Goal: Task Accomplishment & Management: Complete application form

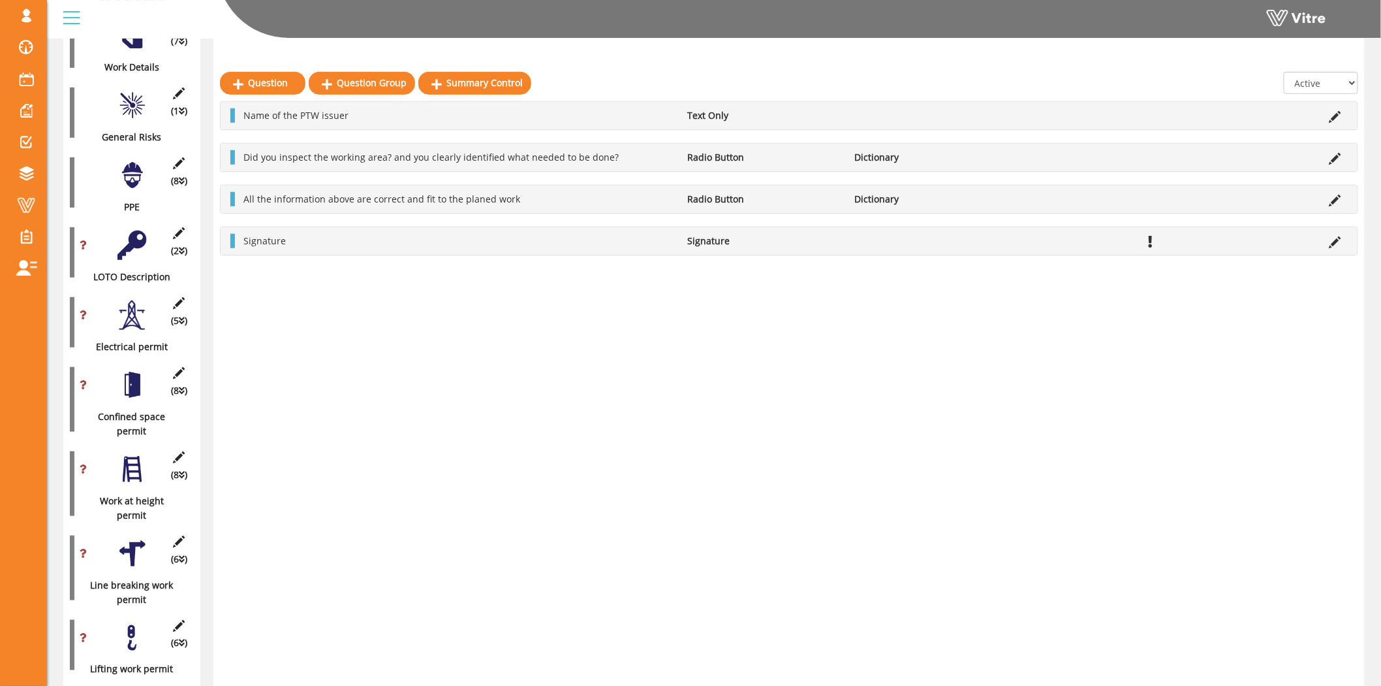
scroll to position [395, 0]
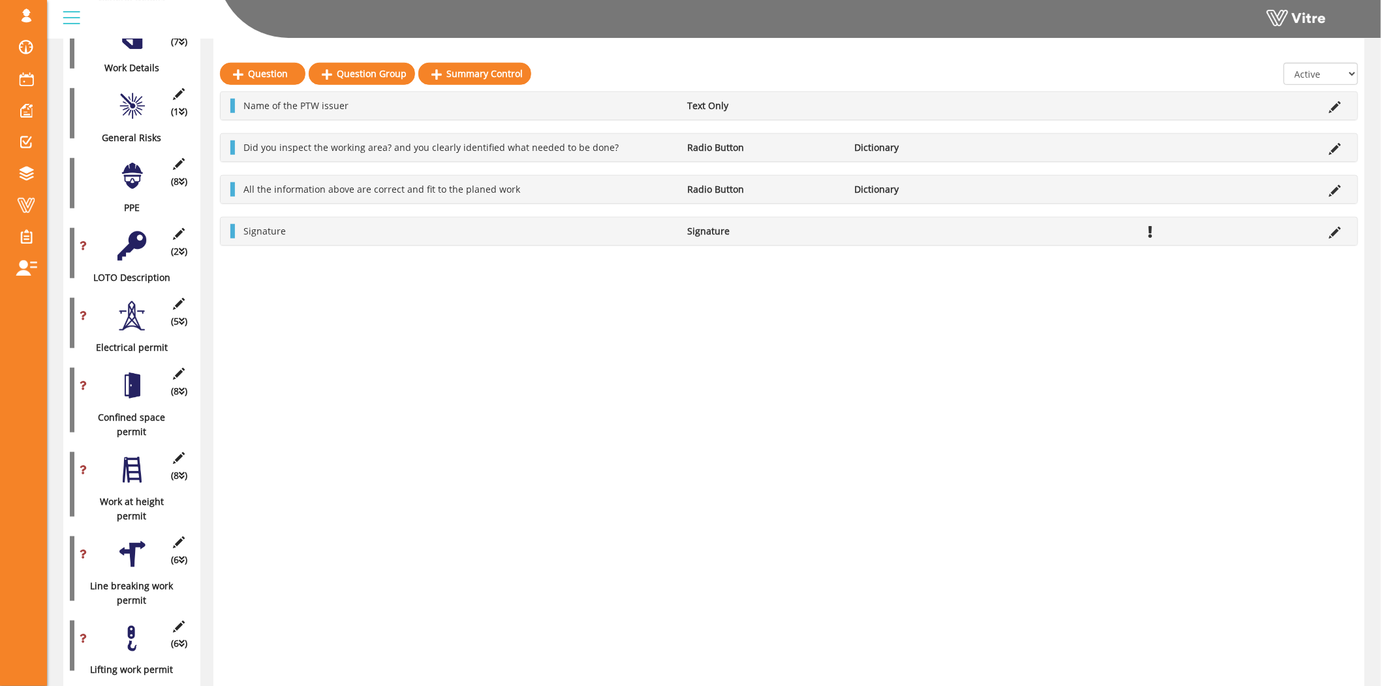
click at [138, 236] on div at bounding box center [132, 245] width 29 height 29
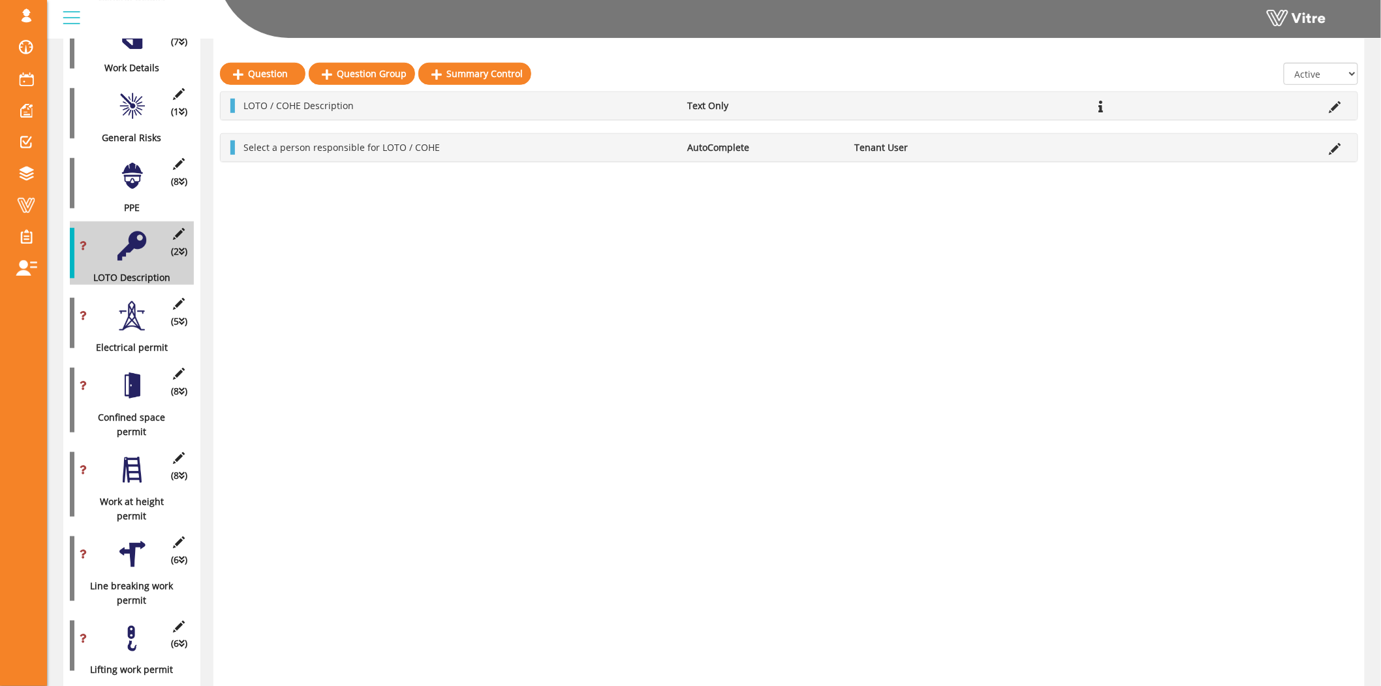
click at [131, 308] on div at bounding box center [132, 315] width 29 height 29
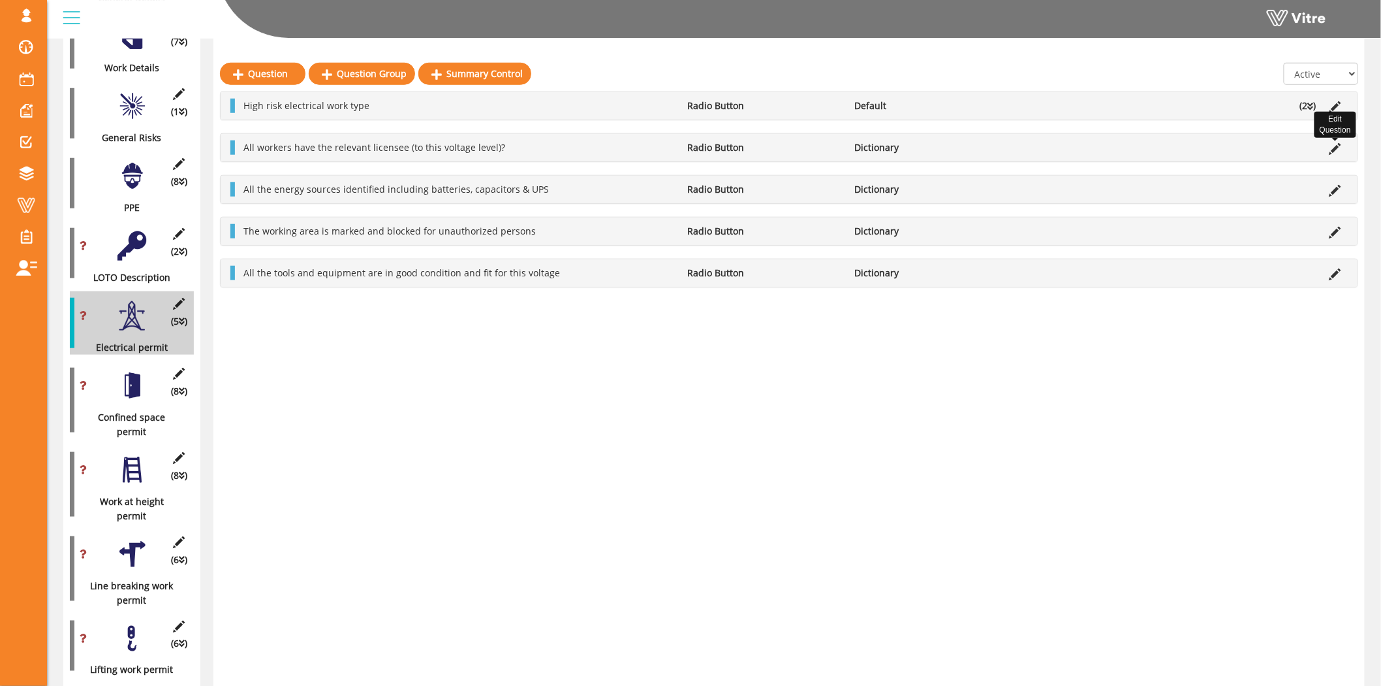
click at [1341, 146] on icon at bounding box center [1336, 149] width 12 height 12
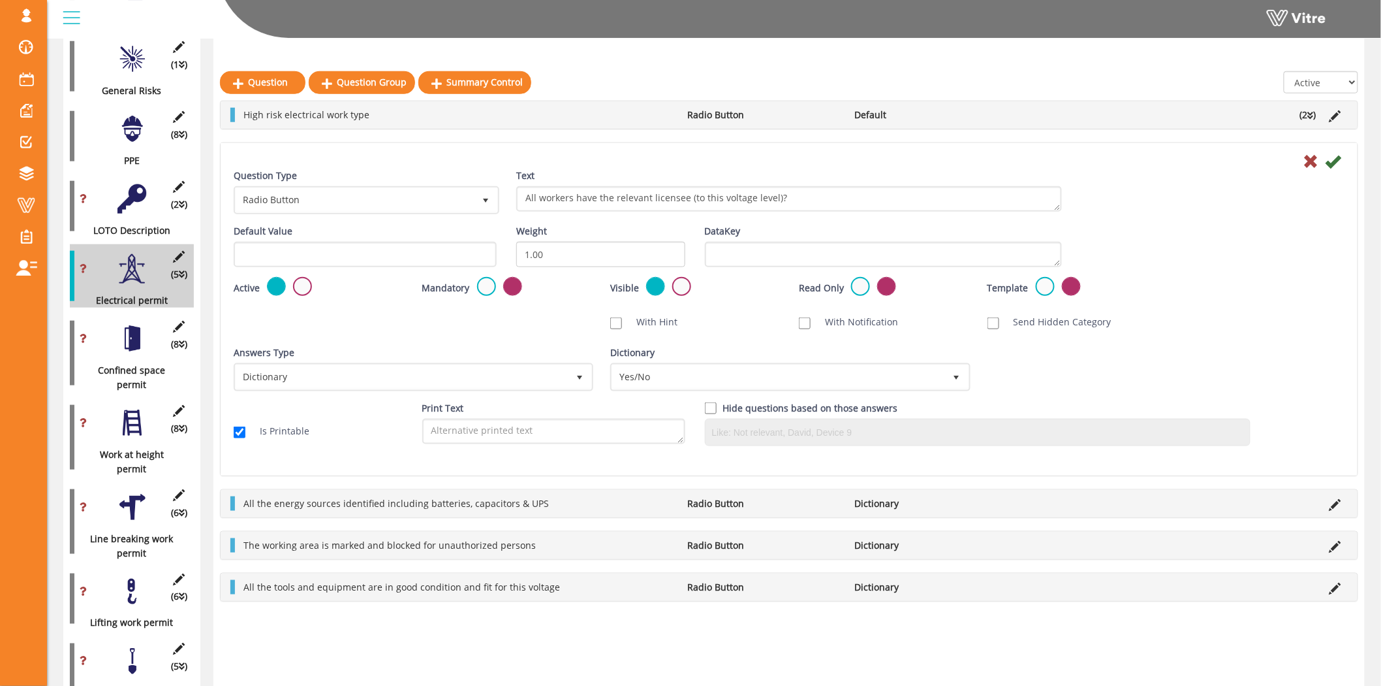
scroll to position [467, 0]
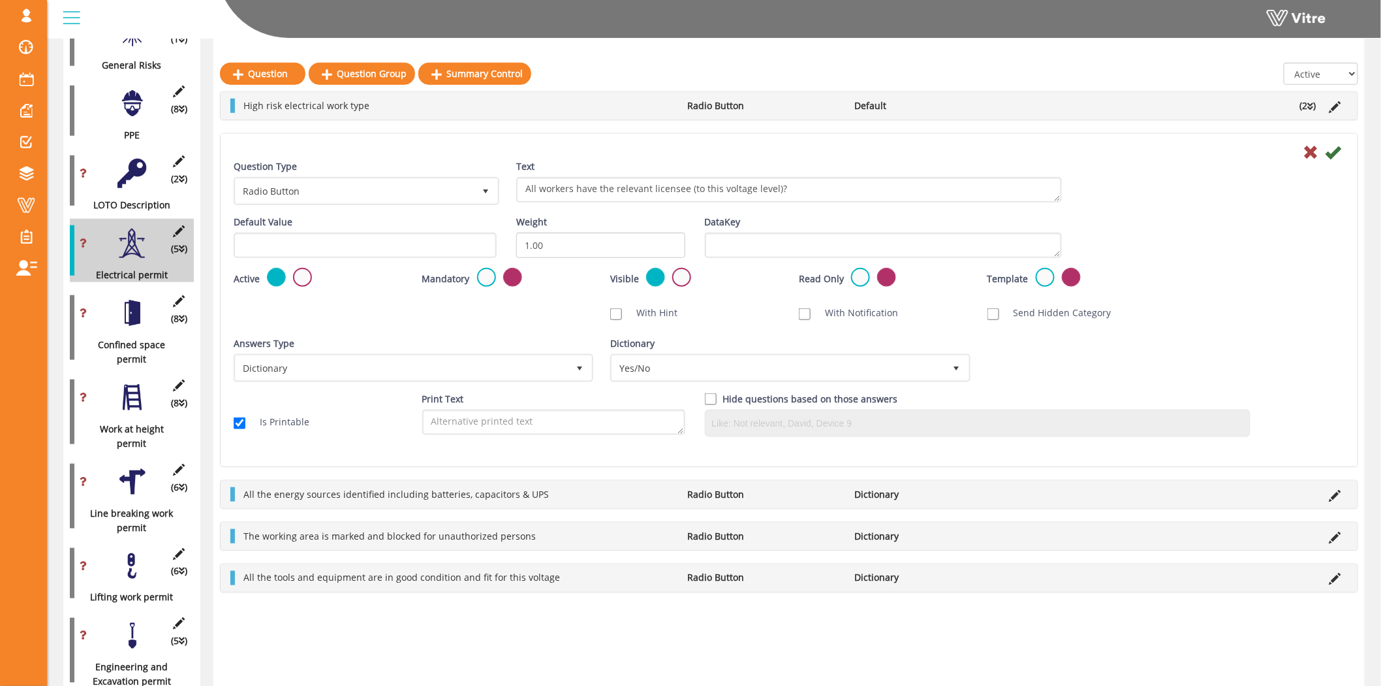
click at [121, 303] on div at bounding box center [132, 312] width 29 height 29
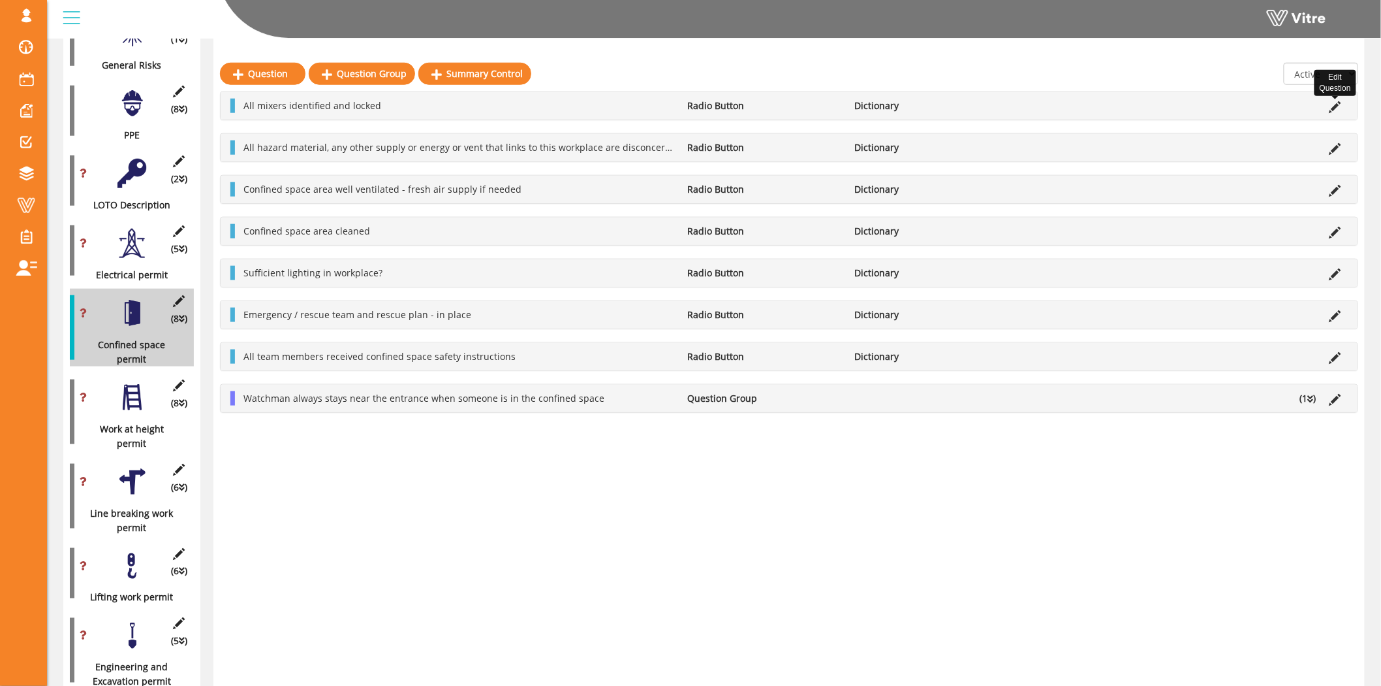
click at [1337, 106] on icon at bounding box center [1336, 107] width 12 height 12
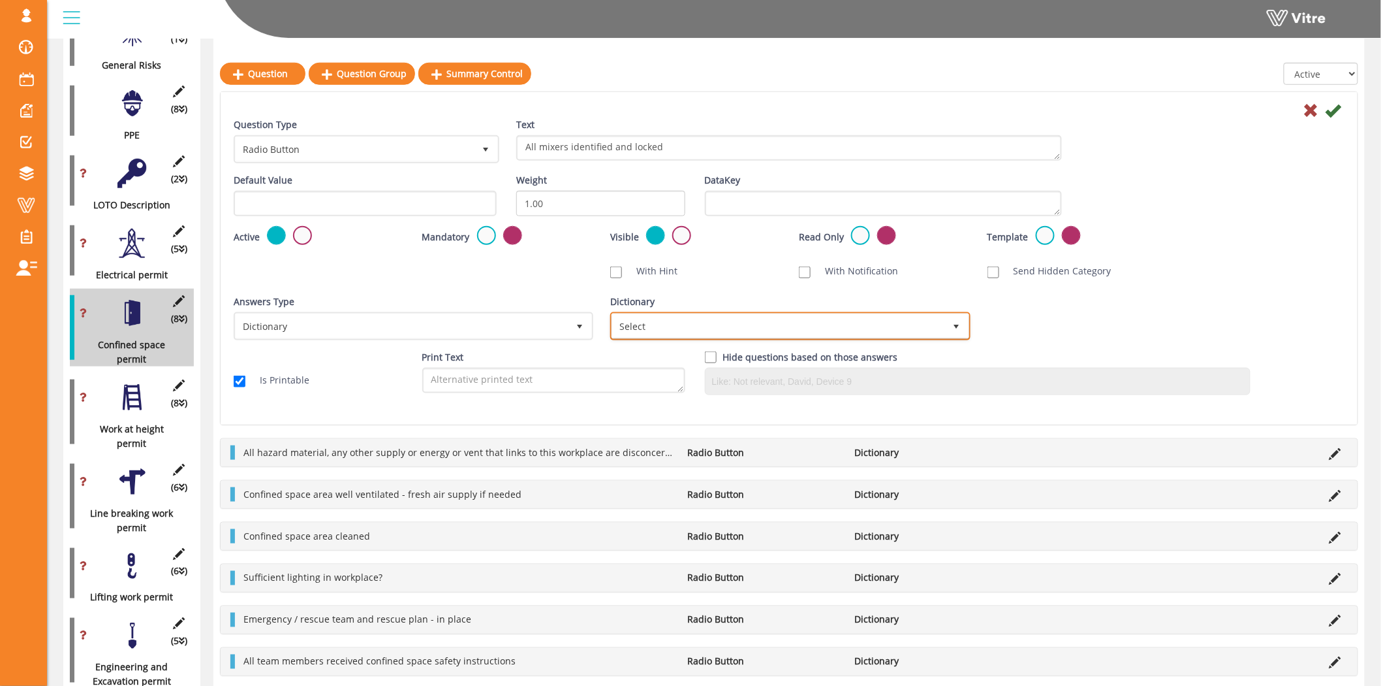
click at [762, 319] on span "Select" at bounding box center [778, 326] width 332 height 24
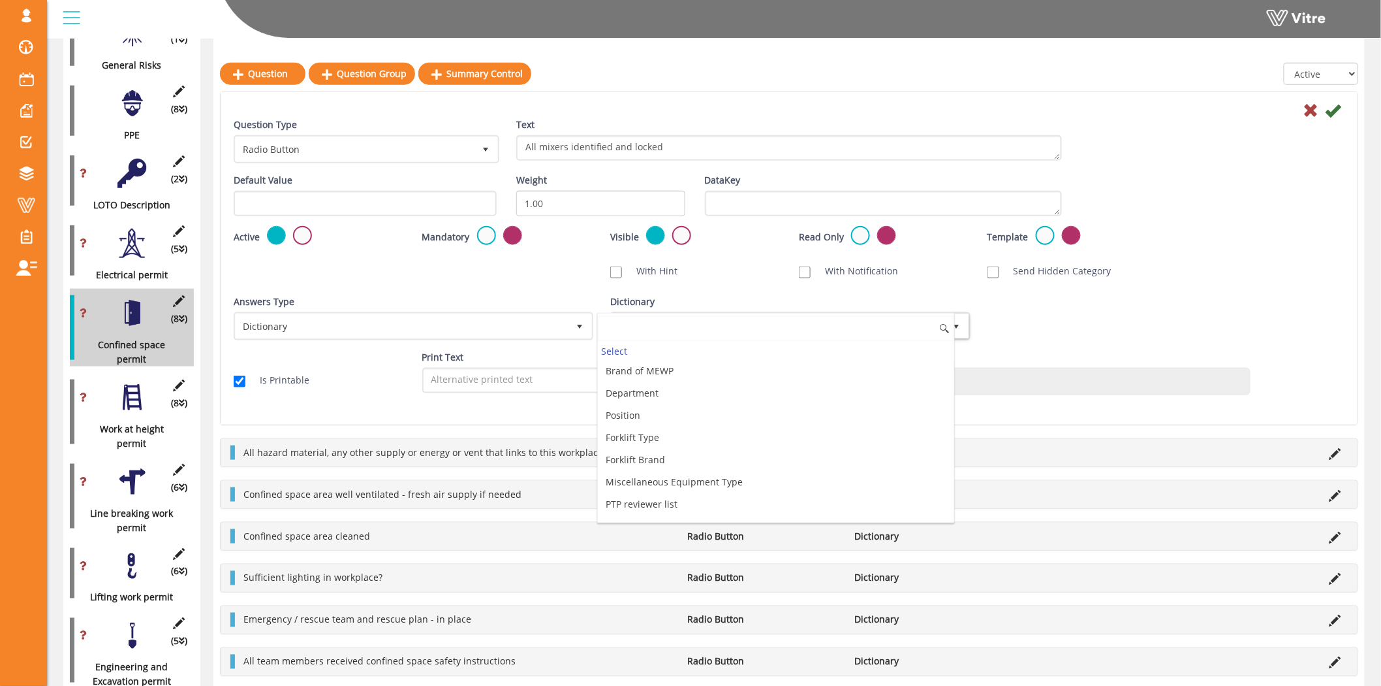
click at [697, 329] on input at bounding box center [776, 328] width 356 height 25
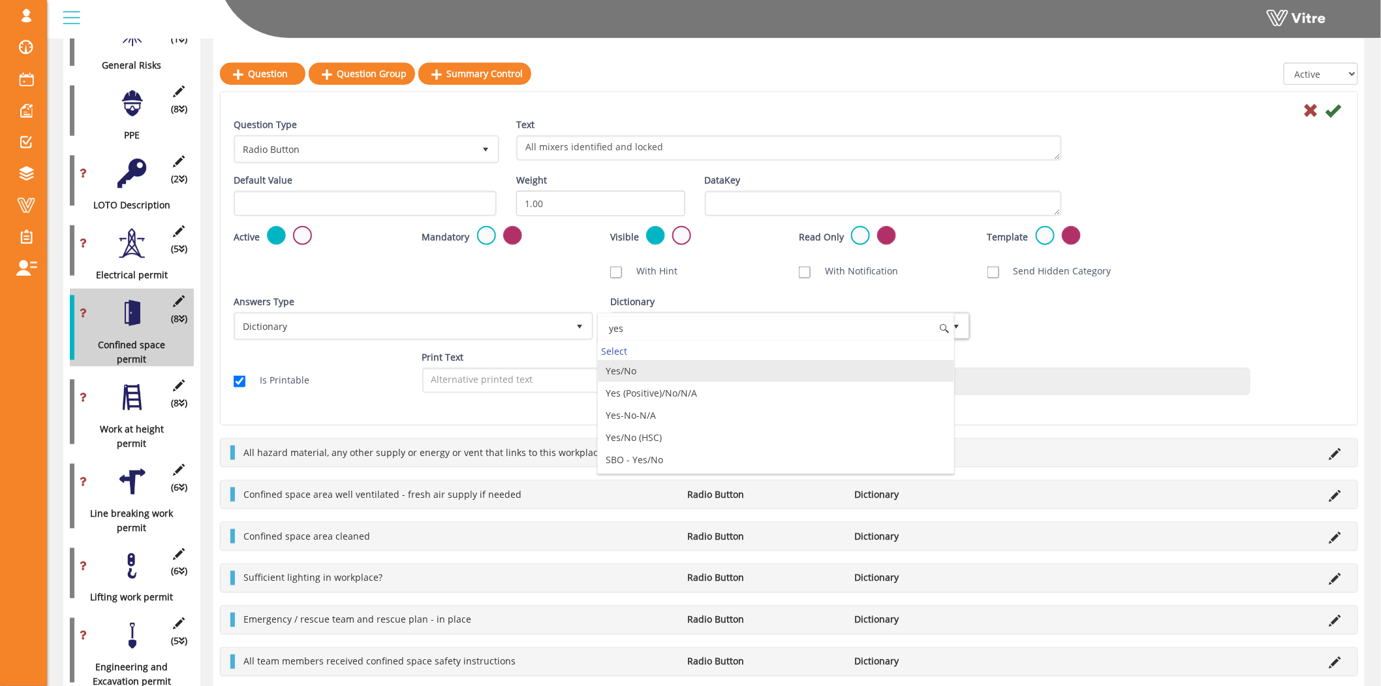
click at [669, 373] on li "Yes/No" at bounding box center [776, 371] width 356 height 22
type input "yes"
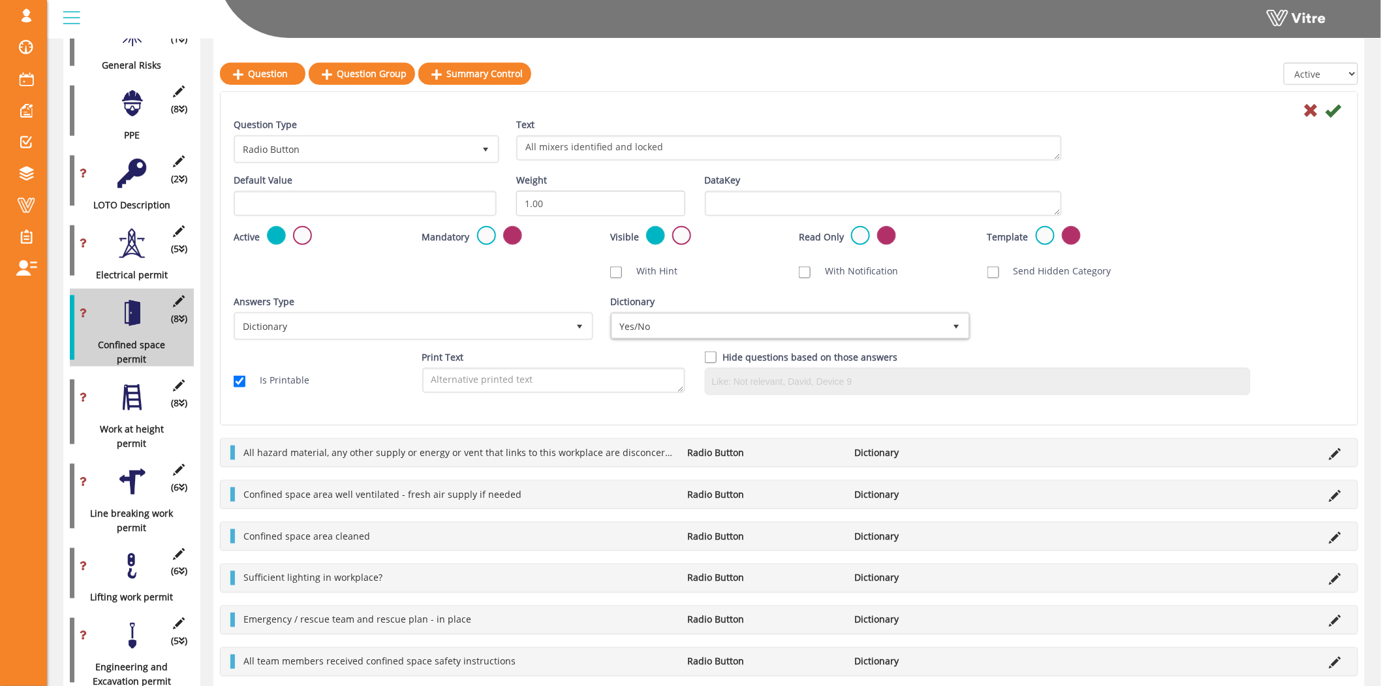
click at [1338, 109] on icon at bounding box center [1334, 111] width 16 height 16
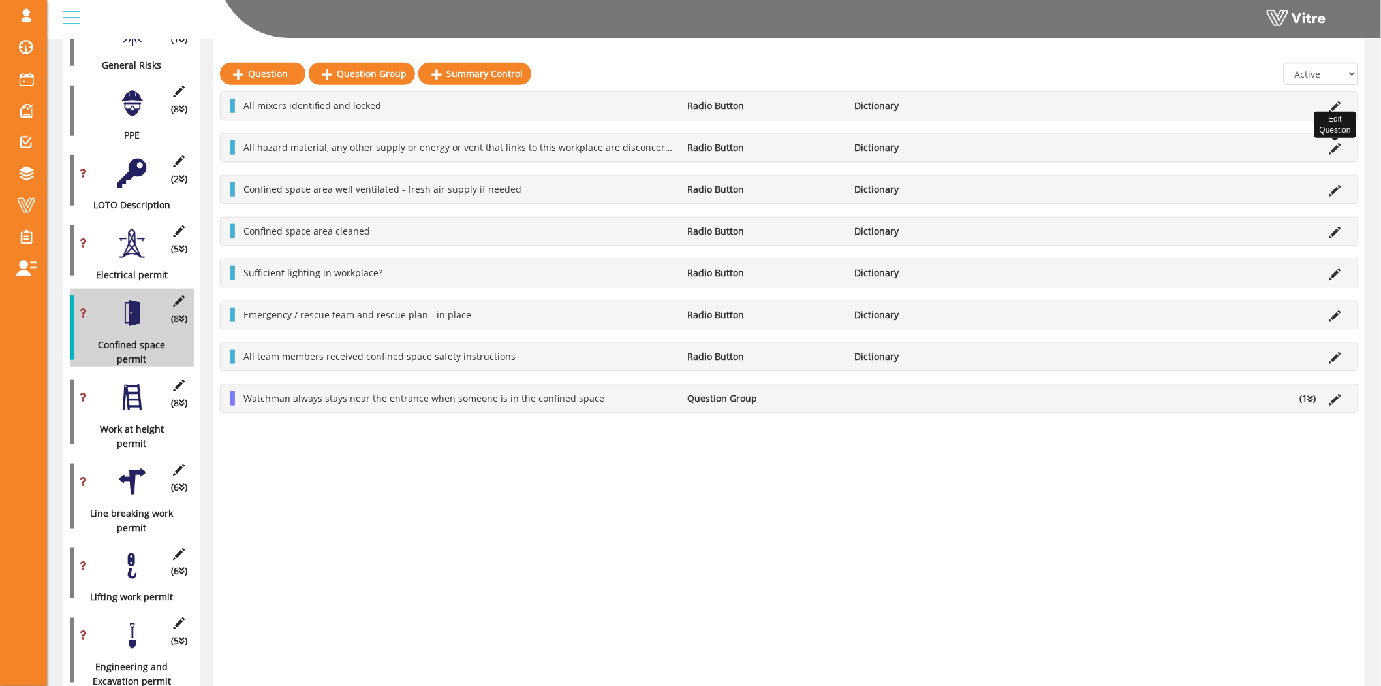
click at [1340, 145] on icon at bounding box center [1336, 149] width 12 height 12
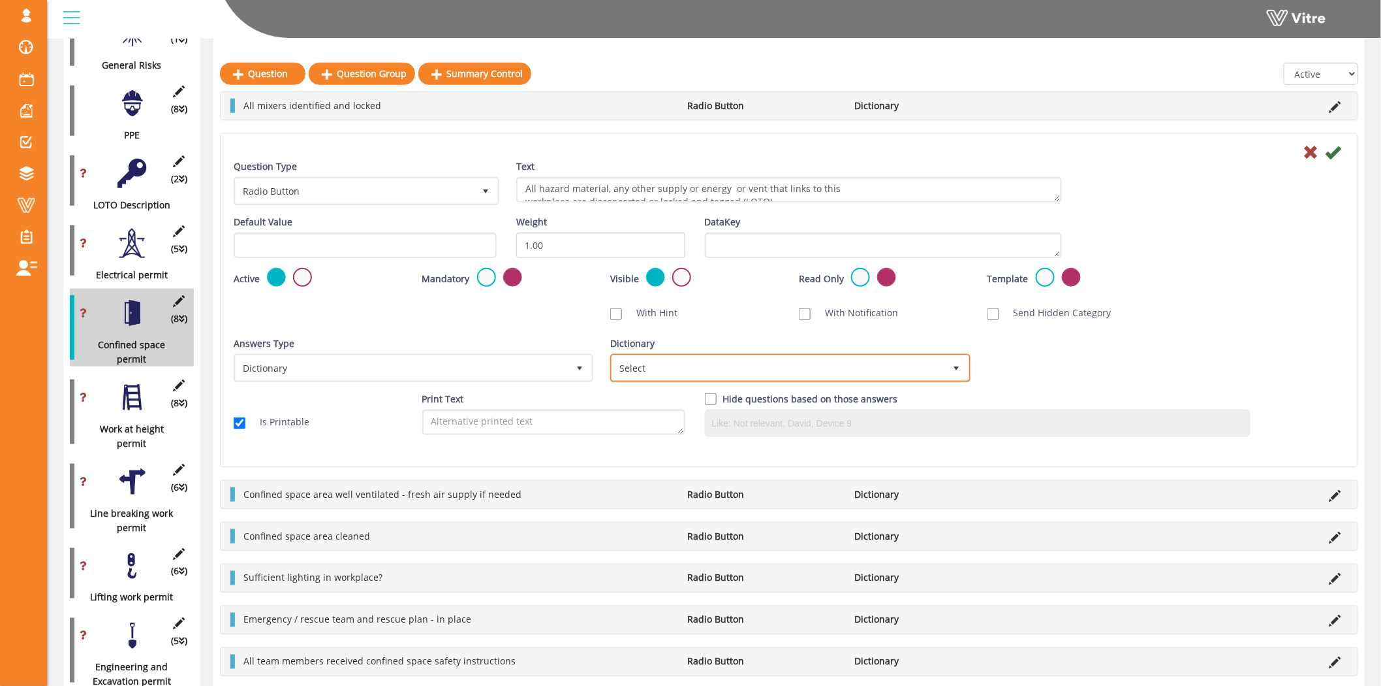
click at [780, 369] on span "Select" at bounding box center [778, 368] width 332 height 24
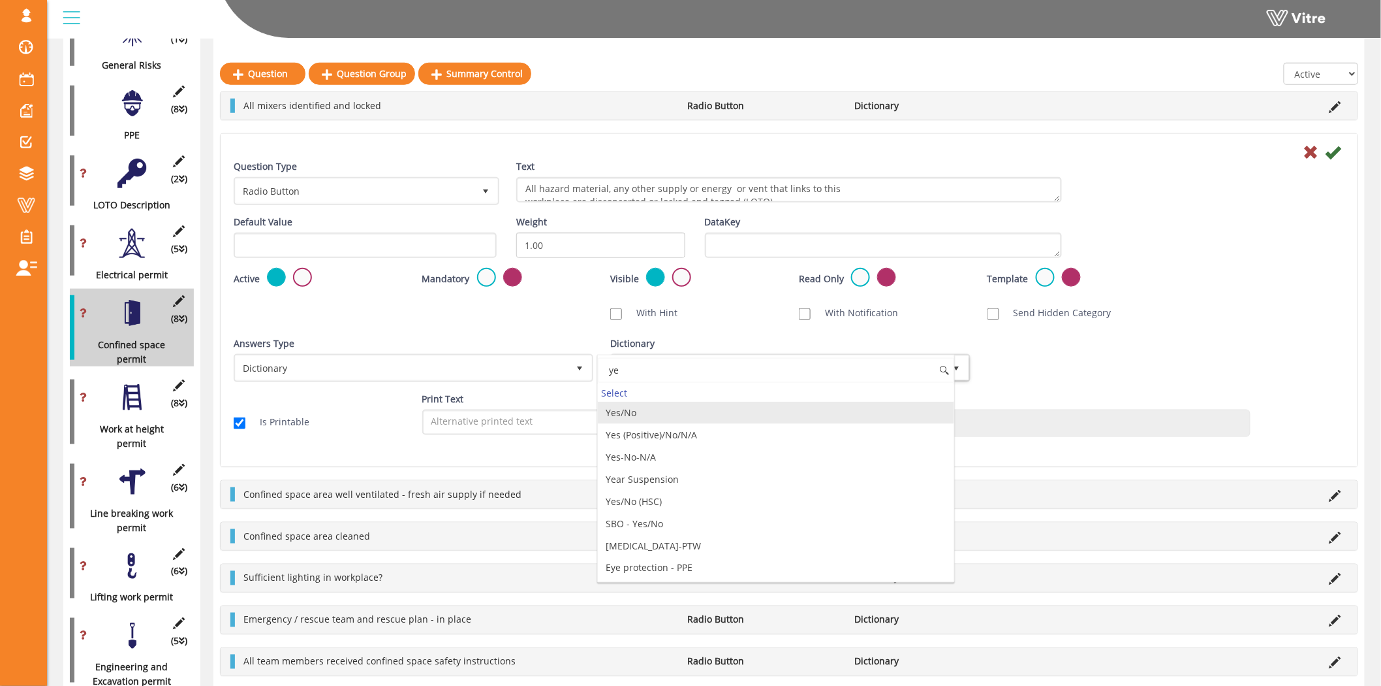
click at [682, 409] on li "Yes/No" at bounding box center [776, 413] width 356 height 22
type input "ye"
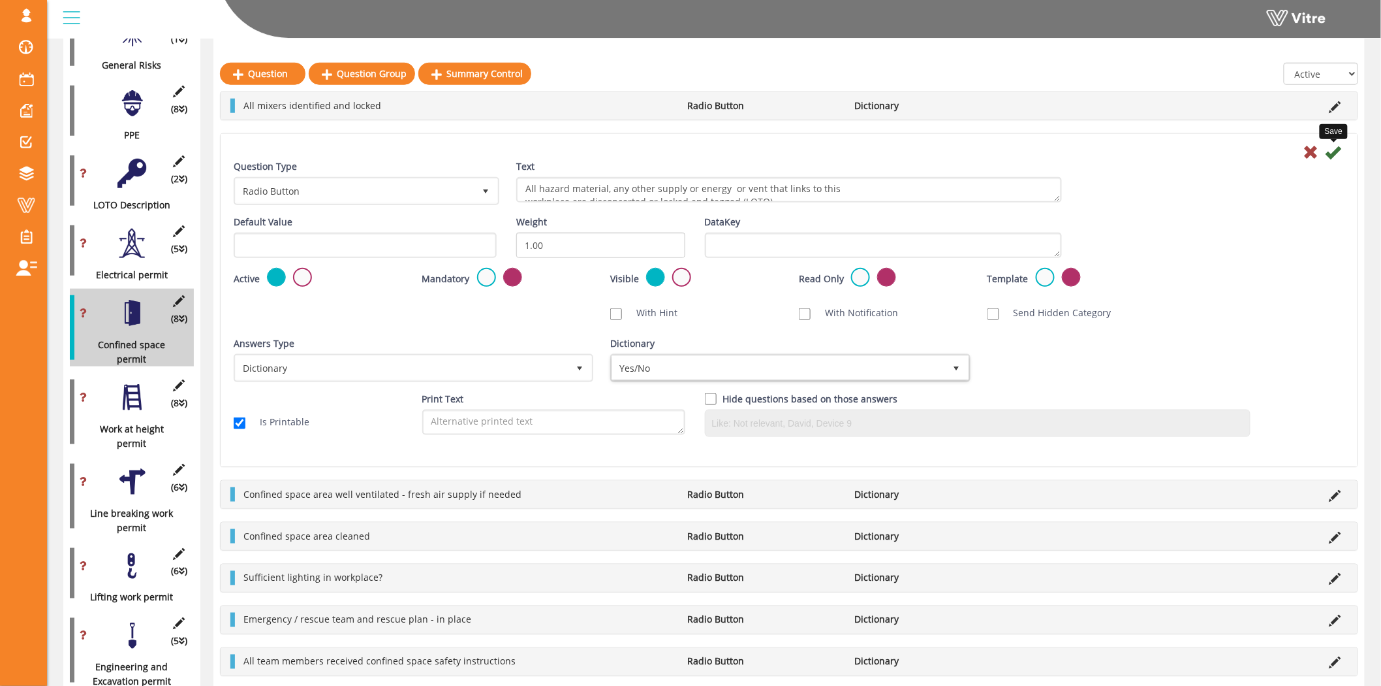
click at [1340, 149] on icon at bounding box center [1334, 152] width 16 height 16
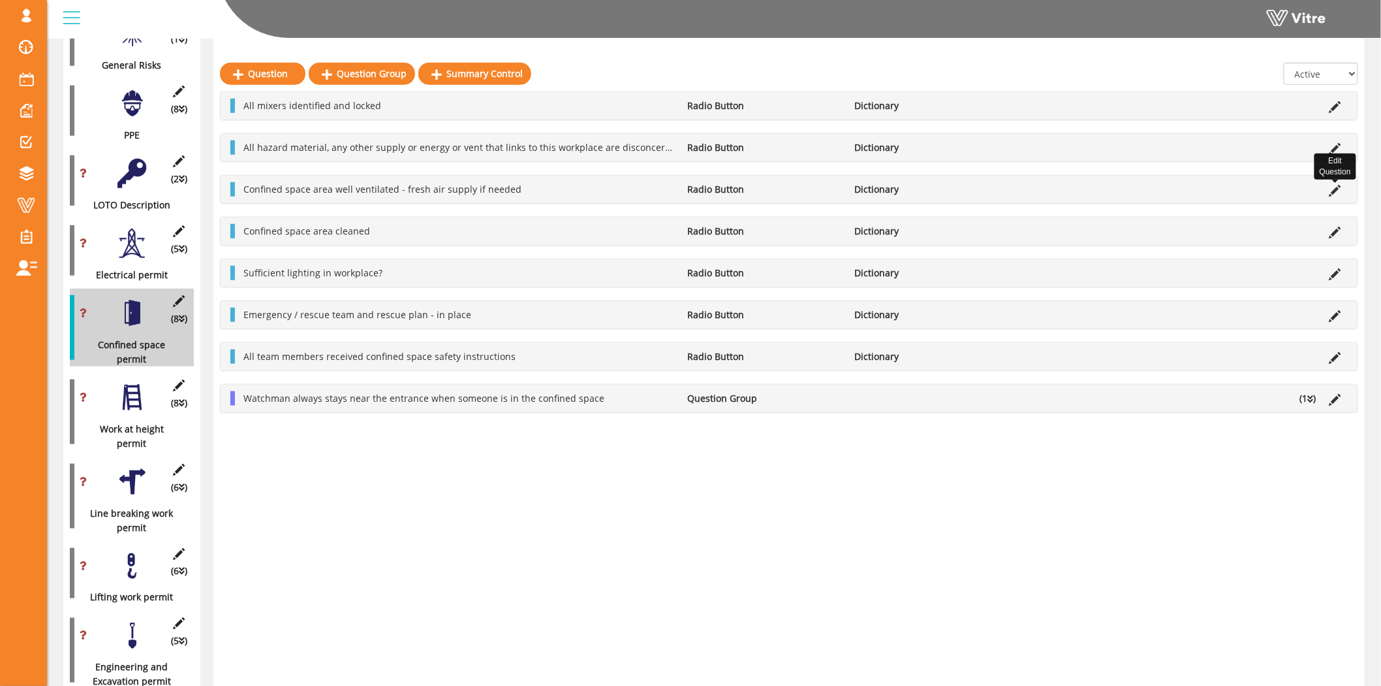
click at [1339, 189] on icon at bounding box center [1336, 191] width 12 height 12
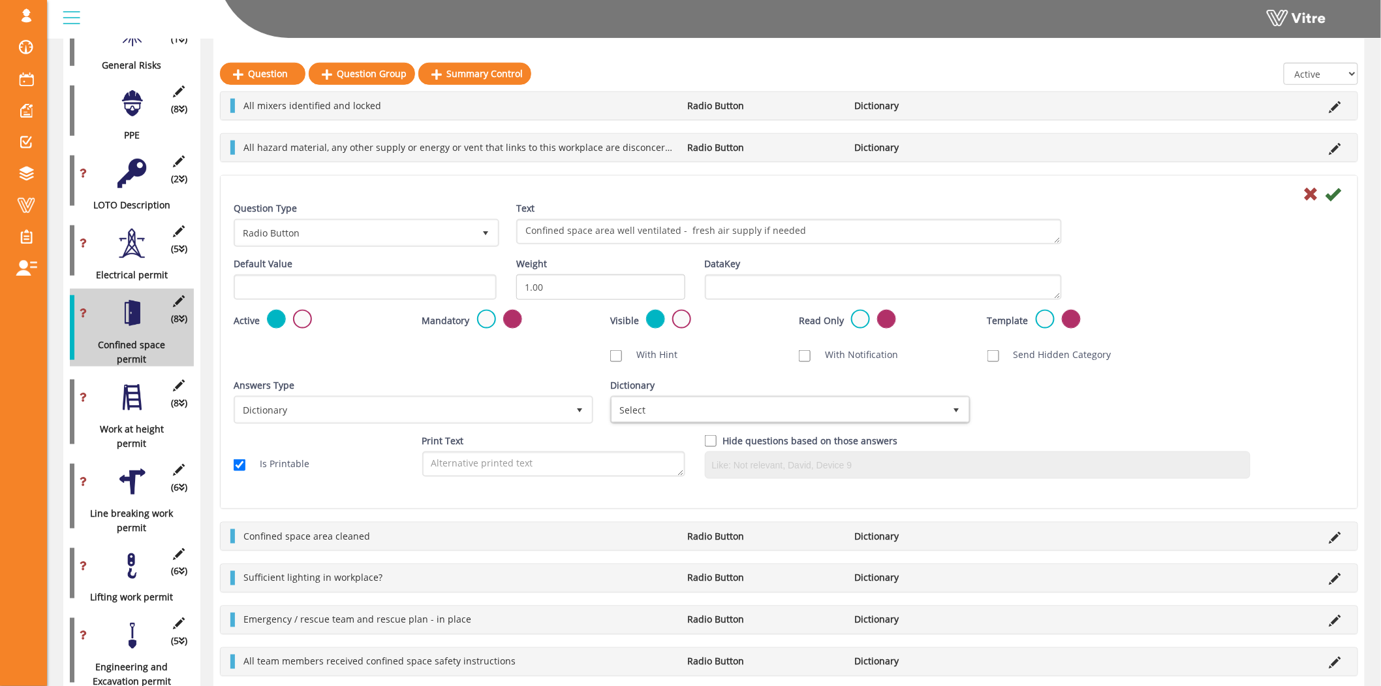
drag, startPoint x: 902, startPoint y: 424, endPoint x: 901, endPoint y: 418, distance: 6.6
click at [901, 421] on div "Dictionary Select" at bounding box center [789, 405] width 377 height 55
click at [901, 408] on span "Select" at bounding box center [778, 410] width 332 height 24
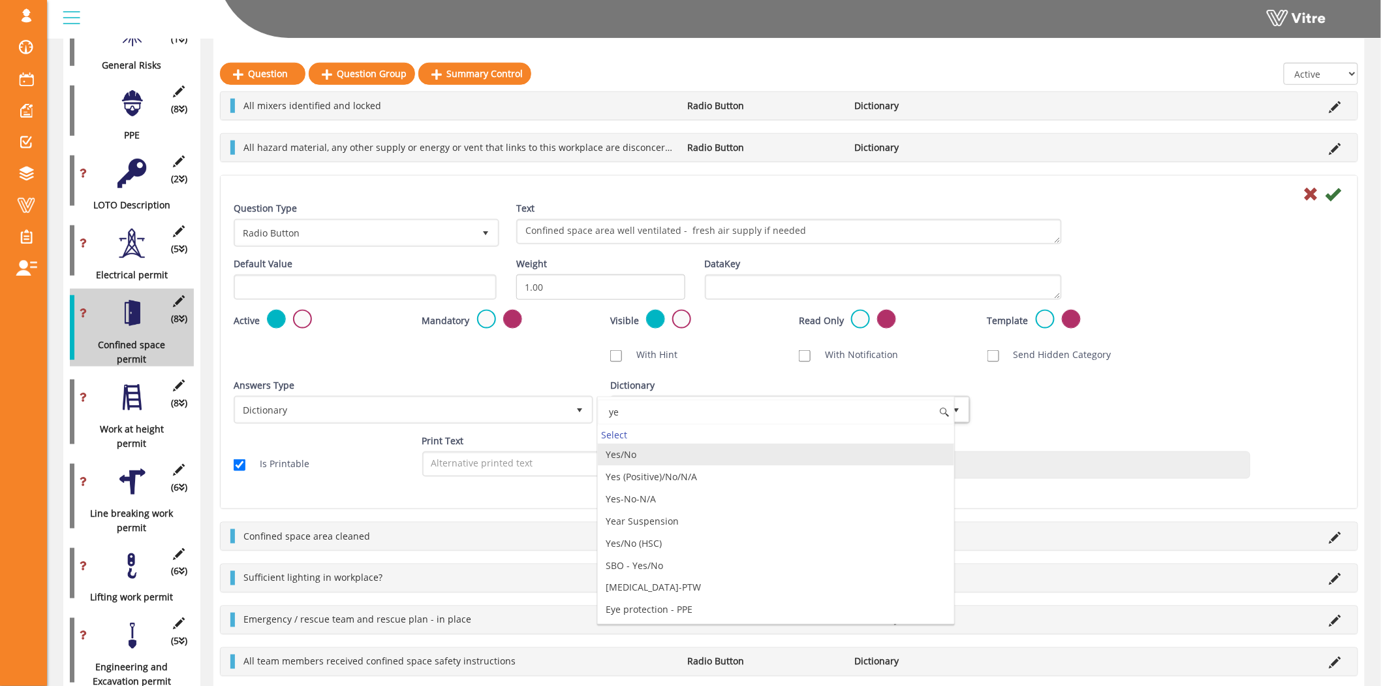
click at [694, 451] on li "Yes/No" at bounding box center [776, 454] width 356 height 22
type input "ye"
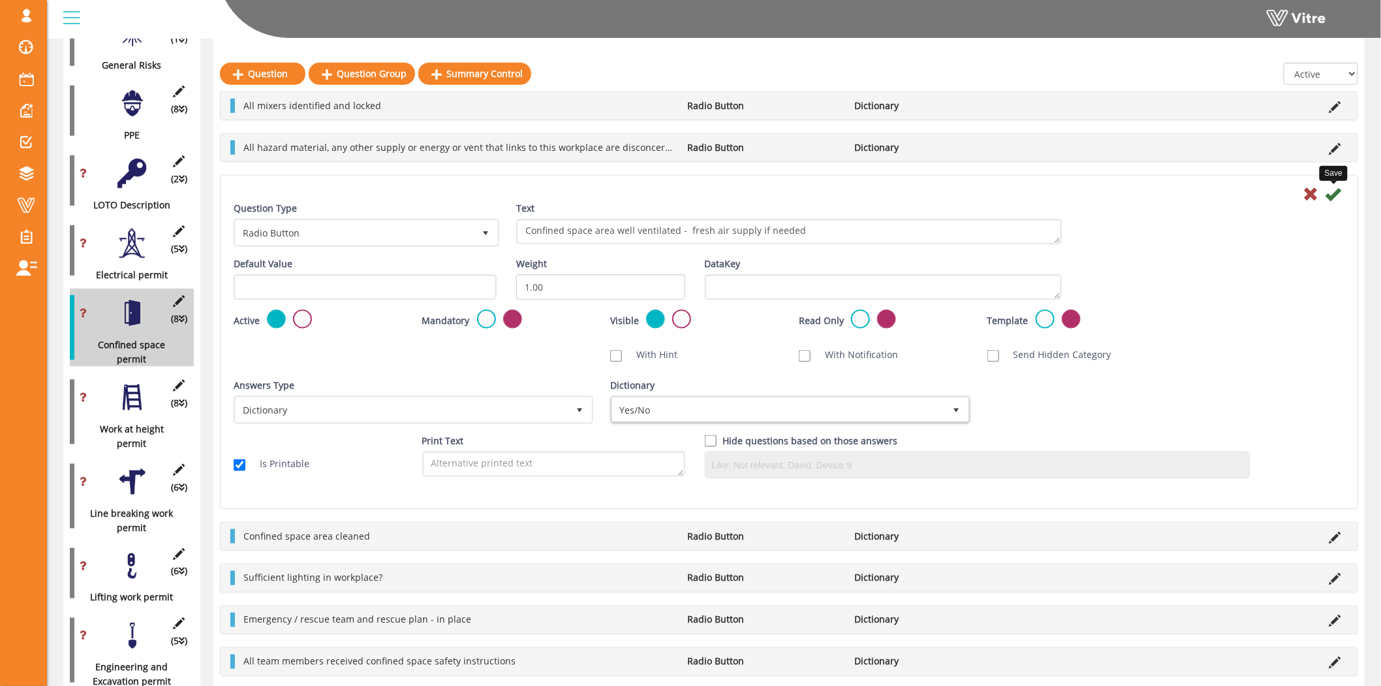
click at [1333, 191] on icon at bounding box center [1334, 194] width 16 height 16
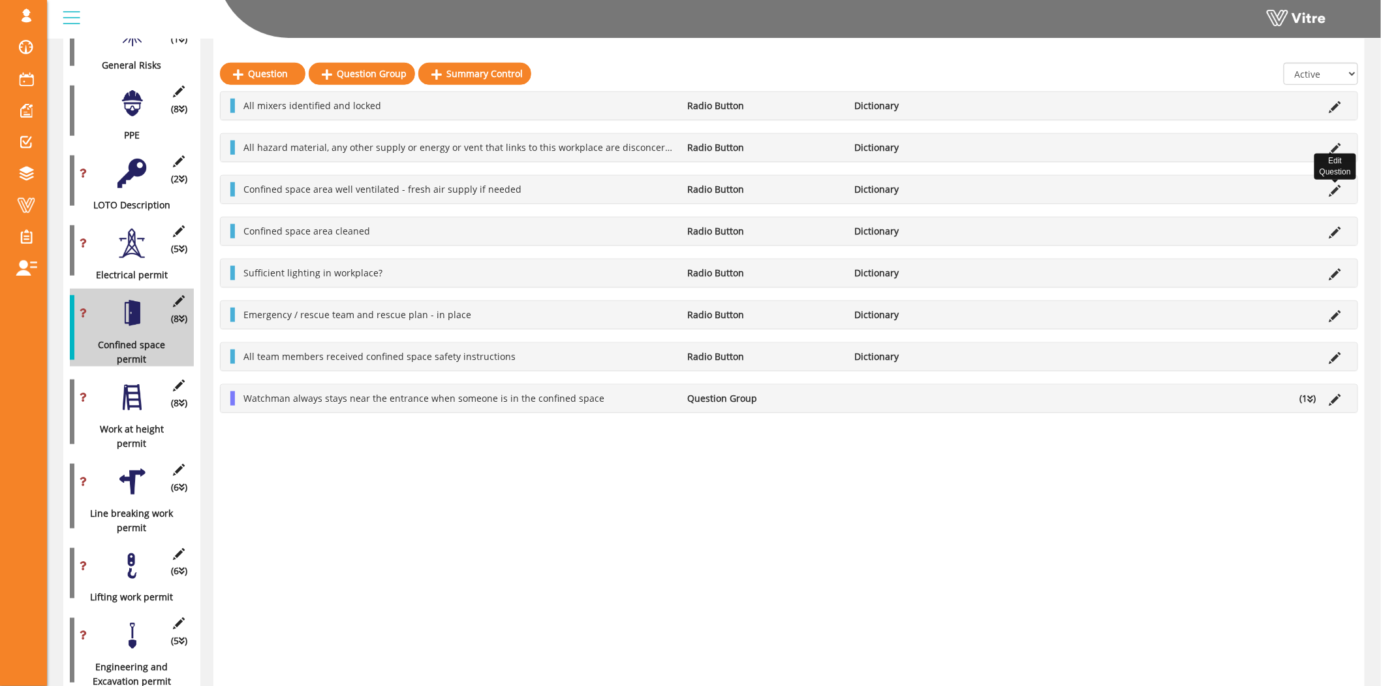
click at [1337, 188] on icon at bounding box center [1336, 191] width 12 height 12
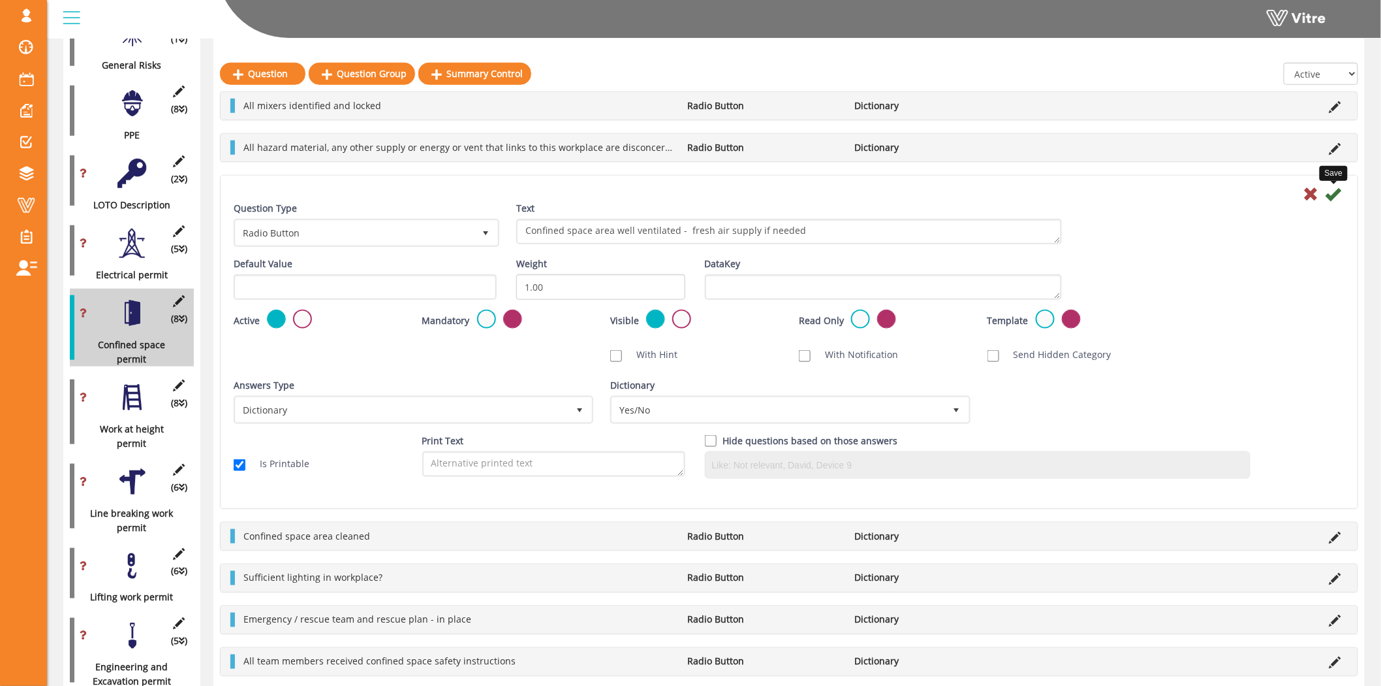
click at [1333, 191] on icon at bounding box center [1334, 194] width 16 height 16
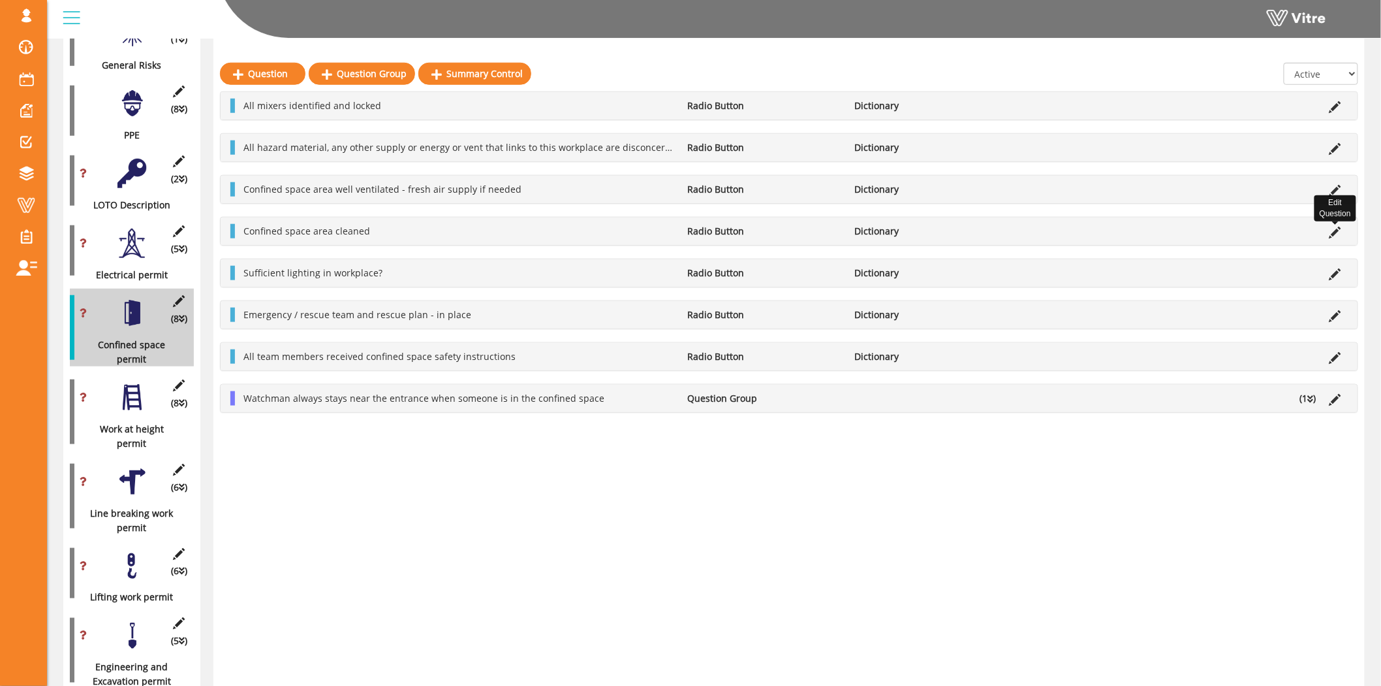
click at [1339, 231] on icon at bounding box center [1336, 233] width 12 height 12
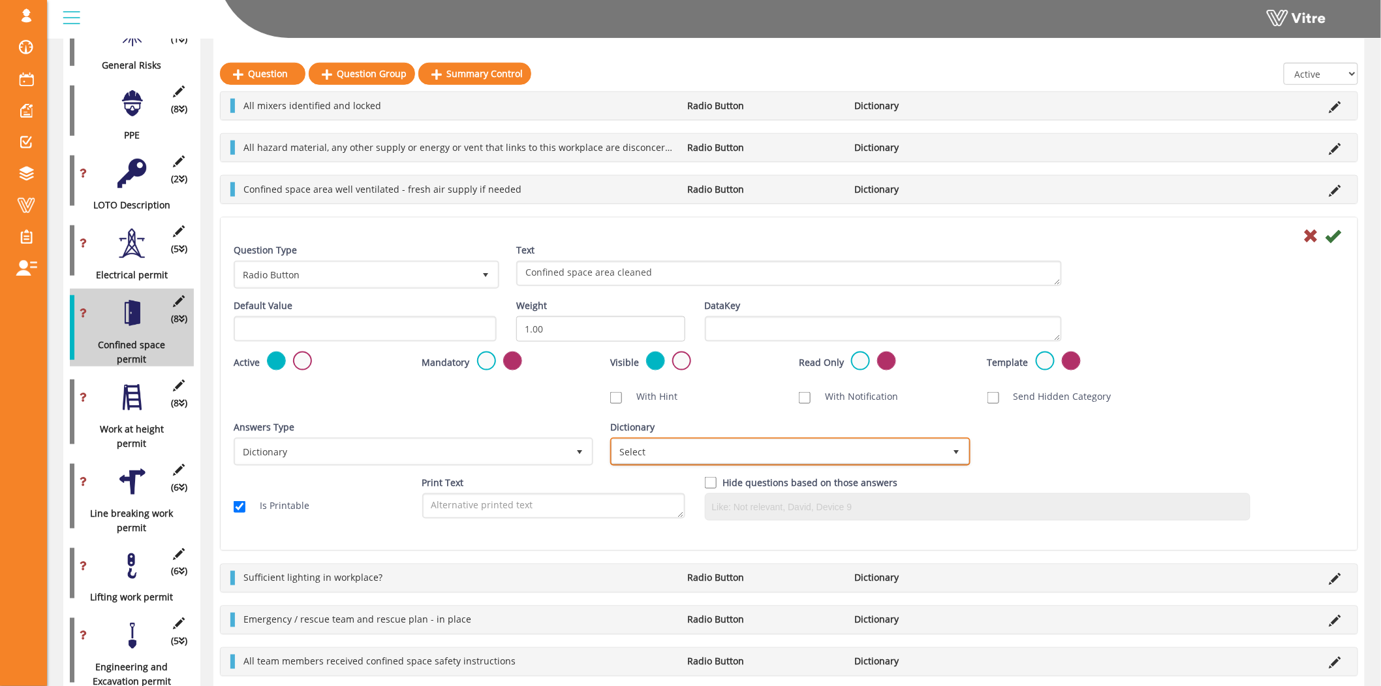
click at [915, 439] on span "Select" at bounding box center [778, 451] width 332 height 24
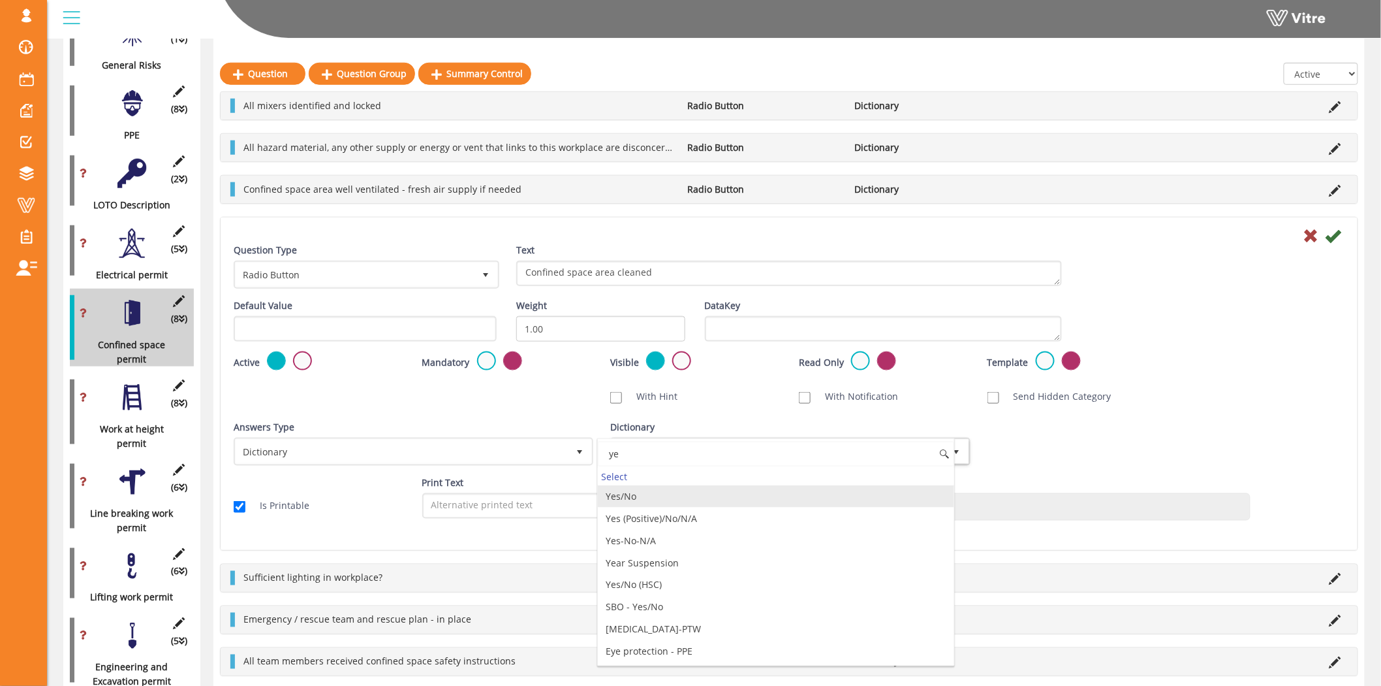
click at [651, 494] on li "Yes/No" at bounding box center [776, 496] width 356 height 22
type input "ye"
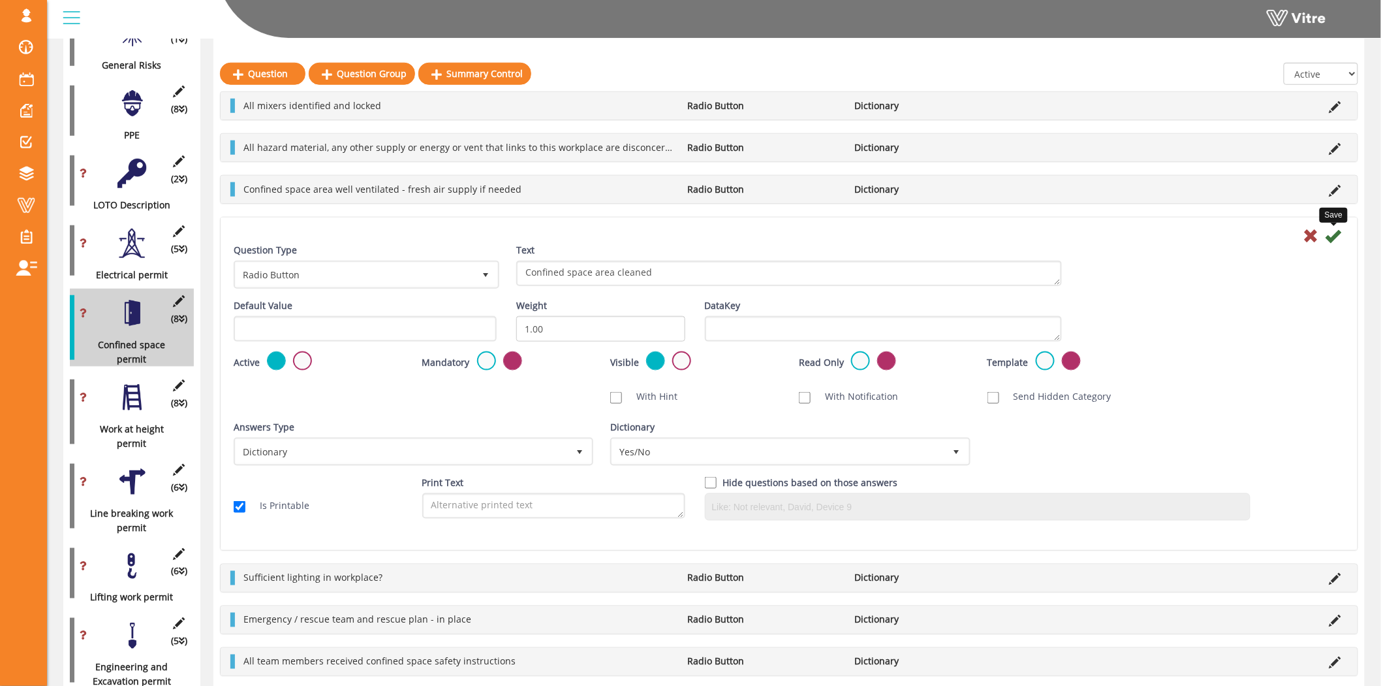
click at [1335, 238] on icon at bounding box center [1334, 236] width 16 height 16
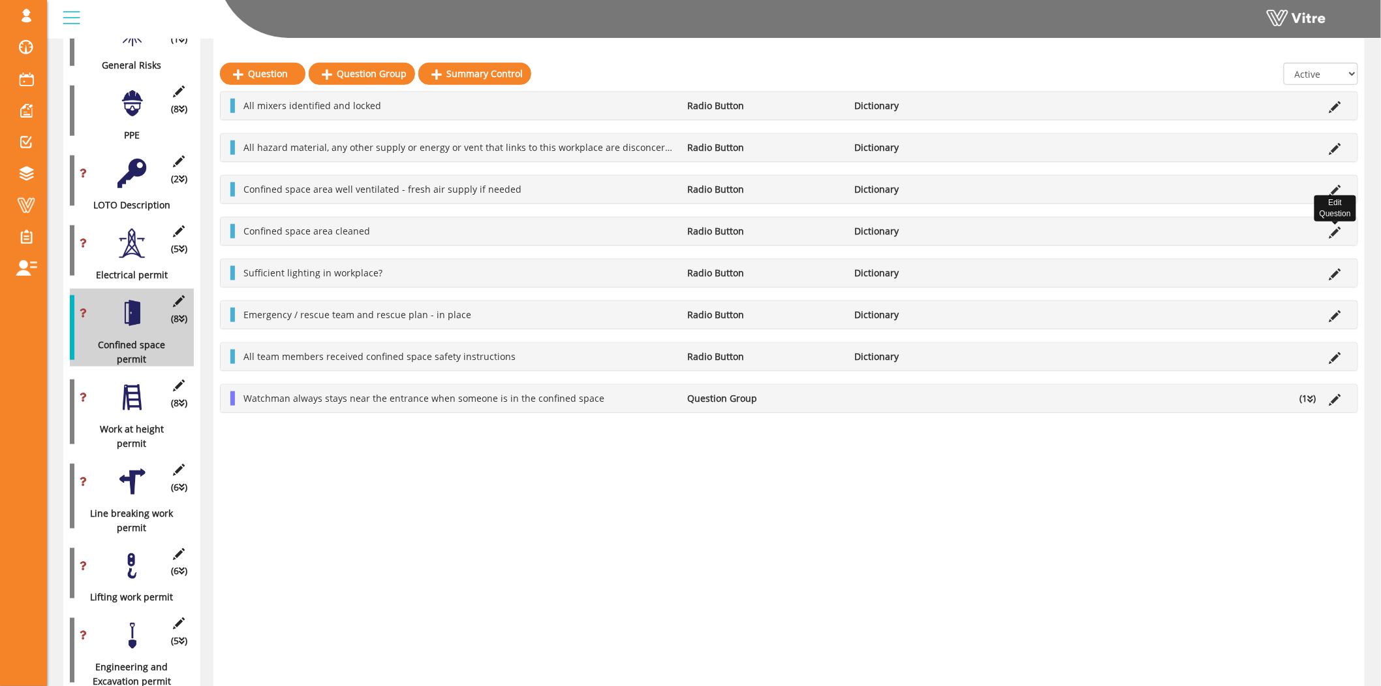
click at [1335, 238] on icon at bounding box center [1336, 233] width 12 height 12
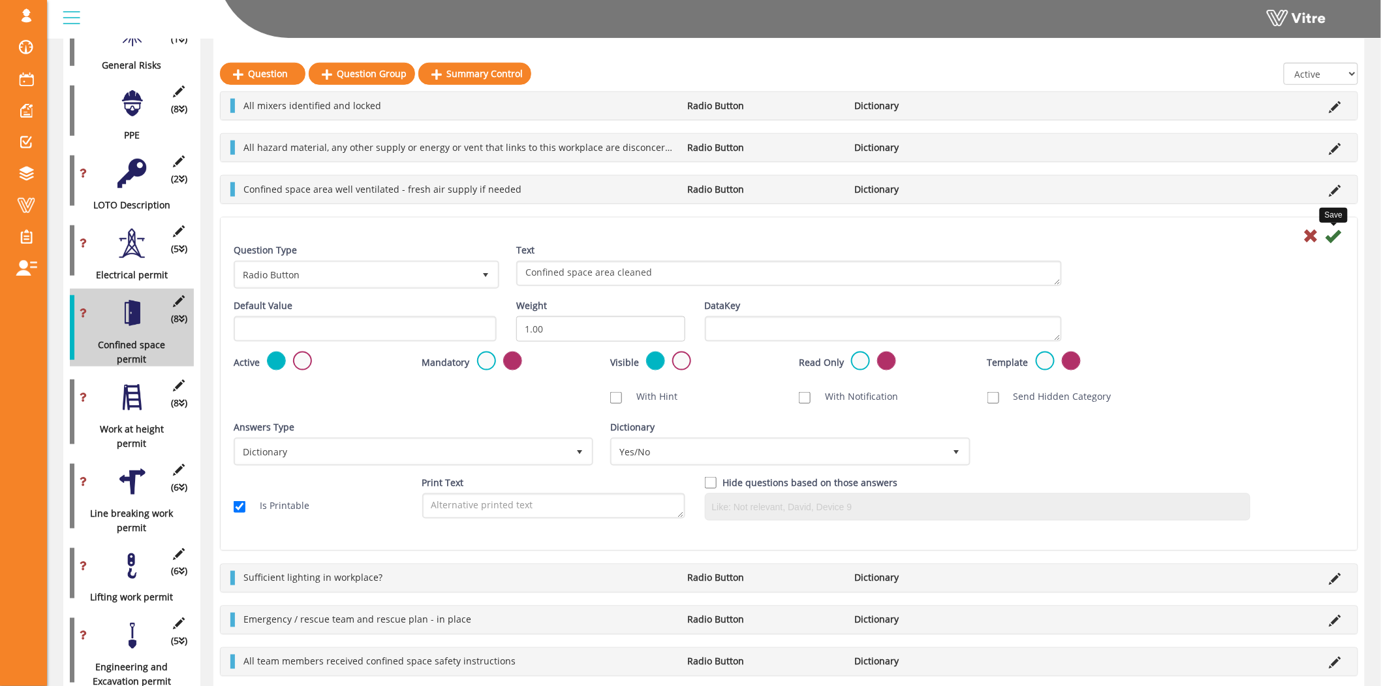
click at [1339, 232] on icon at bounding box center [1334, 236] width 16 height 16
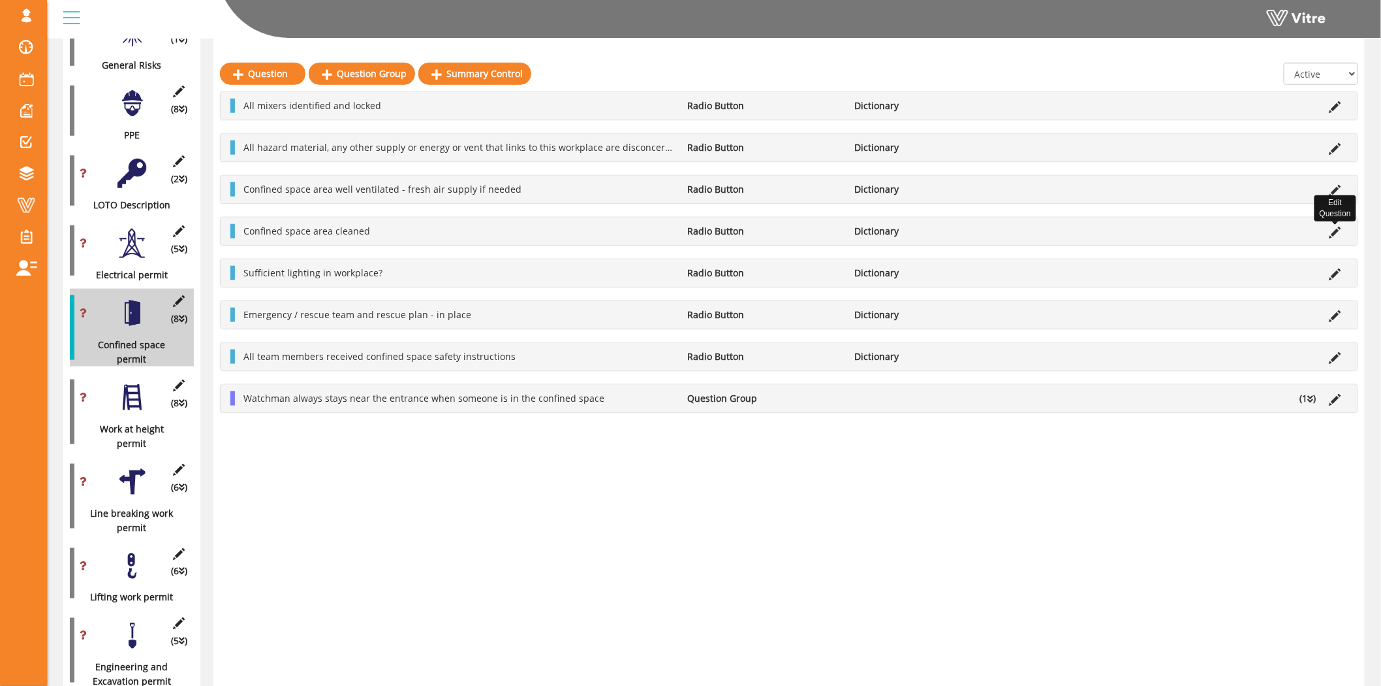
click at [1339, 229] on icon at bounding box center [1336, 233] width 12 height 12
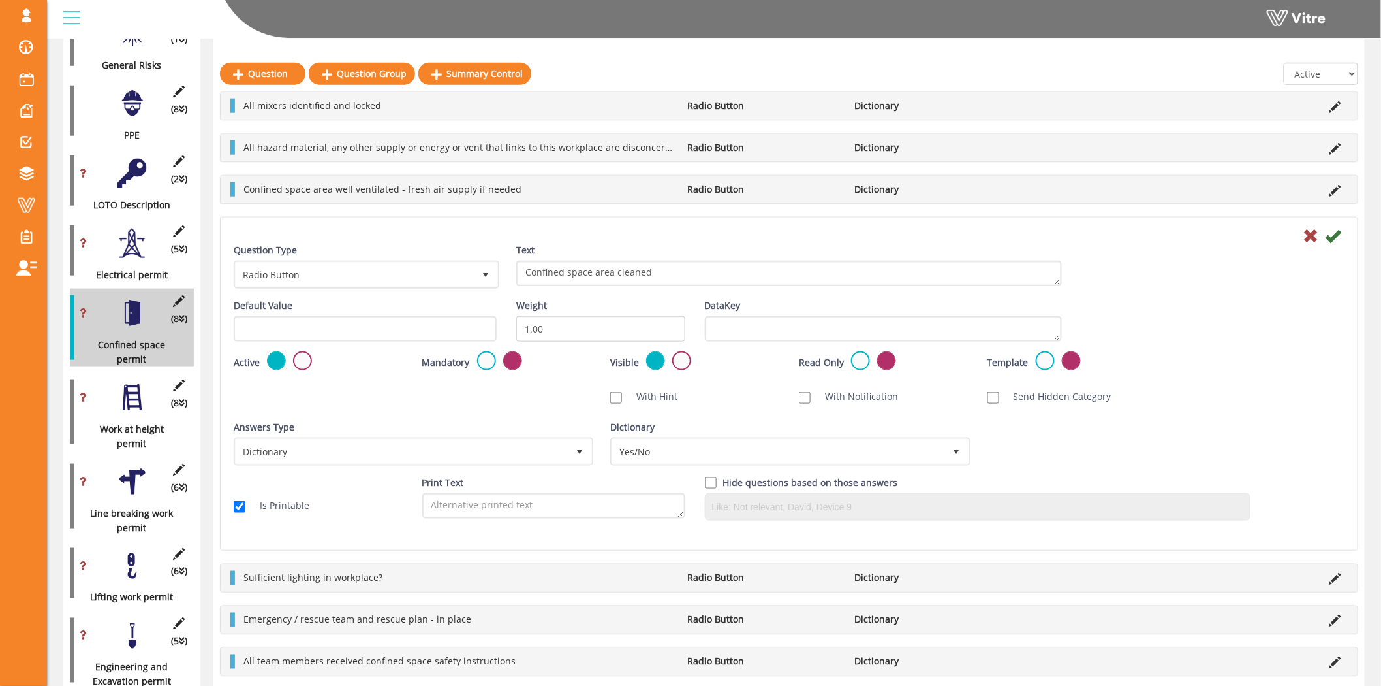
click at [1334, 584] on div "Sufficient lighting in workplace? Radio Button Dictionary" at bounding box center [789, 577] width 1137 height 27
click at [1335, 577] on icon at bounding box center [1336, 579] width 12 height 12
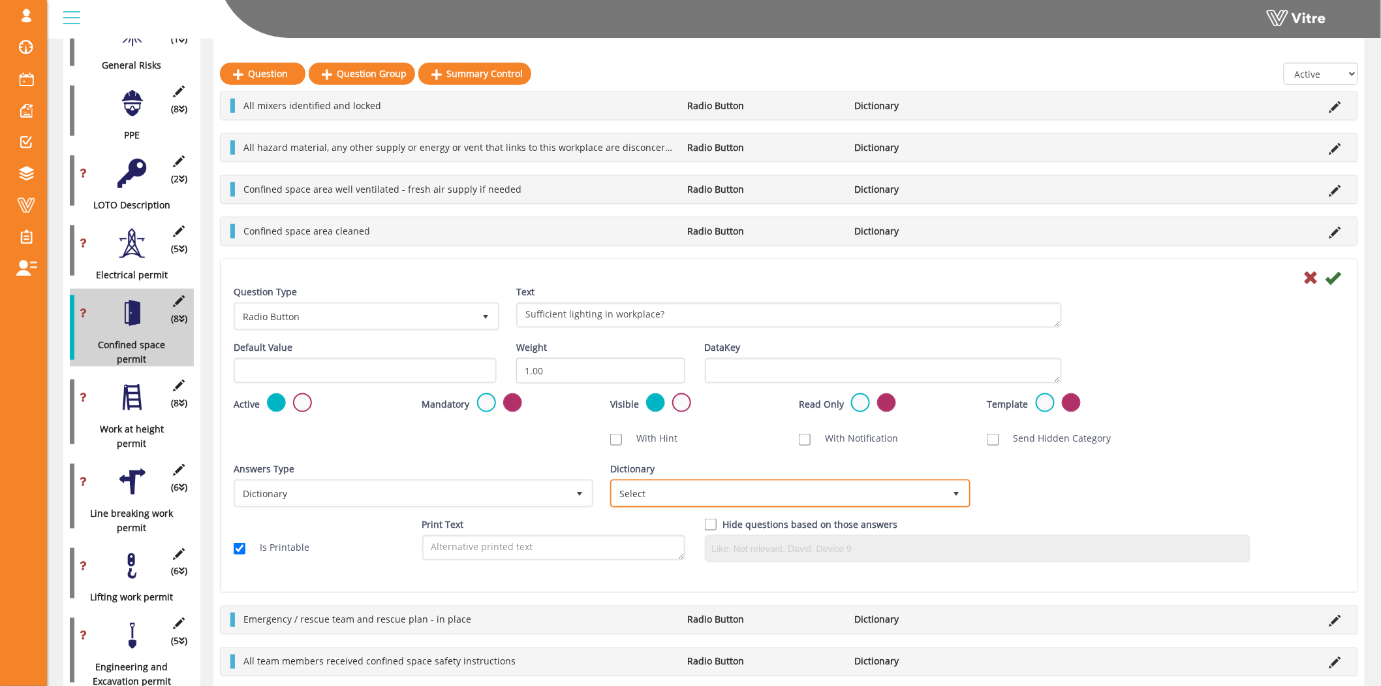
click at [713, 479] on span "Select" at bounding box center [790, 493] width 360 height 28
click at [712, 485] on span "Select" at bounding box center [778, 493] width 332 height 24
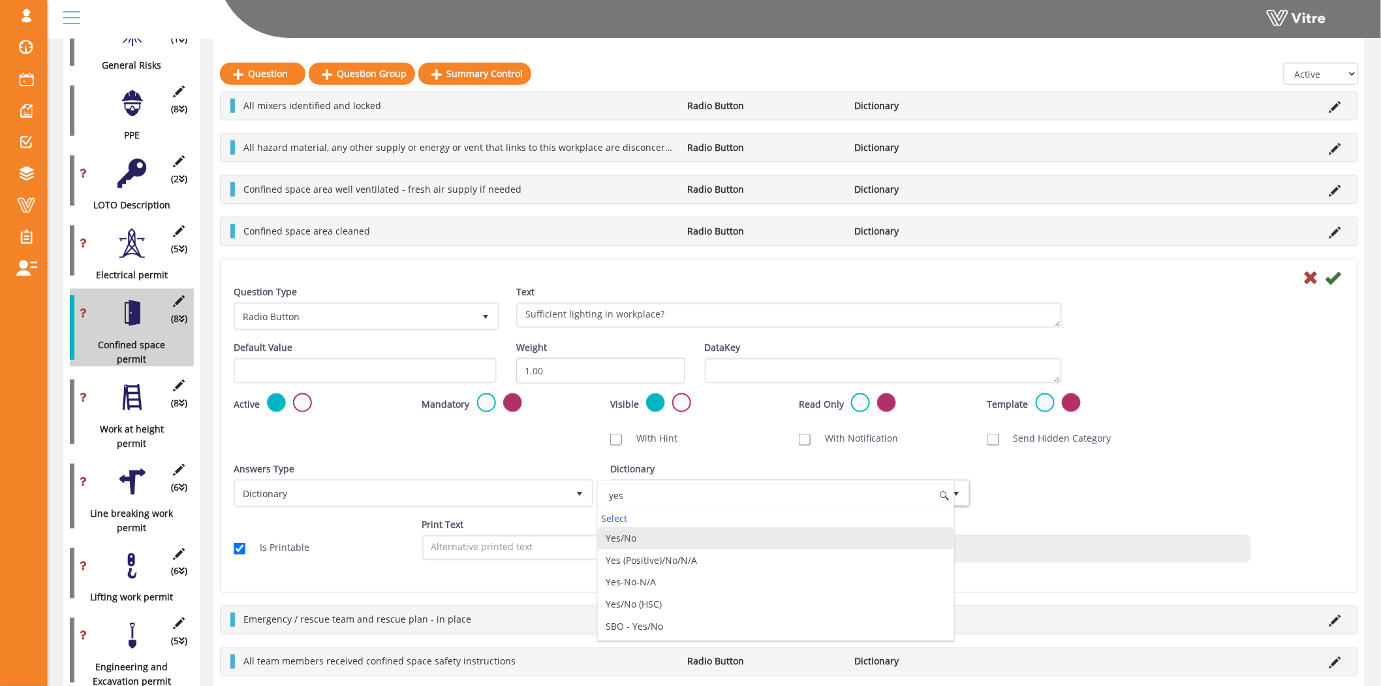
click at [656, 535] on li "Yes/No" at bounding box center [776, 538] width 356 height 22
type input "yes"
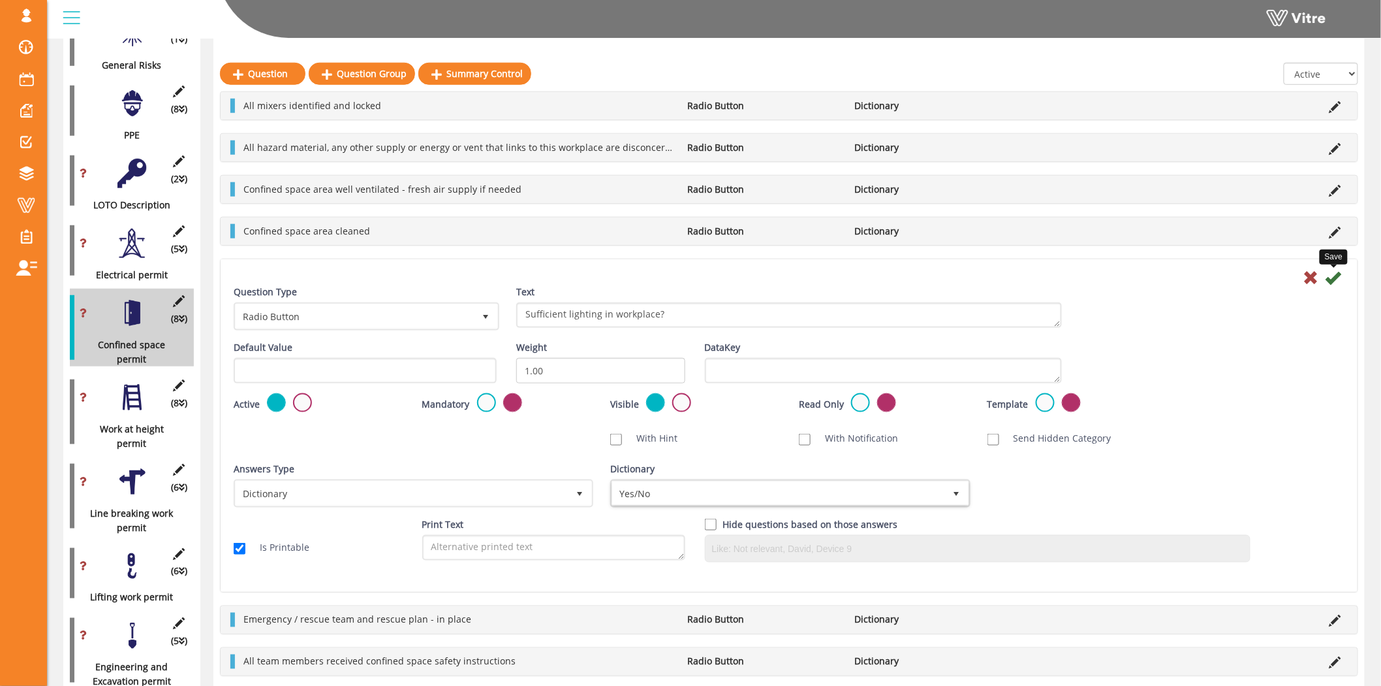
click at [1335, 277] on icon at bounding box center [1334, 278] width 16 height 16
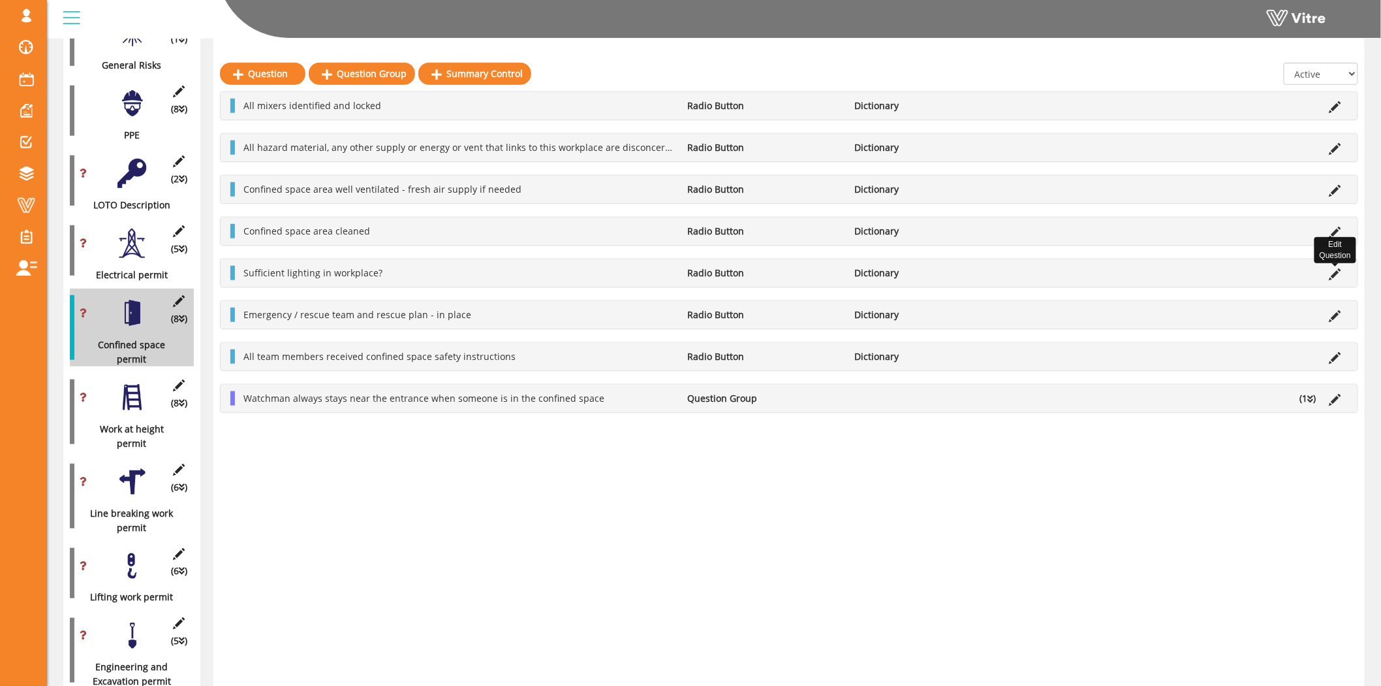
click at [1334, 276] on icon at bounding box center [1336, 274] width 12 height 12
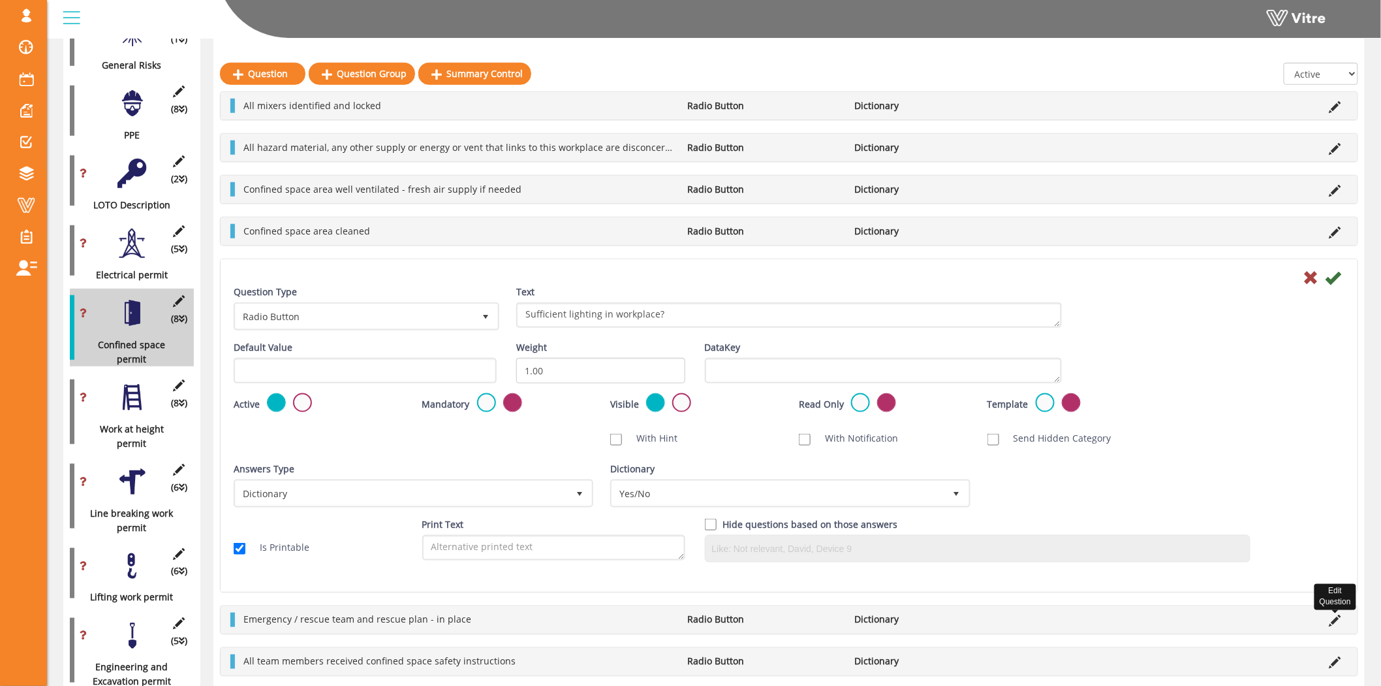
click at [1332, 621] on icon at bounding box center [1336, 621] width 12 height 12
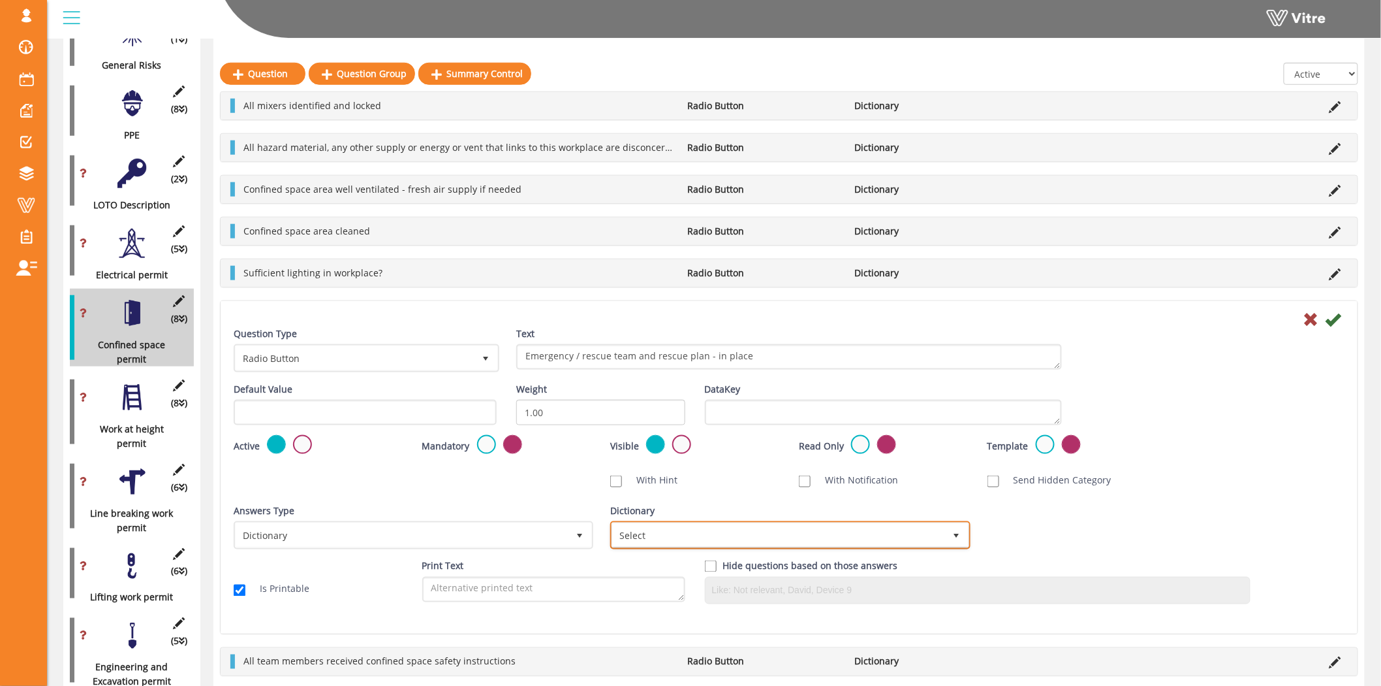
click at [746, 536] on span "Select" at bounding box center [778, 535] width 332 height 24
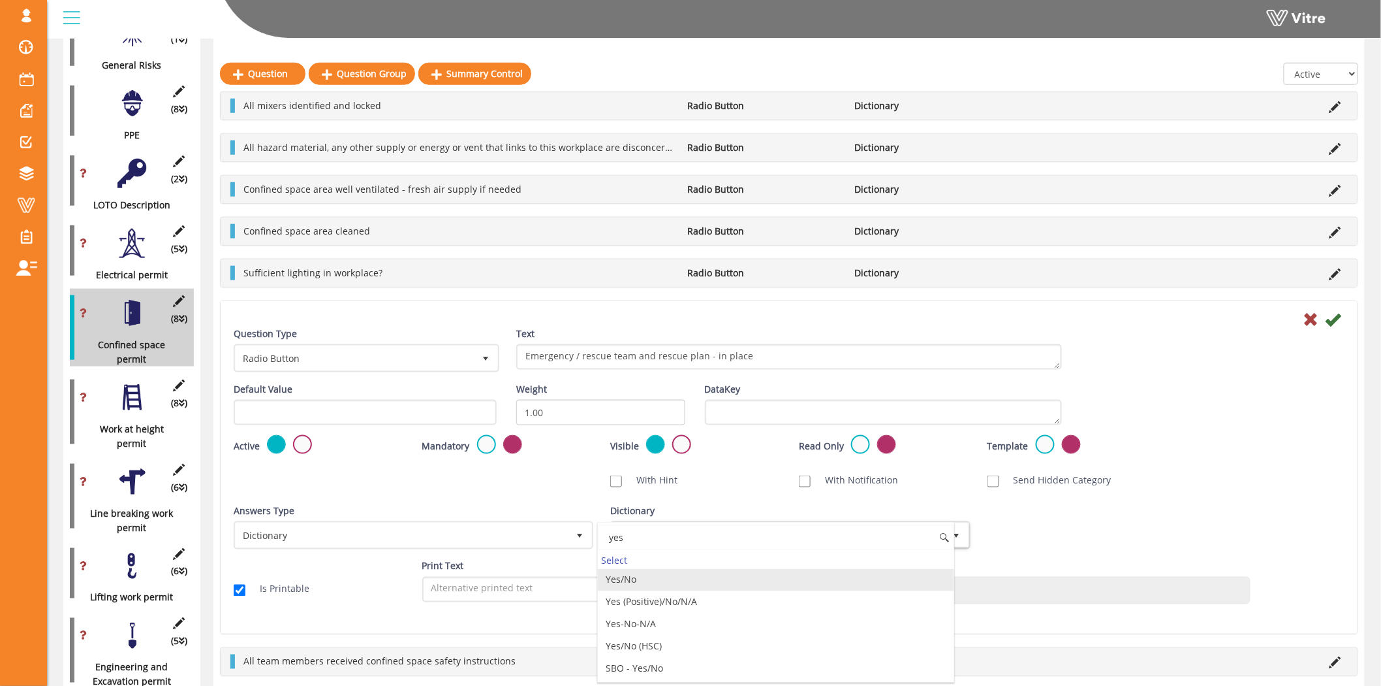
click at [672, 579] on li "Yes/No" at bounding box center [776, 580] width 356 height 22
type input "yes"
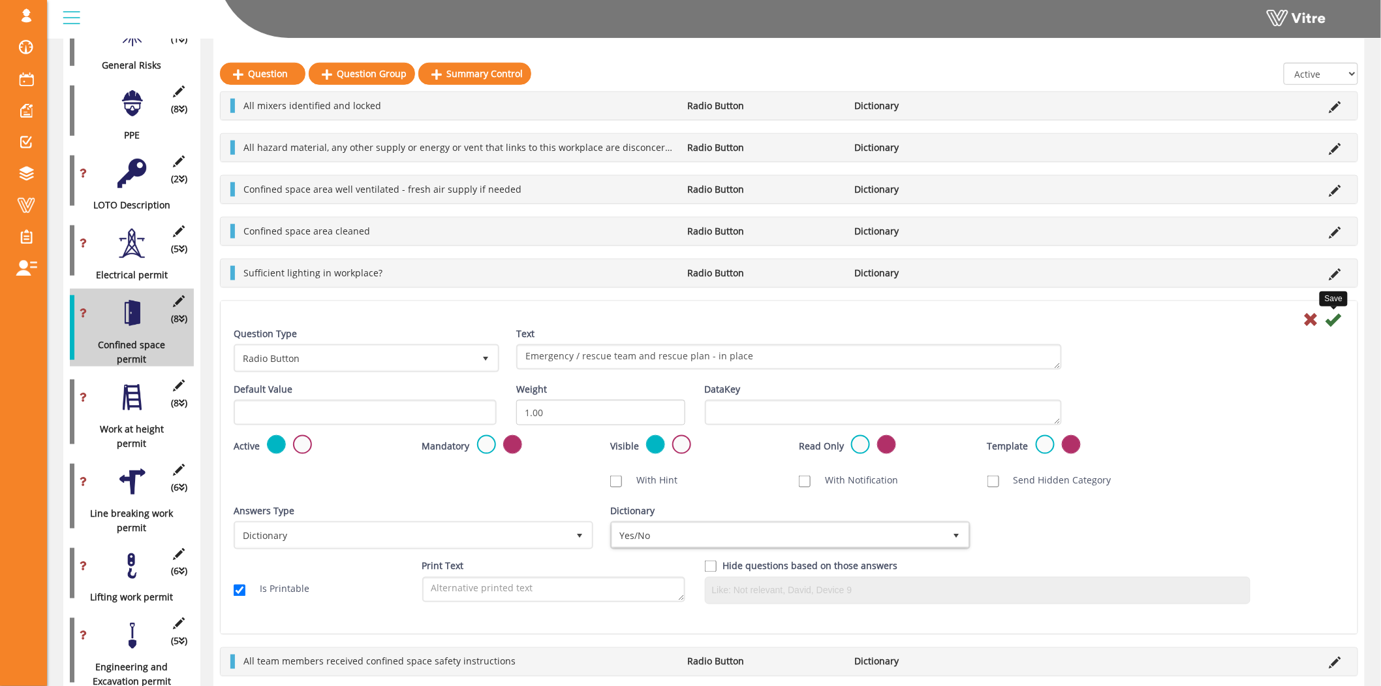
click at [1334, 318] on icon at bounding box center [1334, 319] width 16 height 16
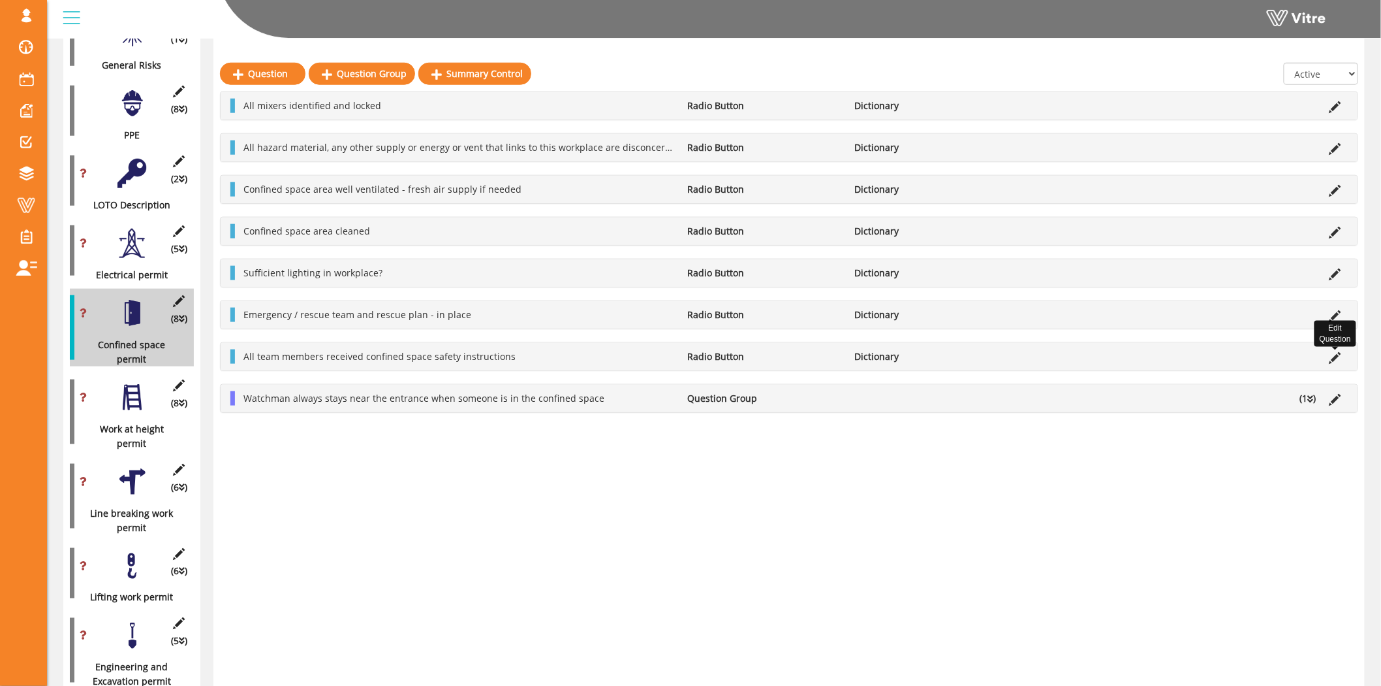
click at [1334, 357] on icon at bounding box center [1336, 358] width 12 height 12
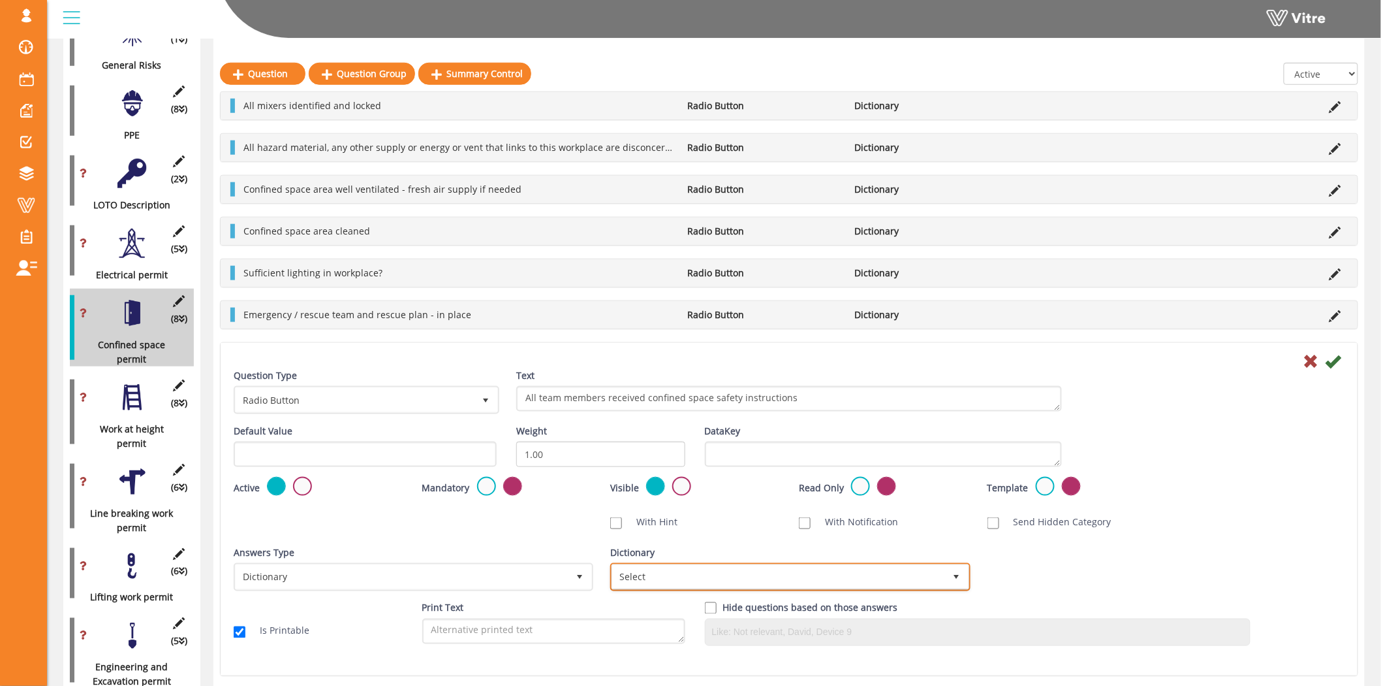
click at [849, 577] on span "Select" at bounding box center [778, 577] width 332 height 24
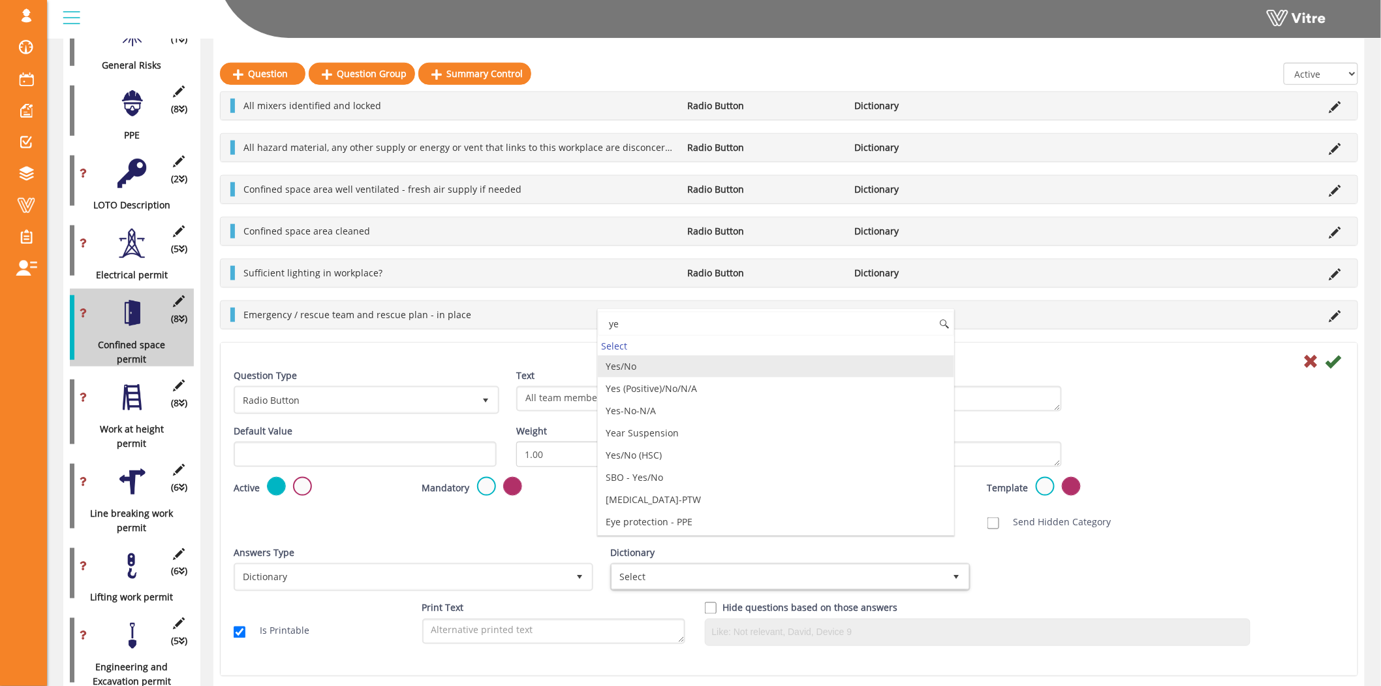
click at [710, 366] on li "Yes/No" at bounding box center [776, 366] width 356 height 22
type input "ye"
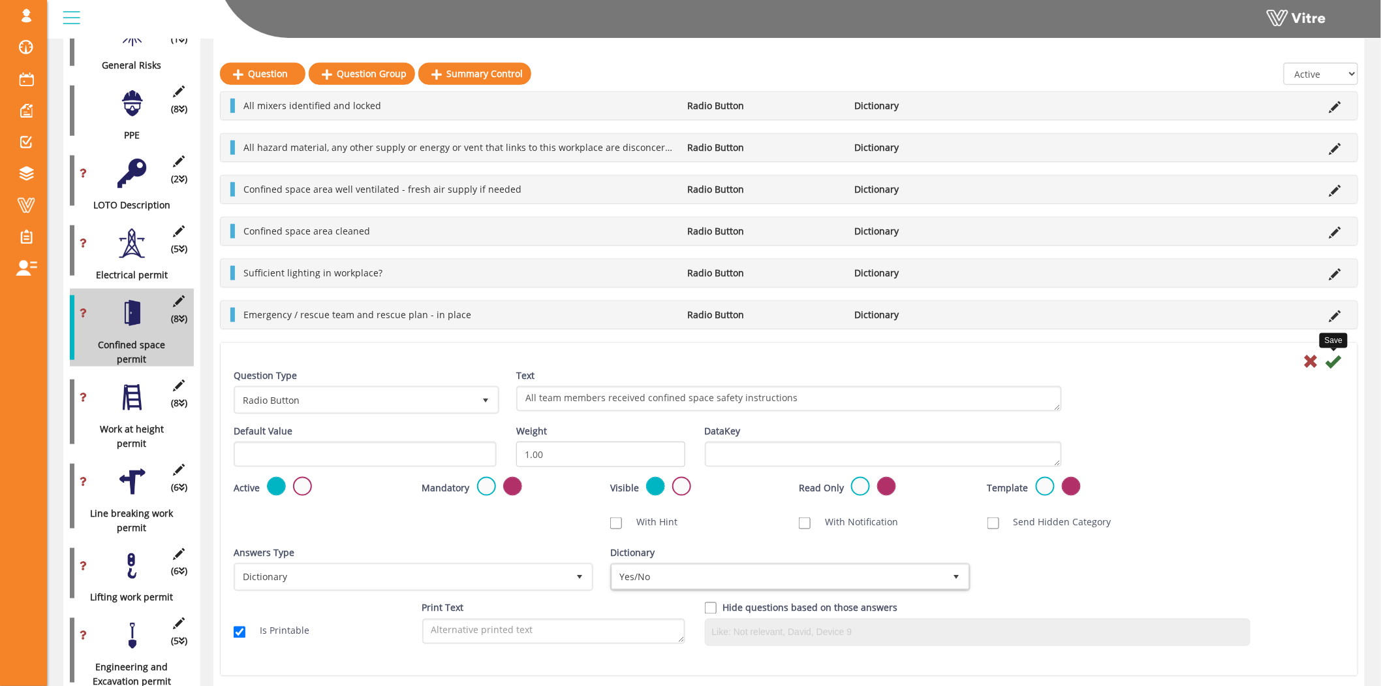
click at [1336, 360] on icon at bounding box center [1334, 361] width 16 height 16
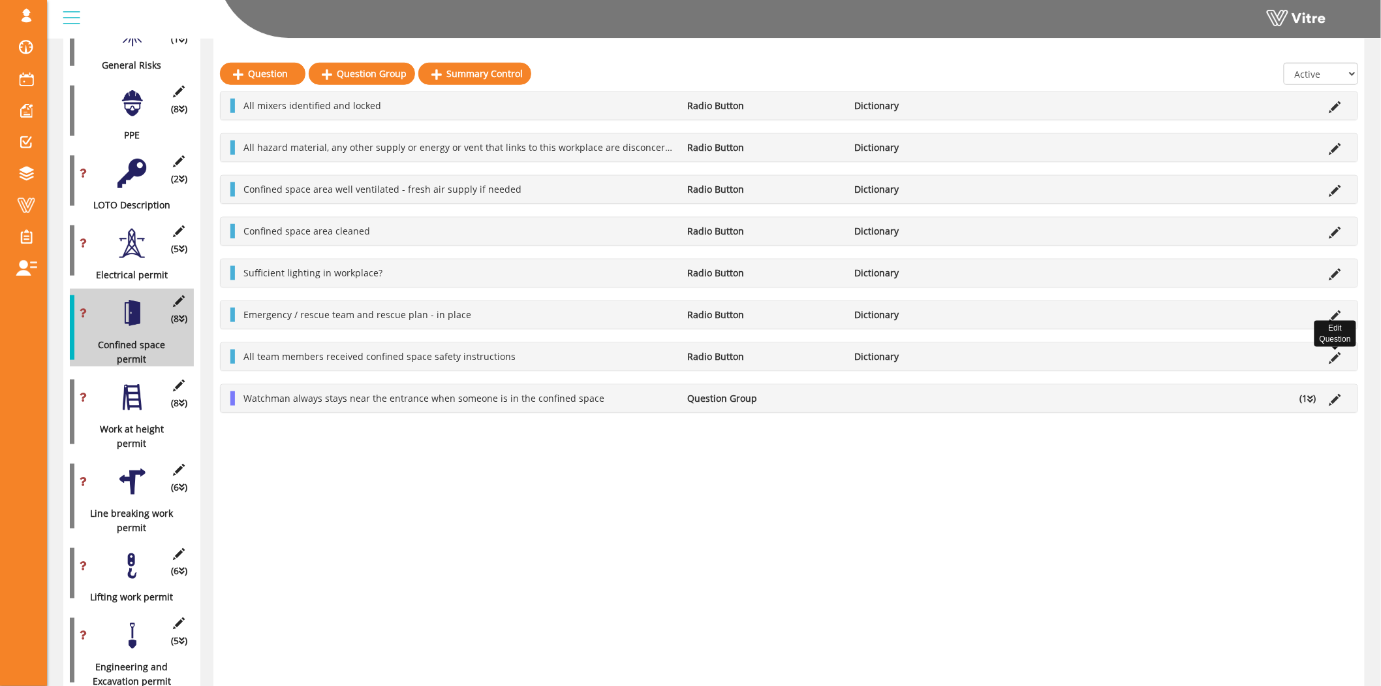
click at [1332, 355] on icon at bounding box center [1336, 358] width 12 height 12
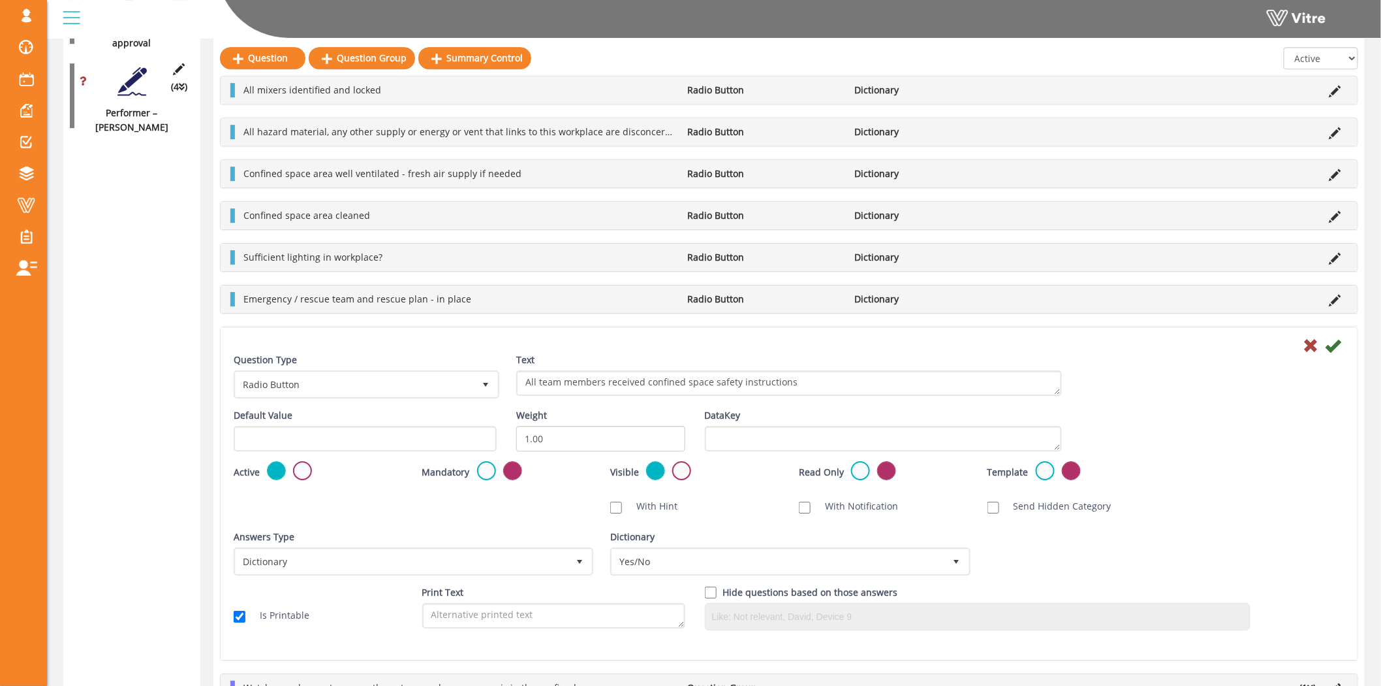
scroll to position [1735, 0]
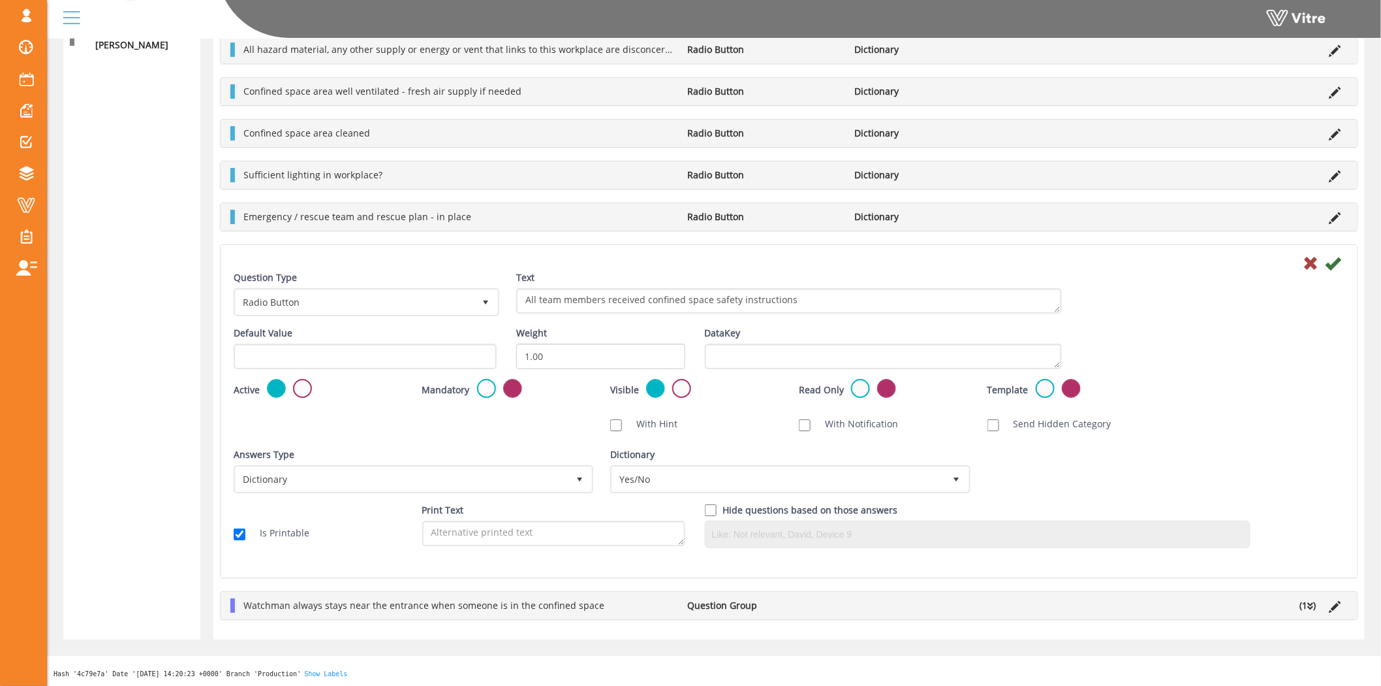
click at [1306, 608] on li "(1 )" at bounding box center [1308, 605] width 29 height 14
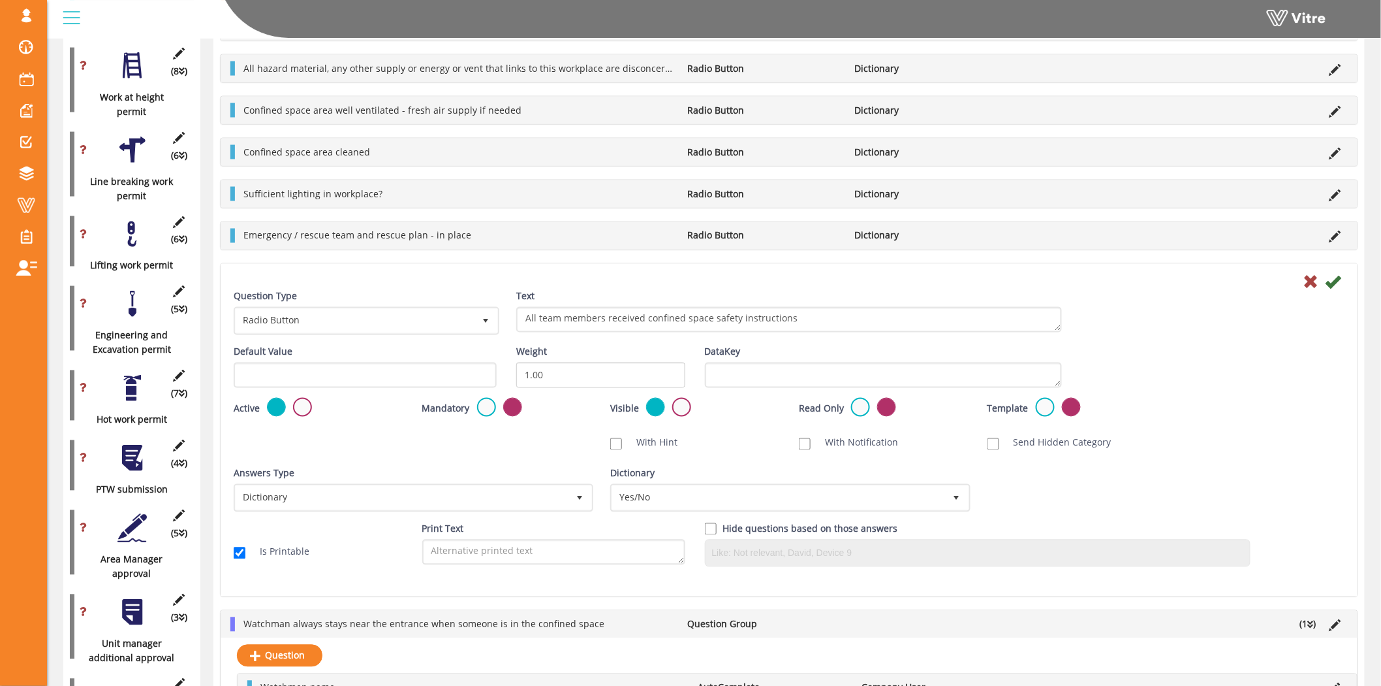
scroll to position [658, 0]
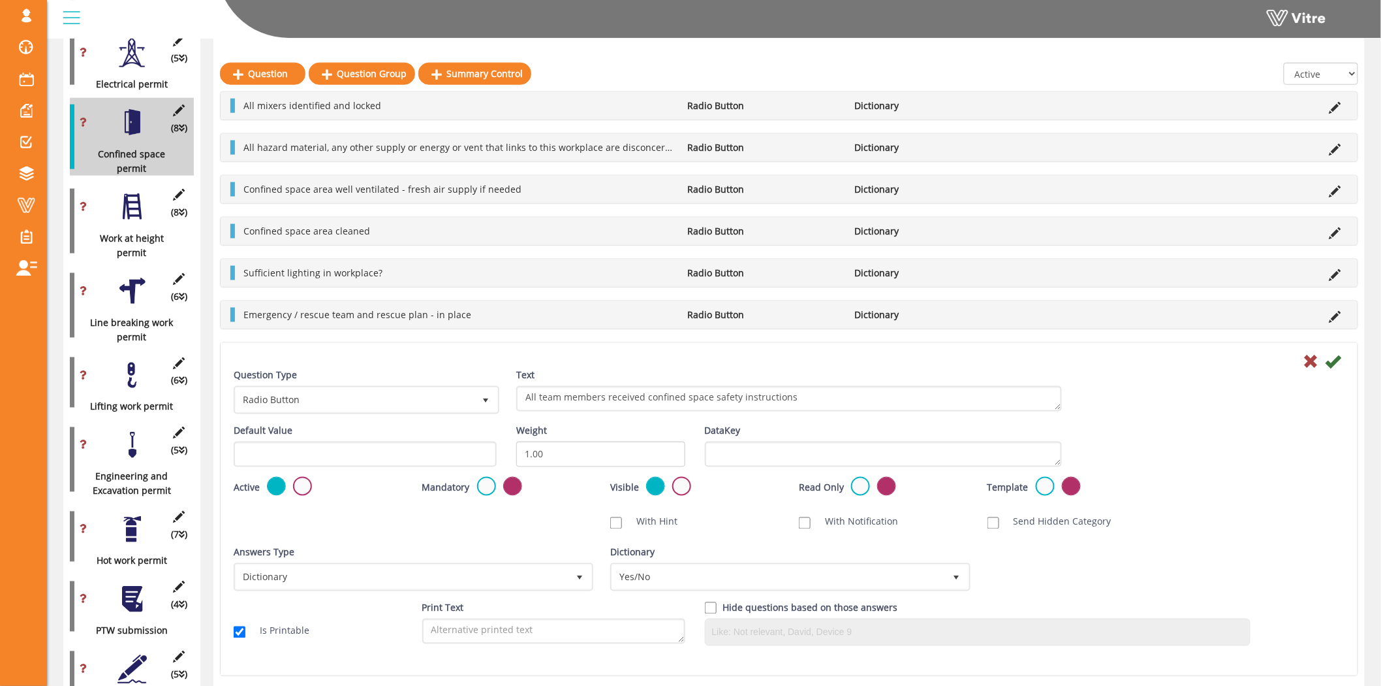
click at [125, 192] on div at bounding box center [132, 206] width 29 height 29
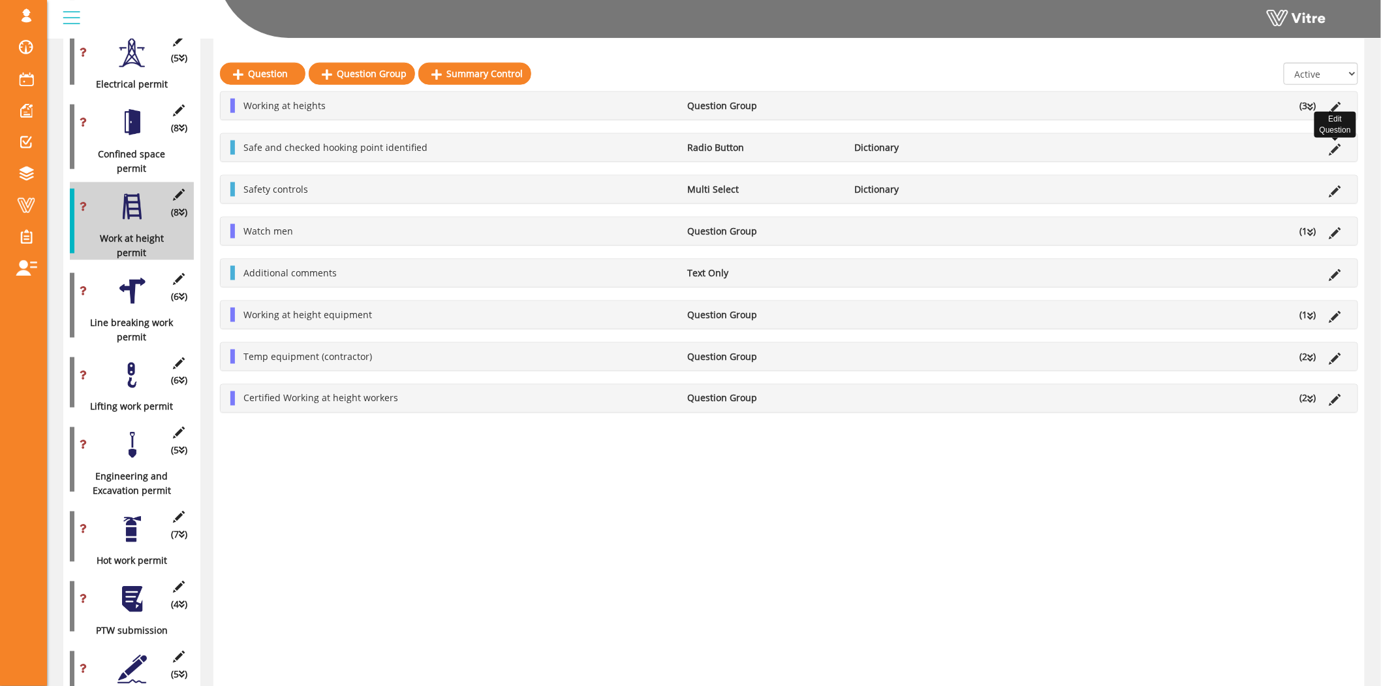
click at [1335, 146] on icon at bounding box center [1336, 150] width 12 height 12
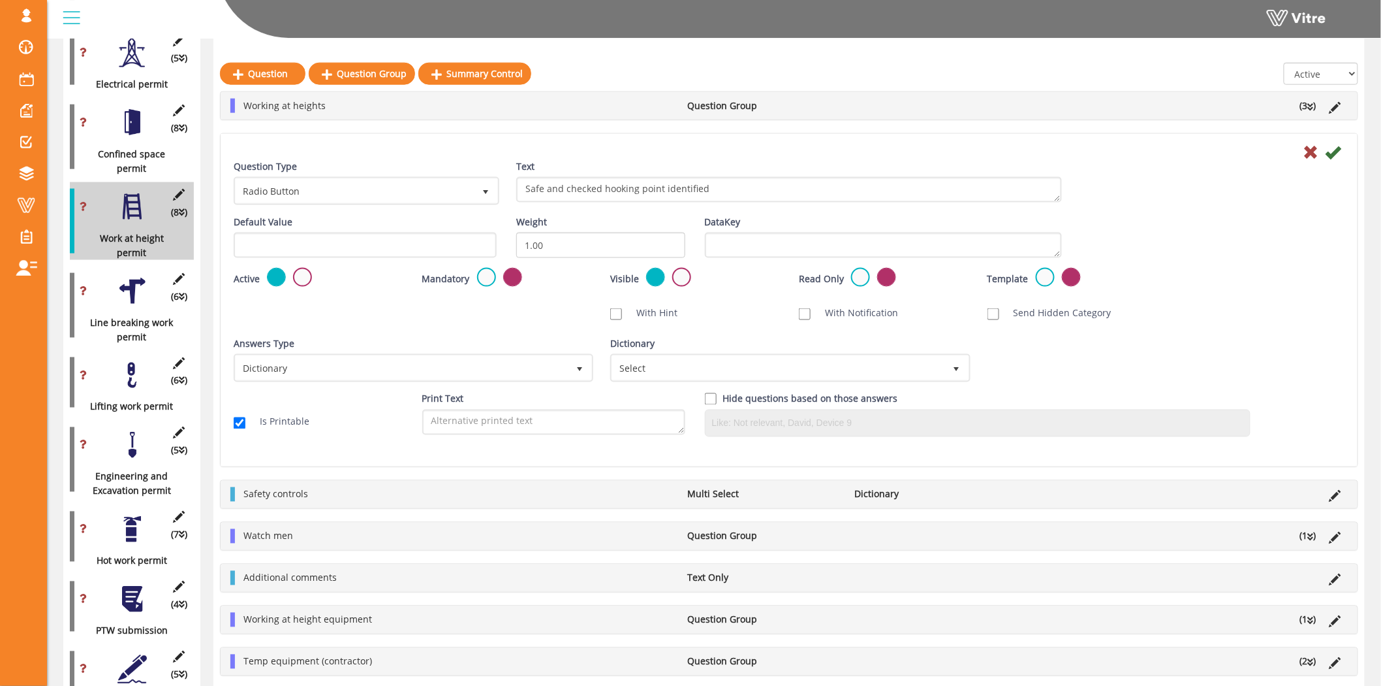
click at [1306, 104] on li "(3 )" at bounding box center [1308, 106] width 29 height 14
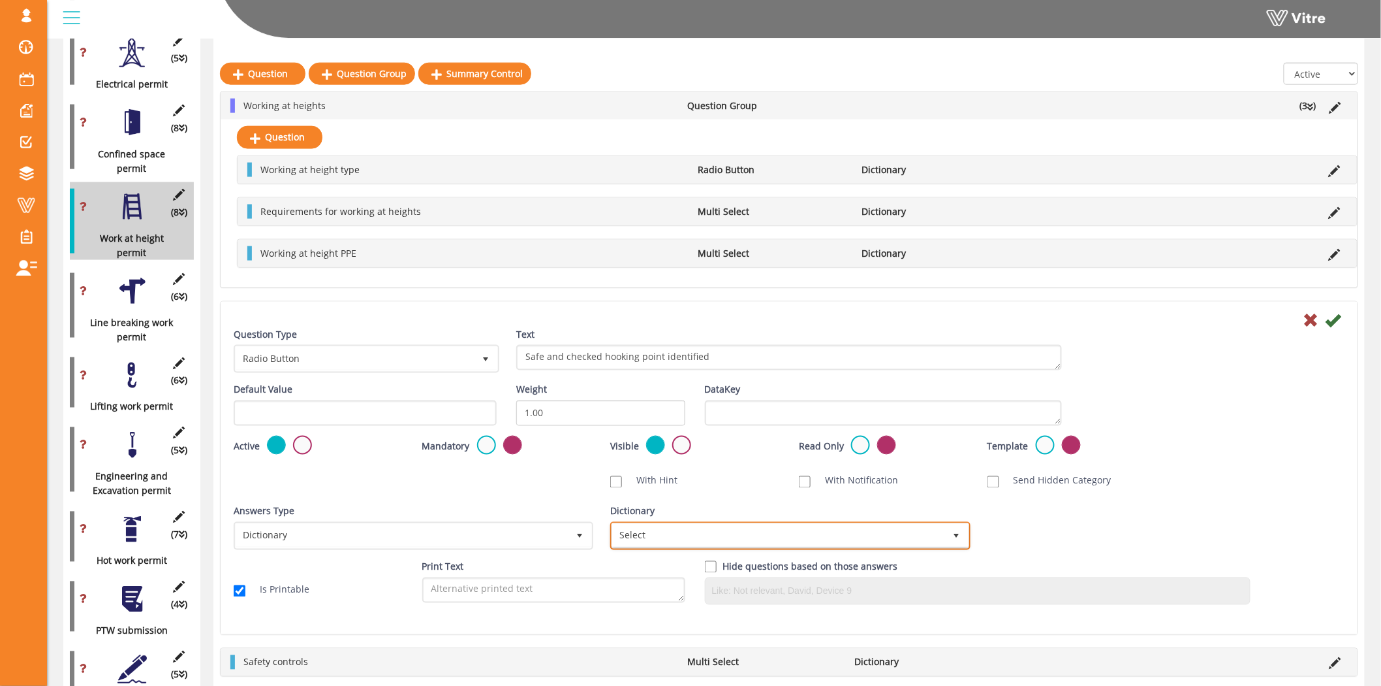
click at [749, 527] on span "Select" at bounding box center [778, 536] width 332 height 24
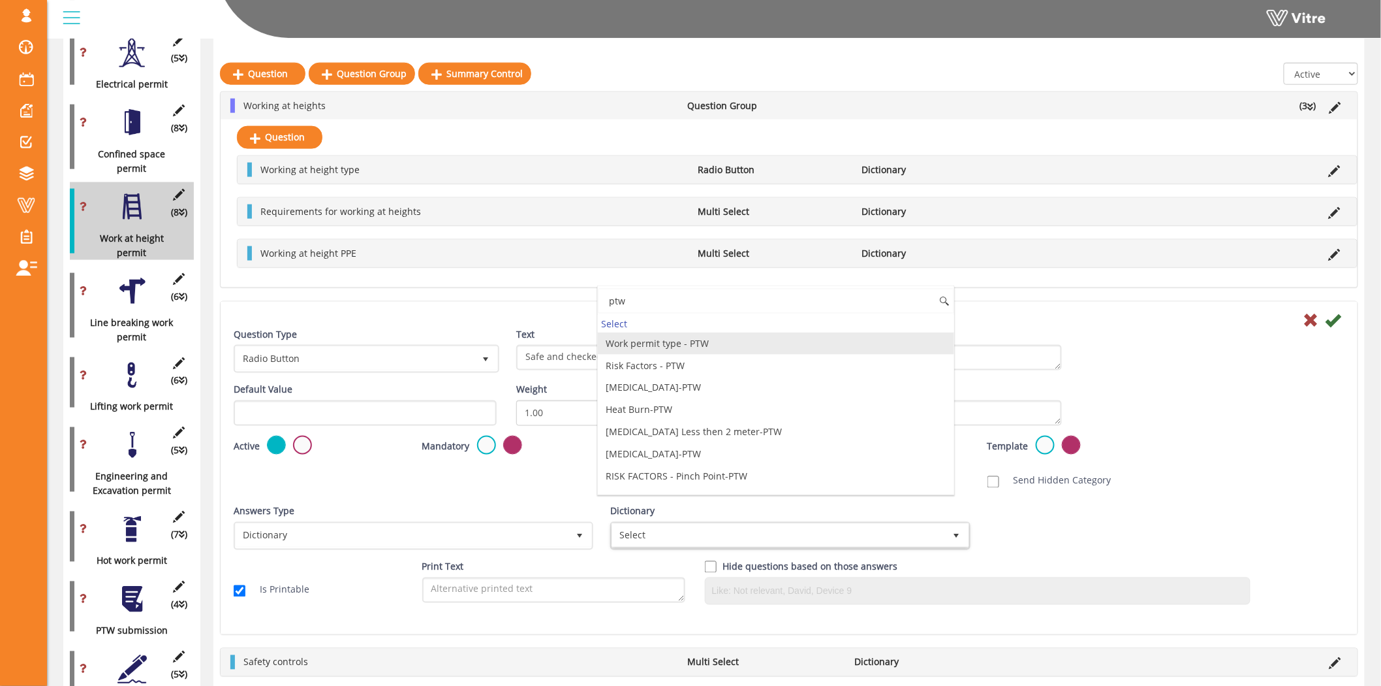
type input "ptw"
click at [1335, 166] on icon at bounding box center [1335, 171] width 12 height 12
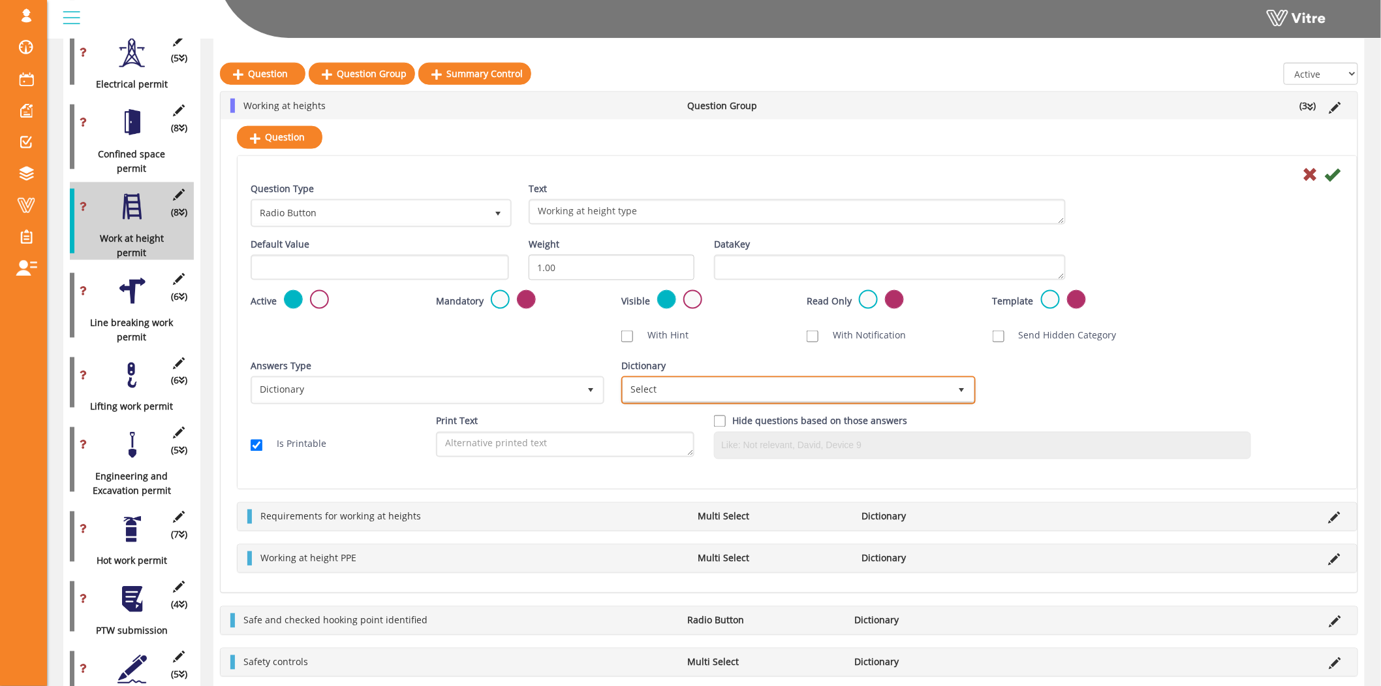
click at [800, 393] on span "Select" at bounding box center [787, 390] width 326 height 24
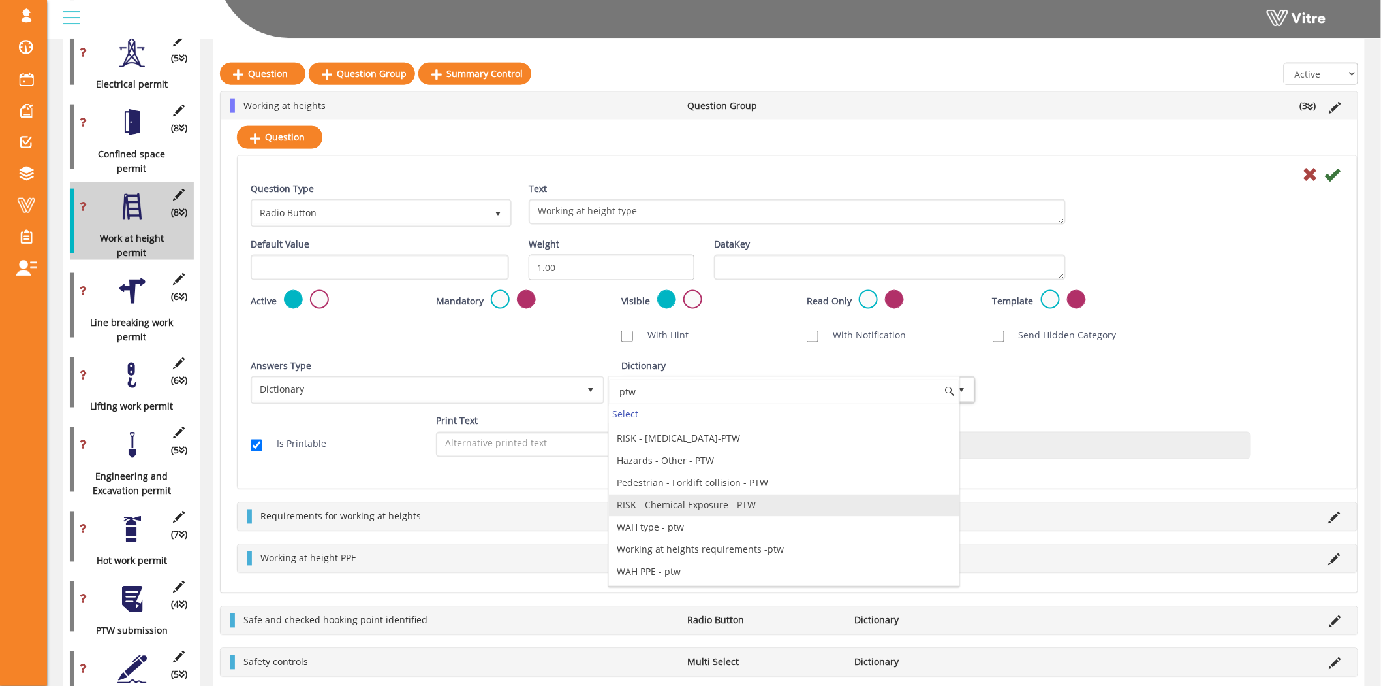
scroll to position [376, 0]
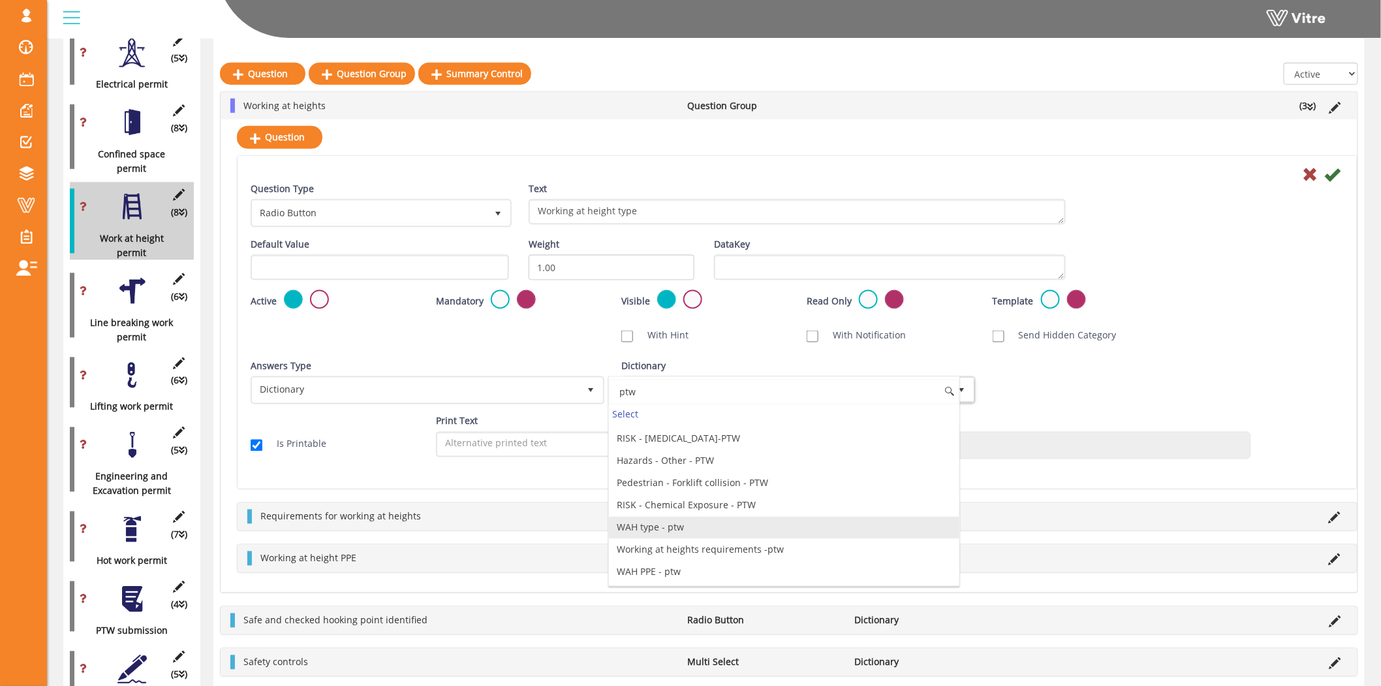
click at [671, 528] on li "WAH type - ptw" at bounding box center [784, 527] width 350 height 22
type input "ptw"
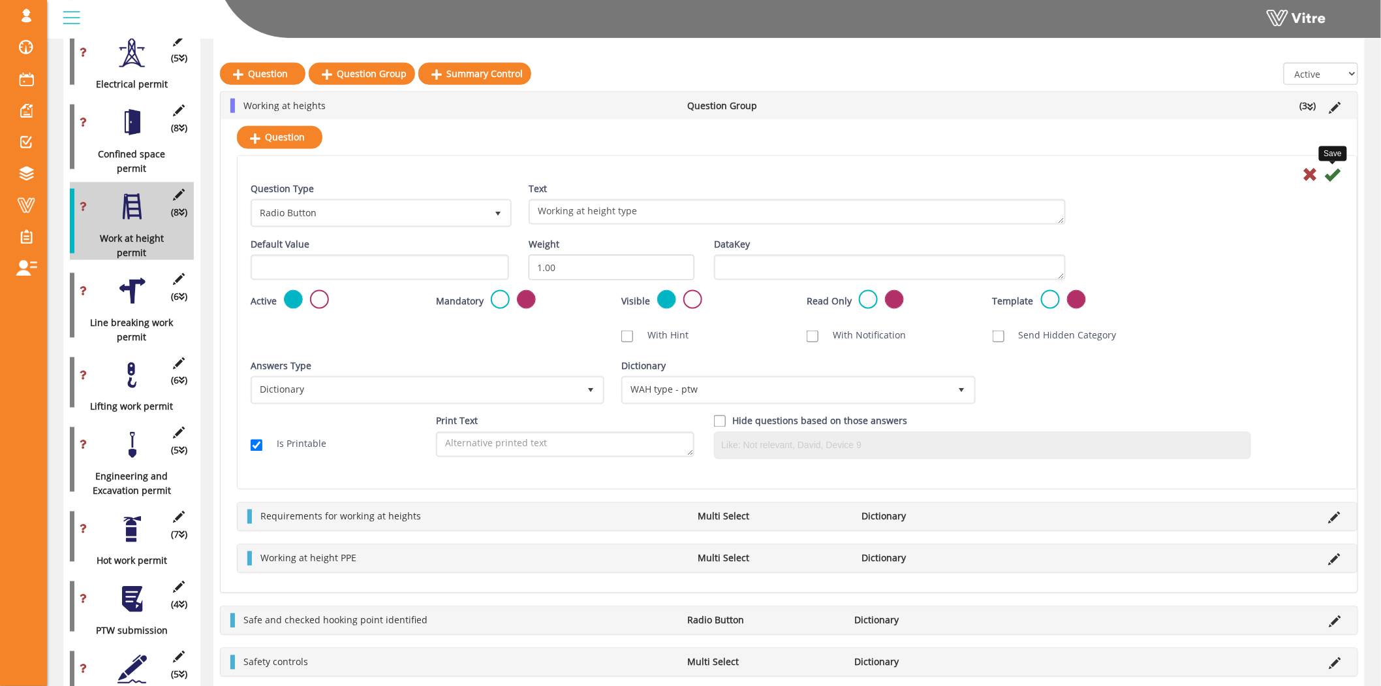
click at [1333, 174] on icon at bounding box center [1333, 174] width 16 height 16
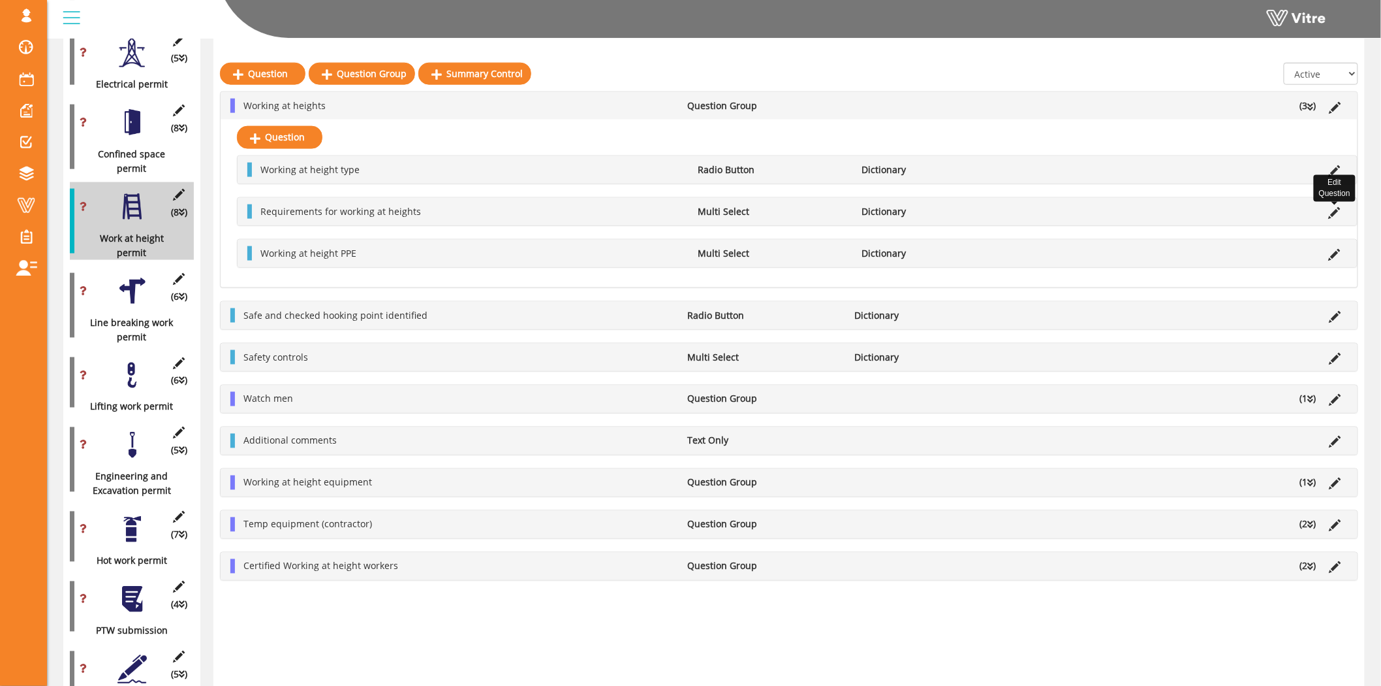
click at [1331, 213] on icon at bounding box center [1335, 213] width 12 height 12
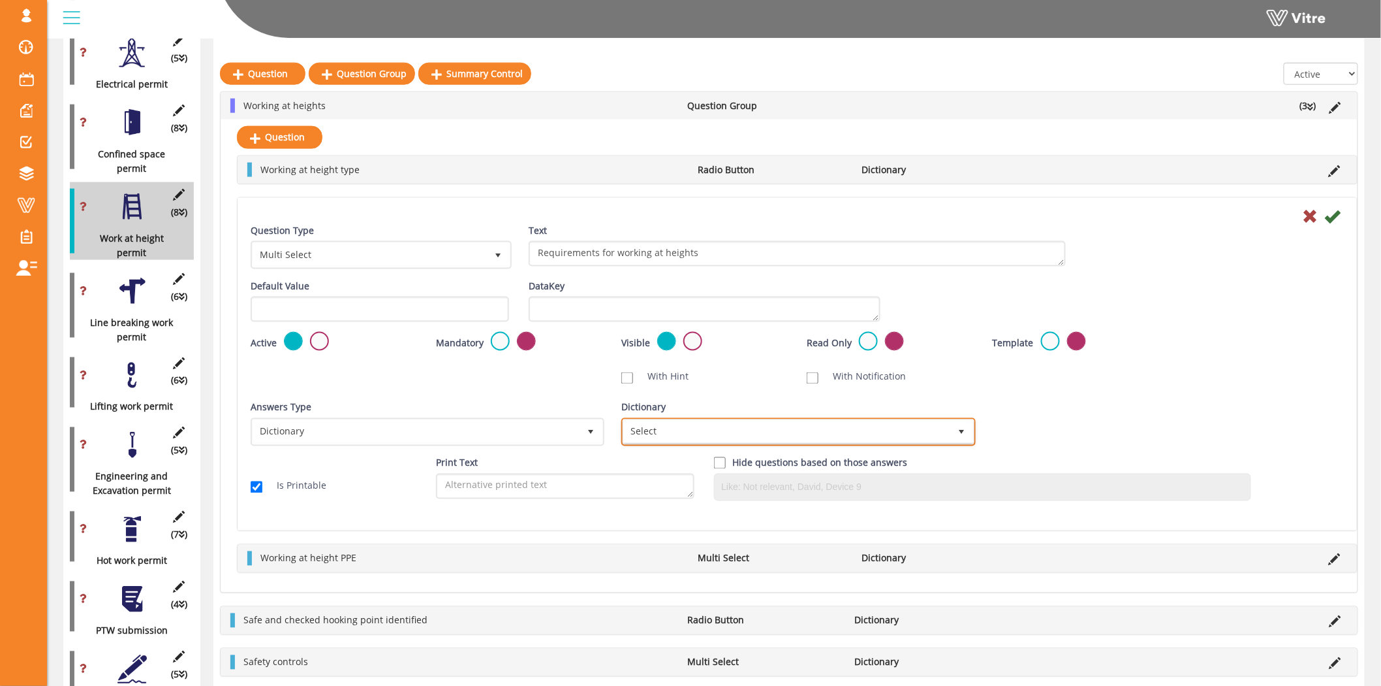
click at [820, 422] on span "Select" at bounding box center [787, 432] width 326 height 24
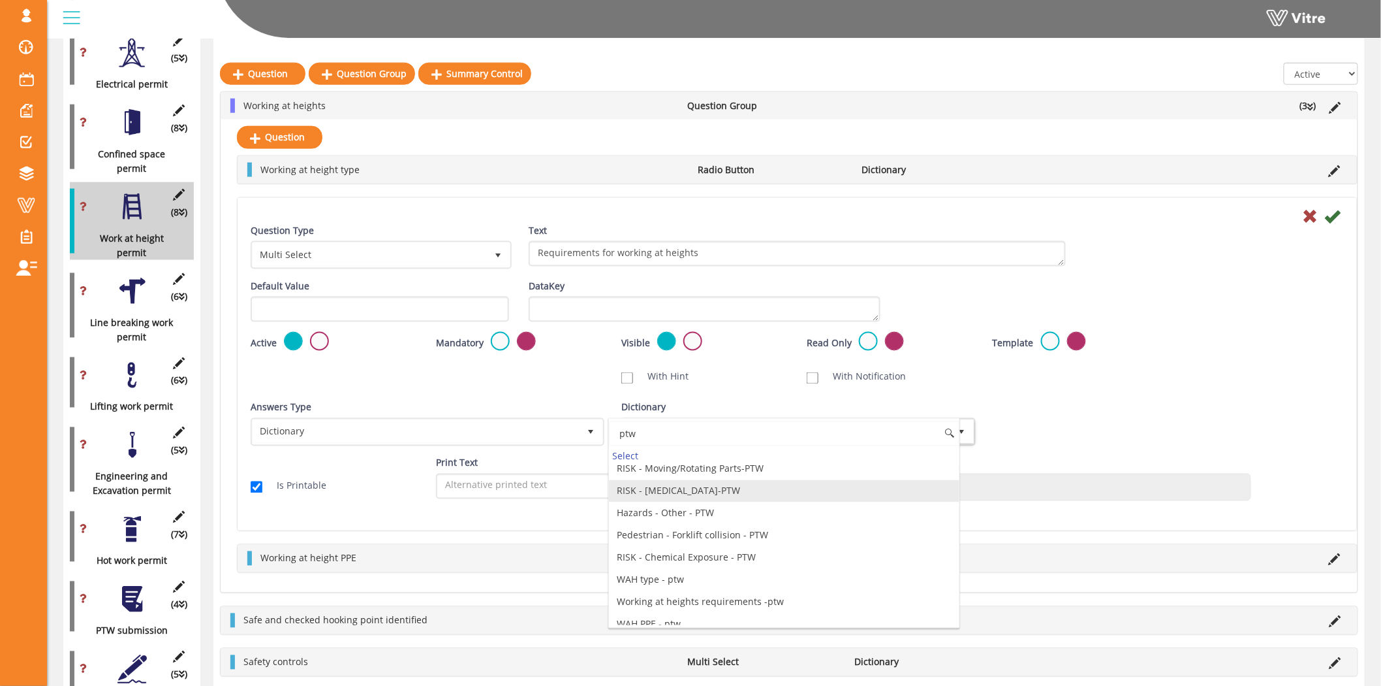
scroll to position [375, 0]
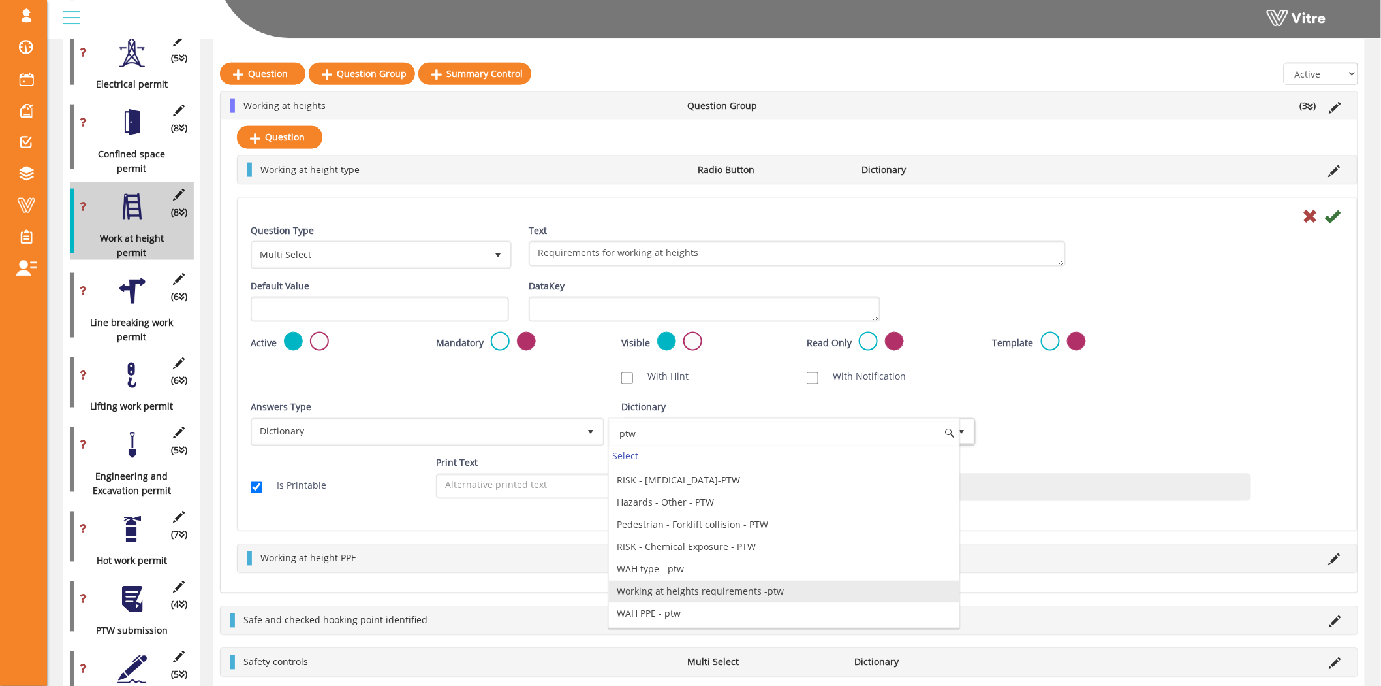
click at [735, 589] on li "Working at heights requirements -ptw" at bounding box center [784, 591] width 350 height 22
type input "ptw"
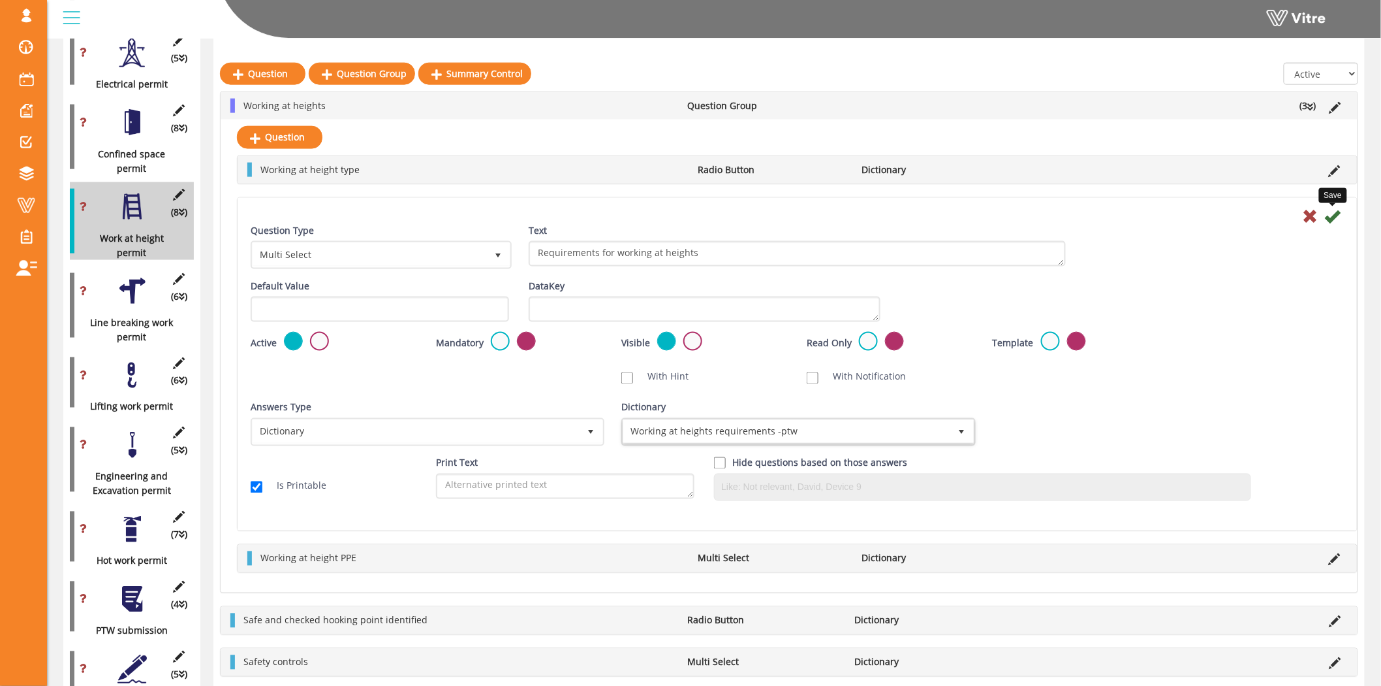
click at [1336, 218] on icon at bounding box center [1333, 216] width 16 height 16
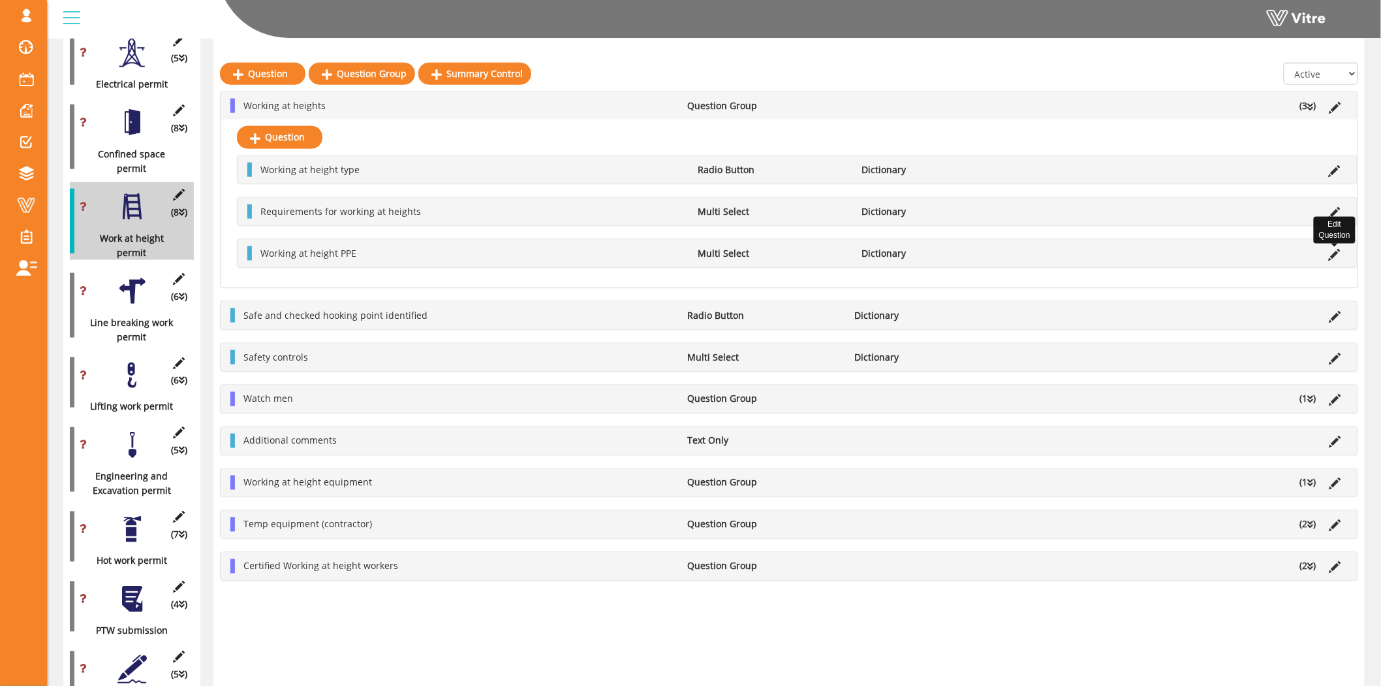
click at [1333, 253] on icon at bounding box center [1335, 255] width 12 height 12
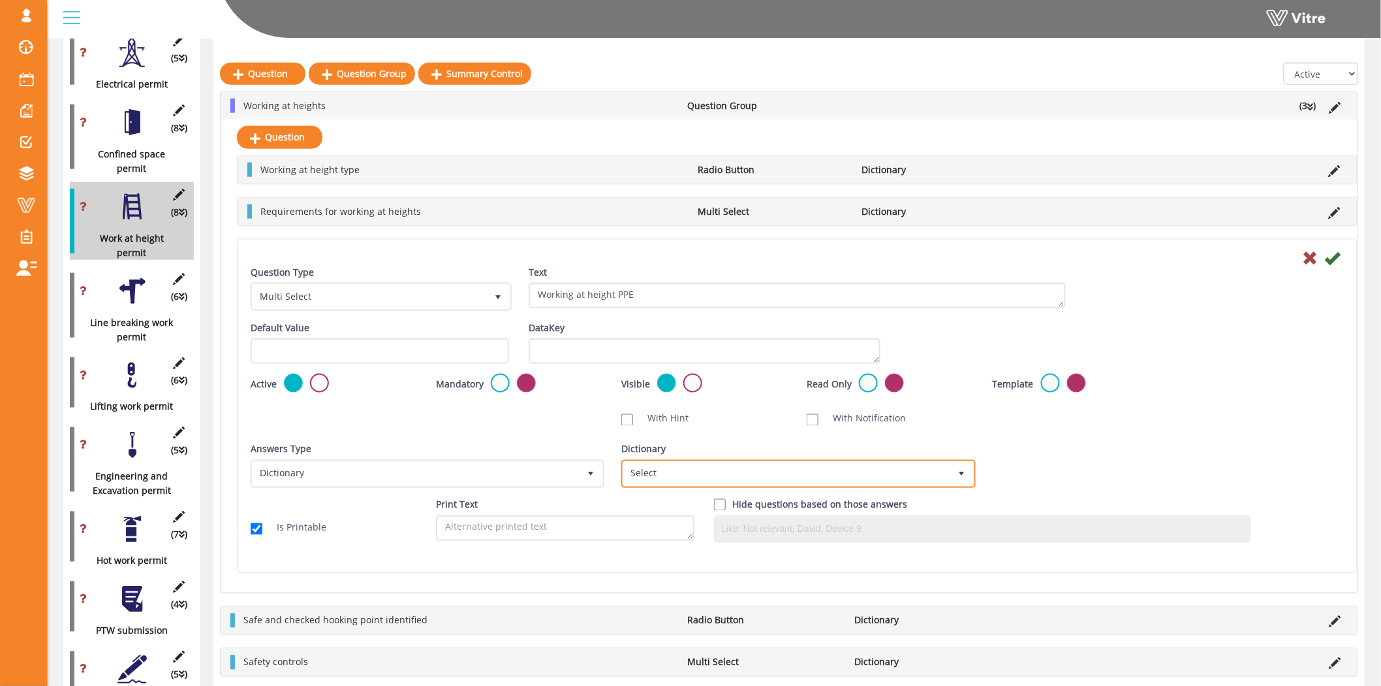
click at [786, 462] on span "Select" at bounding box center [787, 474] width 326 height 24
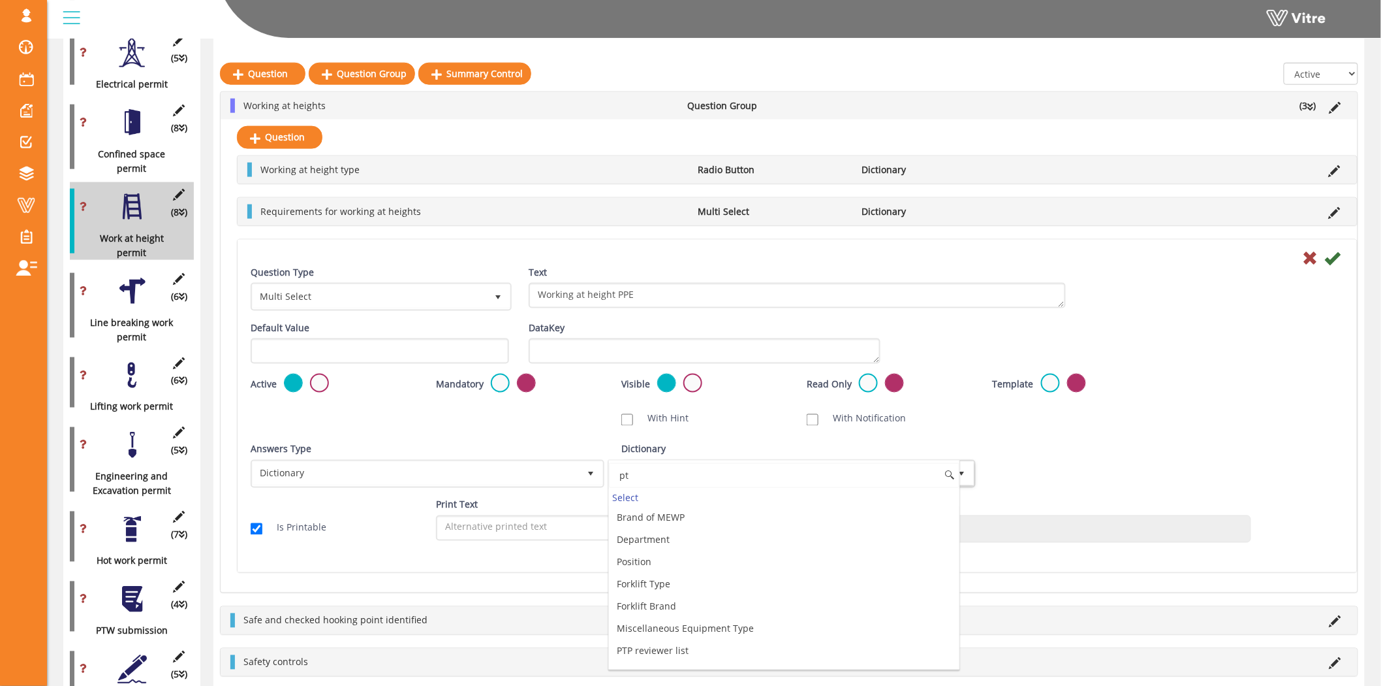
type input "ptw"
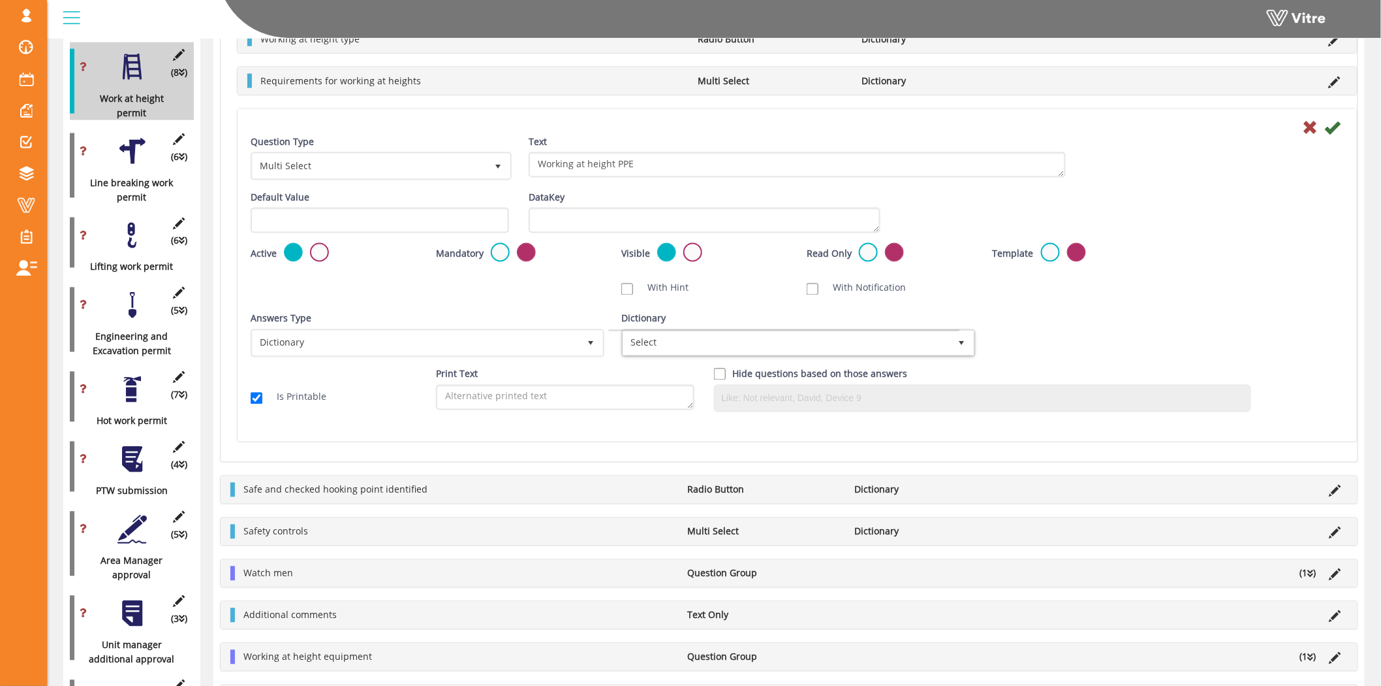
scroll to position [949, 0]
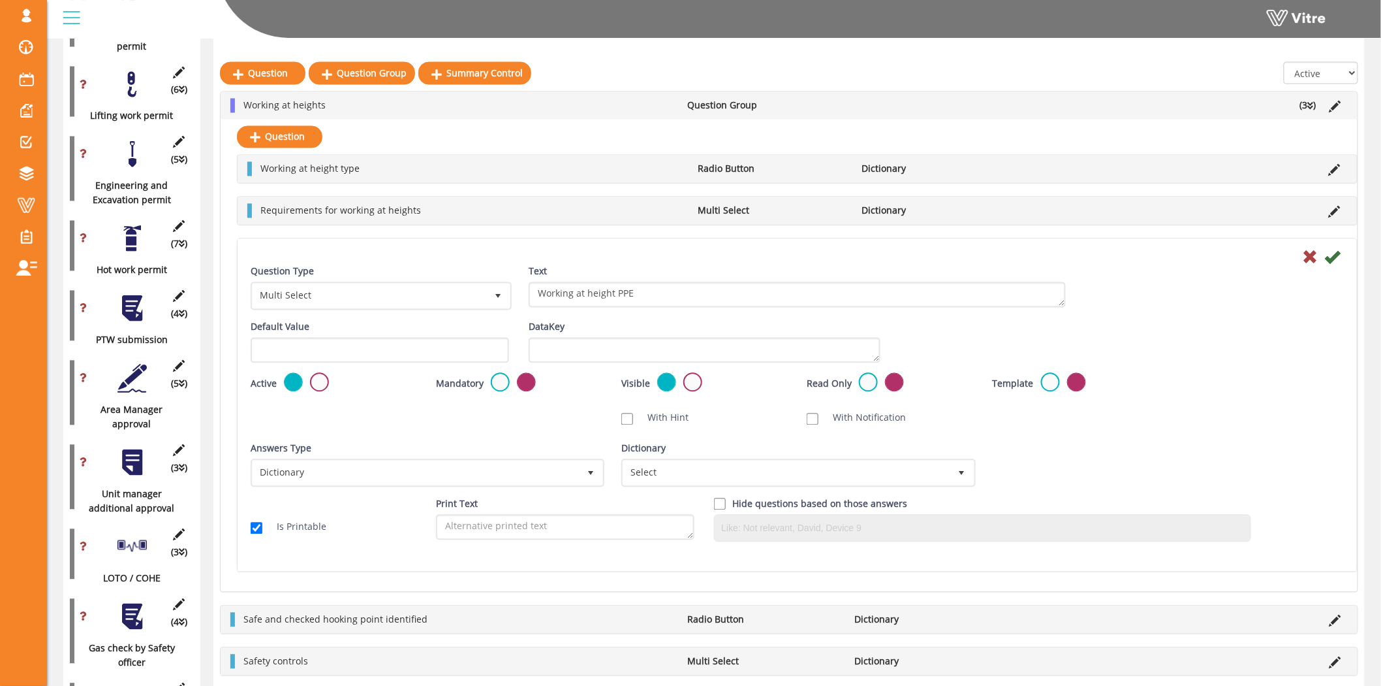
click at [780, 452] on div "Dictionary Select" at bounding box center [797, 464] width 351 height 46
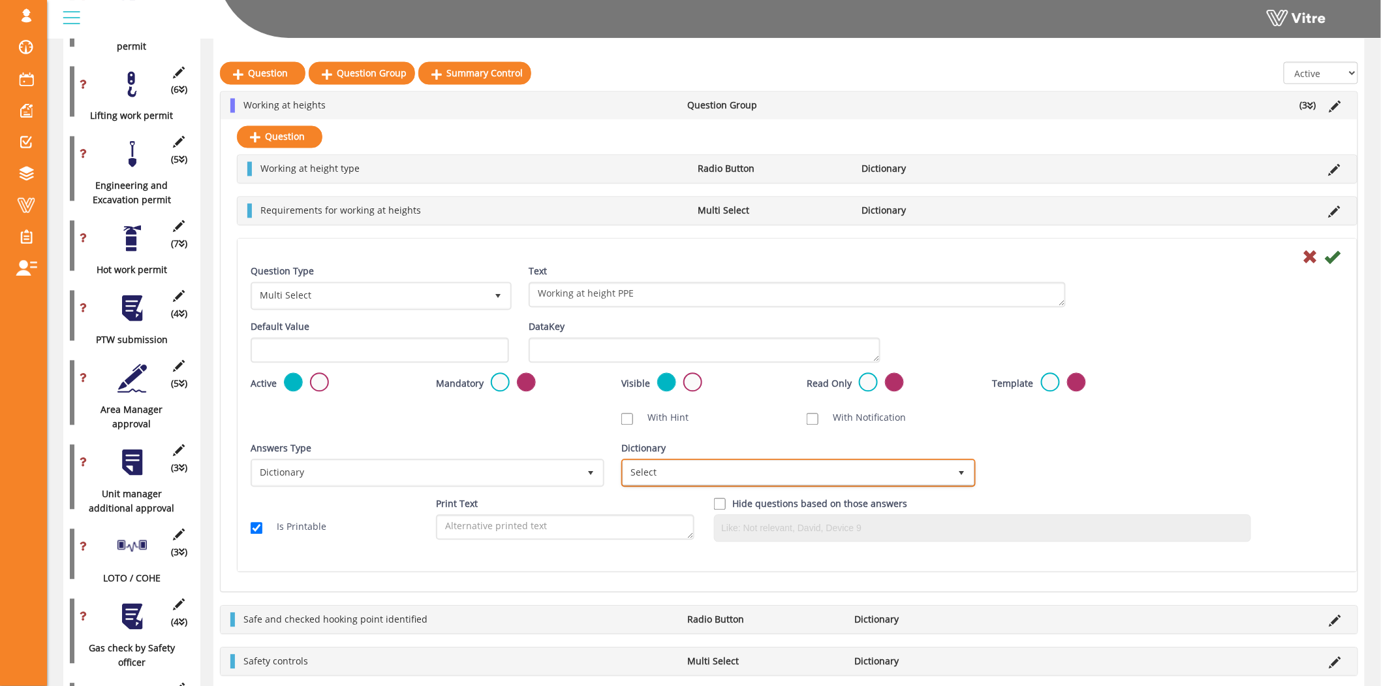
click at [781, 471] on span "Select" at bounding box center [787, 473] width 326 height 24
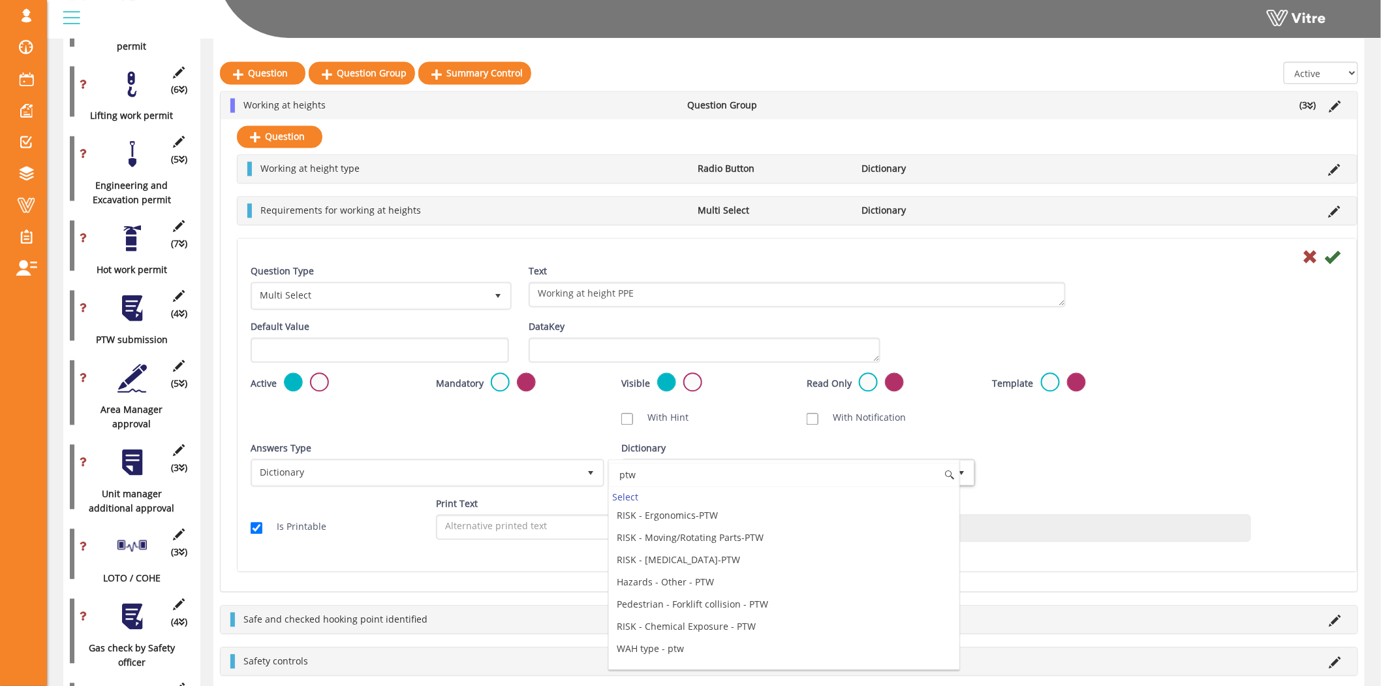
scroll to position [375, 0]
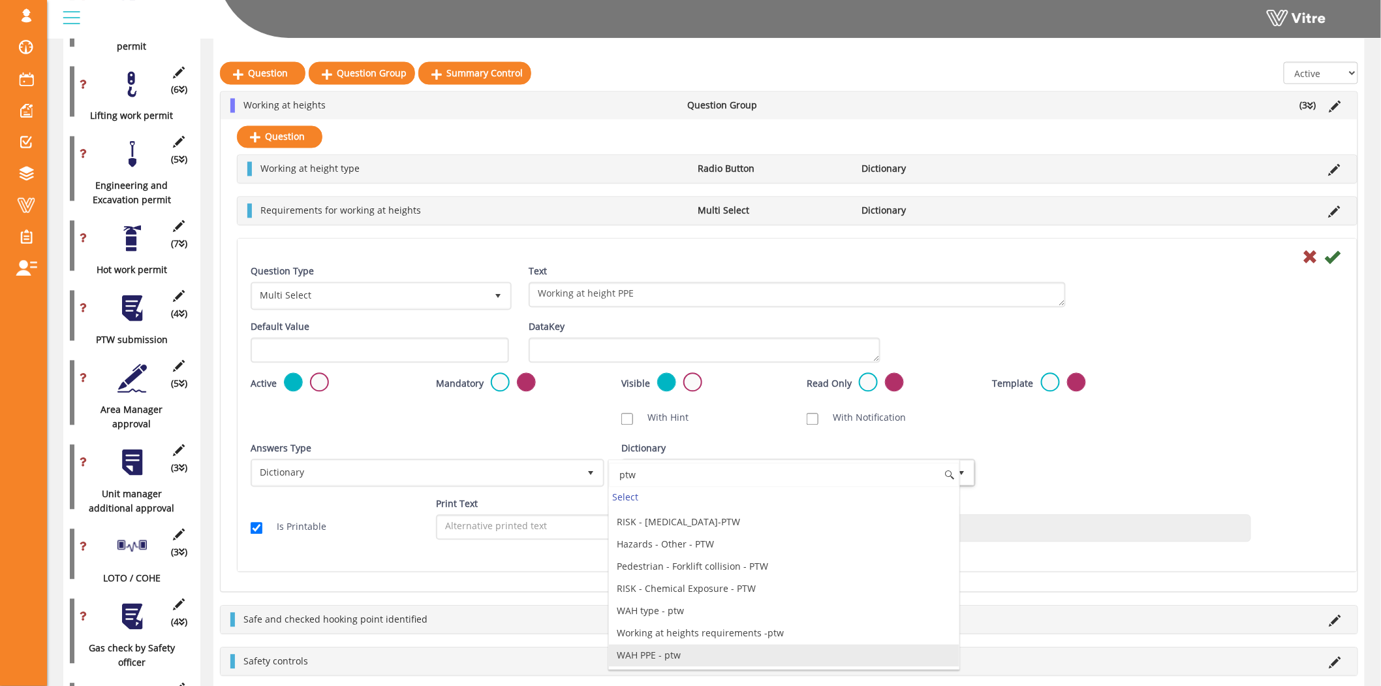
click at [717, 655] on li "WAH PPE - ptw" at bounding box center [784, 655] width 350 height 22
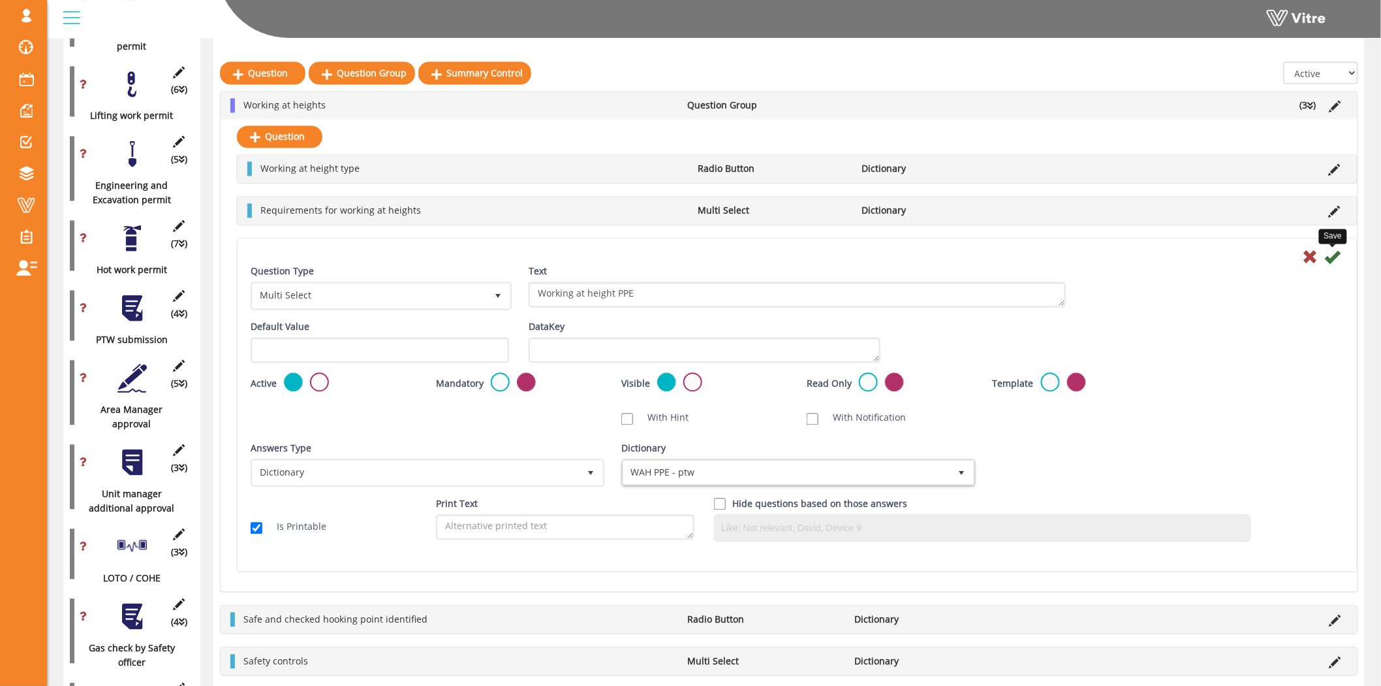
click at [1333, 253] on icon at bounding box center [1333, 257] width 16 height 16
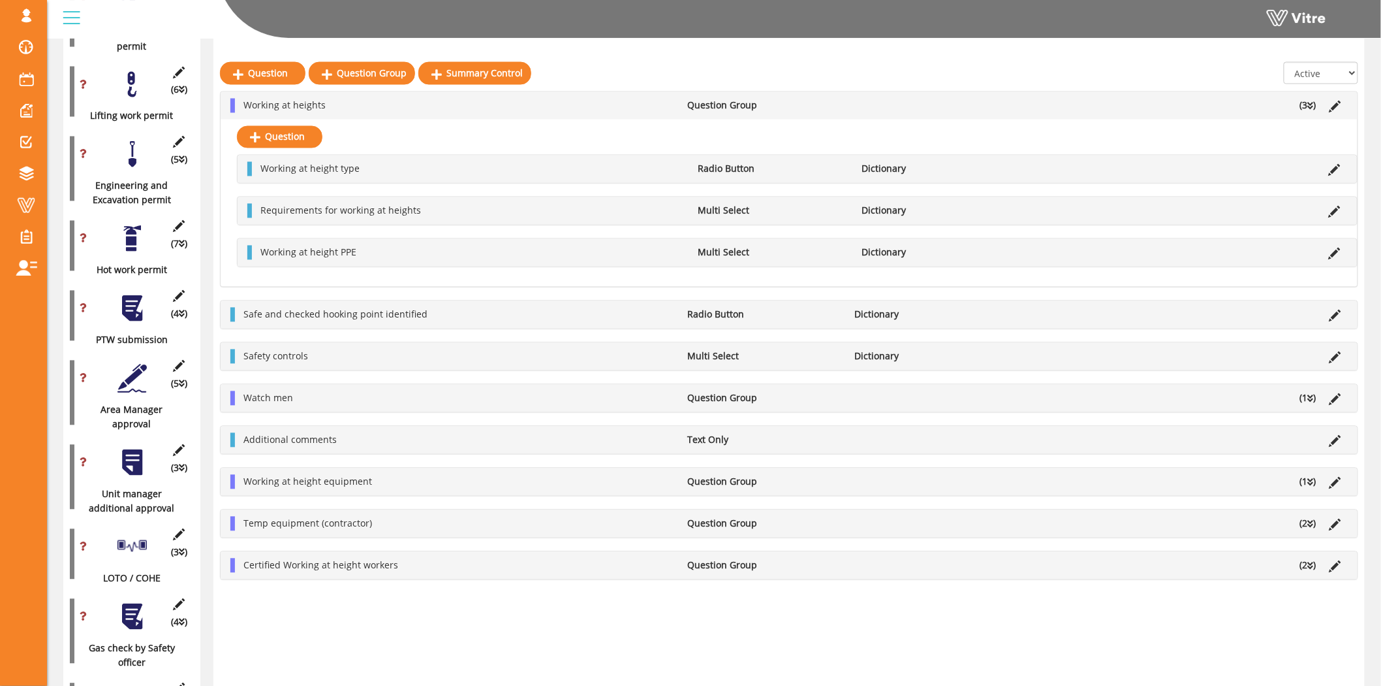
click at [1329, 319] on li at bounding box center [1335, 315] width 25 height 14
click at [1333, 321] on icon at bounding box center [1336, 316] width 12 height 12
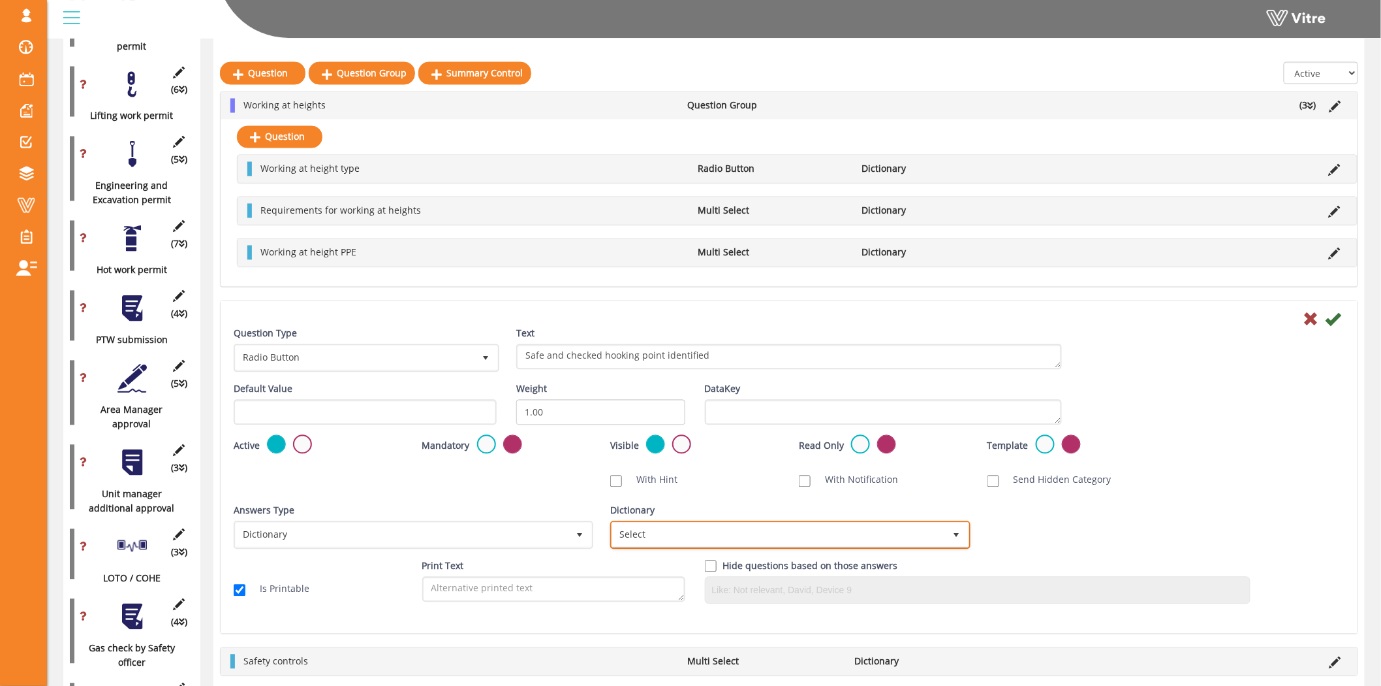
click at [795, 539] on span "Select" at bounding box center [778, 535] width 332 height 24
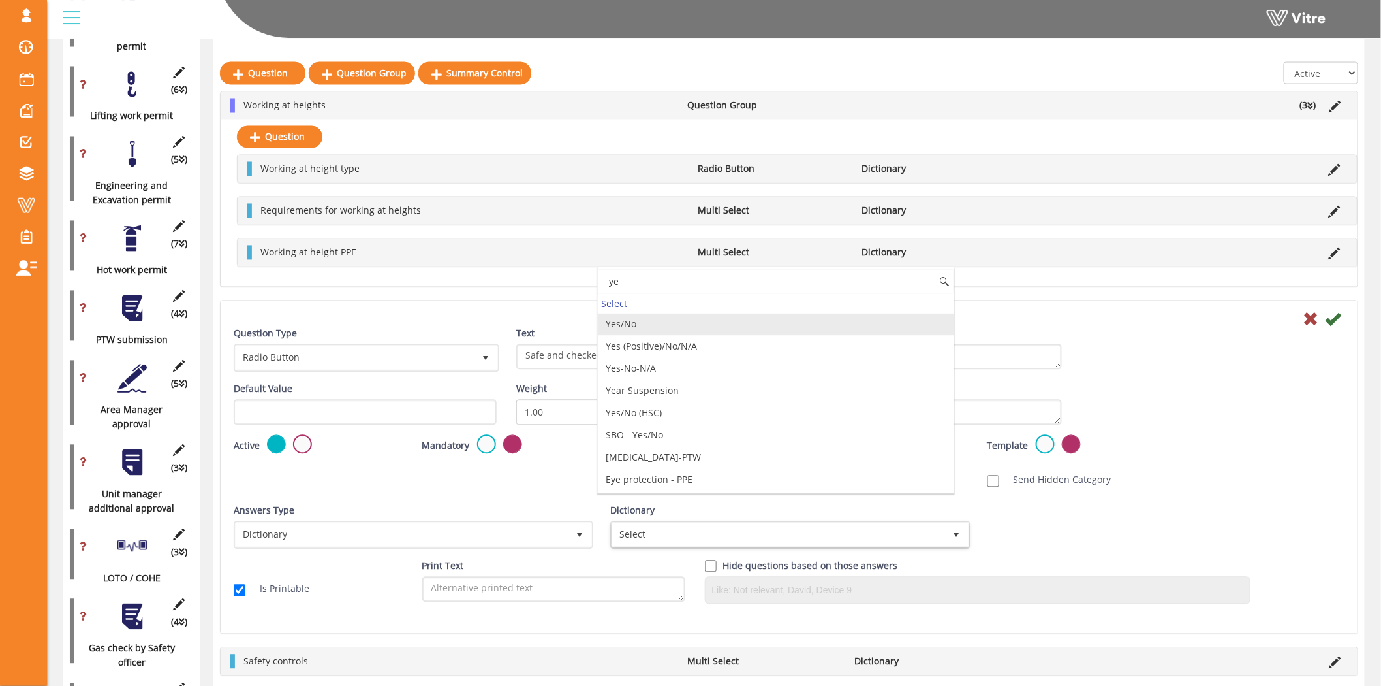
click at [669, 325] on li "Yes/No" at bounding box center [776, 324] width 356 height 22
type input "ye"
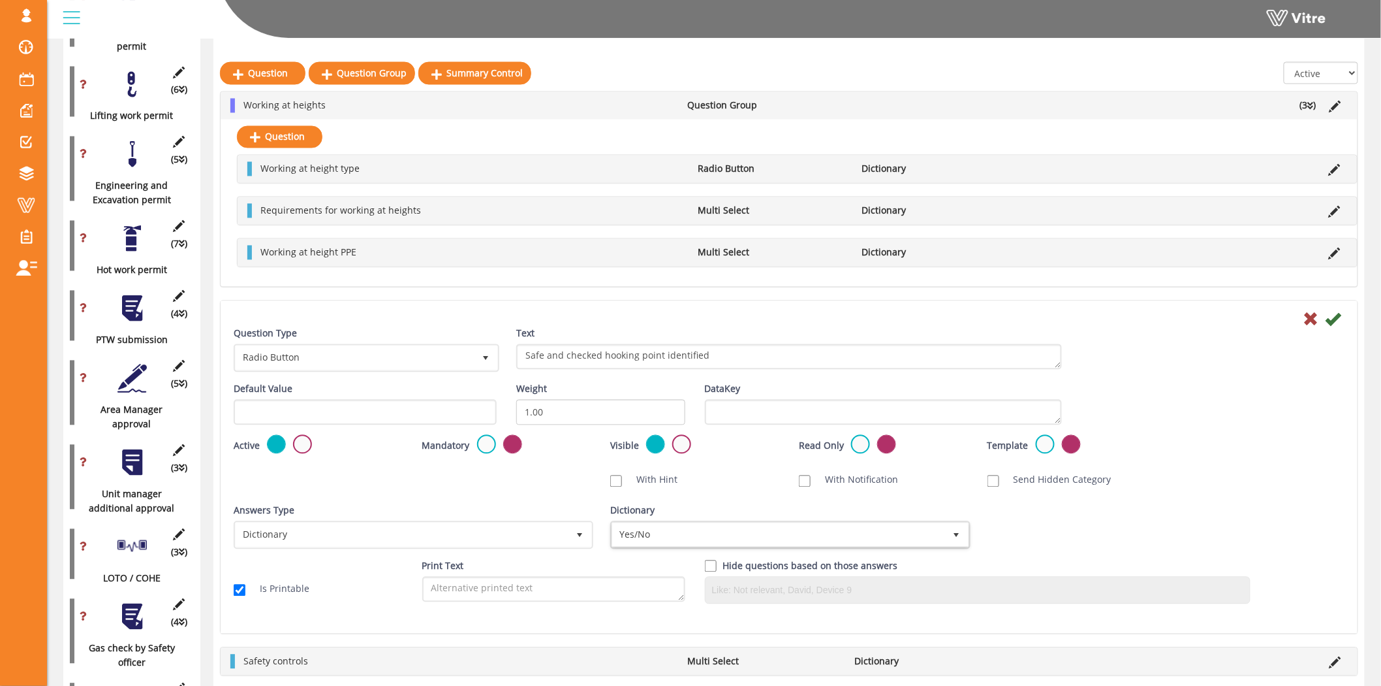
click at [1333, 323] on icon at bounding box center [1334, 319] width 16 height 16
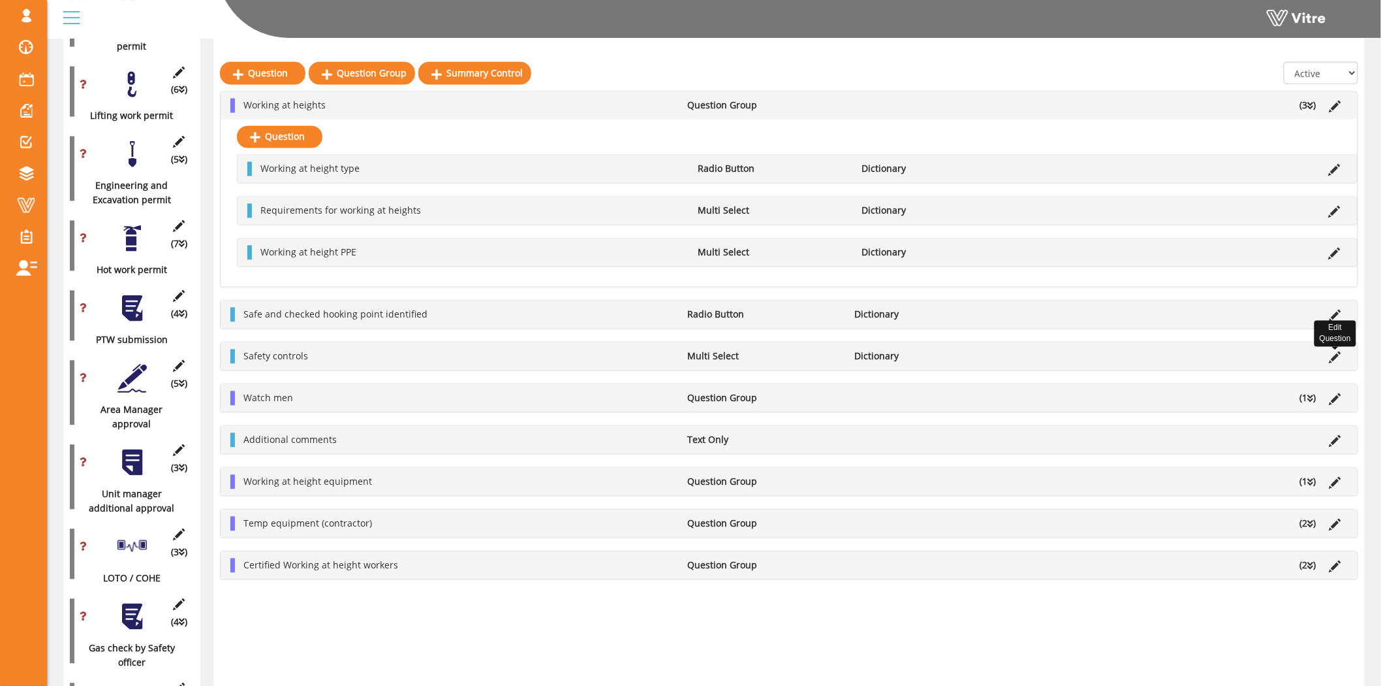
click at [1334, 356] on icon at bounding box center [1336, 358] width 12 height 12
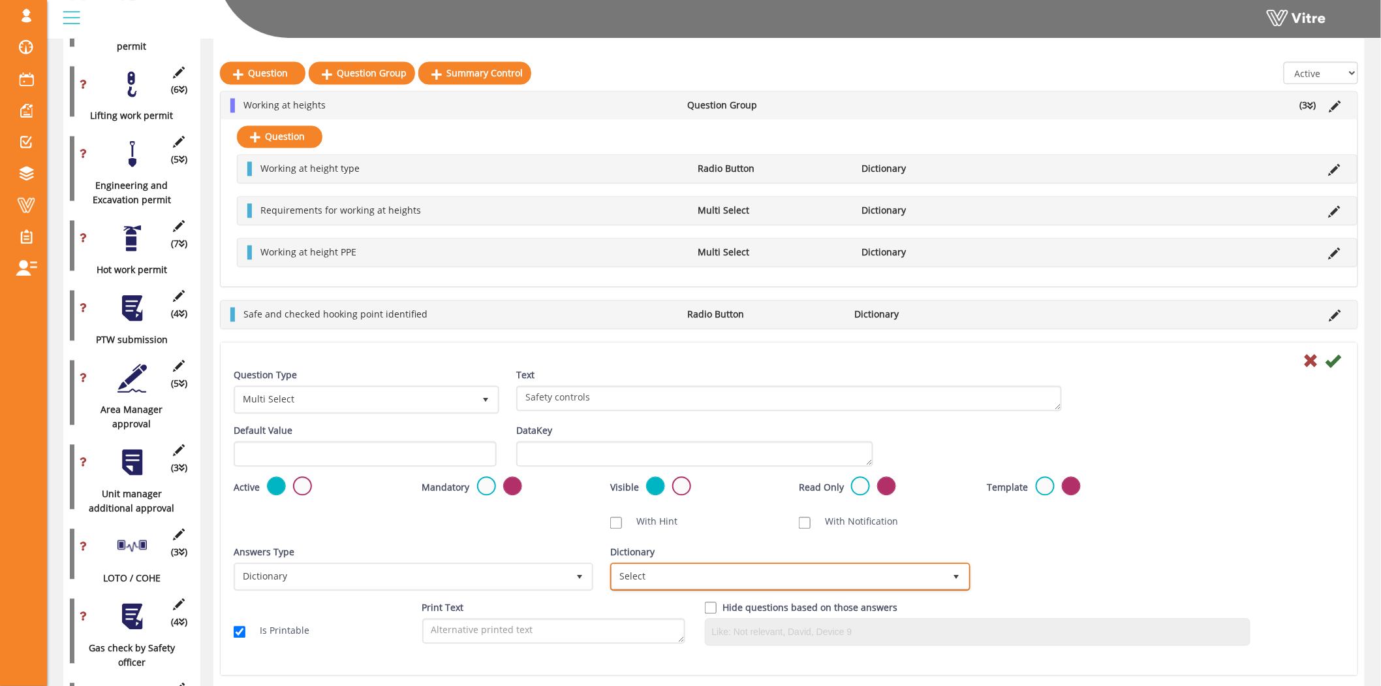
click at [826, 573] on span "Select" at bounding box center [778, 577] width 332 height 24
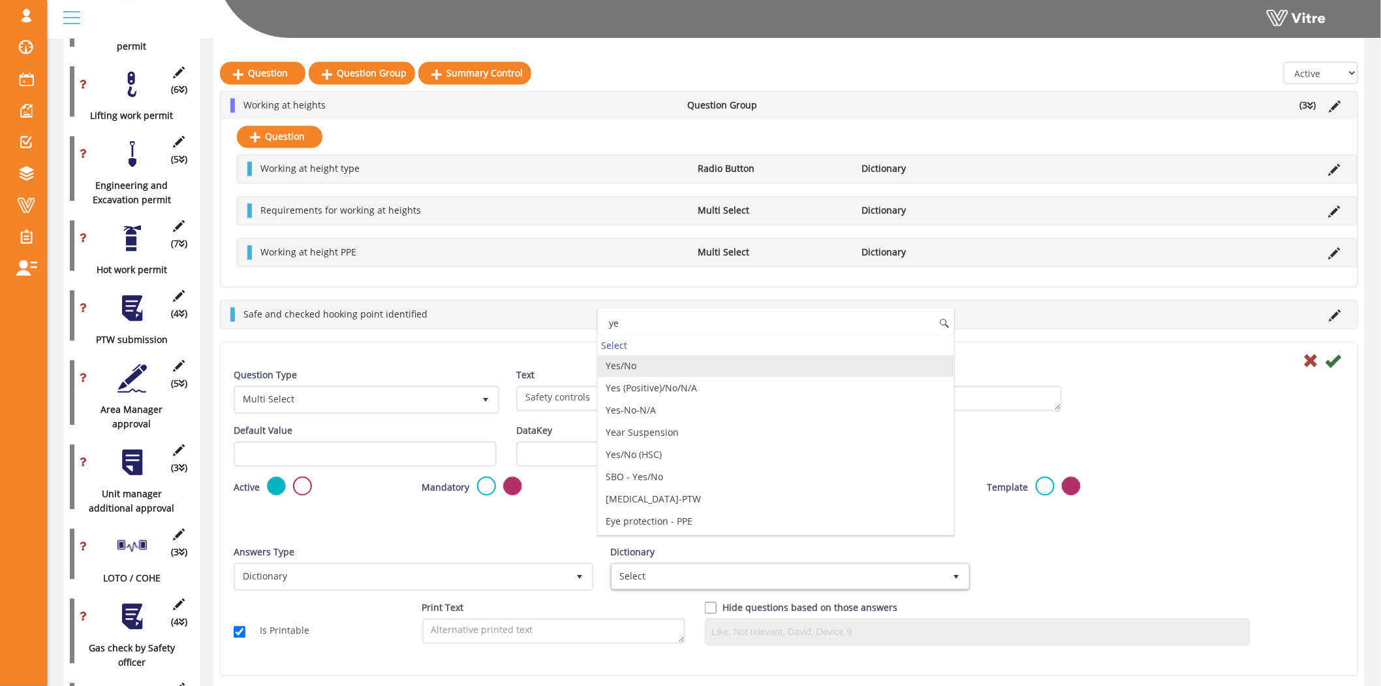
click at [684, 368] on li "Yes/No" at bounding box center [776, 366] width 356 height 22
type input "ye"
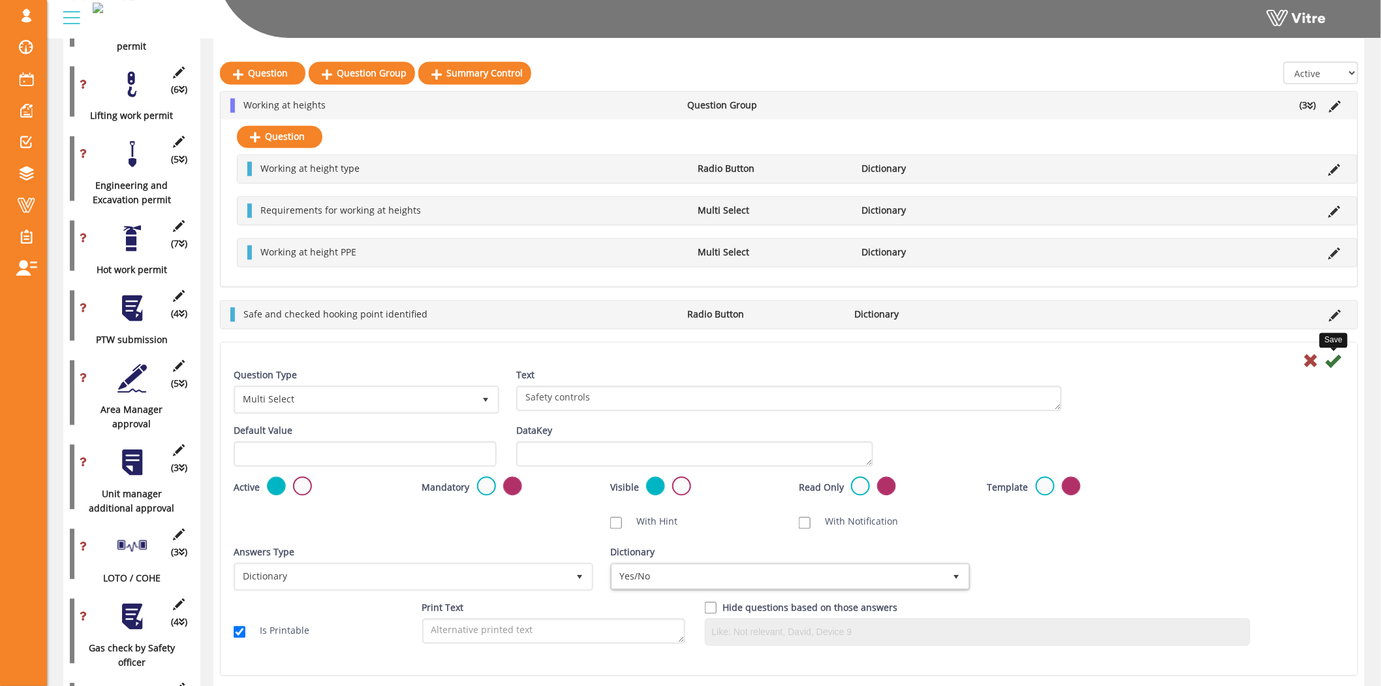
click at [1333, 362] on icon at bounding box center [1334, 361] width 16 height 16
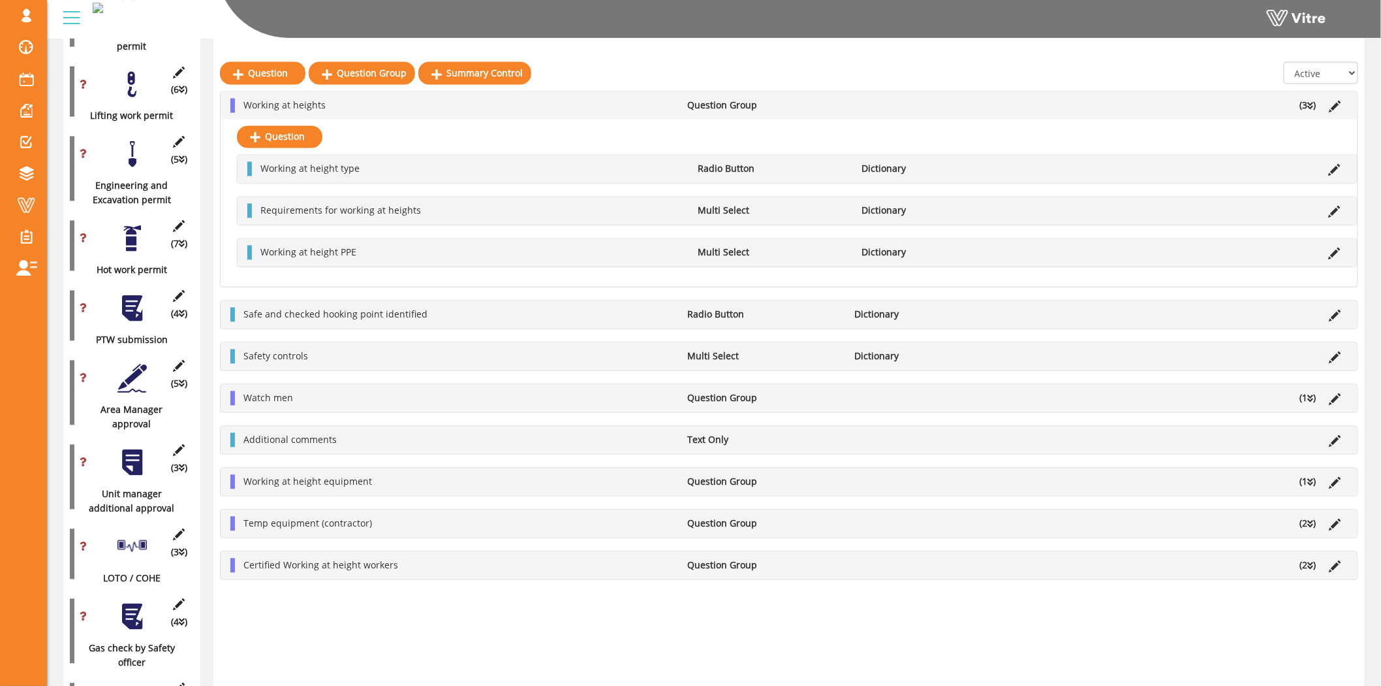
click at [1317, 402] on li "(1 )" at bounding box center [1308, 398] width 29 height 14
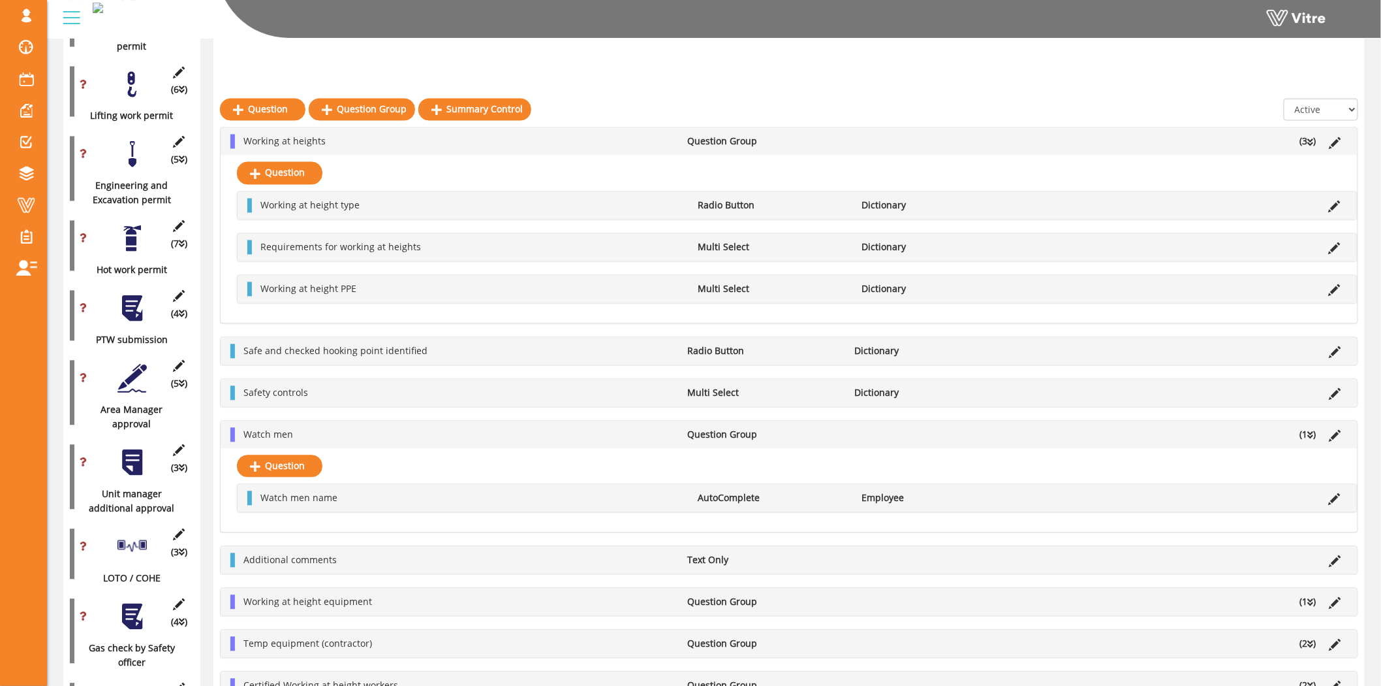
scroll to position [1021, 0]
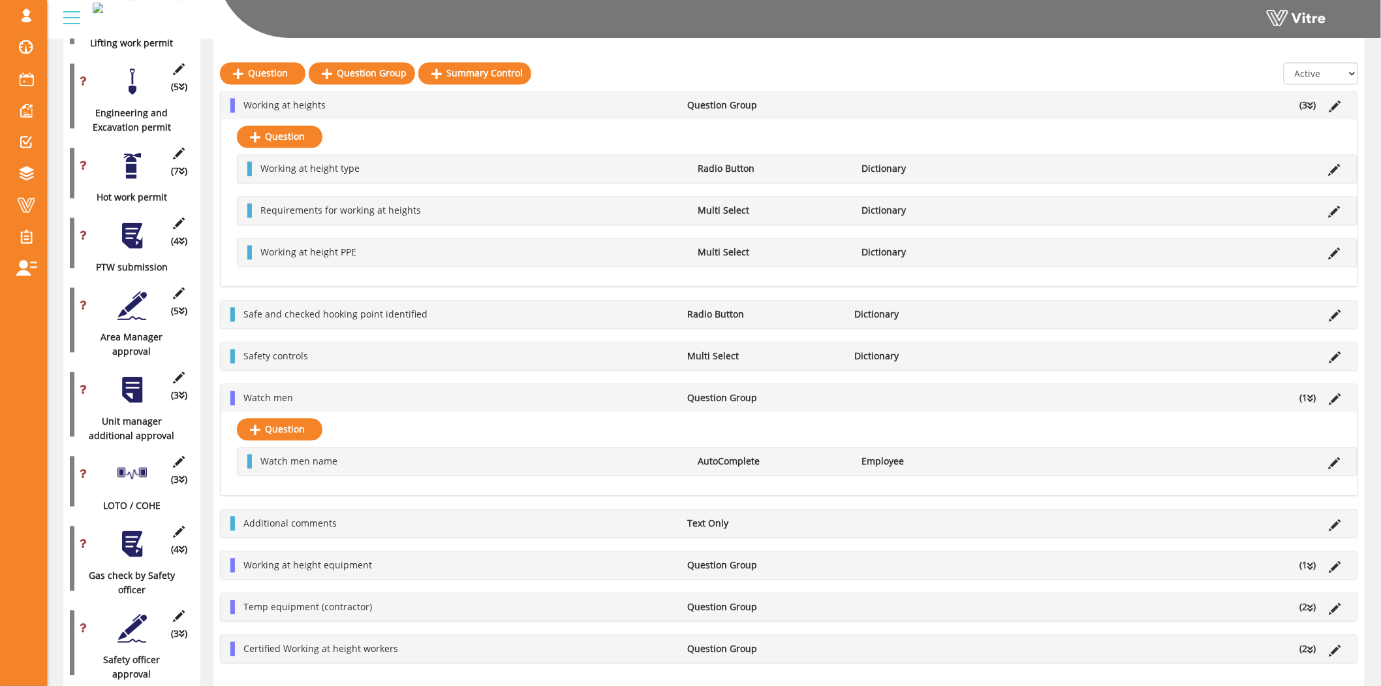
click at [1306, 565] on li "(1 )" at bounding box center [1308, 565] width 29 height 14
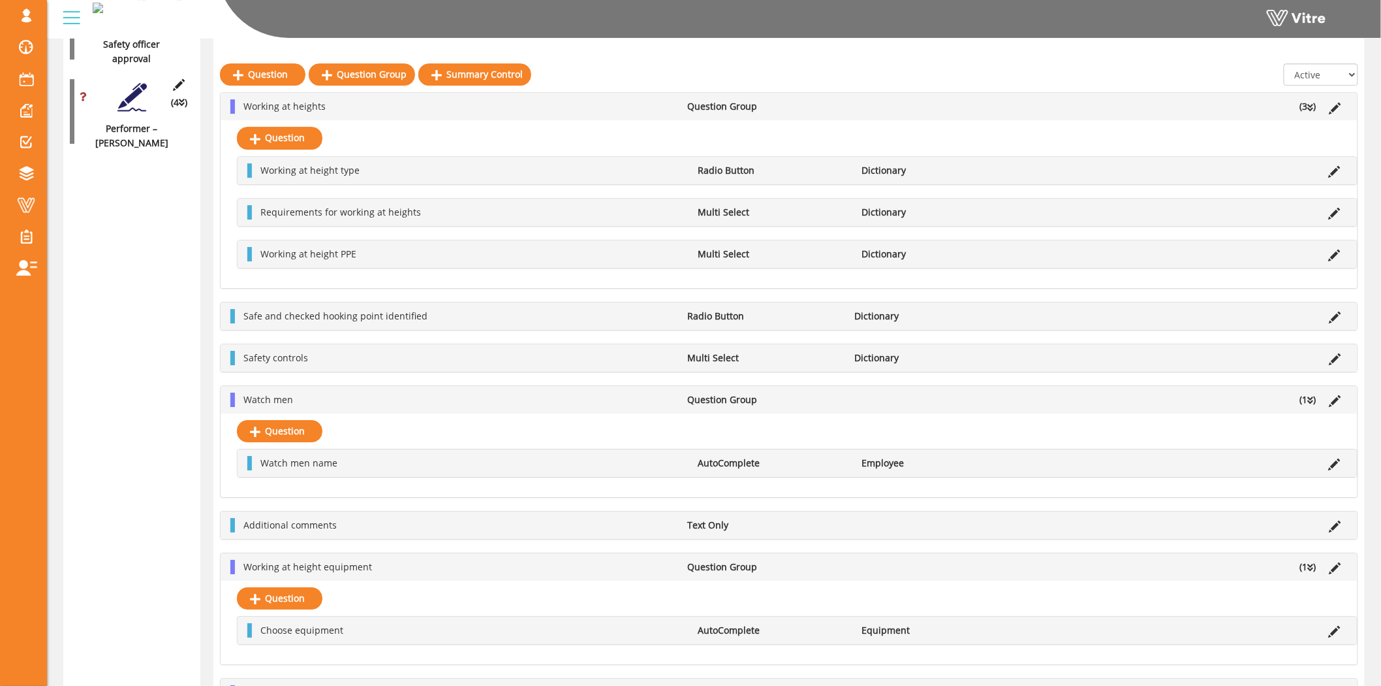
scroll to position [1768, 0]
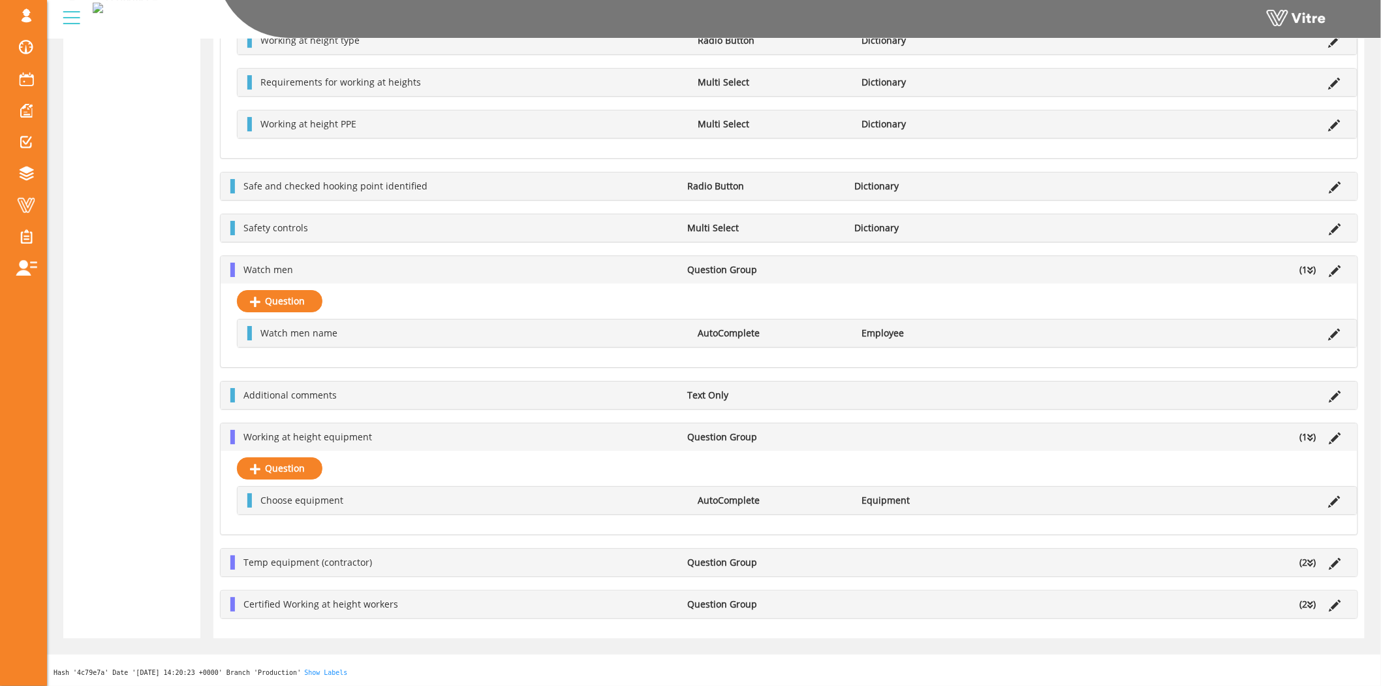
click at [1314, 558] on li "(2 )" at bounding box center [1308, 562] width 29 height 14
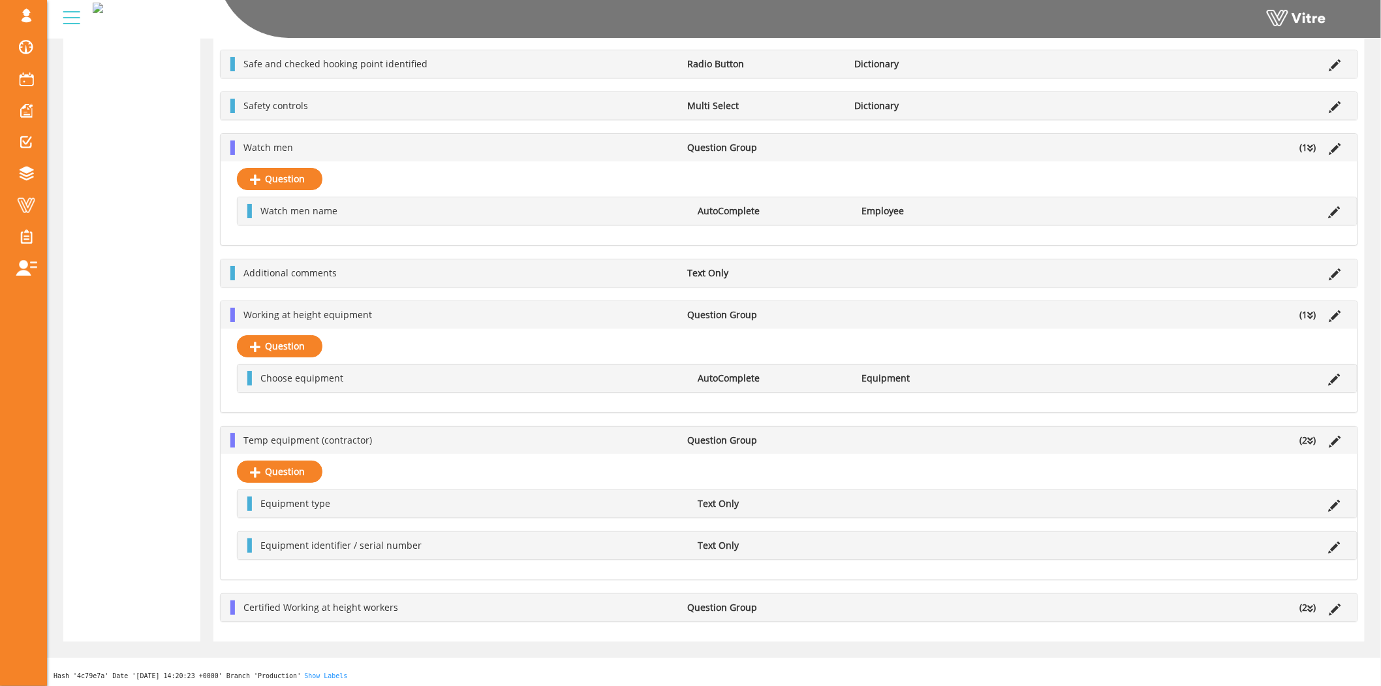
scroll to position [1894, 0]
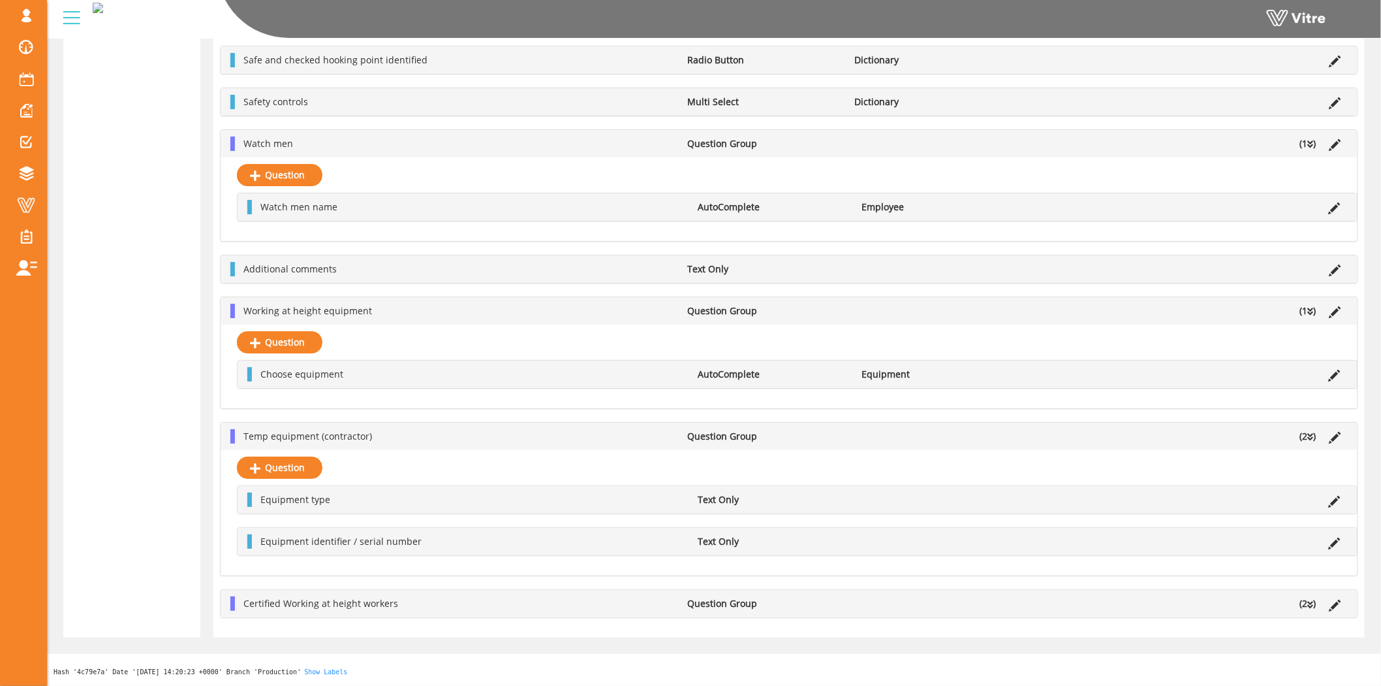
click at [1304, 602] on li "(2 )" at bounding box center [1308, 603] width 29 height 14
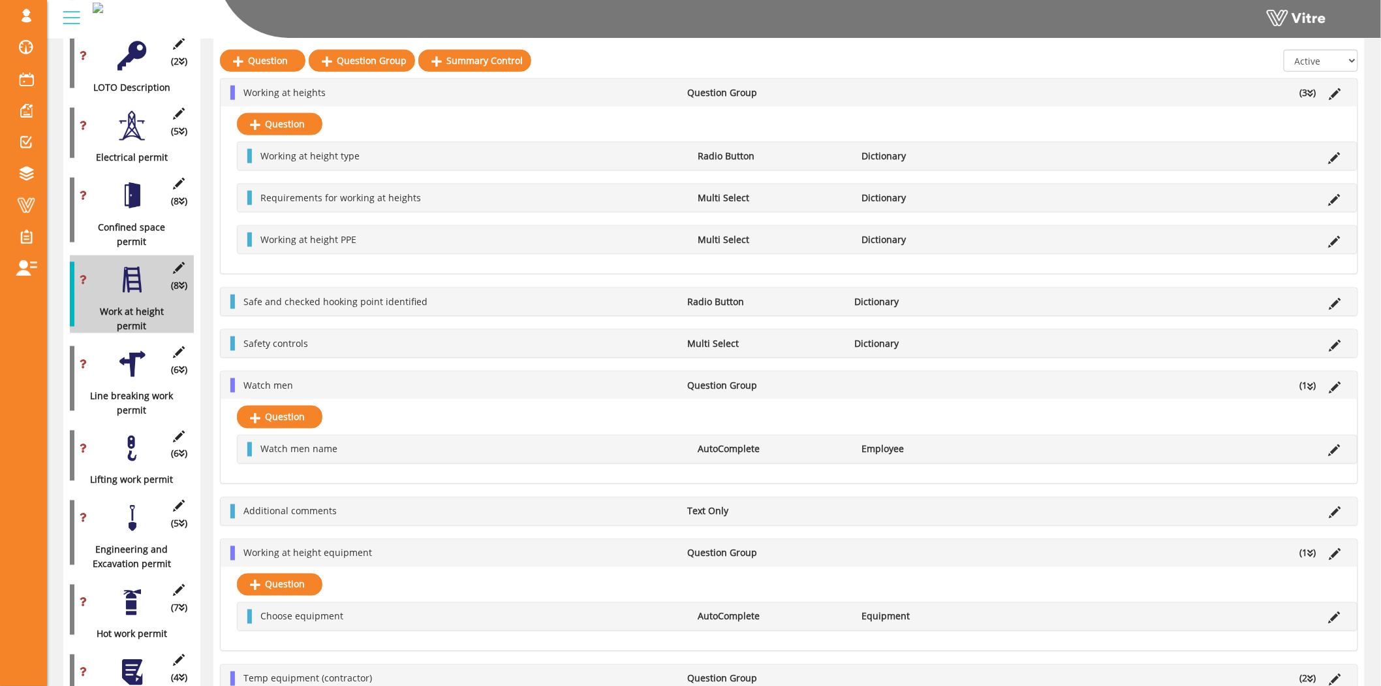
scroll to position [569, 0]
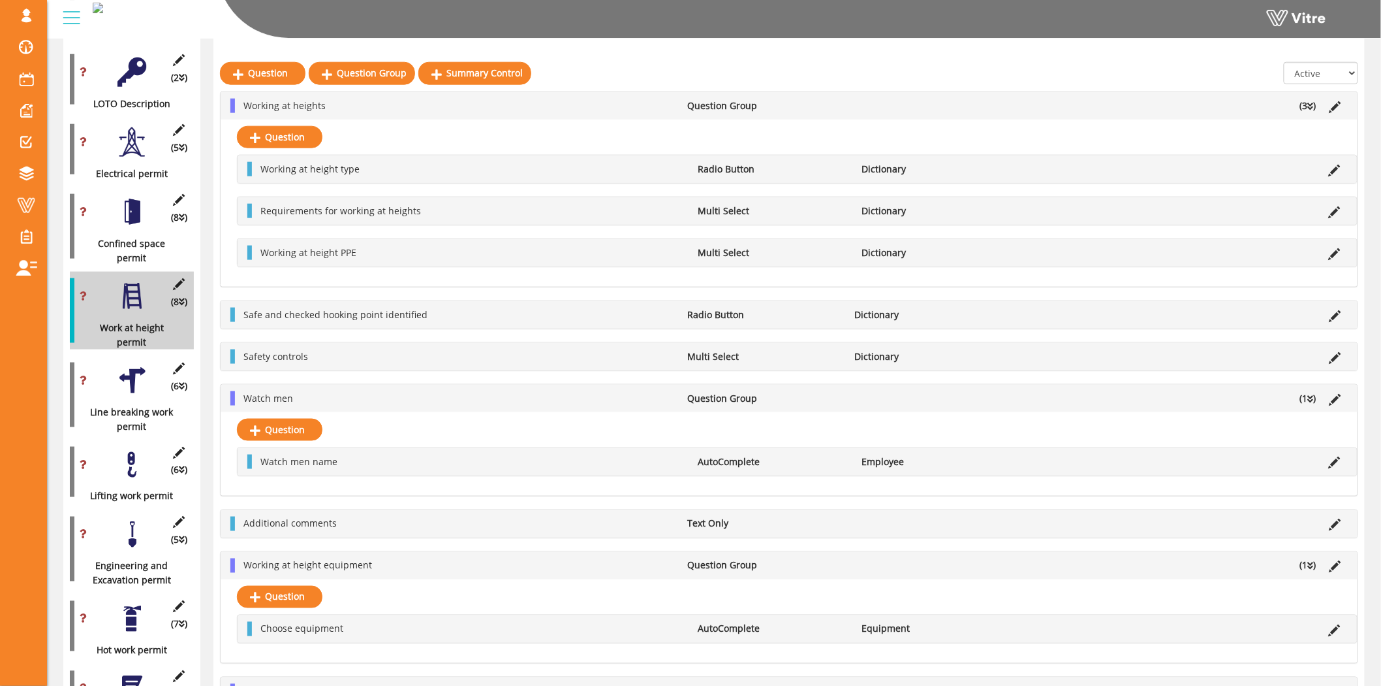
click at [129, 366] on div at bounding box center [132, 380] width 29 height 29
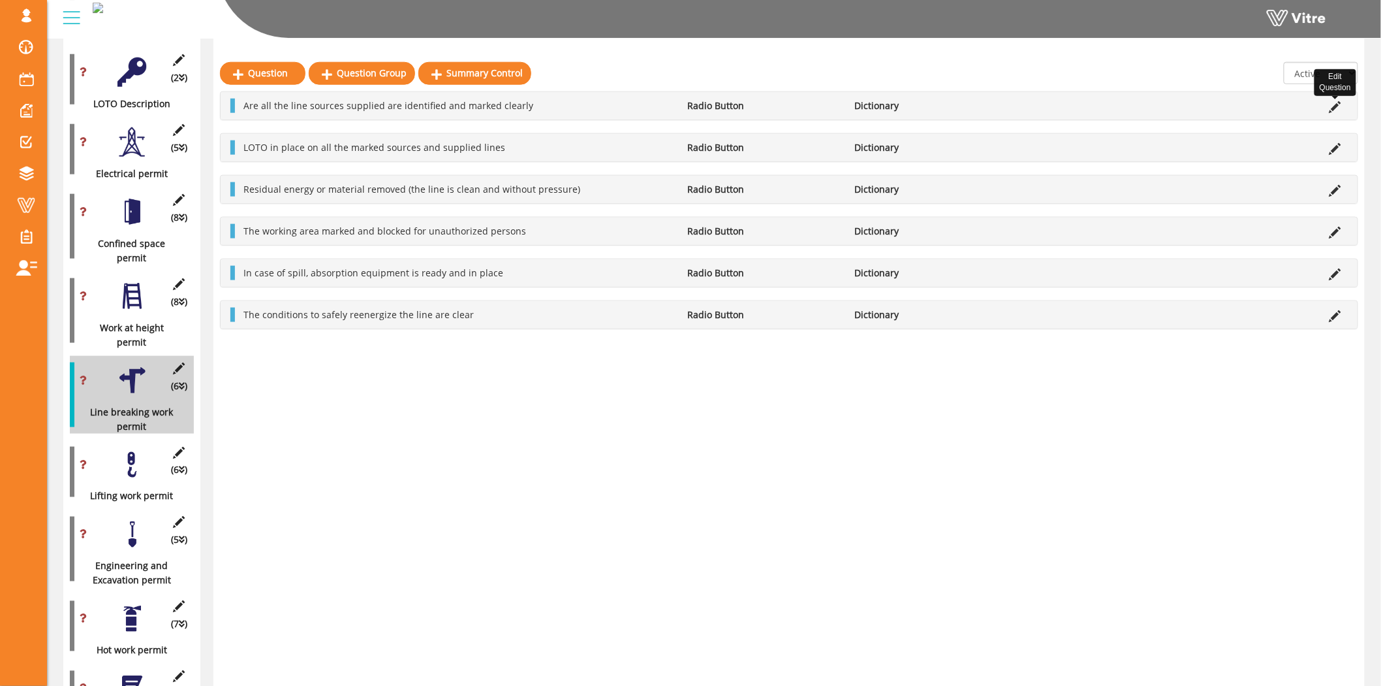
click at [1337, 106] on icon at bounding box center [1336, 107] width 12 height 12
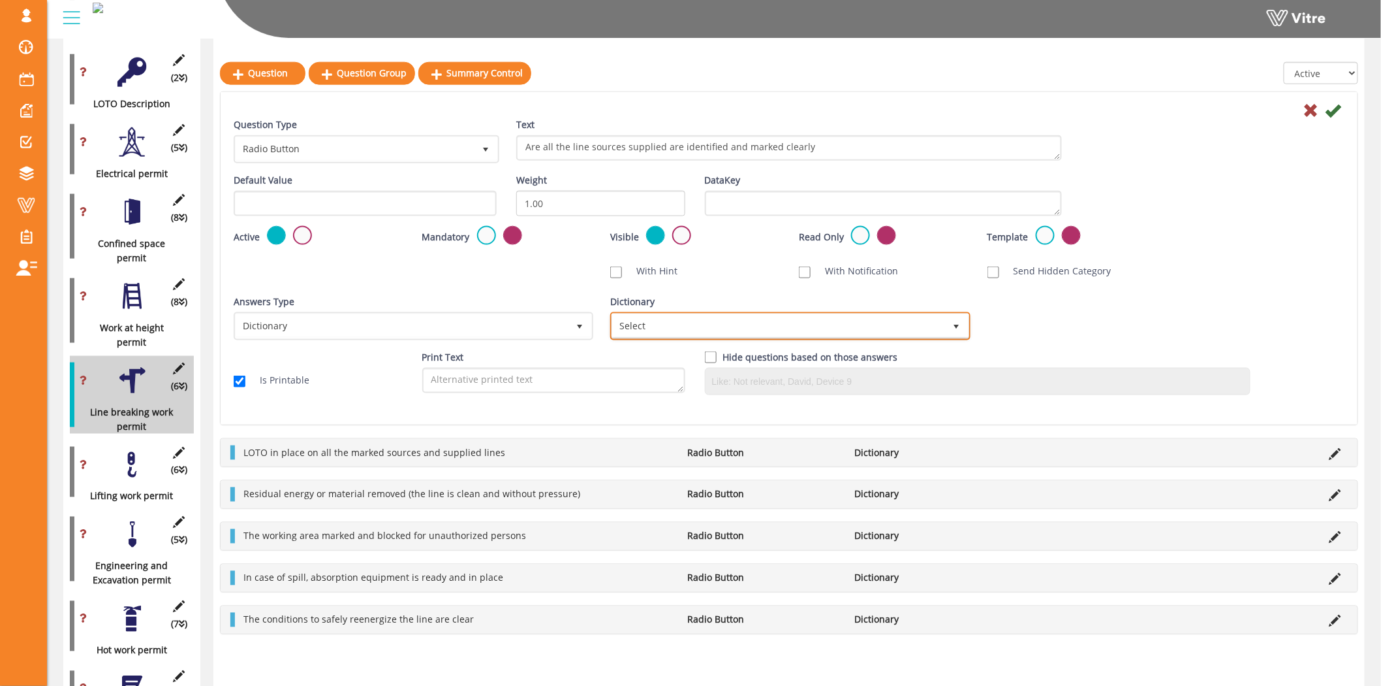
click at [703, 334] on span "Select" at bounding box center [778, 326] width 332 height 24
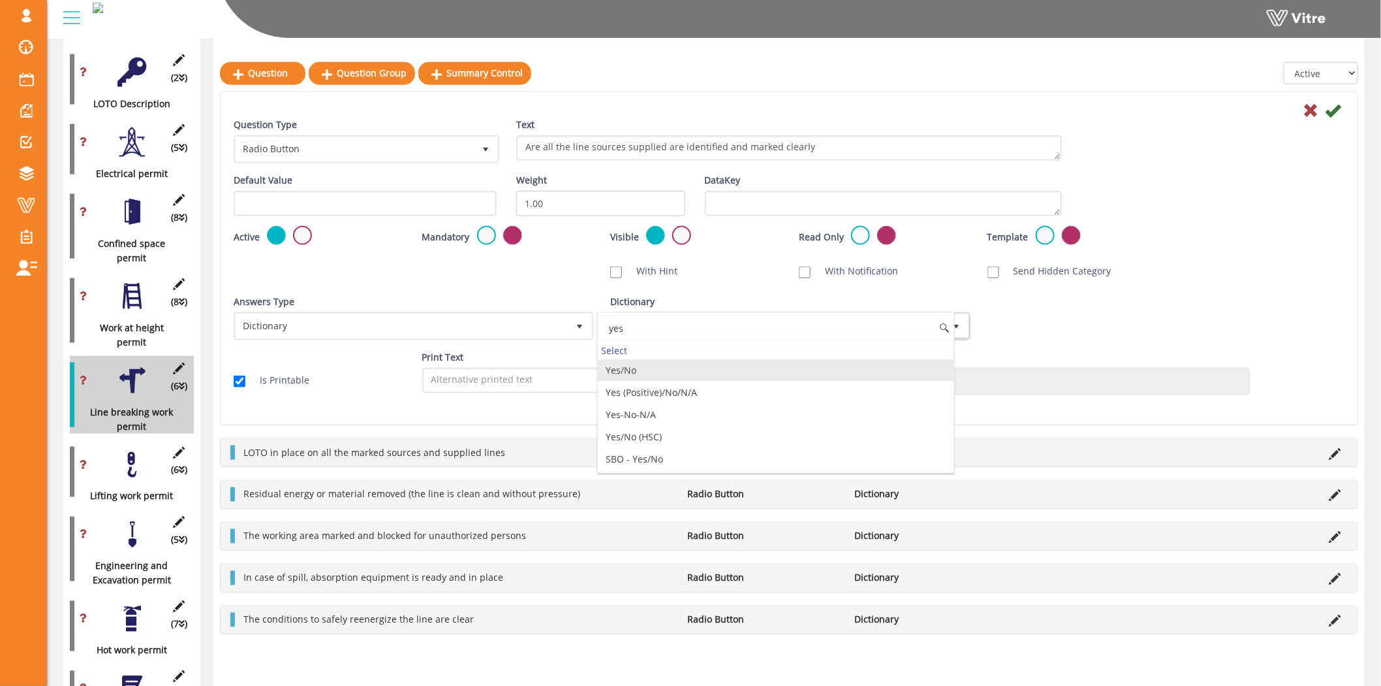
click at [686, 372] on li "Yes/No" at bounding box center [776, 370] width 356 height 22
type input "yes"
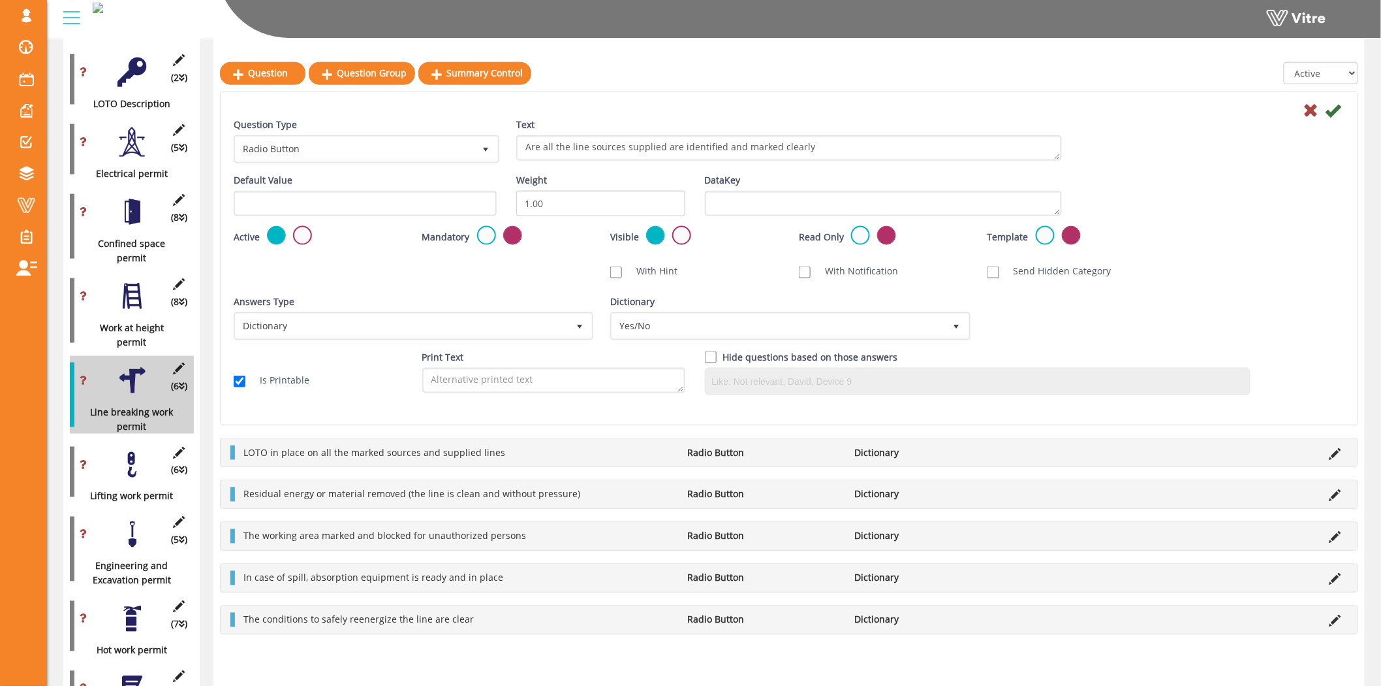
click at [1343, 111] on div at bounding box center [789, 110] width 1131 height 16
click at [1337, 110] on icon at bounding box center [1334, 111] width 16 height 16
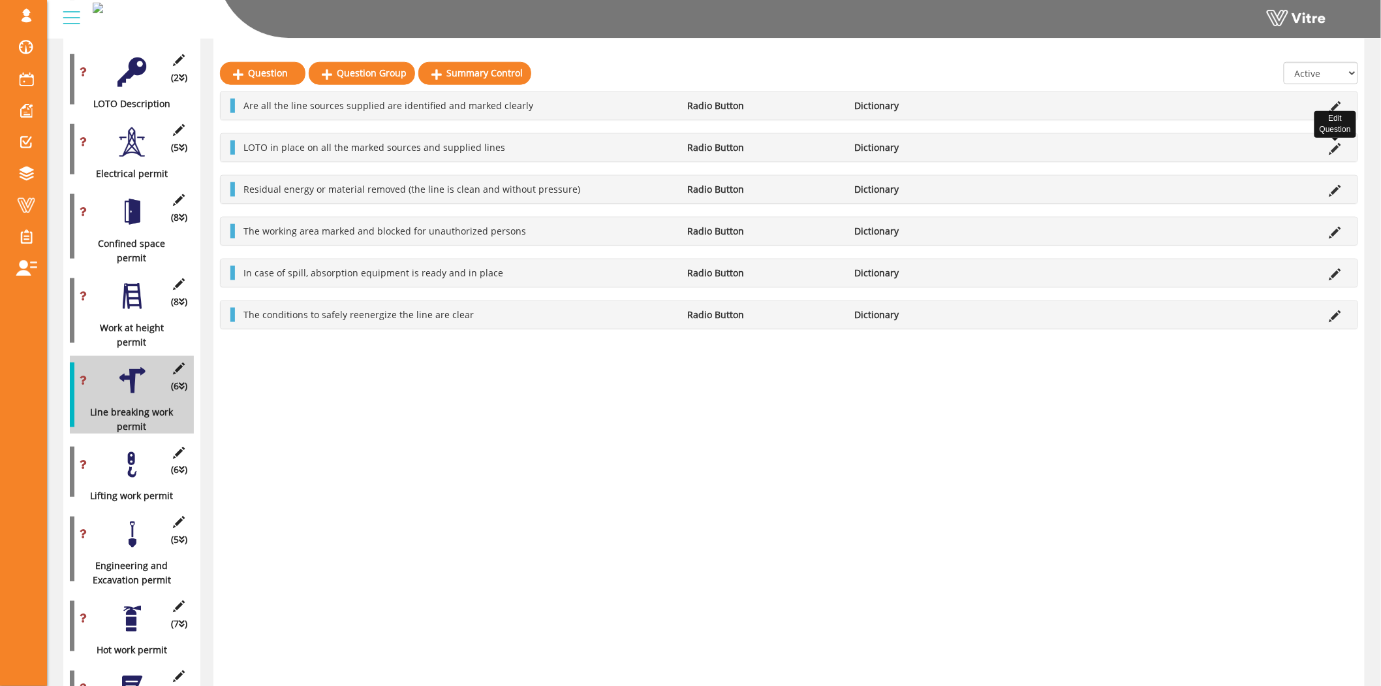
click at [1334, 145] on icon at bounding box center [1336, 149] width 12 height 12
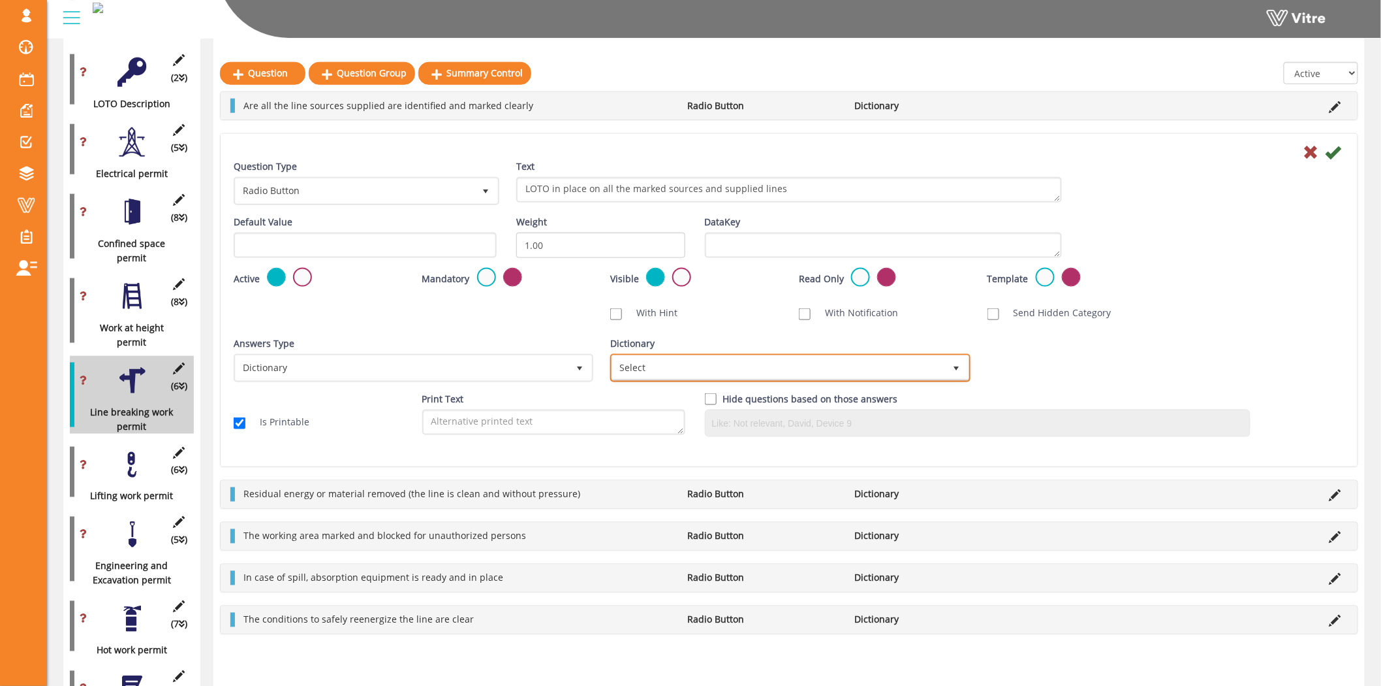
click at [807, 357] on span "Select" at bounding box center [778, 368] width 332 height 24
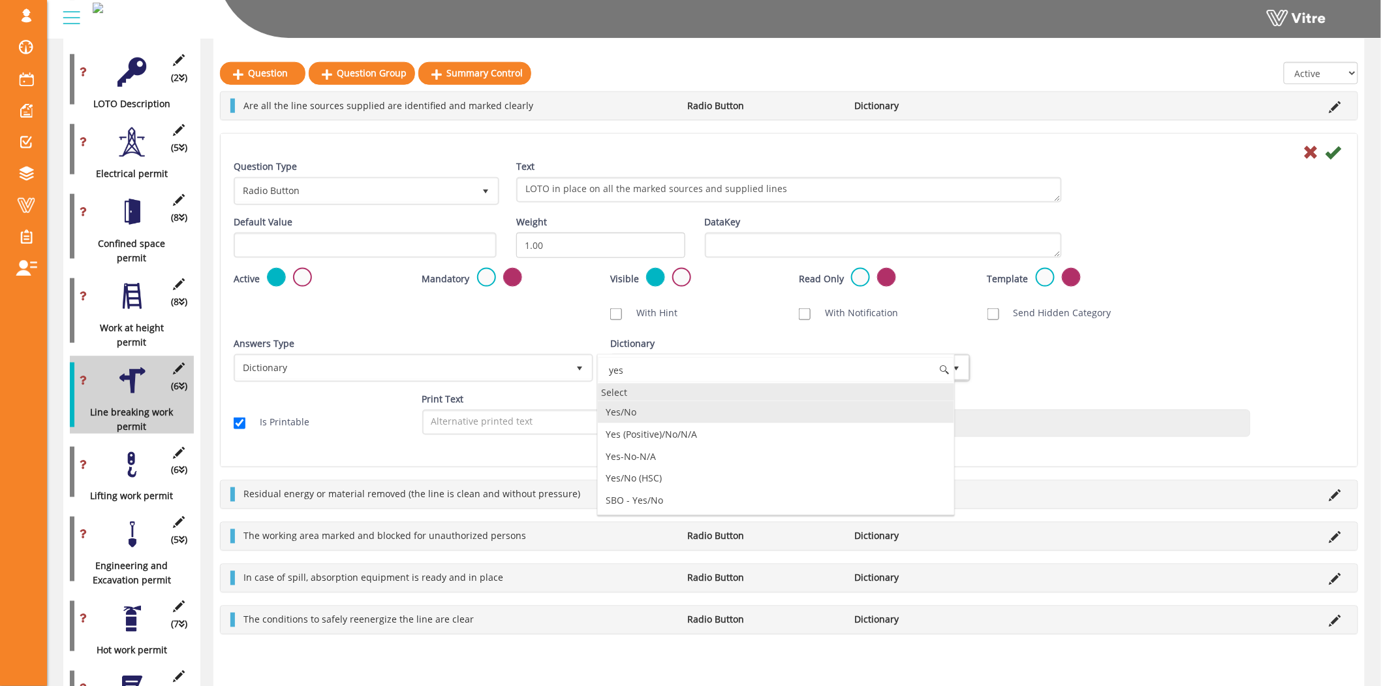
click at [636, 408] on li "Yes/No" at bounding box center [776, 412] width 356 height 22
type input "yes"
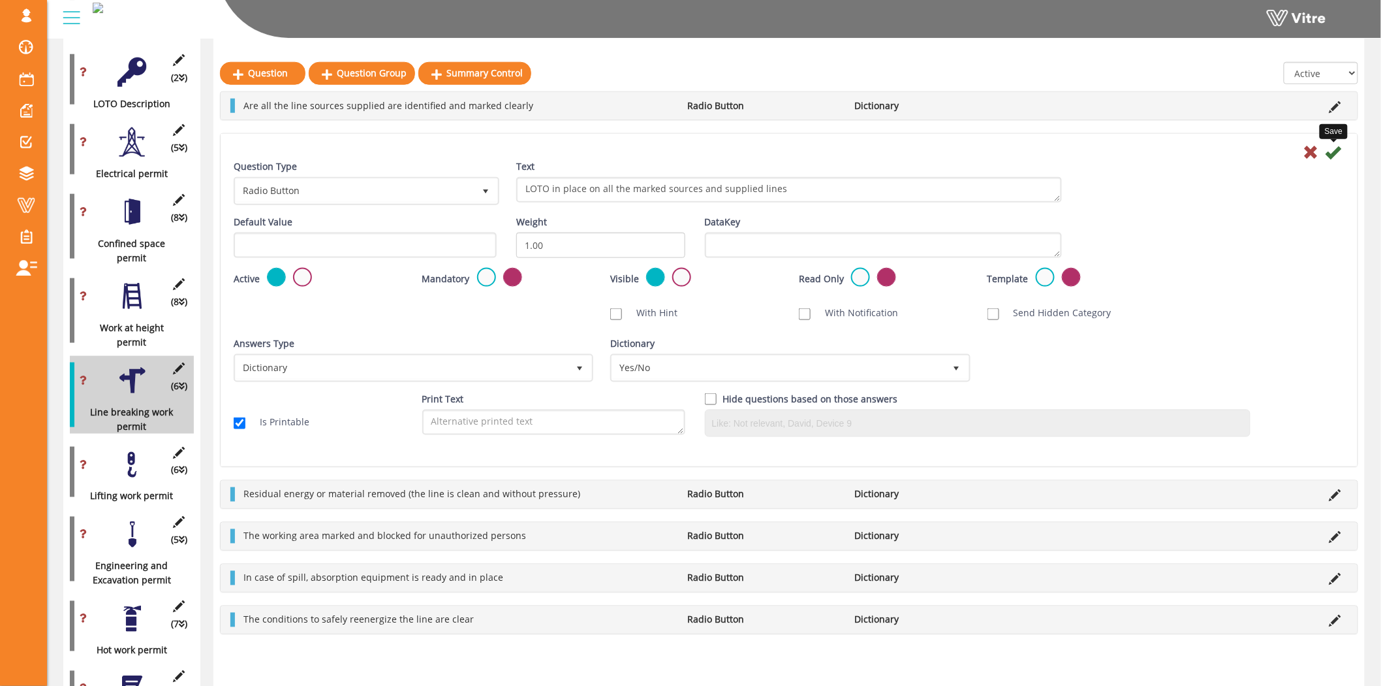
click at [1336, 146] on icon at bounding box center [1334, 152] width 16 height 16
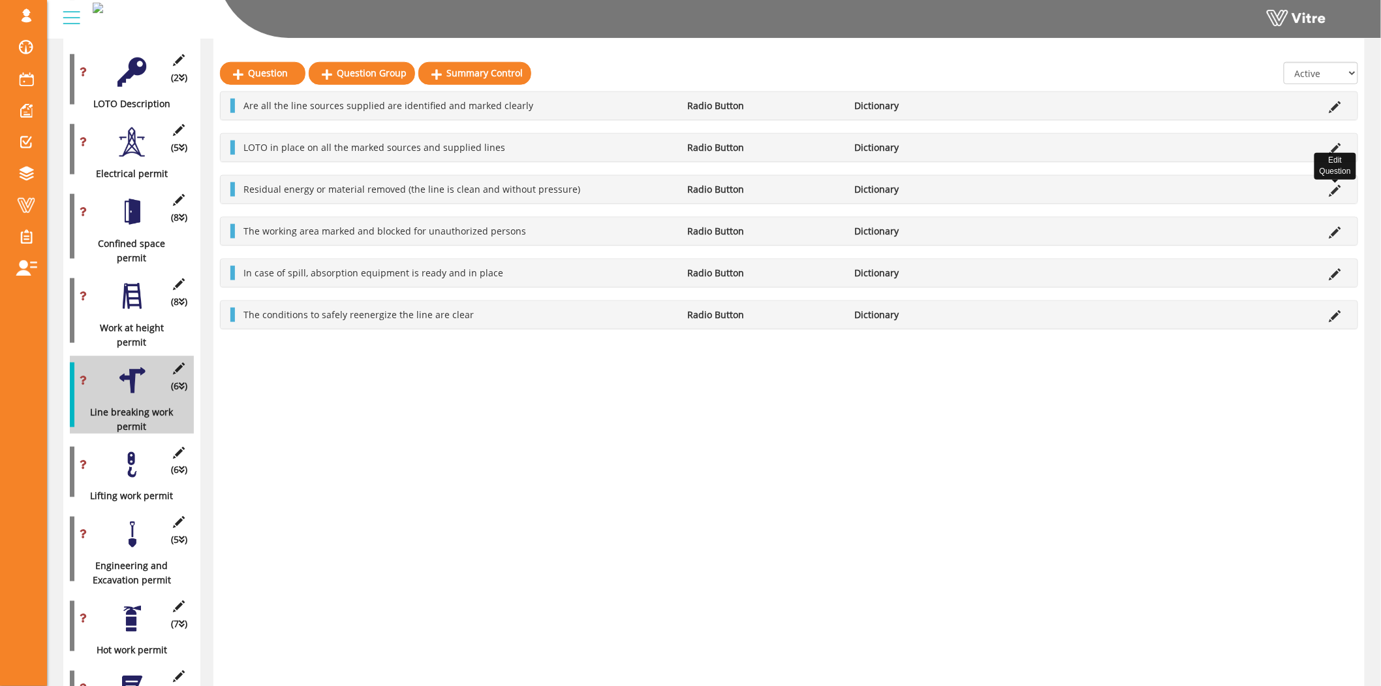
click at [1340, 193] on icon at bounding box center [1336, 191] width 12 height 12
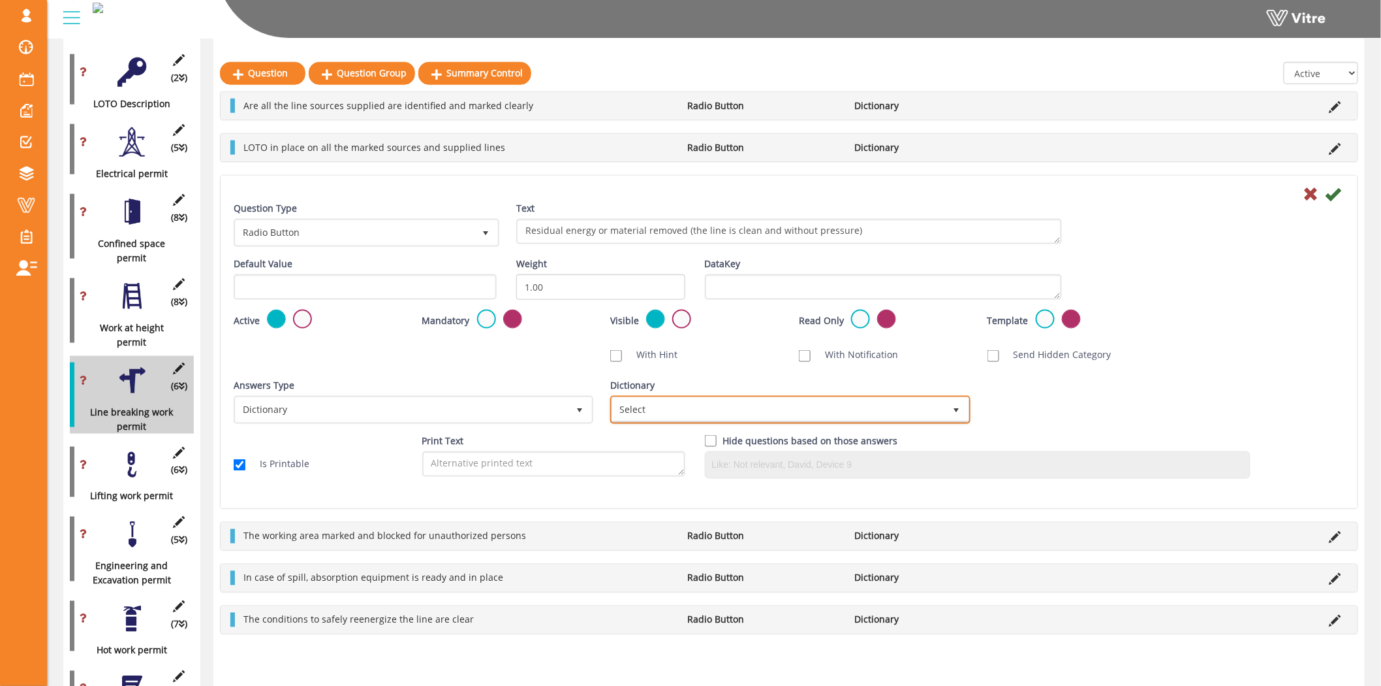
click at [923, 406] on span "Select" at bounding box center [778, 410] width 332 height 24
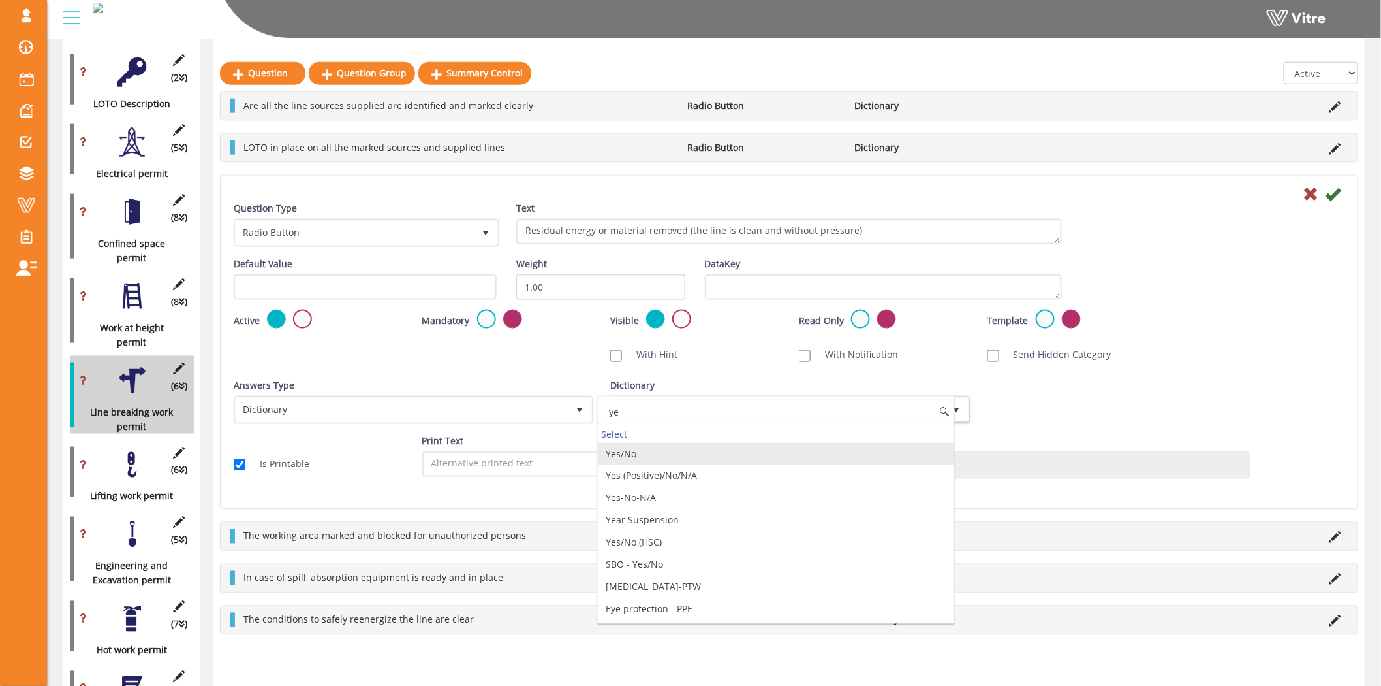
click at [689, 448] on li "Yes/No" at bounding box center [776, 454] width 356 height 22
type input "ye"
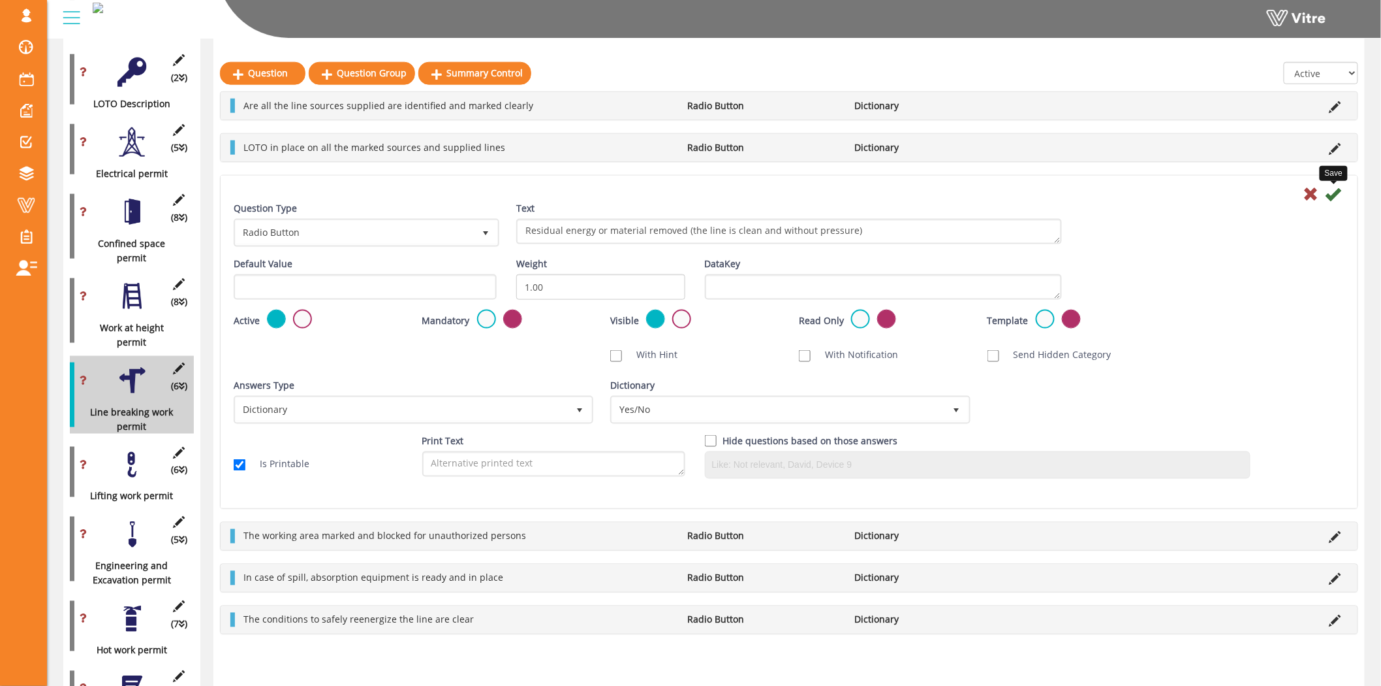
click at [1338, 197] on icon at bounding box center [1334, 194] width 16 height 16
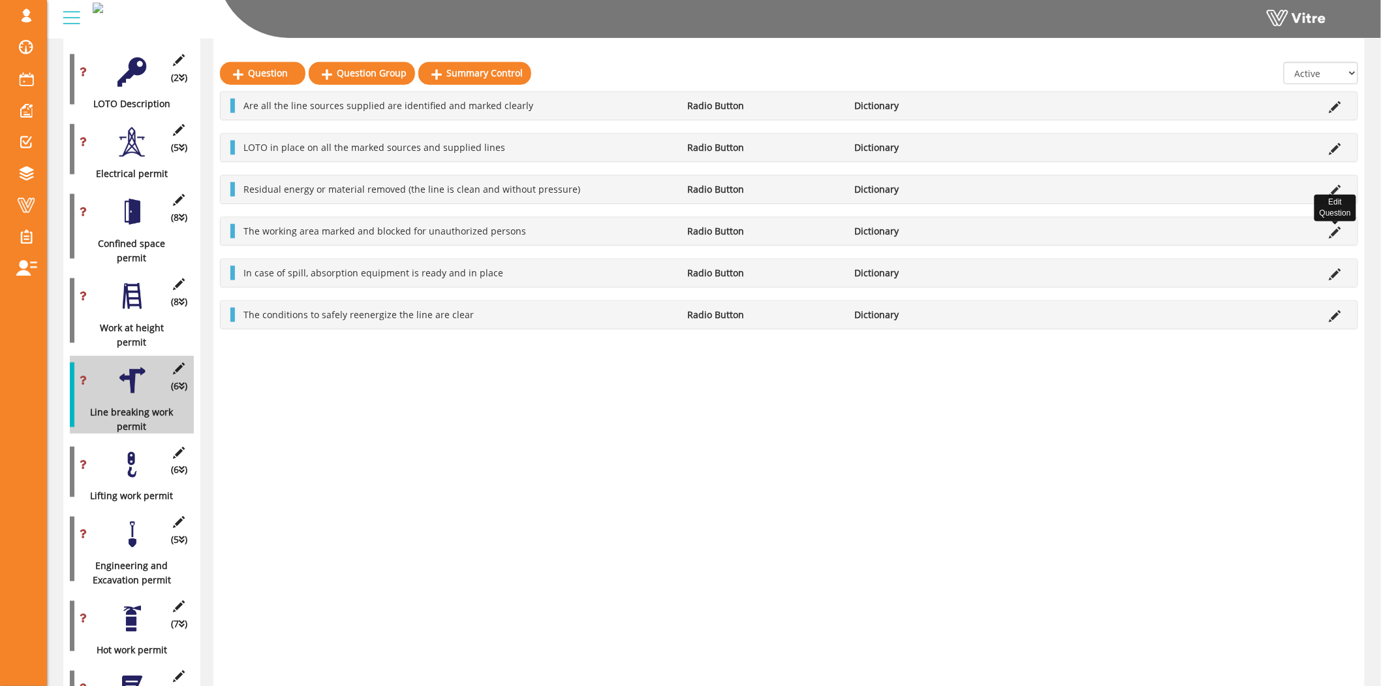
click at [1336, 229] on icon at bounding box center [1336, 233] width 12 height 12
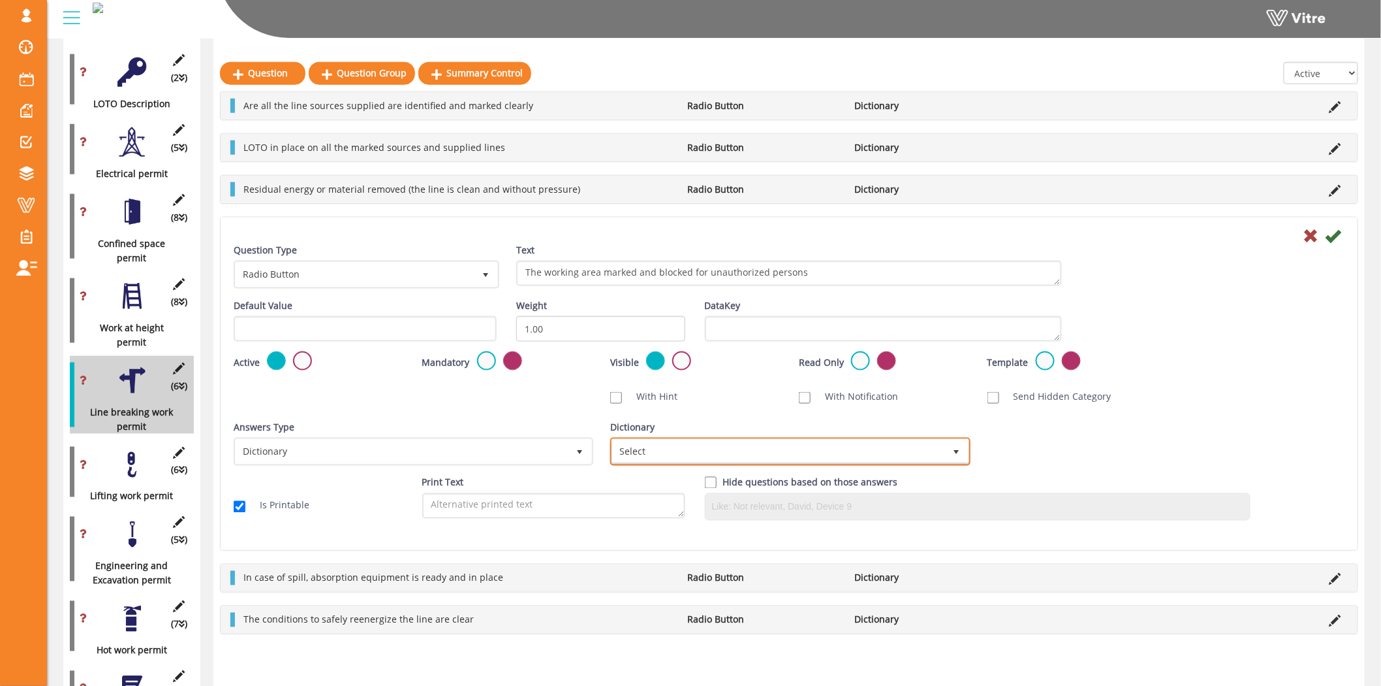
click at [769, 451] on span "Select" at bounding box center [778, 451] width 332 height 24
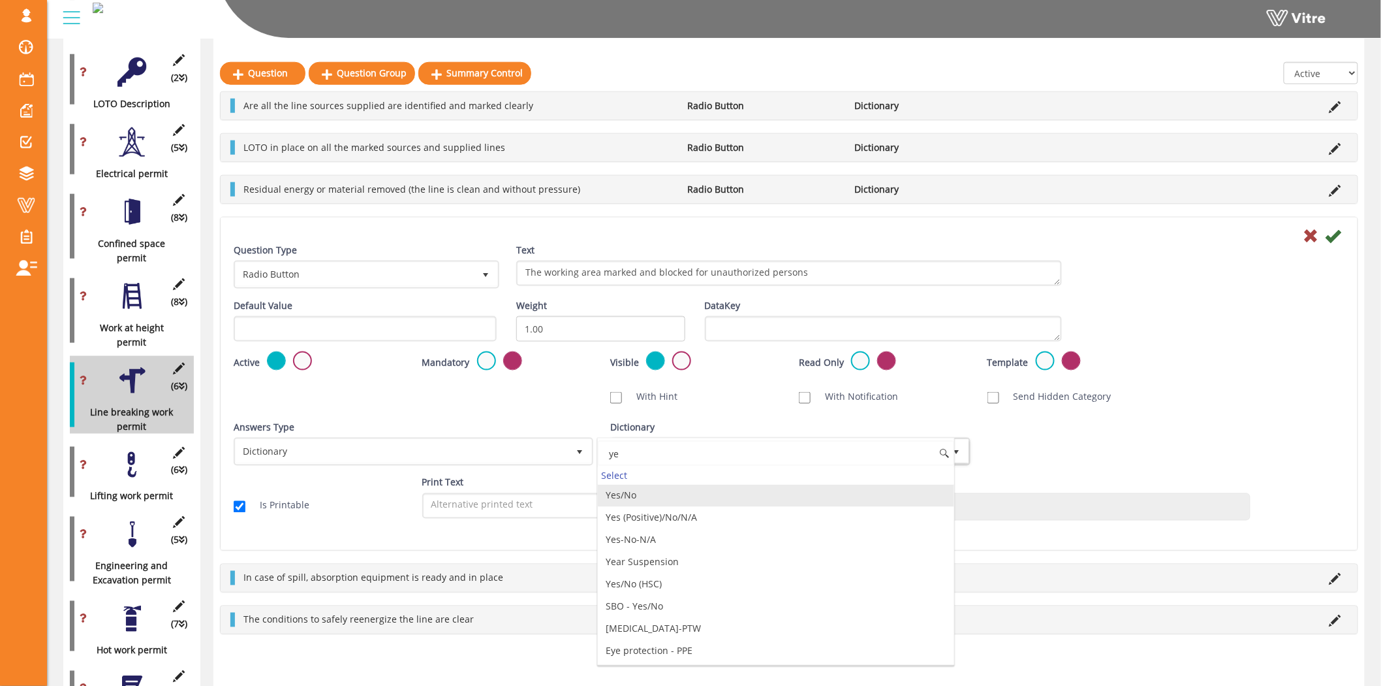
click at [731, 498] on li "Yes/No" at bounding box center [776, 495] width 356 height 22
type input "ye"
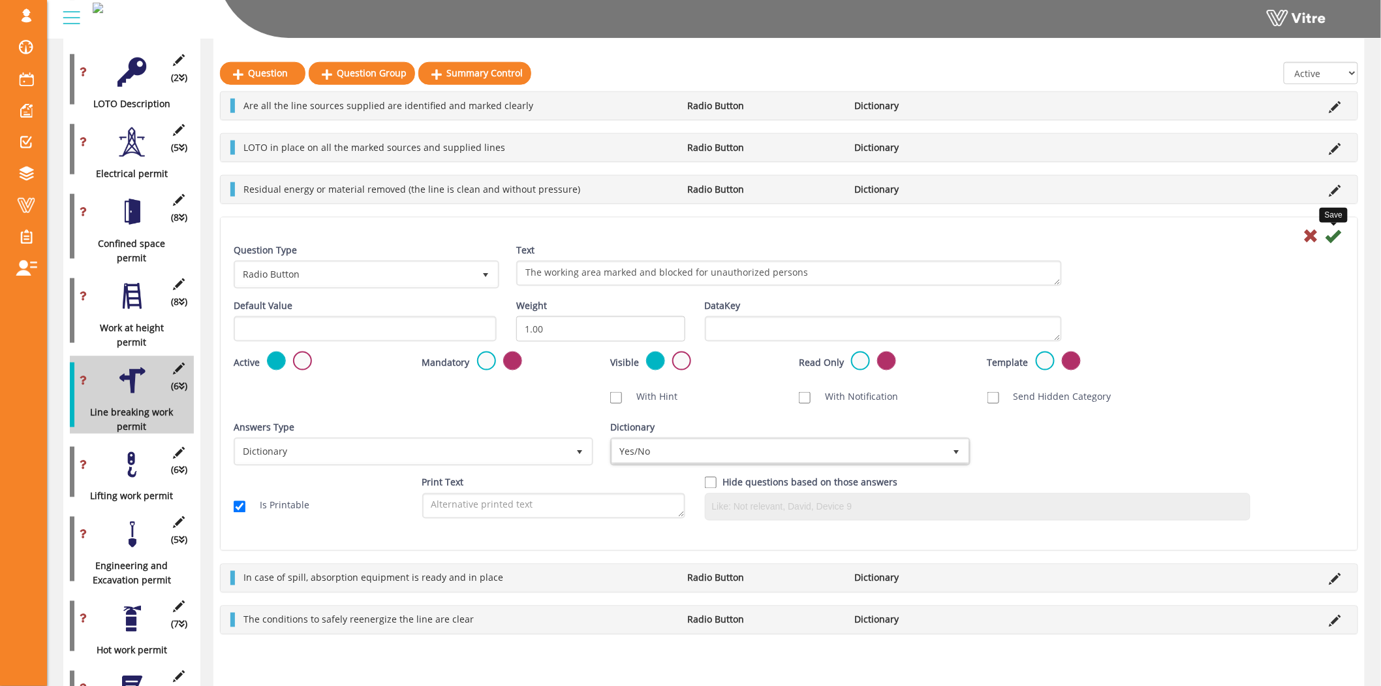
click at [1340, 235] on icon at bounding box center [1334, 236] width 16 height 16
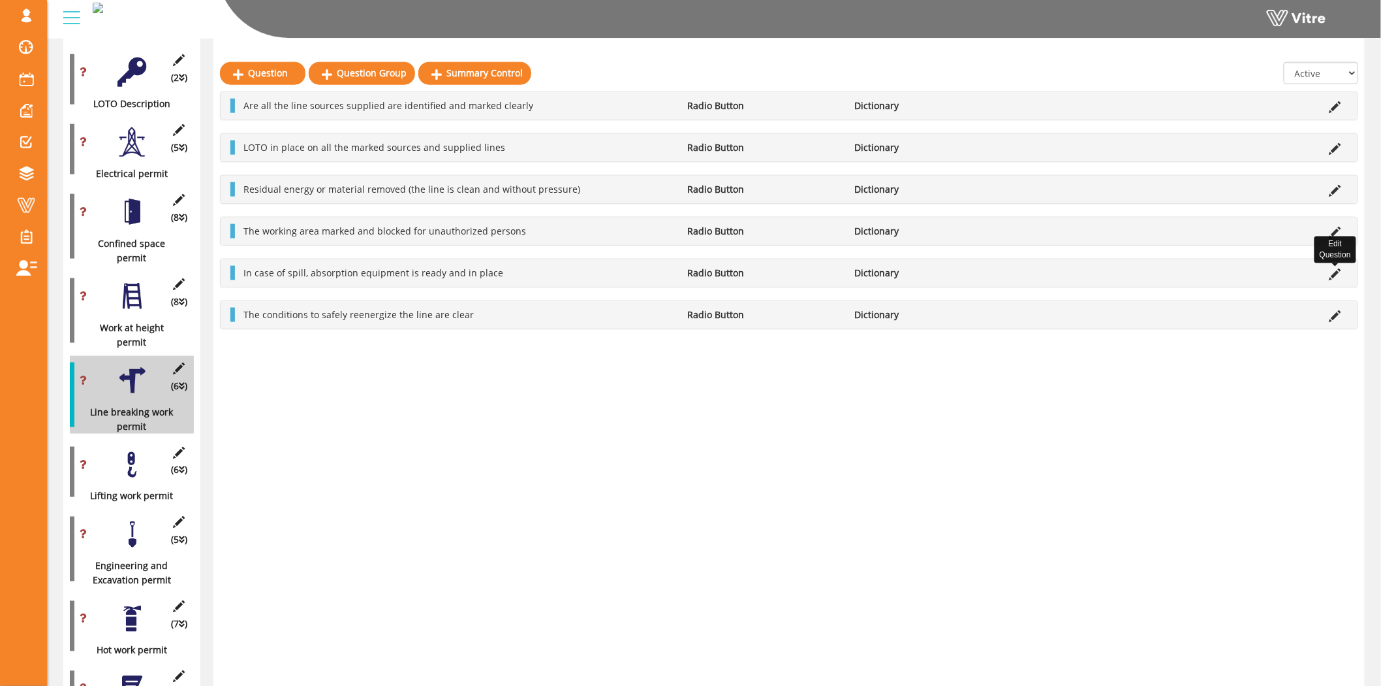
click at [1338, 272] on icon at bounding box center [1336, 274] width 12 height 12
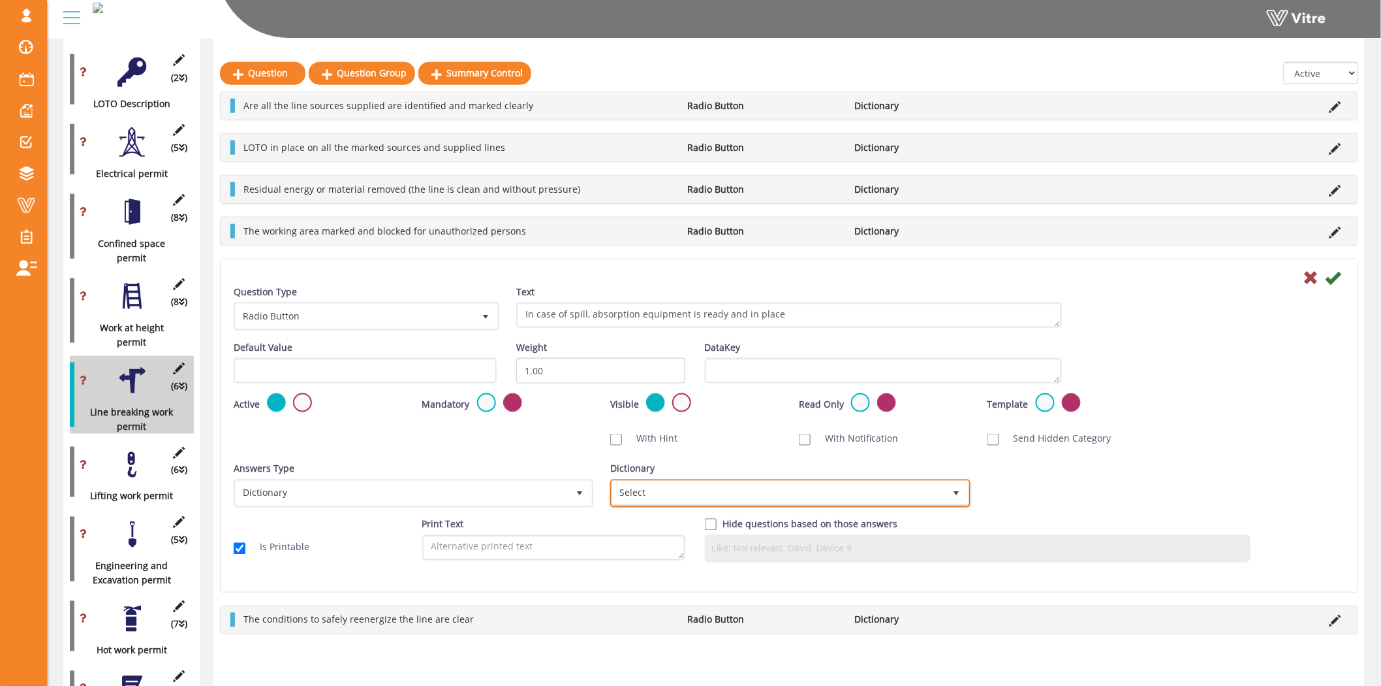
click at [656, 481] on span "Select" at bounding box center [778, 493] width 332 height 24
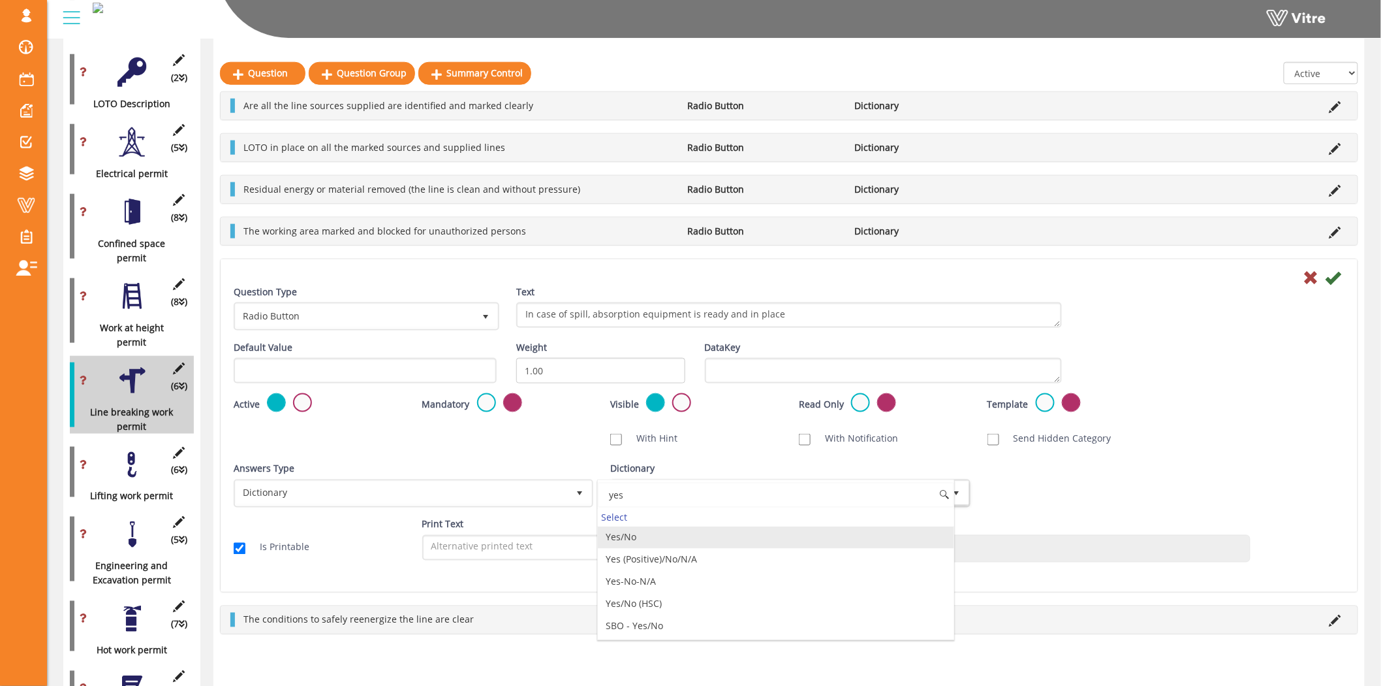
click at [680, 536] on li "Yes/No" at bounding box center [776, 537] width 356 height 22
type input "yes"
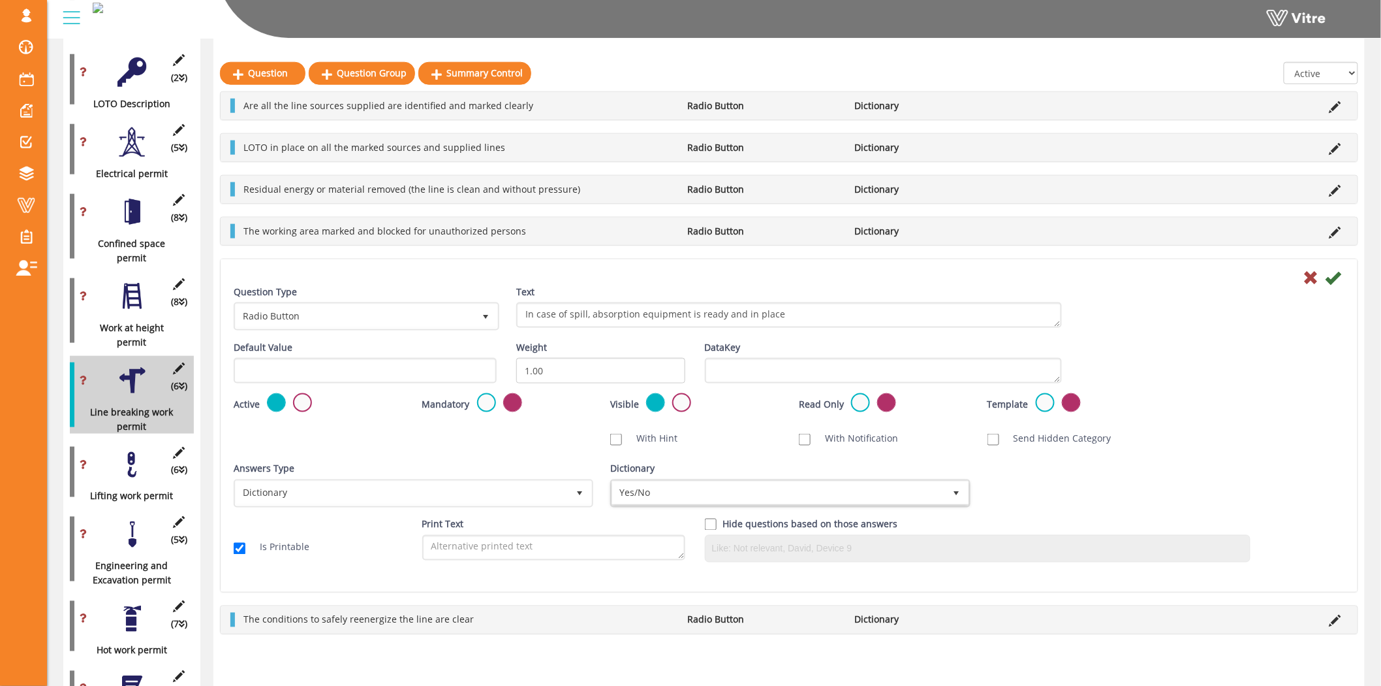
click at [1340, 278] on icon at bounding box center [1334, 278] width 16 height 16
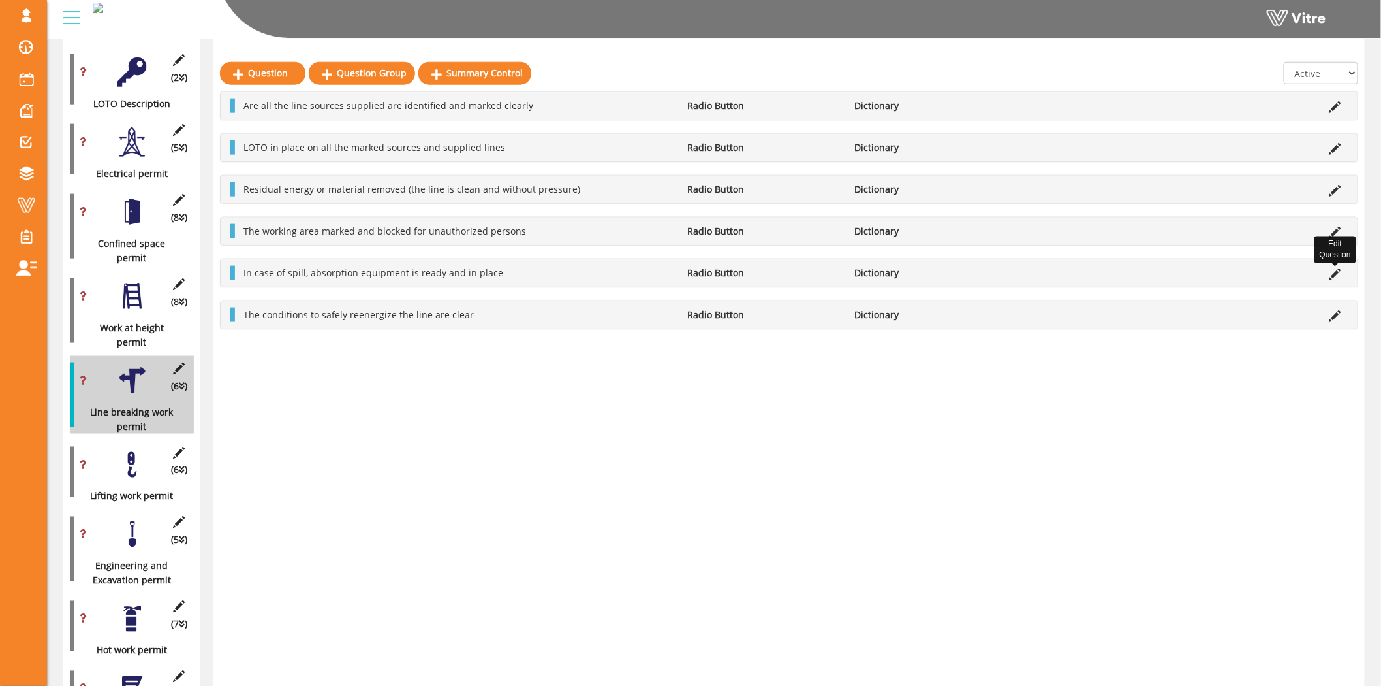
click at [1336, 274] on icon at bounding box center [1336, 274] width 12 height 12
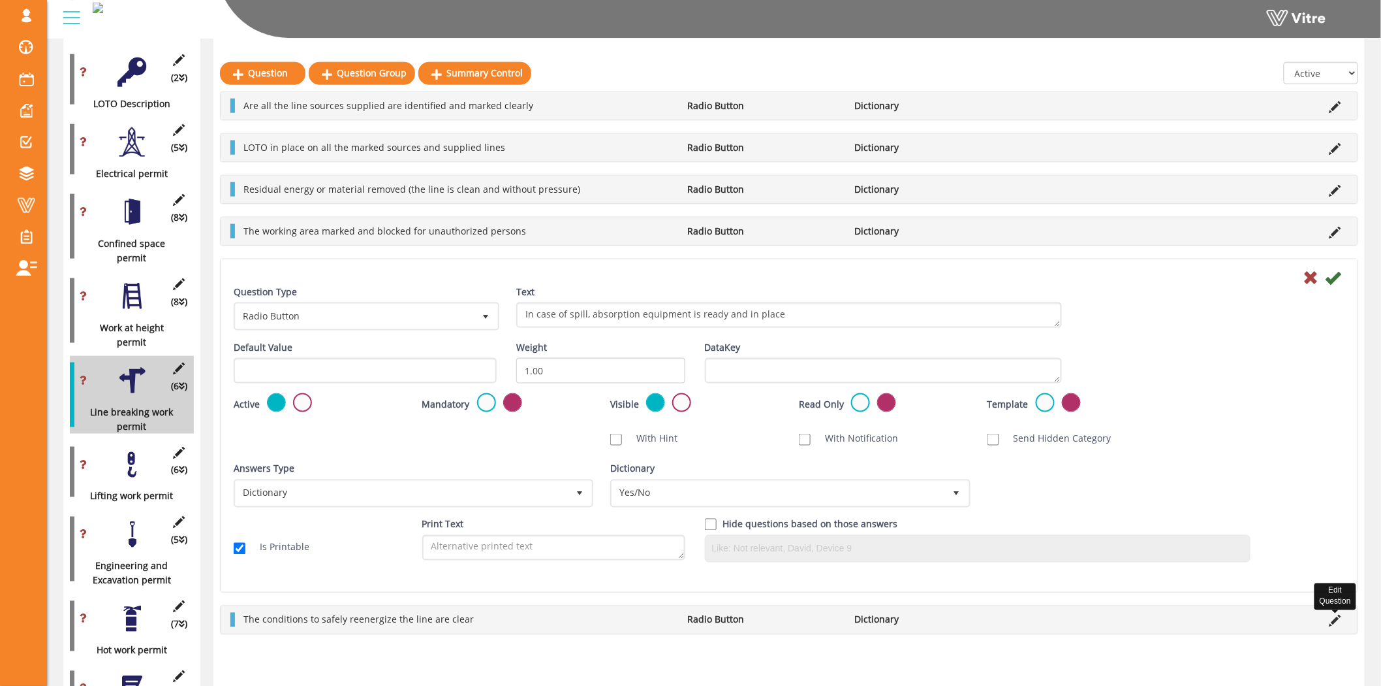
click at [1339, 619] on icon at bounding box center [1336, 621] width 12 height 12
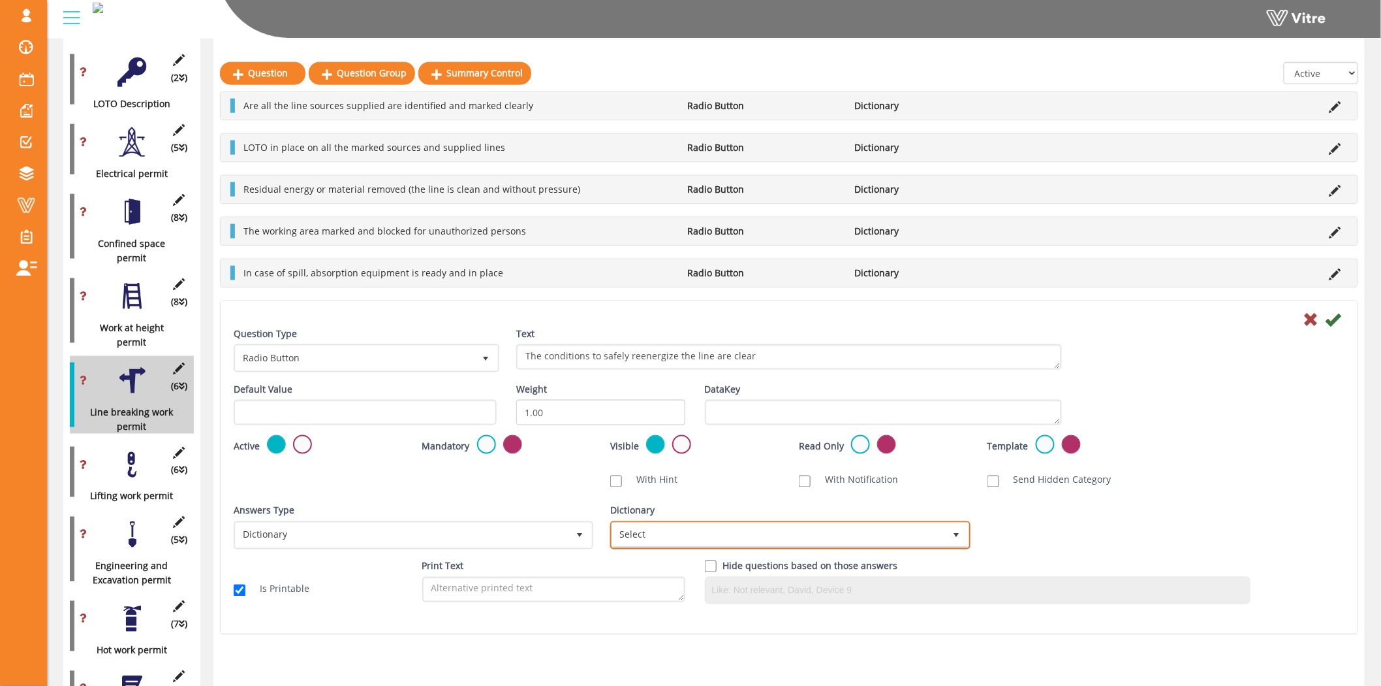
click at [847, 536] on span "Select" at bounding box center [778, 535] width 332 height 24
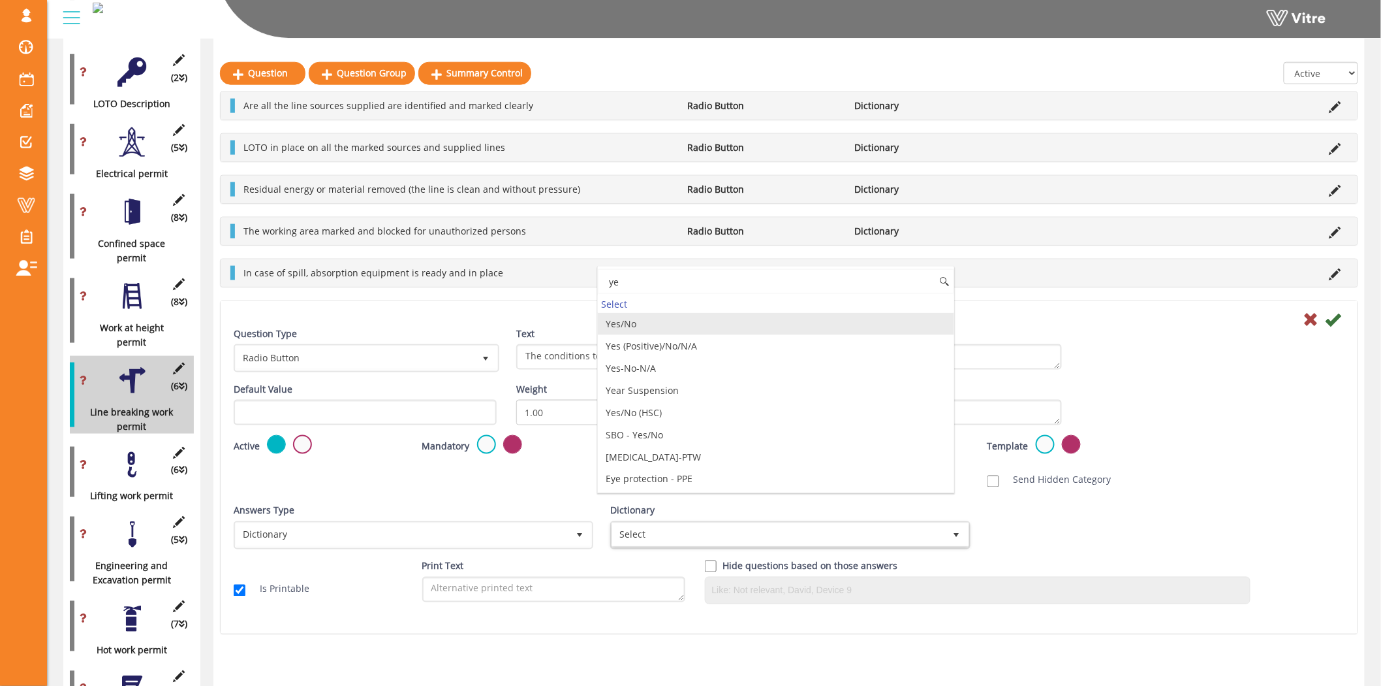
click at [632, 328] on li "Yes/No" at bounding box center [776, 324] width 356 height 22
type input "ye"
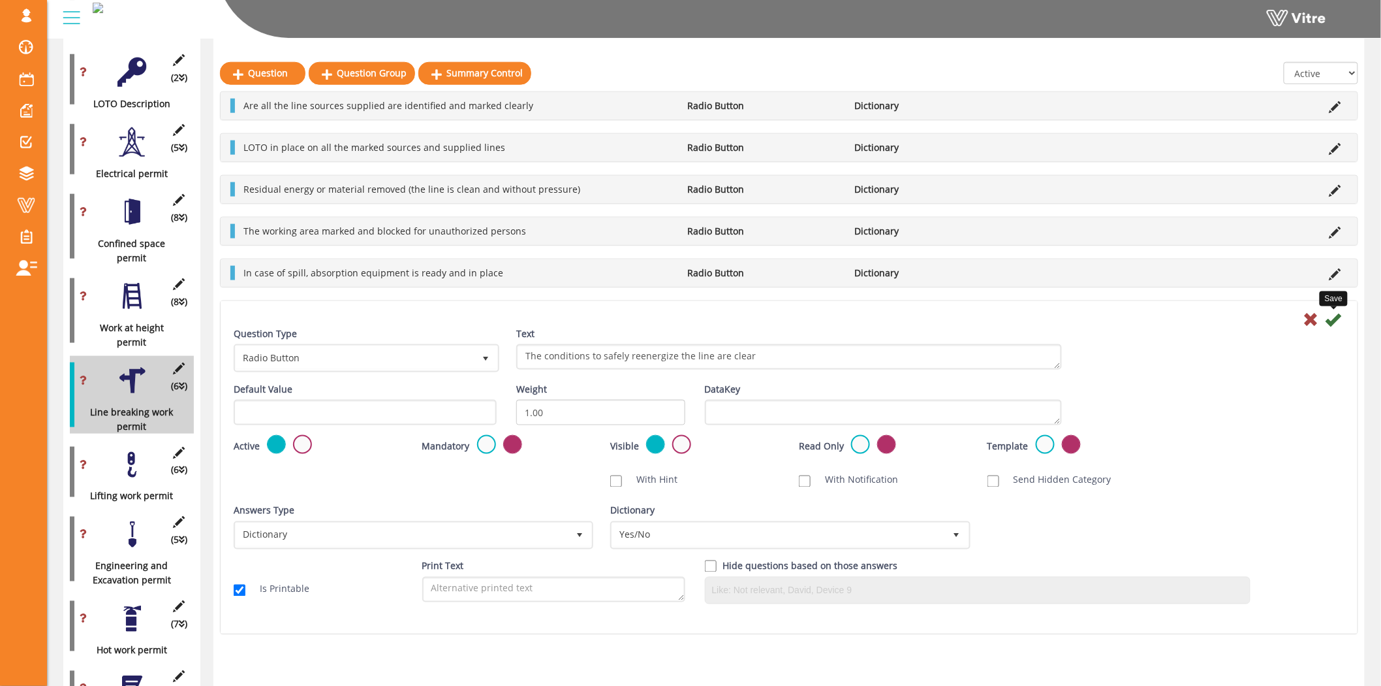
click at [1333, 317] on icon at bounding box center [1334, 319] width 16 height 16
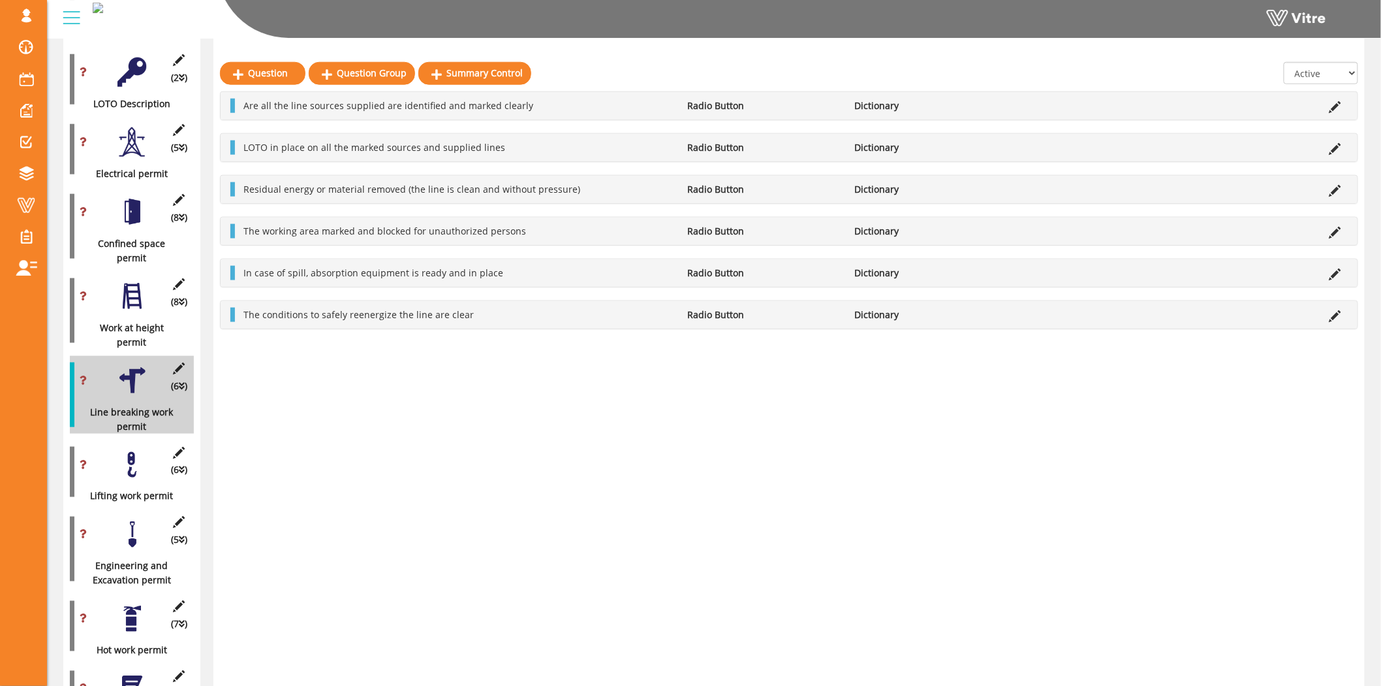
click at [131, 450] on div at bounding box center [132, 464] width 29 height 29
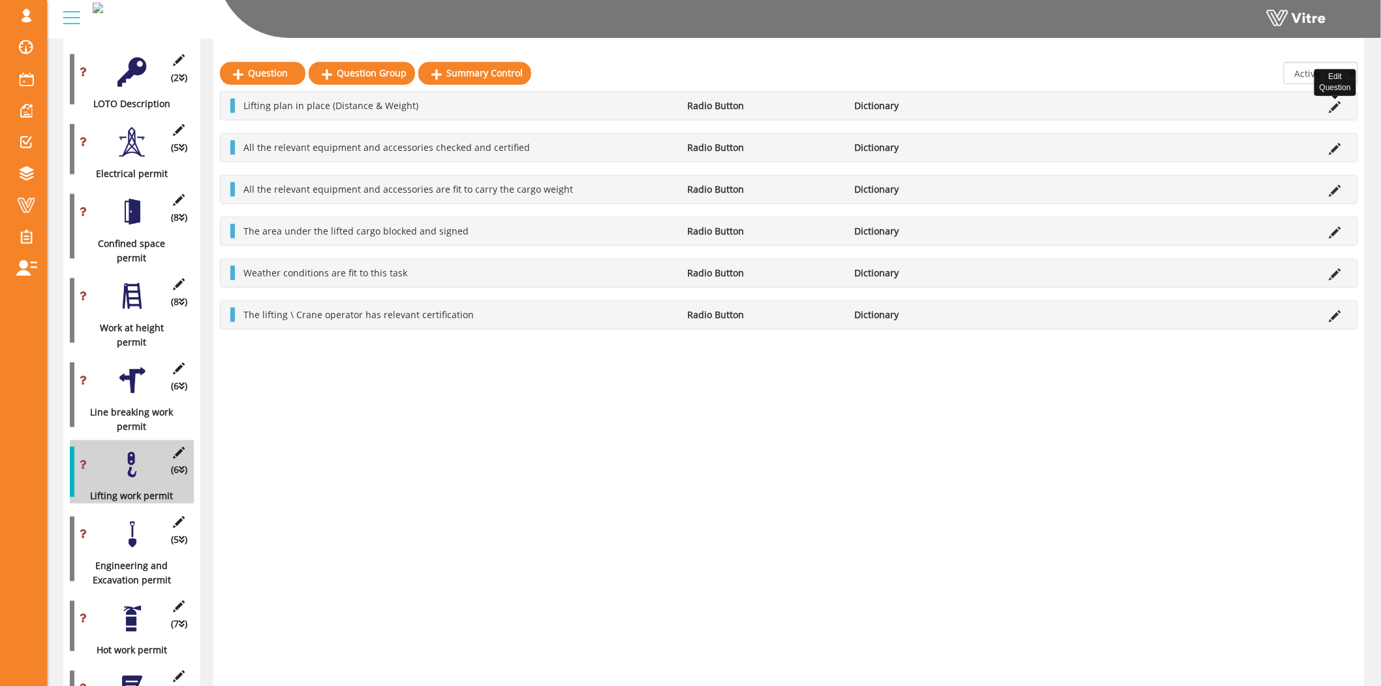
click at [1337, 107] on icon at bounding box center [1336, 107] width 12 height 12
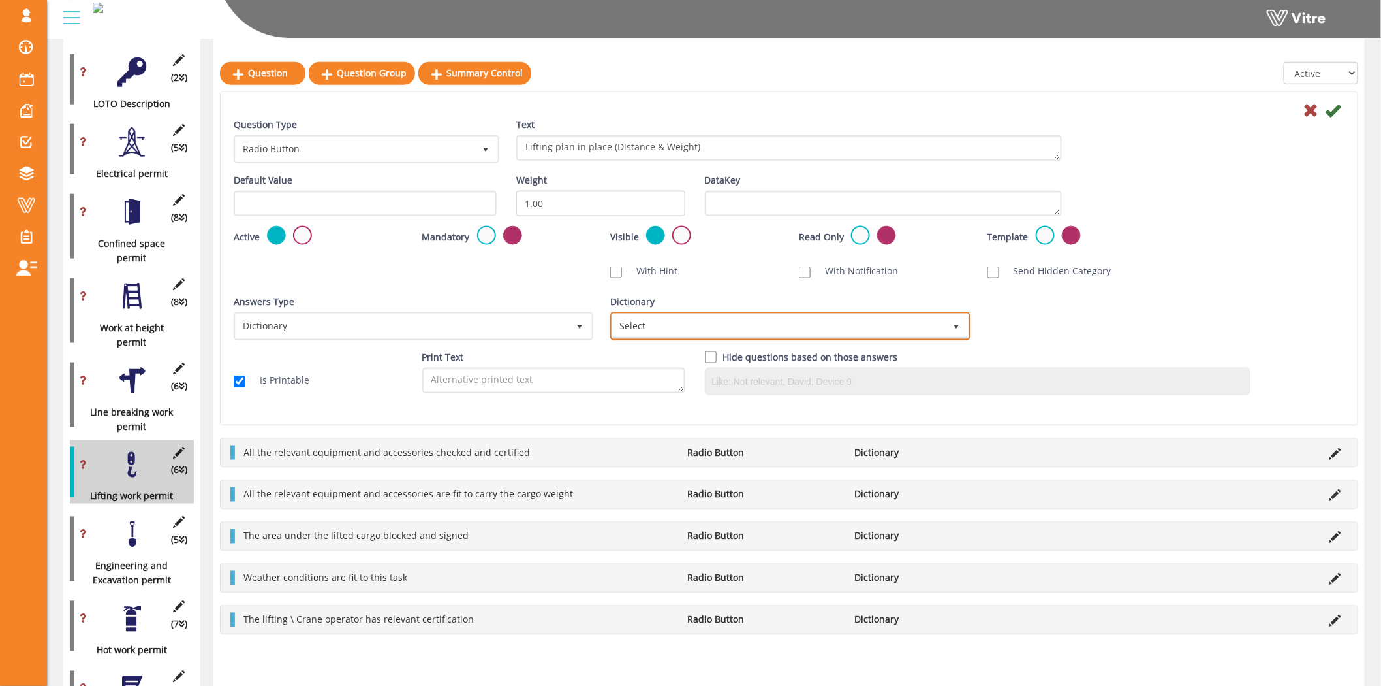
click at [806, 318] on span "Select" at bounding box center [778, 326] width 332 height 24
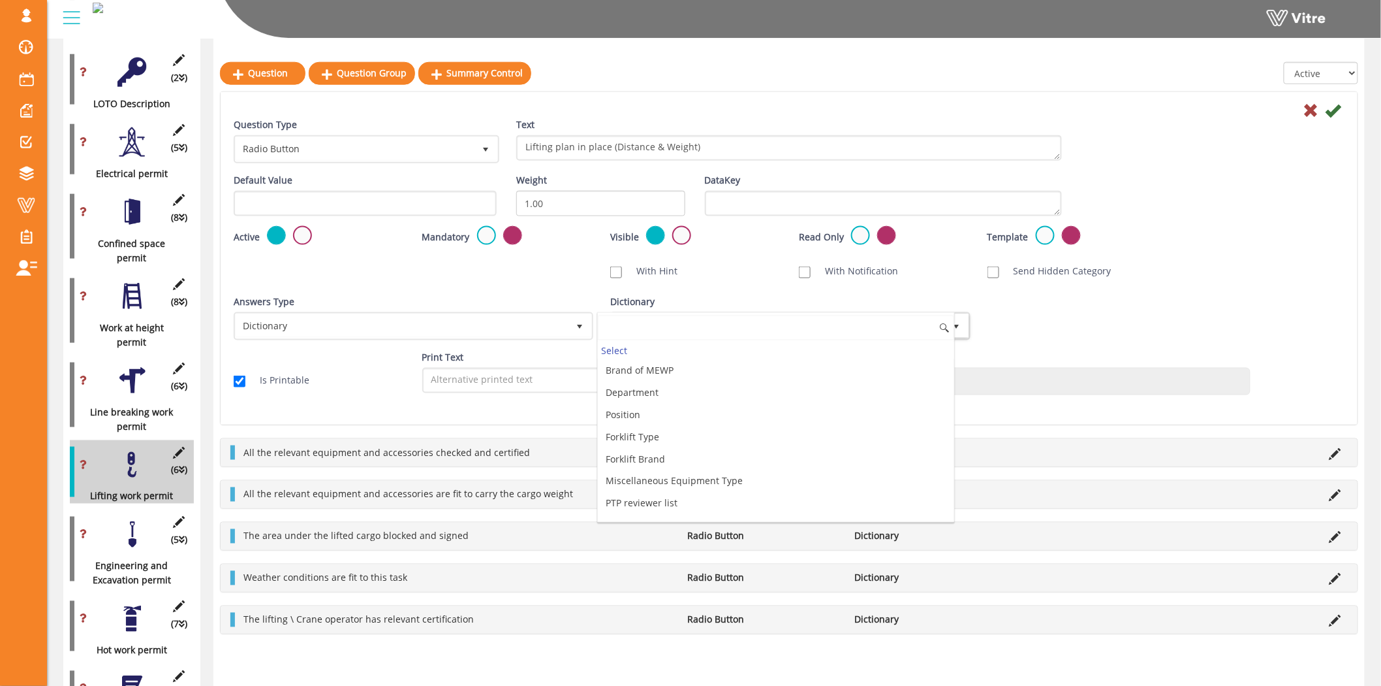
click at [714, 332] on input at bounding box center [776, 327] width 356 height 25
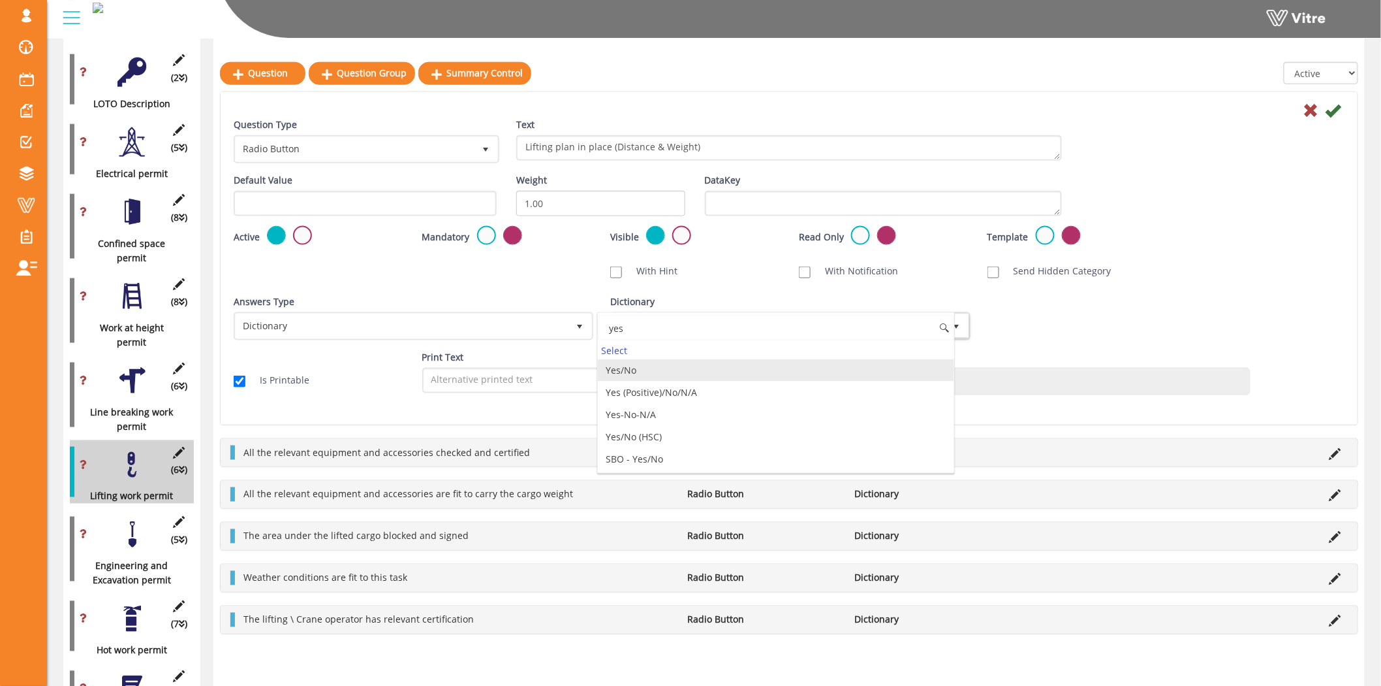
click at [674, 372] on li "Yes/No" at bounding box center [776, 370] width 356 height 22
type input "yes"
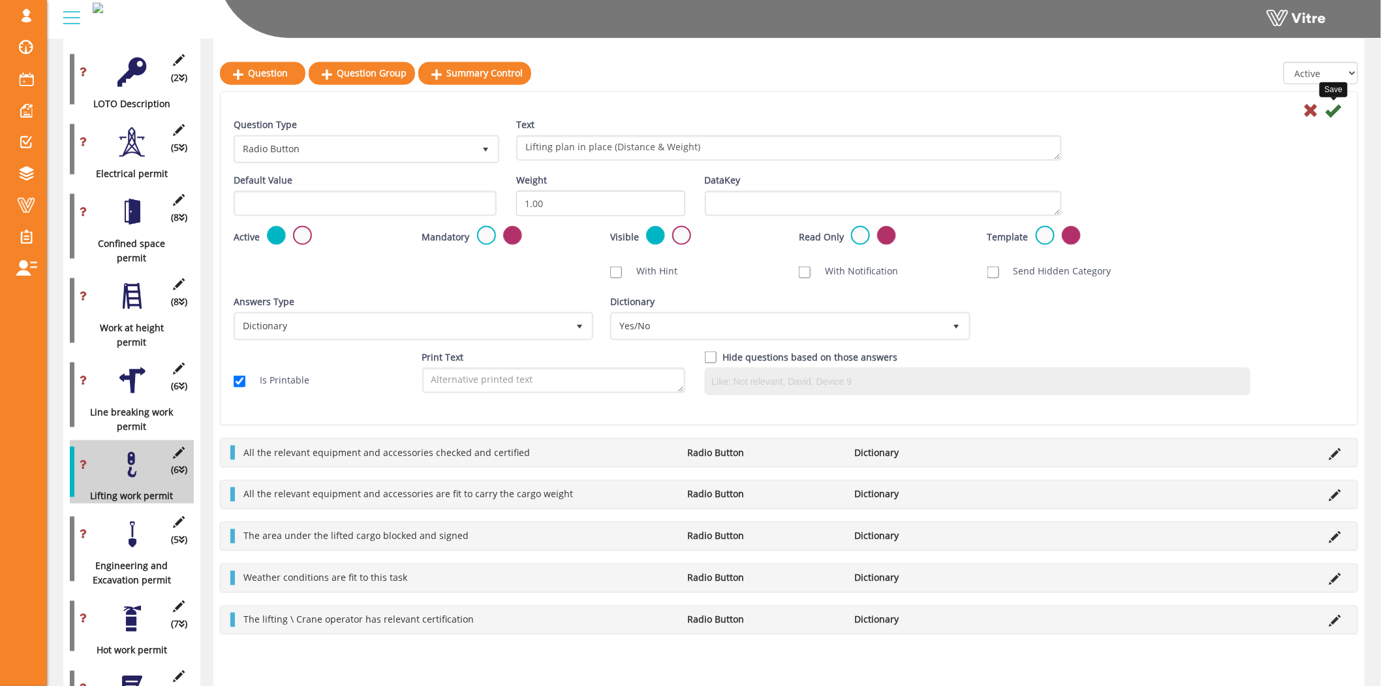
click at [1340, 108] on icon at bounding box center [1334, 111] width 16 height 16
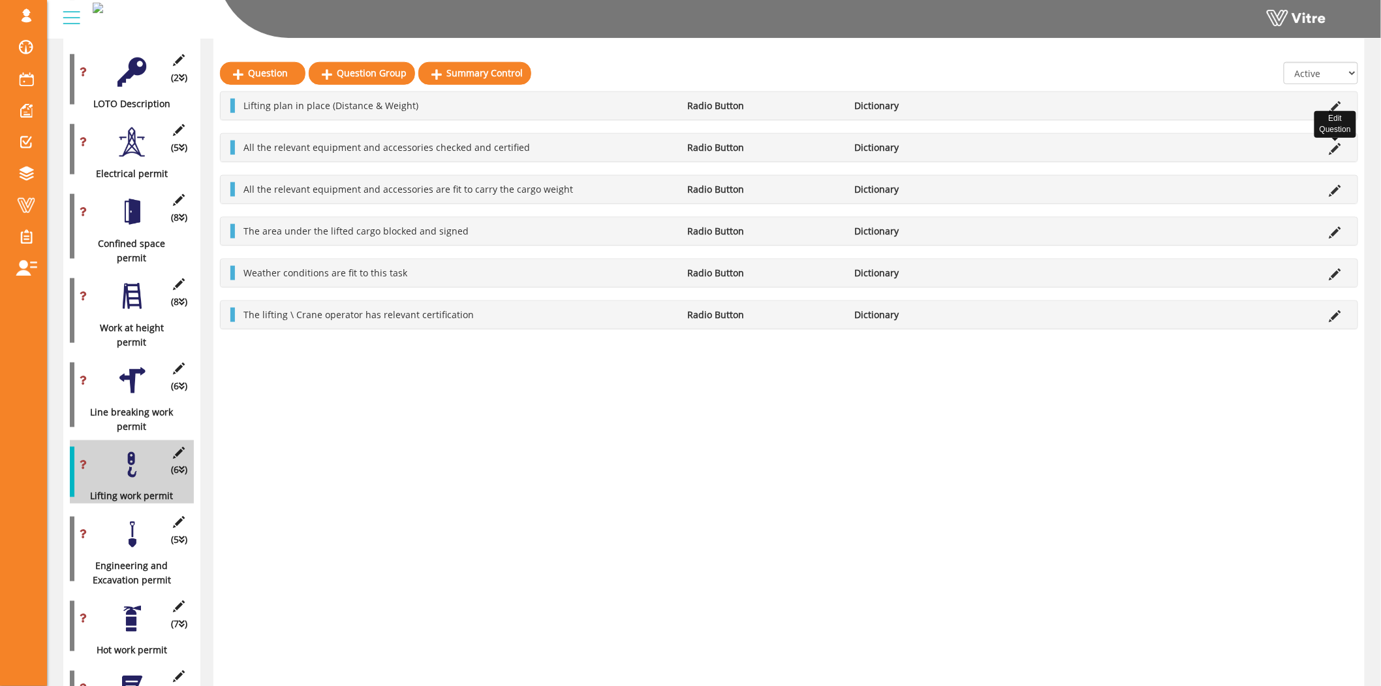
click at [1340, 145] on icon at bounding box center [1336, 149] width 12 height 12
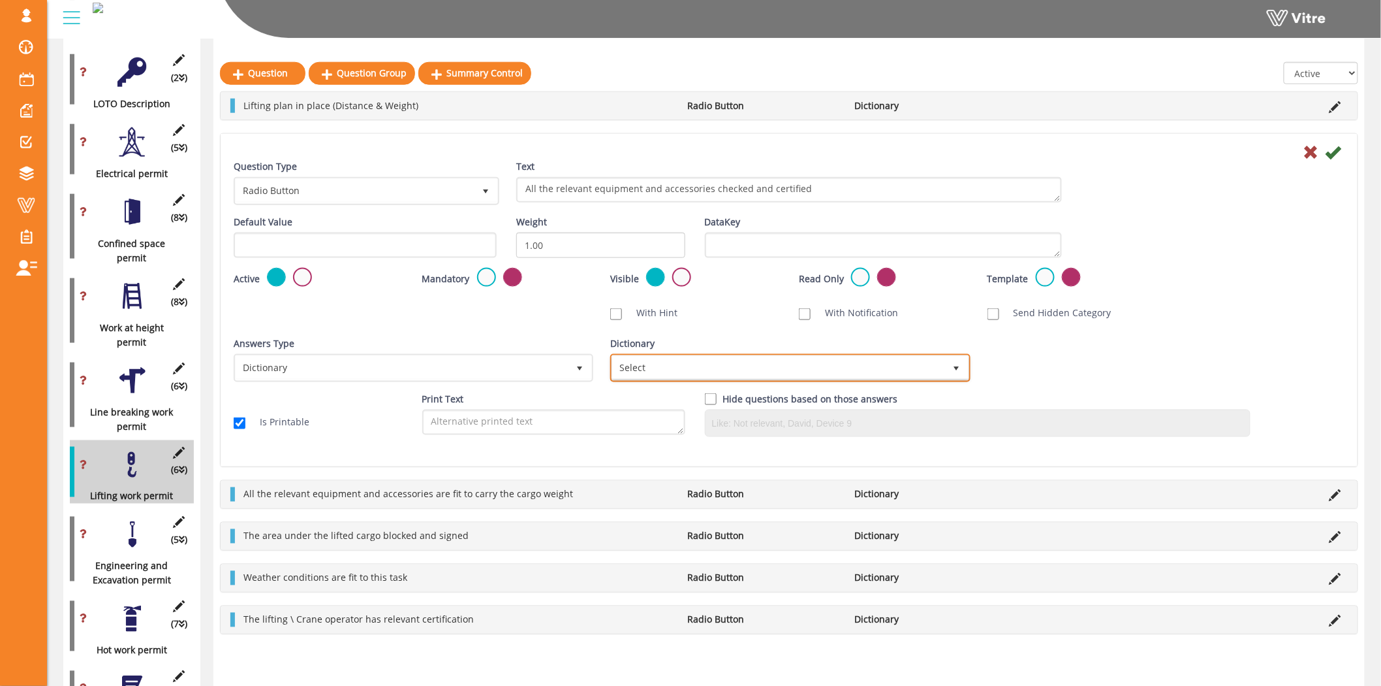
click at [763, 362] on span "Select" at bounding box center [778, 368] width 332 height 24
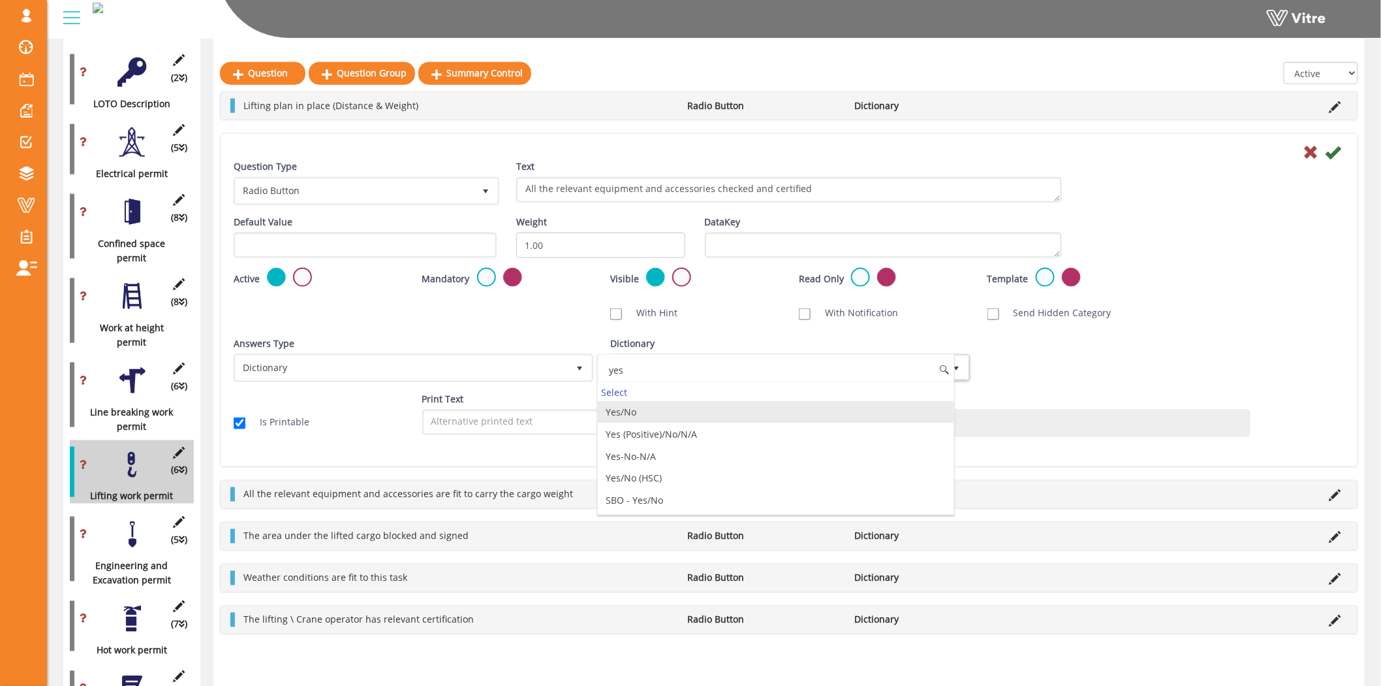
click at [749, 409] on li "Yes/No" at bounding box center [776, 412] width 356 height 22
type input "yes"
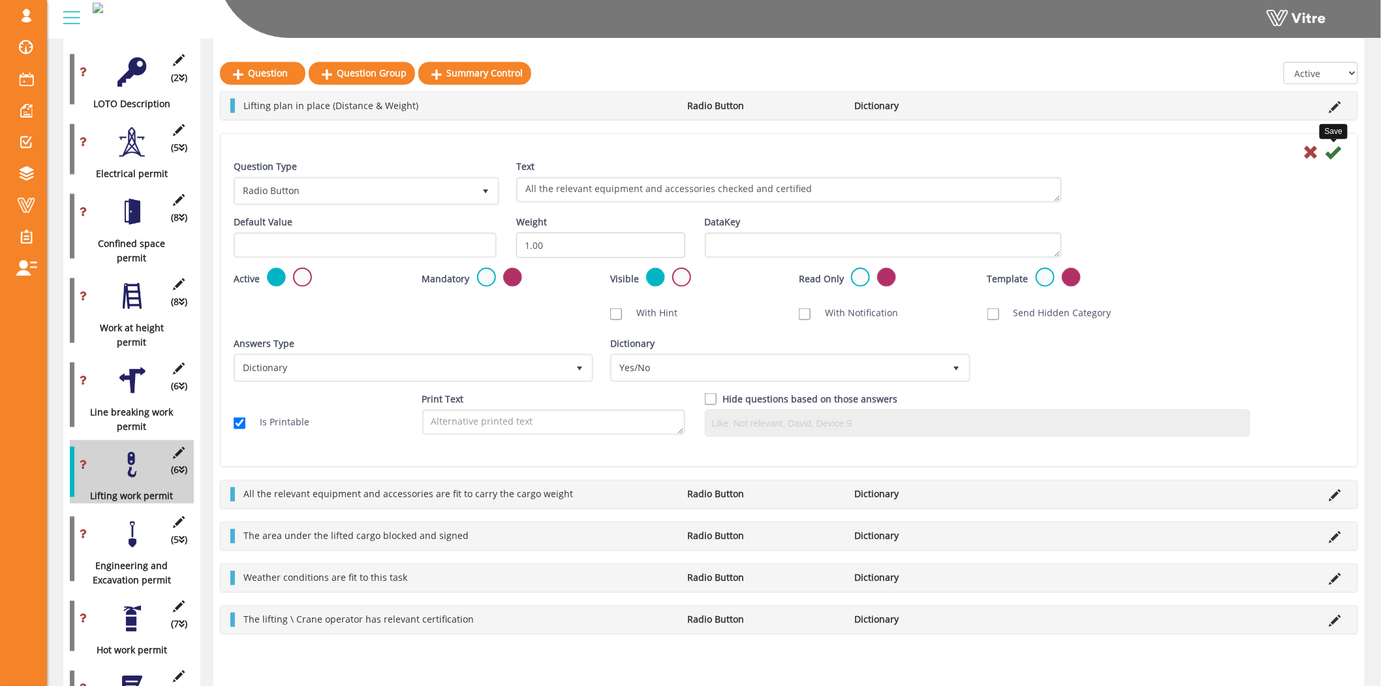
click at [1340, 155] on icon at bounding box center [1334, 152] width 16 height 16
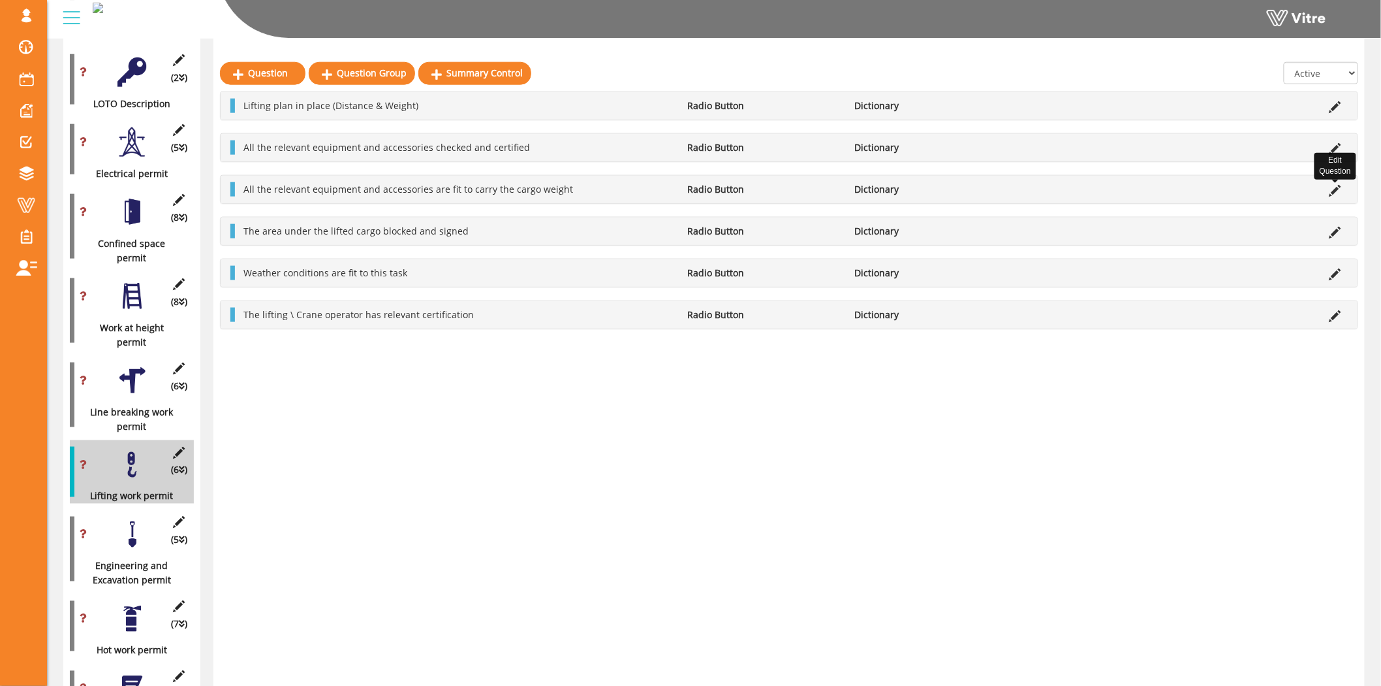
click at [1337, 191] on icon at bounding box center [1336, 191] width 12 height 12
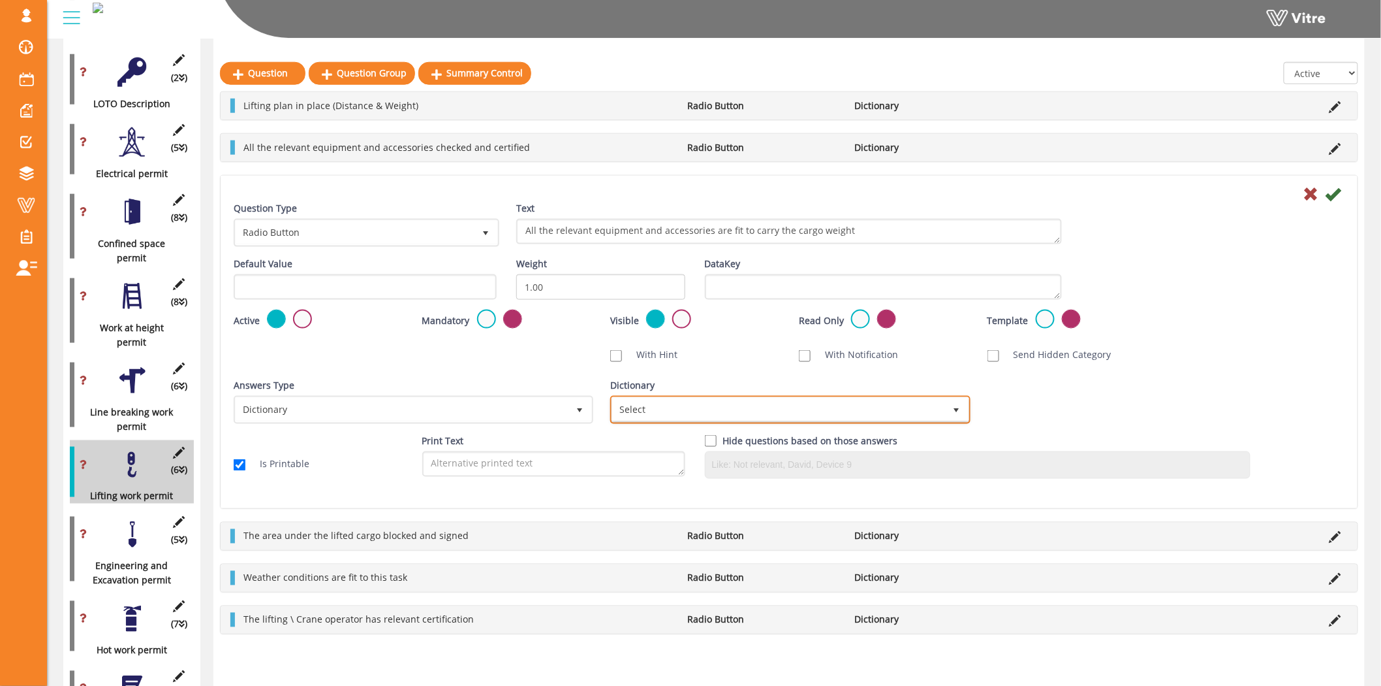
click at [857, 405] on span "Select" at bounding box center [778, 410] width 332 height 24
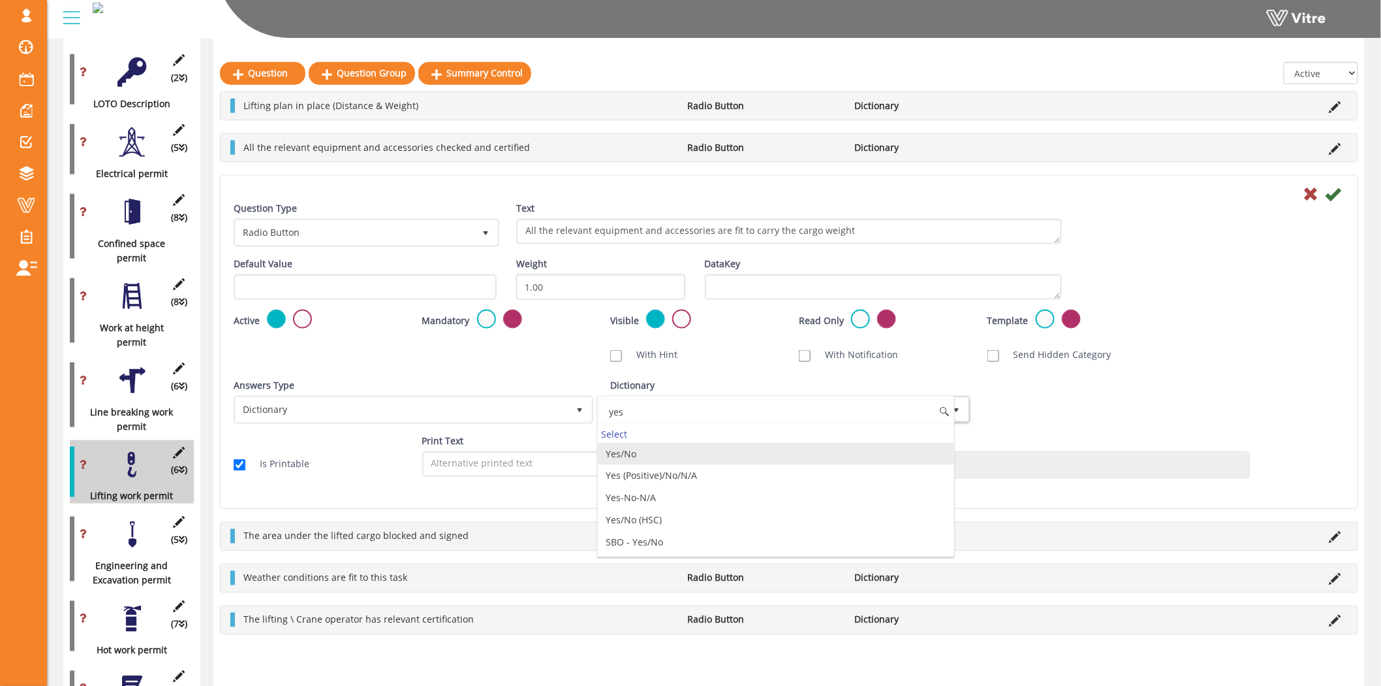
drag, startPoint x: 728, startPoint y: 437, endPoint x: 719, endPoint y: 453, distance: 17.8
click at [719, 453] on div "yes Select Yes/No Yes (Positive)/No/N/A Yes-No-N/A Yes/No (HSC) SBO - Yes/No No…" at bounding box center [775, 476] width 357 height 161
click at [719, 453] on li "Yes/No" at bounding box center [776, 454] width 356 height 22
type input "yes"
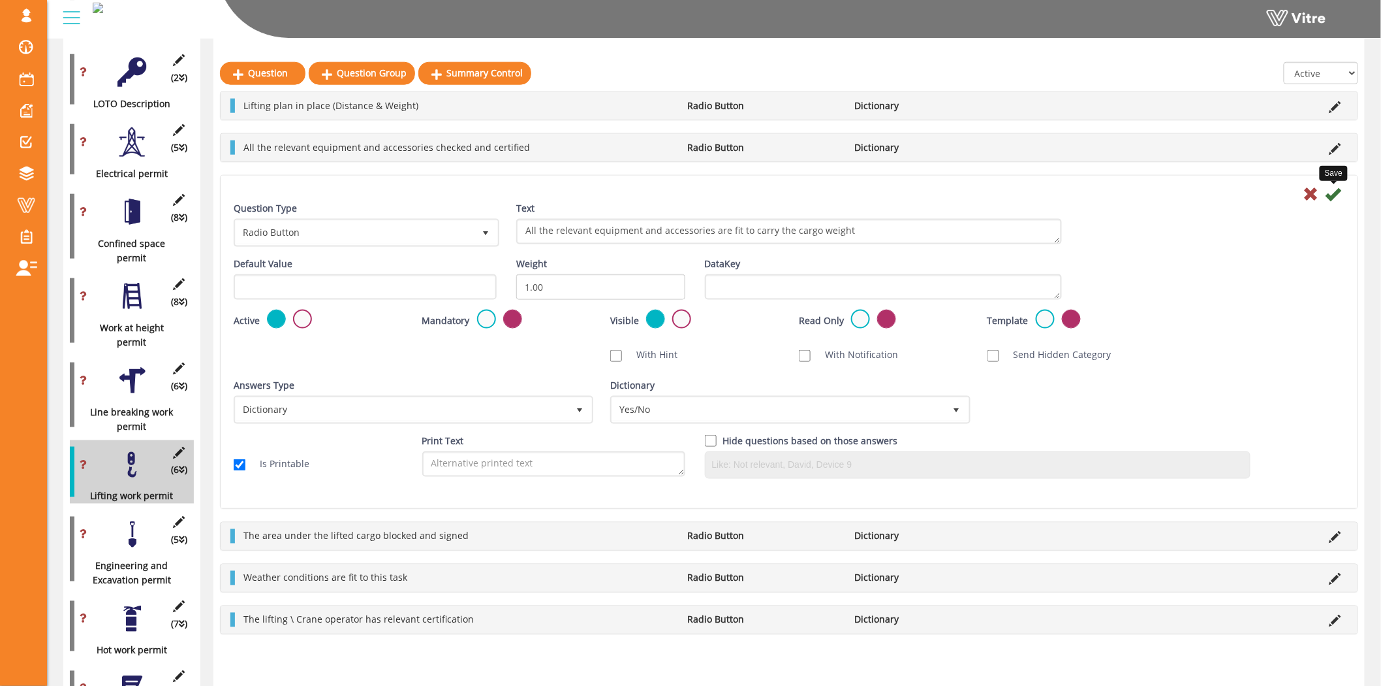
click at [1331, 191] on icon at bounding box center [1334, 194] width 16 height 16
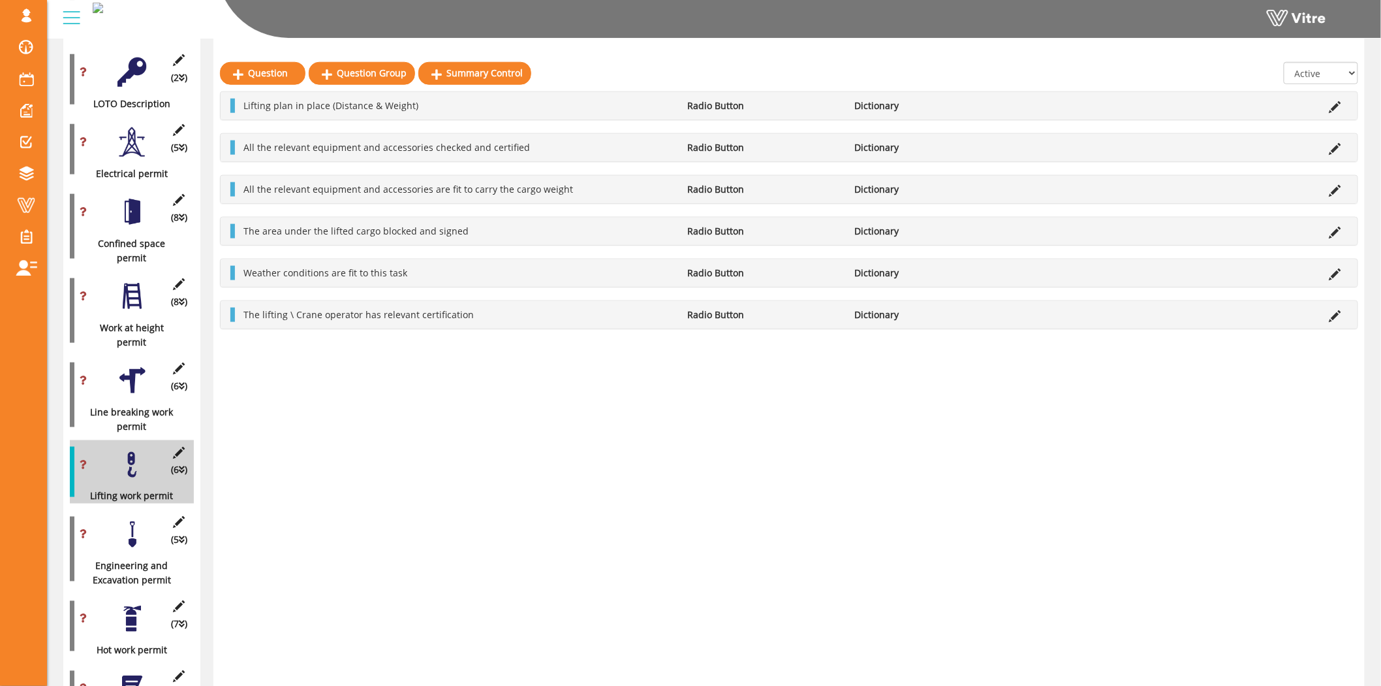
click at [127, 520] on div at bounding box center [132, 534] width 29 height 29
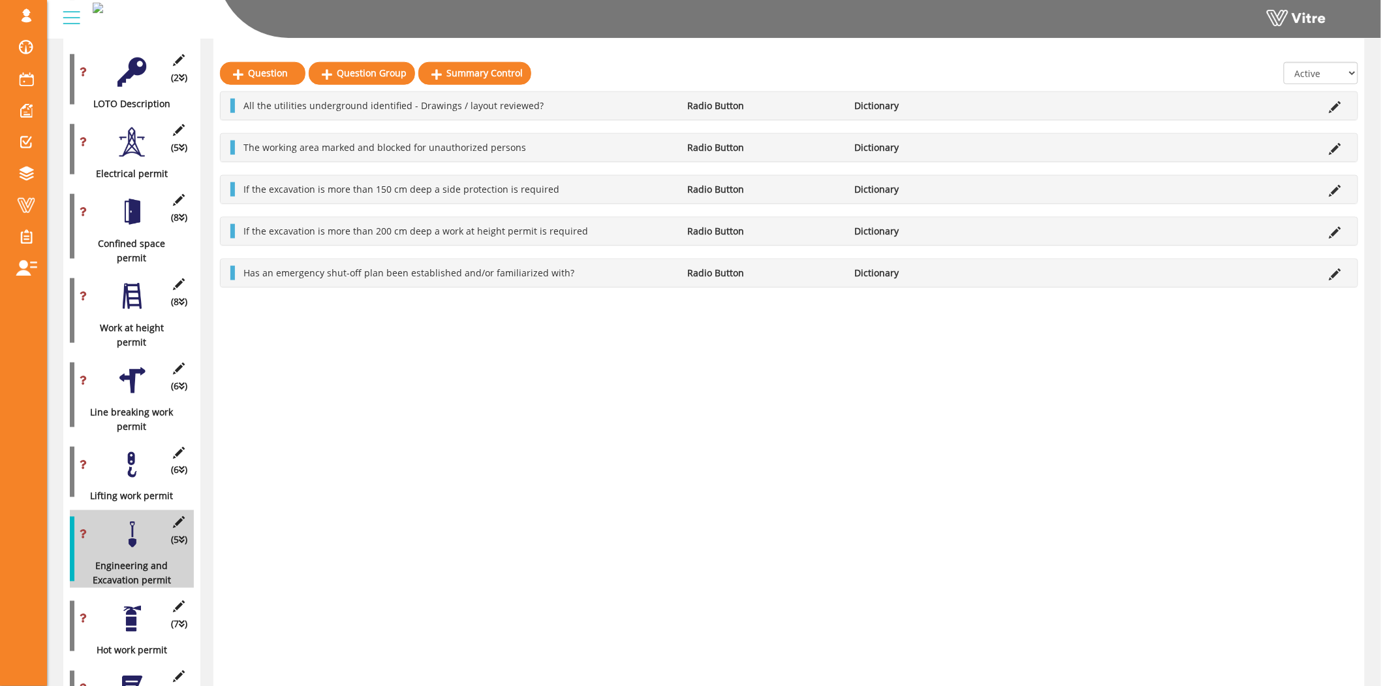
click at [129, 450] on div at bounding box center [132, 464] width 29 height 29
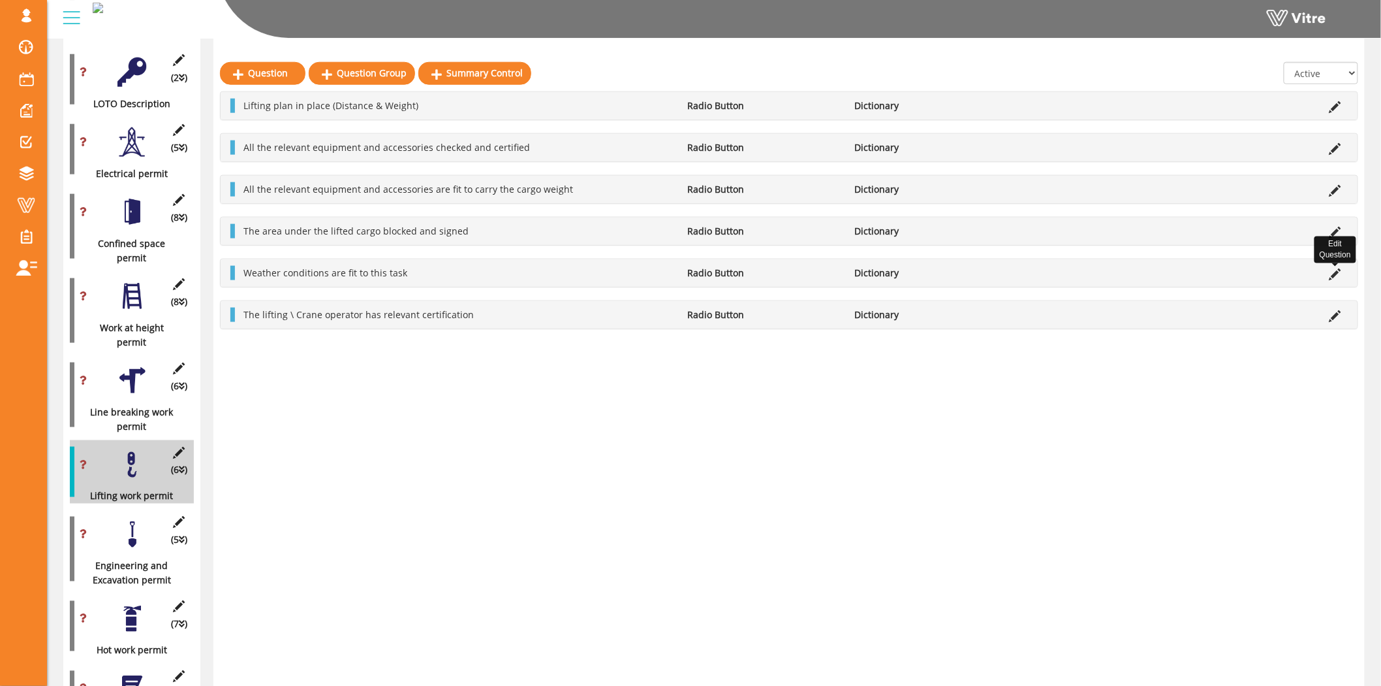
click at [1334, 271] on icon at bounding box center [1336, 274] width 12 height 12
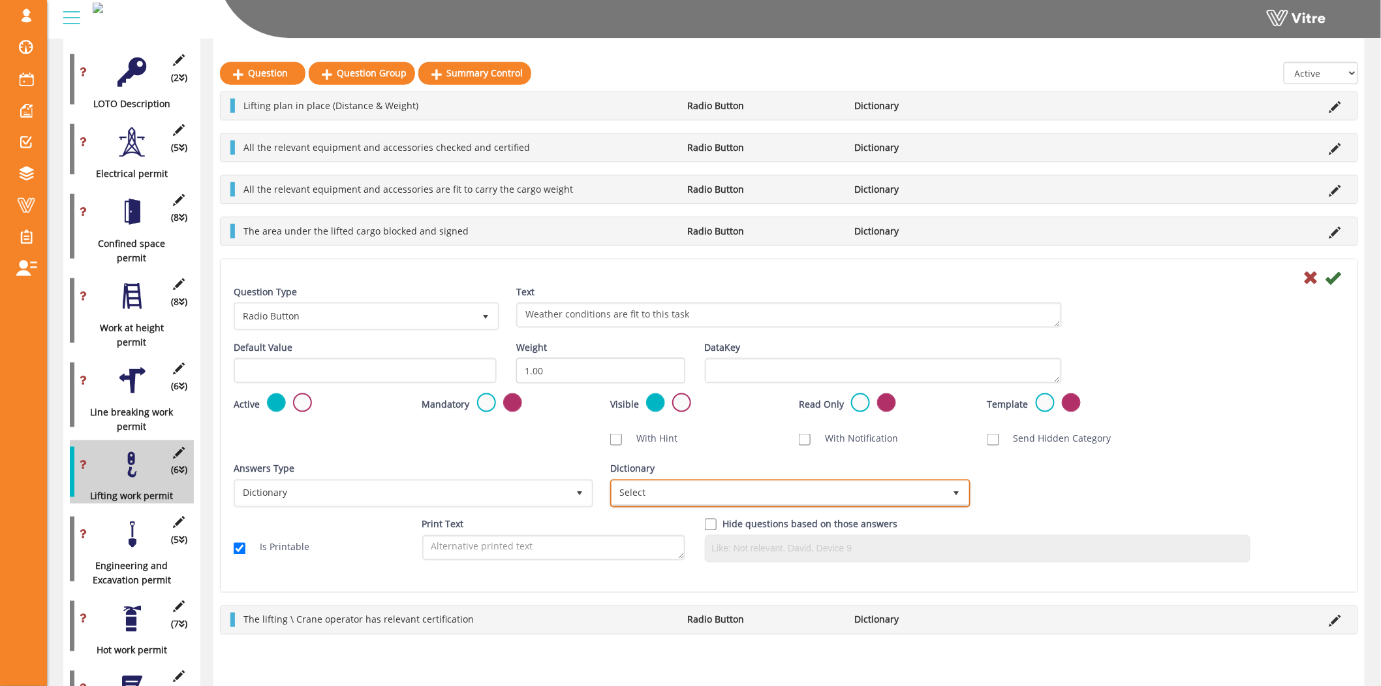
click at [774, 491] on span "Select" at bounding box center [778, 493] width 332 height 24
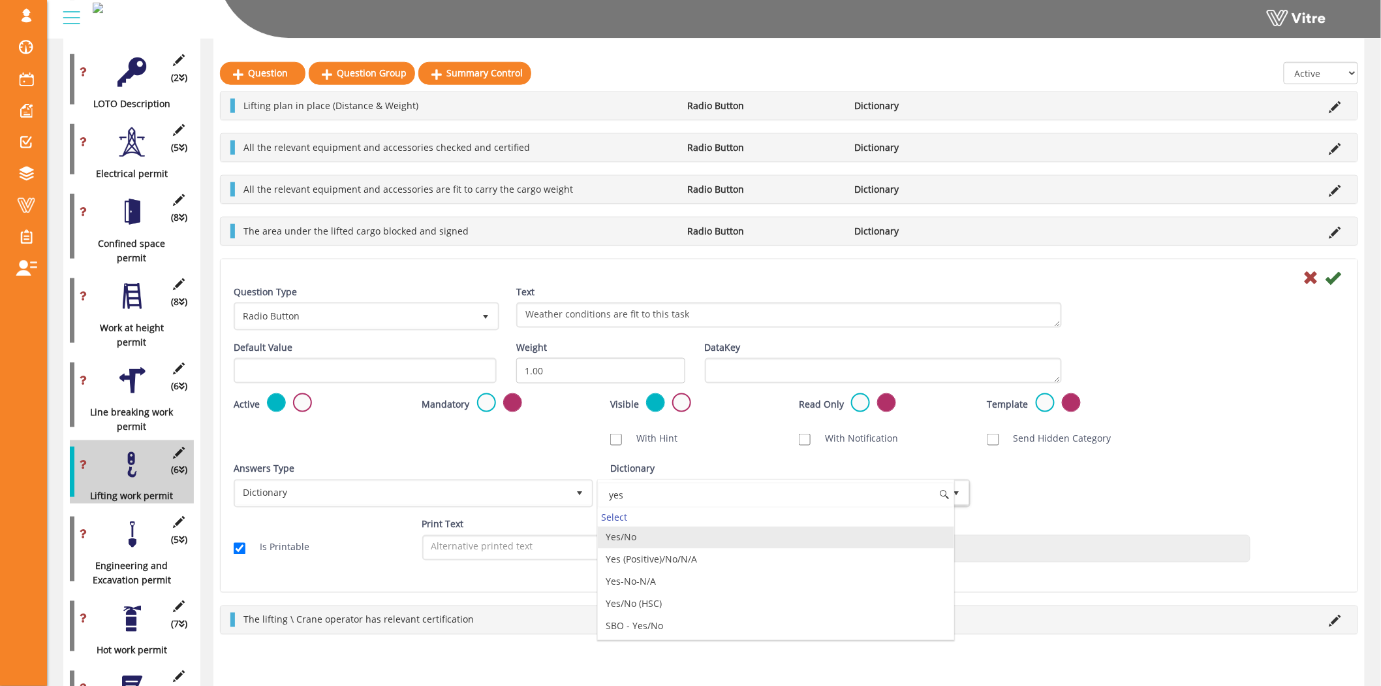
click at [655, 538] on li "Yes/No" at bounding box center [776, 537] width 356 height 22
type input "yes"
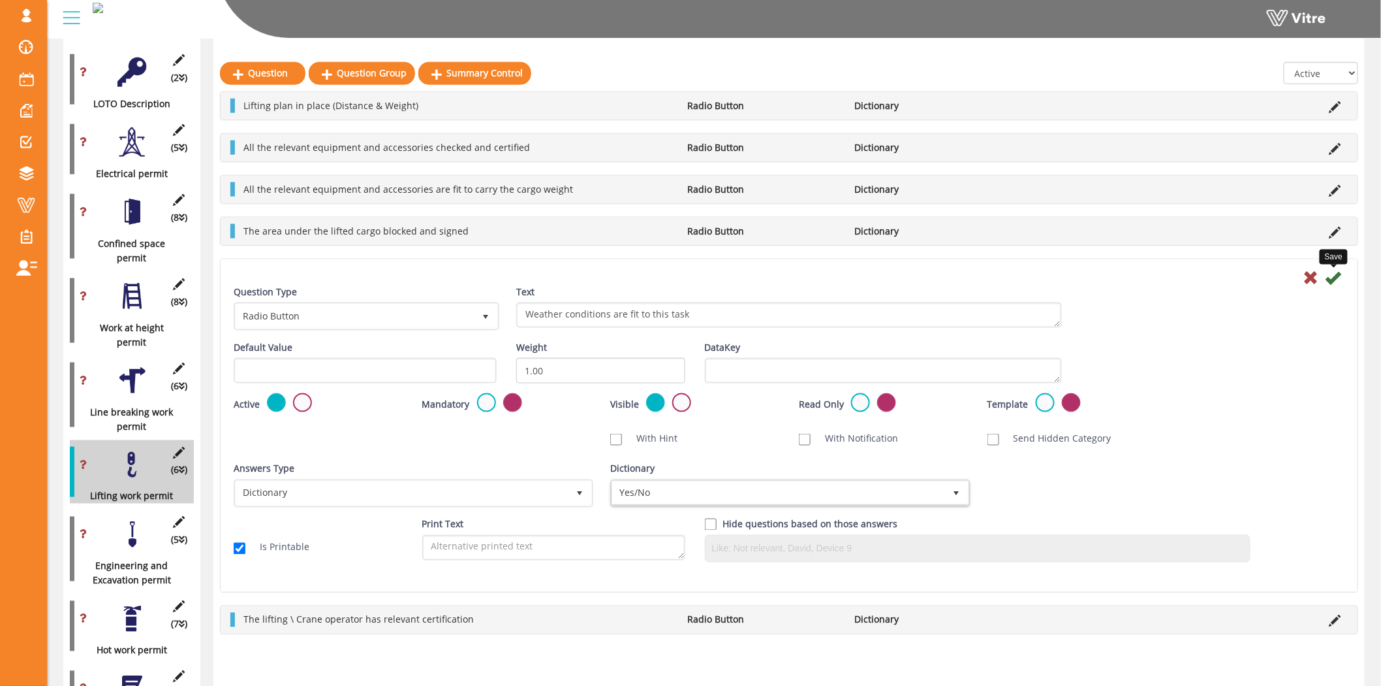
click at [1333, 277] on icon at bounding box center [1334, 278] width 16 height 16
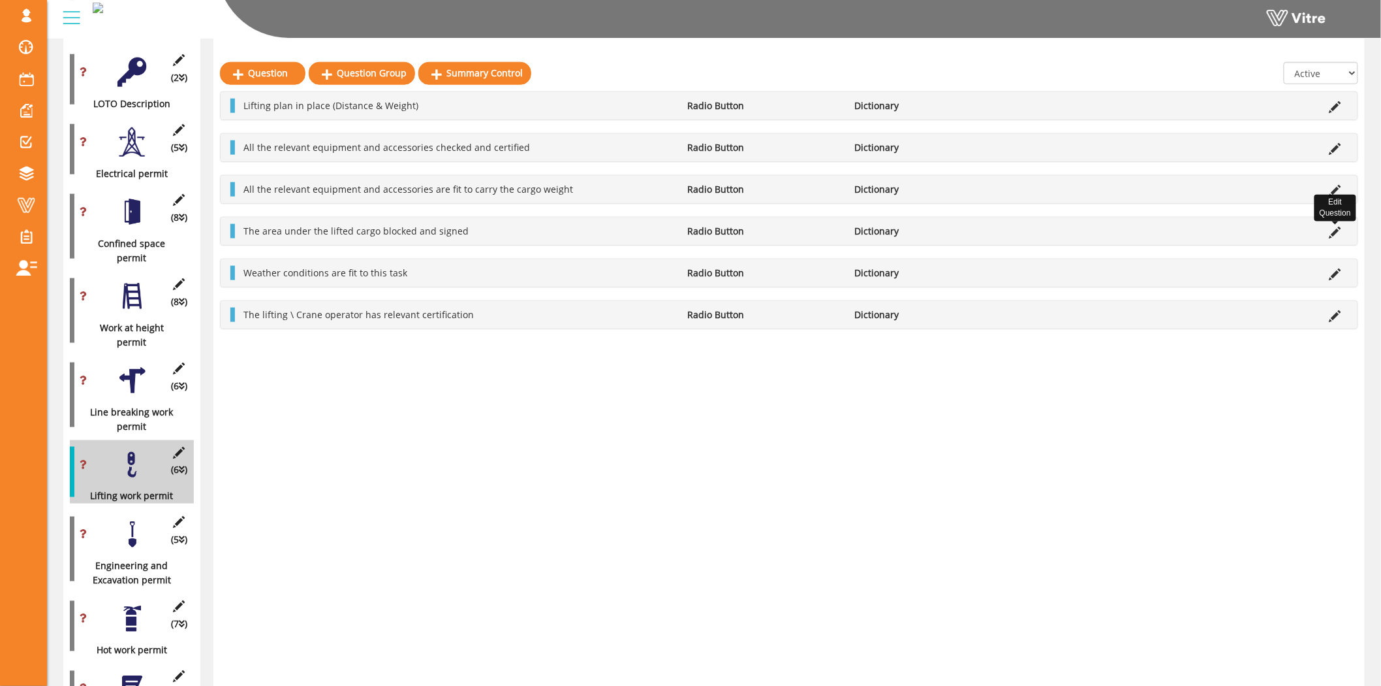
click at [1336, 237] on icon at bounding box center [1336, 233] width 12 height 12
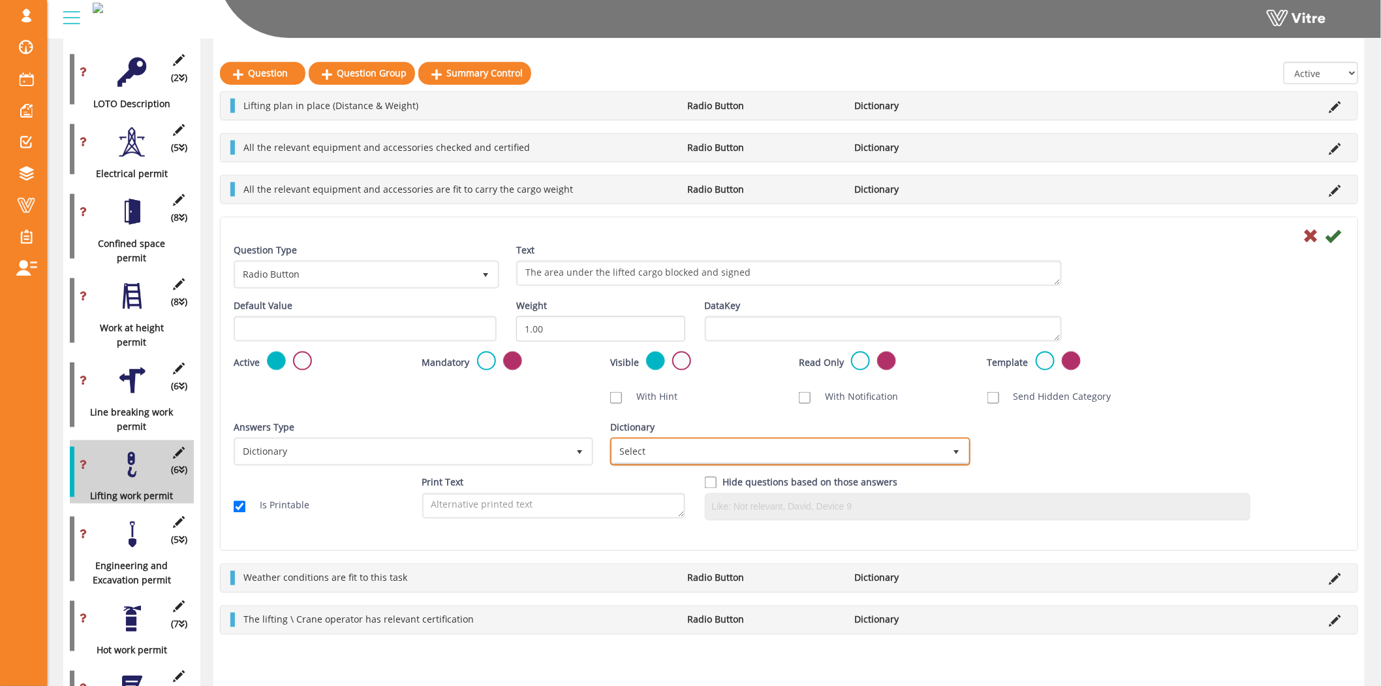
click at [759, 456] on span "Select" at bounding box center [778, 451] width 332 height 24
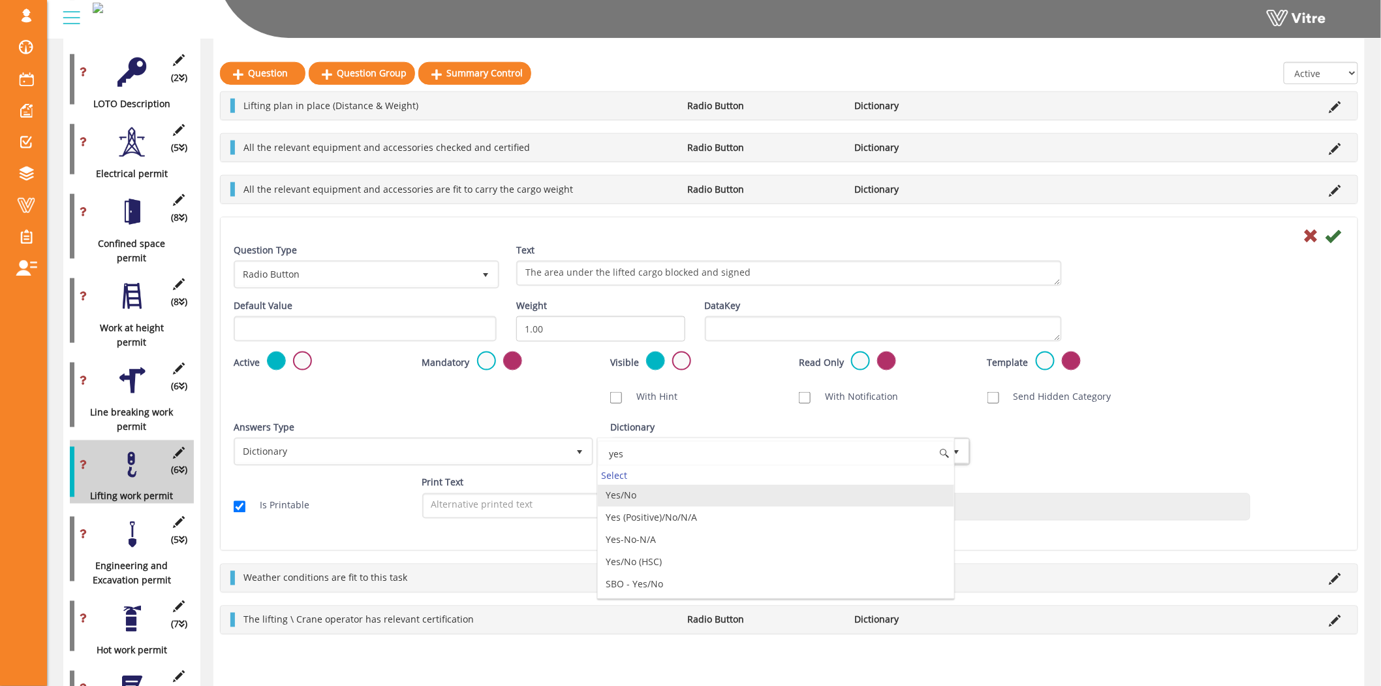
click at [733, 492] on li "Yes/No" at bounding box center [776, 495] width 356 height 22
type input "yes"
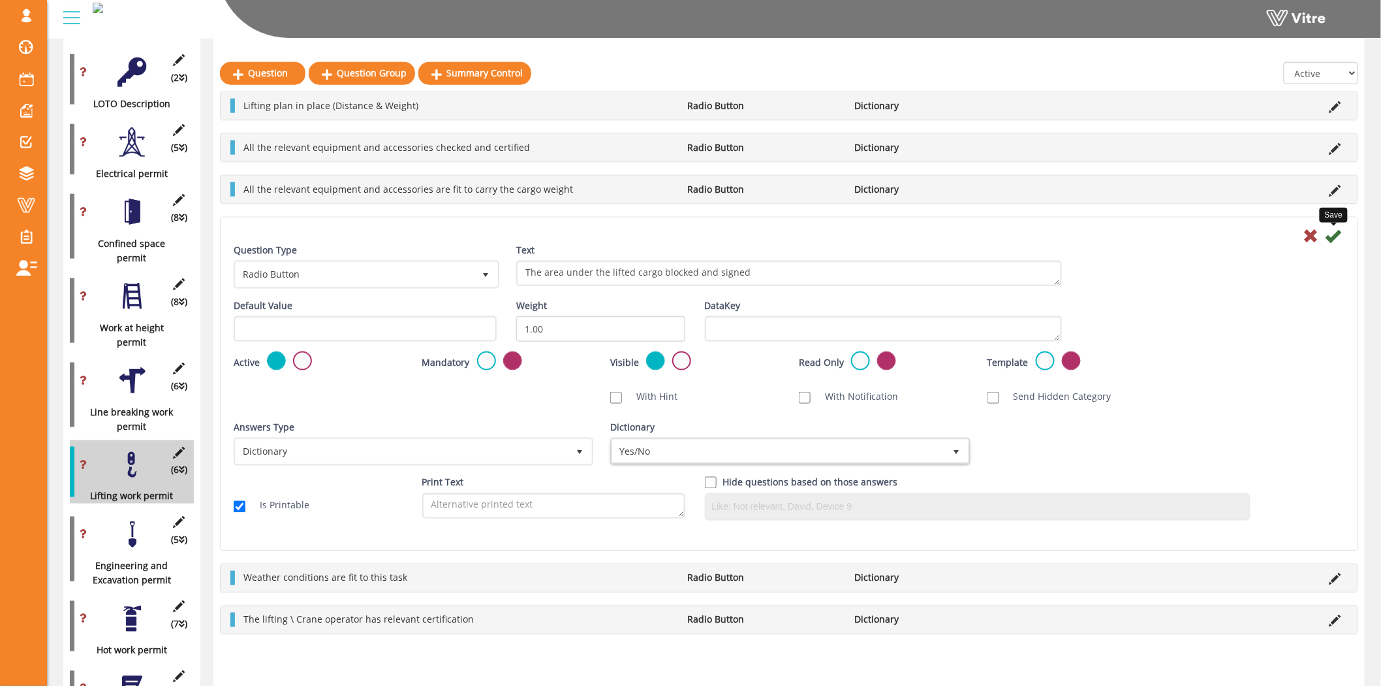
click at [1343, 233] on div "Save" at bounding box center [789, 235] width 1131 height 16
click at [1338, 233] on icon at bounding box center [1334, 236] width 16 height 16
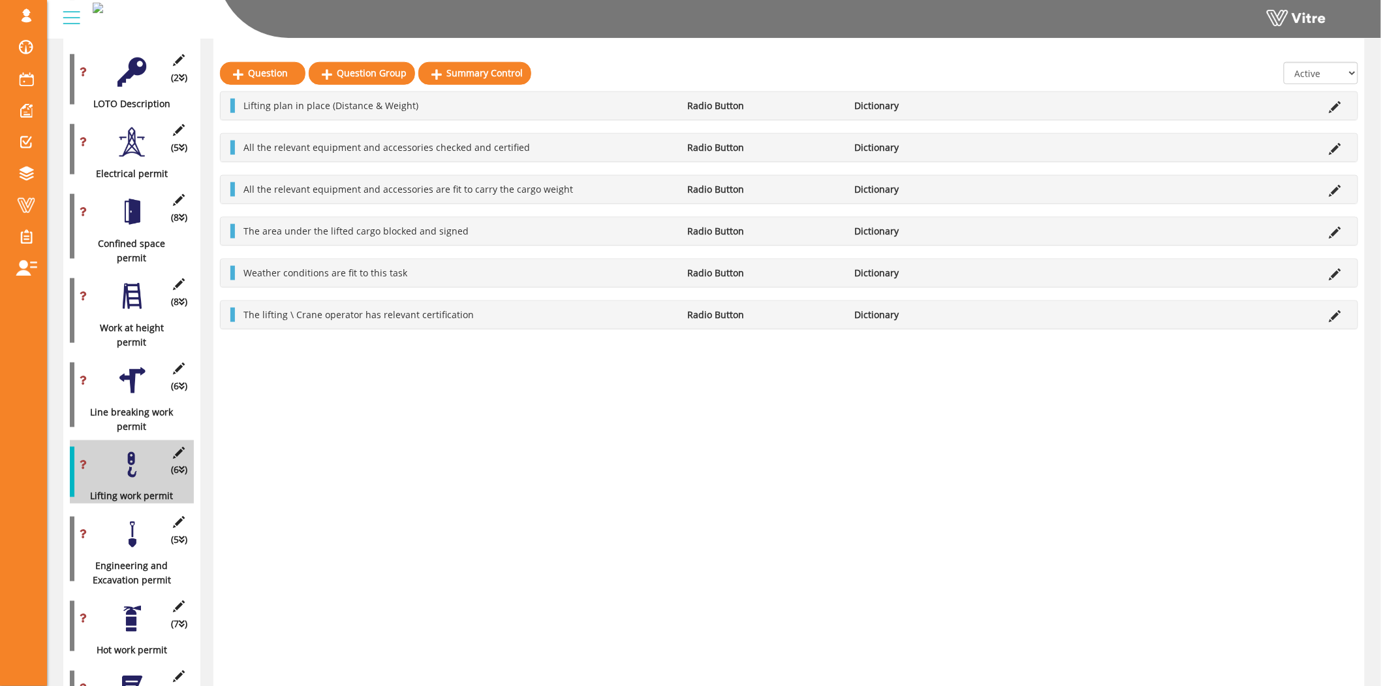
click at [1338, 198] on div "All the relevant equipment and accessories are fit to carry the cargo weight Ra…" at bounding box center [789, 189] width 1137 height 27
click at [1337, 193] on icon at bounding box center [1336, 191] width 12 height 12
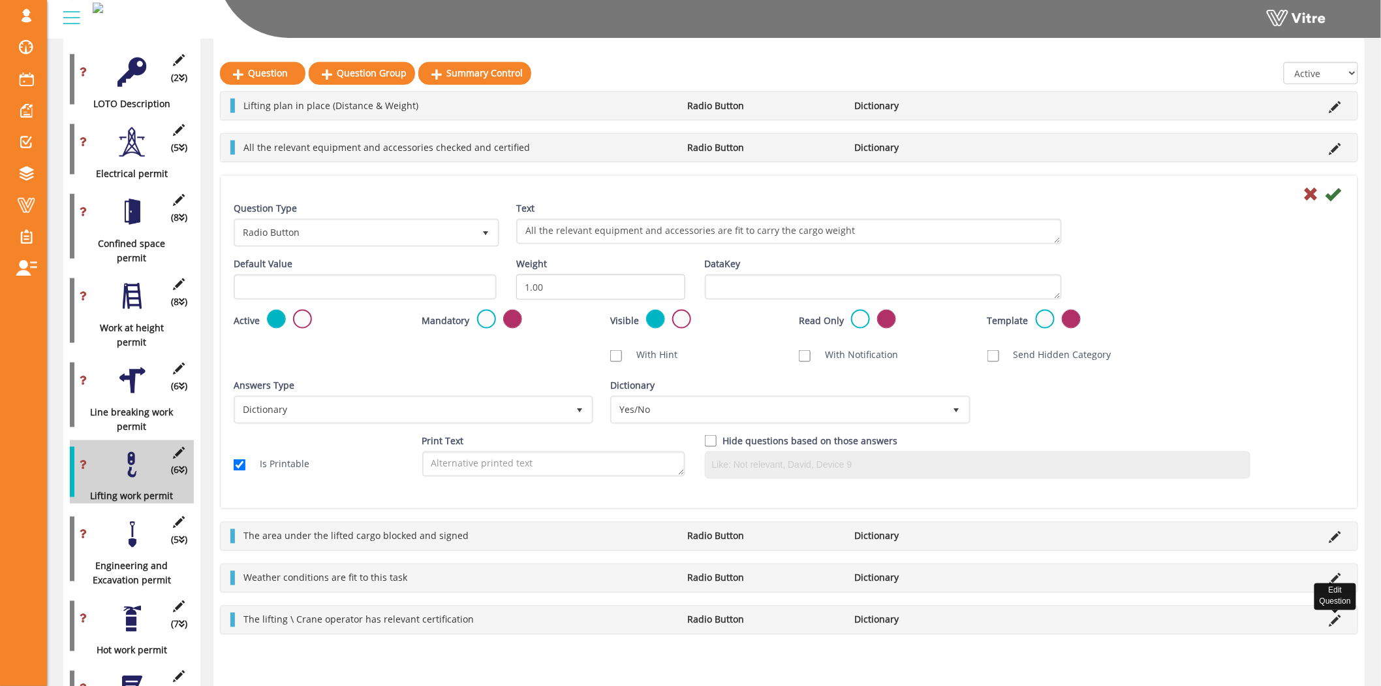
click at [1331, 622] on icon at bounding box center [1336, 621] width 12 height 12
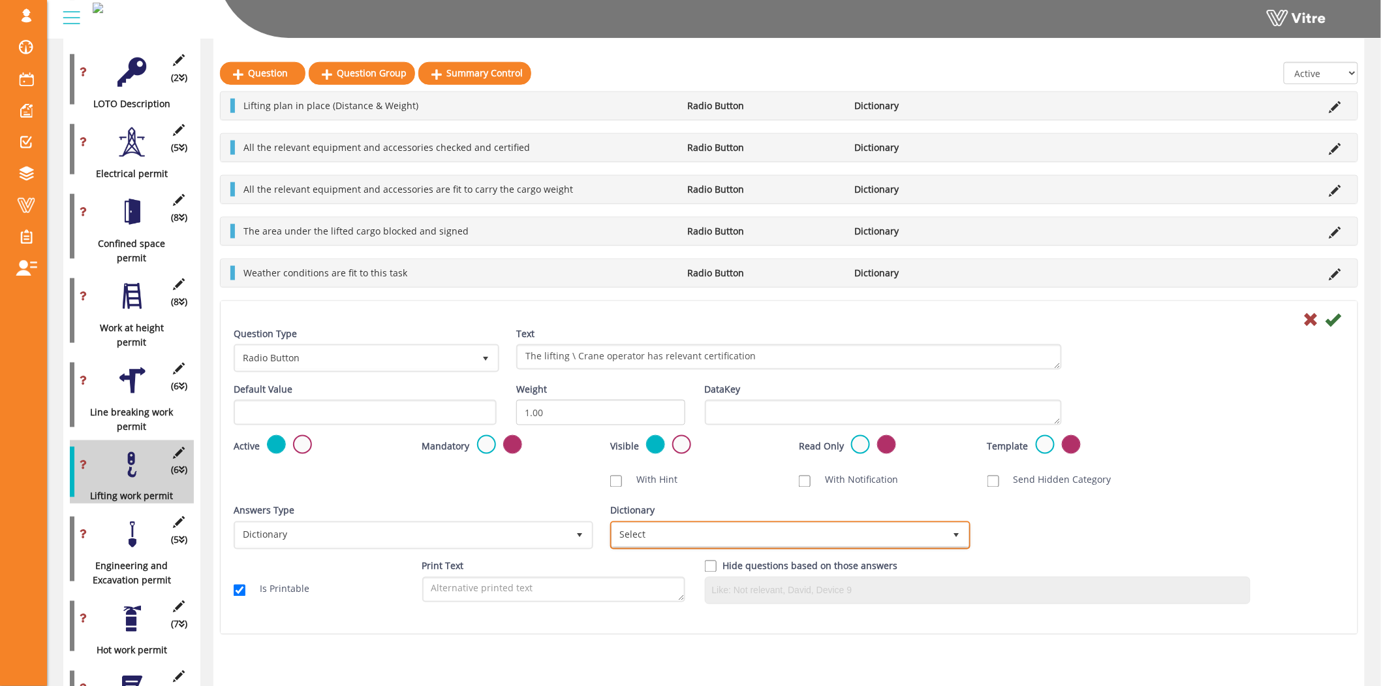
click at [747, 526] on span "Select" at bounding box center [778, 535] width 332 height 24
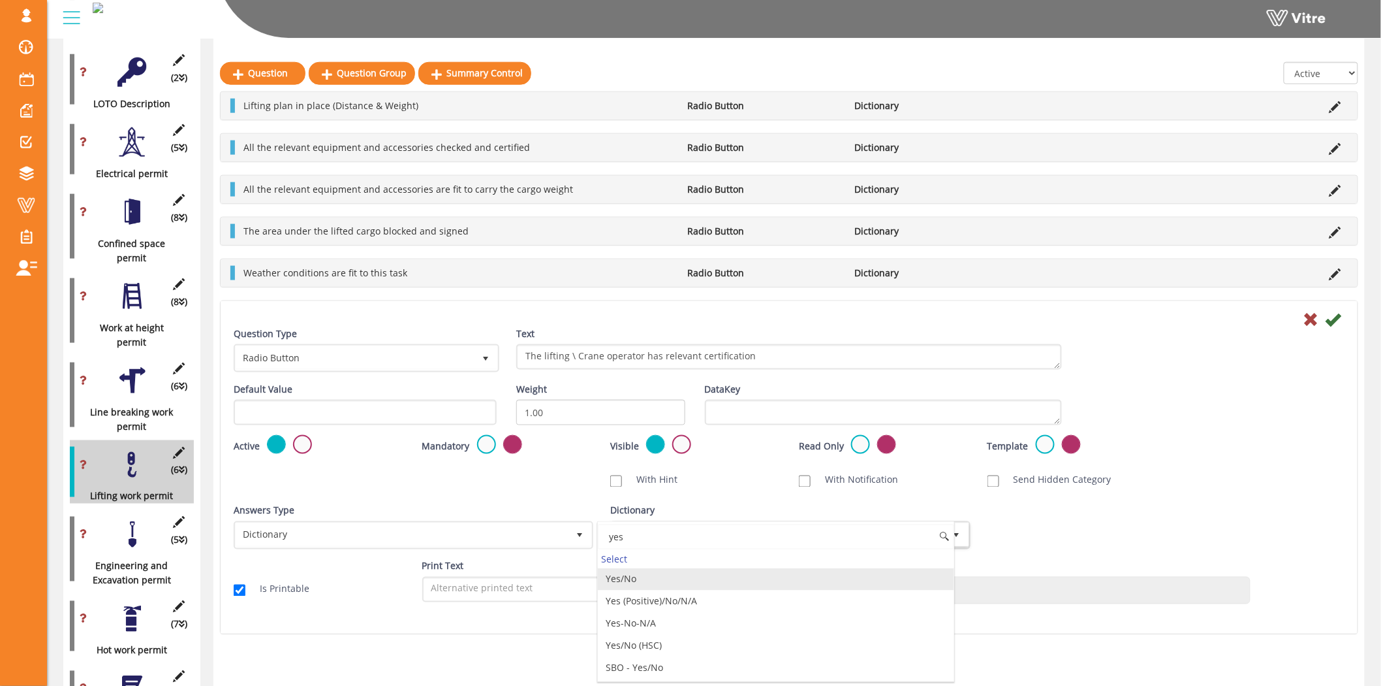
click at [668, 578] on li "Yes/No" at bounding box center [776, 579] width 356 height 22
type input "yes"
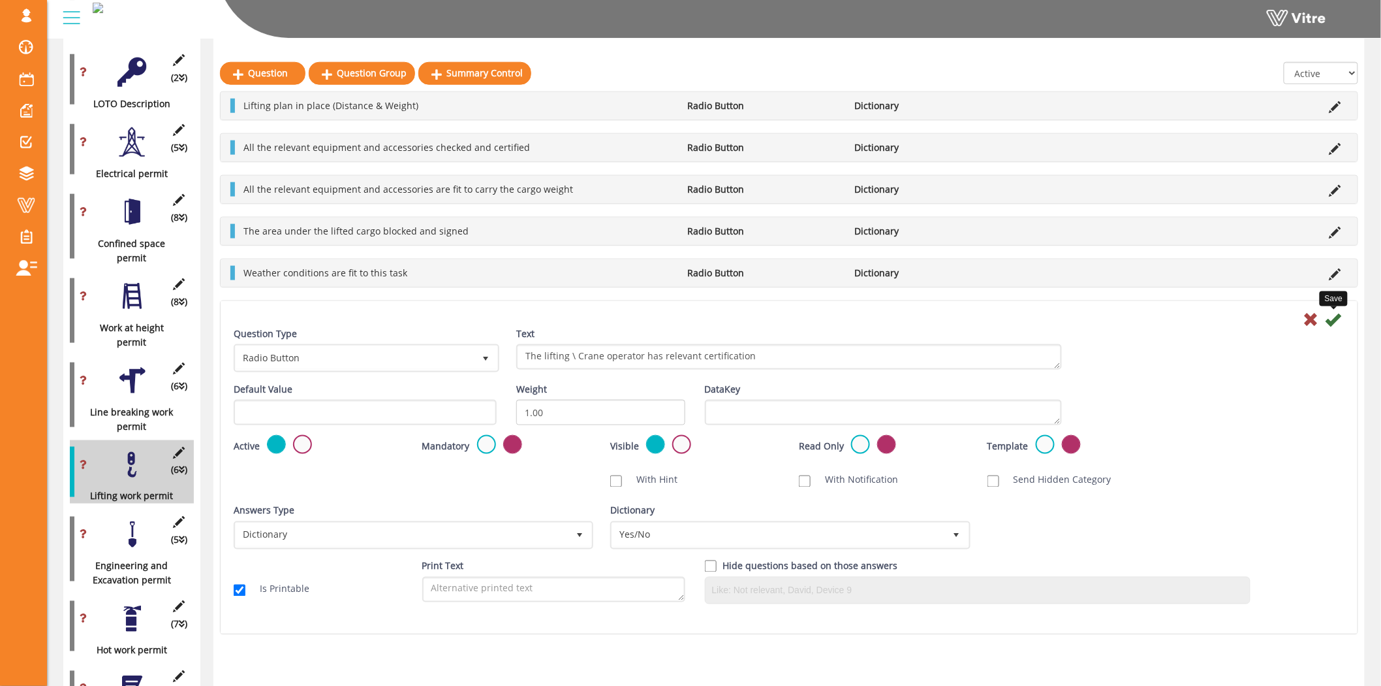
click at [1336, 315] on icon at bounding box center [1334, 319] width 16 height 16
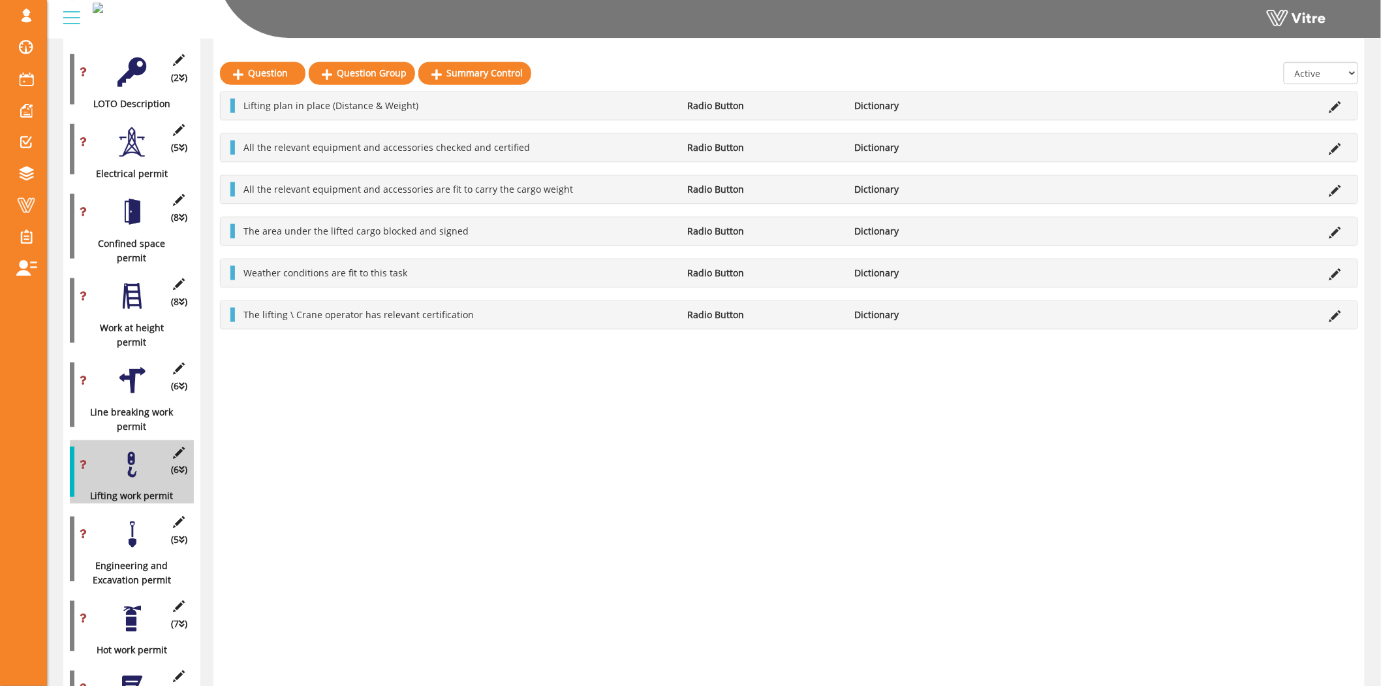
click at [133, 528] on div at bounding box center [132, 534] width 29 height 29
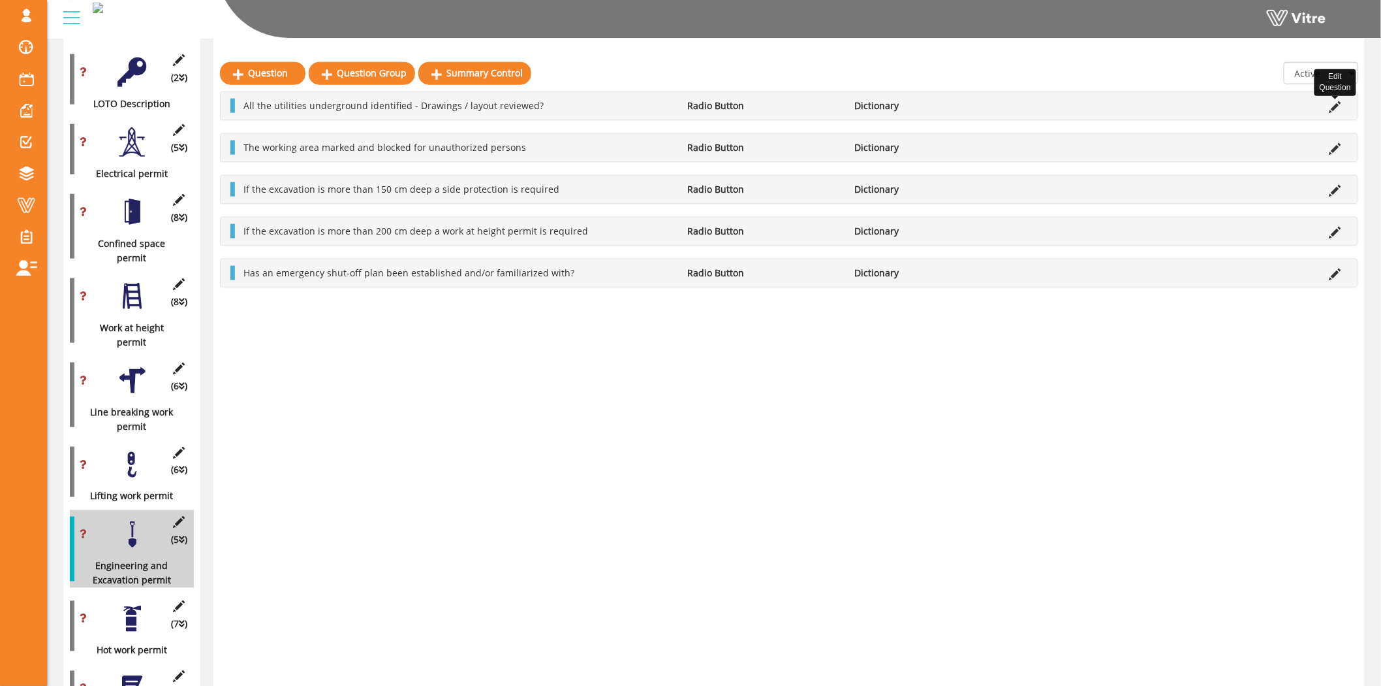
click at [1336, 106] on icon at bounding box center [1336, 107] width 12 height 12
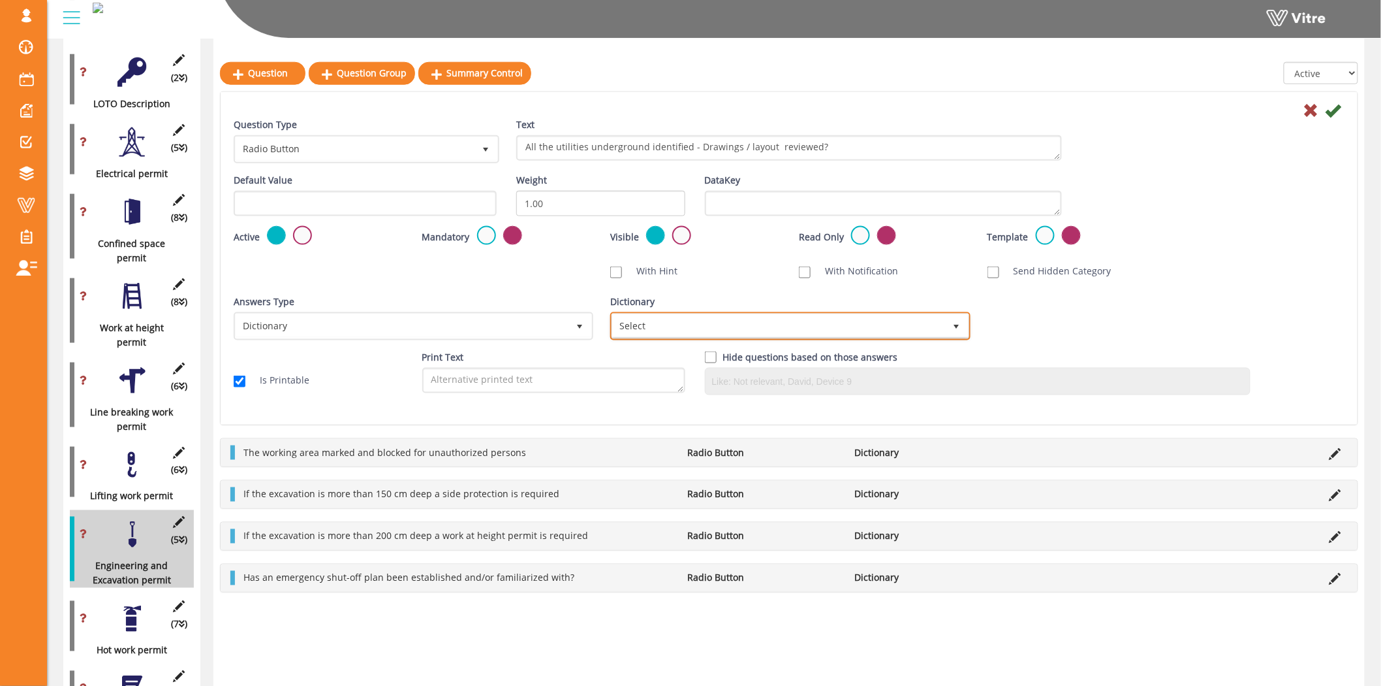
click at [855, 328] on span "Select" at bounding box center [778, 326] width 332 height 24
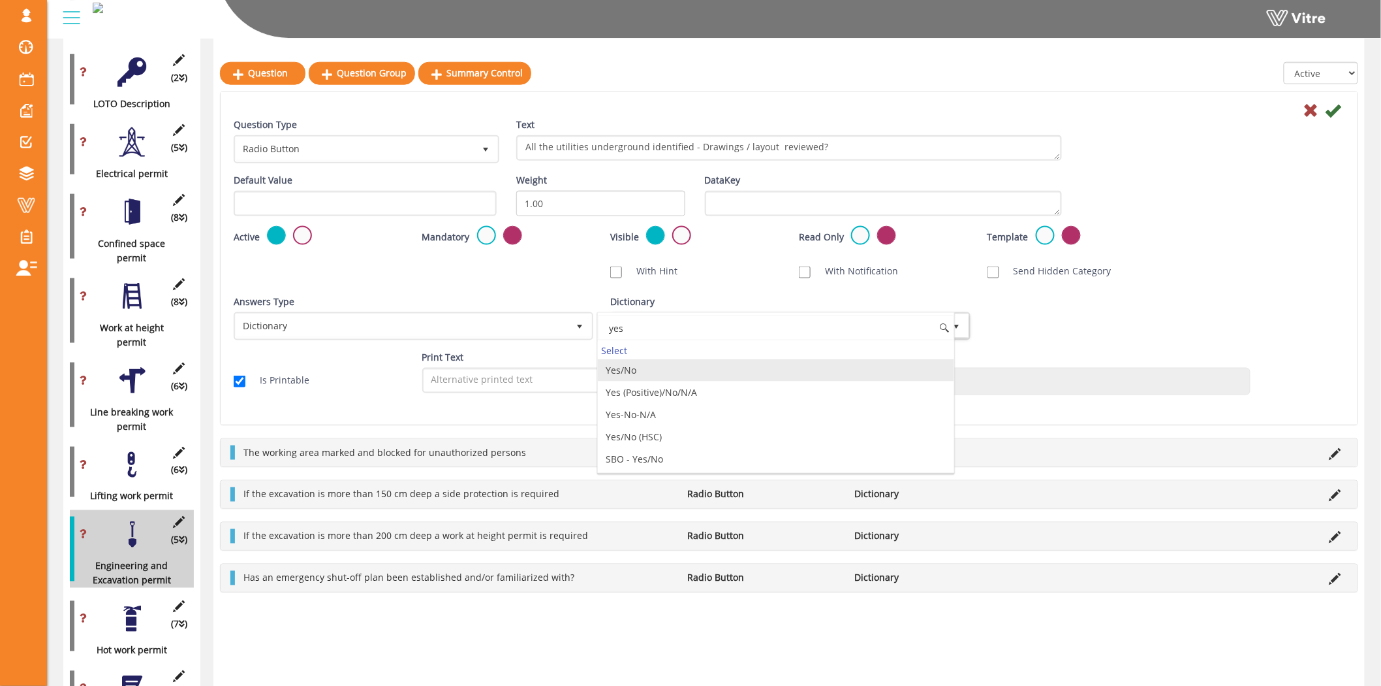
click at [830, 364] on li "Yes/No" at bounding box center [776, 370] width 356 height 22
type input "yes"
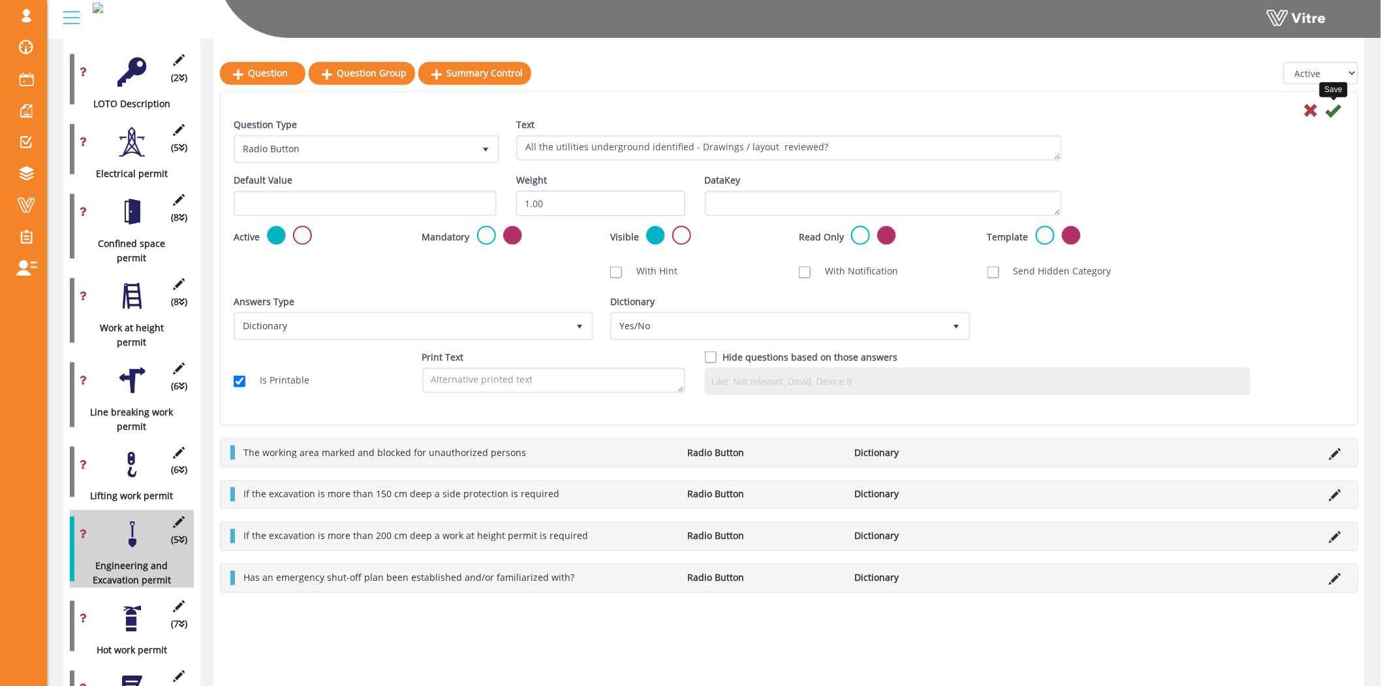
click at [1337, 112] on icon at bounding box center [1334, 111] width 16 height 16
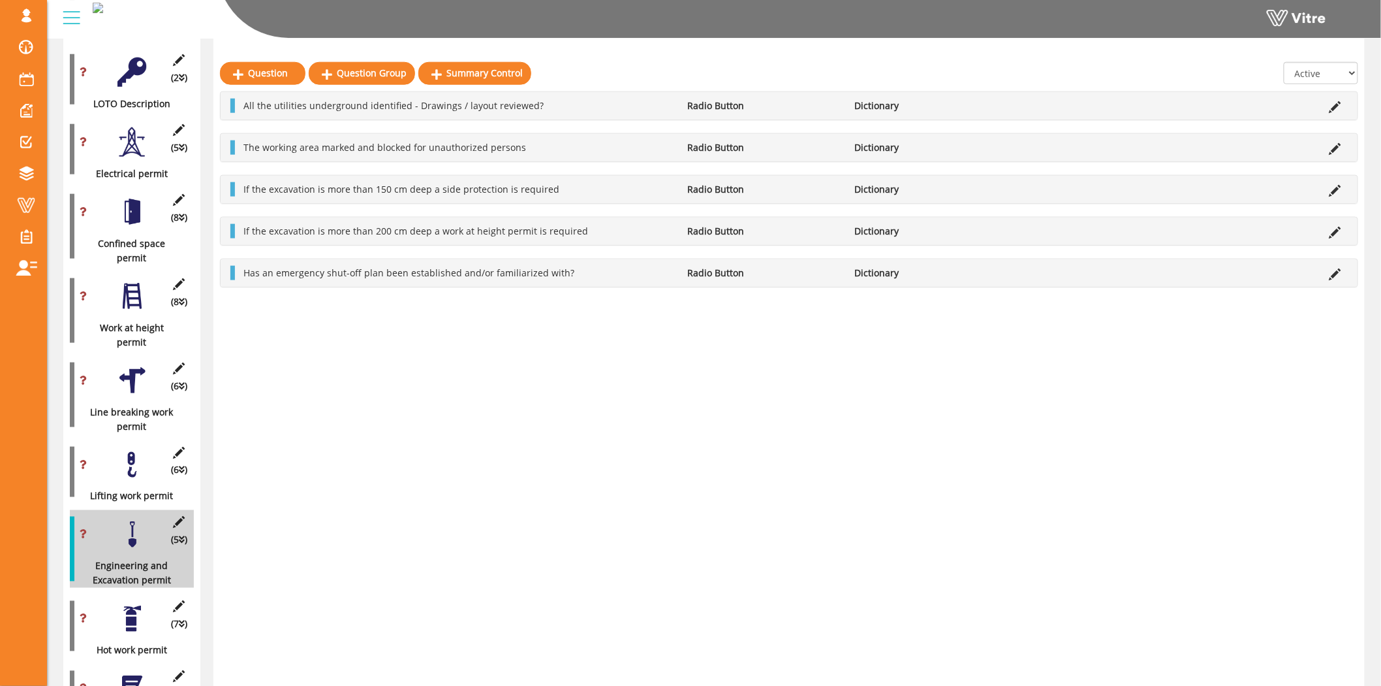
click at [1343, 151] on li at bounding box center [1335, 147] width 25 height 14
click at [1337, 148] on icon at bounding box center [1336, 149] width 12 height 12
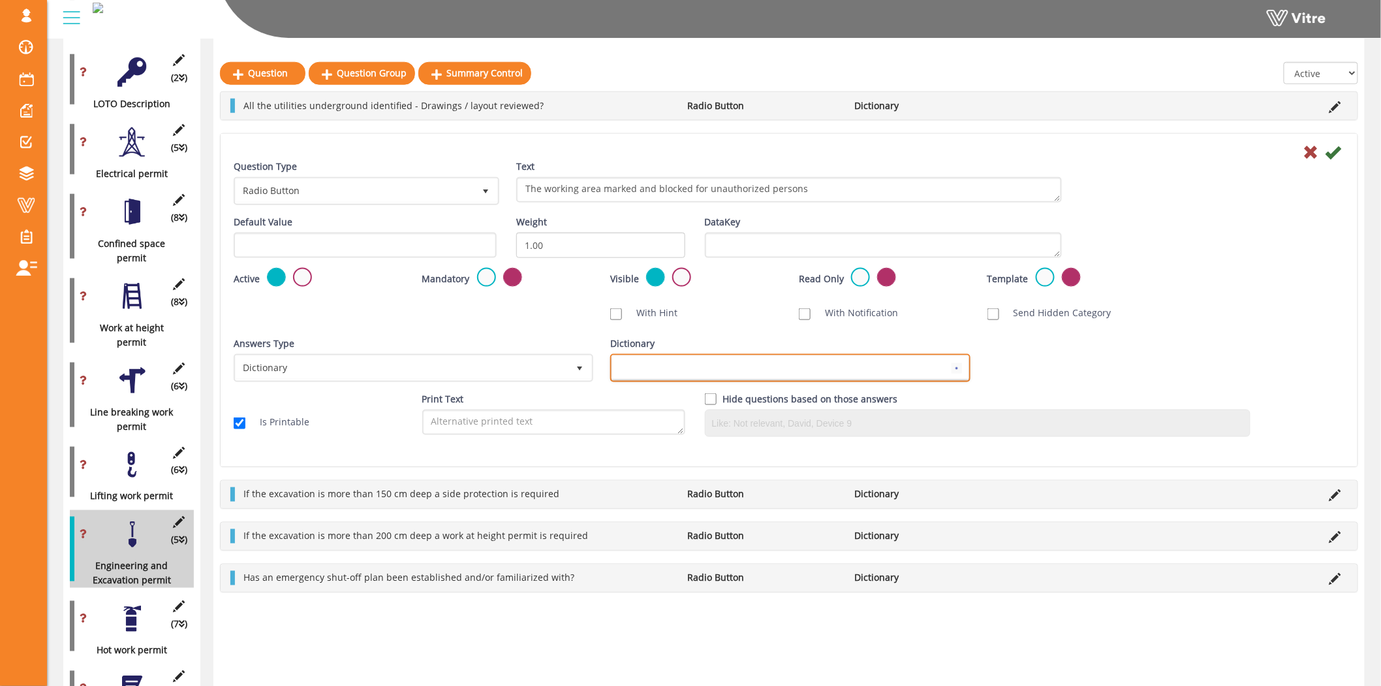
click at [735, 362] on span at bounding box center [778, 368] width 332 height 24
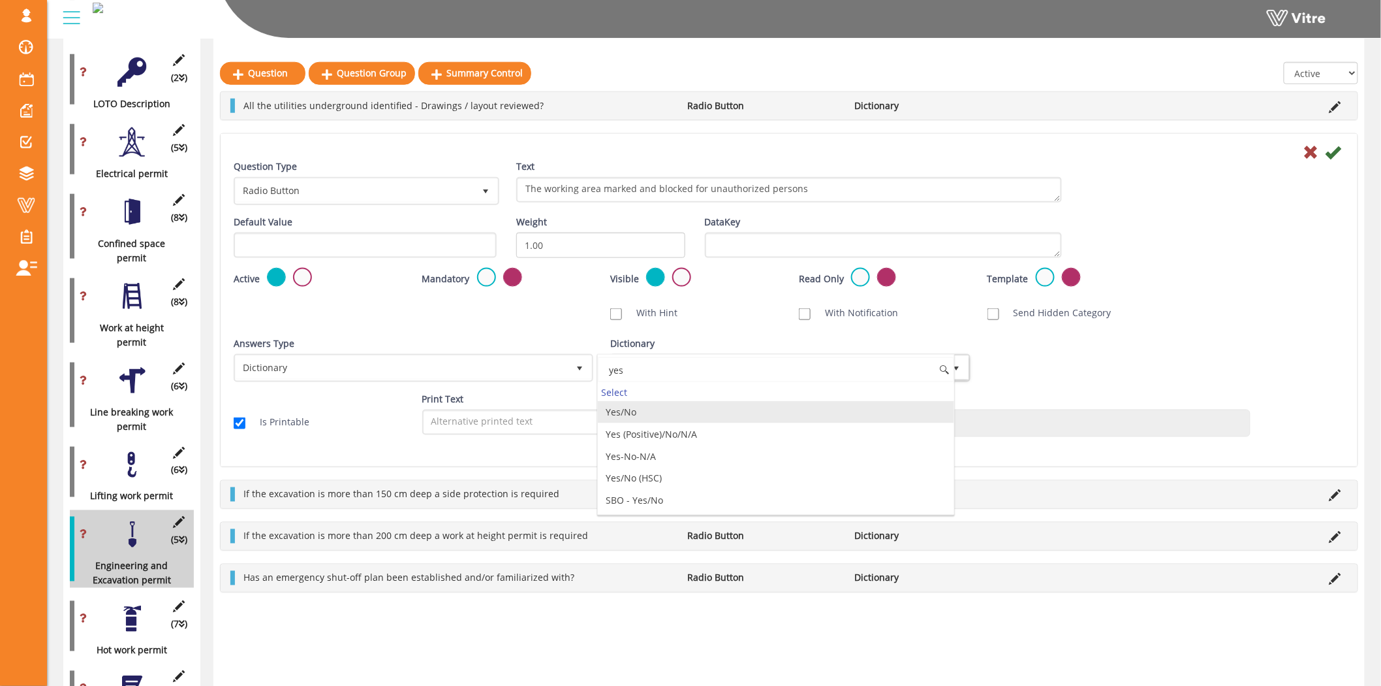
click at [697, 409] on li "Yes/No" at bounding box center [776, 412] width 356 height 22
type input "yes"
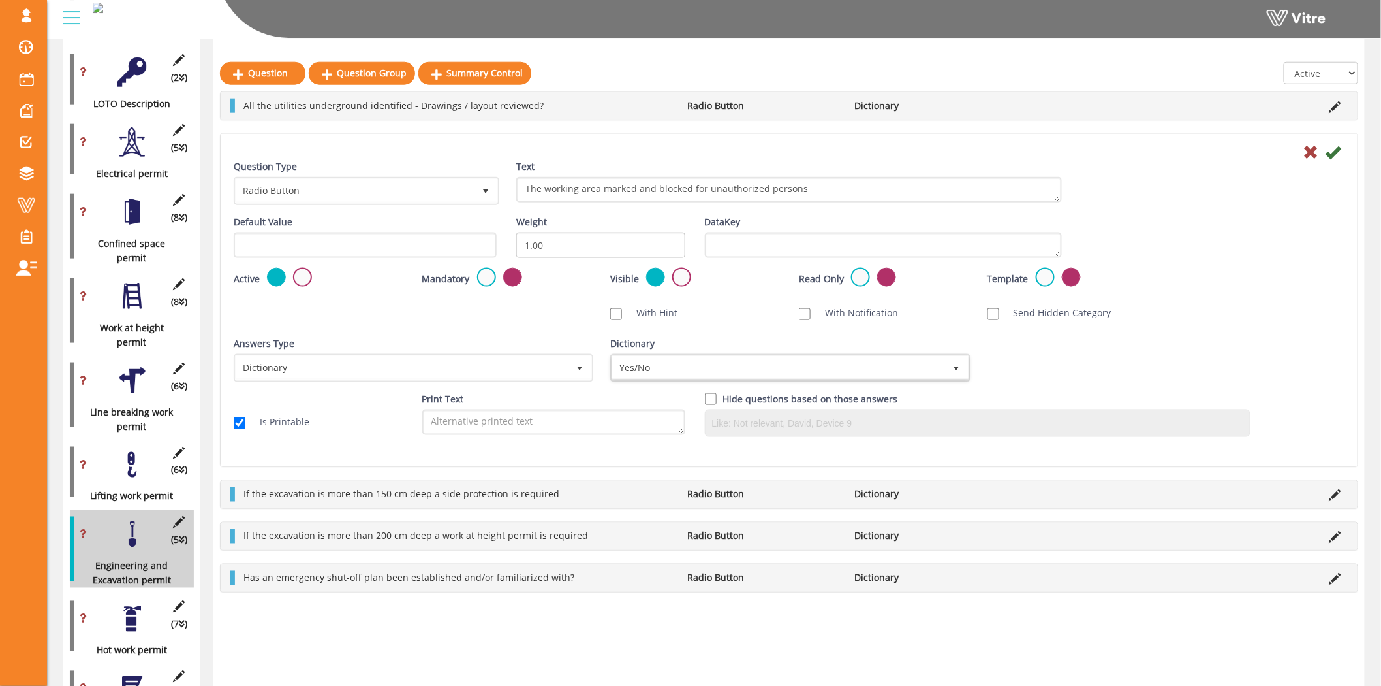
click at [1341, 153] on icon at bounding box center [1334, 152] width 16 height 16
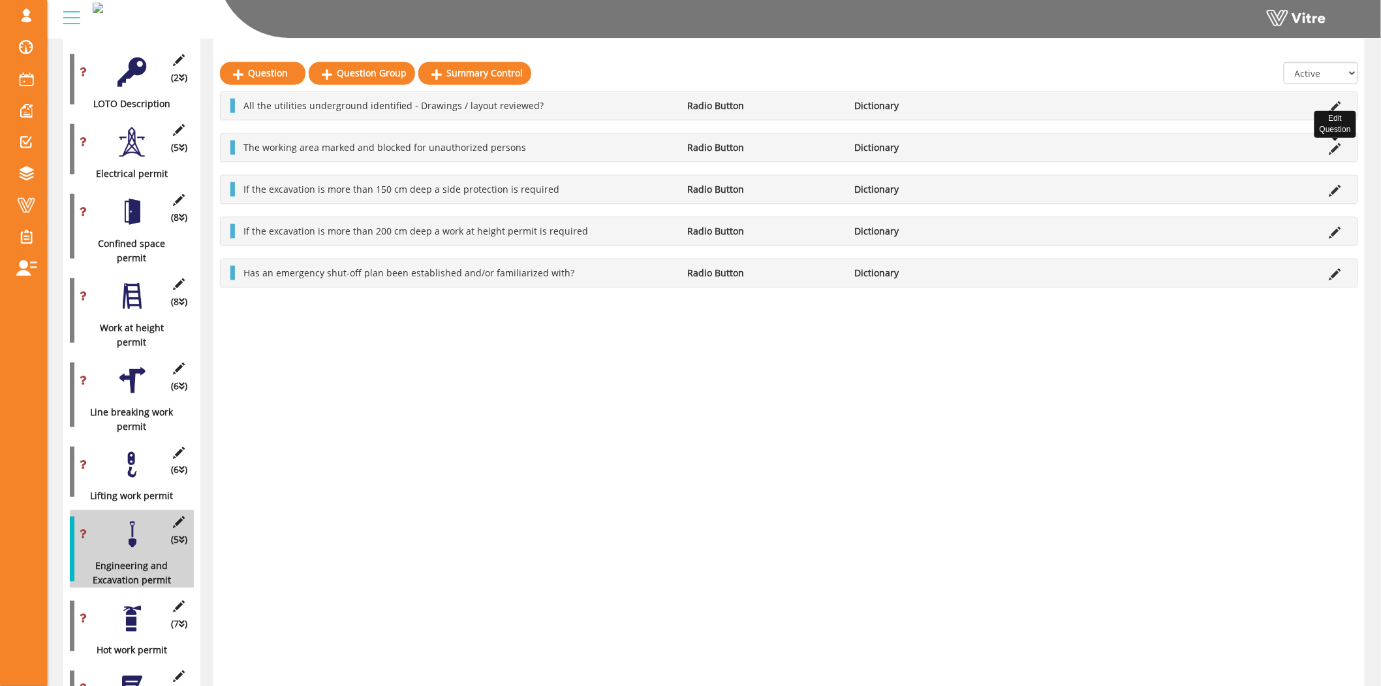
click at [1335, 146] on icon at bounding box center [1336, 149] width 12 height 12
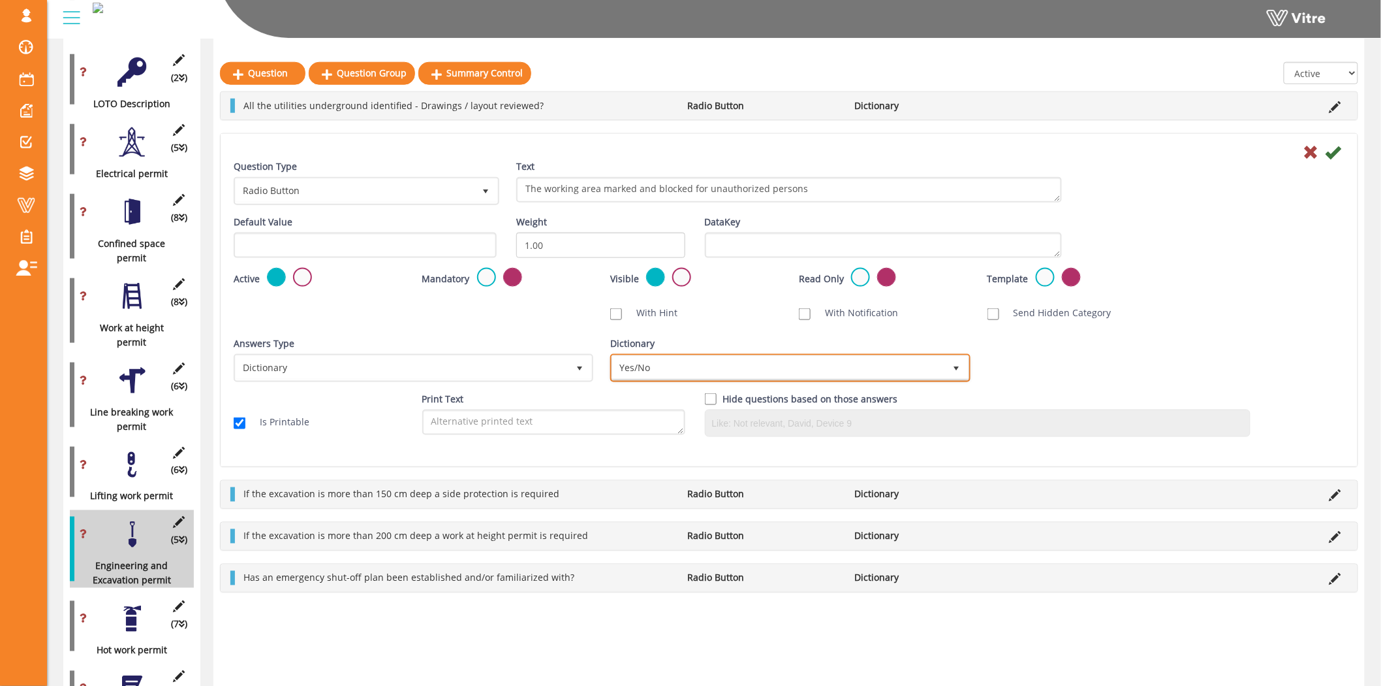
click at [725, 364] on span "Yes/No" at bounding box center [778, 368] width 332 height 24
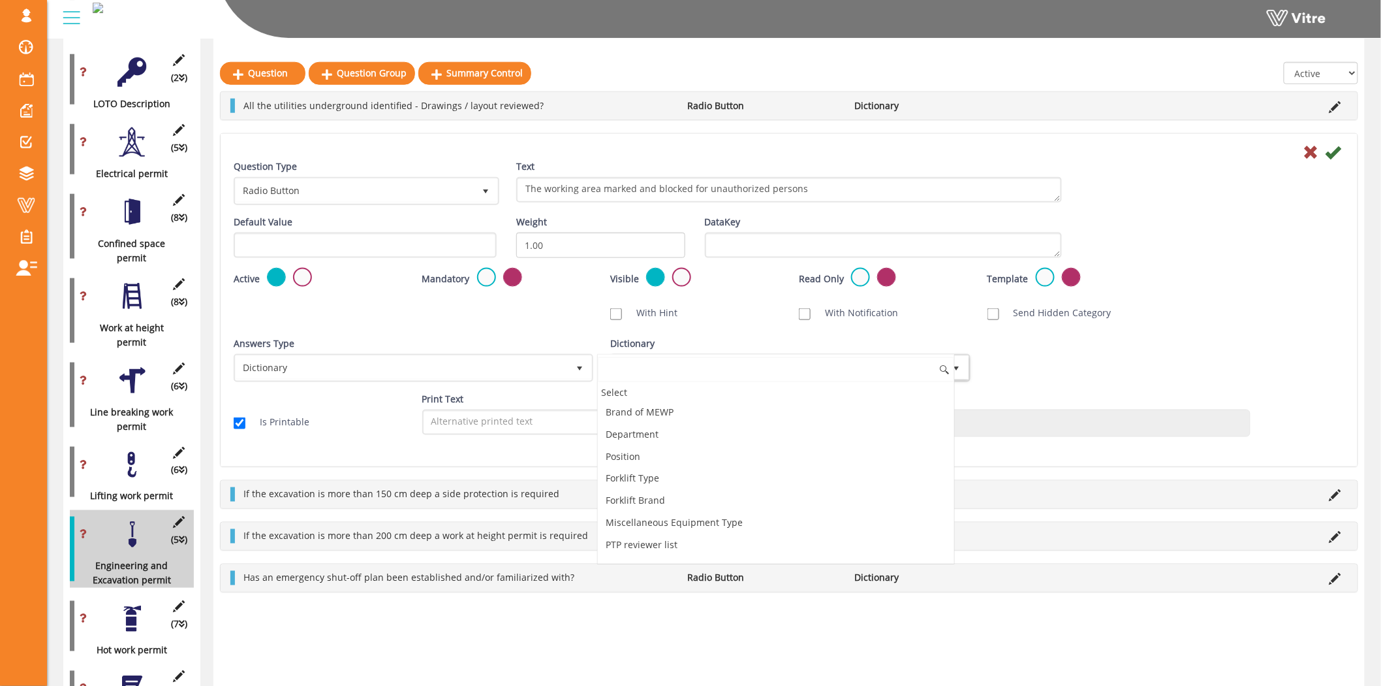
scroll to position [353, 0]
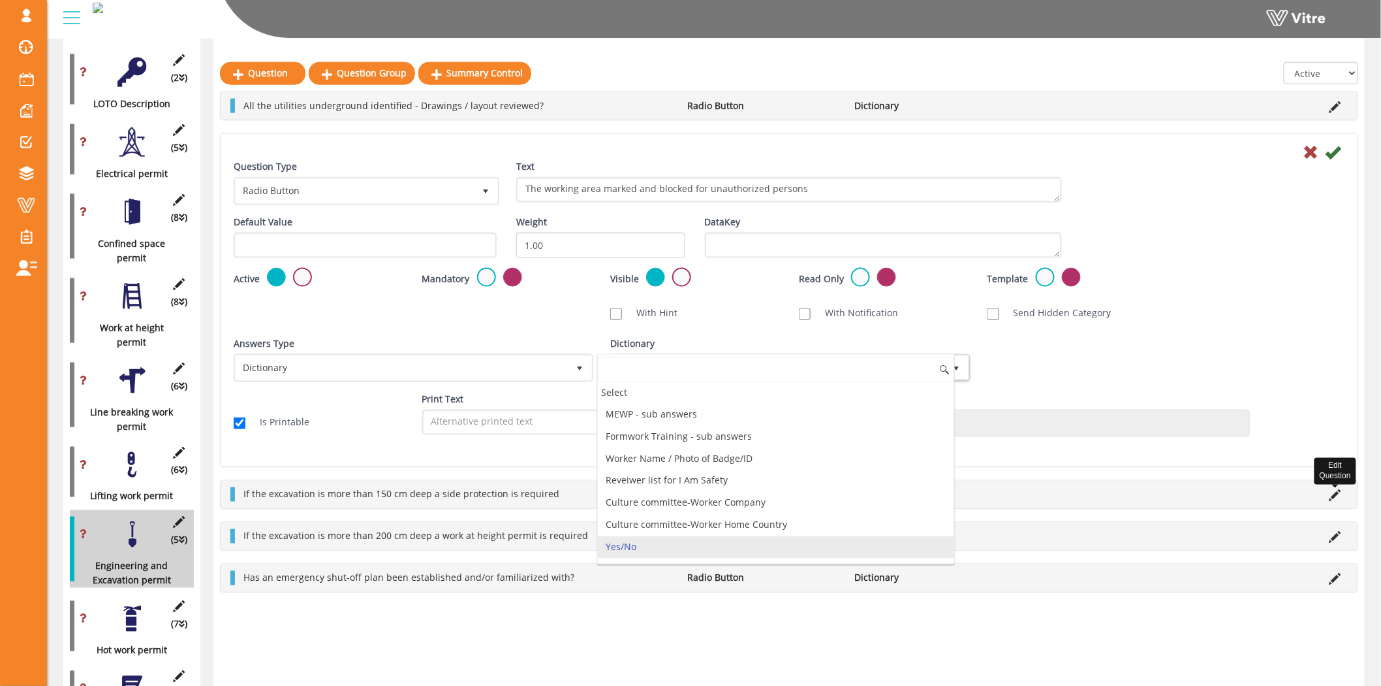
click at [1336, 494] on icon at bounding box center [1336, 496] width 12 height 12
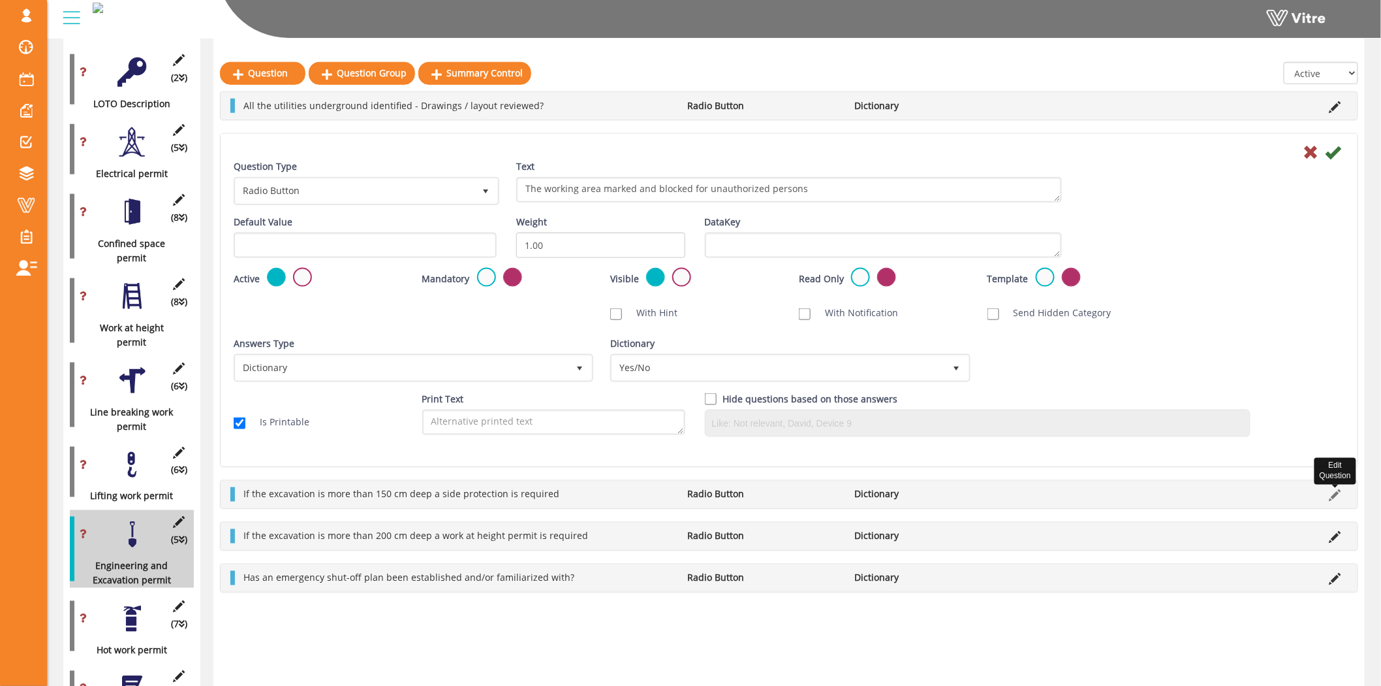
click at [1336, 491] on icon at bounding box center [1336, 496] width 12 height 12
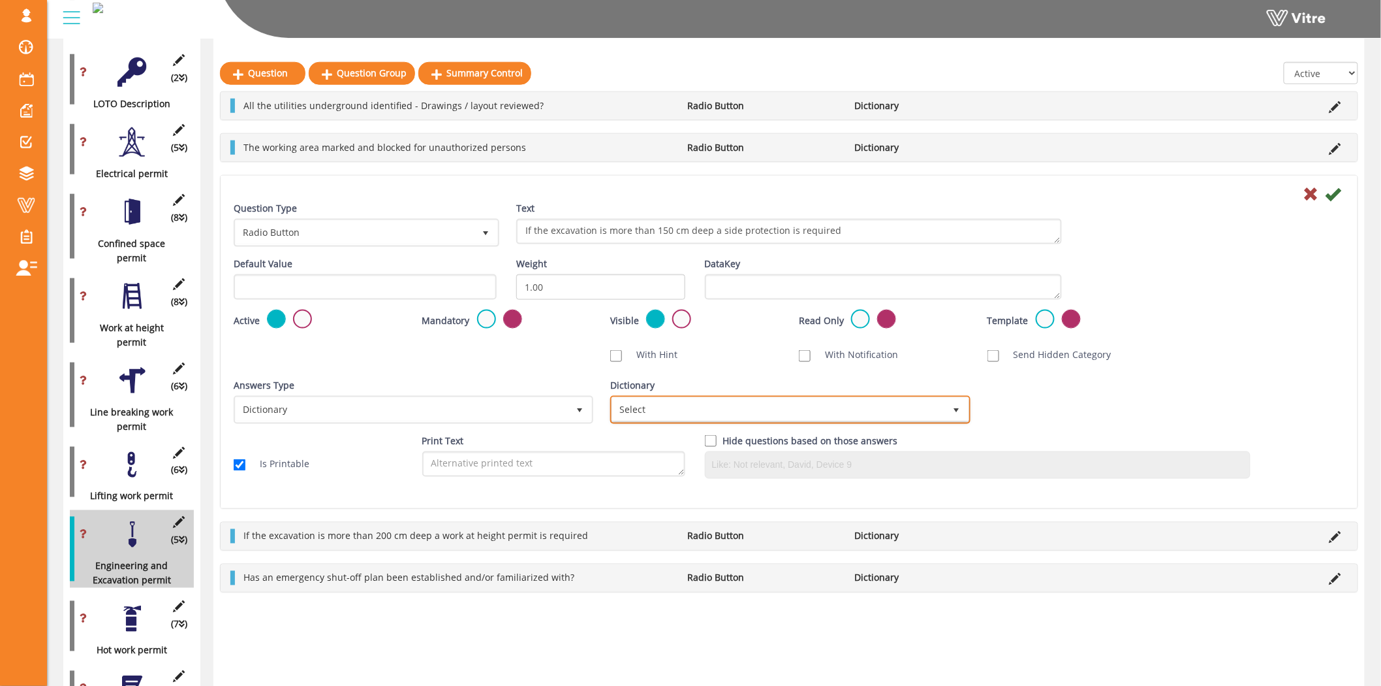
click at [782, 413] on span "Select" at bounding box center [778, 410] width 332 height 24
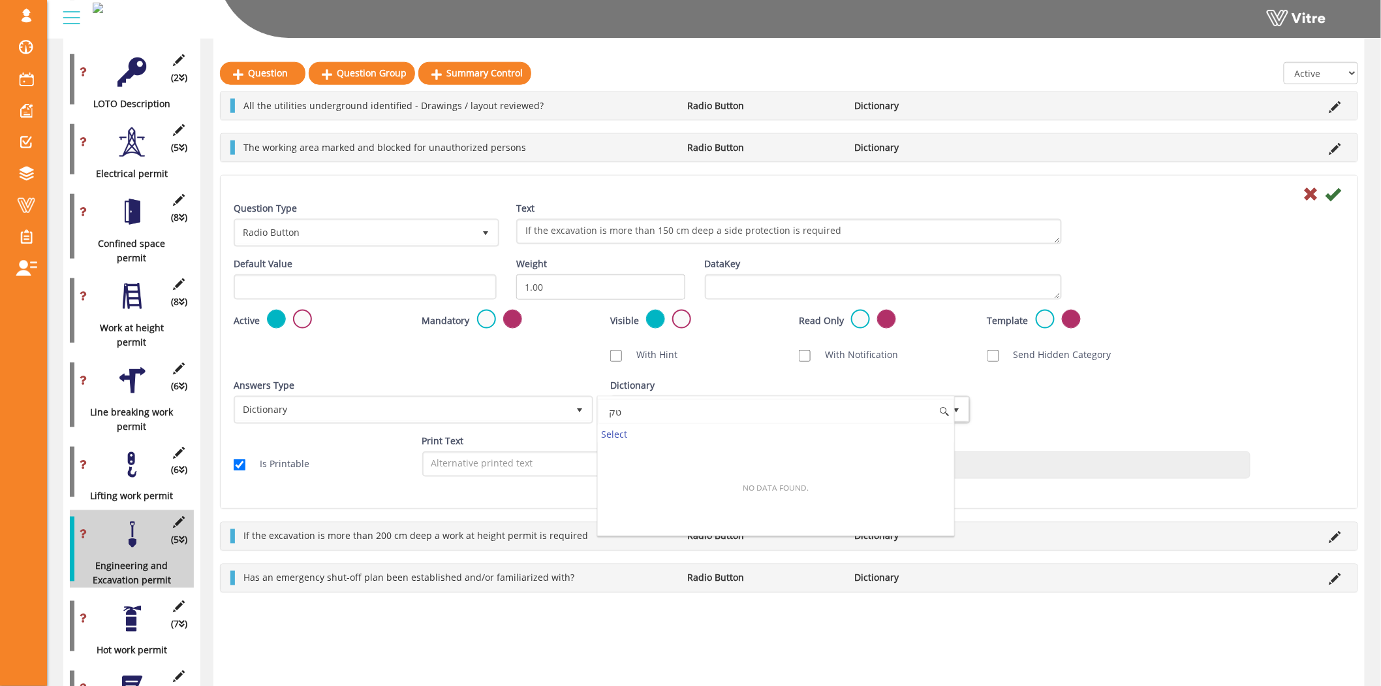
type input "ט"
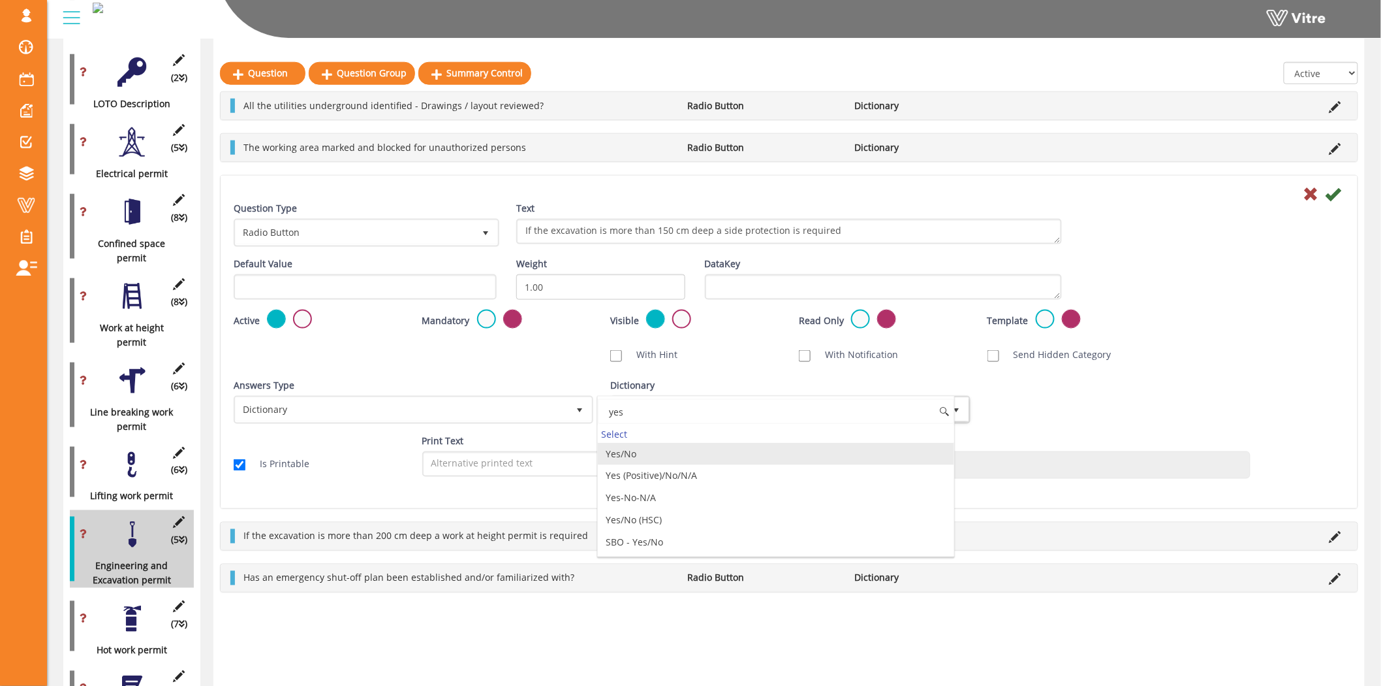
click at [622, 452] on li "Yes/No" at bounding box center [776, 454] width 356 height 22
type input "yes"
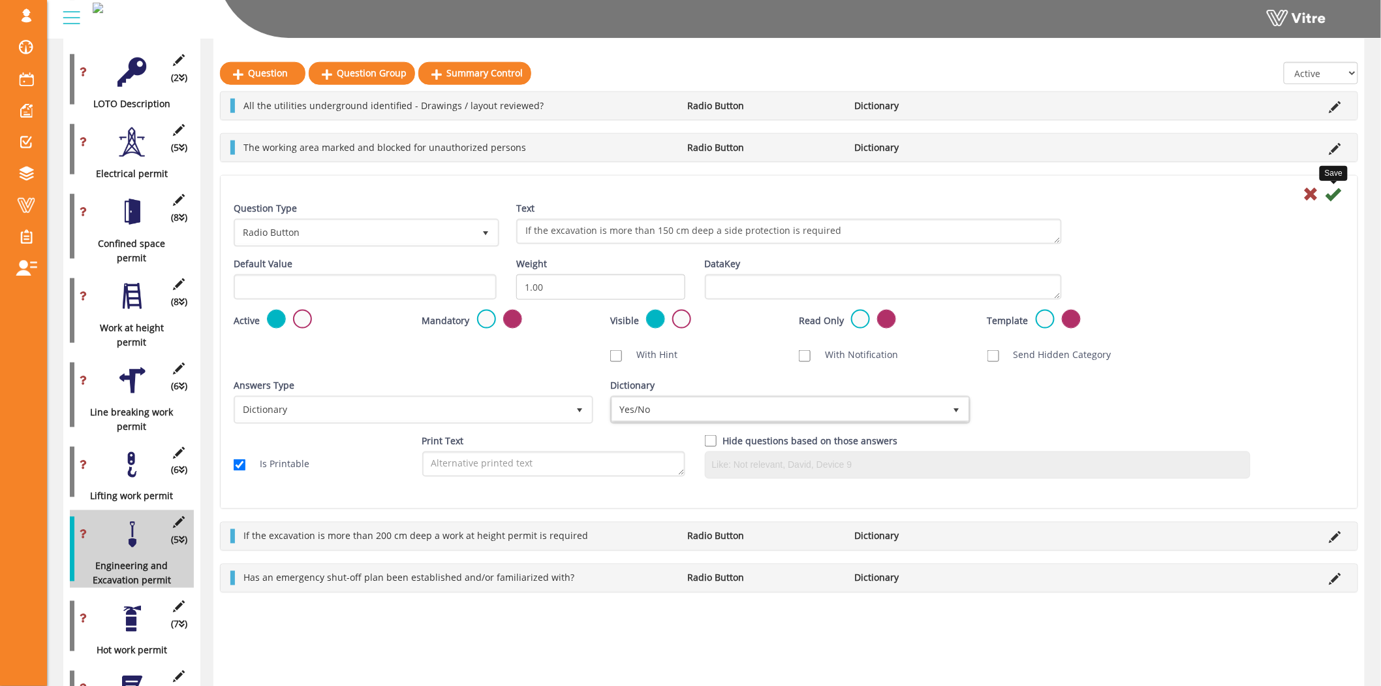
click at [1338, 190] on icon at bounding box center [1334, 194] width 16 height 16
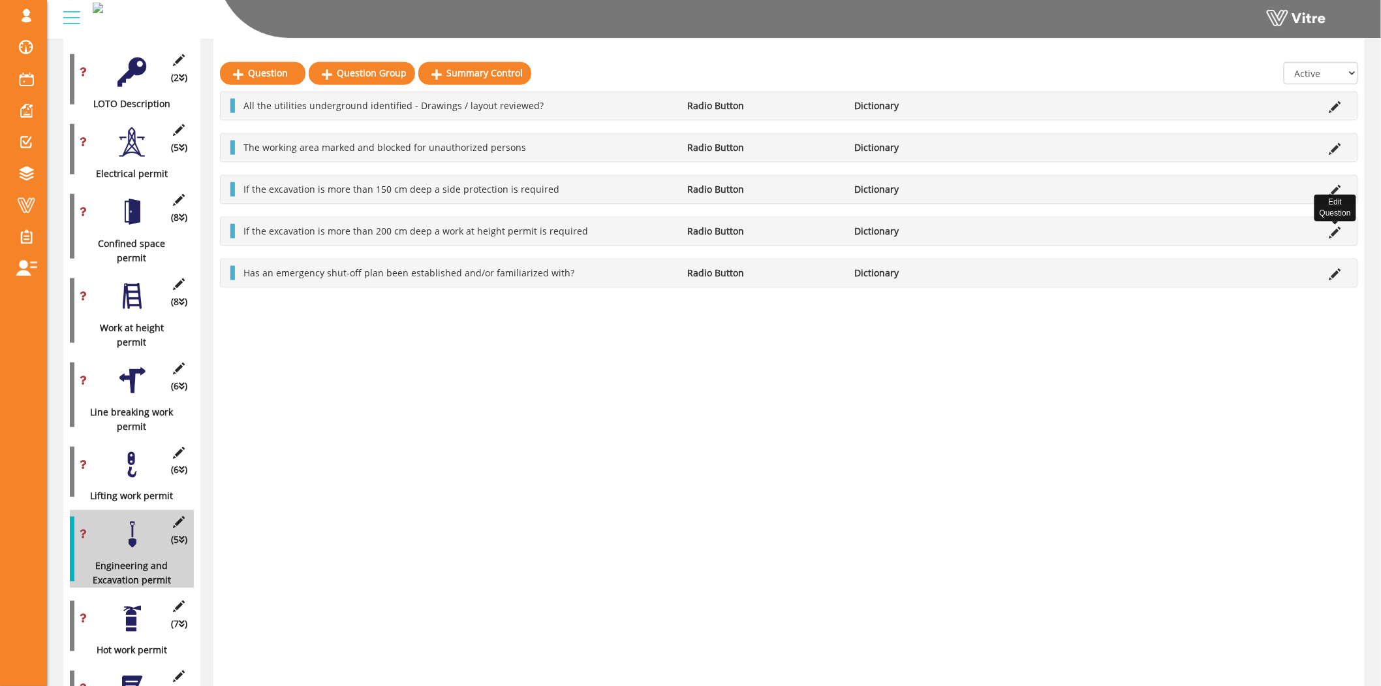
click at [1334, 227] on icon at bounding box center [1336, 233] width 12 height 12
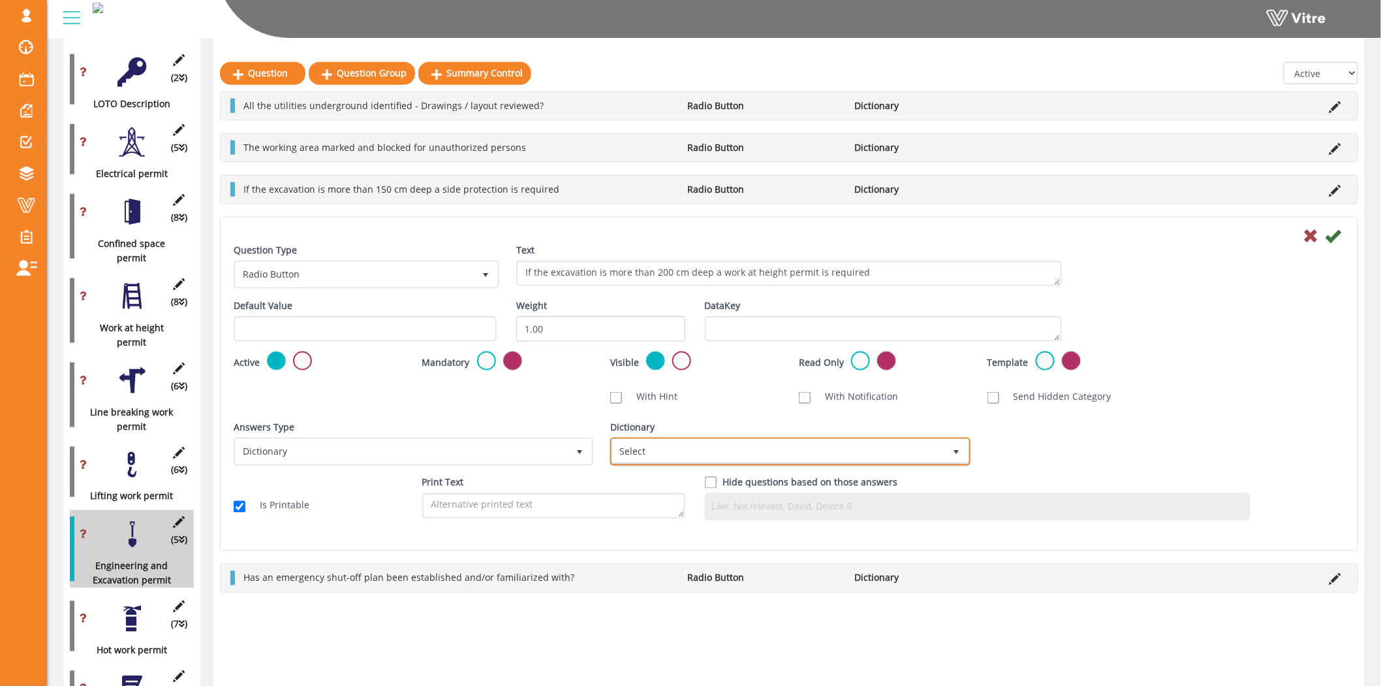
click at [736, 456] on span "Select" at bounding box center [778, 451] width 332 height 24
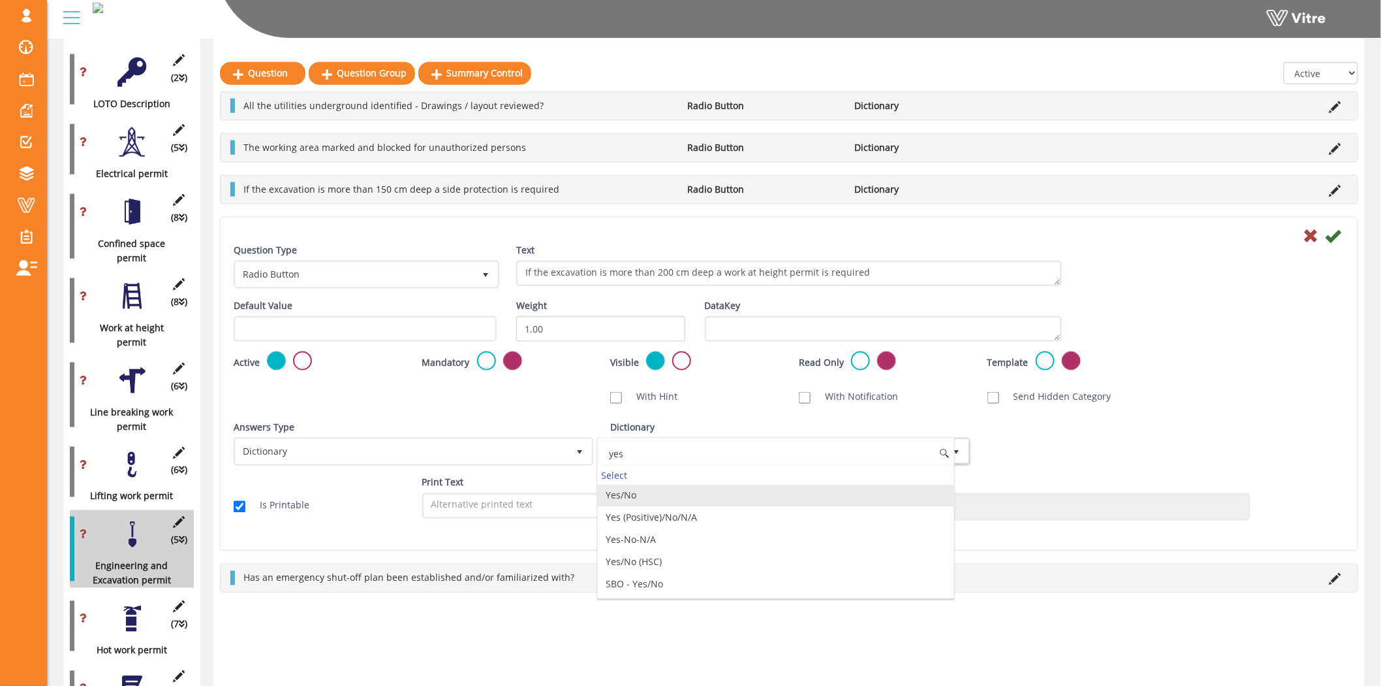
click at [729, 486] on li "Yes/No" at bounding box center [776, 495] width 356 height 22
type input "yes"
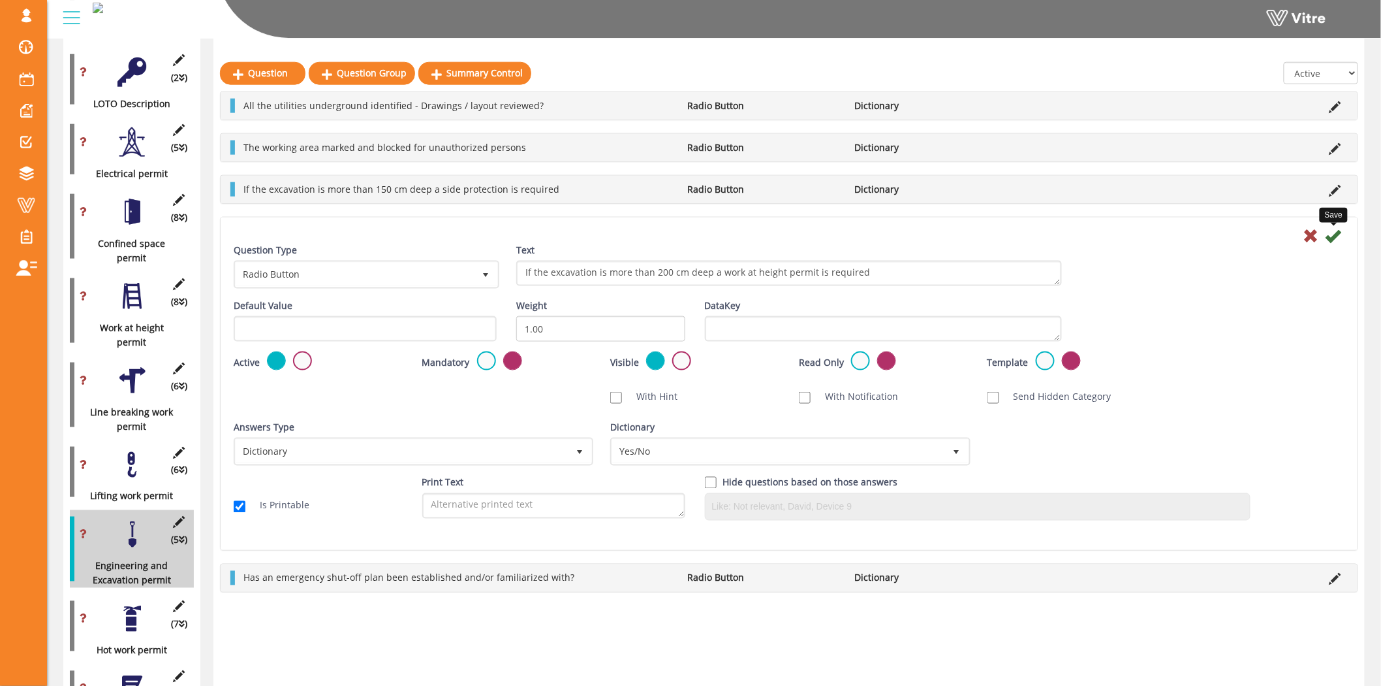
click at [1340, 236] on icon at bounding box center [1334, 236] width 16 height 16
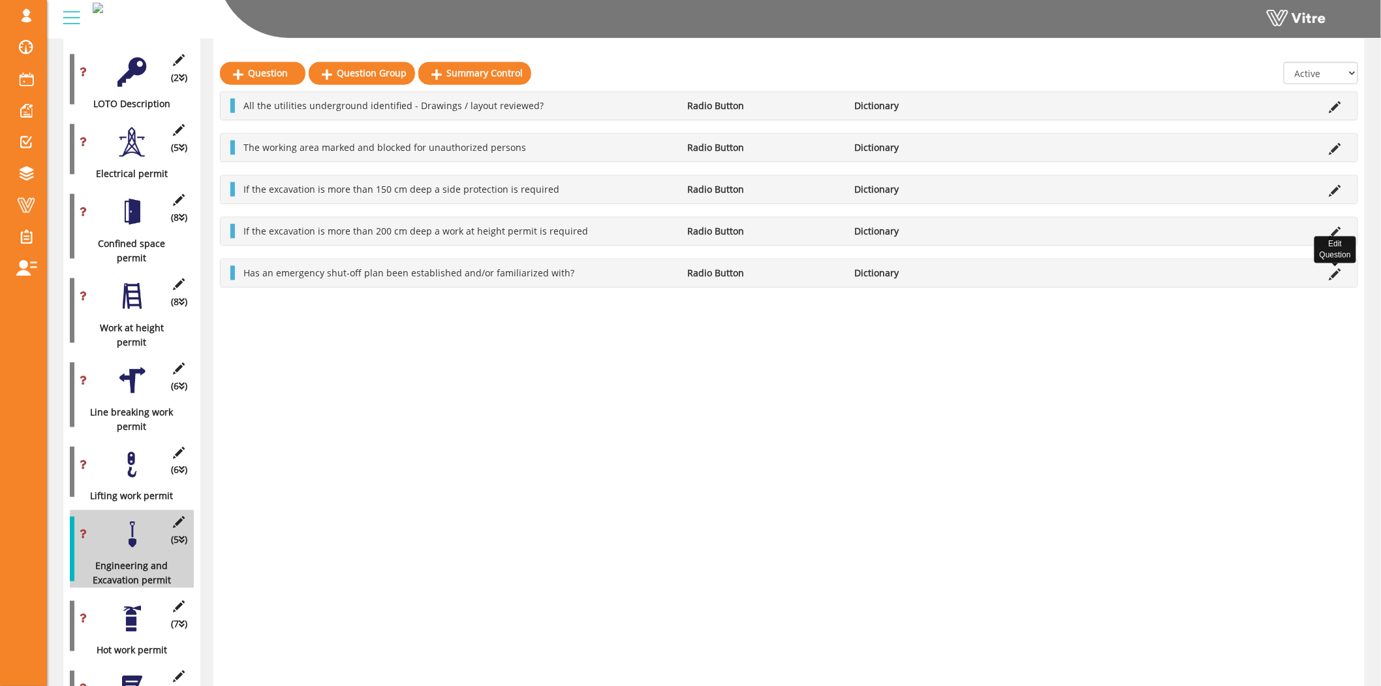
click at [1330, 270] on icon at bounding box center [1336, 274] width 12 height 12
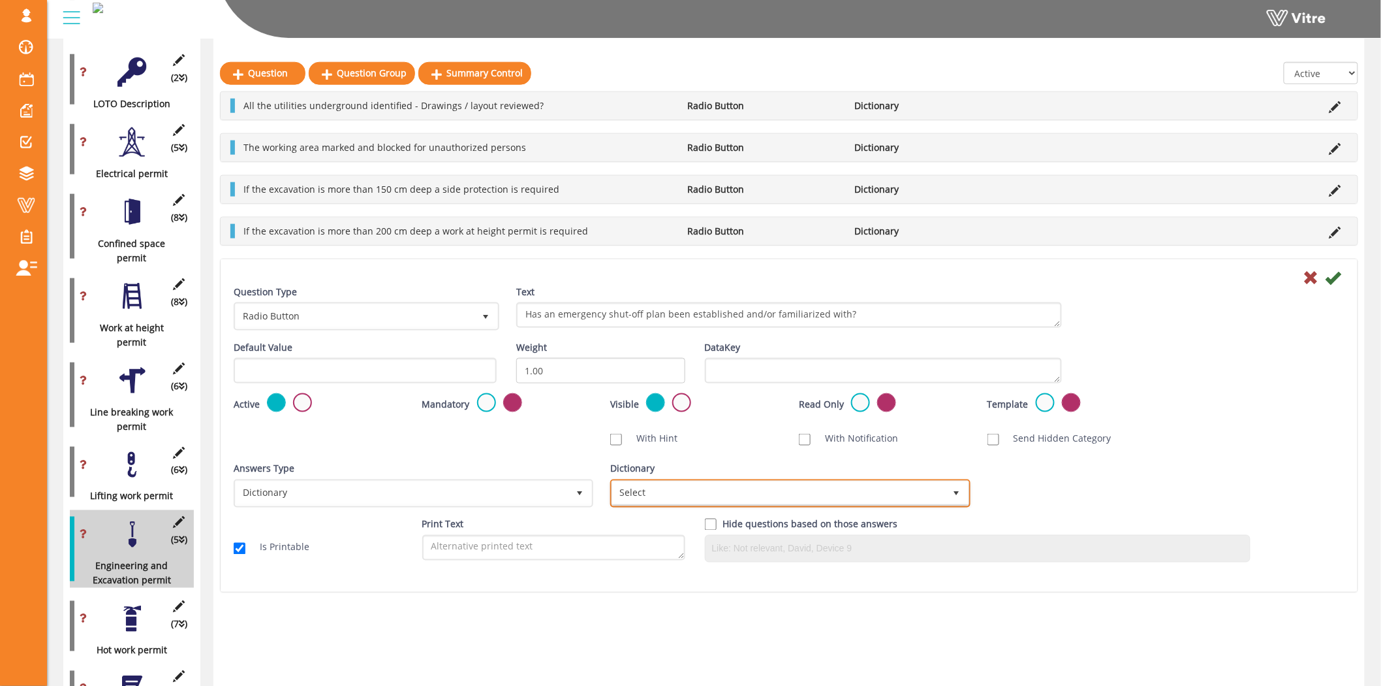
click at [710, 488] on span "Select" at bounding box center [778, 493] width 332 height 24
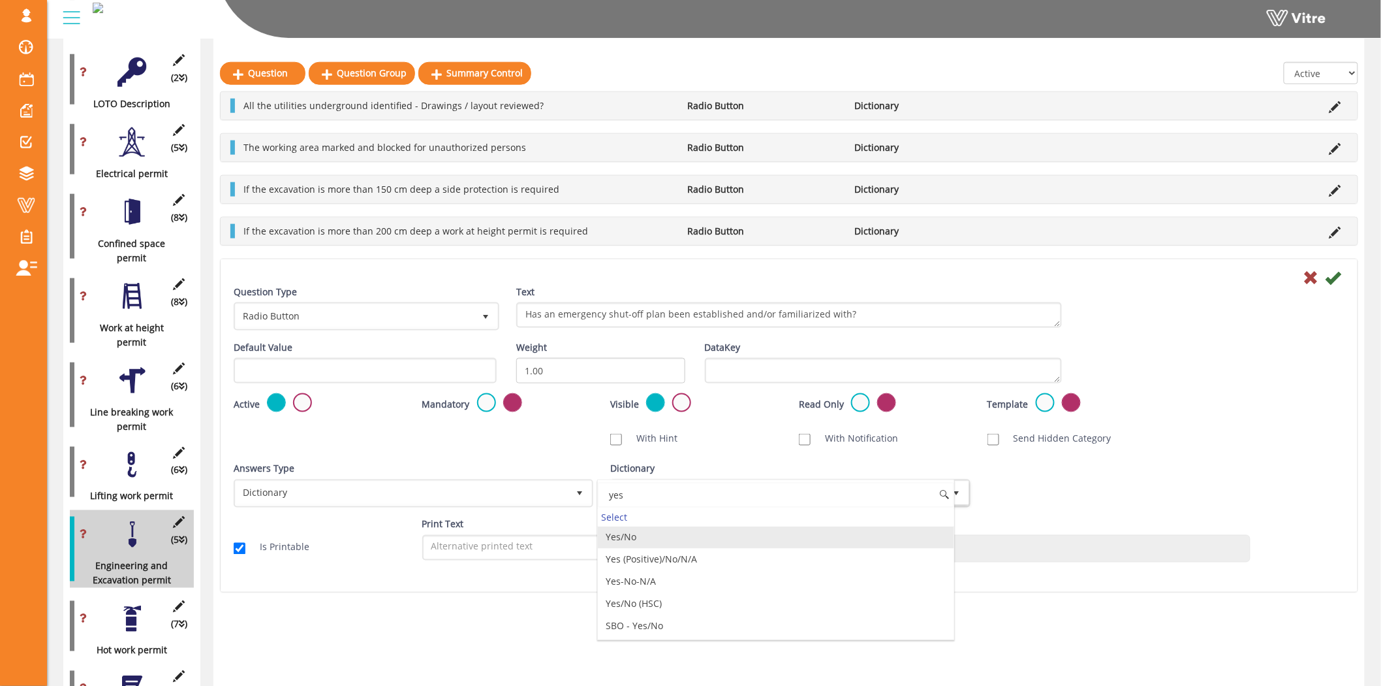
click at [682, 536] on li "Yes/No" at bounding box center [776, 537] width 356 height 22
type input "yes"
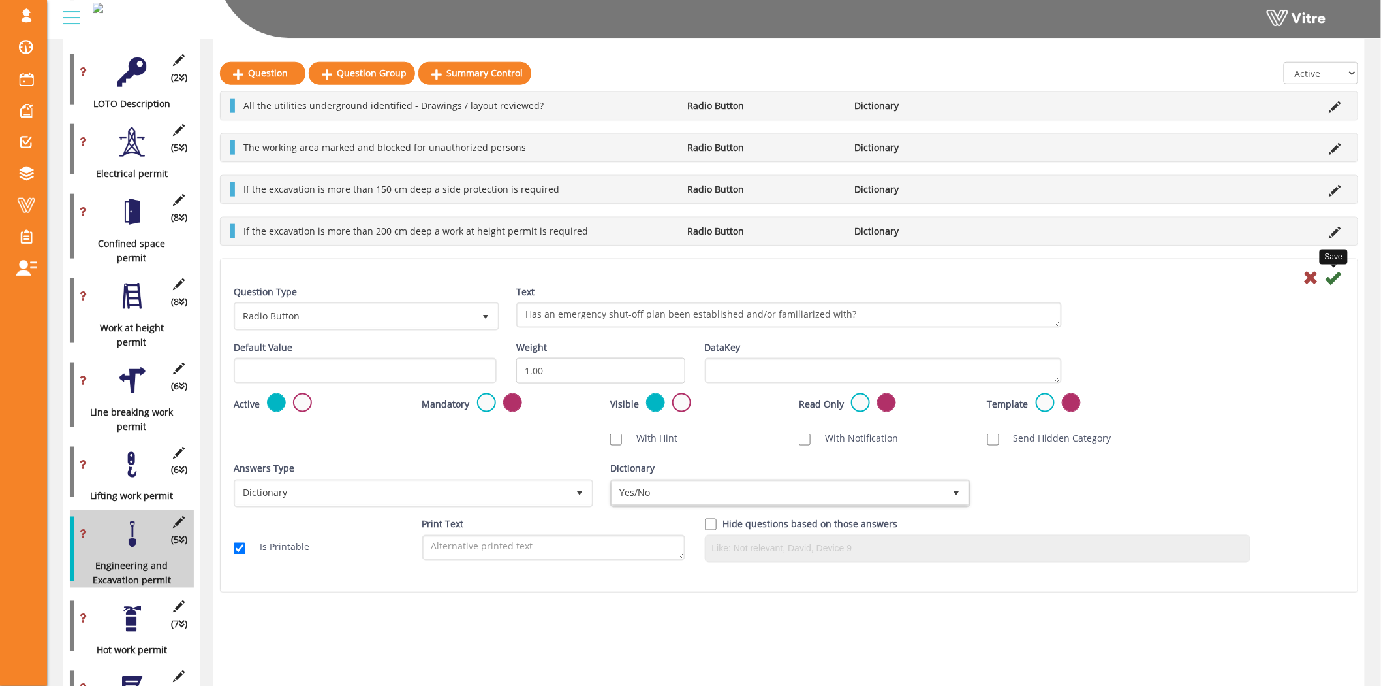
click at [1337, 276] on icon at bounding box center [1334, 278] width 16 height 16
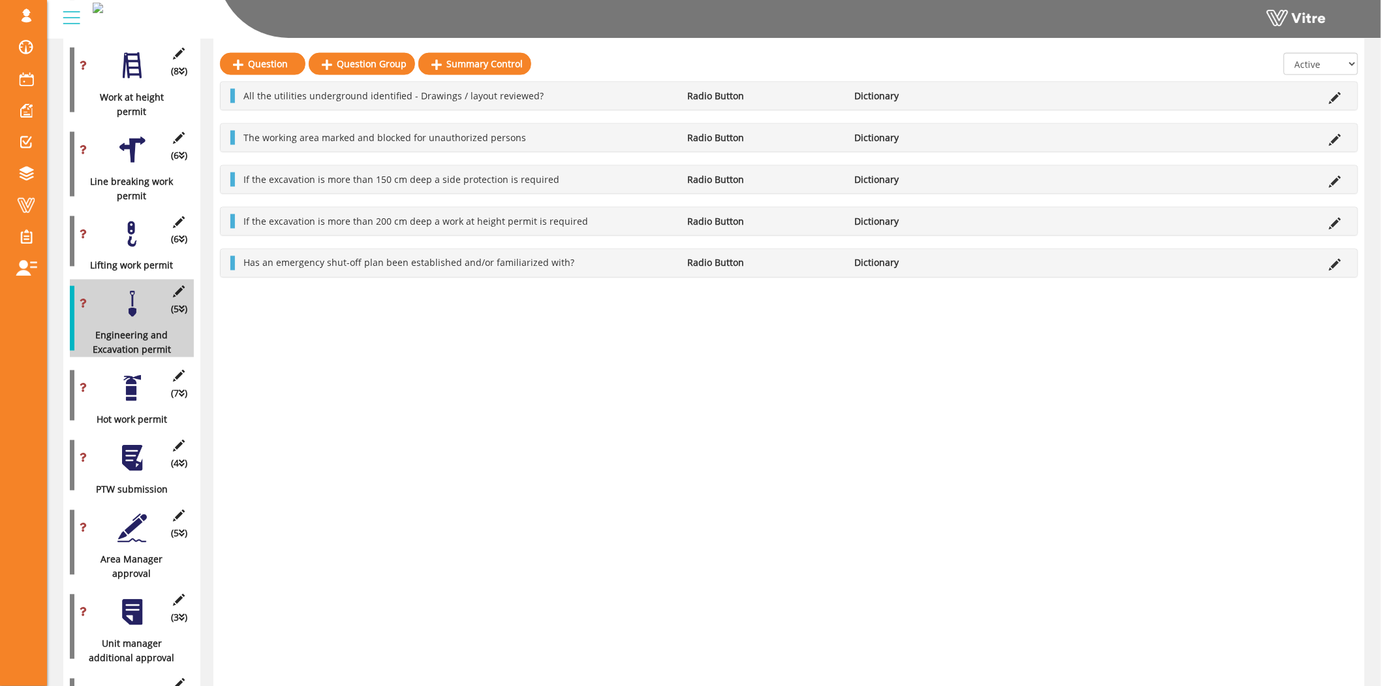
scroll to position [859, 0]
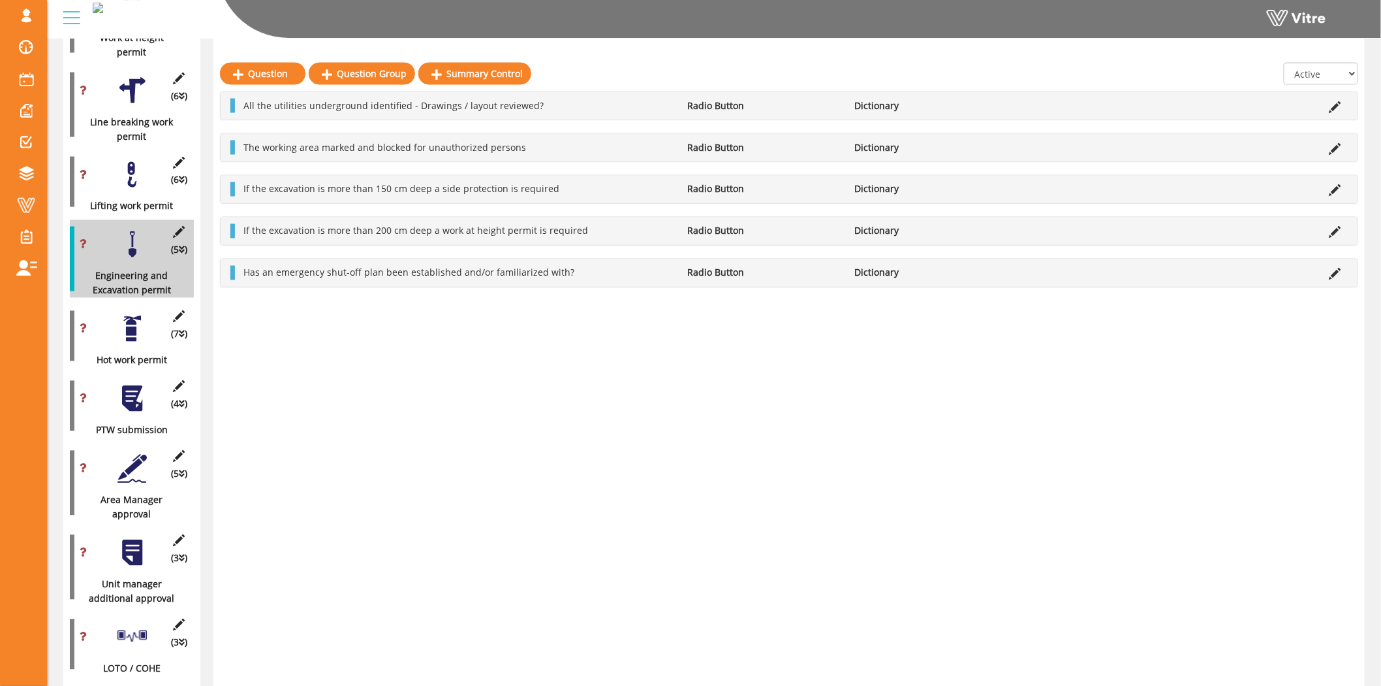
click at [131, 324] on div at bounding box center [132, 328] width 29 height 29
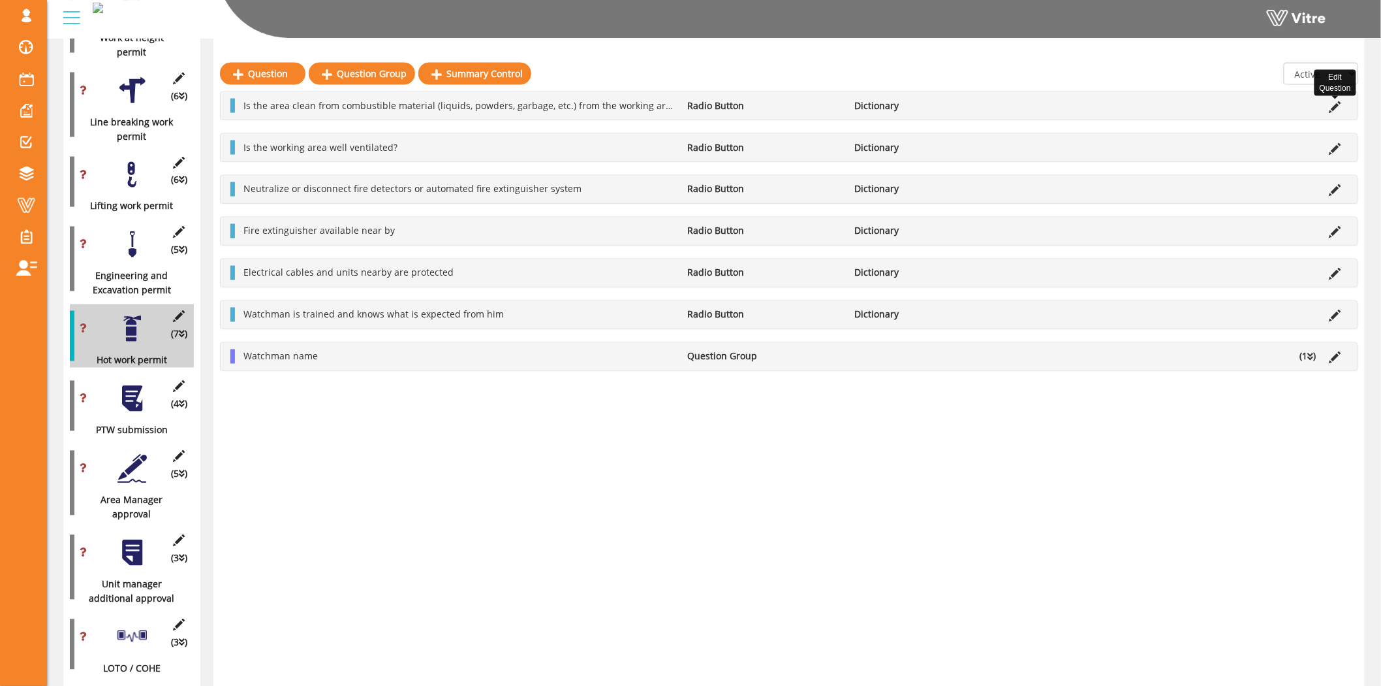
click at [1333, 103] on icon at bounding box center [1336, 107] width 12 height 12
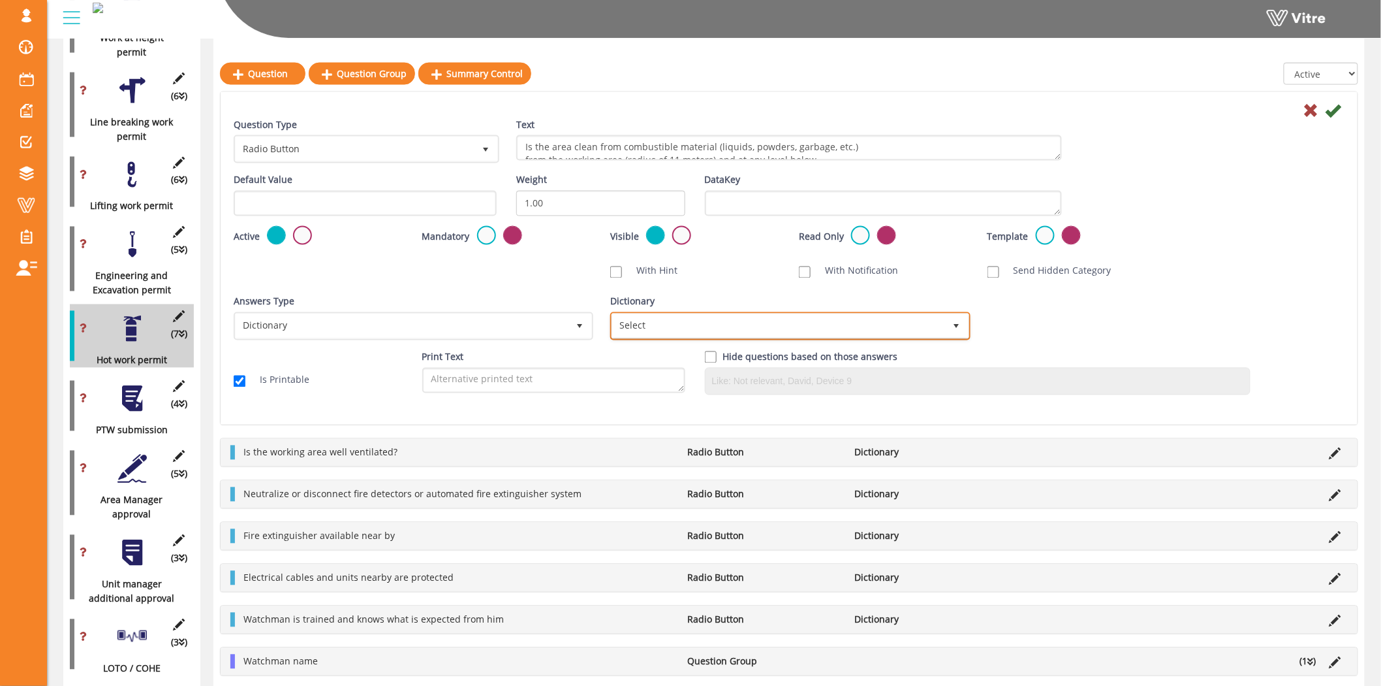
click at [807, 323] on span "Select" at bounding box center [778, 326] width 332 height 24
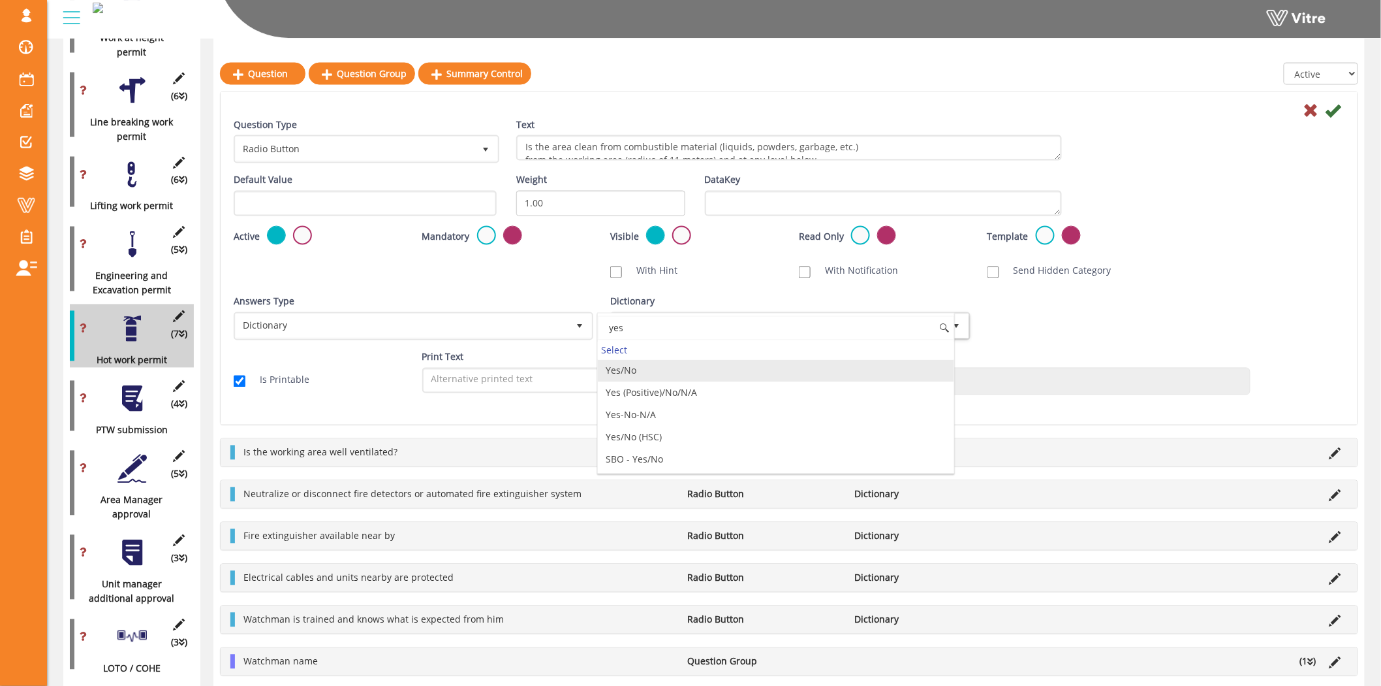
click at [635, 373] on li "Yes/No" at bounding box center [776, 371] width 356 height 22
type input "yes"
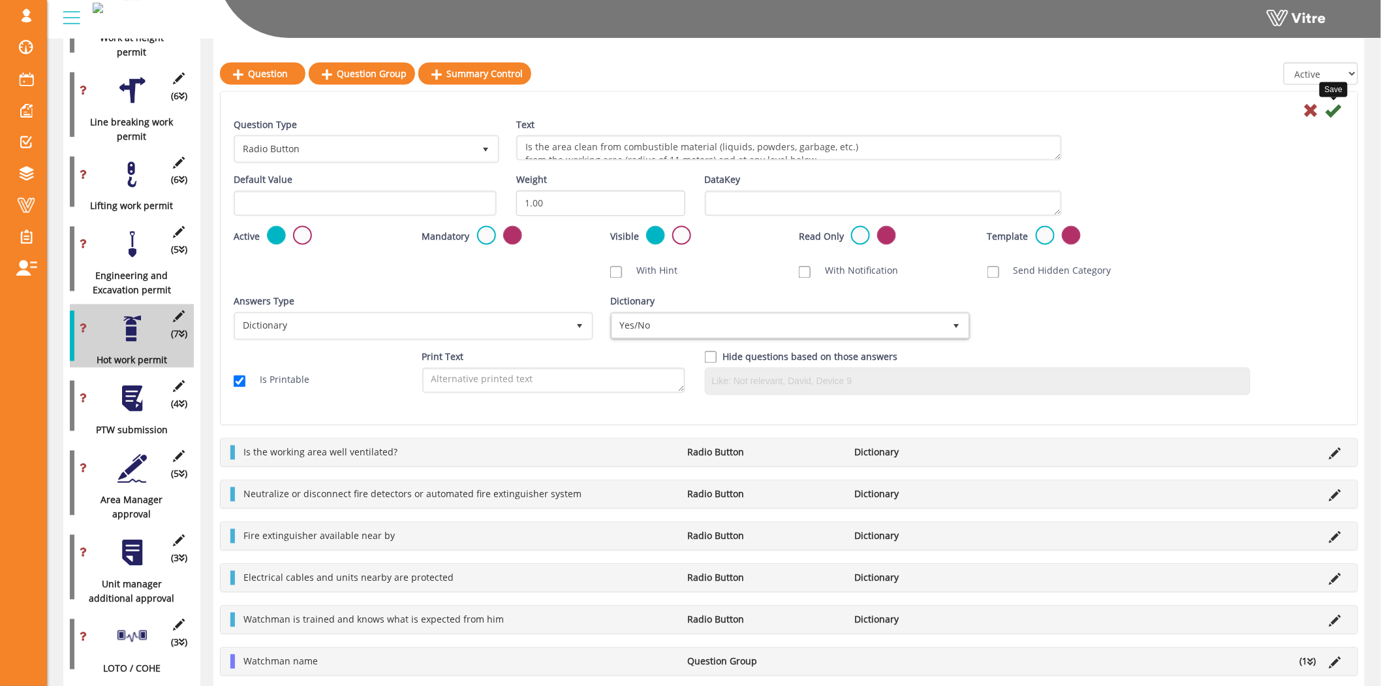
click at [1331, 111] on icon at bounding box center [1334, 111] width 16 height 16
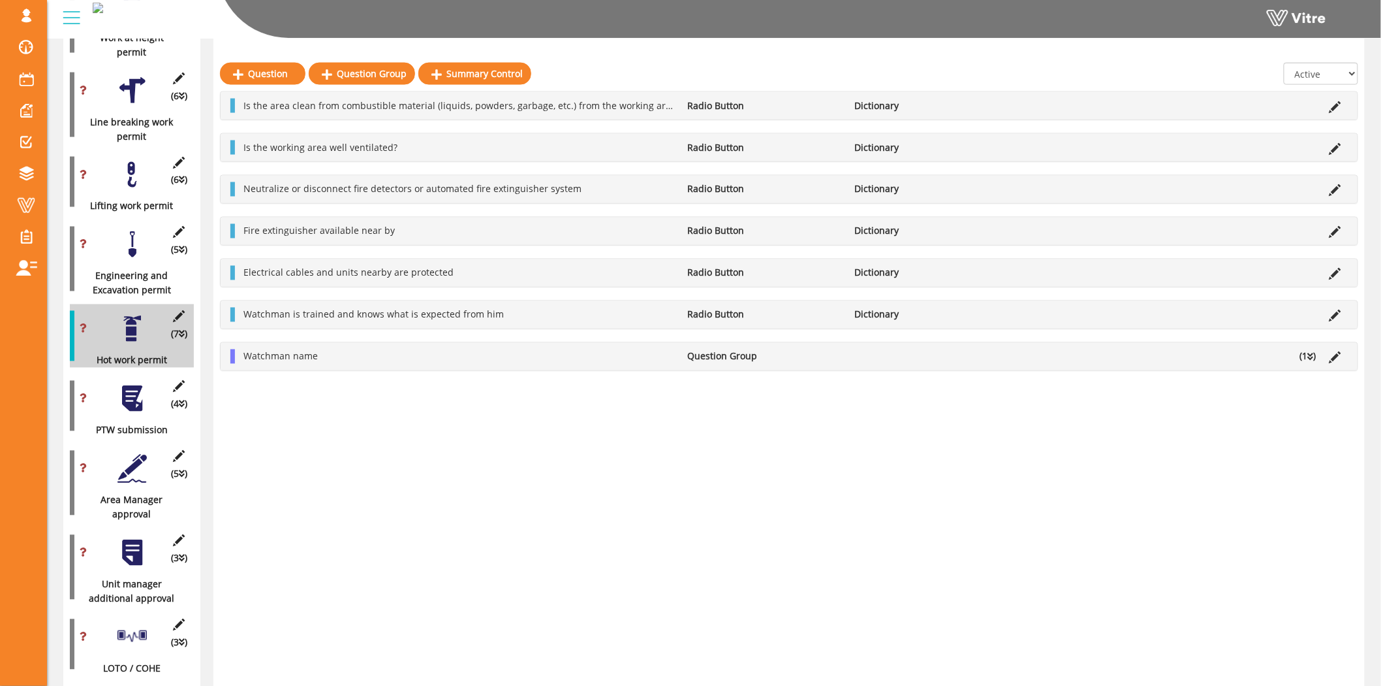
click at [1329, 158] on div "Is the working area well ventilated? Radio Button Dictionary" at bounding box center [789, 147] width 1137 height 27
click at [1333, 151] on icon at bounding box center [1336, 149] width 12 height 12
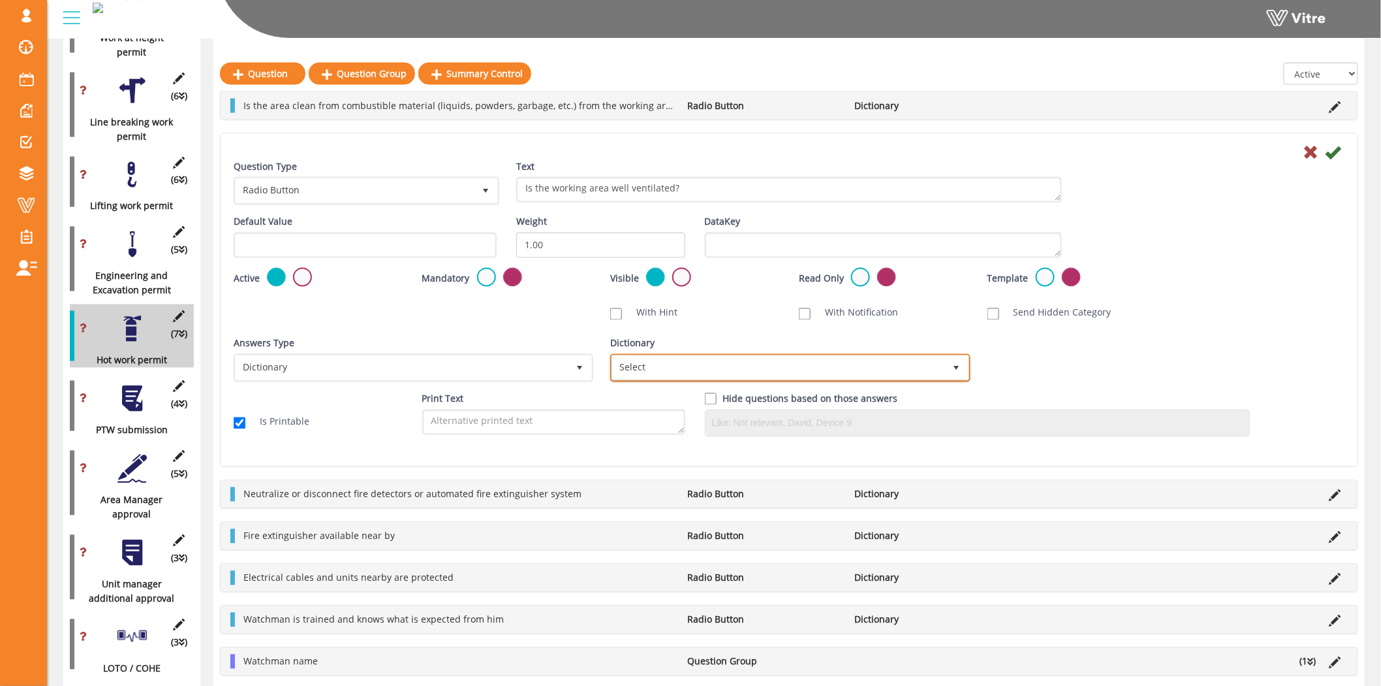
click at [780, 356] on span "Select" at bounding box center [778, 368] width 332 height 24
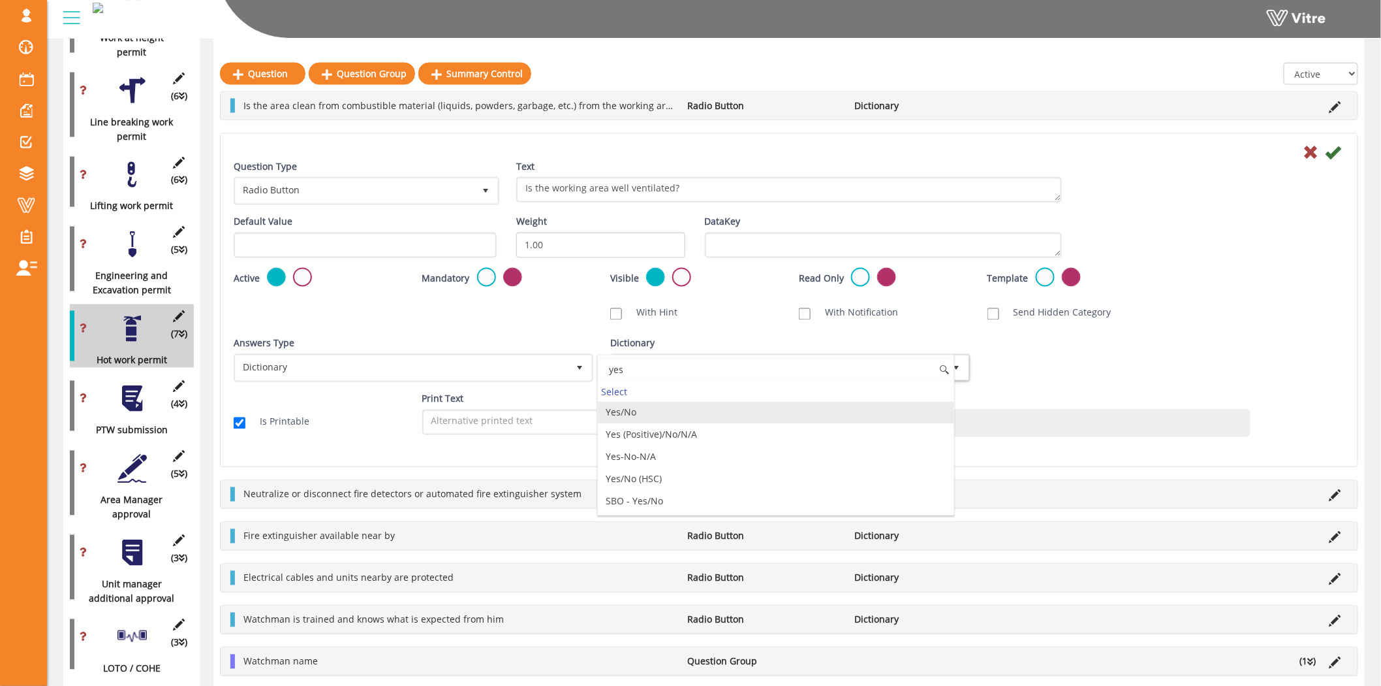
click at [719, 413] on li "Yes/No" at bounding box center [776, 413] width 356 height 22
type input "yes"
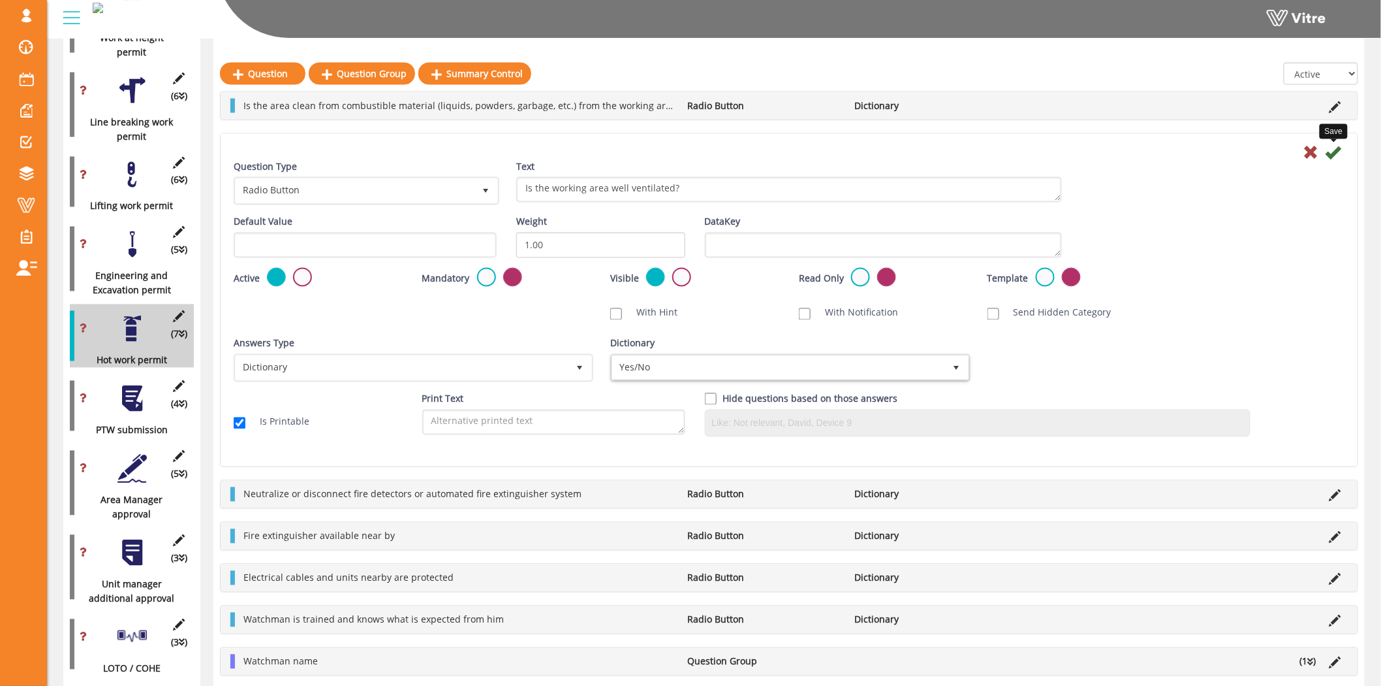
click at [1330, 151] on icon at bounding box center [1334, 152] width 16 height 16
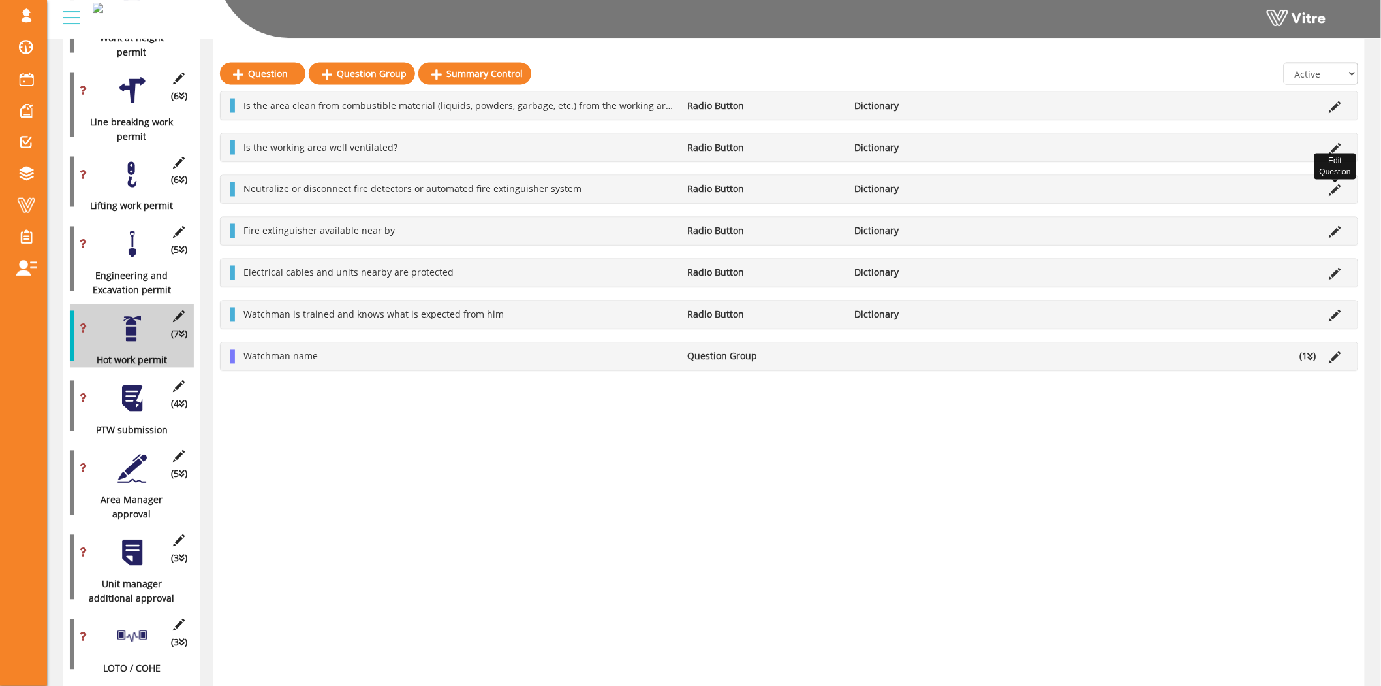
click at [1333, 193] on icon at bounding box center [1336, 191] width 12 height 12
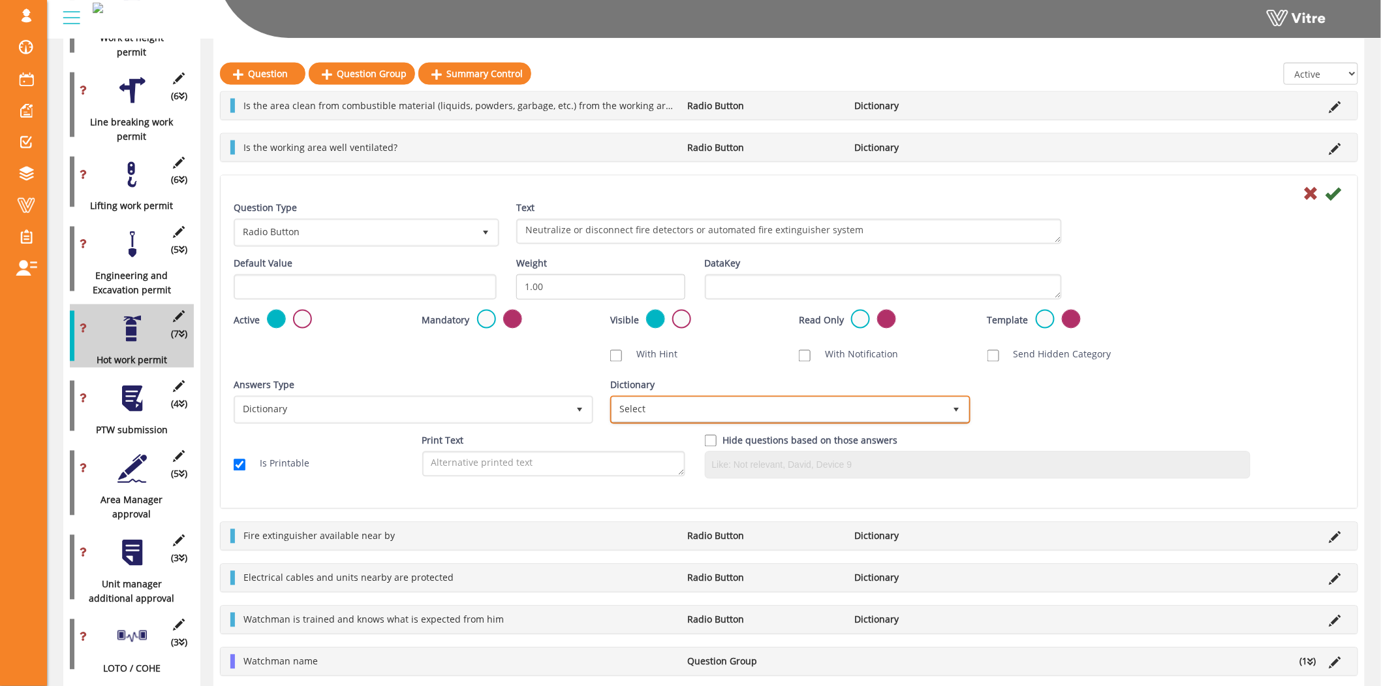
click at [671, 400] on span "Select" at bounding box center [778, 410] width 332 height 24
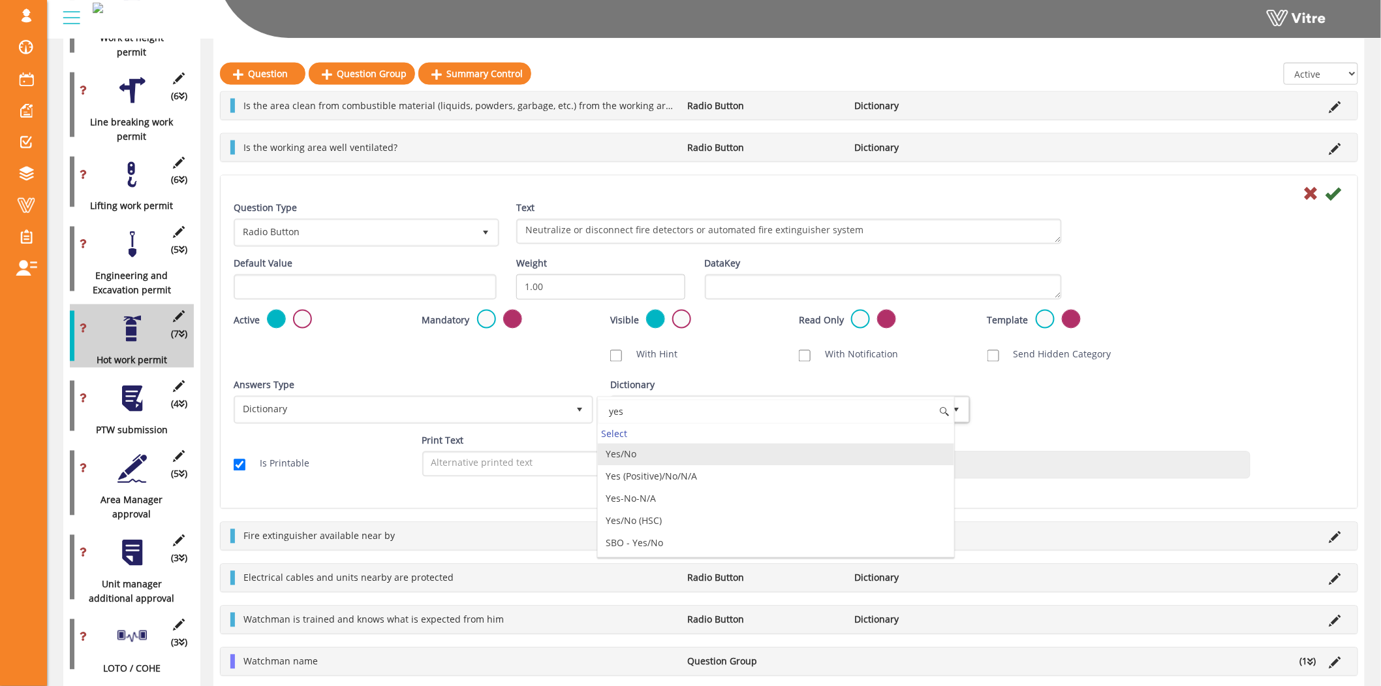
click at [658, 458] on li "Yes/No" at bounding box center [776, 454] width 356 height 22
type input "yes"
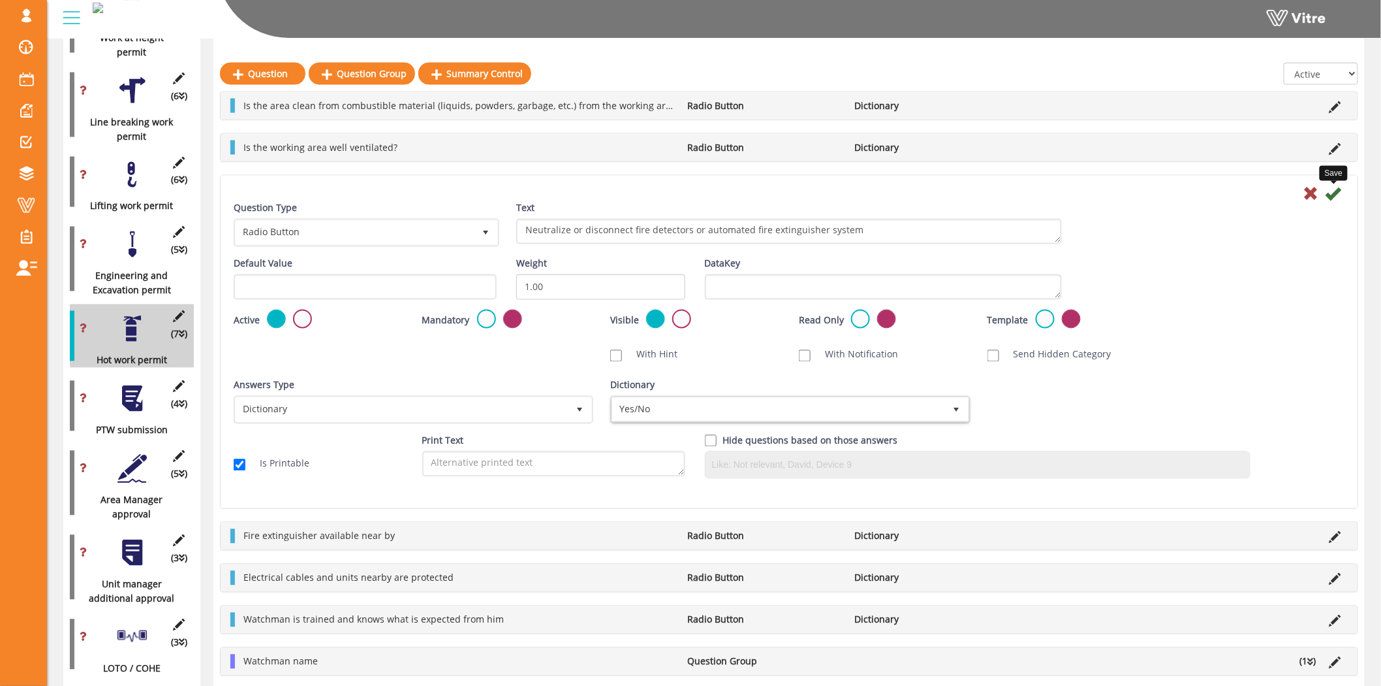
click at [1340, 191] on icon at bounding box center [1334, 194] width 16 height 16
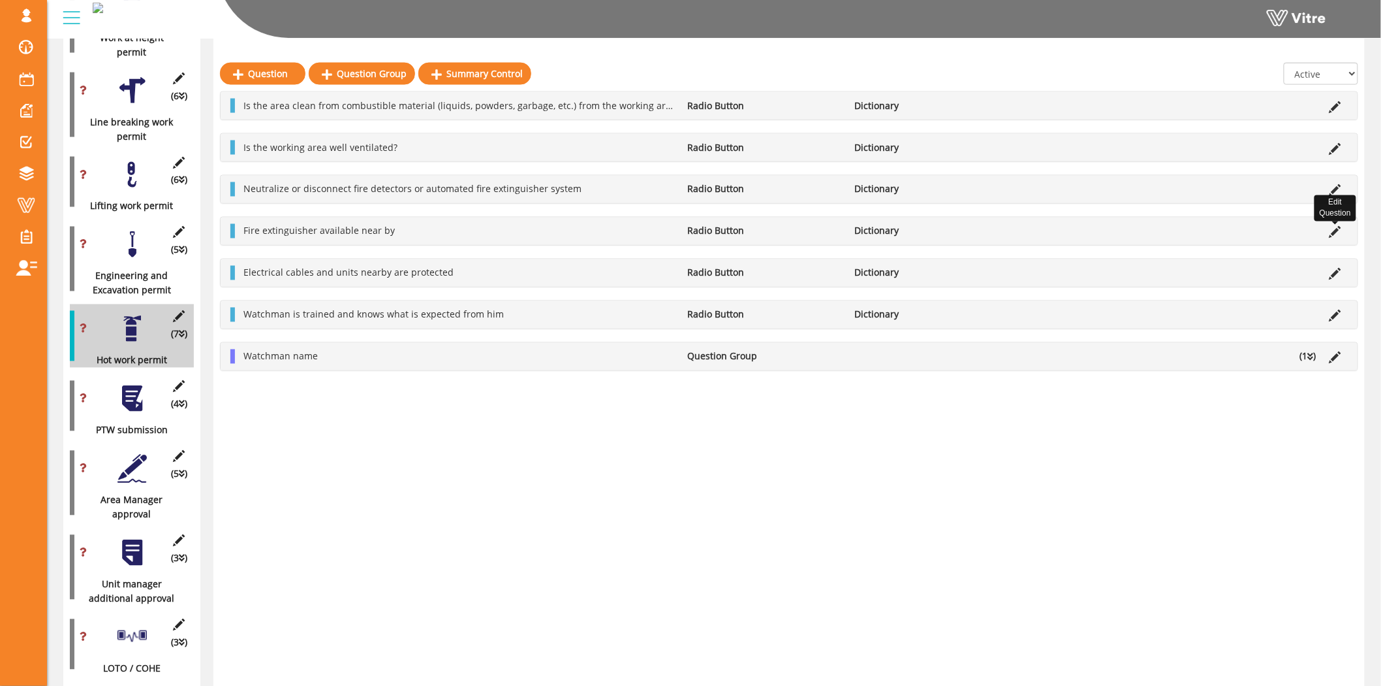
click at [1338, 235] on icon at bounding box center [1336, 233] width 12 height 12
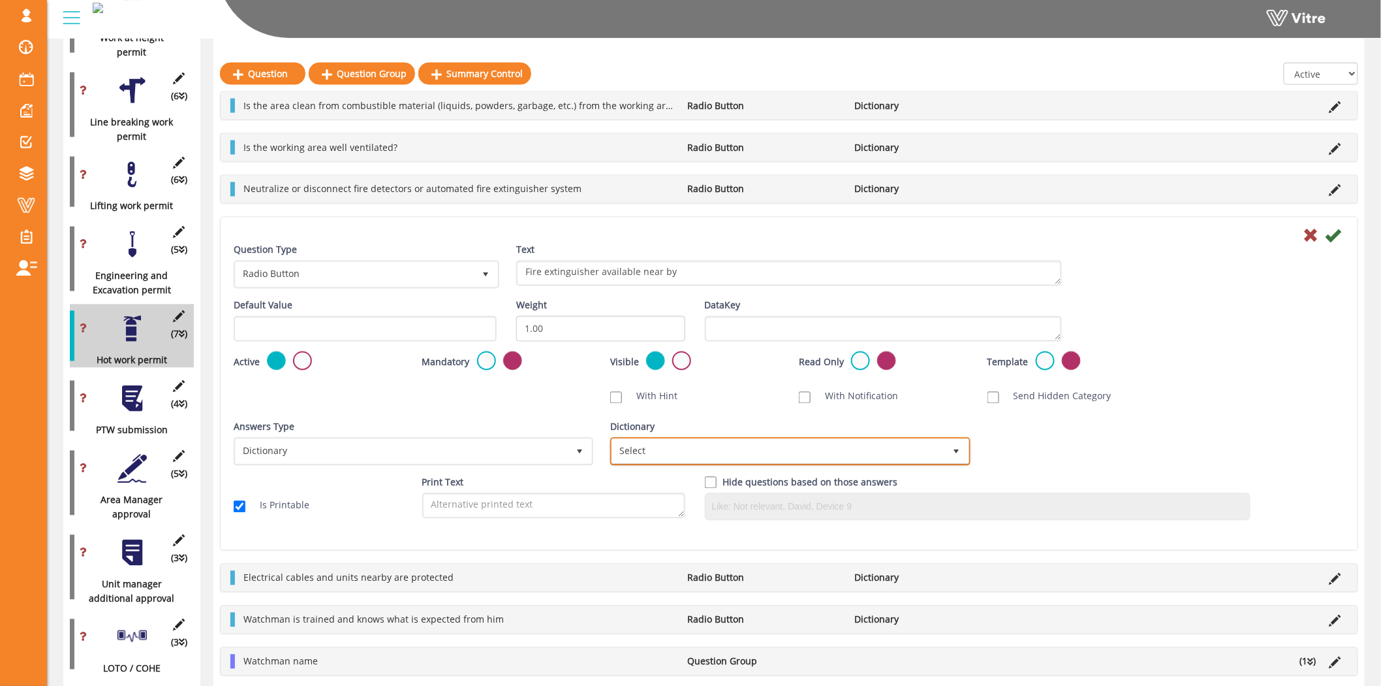
click at [725, 445] on span "Select" at bounding box center [778, 451] width 332 height 24
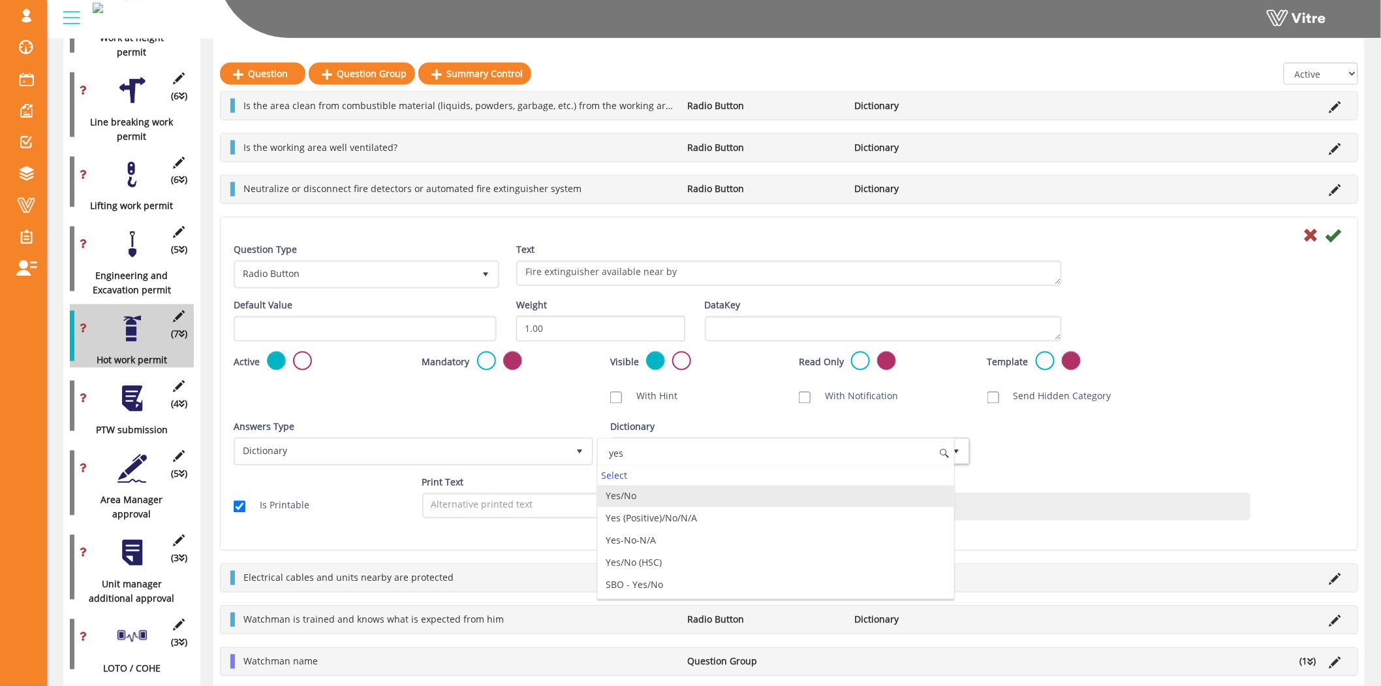
click at [714, 495] on li "Yes/No" at bounding box center [776, 496] width 356 height 22
type input "yes"
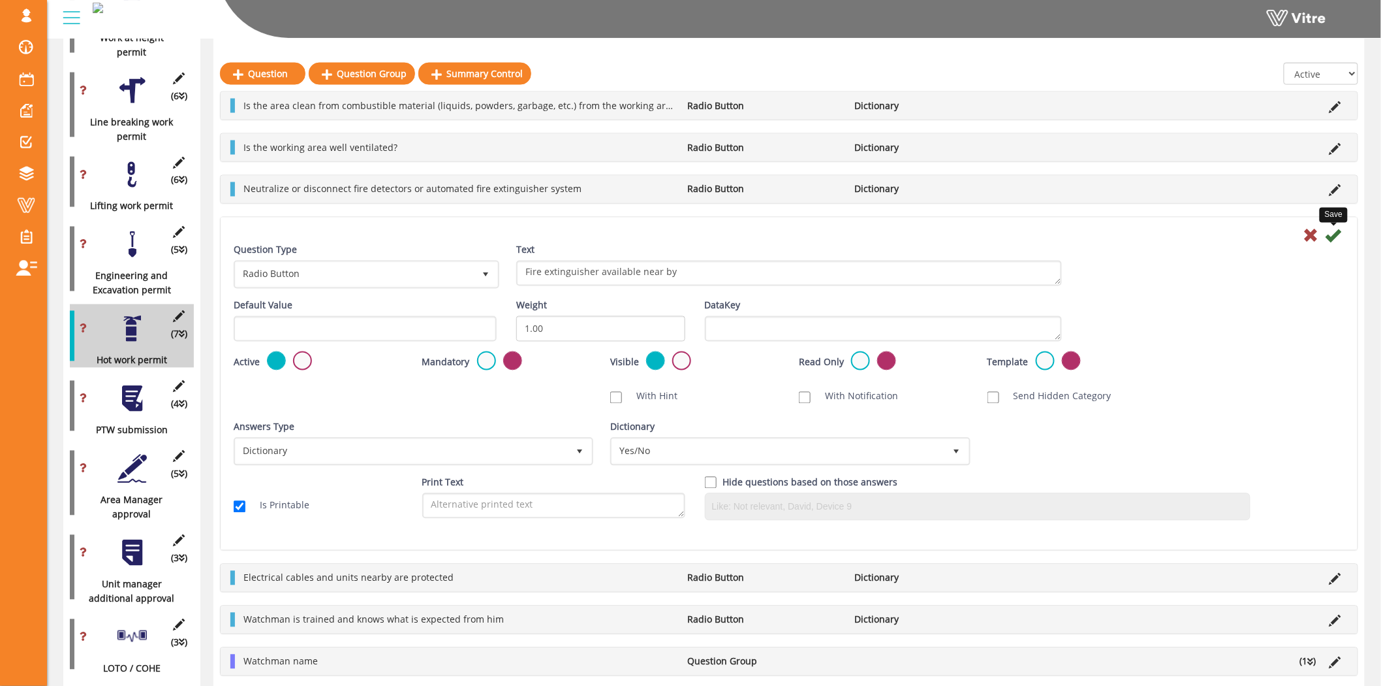
click at [1330, 240] on icon at bounding box center [1334, 236] width 16 height 16
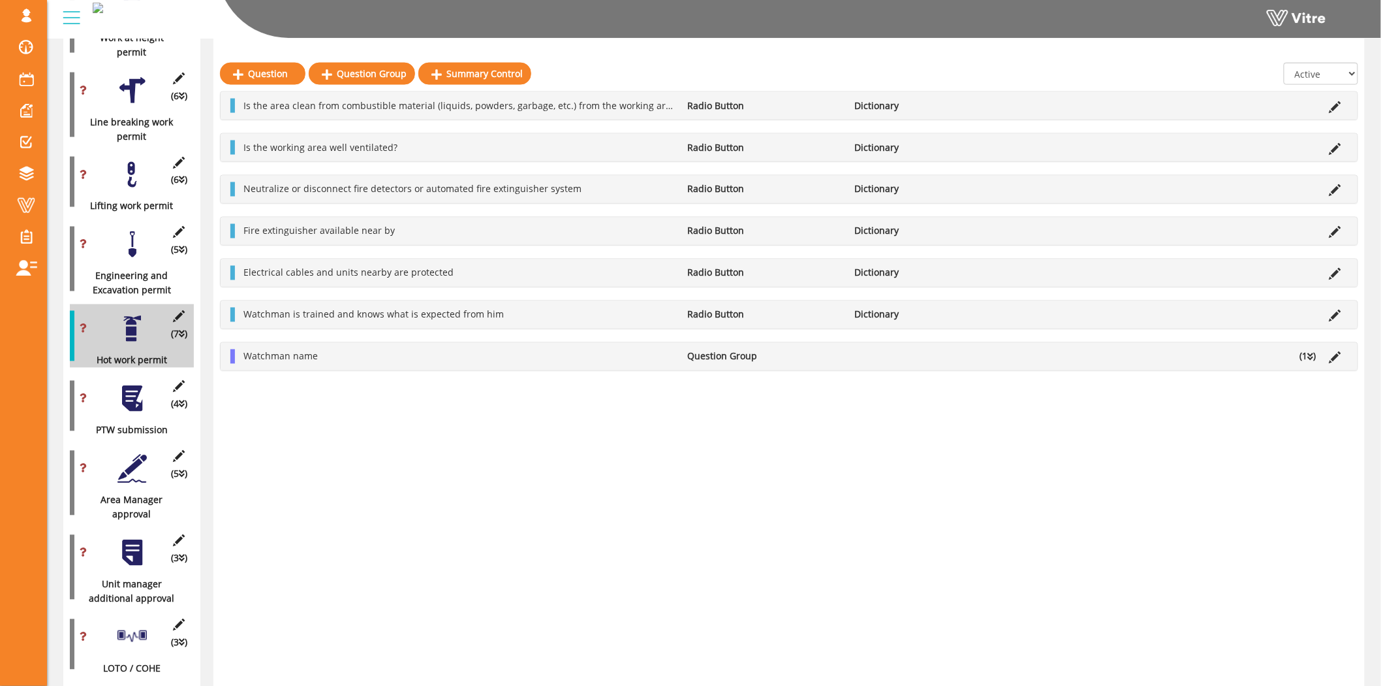
click at [1333, 266] on li at bounding box center [1335, 273] width 25 height 14
click at [1334, 271] on icon at bounding box center [1336, 274] width 12 height 12
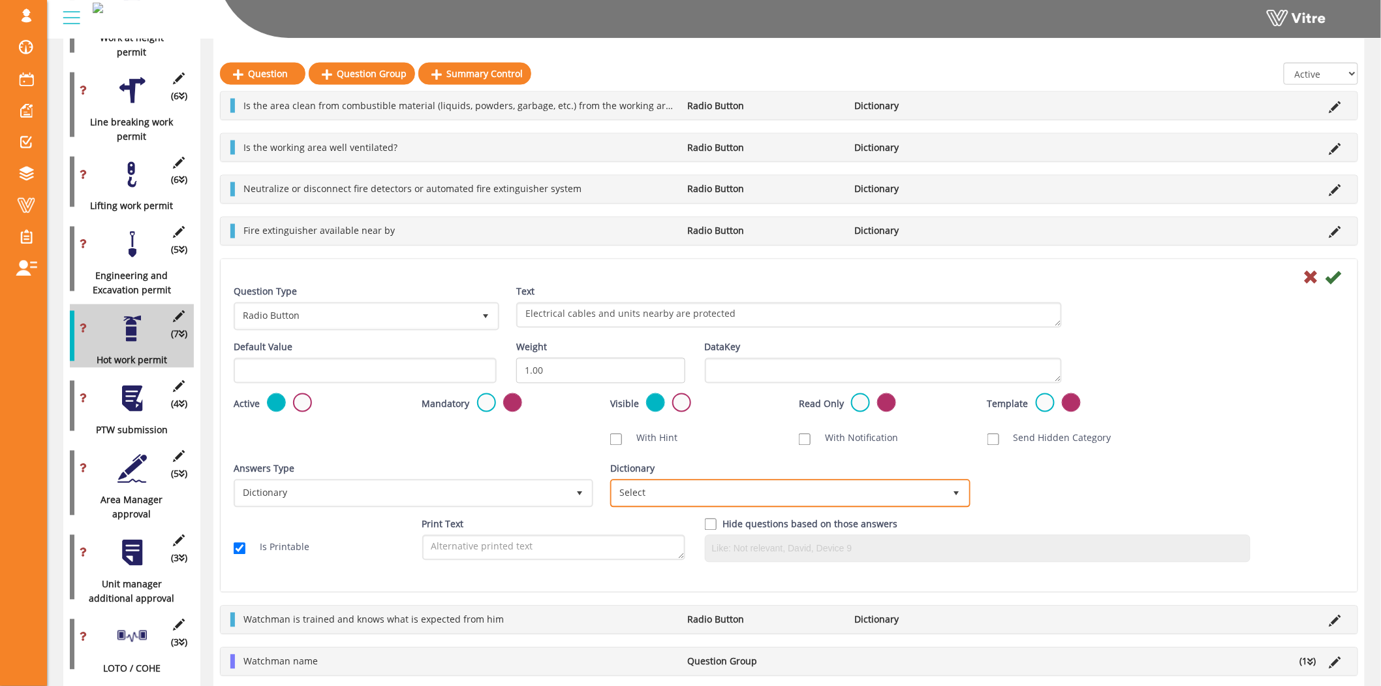
click at [771, 481] on span "Select" at bounding box center [790, 493] width 357 height 25
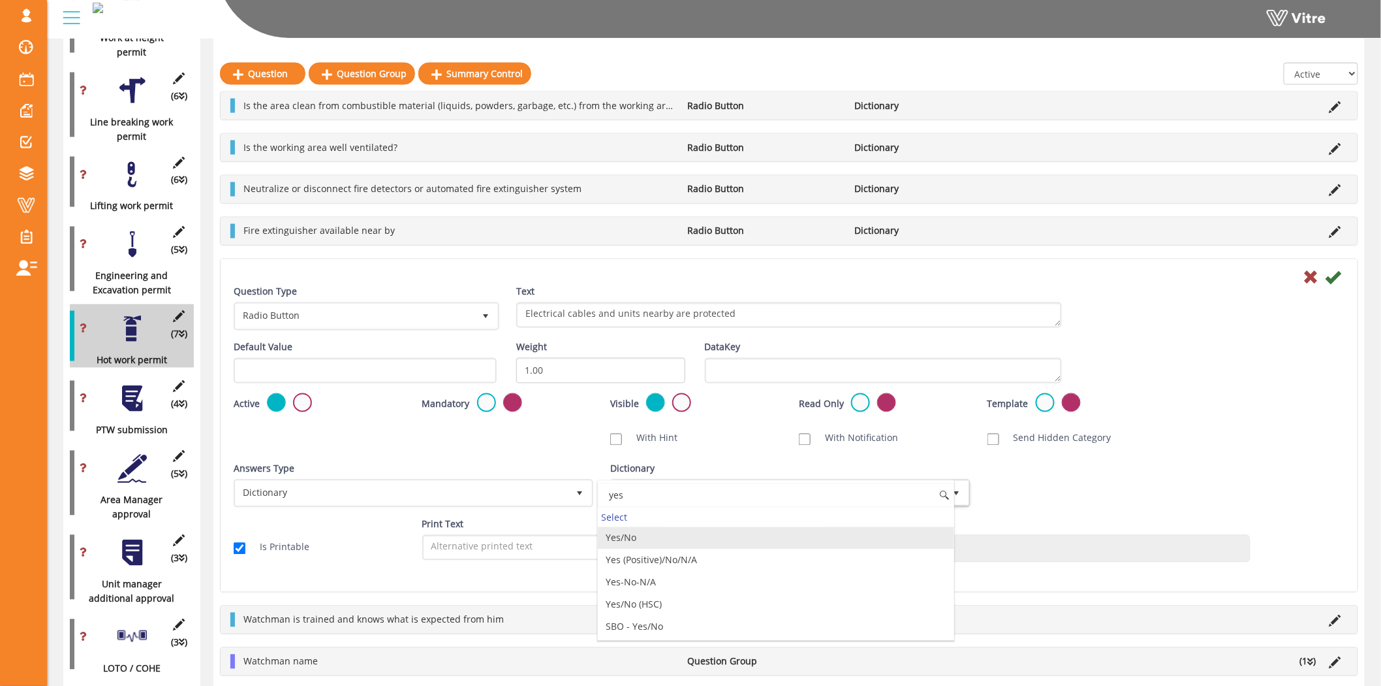
click at [687, 543] on li "Yes/No" at bounding box center [776, 538] width 356 height 22
type input "yes"
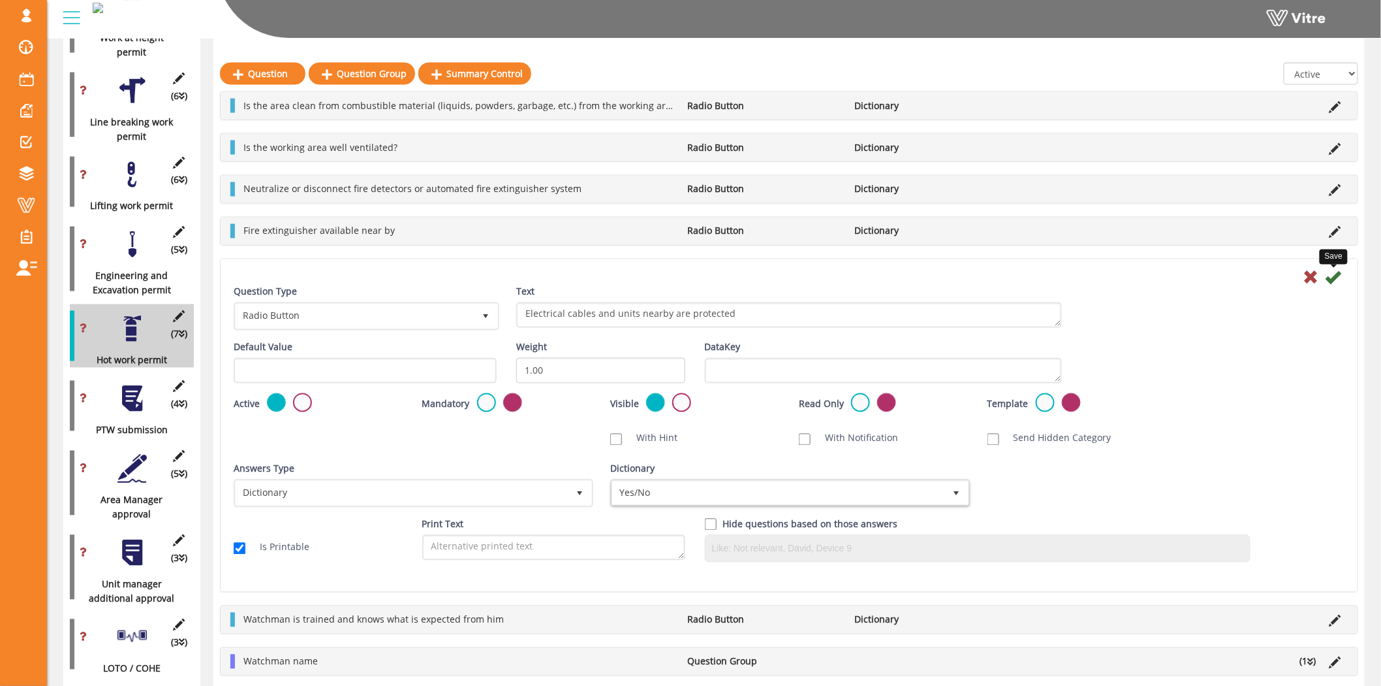
click at [1332, 279] on icon at bounding box center [1334, 278] width 16 height 16
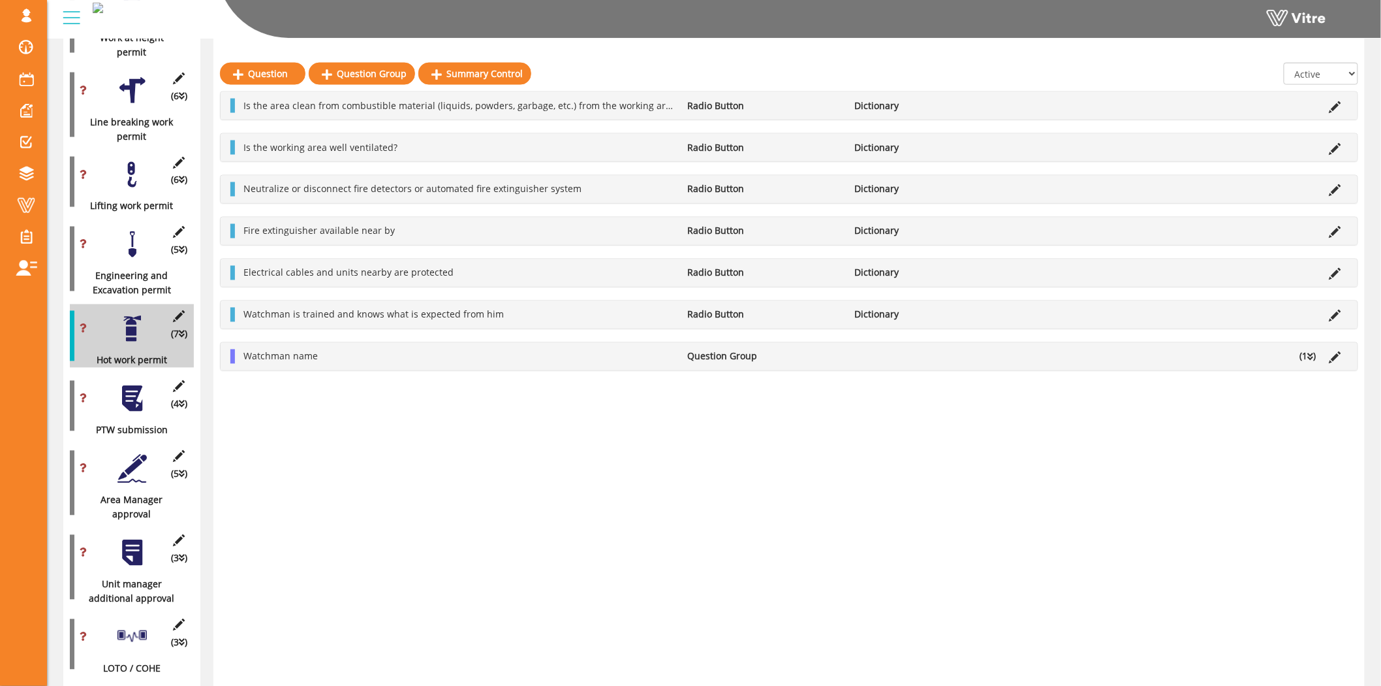
click at [1334, 318] on icon at bounding box center [1336, 316] width 12 height 12
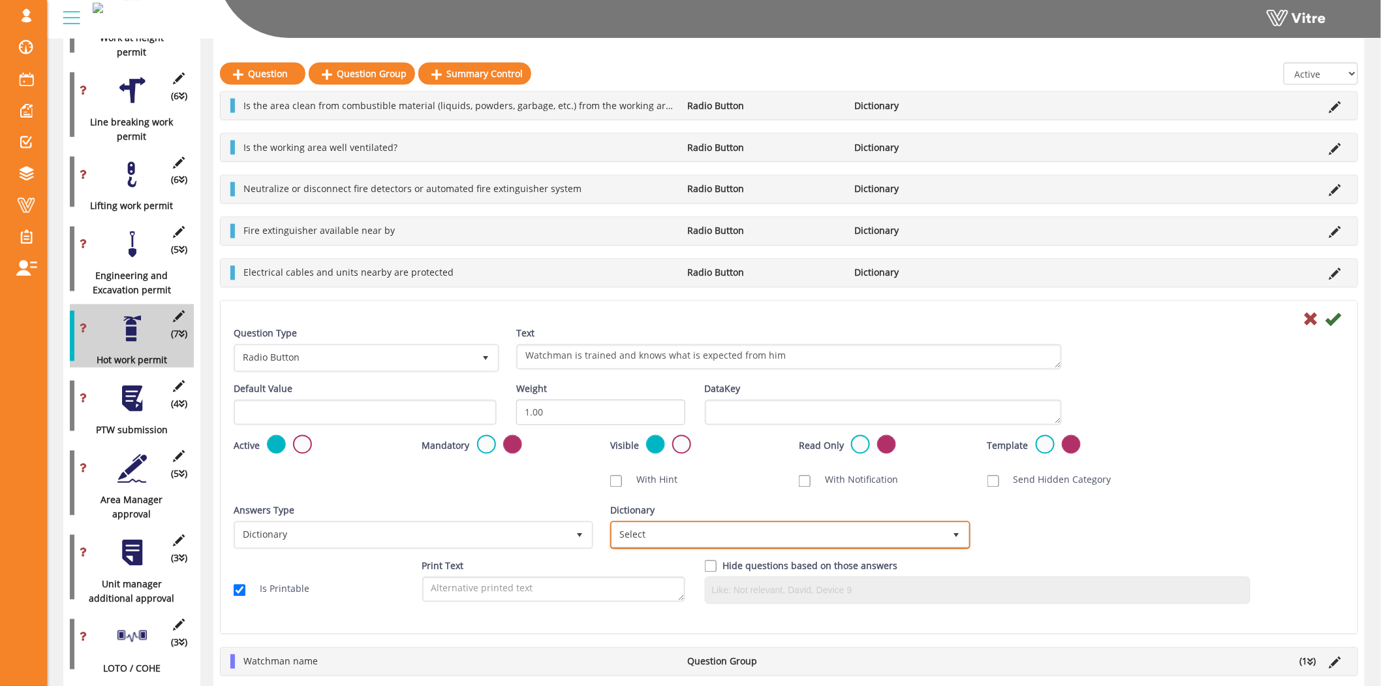
click at [723, 524] on span "Select" at bounding box center [778, 535] width 332 height 24
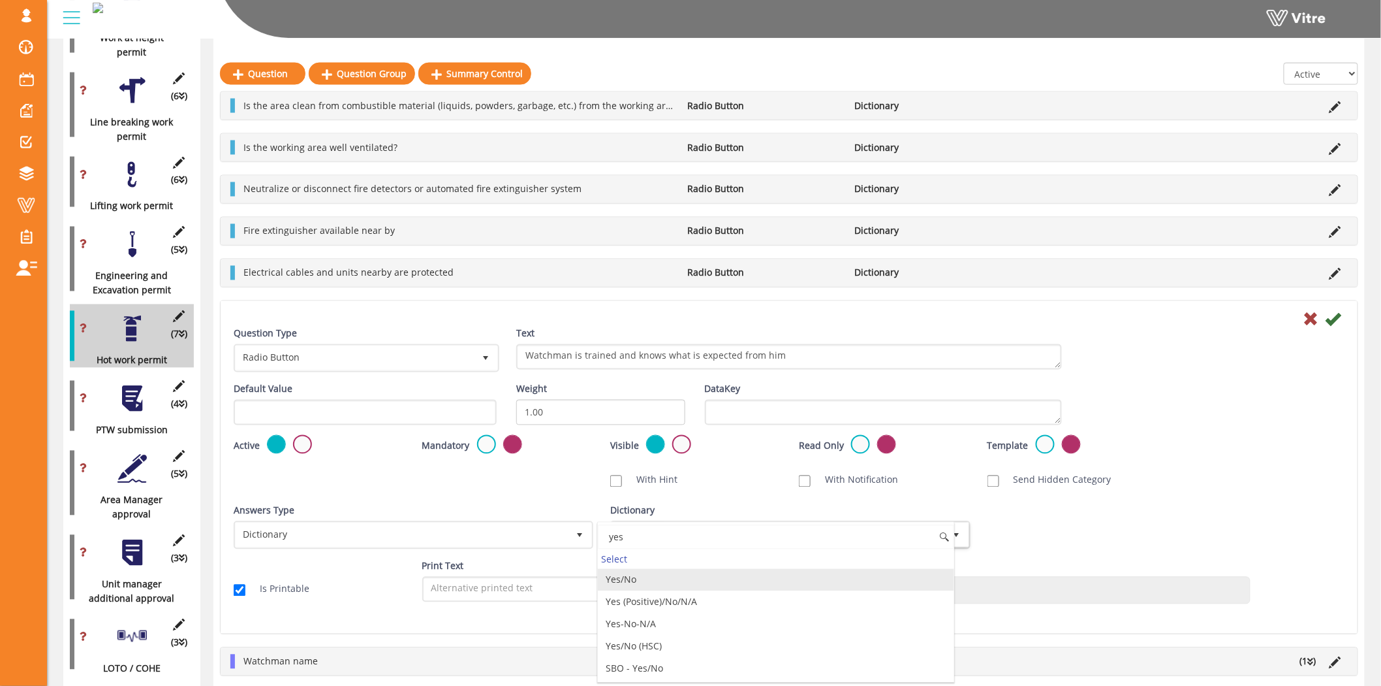
click at [684, 575] on li "Yes/No" at bounding box center [776, 580] width 356 height 22
type input "yes"
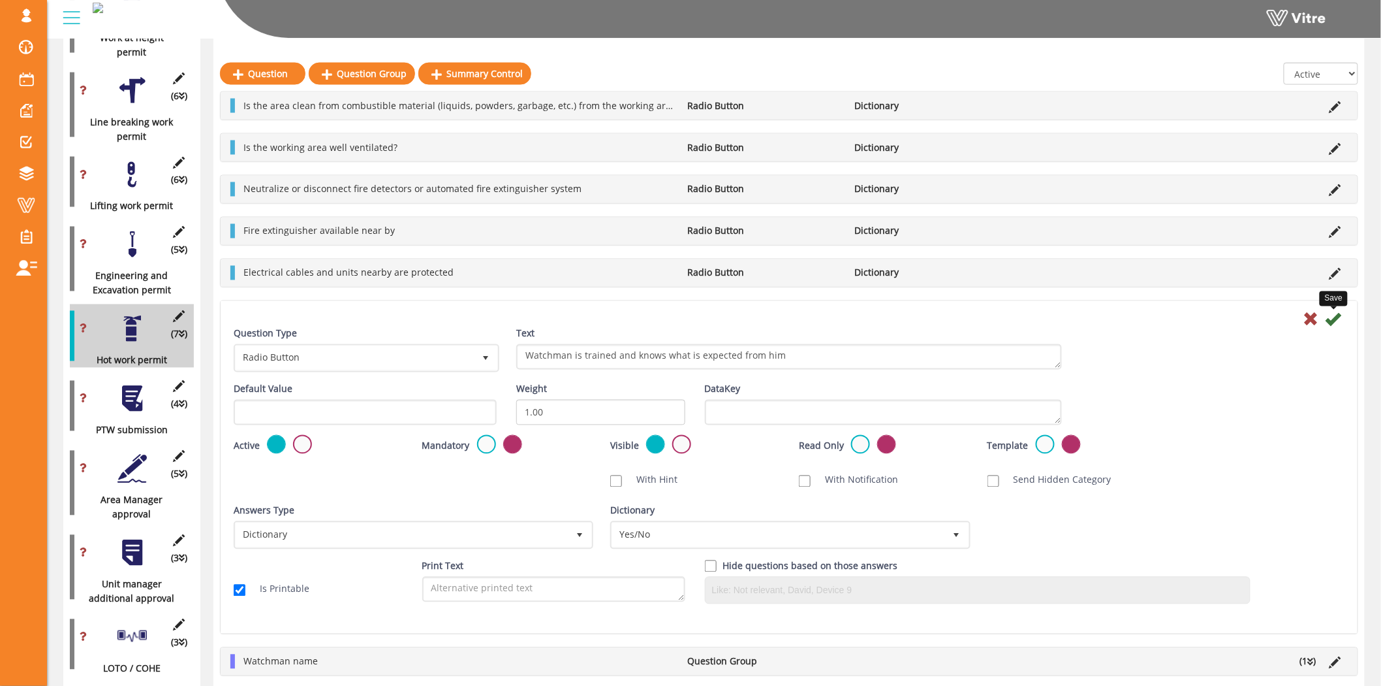
click at [1339, 322] on icon at bounding box center [1334, 319] width 16 height 16
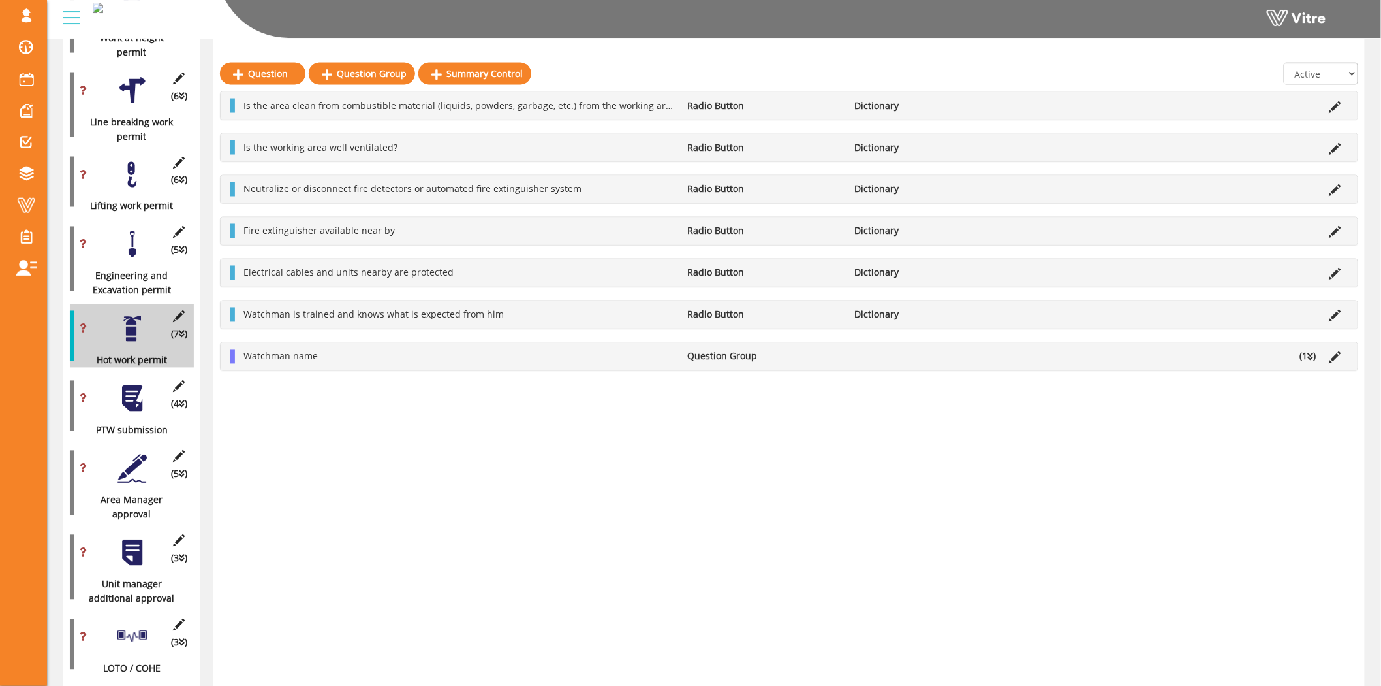
click at [1303, 361] on li "(1 )" at bounding box center [1308, 356] width 29 height 14
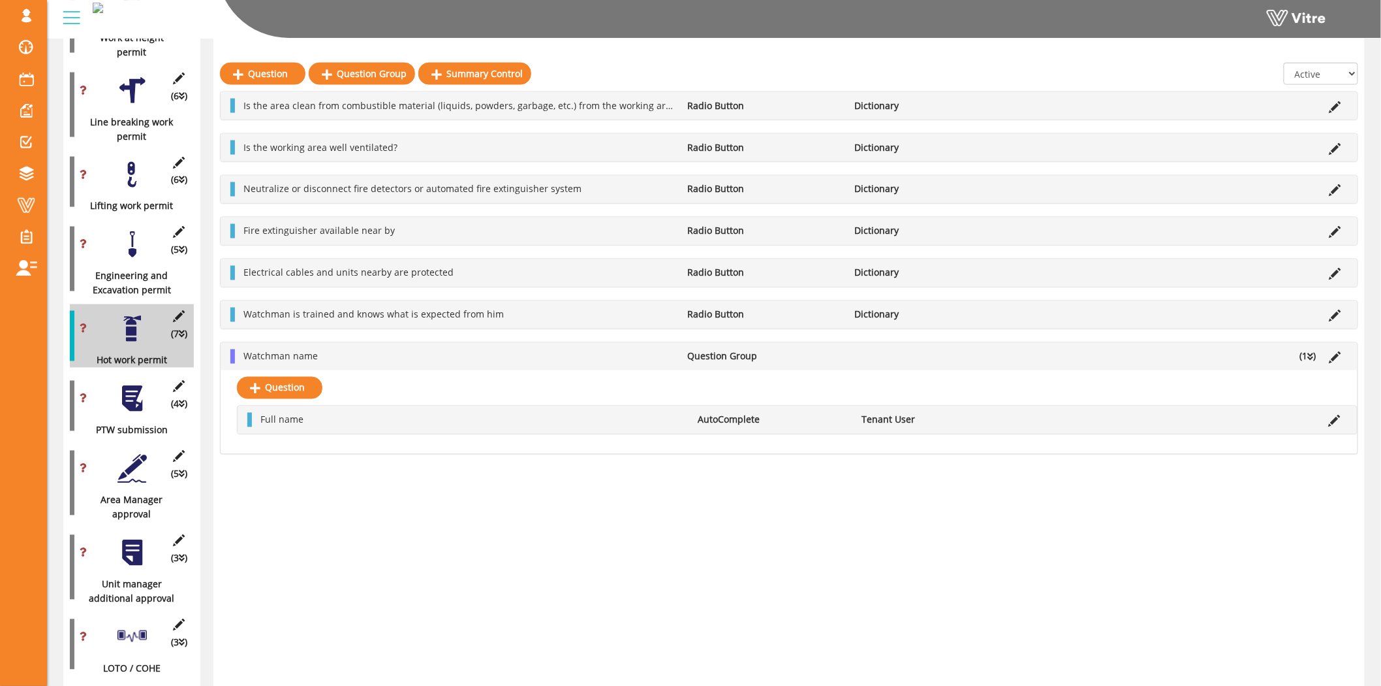
click at [124, 384] on div at bounding box center [132, 398] width 29 height 29
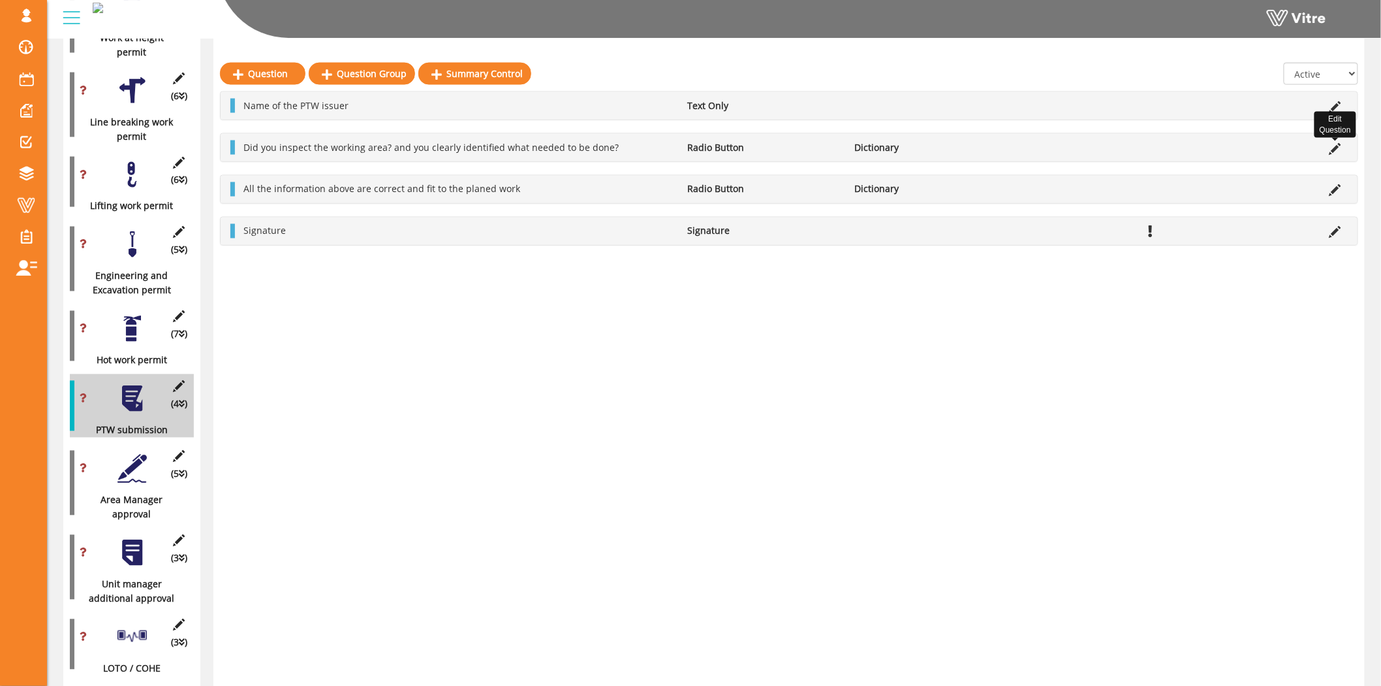
click at [1337, 148] on icon at bounding box center [1336, 149] width 12 height 12
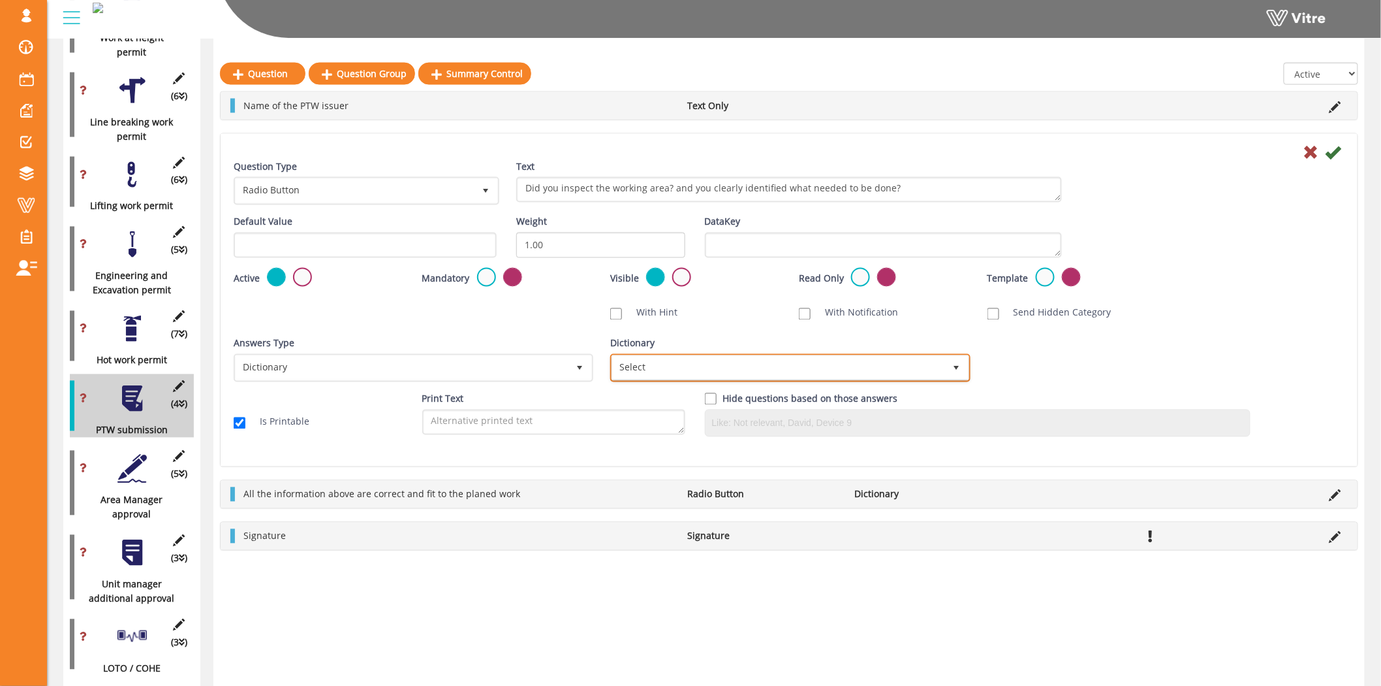
click at [671, 364] on span "Select" at bounding box center [778, 368] width 332 height 24
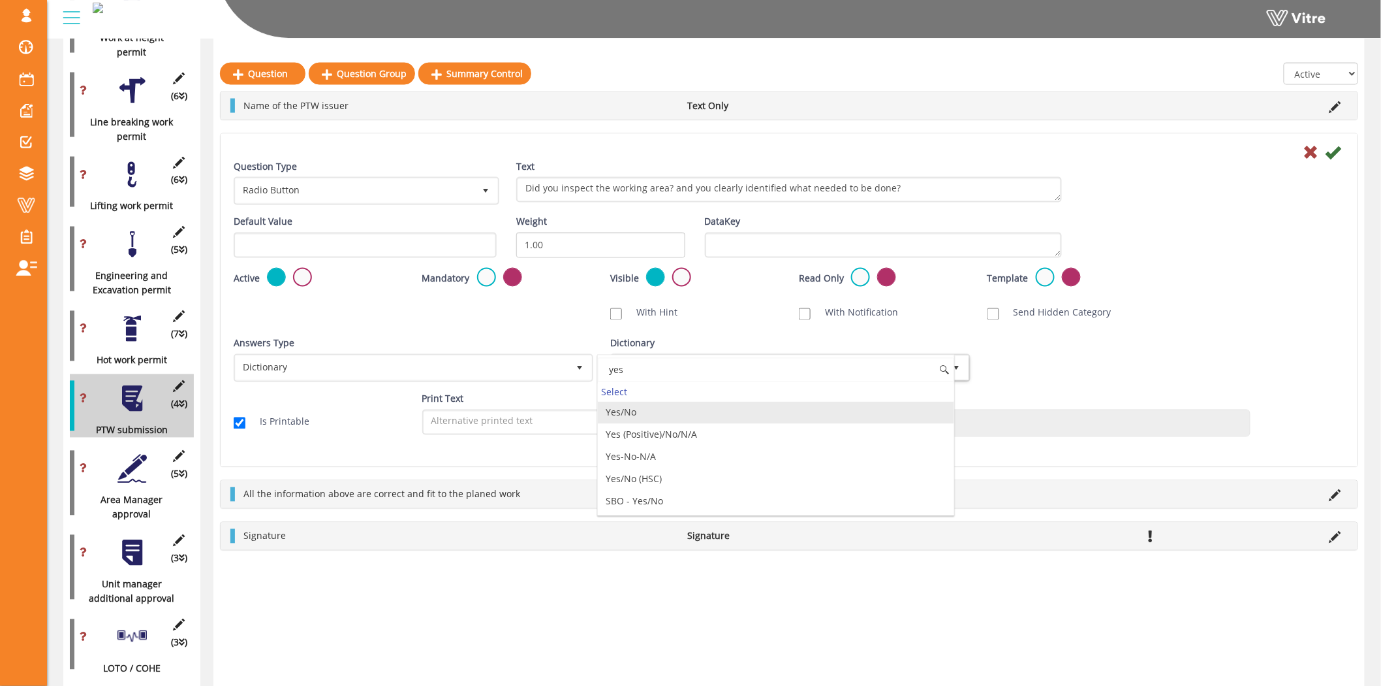
click at [665, 405] on li "Yes/No" at bounding box center [776, 413] width 356 height 22
type input "yes"
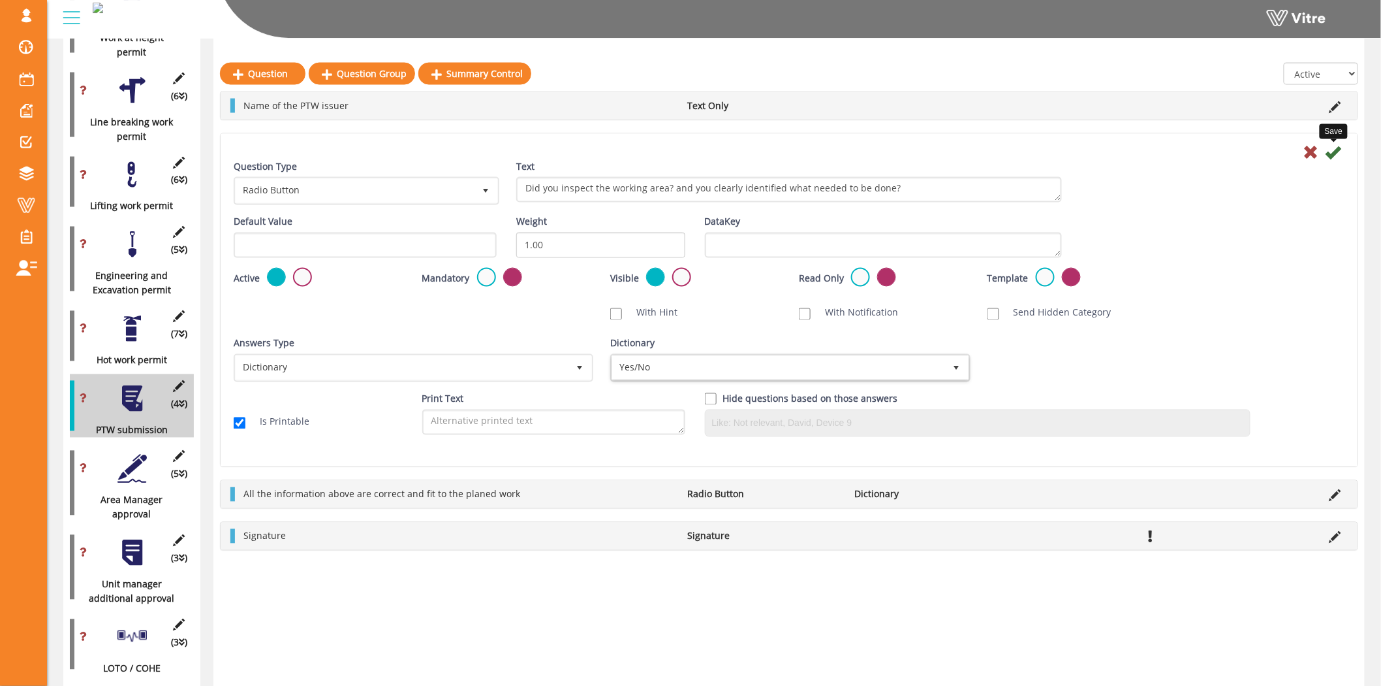
click at [1336, 155] on icon at bounding box center [1334, 152] width 16 height 16
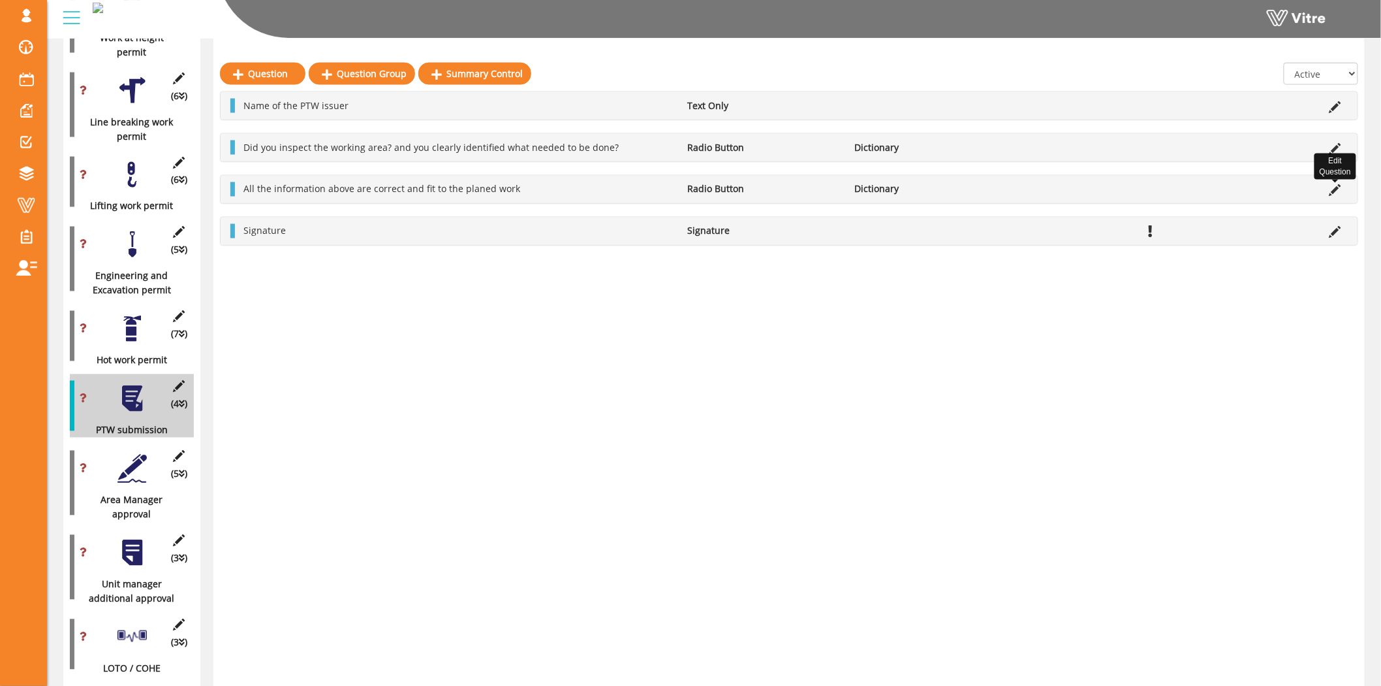
click at [1339, 193] on icon at bounding box center [1336, 191] width 12 height 12
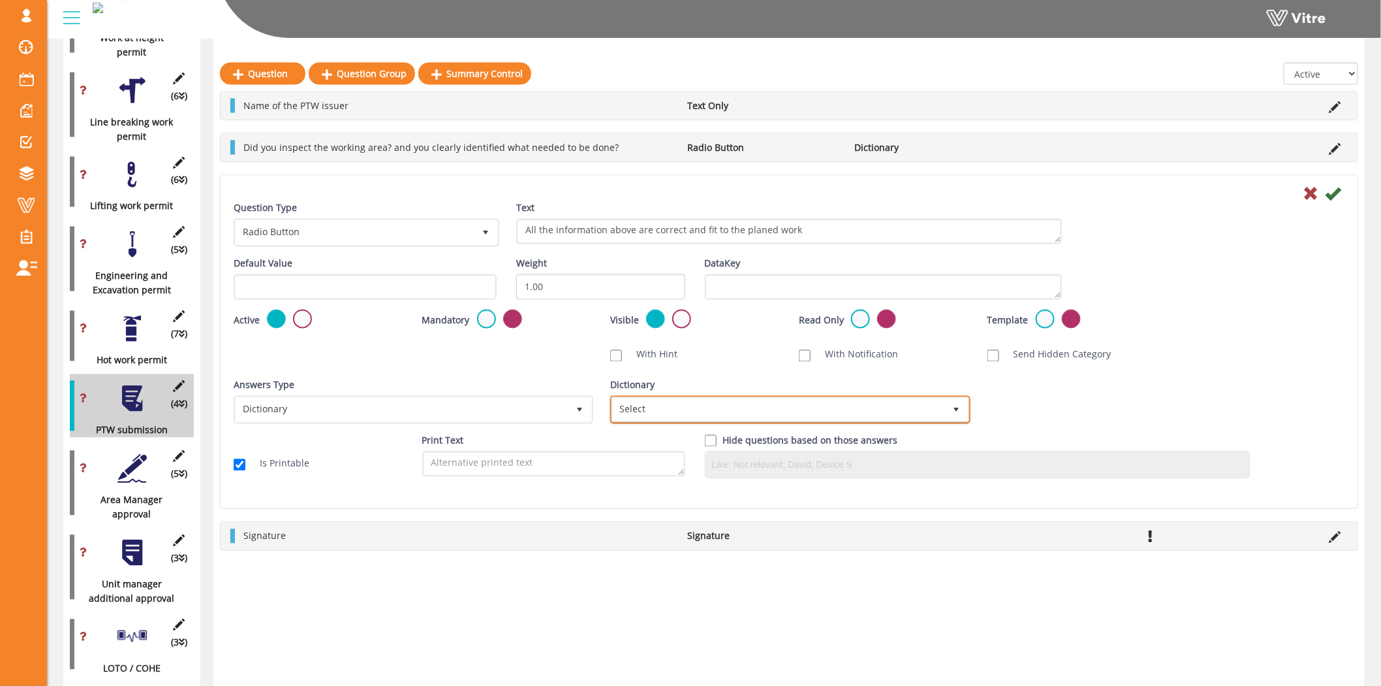
click at [674, 407] on span "Select" at bounding box center [778, 410] width 332 height 24
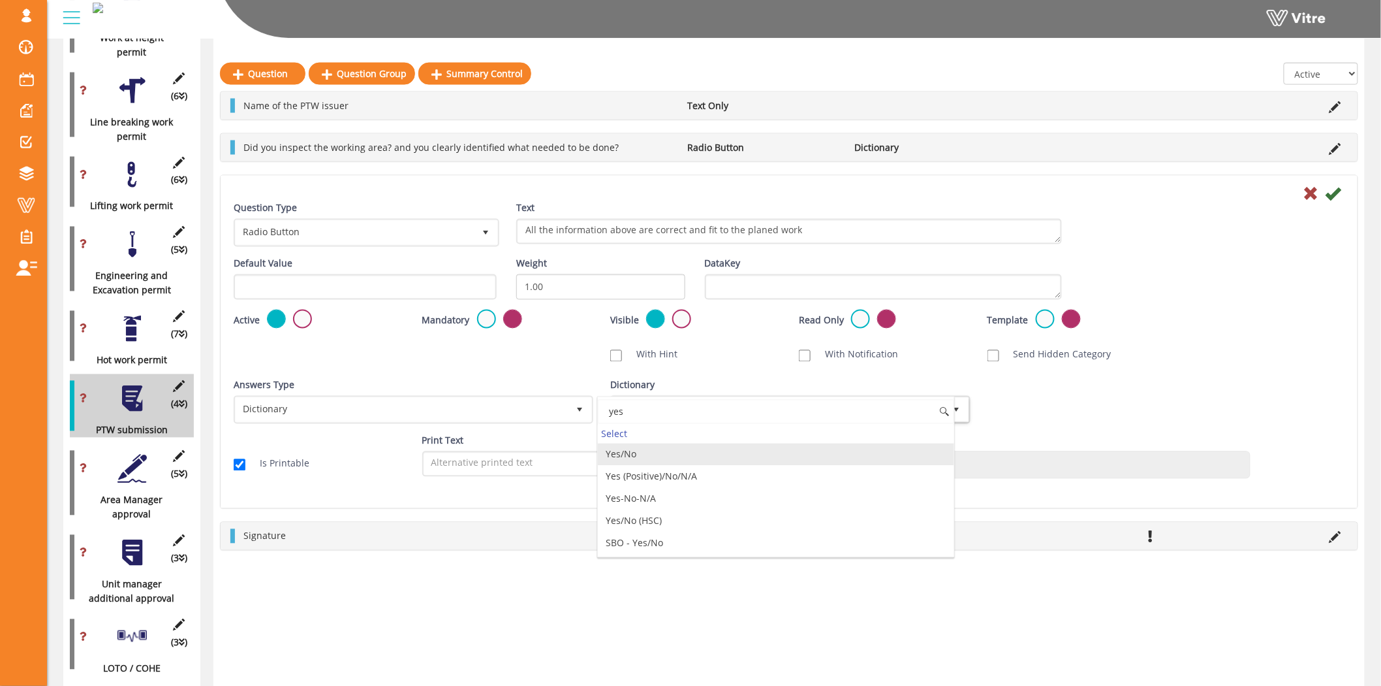
click at [644, 451] on li "Yes/No" at bounding box center [776, 454] width 356 height 22
type input "yes"
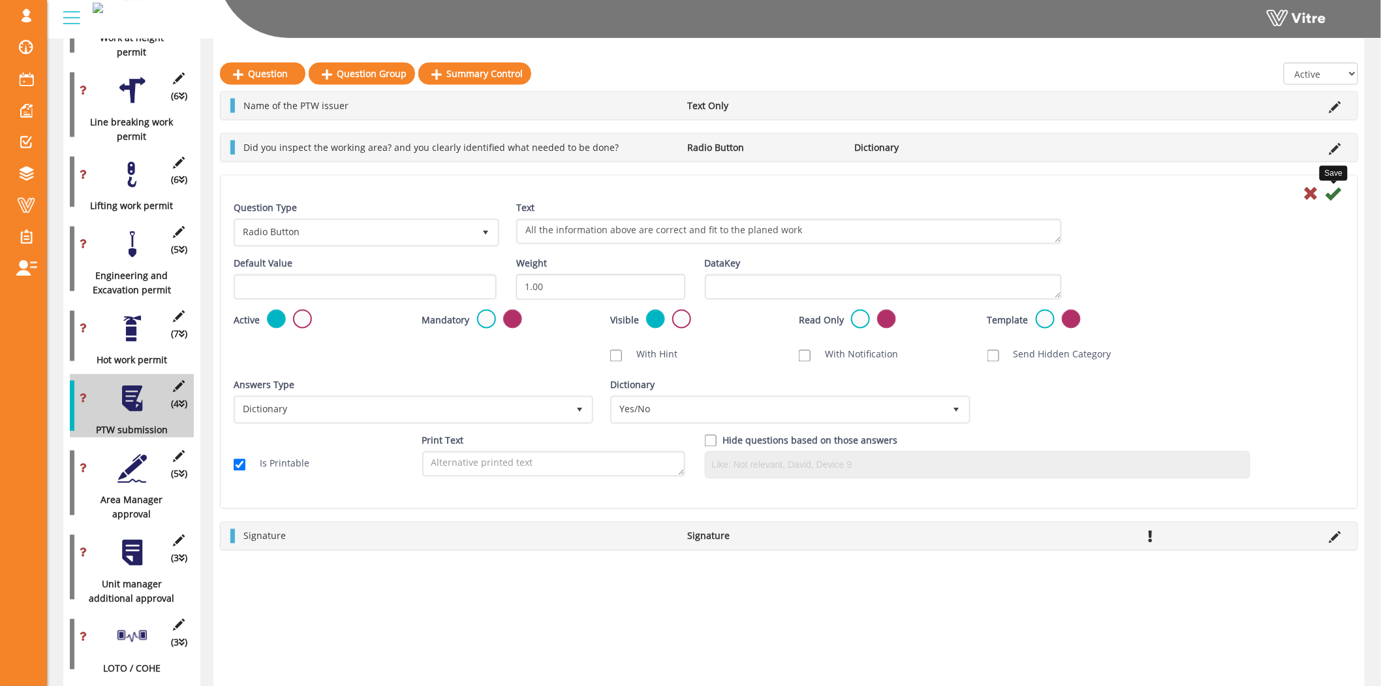
click at [1334, 198] on icon at bounding box center [1334, 194] width 16 height 16
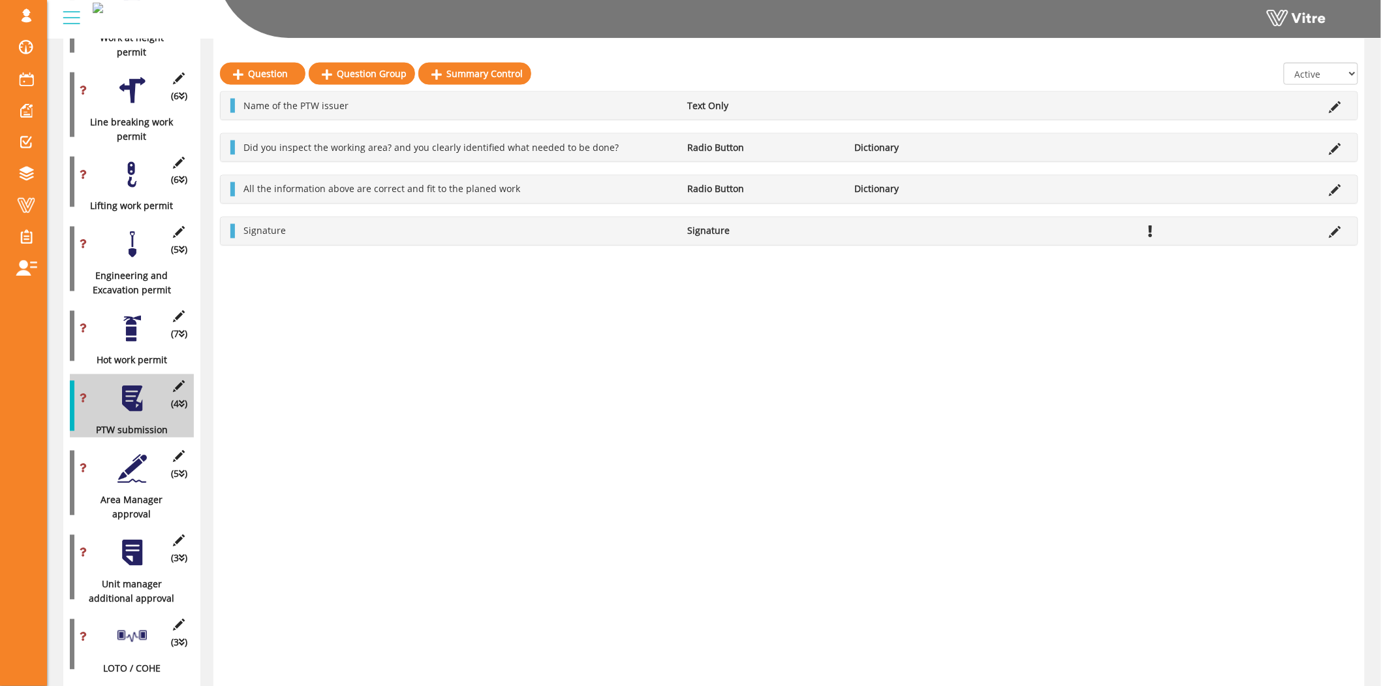
click at [138, 460] on div at bounding box center [132, 468] width 29 height 29
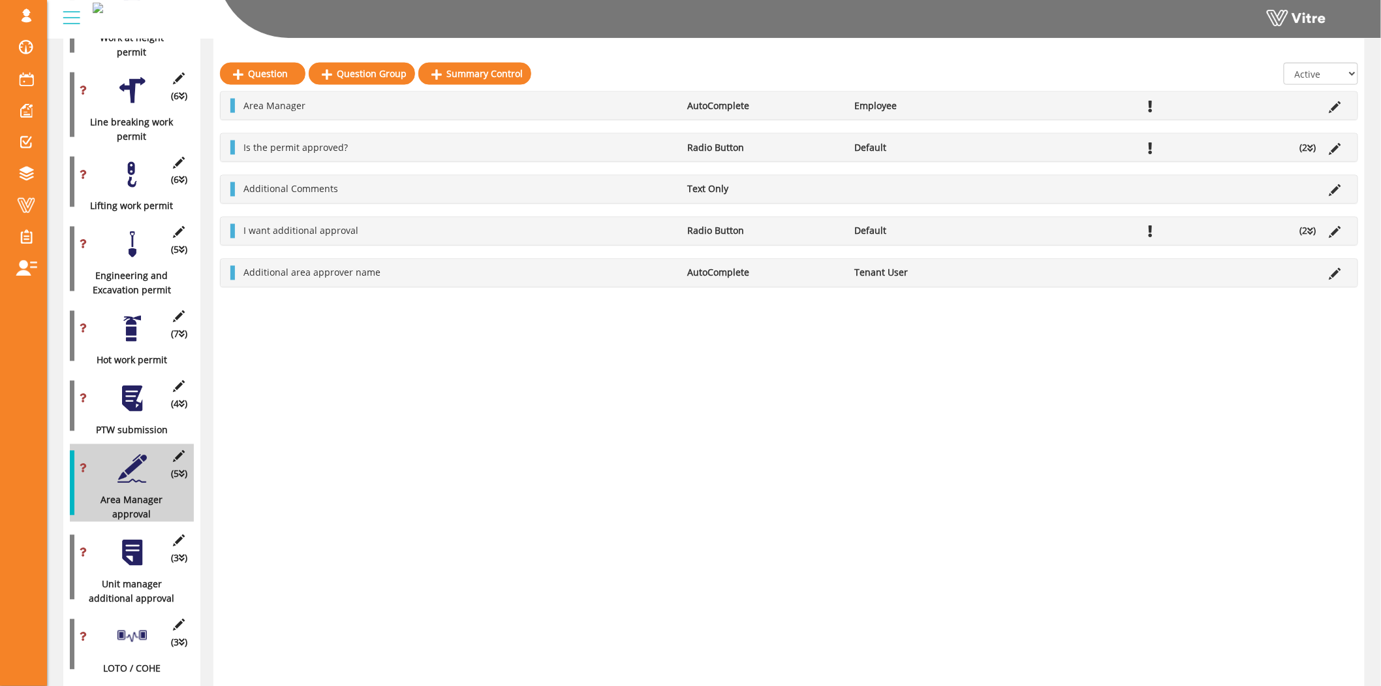
click at [135, 538] on div at bounding box center [132, 552] width 29 height 29
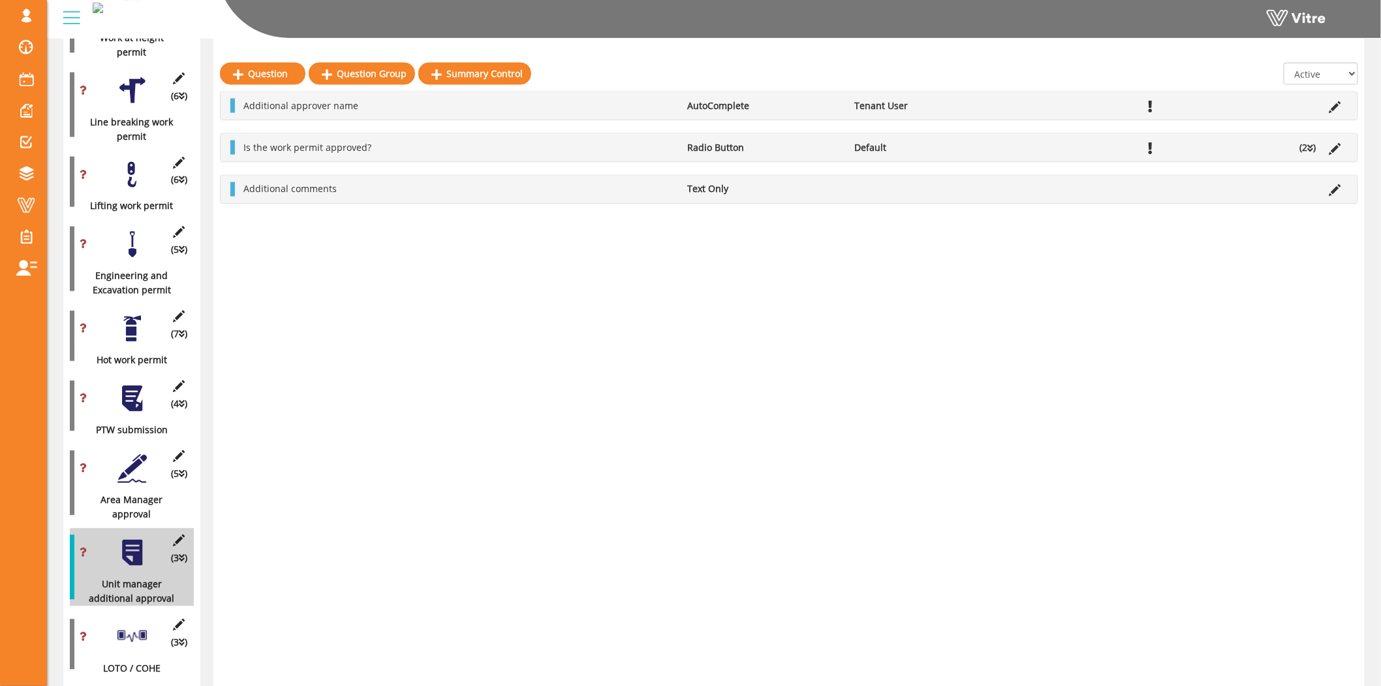
click at [125, 629] on div at bounding box center [132, 636] width 29 height 29
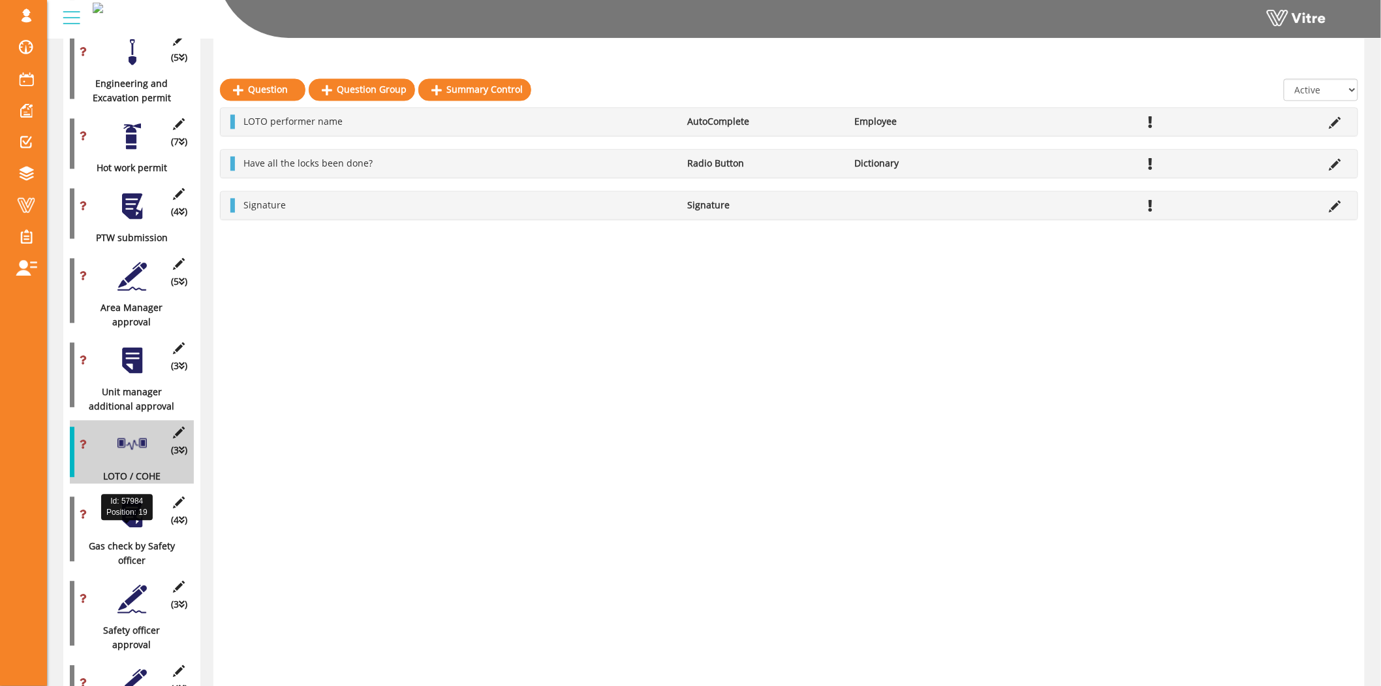
scroll to position [1076, 0]
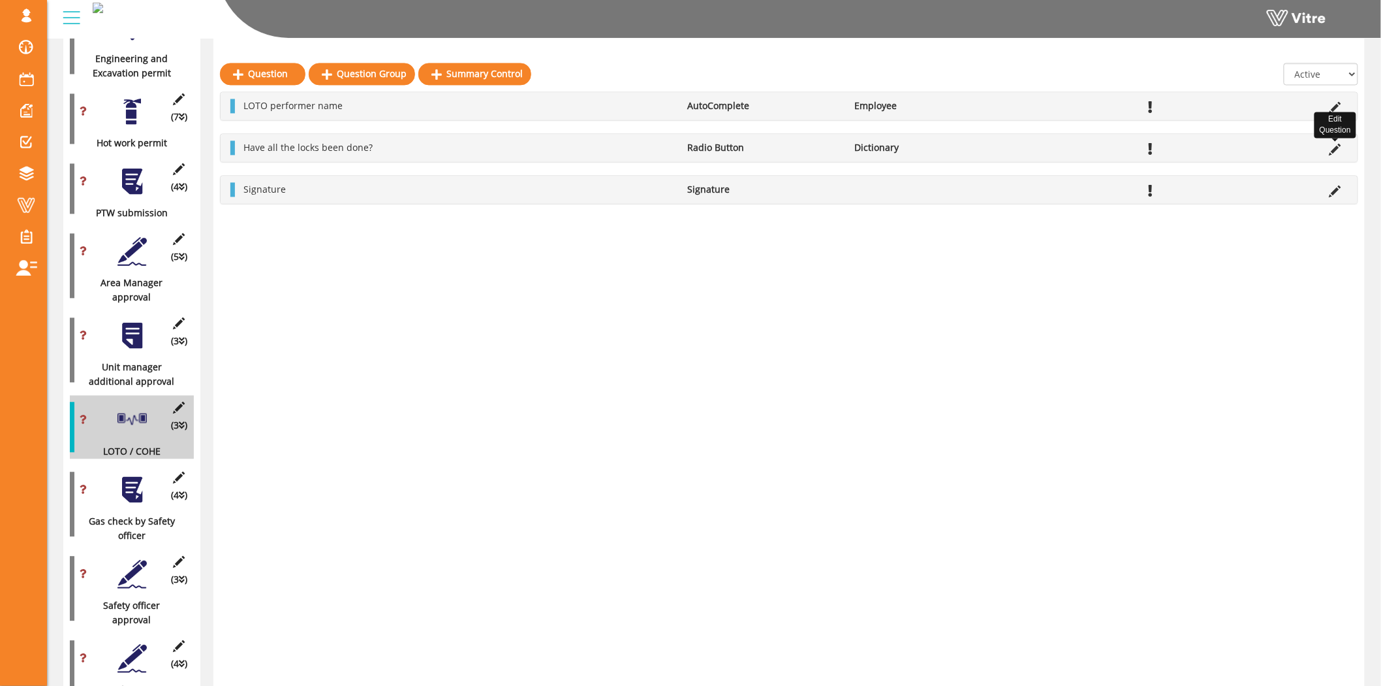
click at [1338, 152] on icon at bounding box center [1336, 150] width 12 height 12
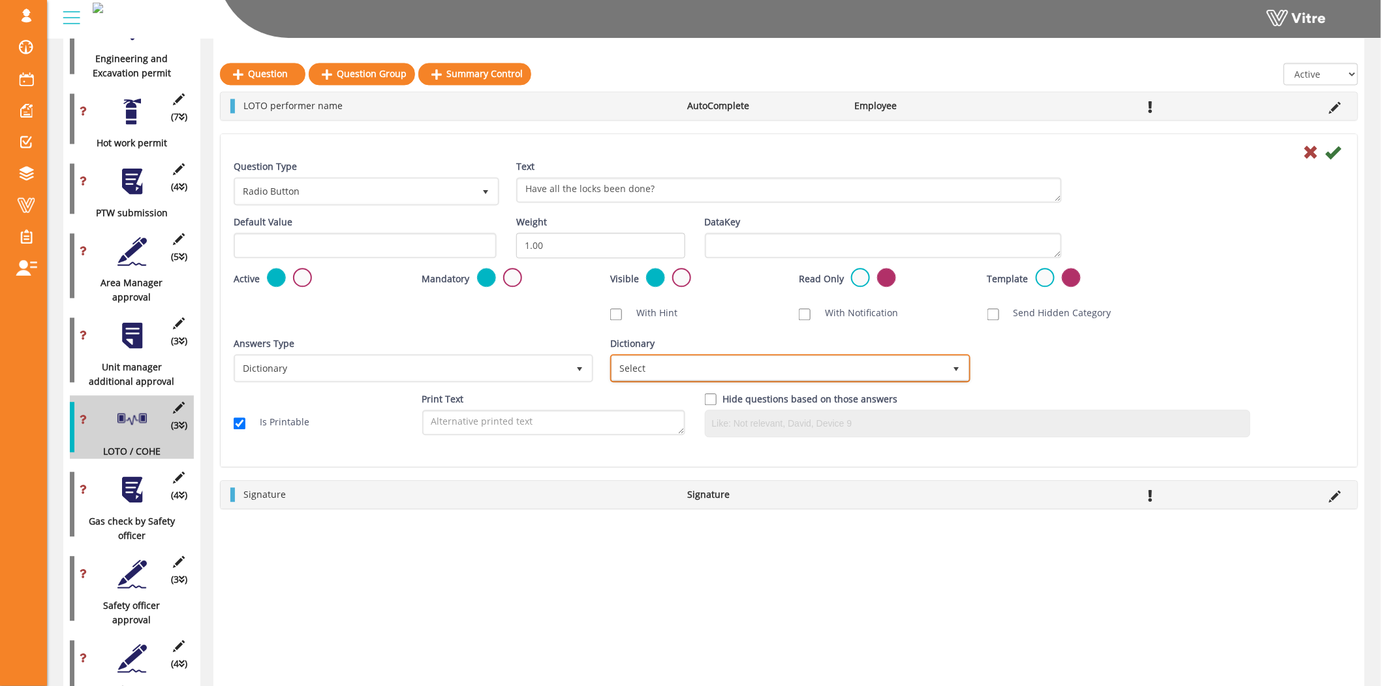
click at [783, 368] on span "Select" at bounding box center [778, 368] width 332 height 24
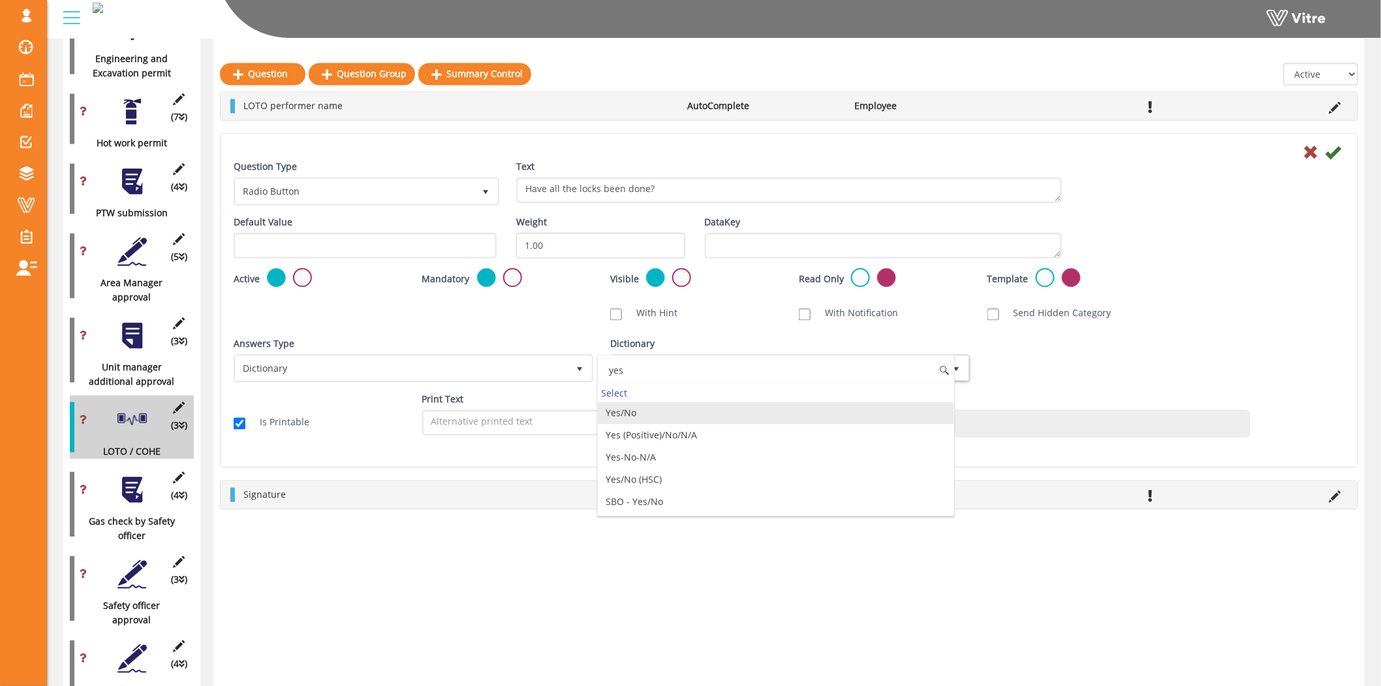
click at [670, 421] on li "Yes/No" at bounding box center [776, 413] width 356 height 22
type input "yes"
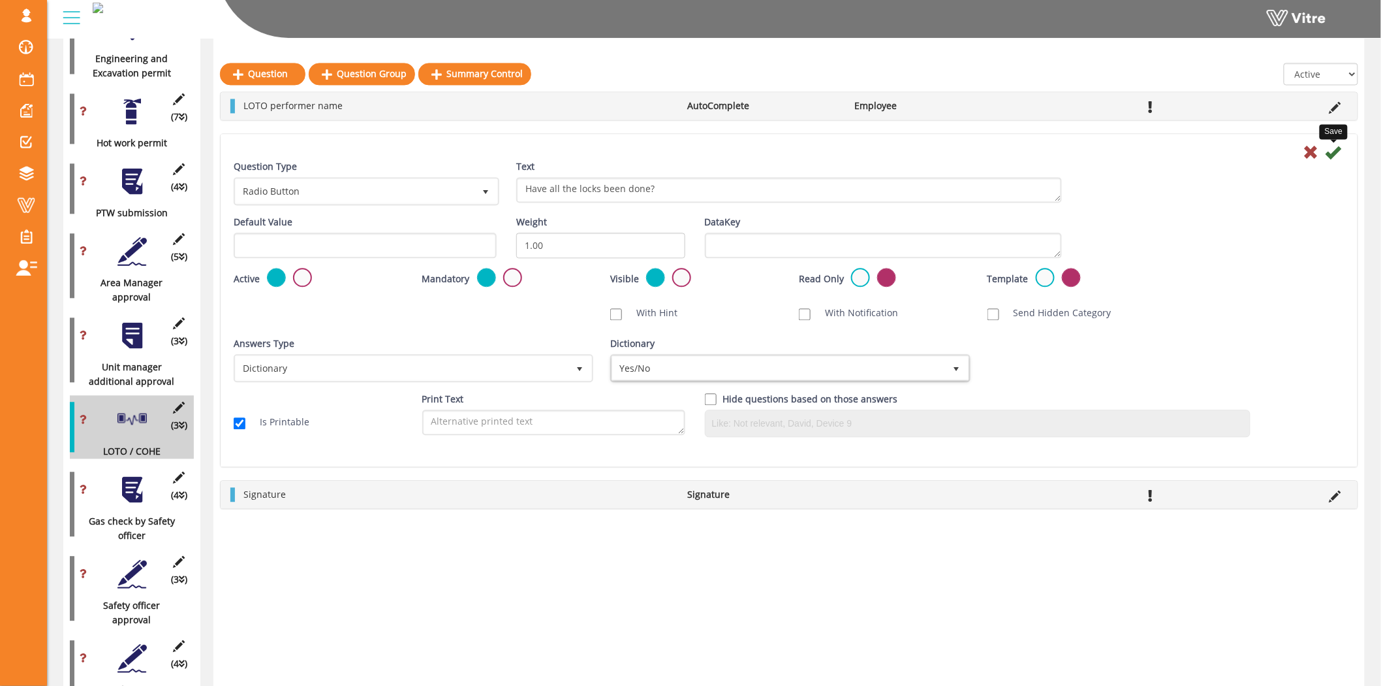
click at [1331, 150] on icon at bounding box center [1334, 152] width 16 height 16
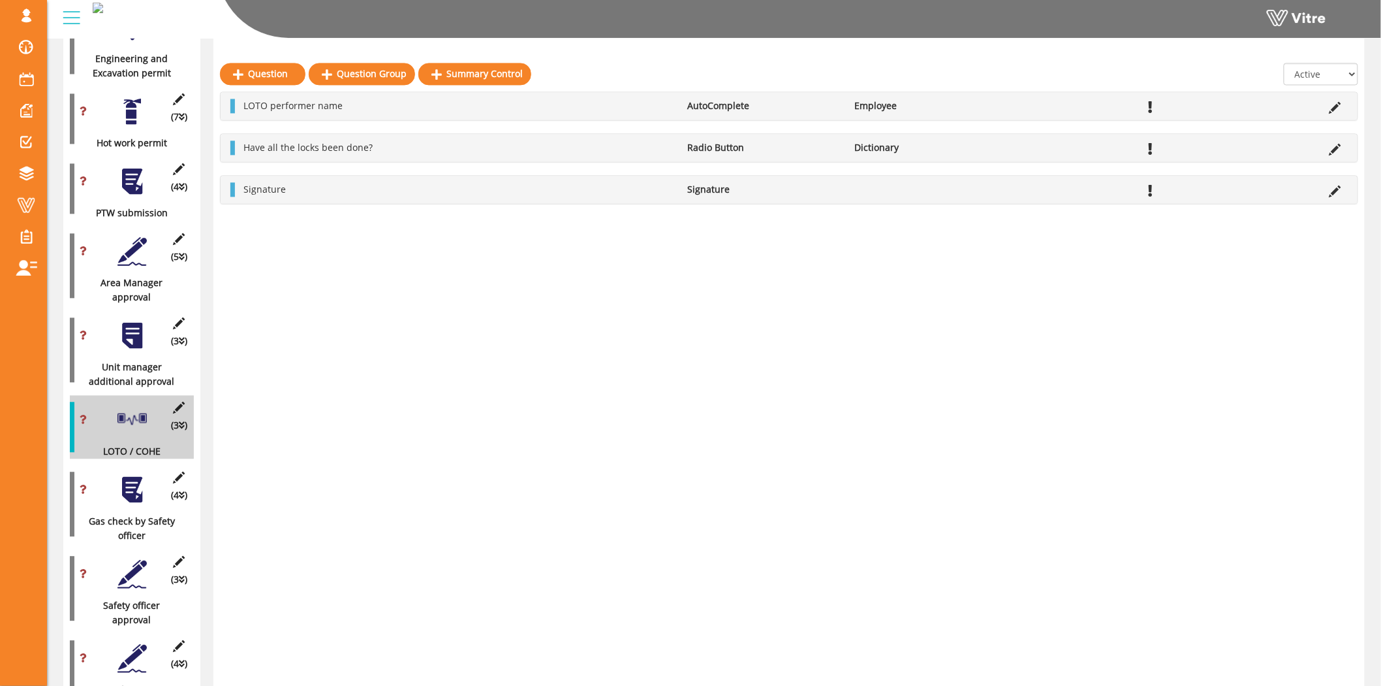
click at [137, 484] on div at bounding box center [132, 489] width 29 height 29
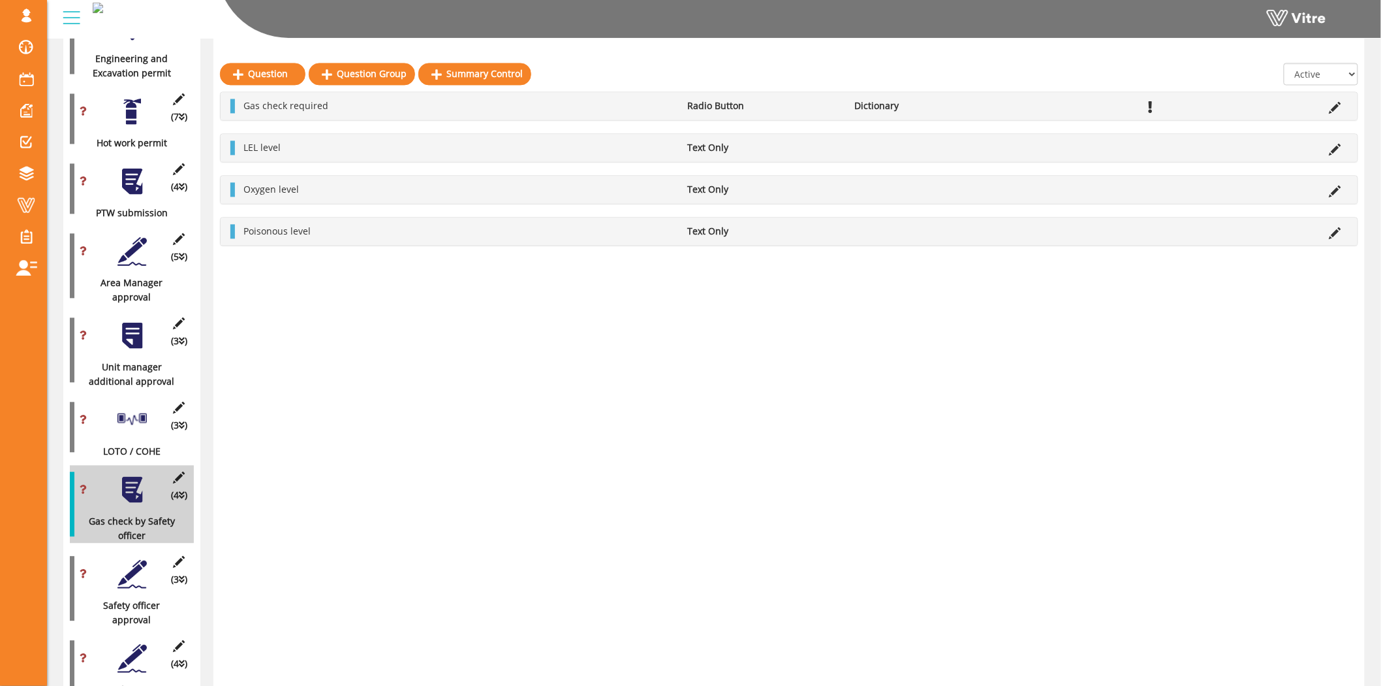
click at [1330, 111] on icon at bounding box center [1336, 108] width 12 height 12
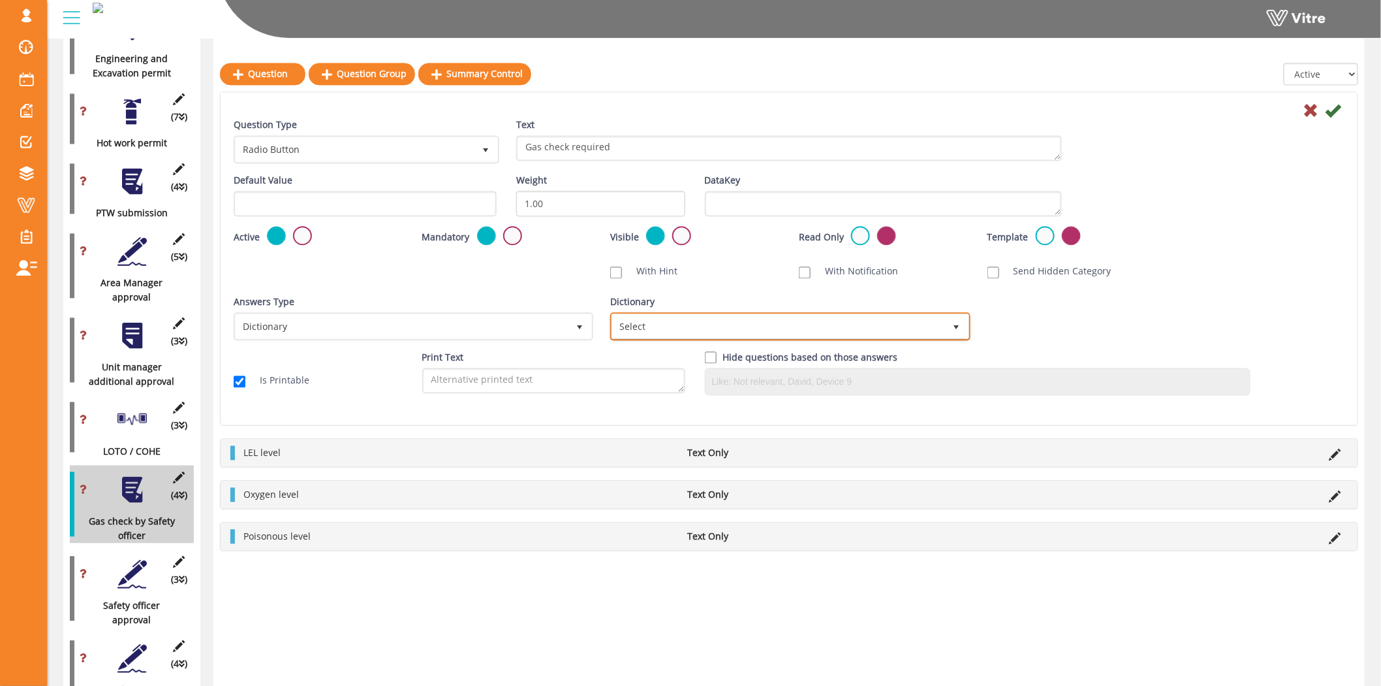
click at [732, 317] on span "Select" at bounding box center [778, 326] width 332 height 24
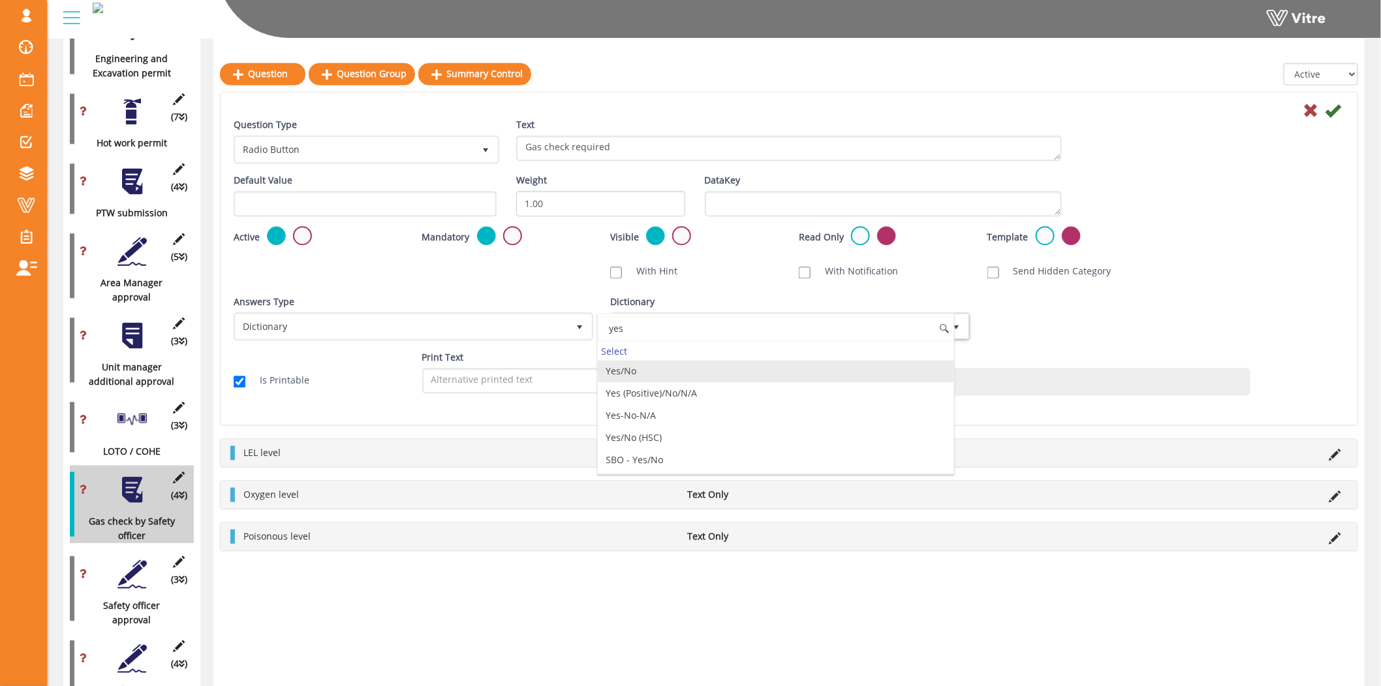
click at [720, 366] on li "Yes/No" at bounding box center [776, 371] width 356 height 22
type input "yes"
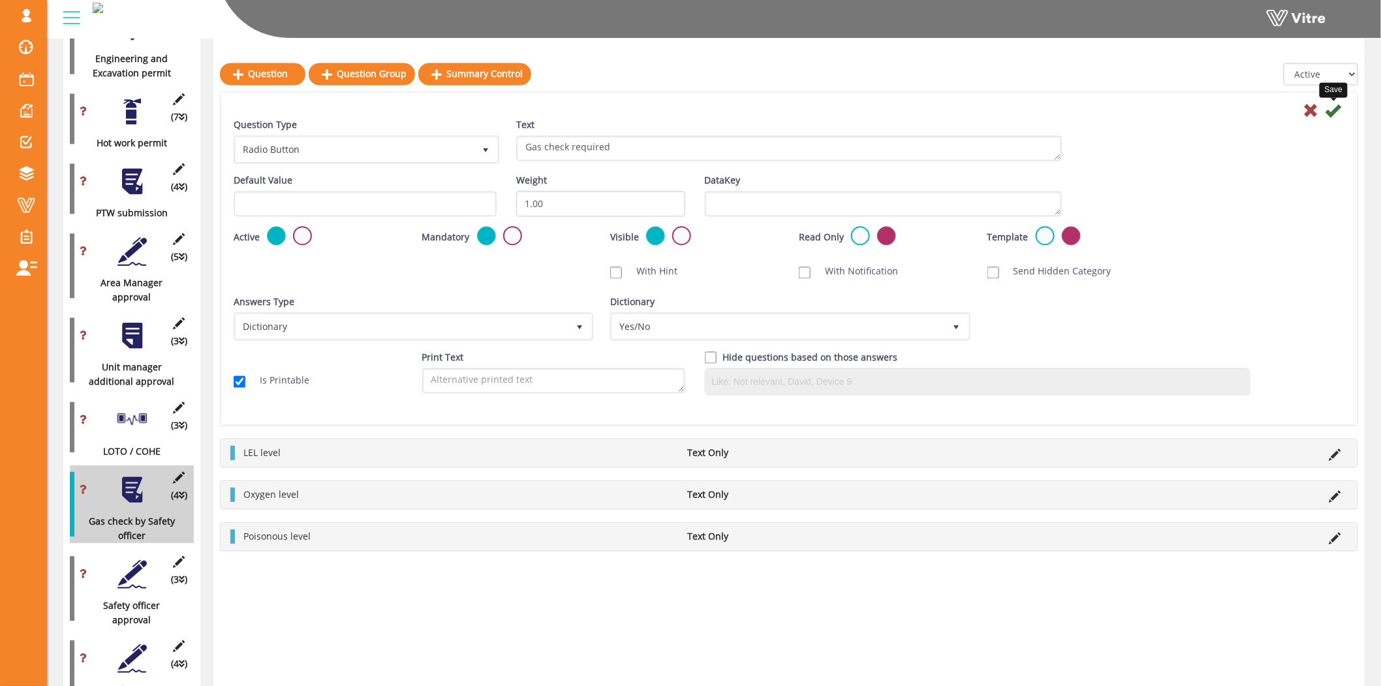
click at [1333, 110] on icon at bounding box center [1334, 111] width 16 height 16
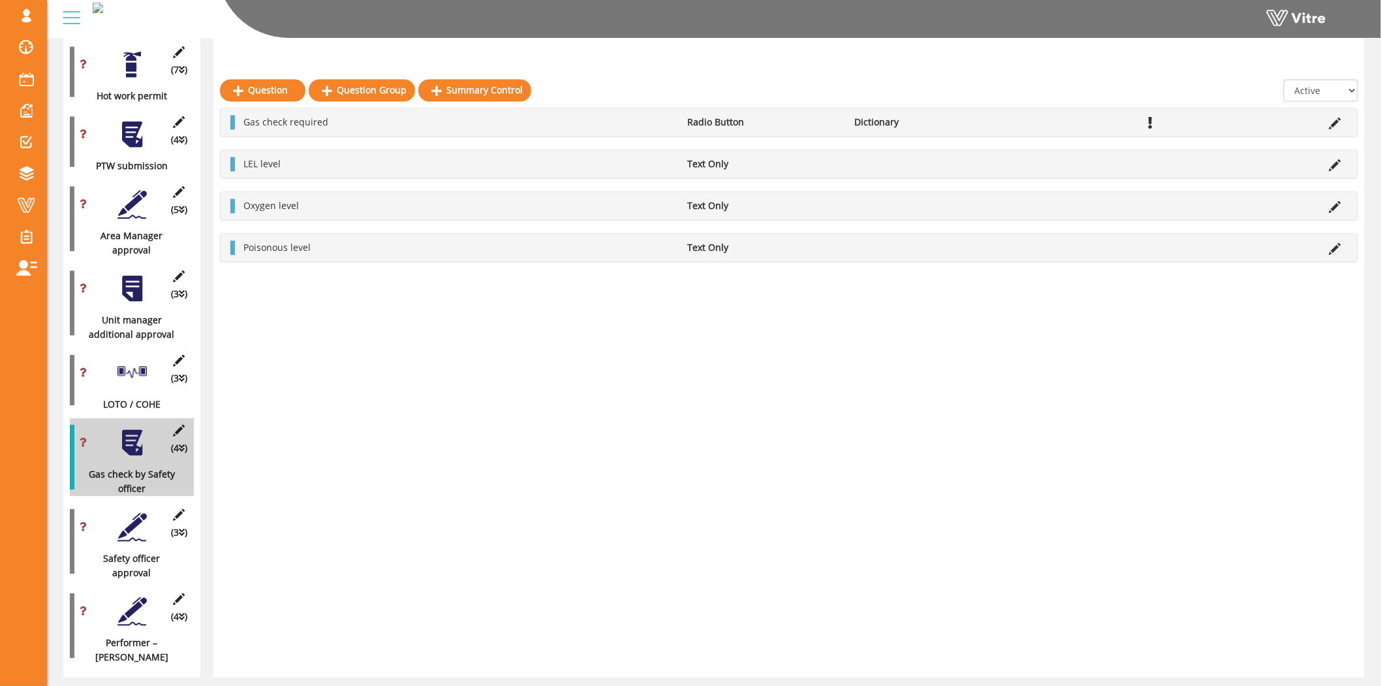
scroll to position [1148, 0]
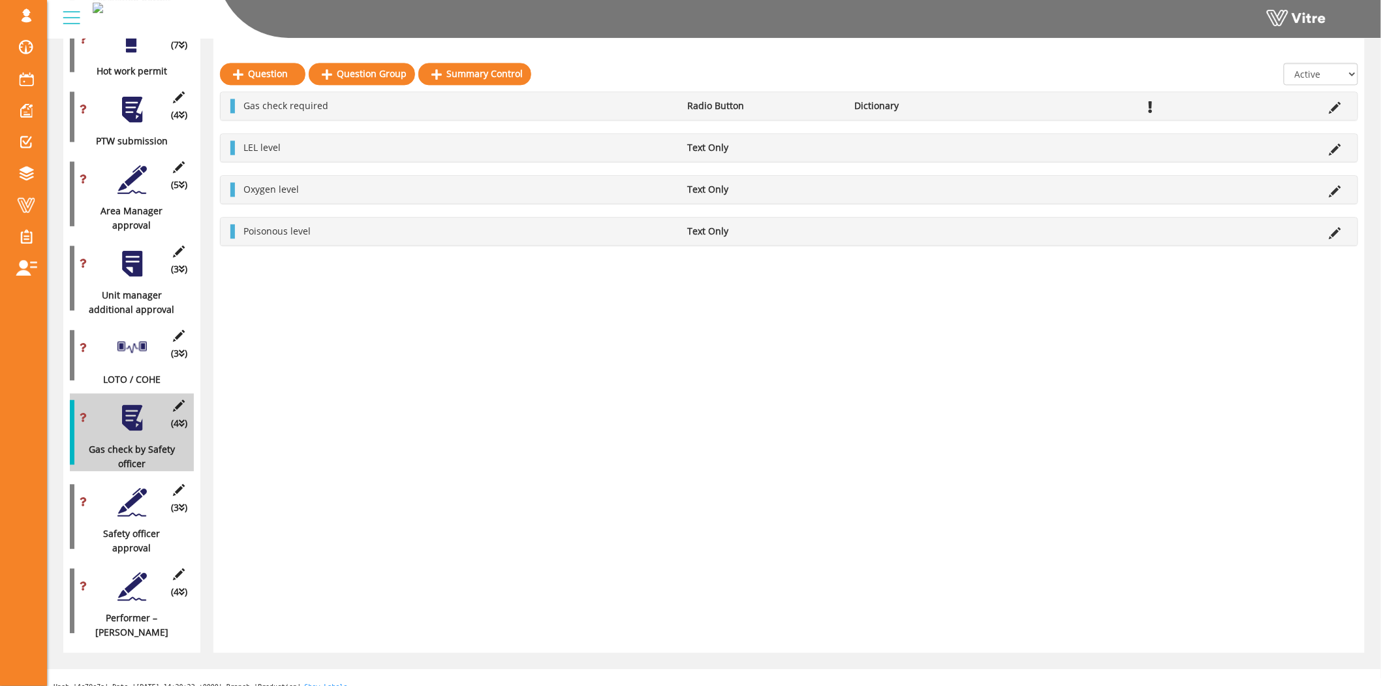
click at [132, 497] on div at bounding box center [132, 501] width 29 height 29
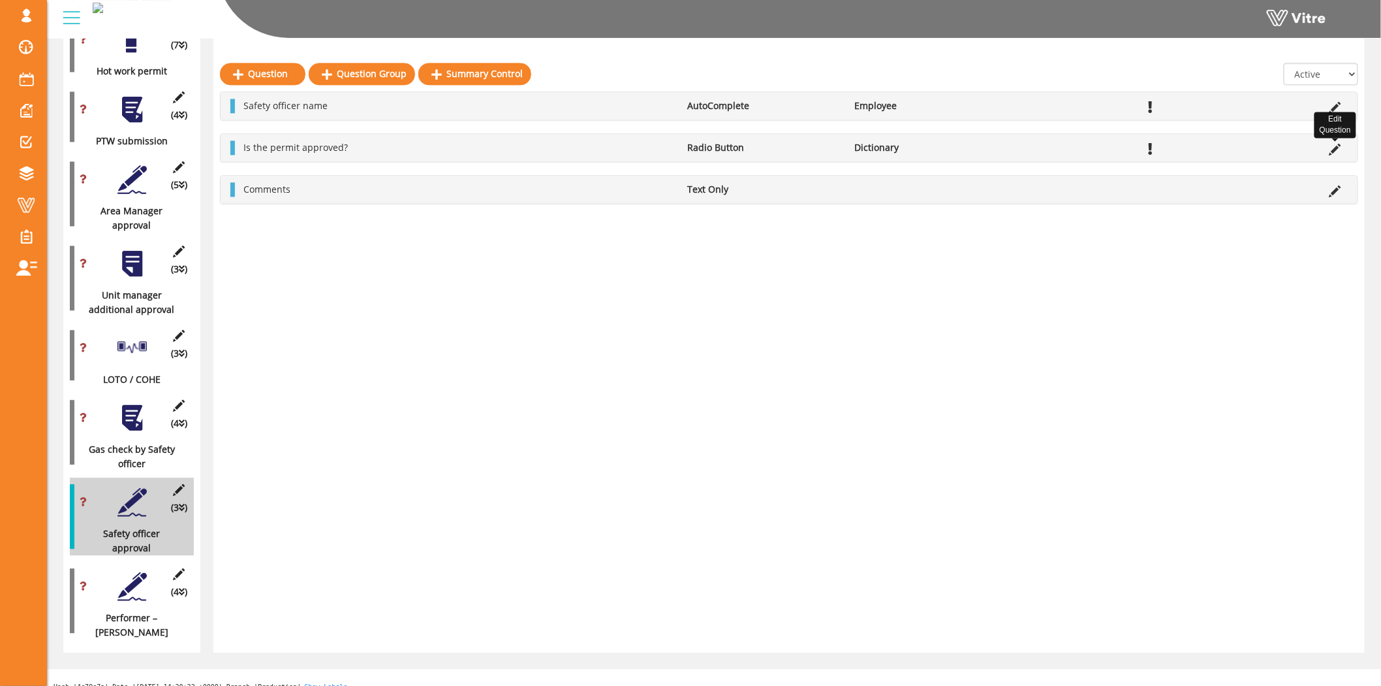
click at [1339, 144] on icon at bounding box center [1336, 150] width 12 height 12
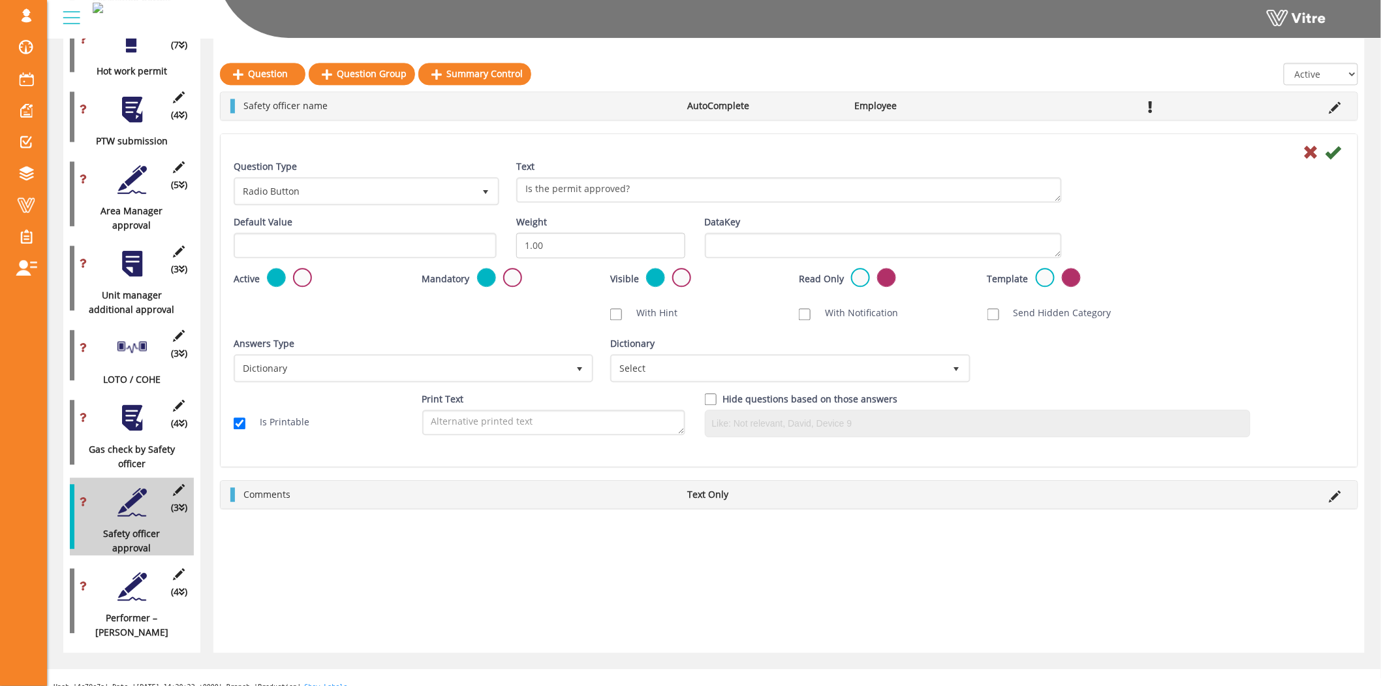
click at [886, 351] on div "Dictionary Select" at bounding box center [788, 359] width 357 height 46
click at [882, 361] on span "Select" at bounding box center [778, 368] width 332 height 24
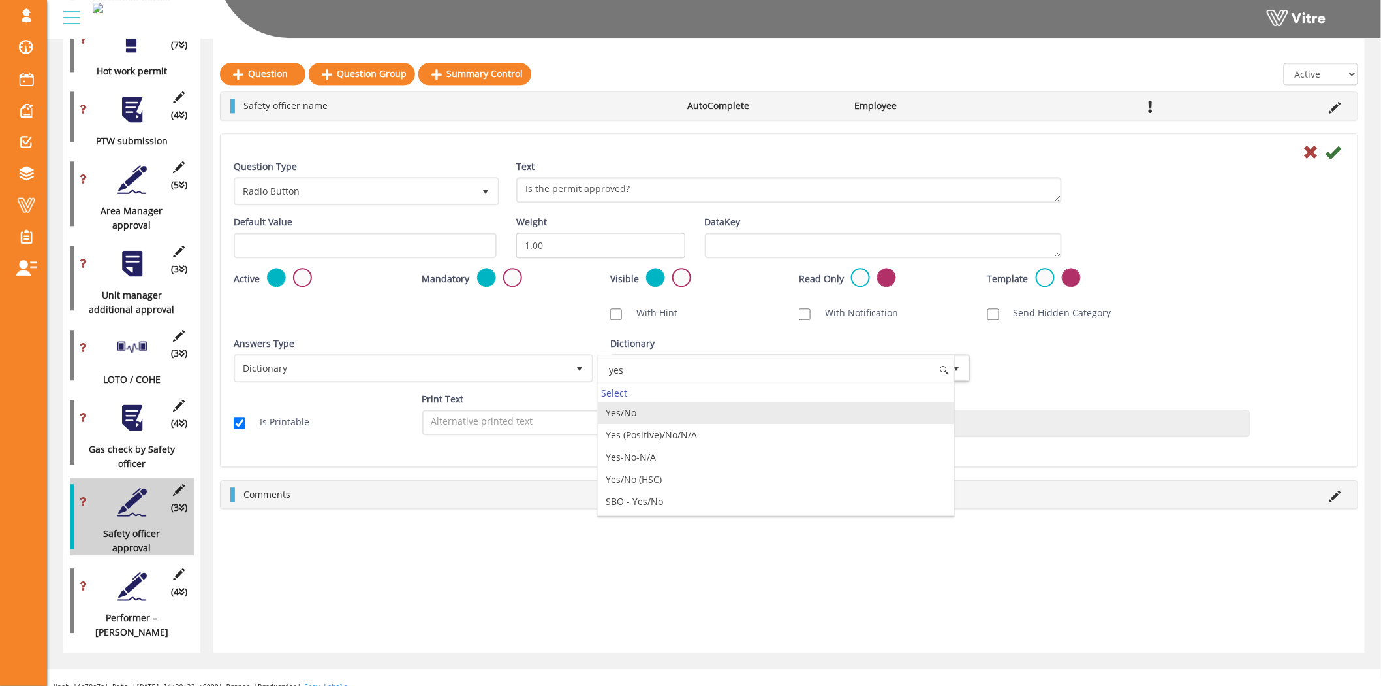
click at [661, 417] on li "Yes/No" at bounding box center [776, 413] width 356 height 22
type input "yes"
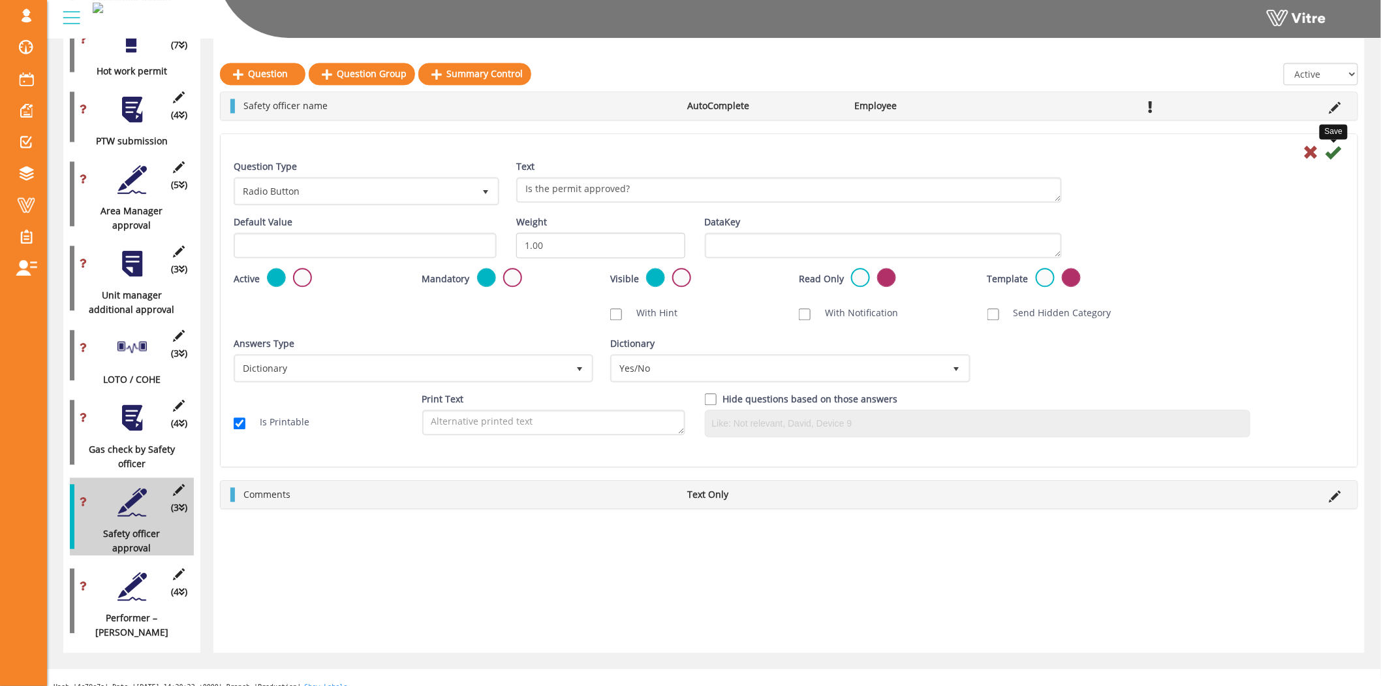
click at [1333, 148] on icon at bounding box center [1334, 152] width 16 height 16
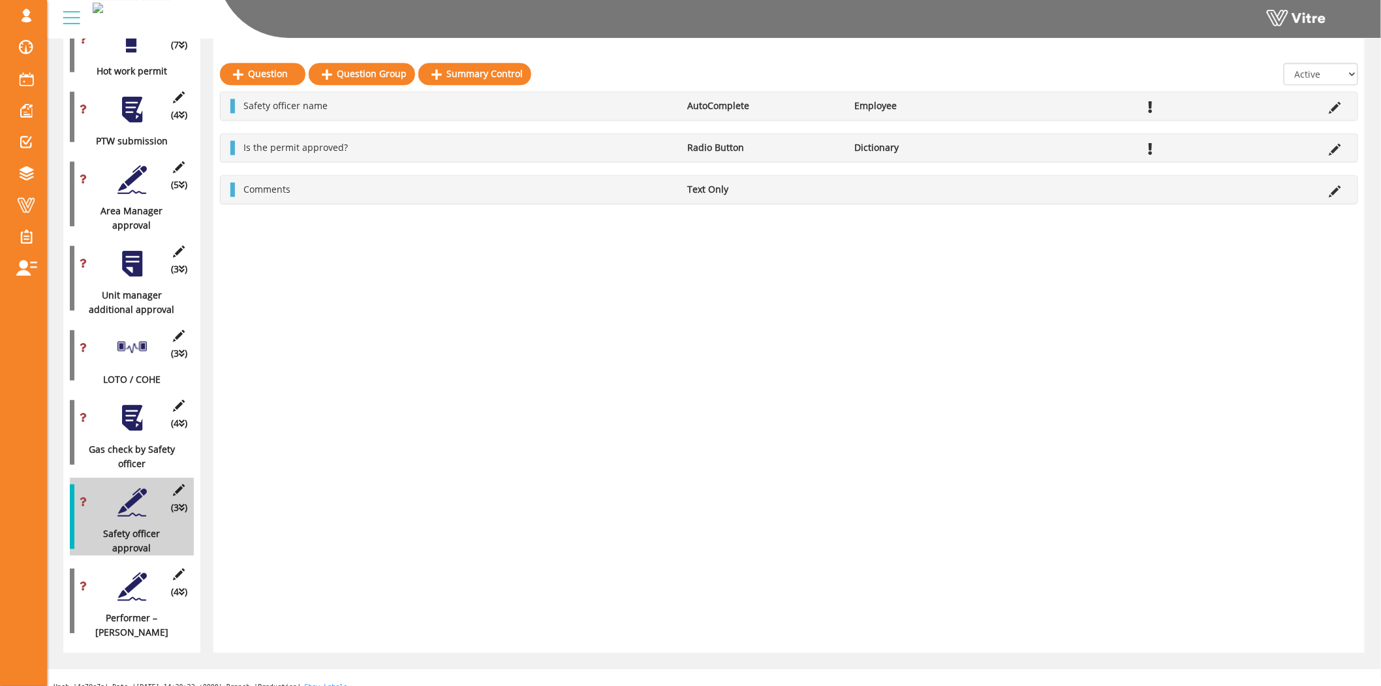
click at [127, 590] on div "(4 ) Performer – Foreman" at bounding box center [132, 600] width 124 height 78
click at [129, 575] on div at bounding box center [132, 585] width 29 height 29
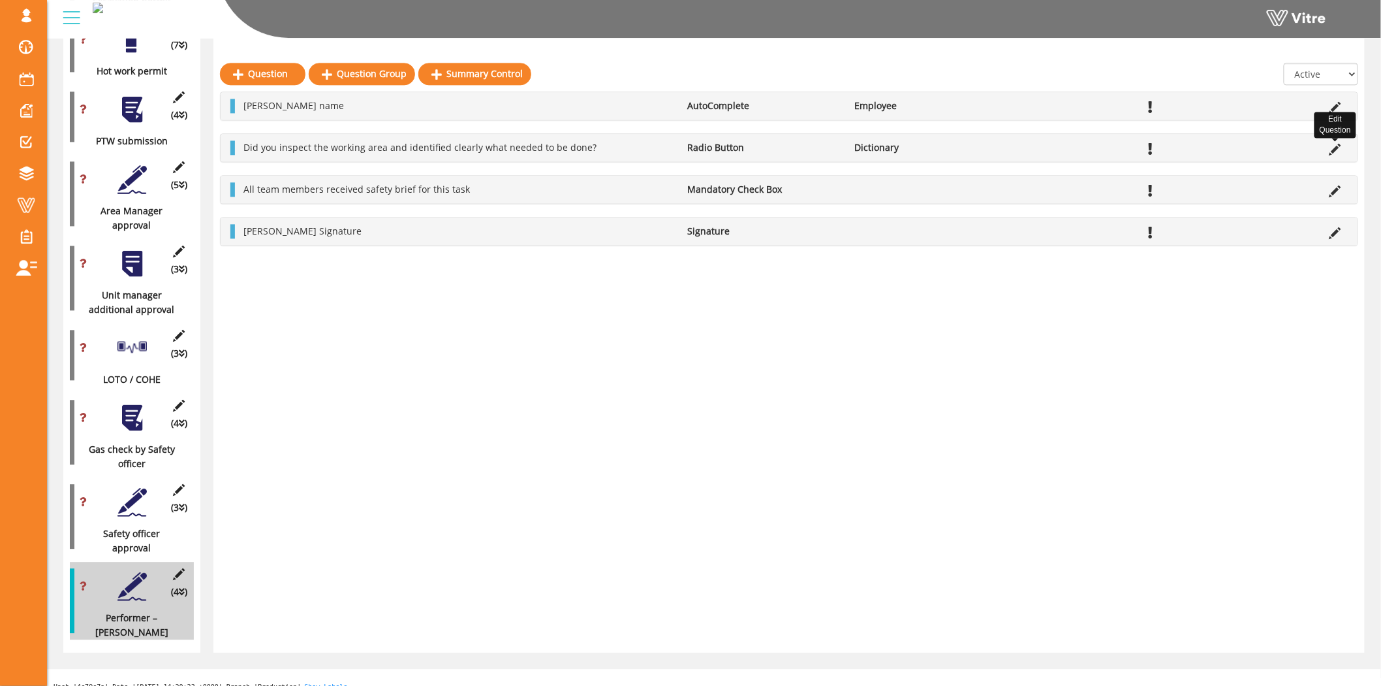
click at [1336, 146] on icon at bounding box center [1336, 150] width 12 height 12
click at [1332, 148] on icon at bounding box center [1336, 150] width 12 height 12
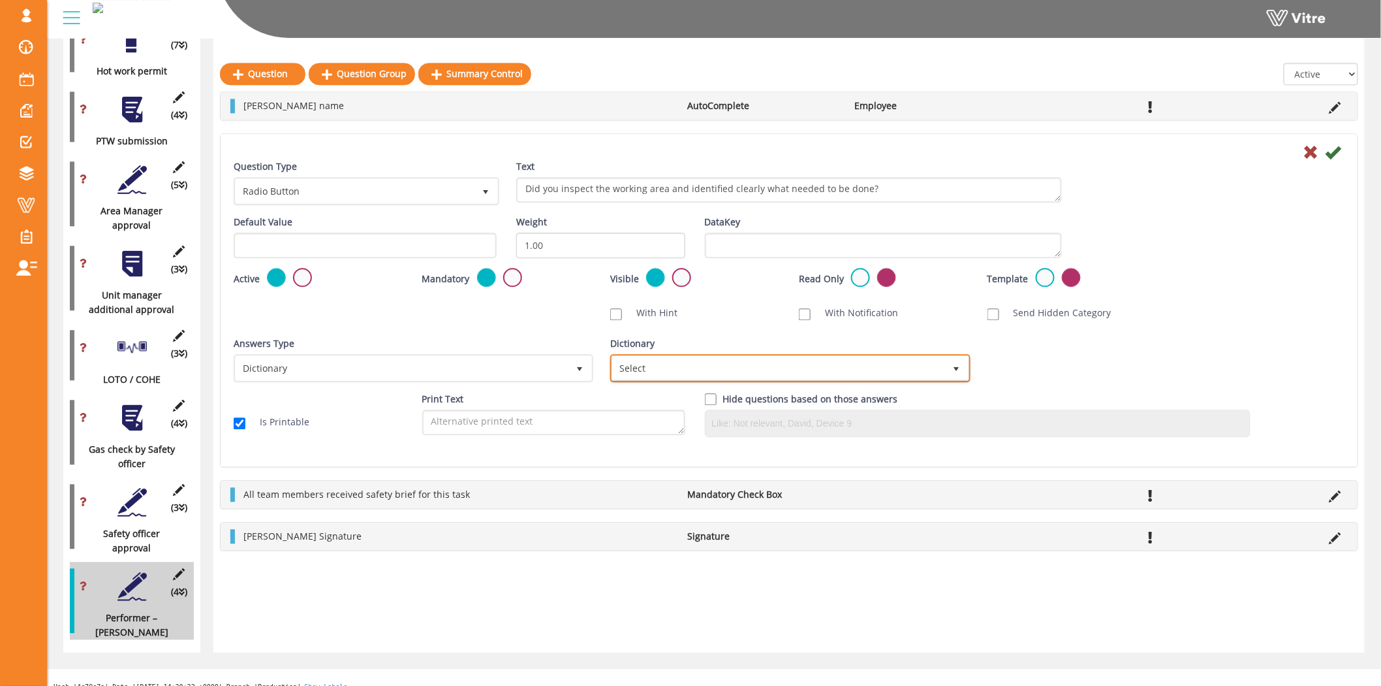
click at [673, 363] on span "Select" at bounding box center [778, 368] width 332 height 24
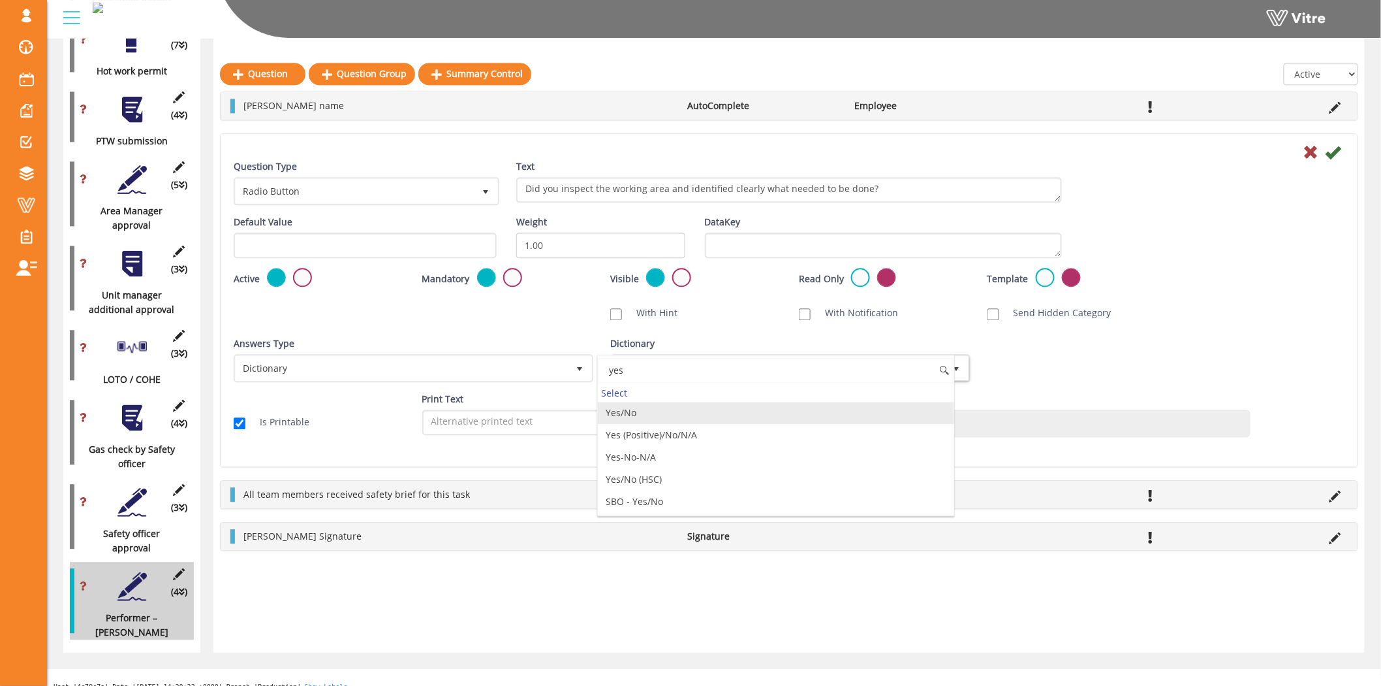
click at [655, 413] on li "Yes/No" at bounding box center [776, 413] width 356 height 22
type input "yes"
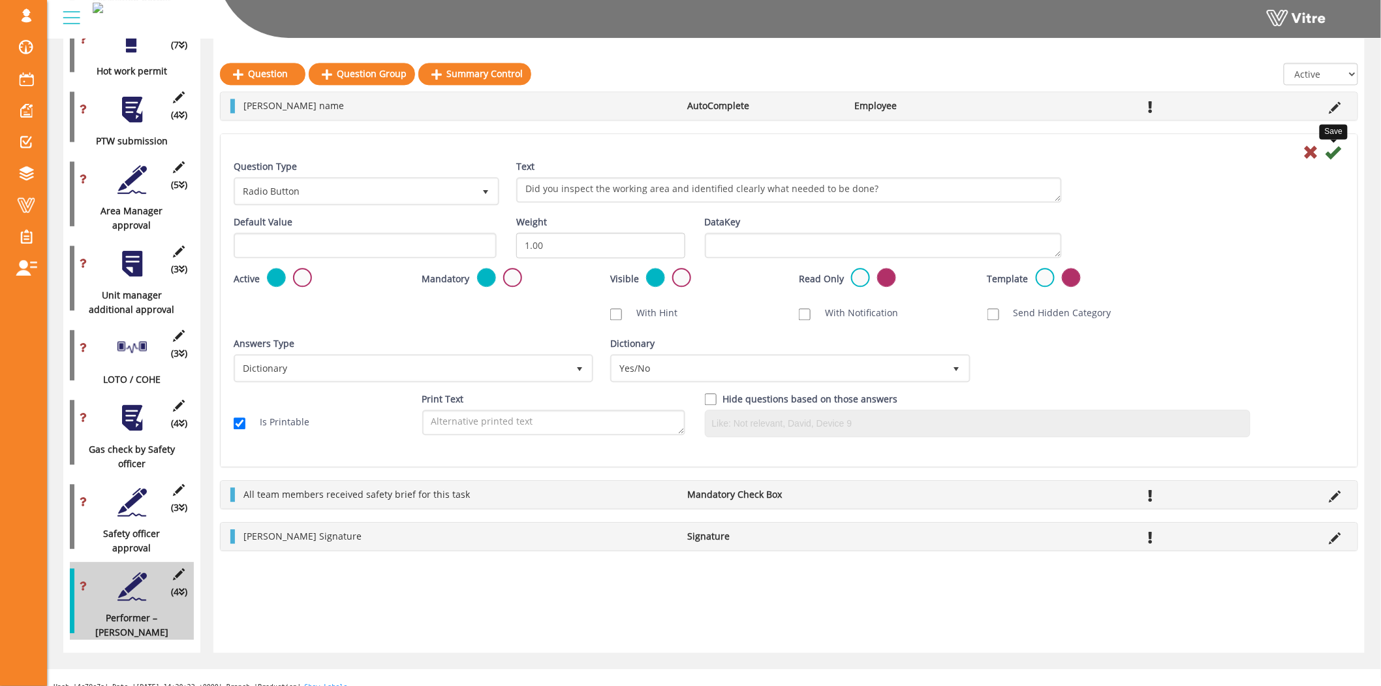
click at [1331, 158] on icon at bounding box center [1334, 152] width 16 height 16
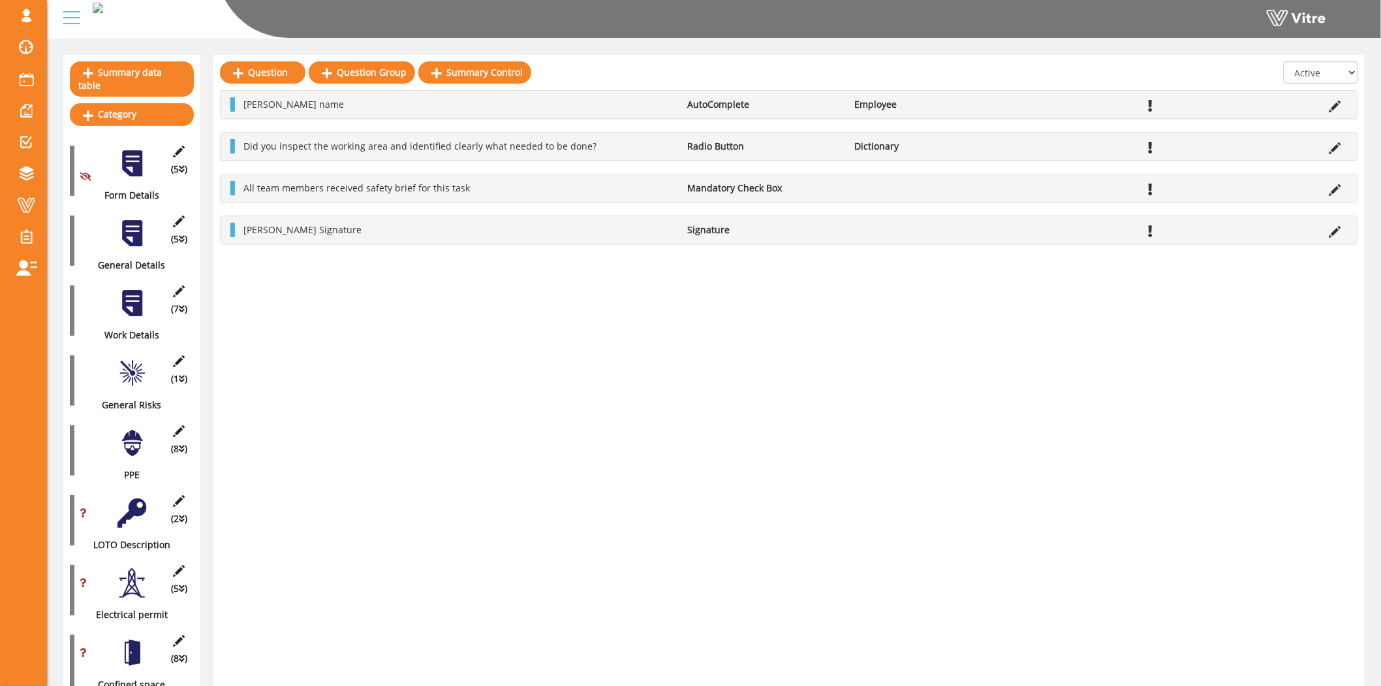
scroll to position [0, 0]
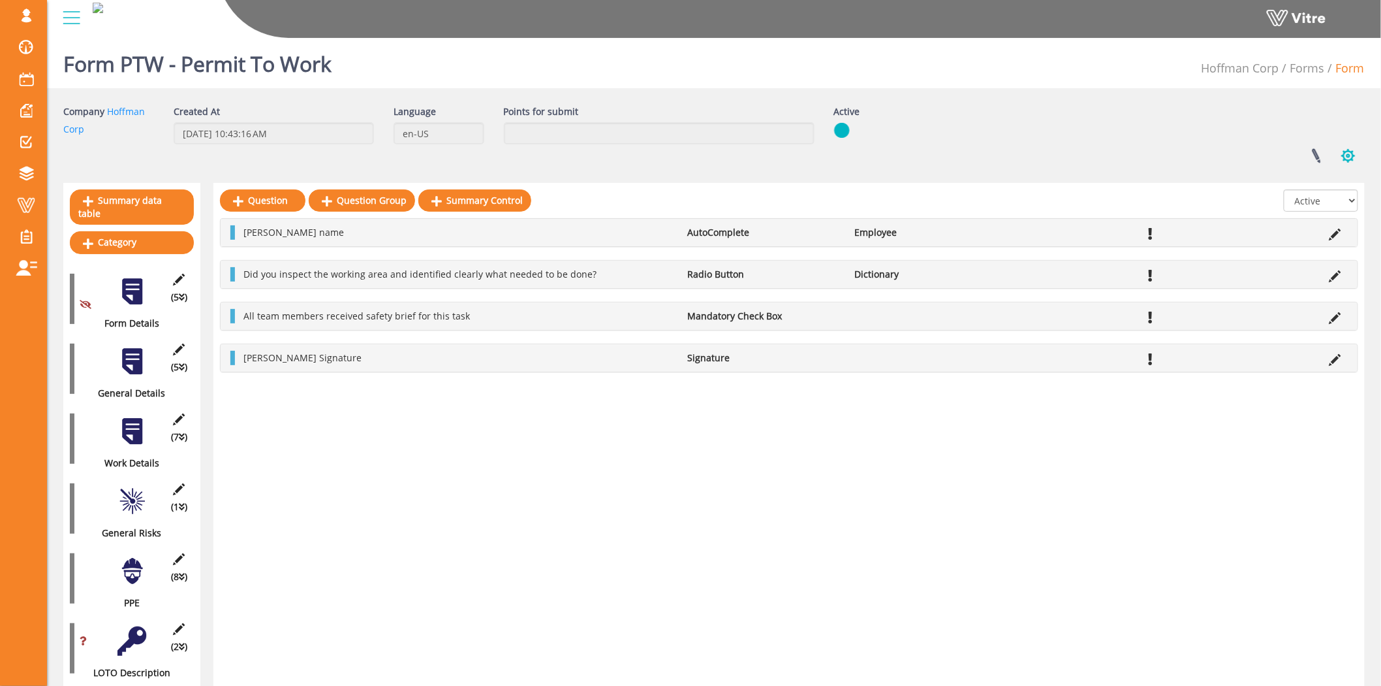
click at [1355, 159] on button "button" at bounding box center [1349, 155] width 33 height 35
click at [1293, 285] on link "Publishing options" at bounding box center [1305, 288] width 119 height 17
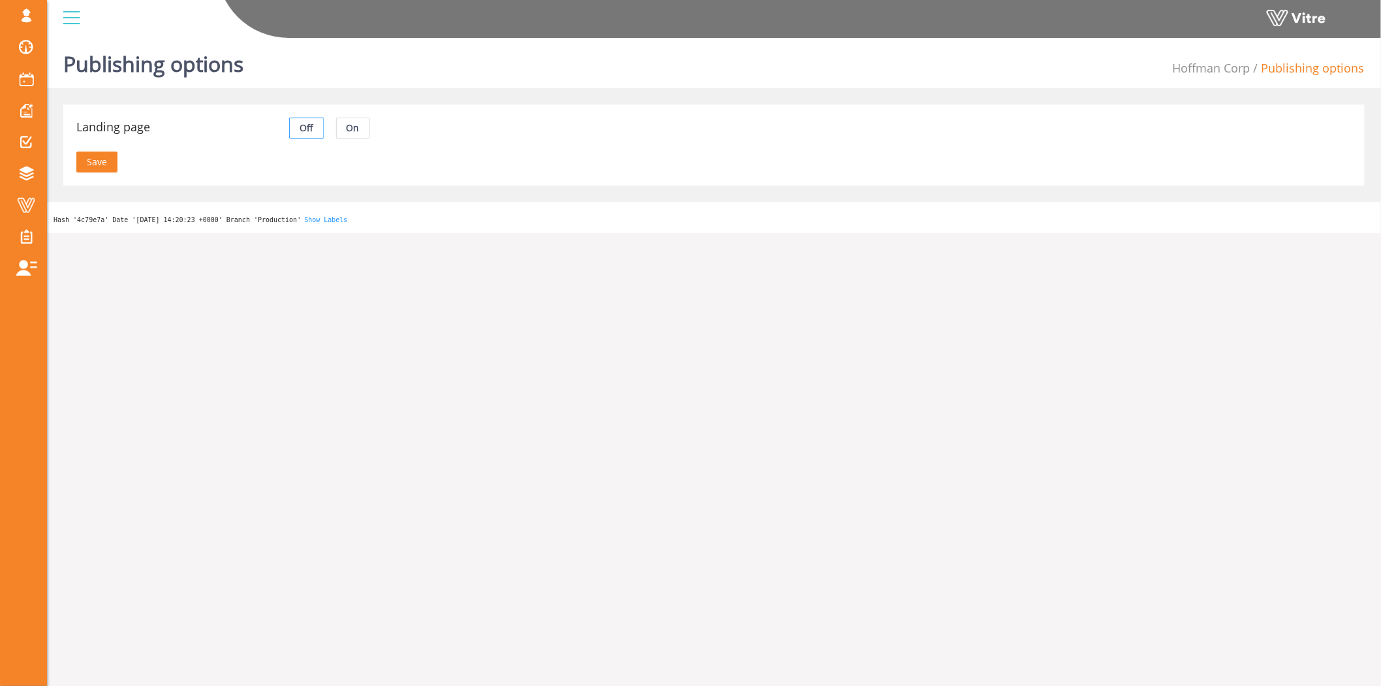
click at [357, 124] on span "On" at bounding box center [353, 127] width 13 height 12
click at [337, 131] on input "On" at bounding box center [337, 131] width 0 height 0
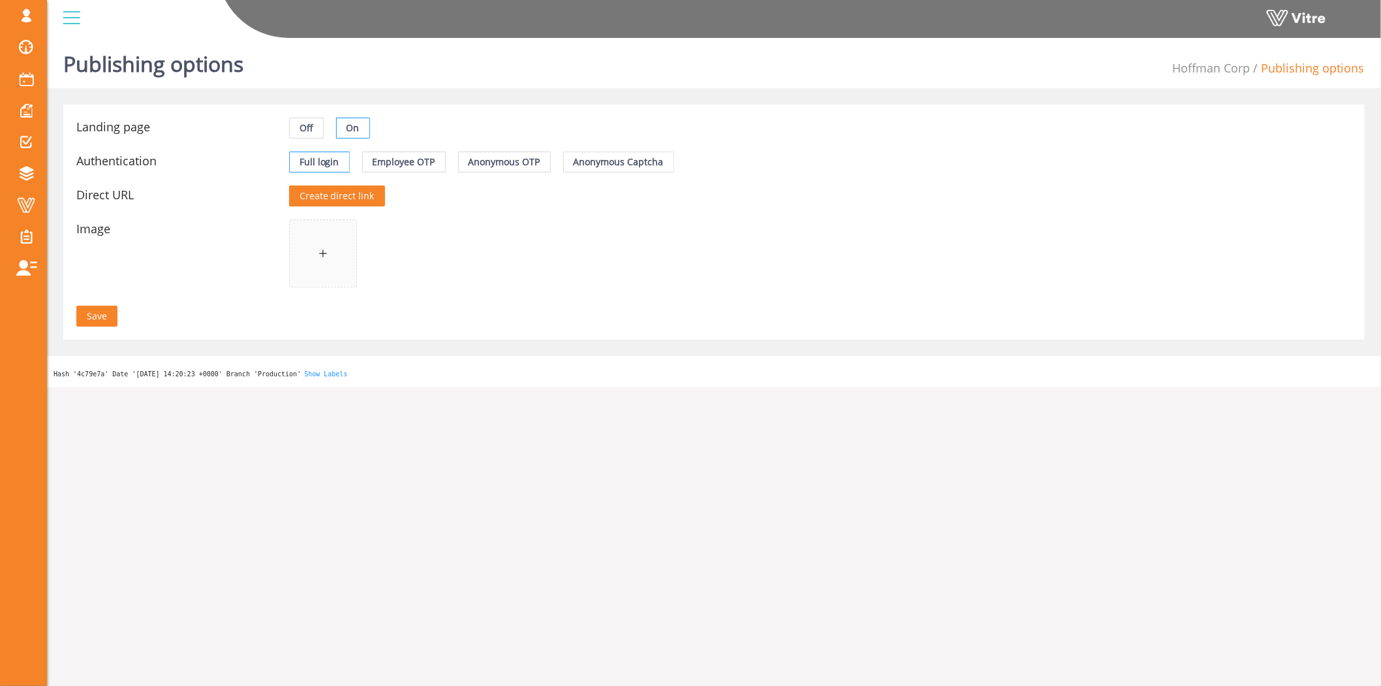
click at [324, 200] on span "Create direct link" at bounding box center [337, 196] width 75 height 14
click at [83, 210] on div "Direct URL https://app.vitre.io/landingPage/288971b8-c790-4306-96ac-73aca8f6d80…" at bounding box center [714, 196] width 1289 height 34
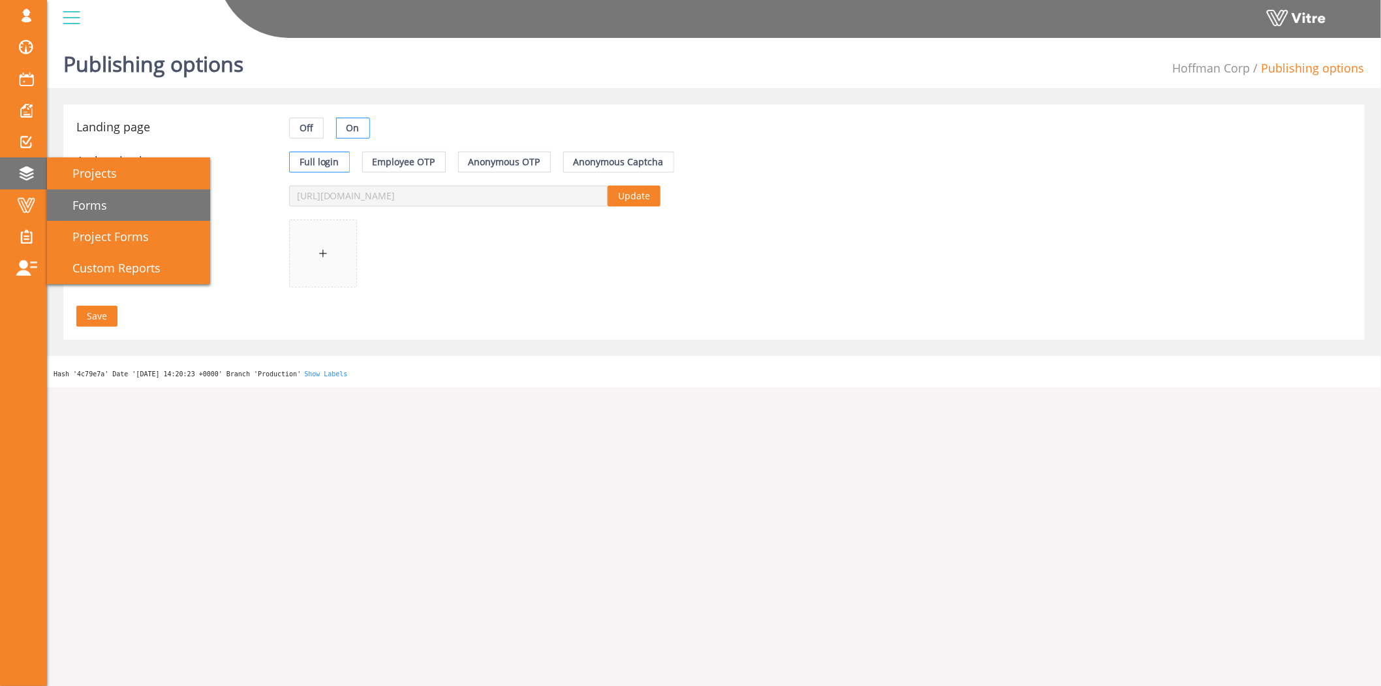
click at [128, 213] on link "Forms" at bounding box center [128, 204] width 163 height 31
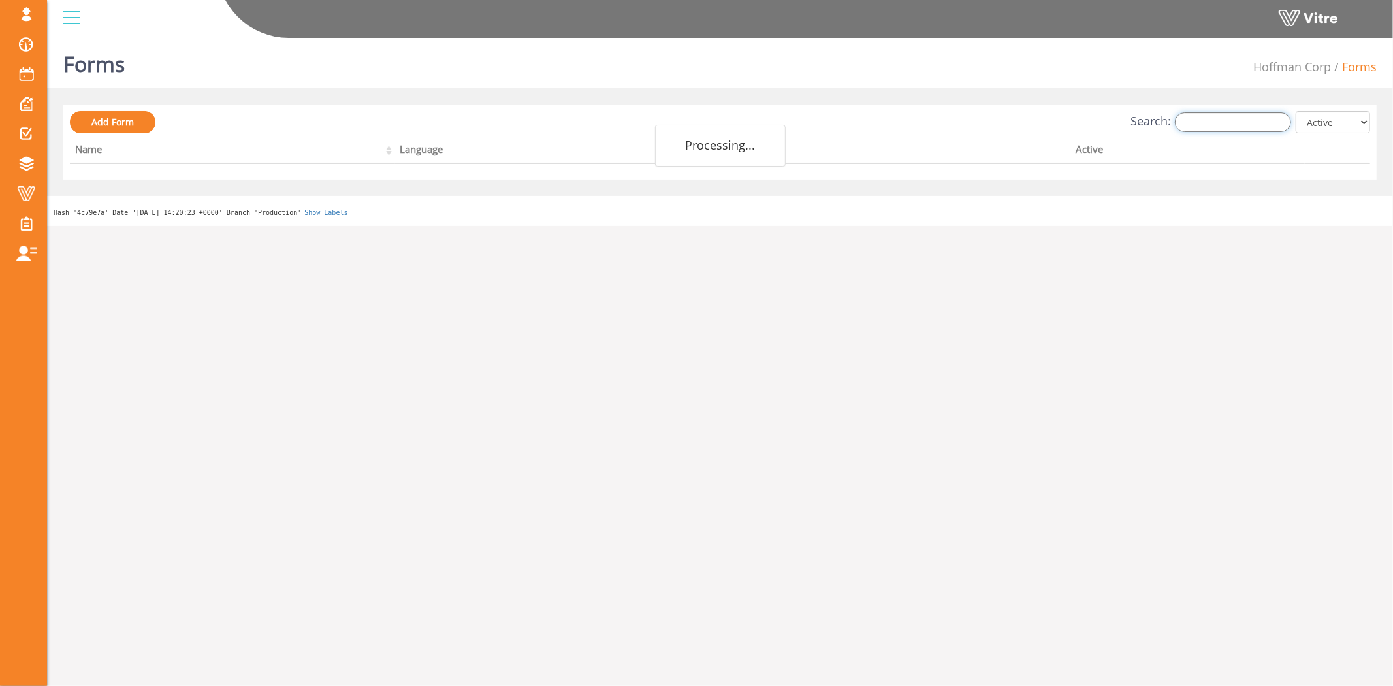
click at [1252, 126] on input "Search:" at bounding box center [1233, 122] width 116 height 20
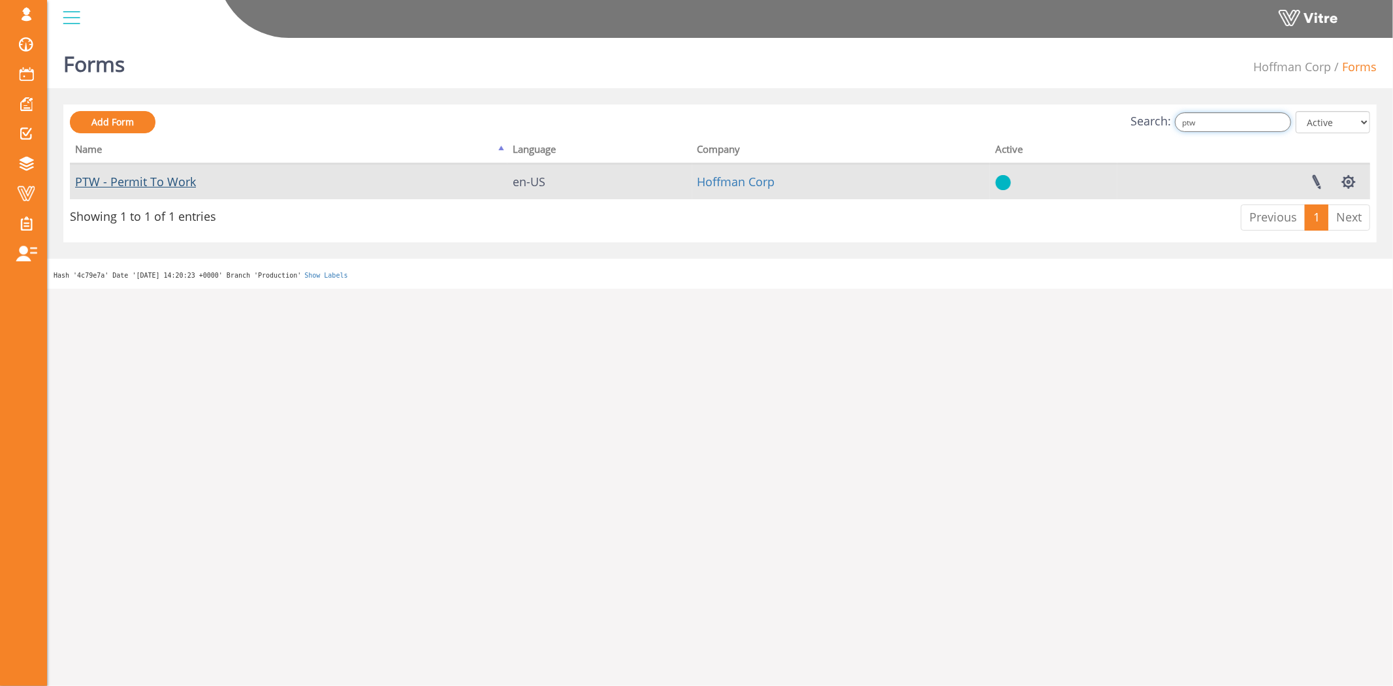
type input "ptw"
click at [159, 180] on link "PTW - Permit To Work" at bounding box center [135, 182] width 121 height 16
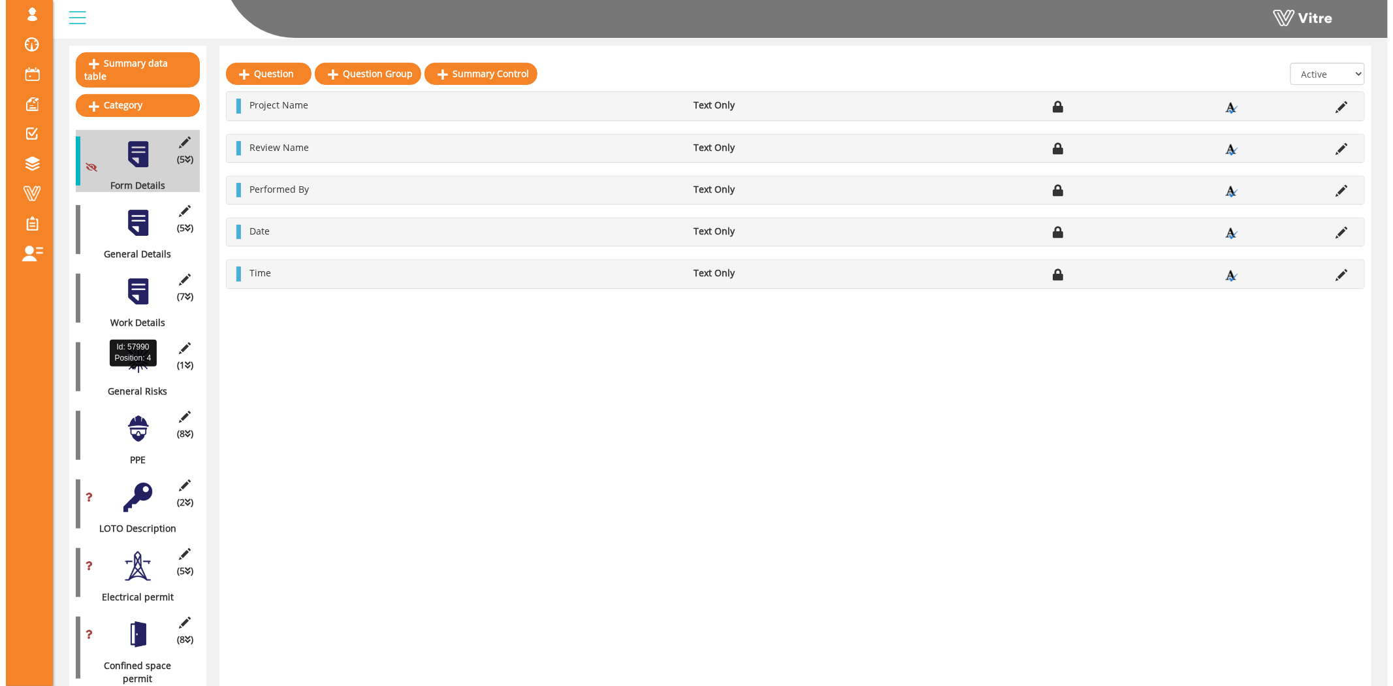
scroll to position [145, 0]
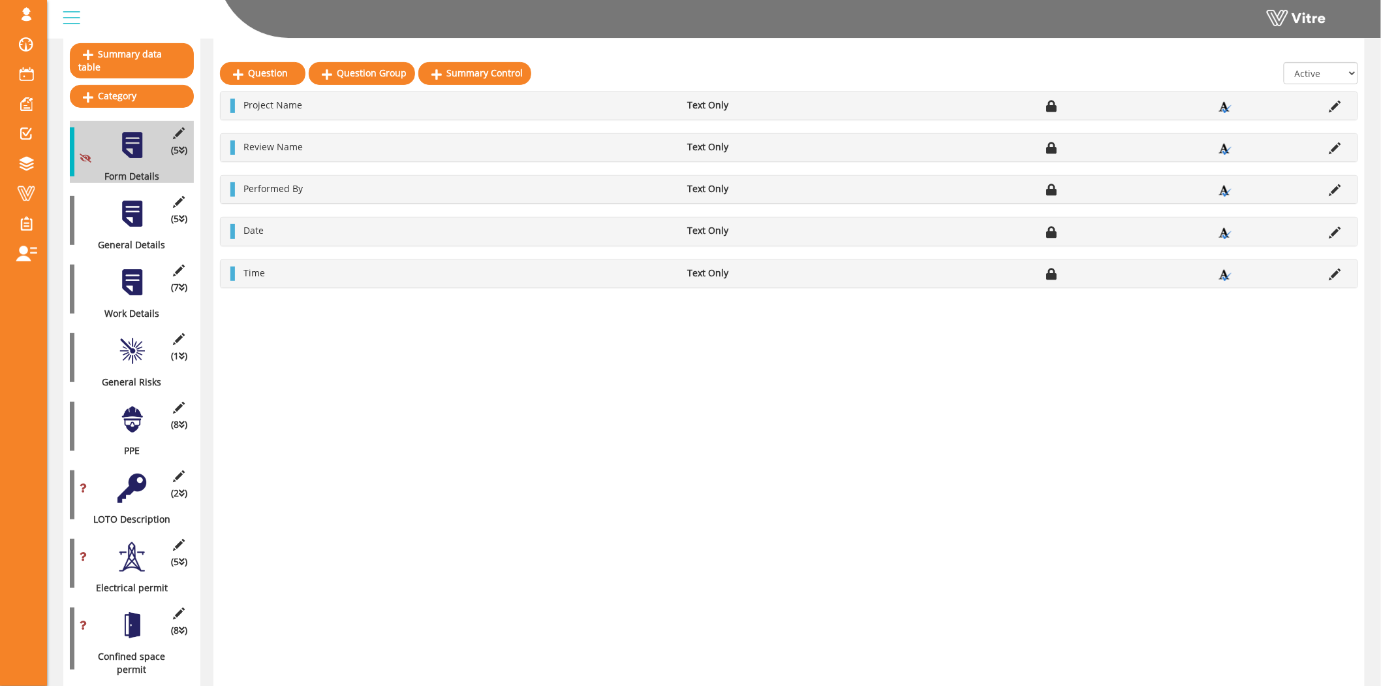
click at [132, 473] on div at bounding box center [132, 487] width 29 height 29
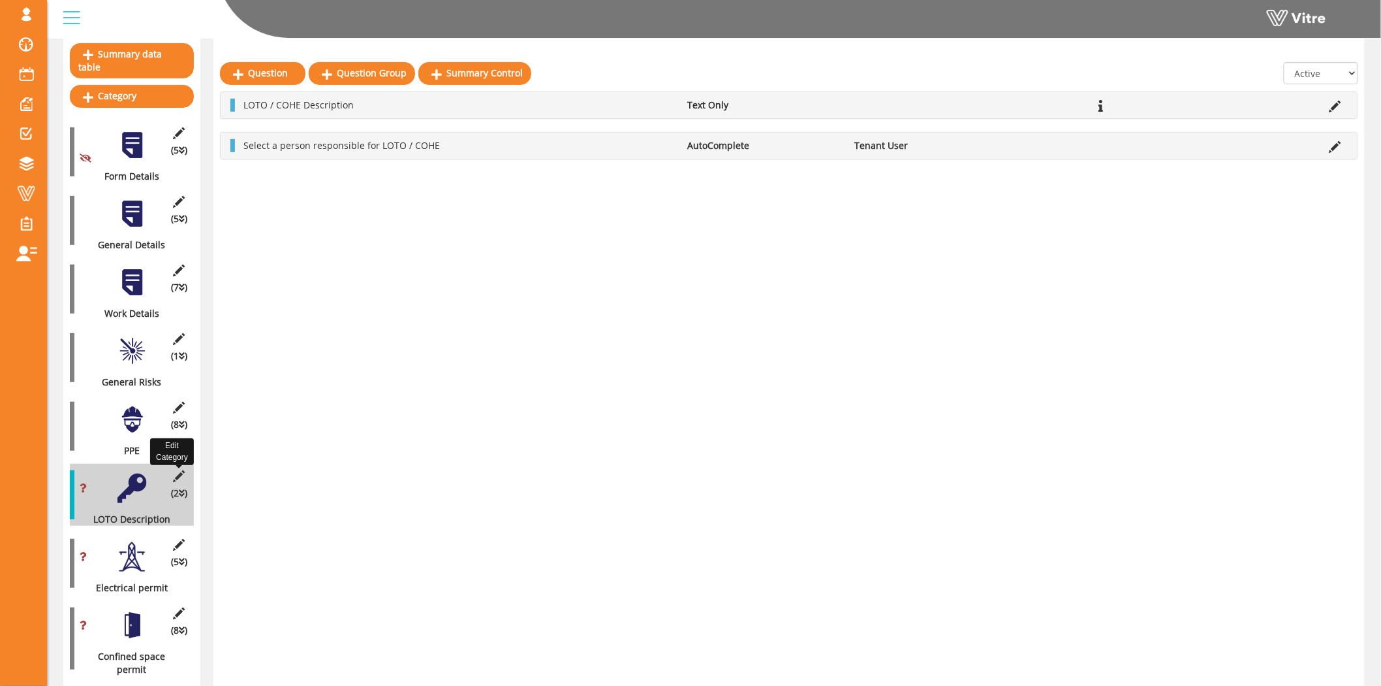
click at [180, 470] on icon at bounding box center [179, 476] width 16 height 12
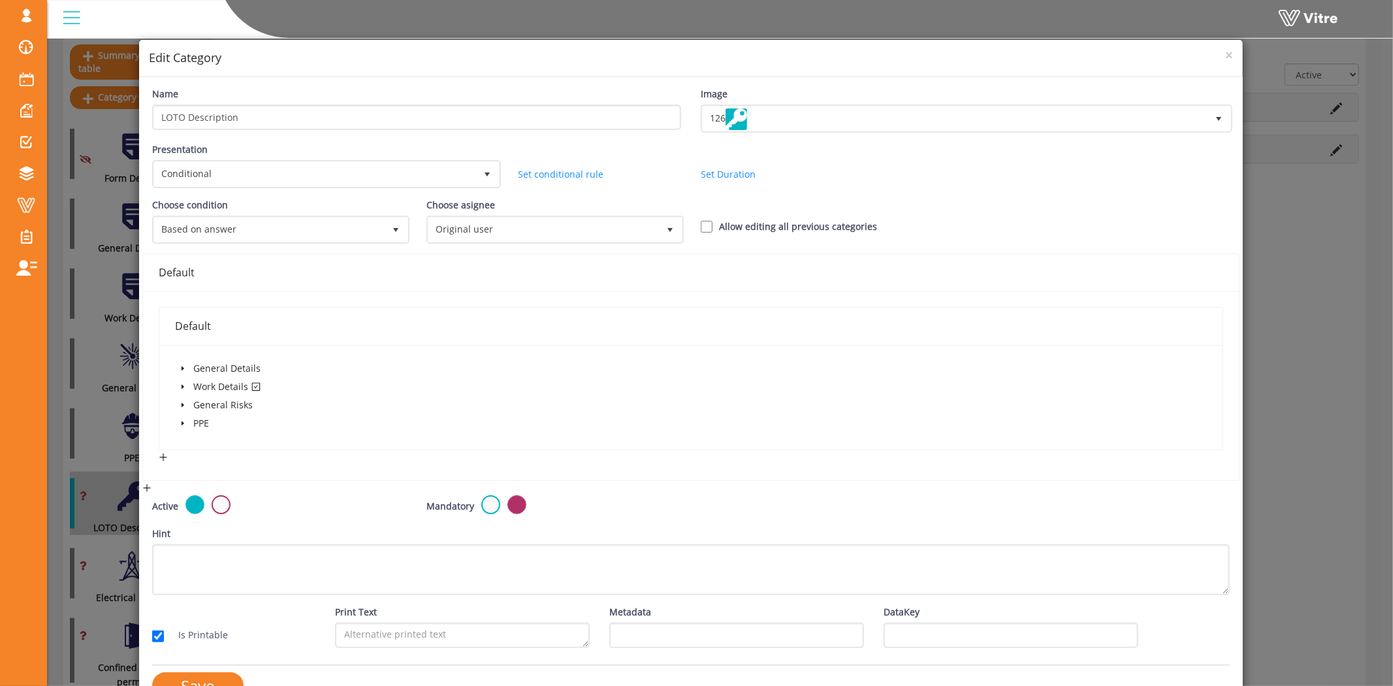
click at [182, 385] on icon "caret-down" at bounding box center [183, 387] width 3 height 5
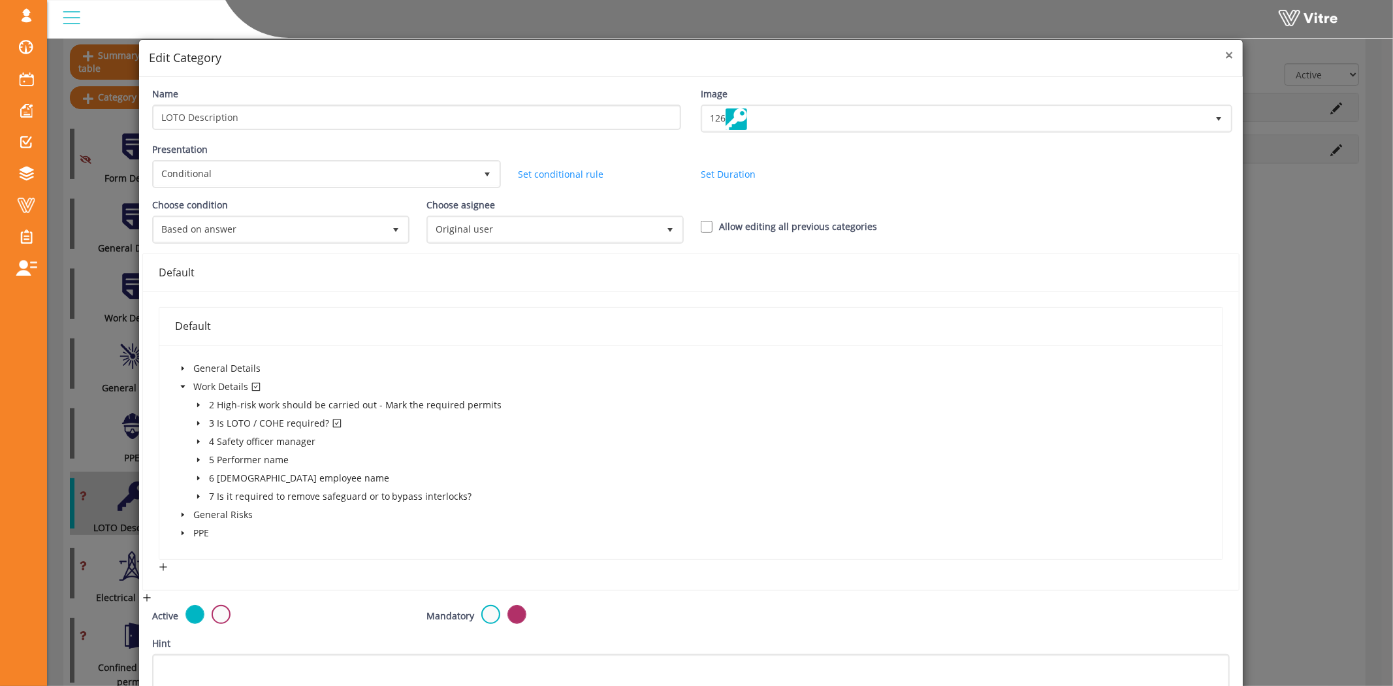
click at [1225, 55] on span "×" at bounding box center [1229, 55] width 8 height 18
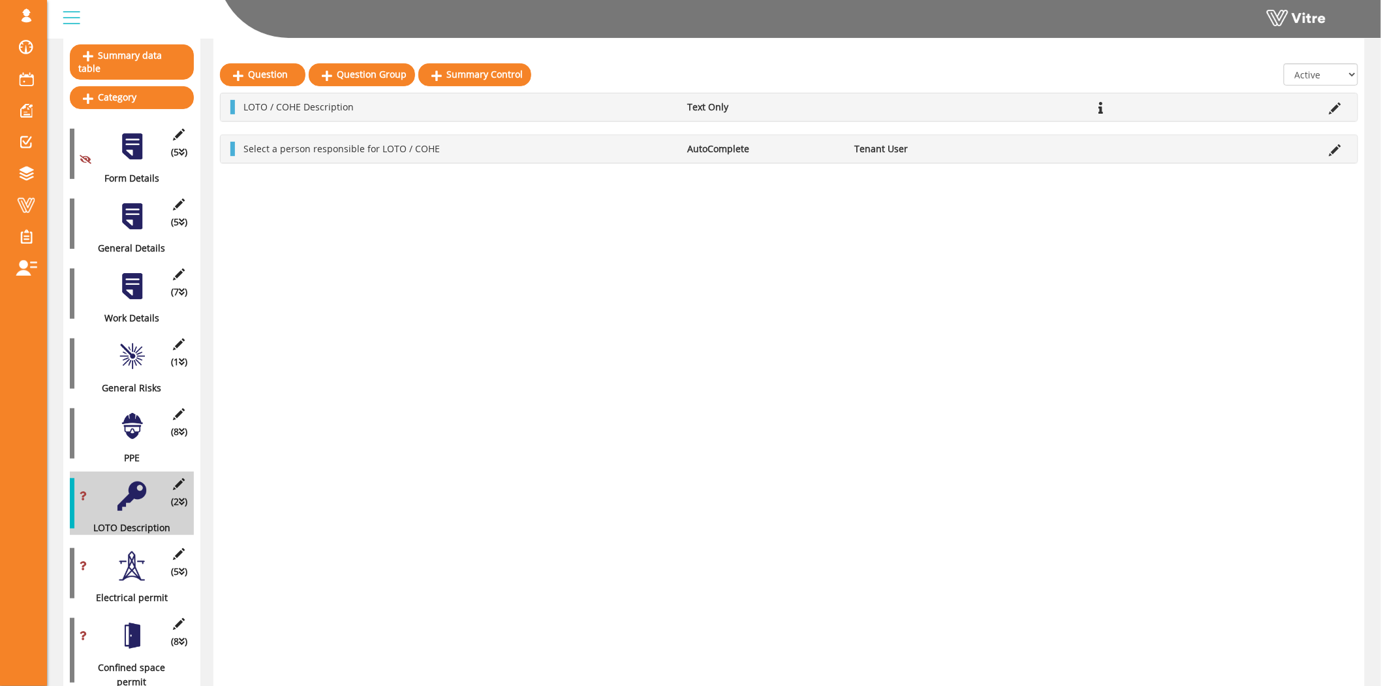
click at [134, 554] on div at bounding box center [132, 565] width 29 height 29
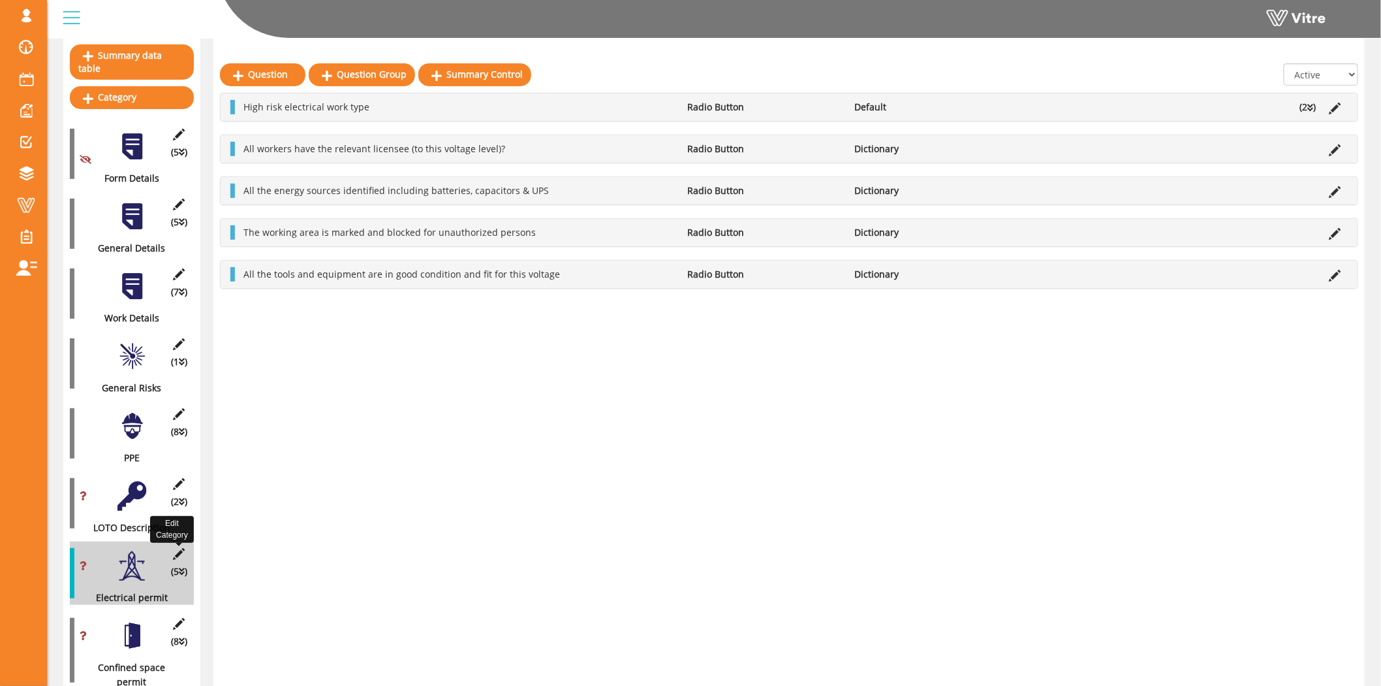
click at [176, 548] on icon at bounding box center [179, 554] width 16 height 12
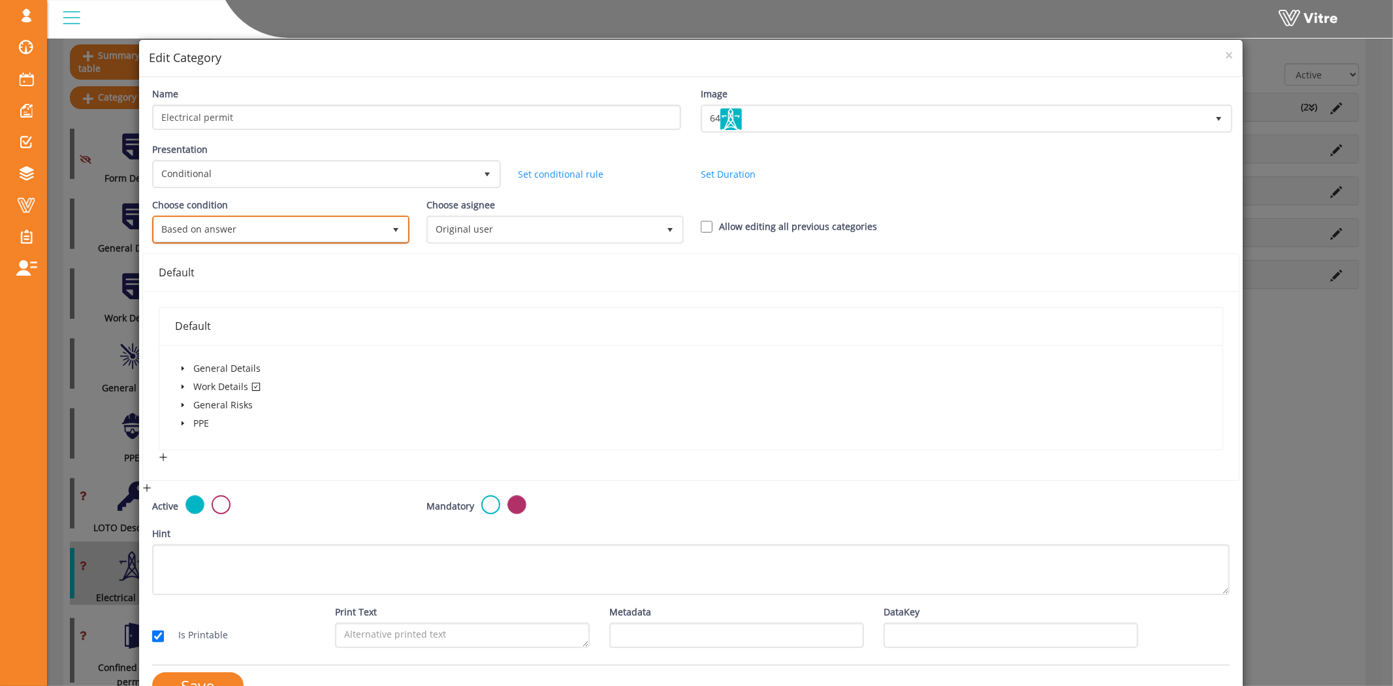
click at [251, 223] on span "Based on answer" at bounding box center [269, 229] width 230 height 24
click at [182, 385] on icon "caret-down" at bounding box center [183, 387] width 3 height 5
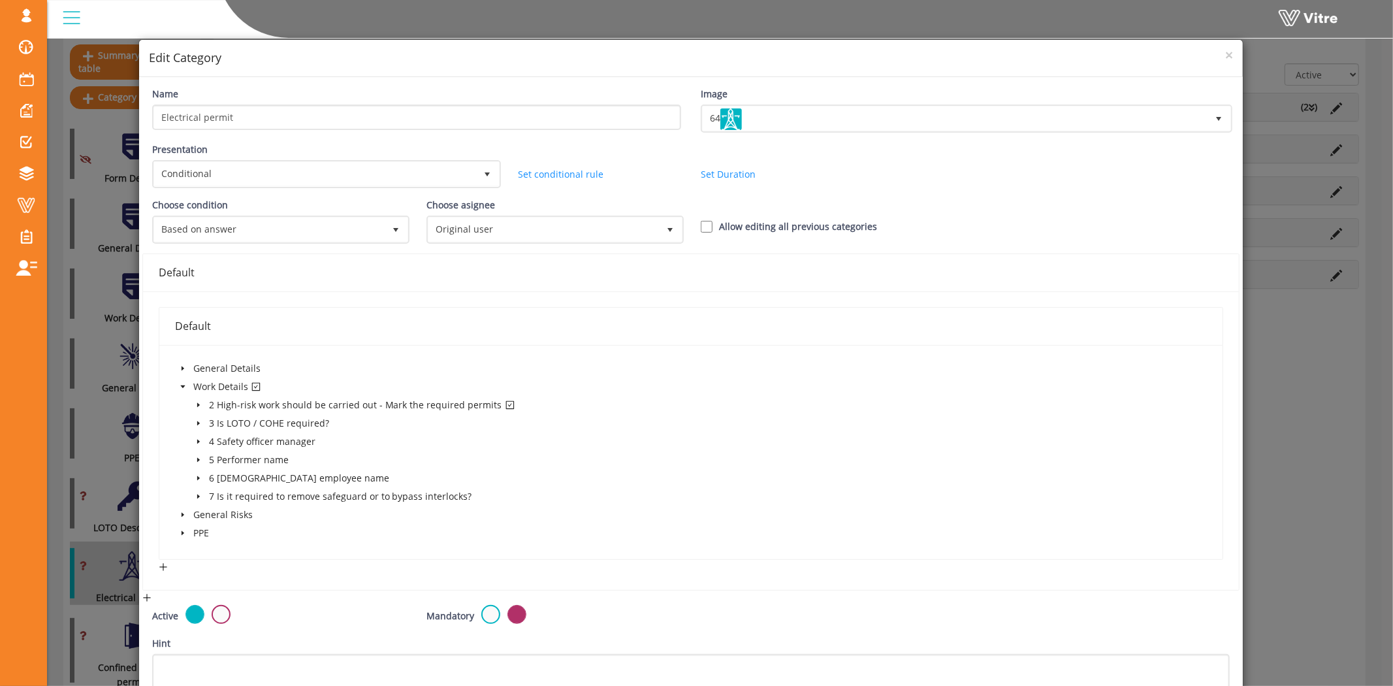
click at [197, 403] on icon "caret-down" at bounding box center [198, 405] width 3 height 5
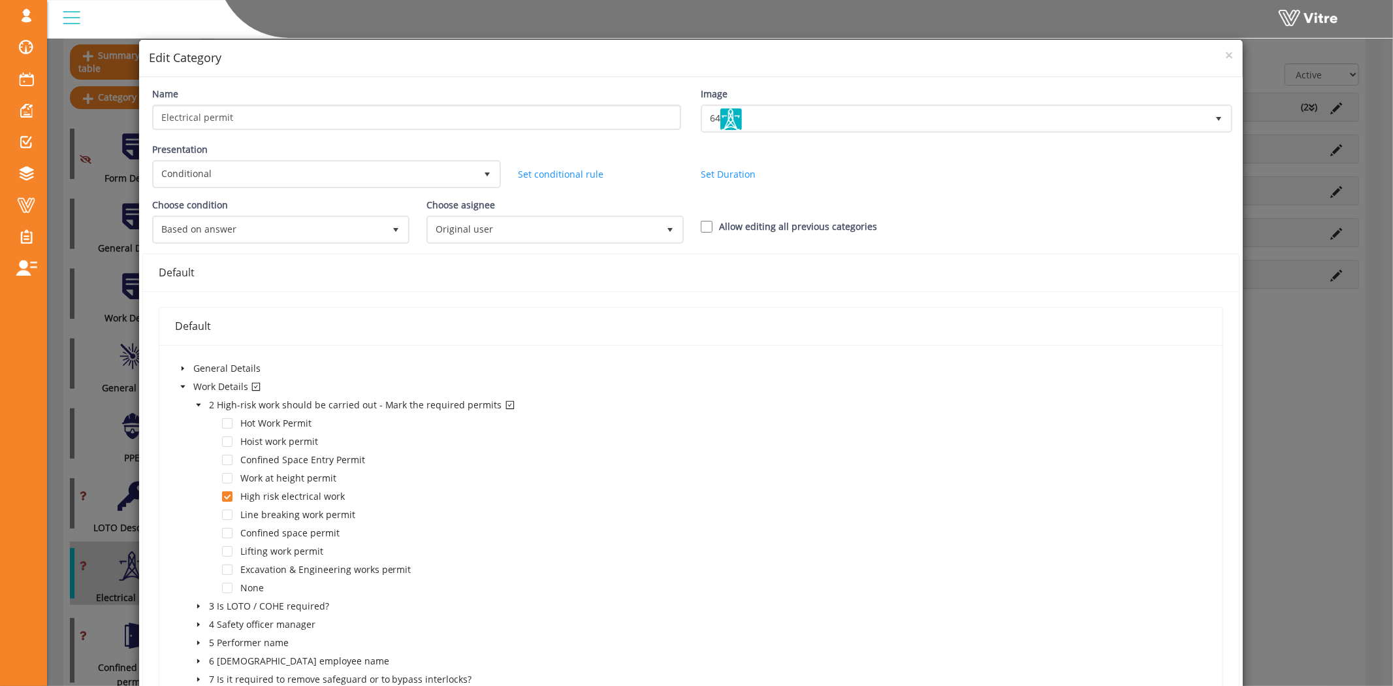
click at [689, 231] on div "Choose condition Based on answer 1 Choose asignee Original user 0 Choose asigne…" at bounding box center [690, 225] width 1097 height 55
click at [704, 221] on input "Allow editing all previous categories" at bounding box center [707, 227] width 12 height 12
checkbox input "true"
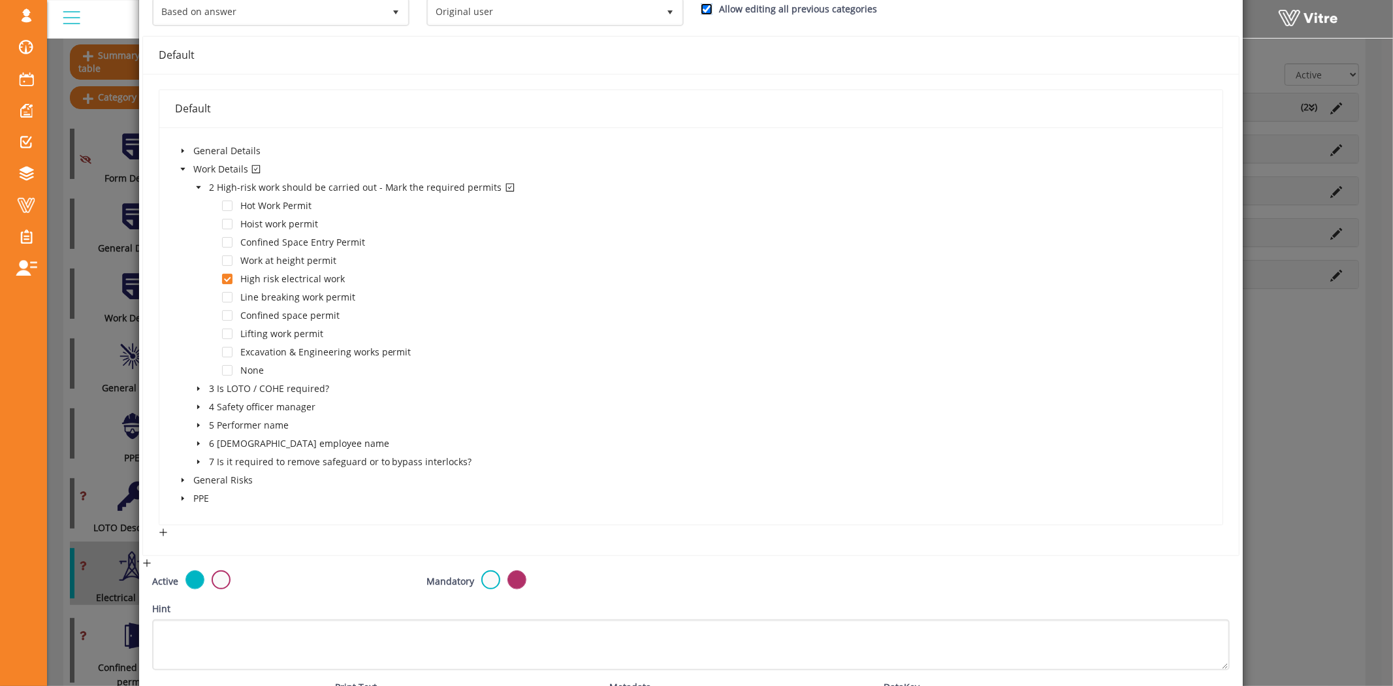
scroll to position [72, 0]
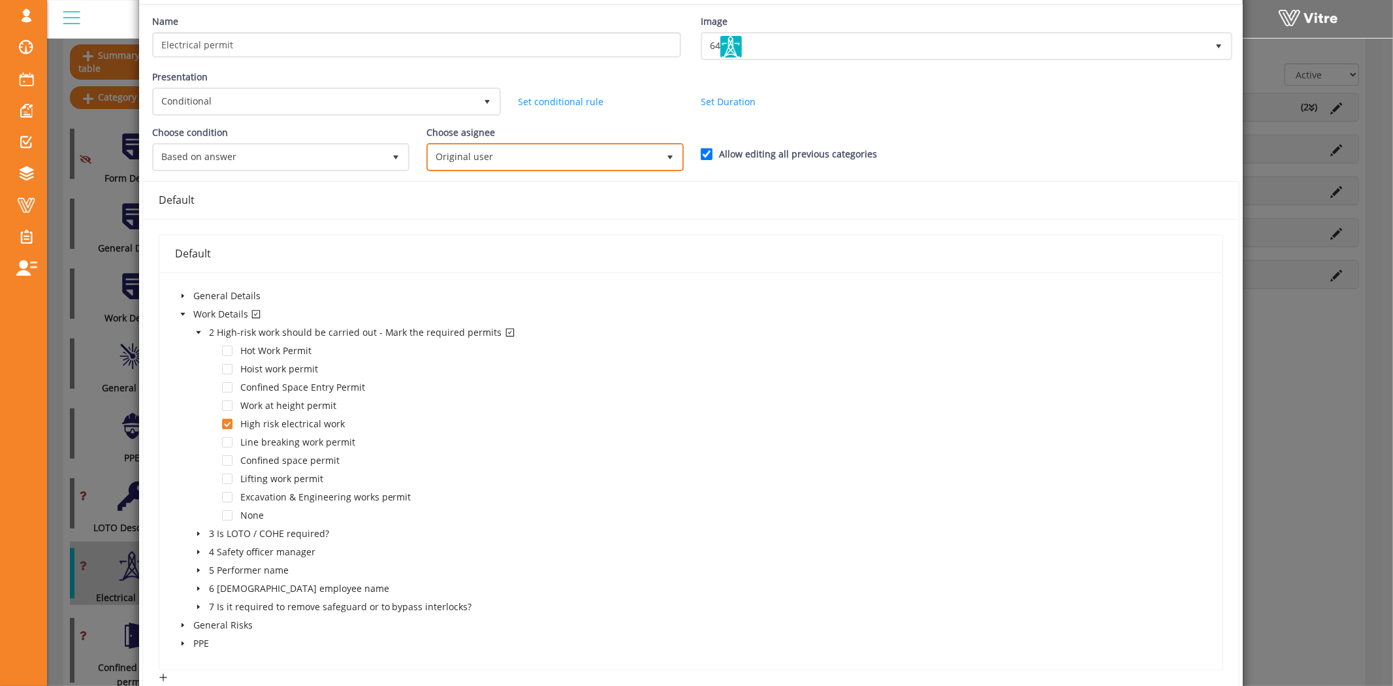
click at [568, 165] on span "Original user" at bounding box center [543, 157] width 230 height 24
drag, startPoint x: 549, startPoint y: 265, endPoint x: 1017, endPoint y: 287, distance: 468.0
click at [1017, 287] on div "Name Electrical permit Image 64 64 Presentation Conditional 5 Set Duration Minu…" at bounding box center [691, 472] width 1104 height 934
click at [975, 313] on div "General Details Work Details 2 High-risk work should be carried out - Mark the …" at bounding box center [691, 471] width 1032 height 366
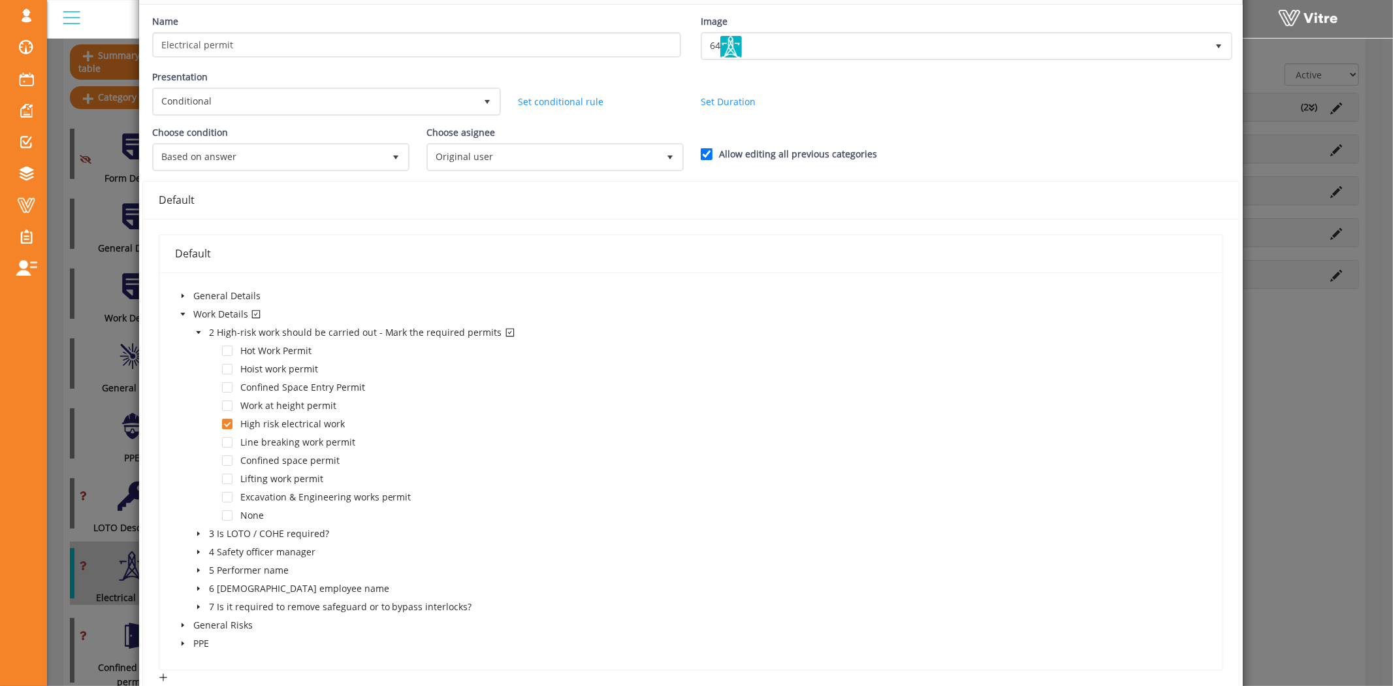
scroll to position [323, 0]
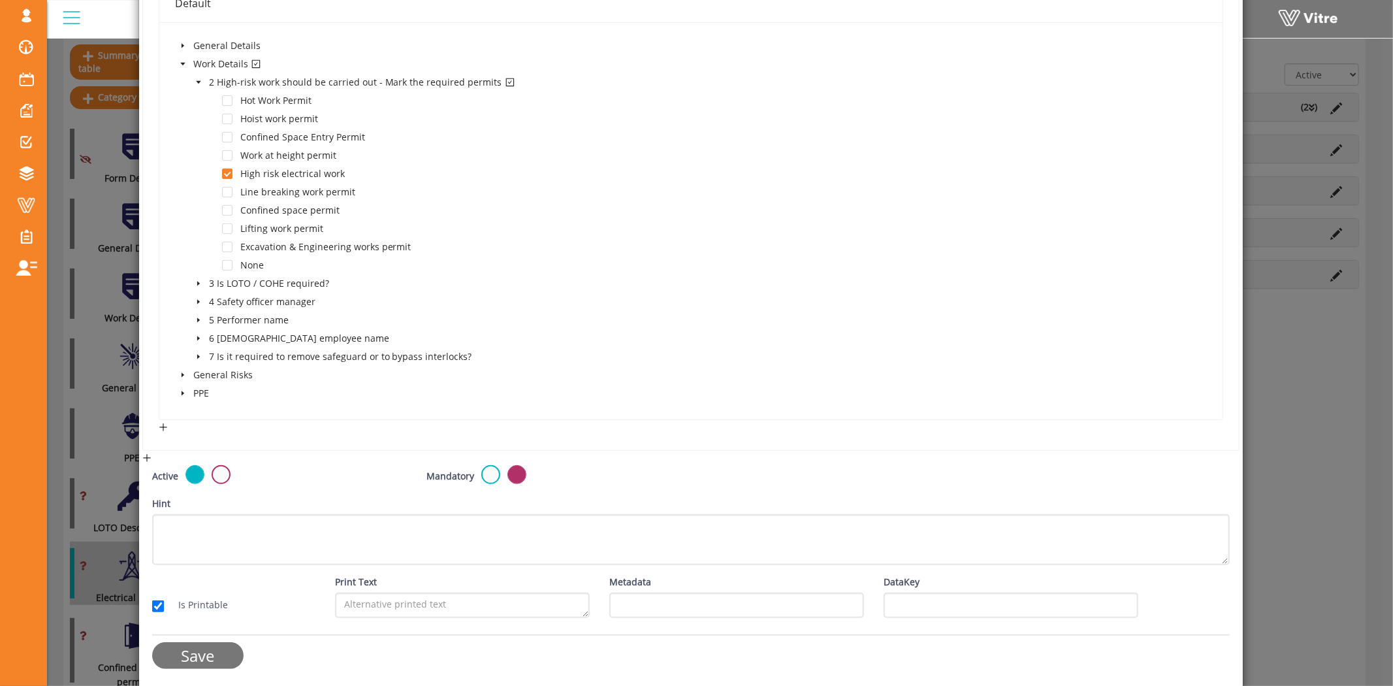
click at [198, 651] on input "Save" at bounding box center [197, 655] width 91 height 27
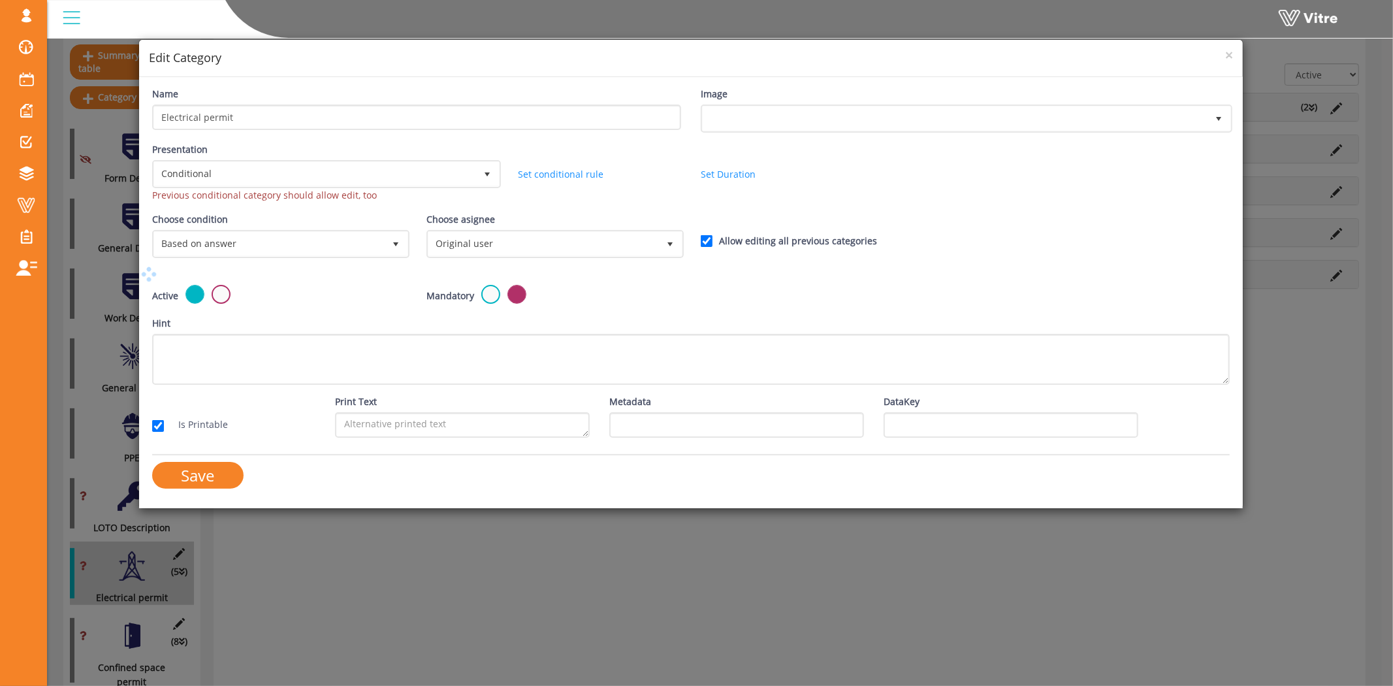
scroll to position [0, 0]
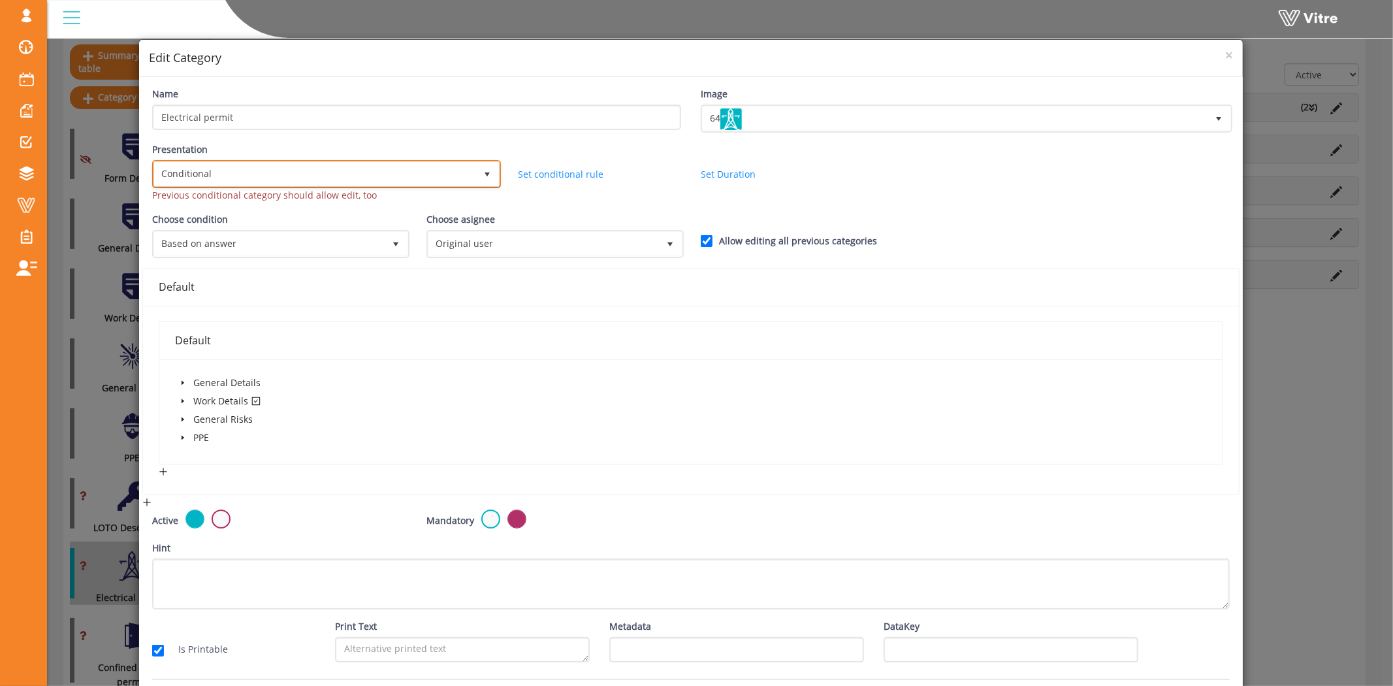
click at [296, 178] on span "Conditional" at bounding box center [314, 174] width 321 height 24
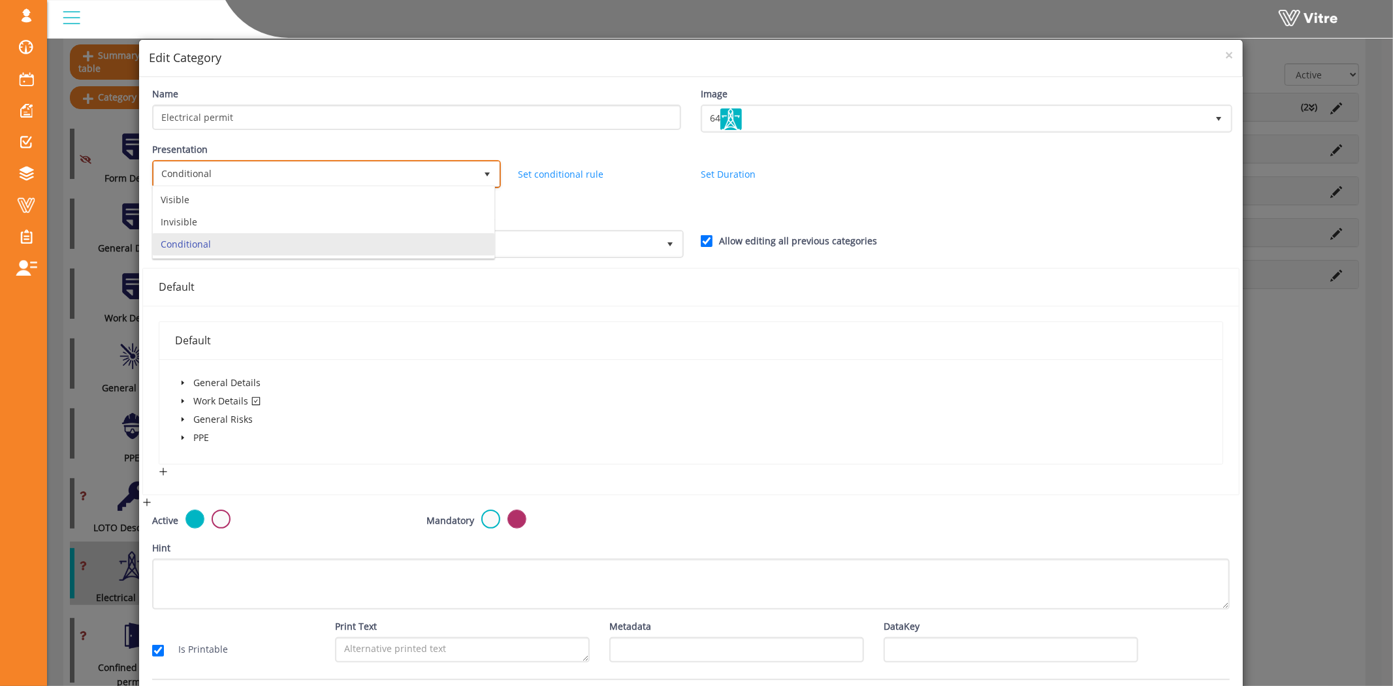
click at [283, 244] on li "Conditional" at bounding box center [324, 244] width 342 height 22
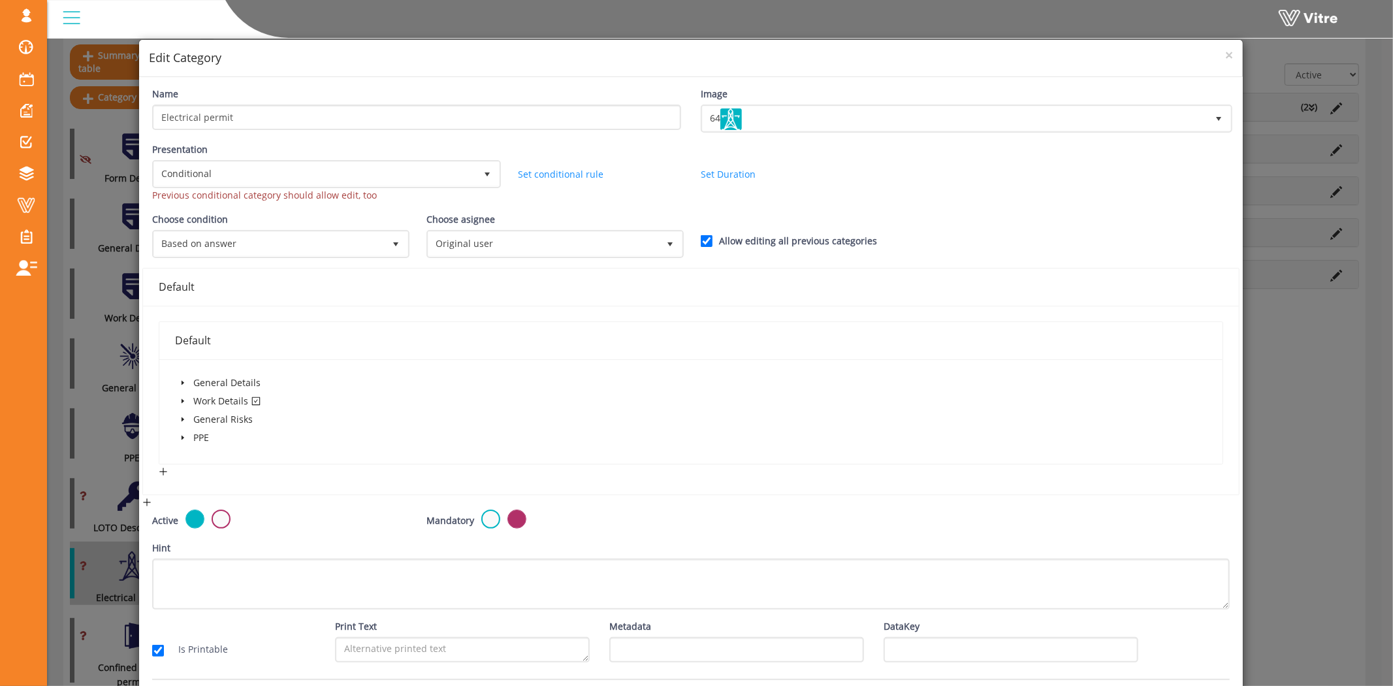
click at [297, 189] on div "Previous conditional category should allow edit, too" at bounding box center [325, 195] width 346 height 14
click at [329, 190] on div "Previous conditional category should allow edit, too" at bounding box center [325, 195] width 346 height 14
click at [351, 190] on div "Previous conditional category should allow edit, too" at bounding box center [325, 195] width 346 height 14
drag, startPoint x: 702, startPoint y: 238, endPoint x: 671, endPoint y: 279, distance: 51.3
click at [671, 279] on form "Name Electrical permit Image 64 64 Presentation Conditional 5 Previous conditio…" at bounding box center [691, 405] width 1078 height 636
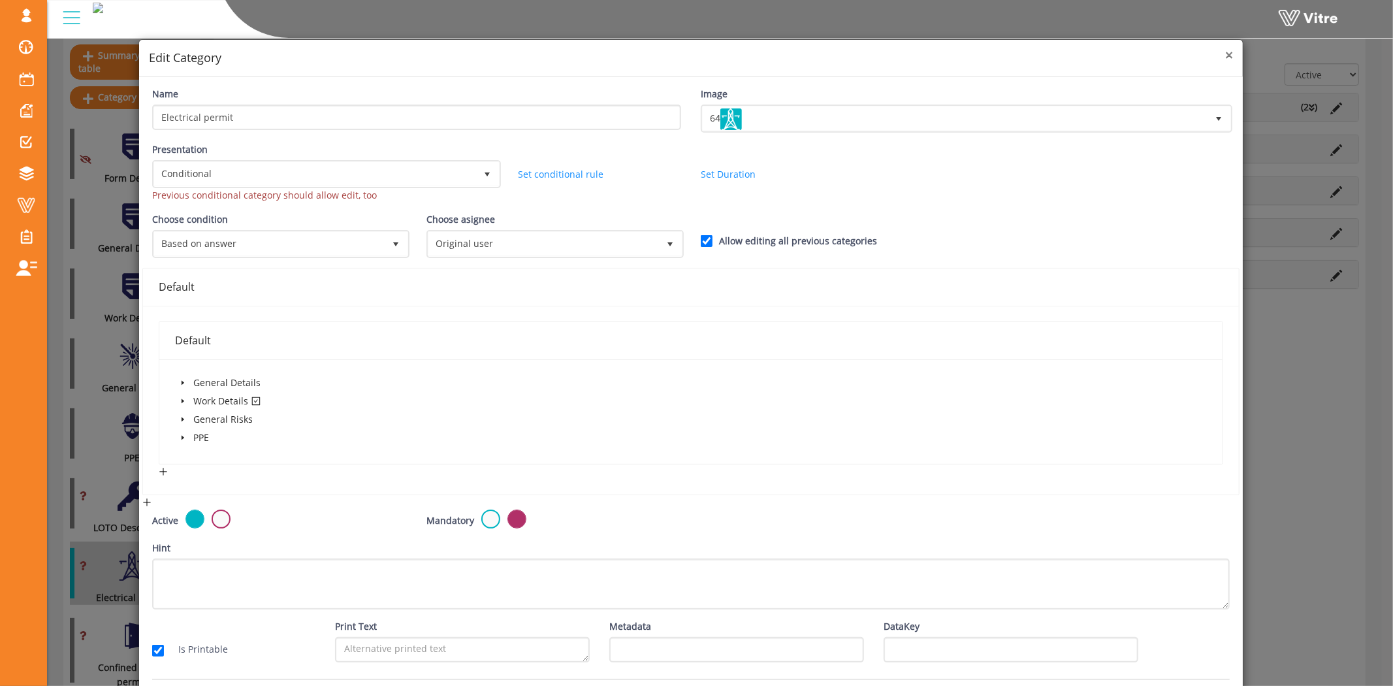
click at [1225, 53] on span "×" at bounding box center [1229, 55] width 8 height 18
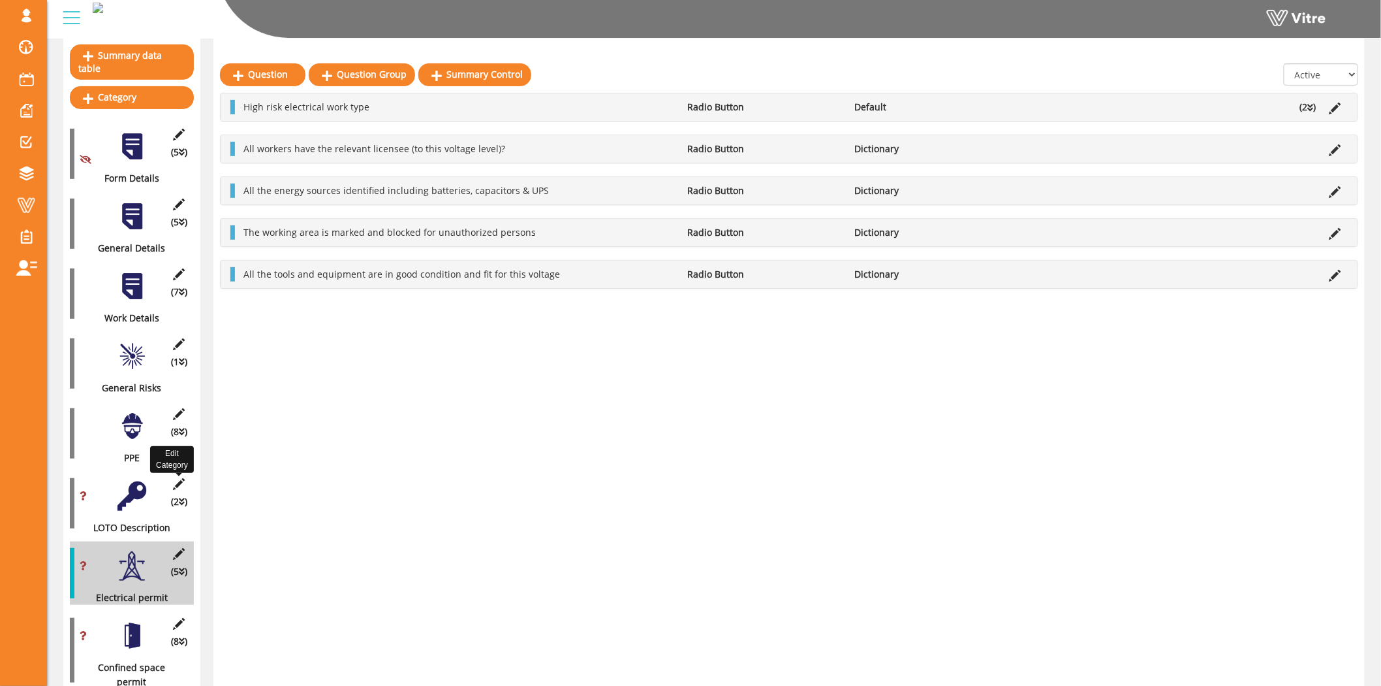
click at [173, 478] on icon at bounding box center [179, 484] width 16 height 12
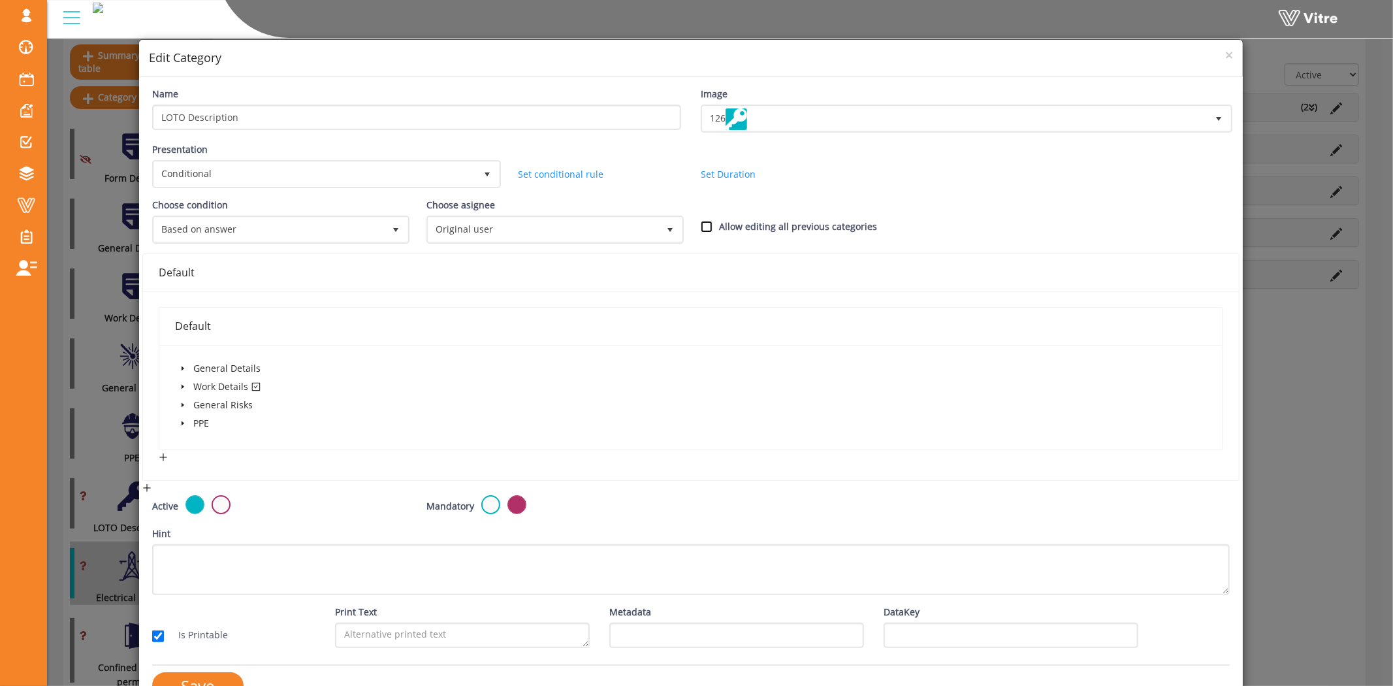
click at [701, 221] on input "Allow editing all previous categories" at bounding box center [707, 227] width 12 height 12
checkbox input "true"
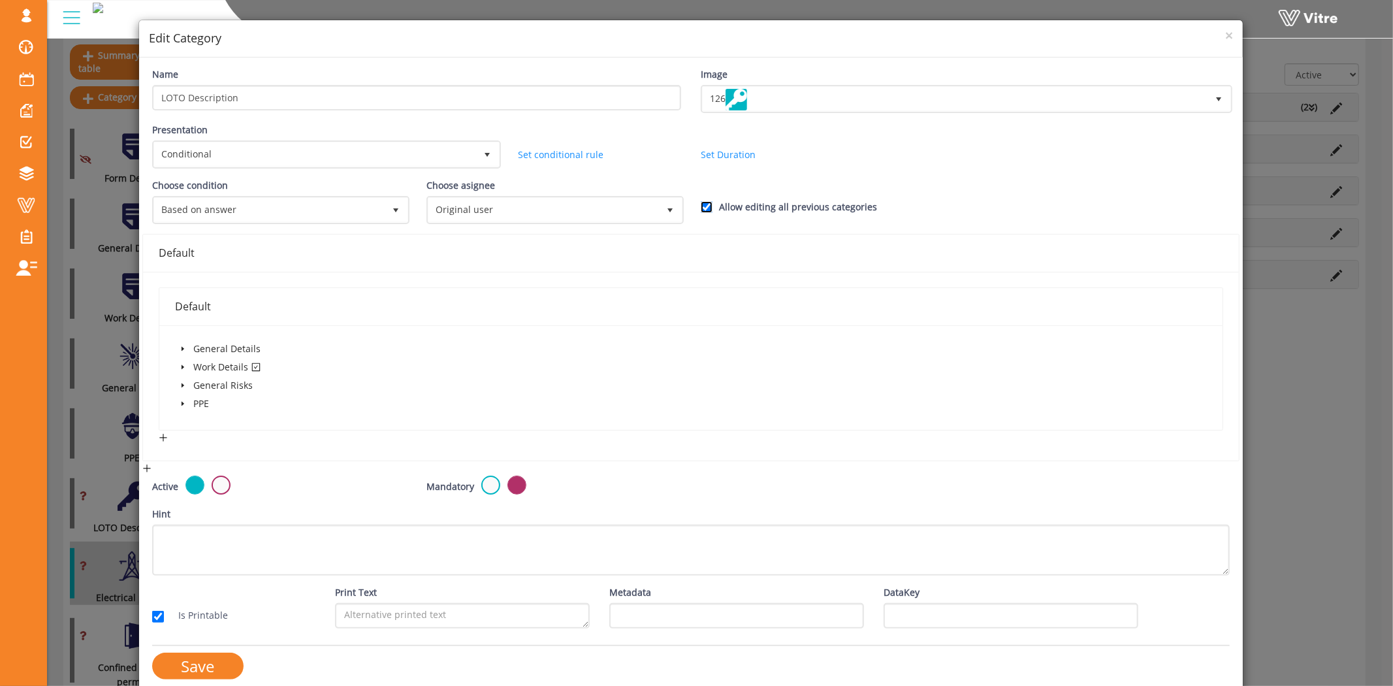
scroll to position [30, 0]
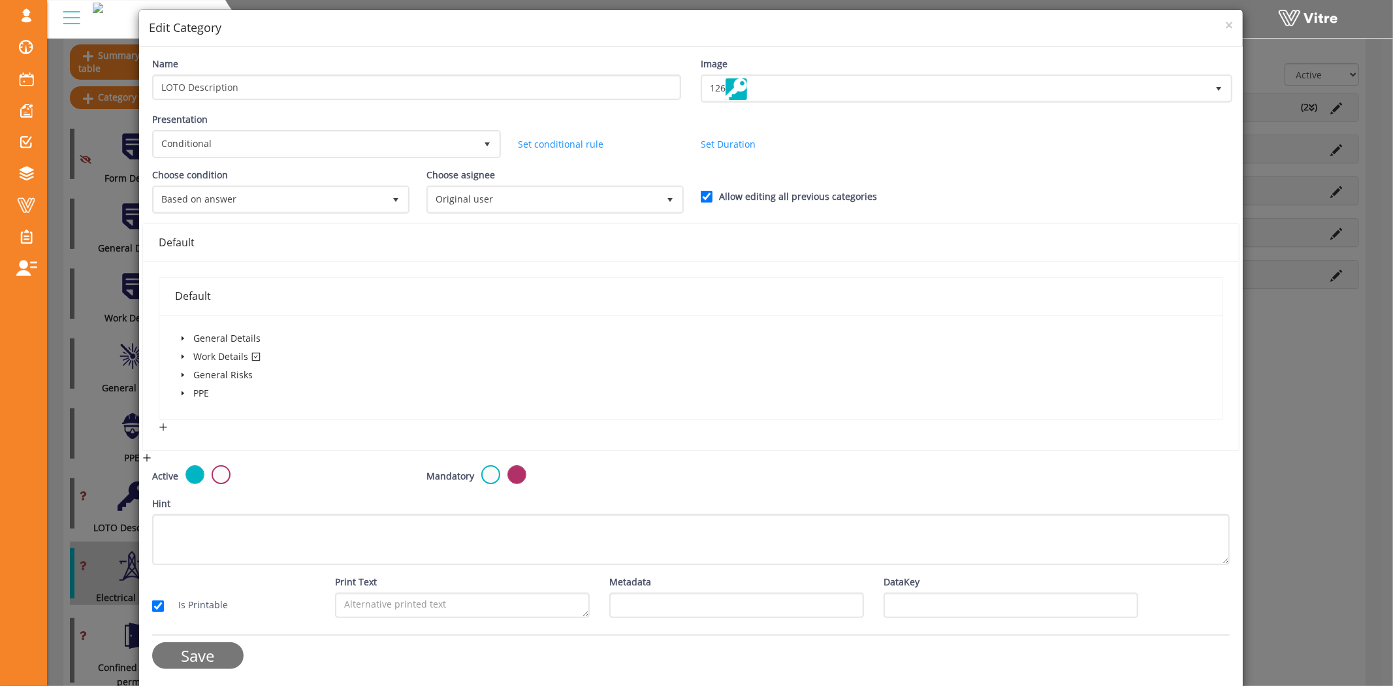
click at [180, 651] on input "Save" at bounding box center [197, 655] width 91 height 27
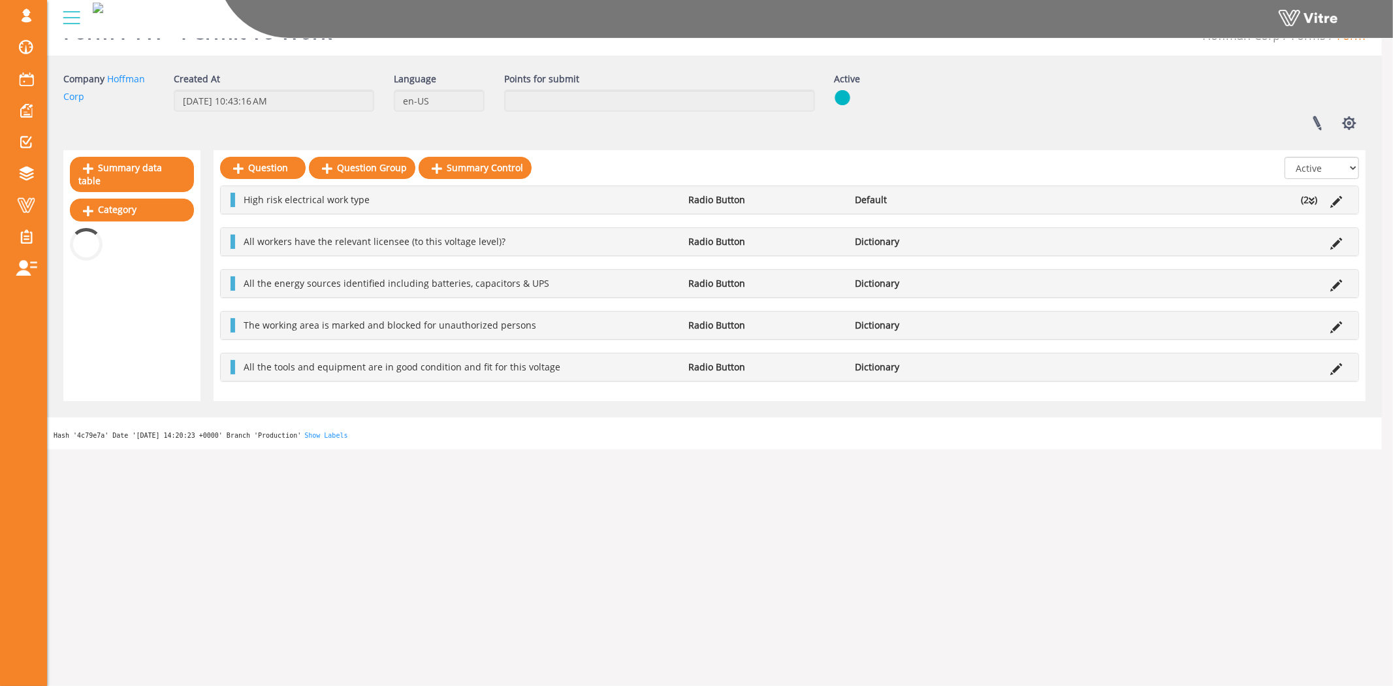
scroll to position [145, 0]
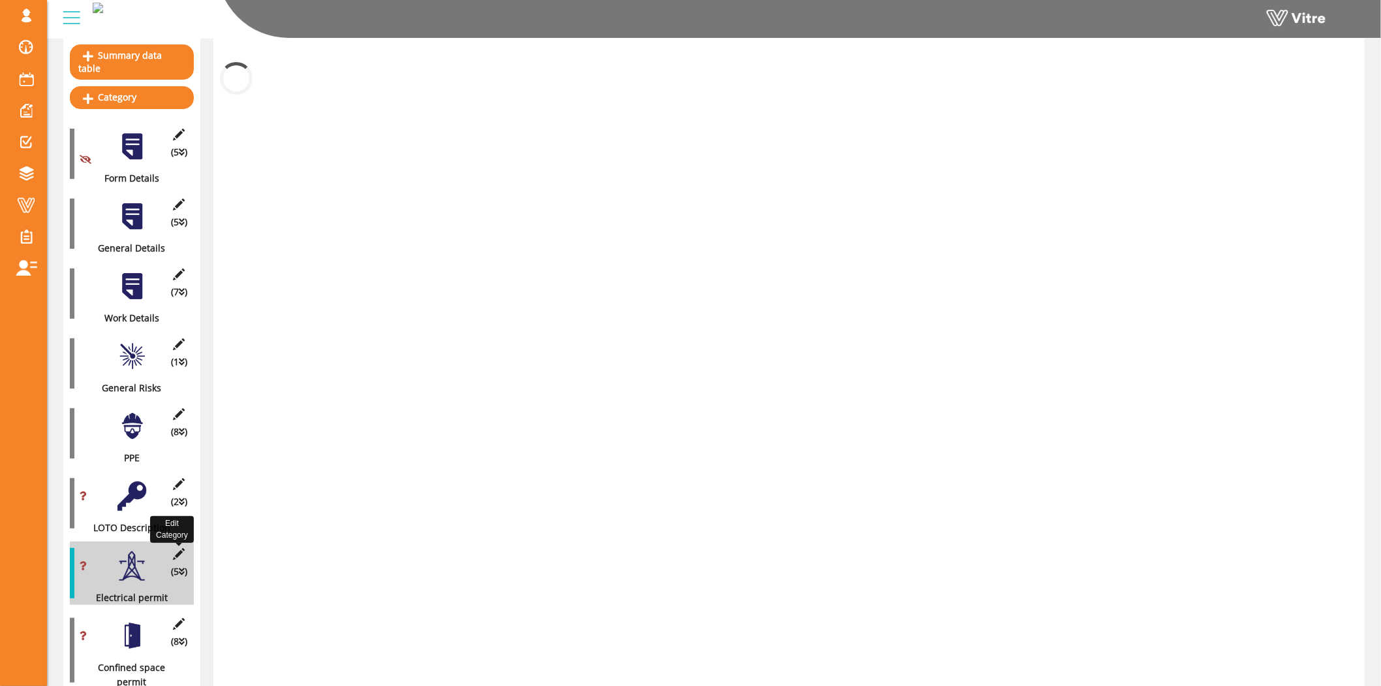
click at [180, 548] on icon at bounding box center [179, 554] width 16 height 12
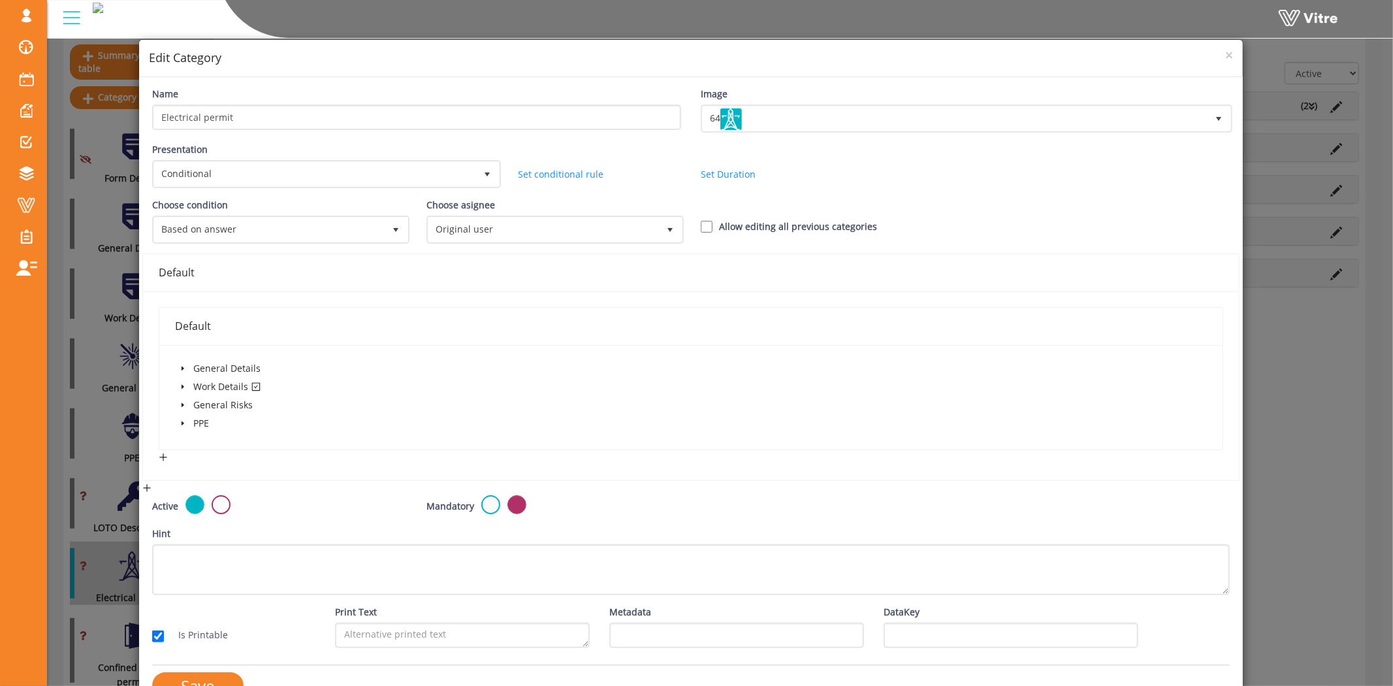
click at [700, 230] on div "Allow editing all previous categories" at bounding box center [828, 226] width 274 height 14
click at [701, 223] on input "Allow editing all previous categories" at bounding box center [707, 227] width 12 height 12
checkbox input "true"
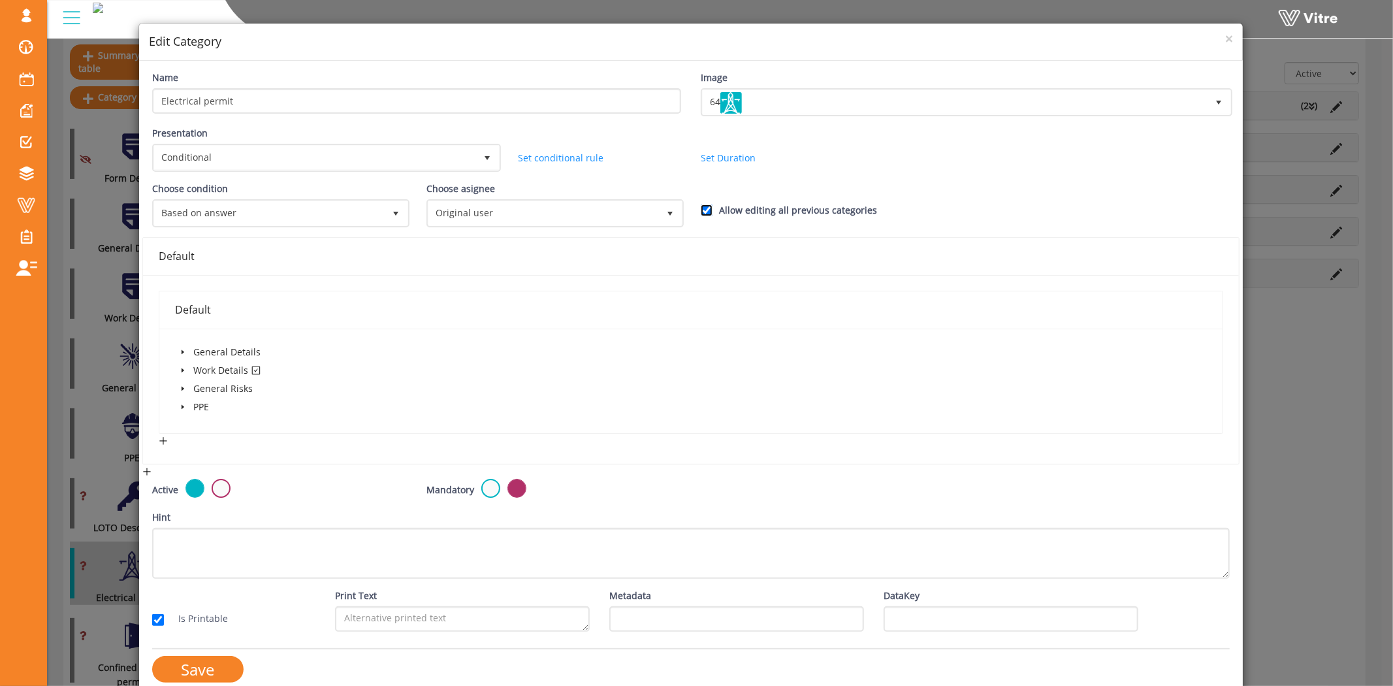
scroll to position [30, 0]
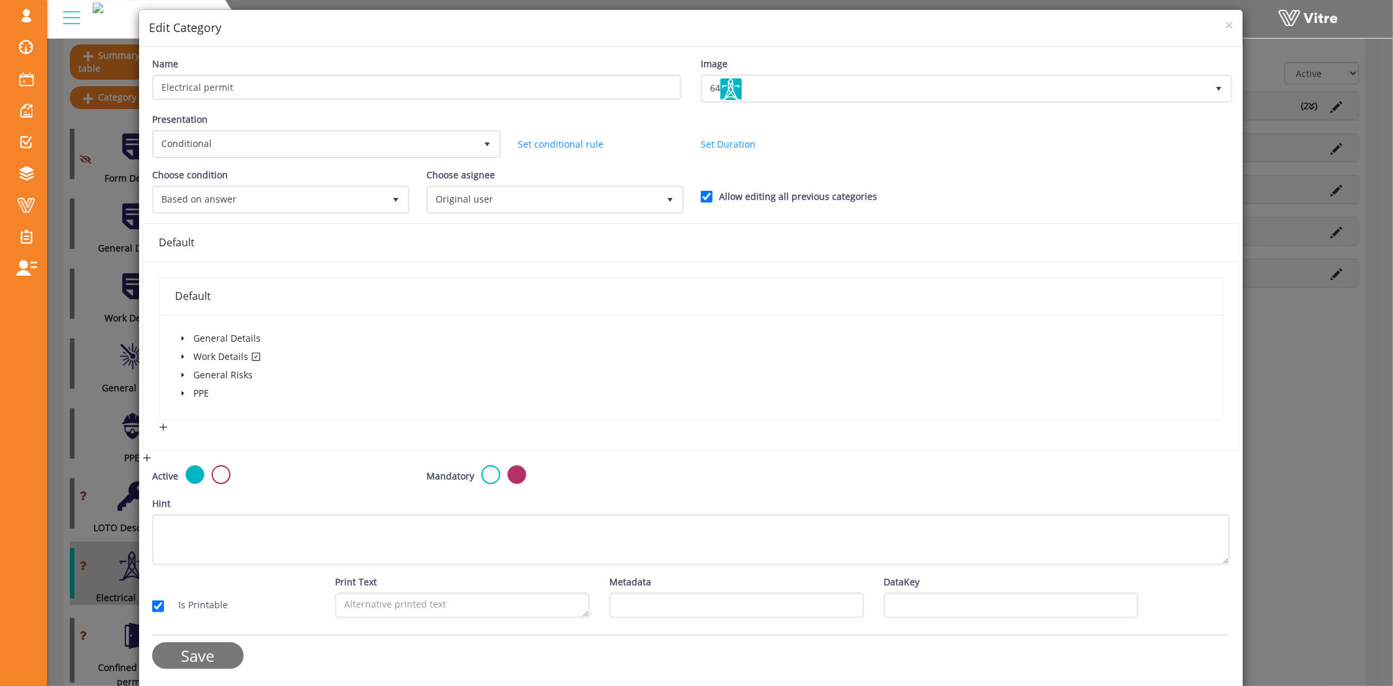
click at [200, 648] on input "Save" at bounding box center [197, 655] width 91 height 27
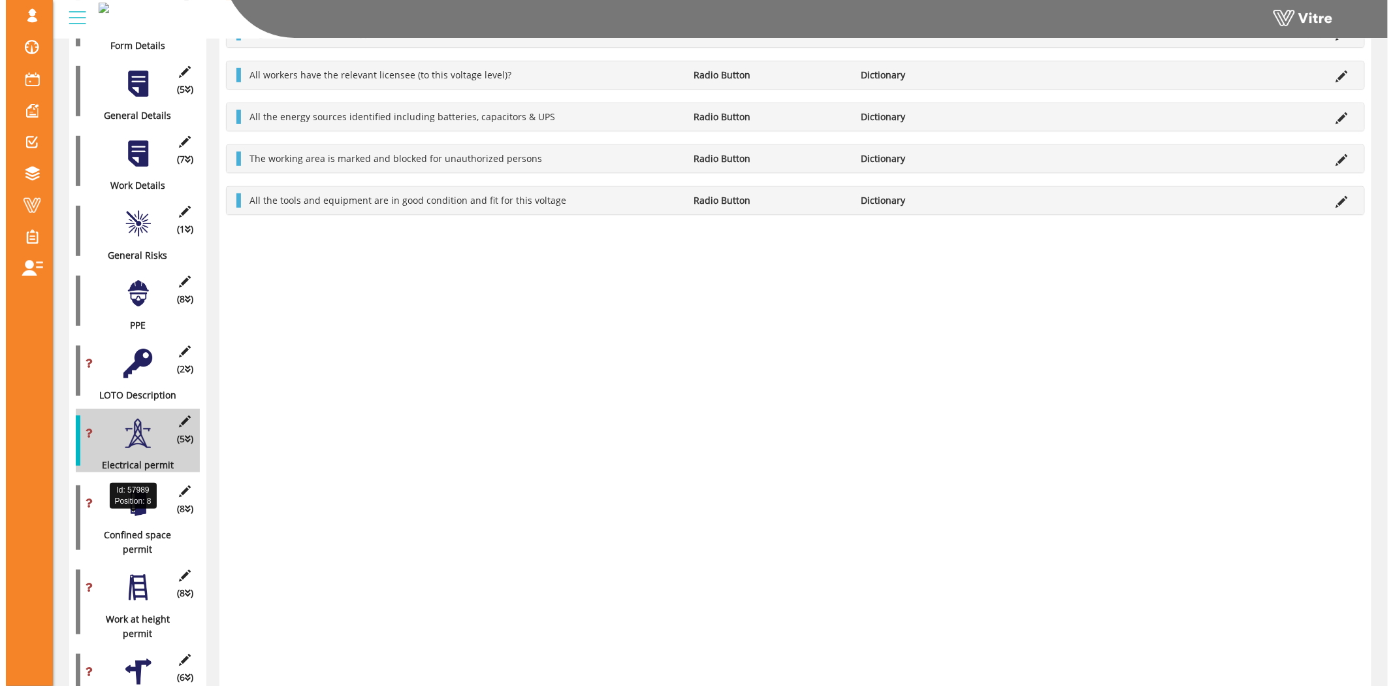
scroll to position [290, 0]
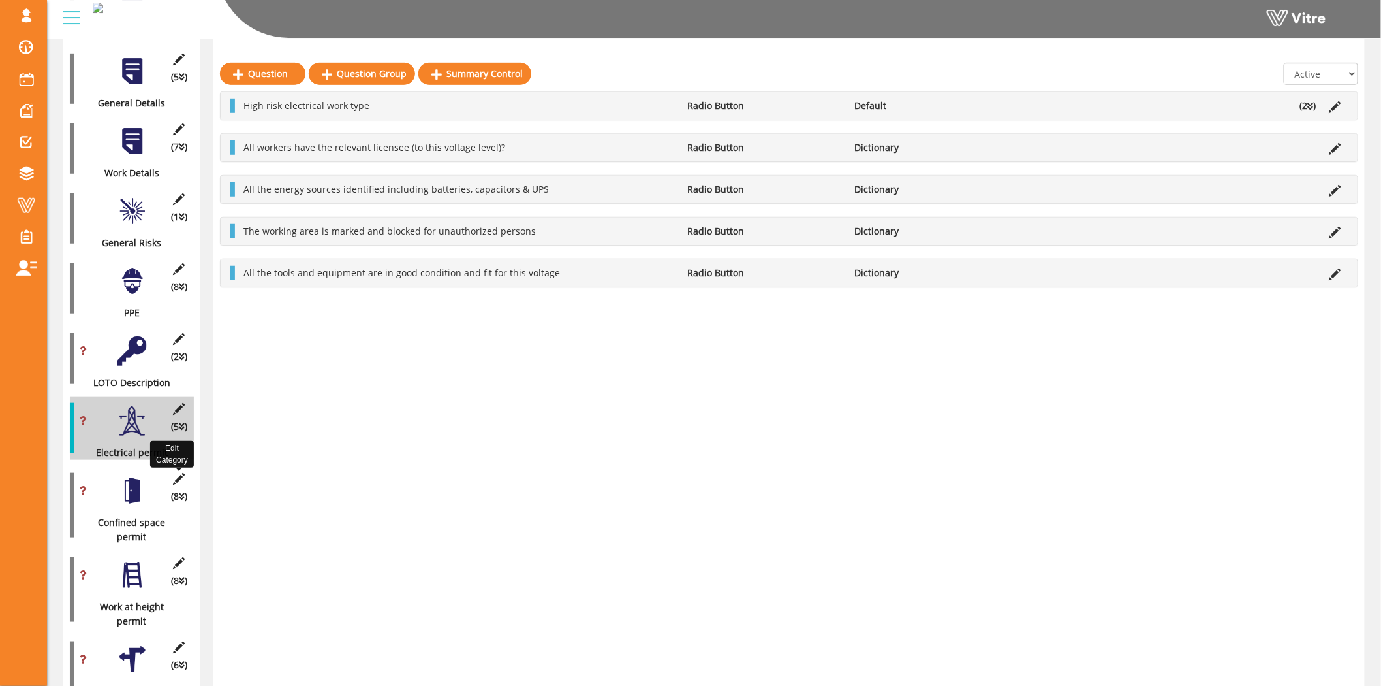
click at [177, 473] on icon at bounding box center [179, 479] width 16 height 12
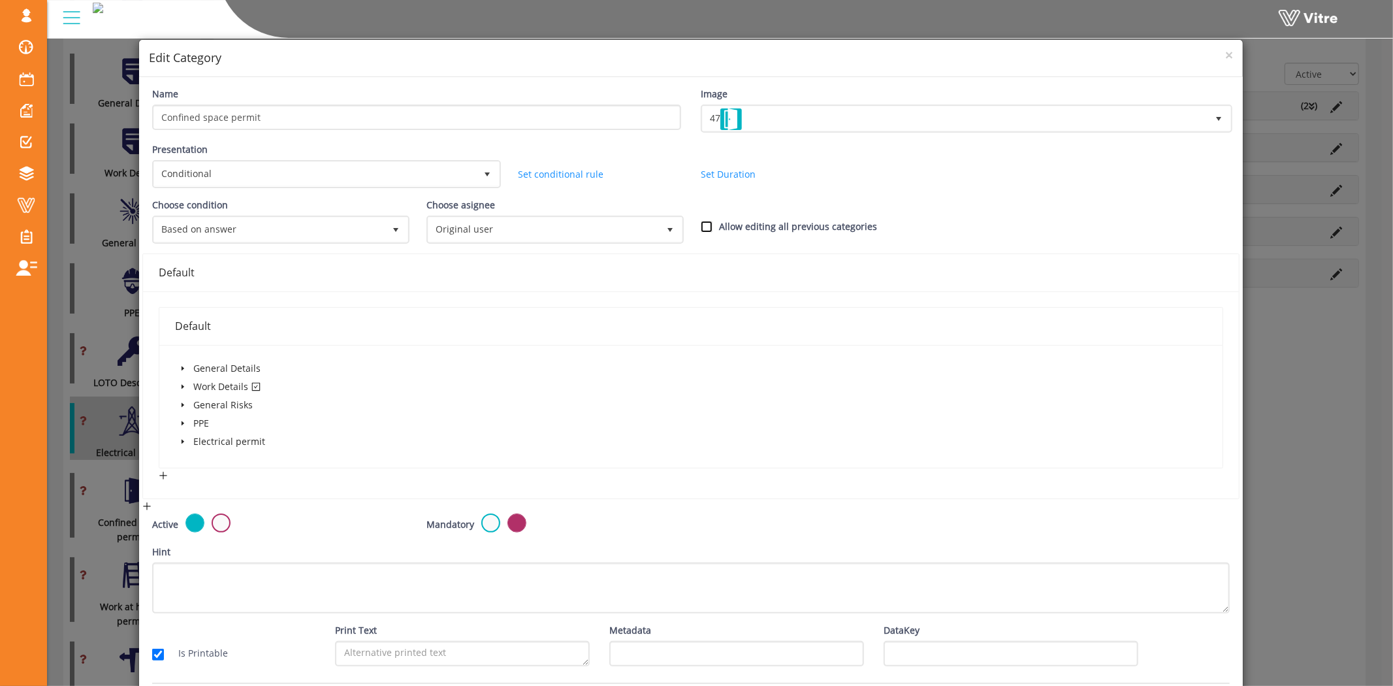
click at [701, 226] on input "Allow editing all previous categories" at bounding box center [707, 227] width 12 height 12
checkbox input "true"
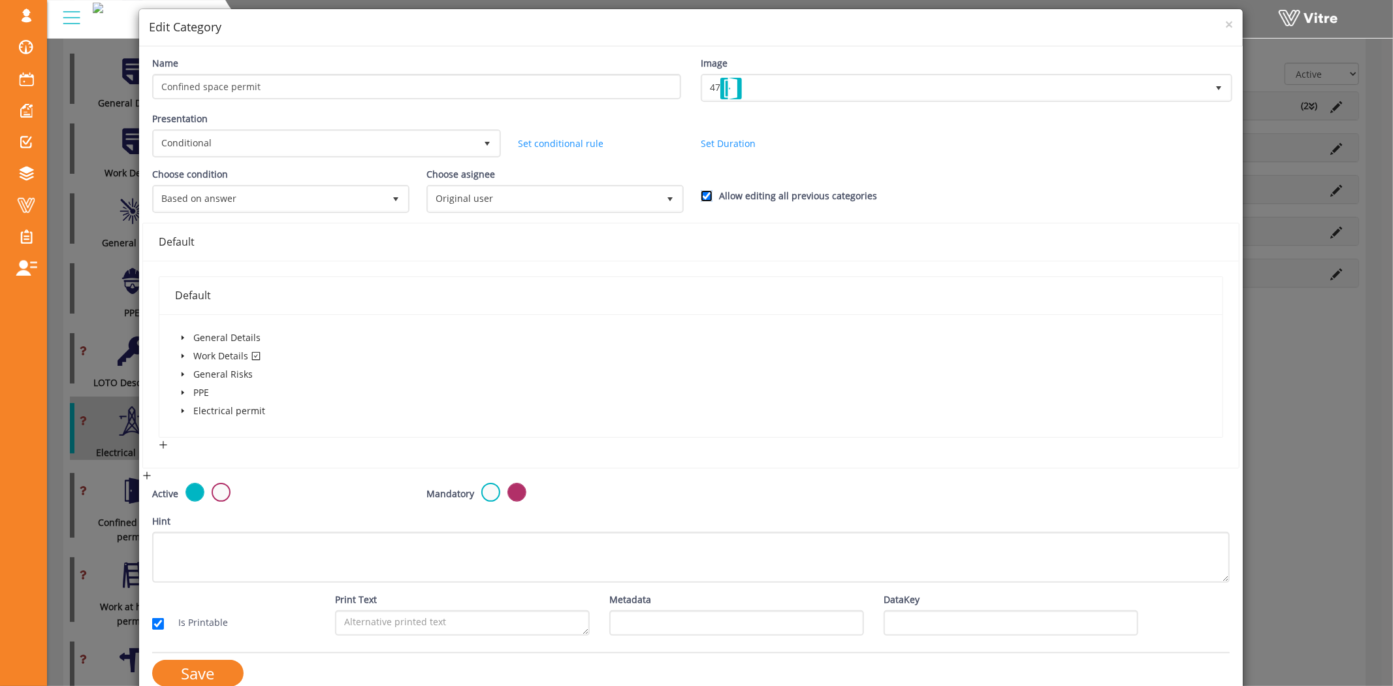
scroll to position [48, 0]
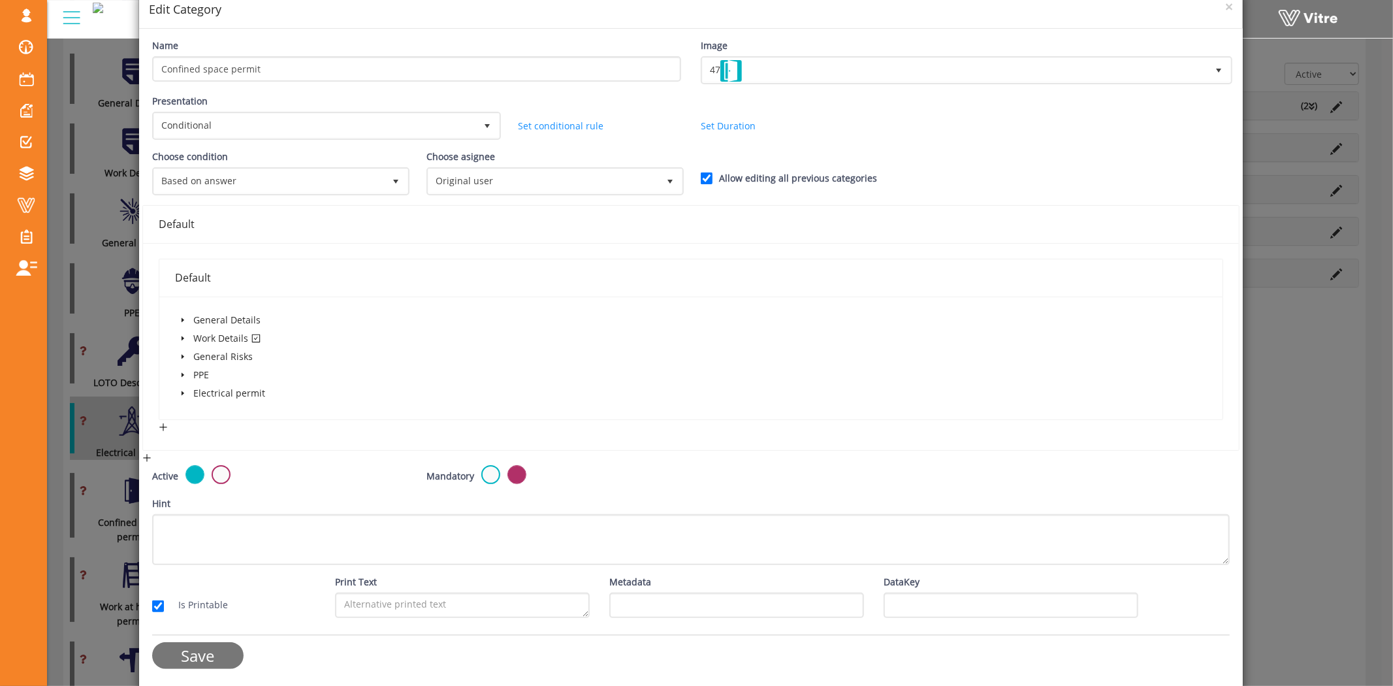
click at [195, 642] on input "Save" at bounding box center [197, 655] width 91 height 27
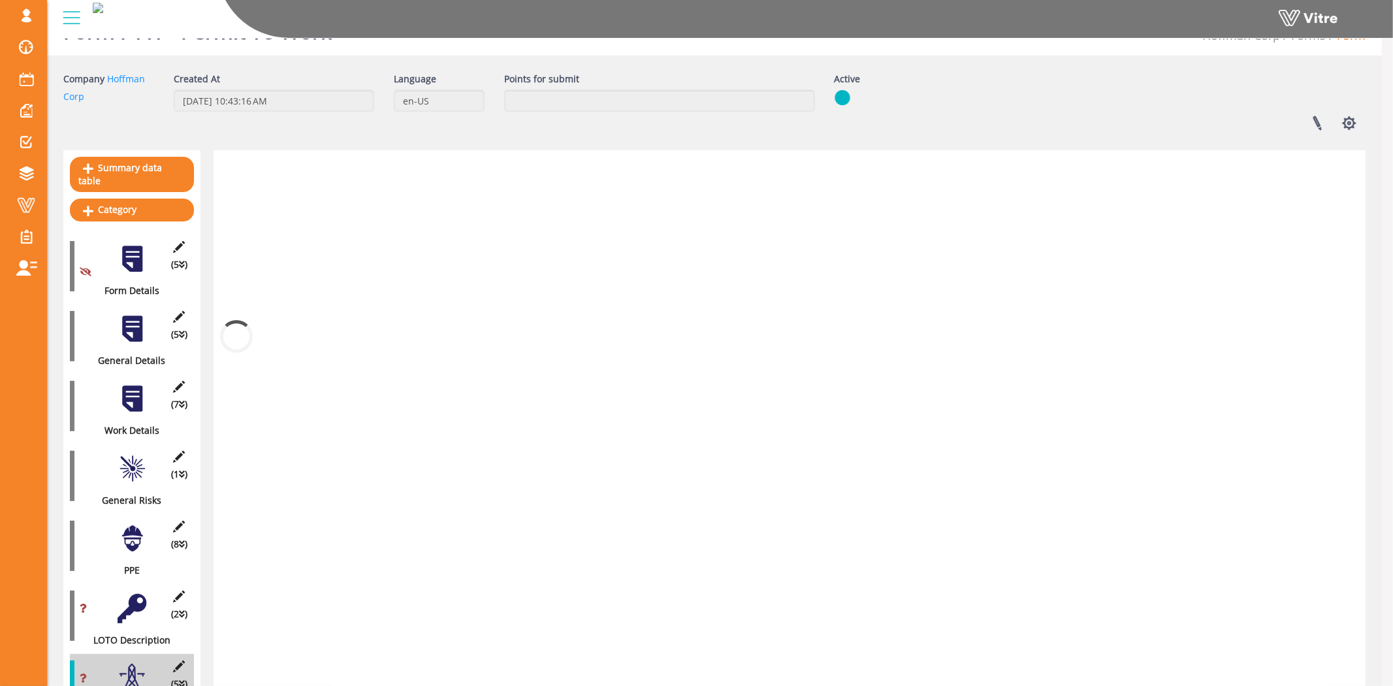
scroll to position [290, 0]
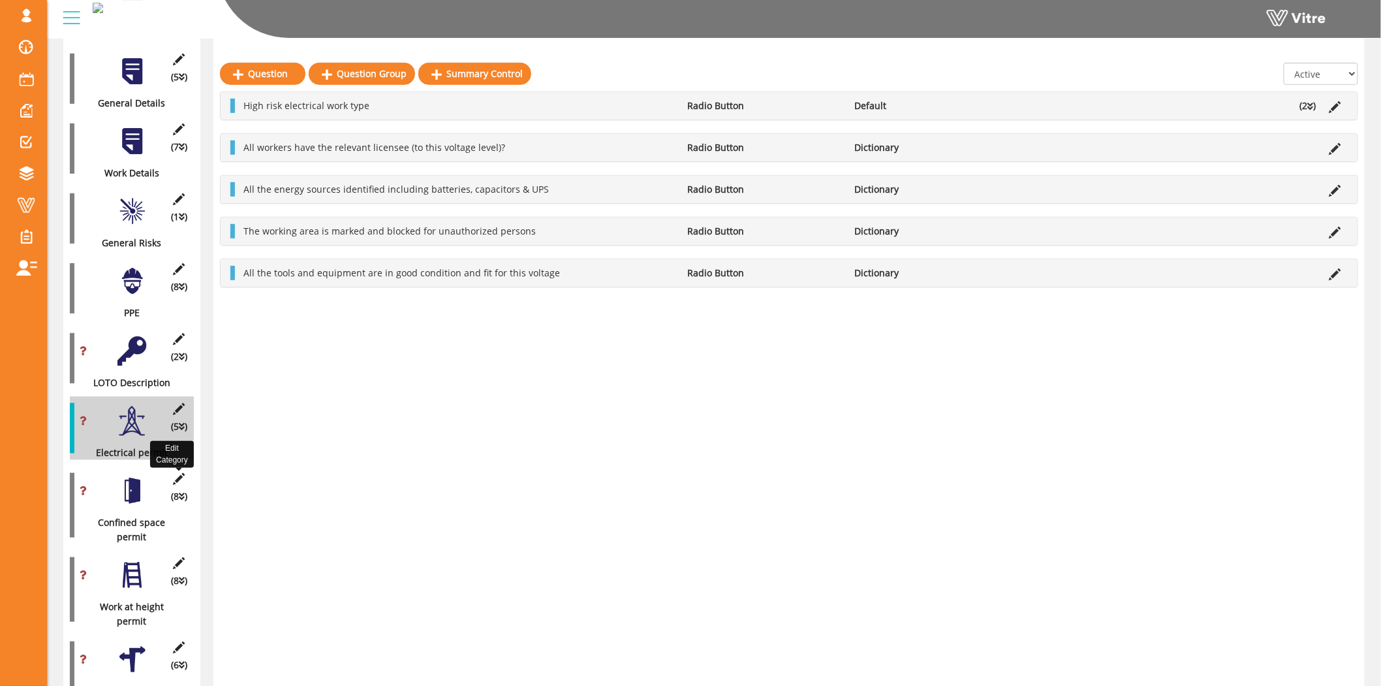
click at [183, 473] on icon at bounding box center [179, 479] width 16 height 12
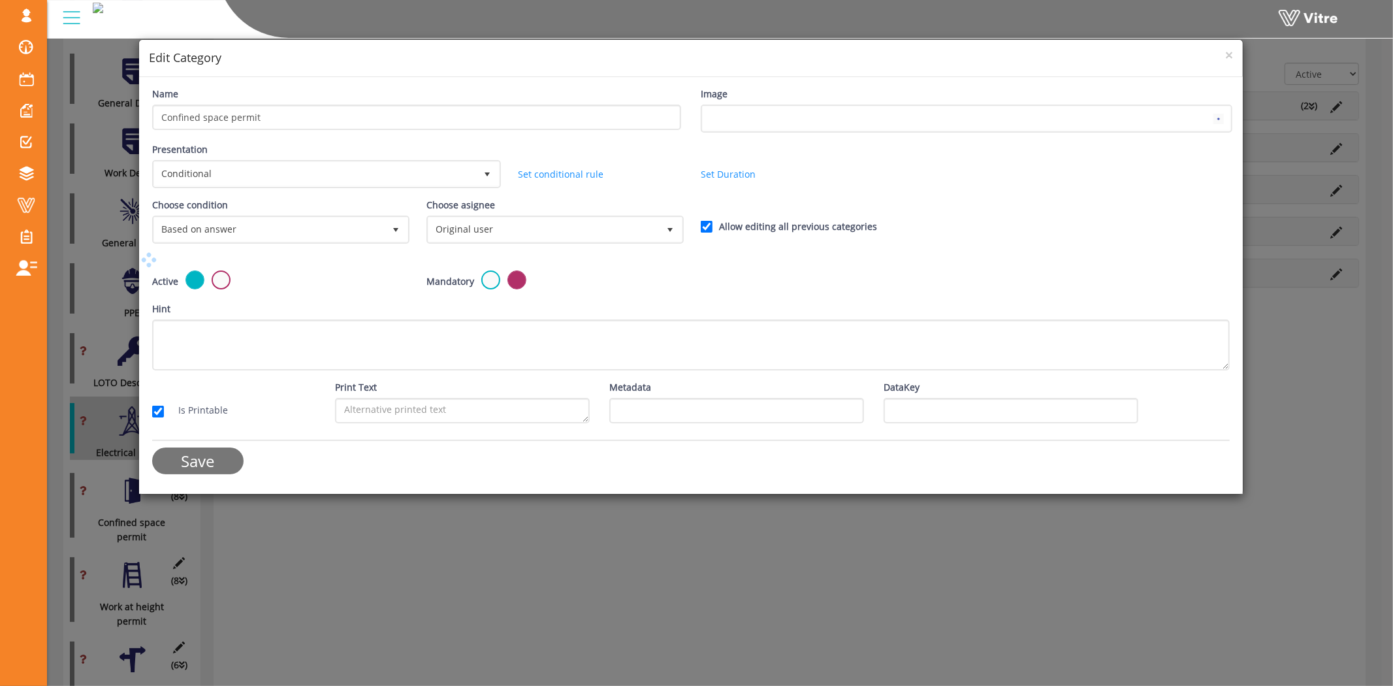
click at [186, 449] on input "Save" at bounding box center [197, 460] width 91 height 27
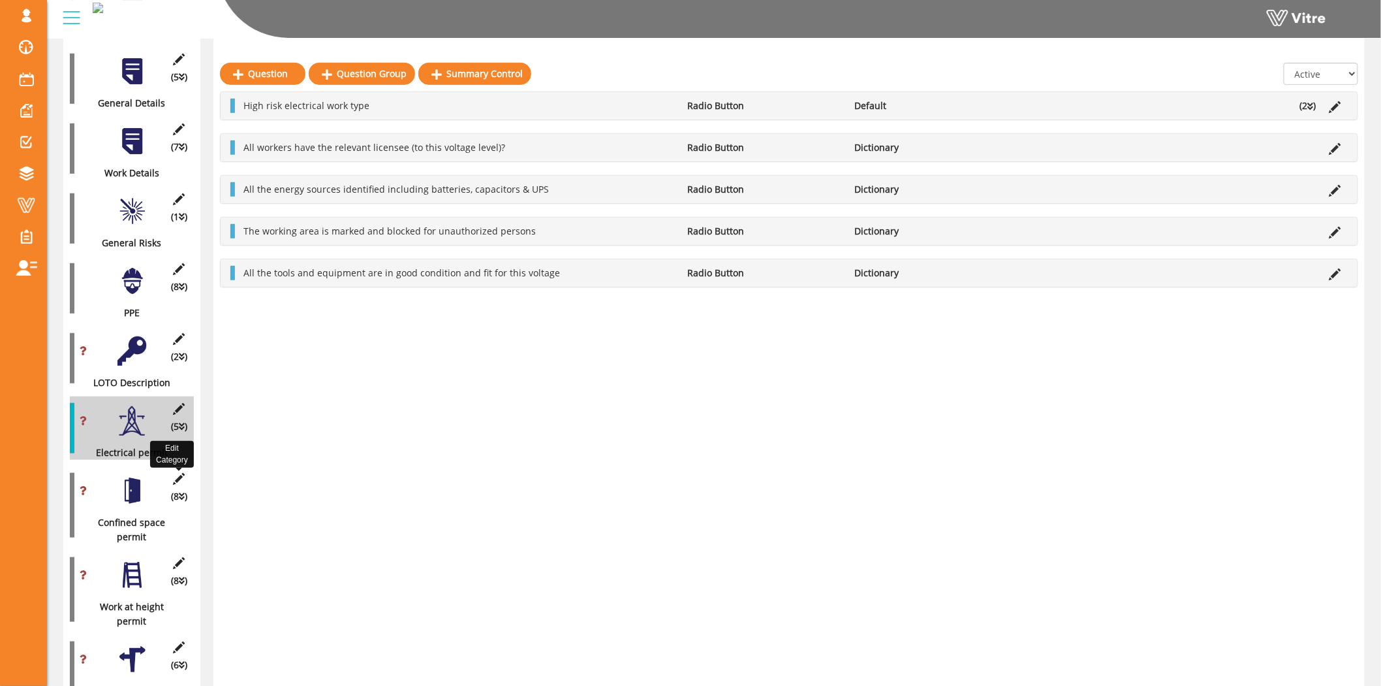
click at [178, 473] on icon at bounding box center [179, 479] width 16 height 12
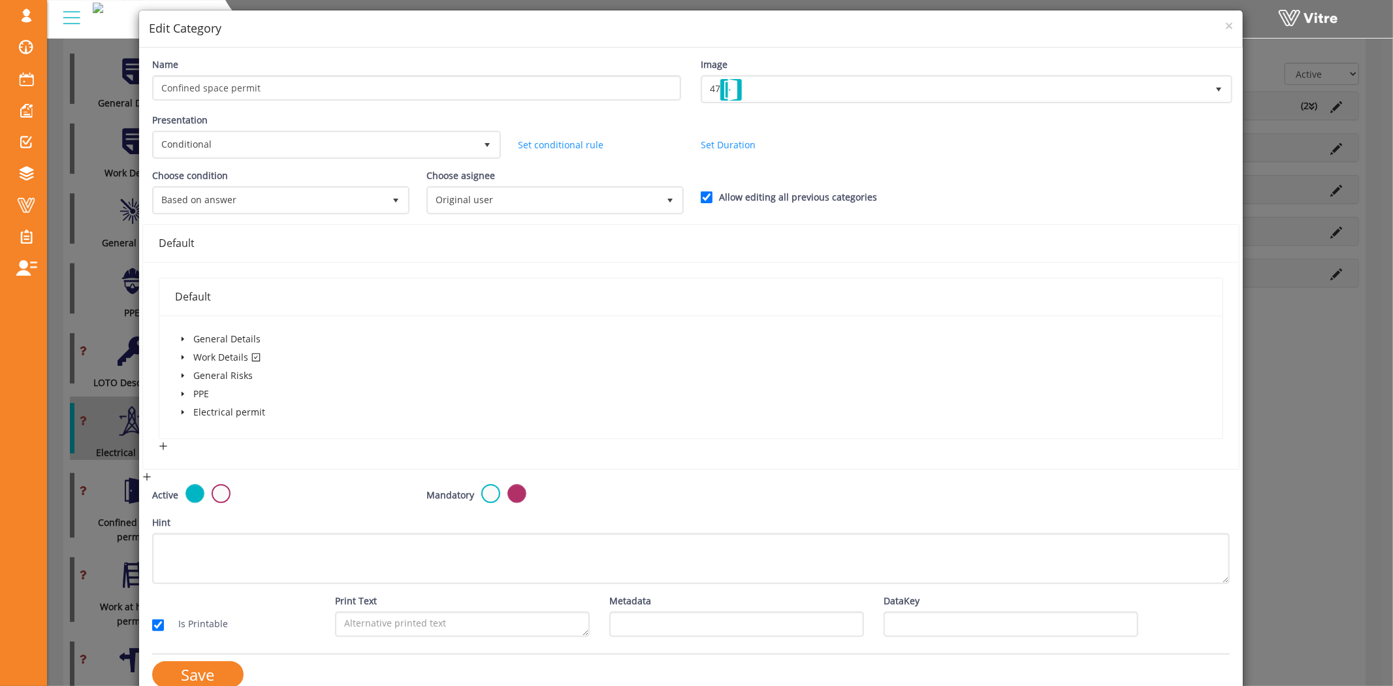
scroll to position [48, 0]
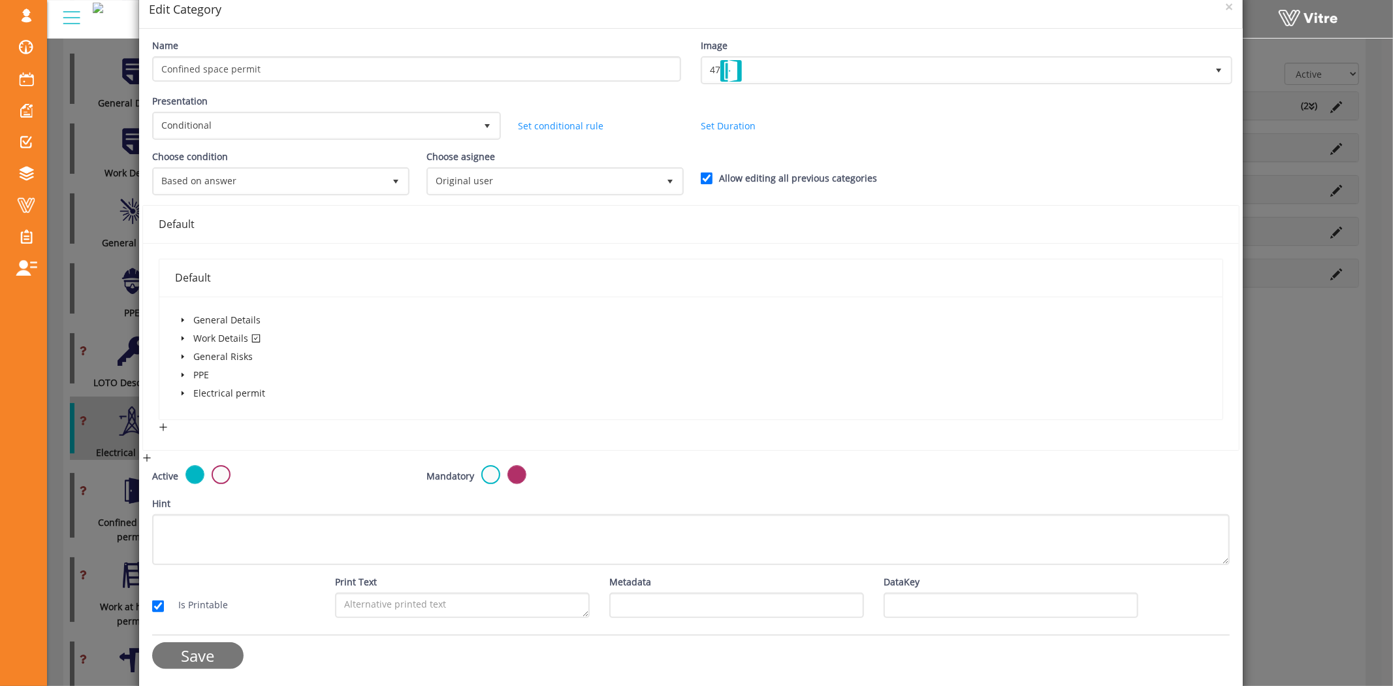
click at [182, 665] on input "Save" at bounding box center [197, 655] width 91 height 27
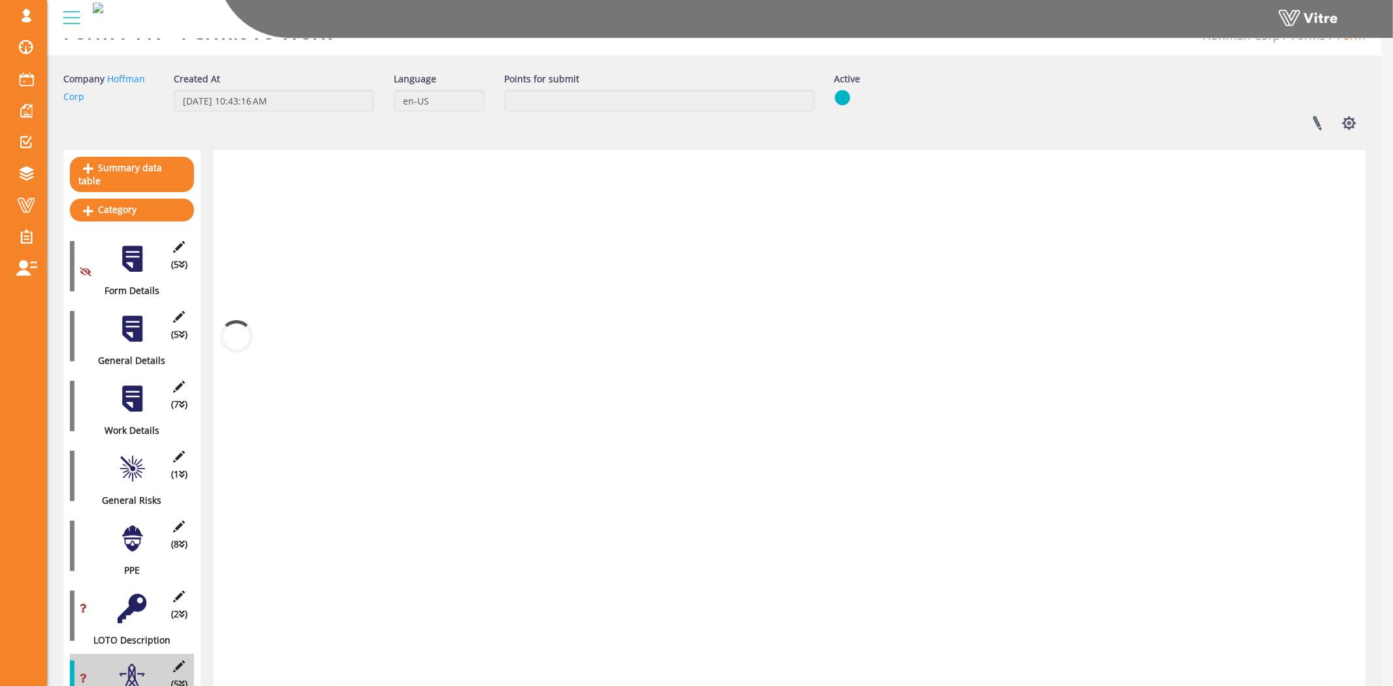
scroll to position [290, 0]
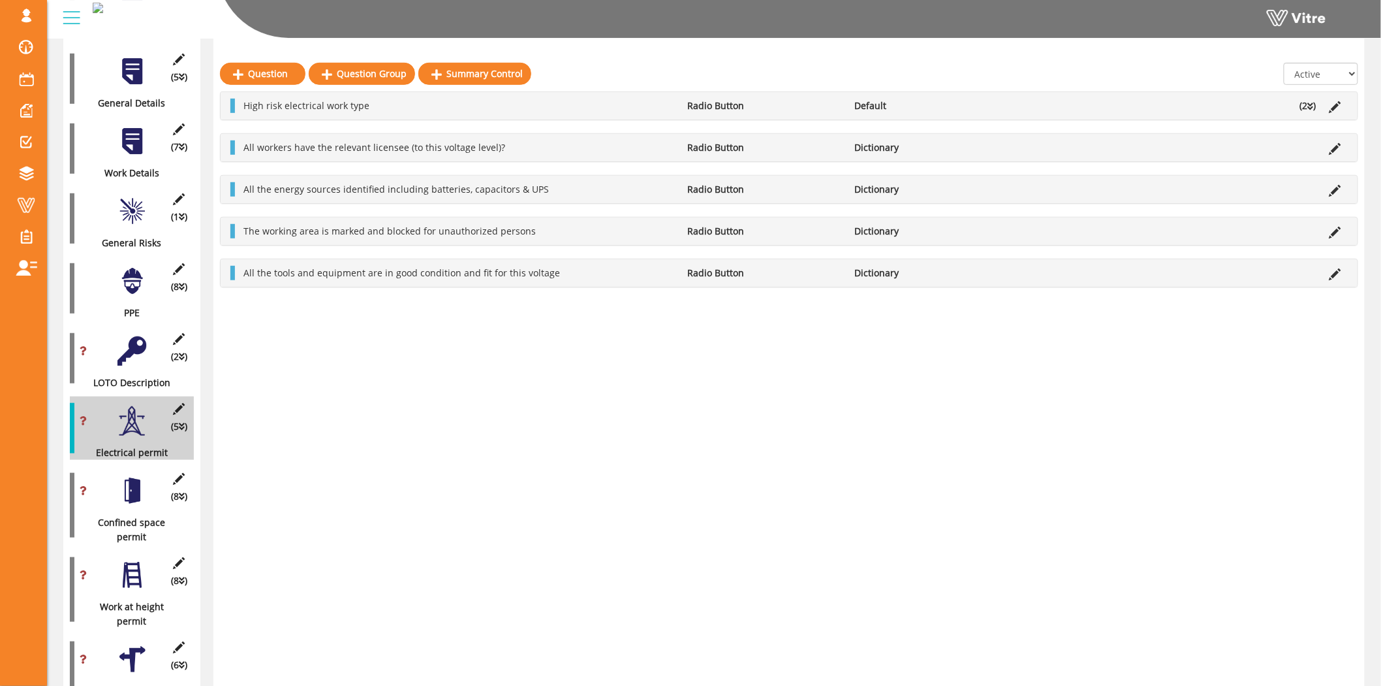
click at [170, 466] on div "(8 ) Confined space permit" at bounding box center [132, 505] width 124 height 78
click at [178, 473] on icon at bounding box center [179, 479] width 16 height 12
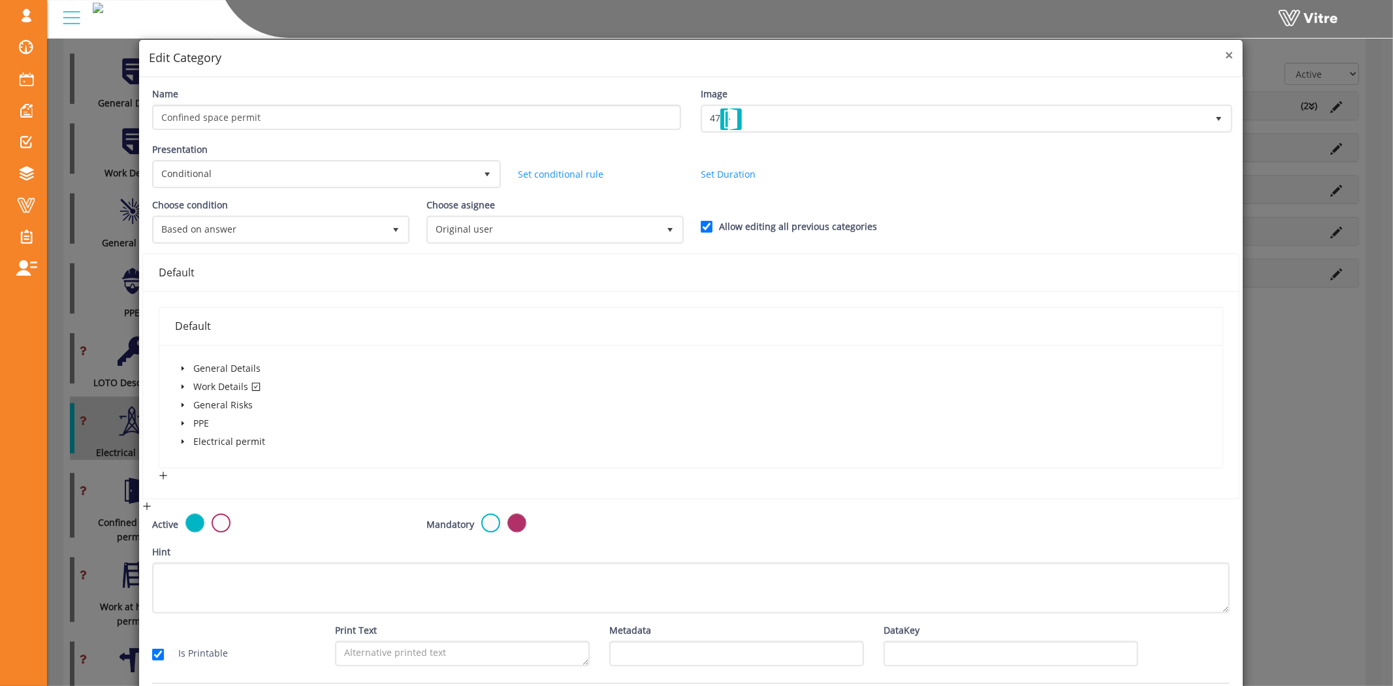
click at [1225, 55] on span "×" at bounding box center [1229, 55] width 8 height 18
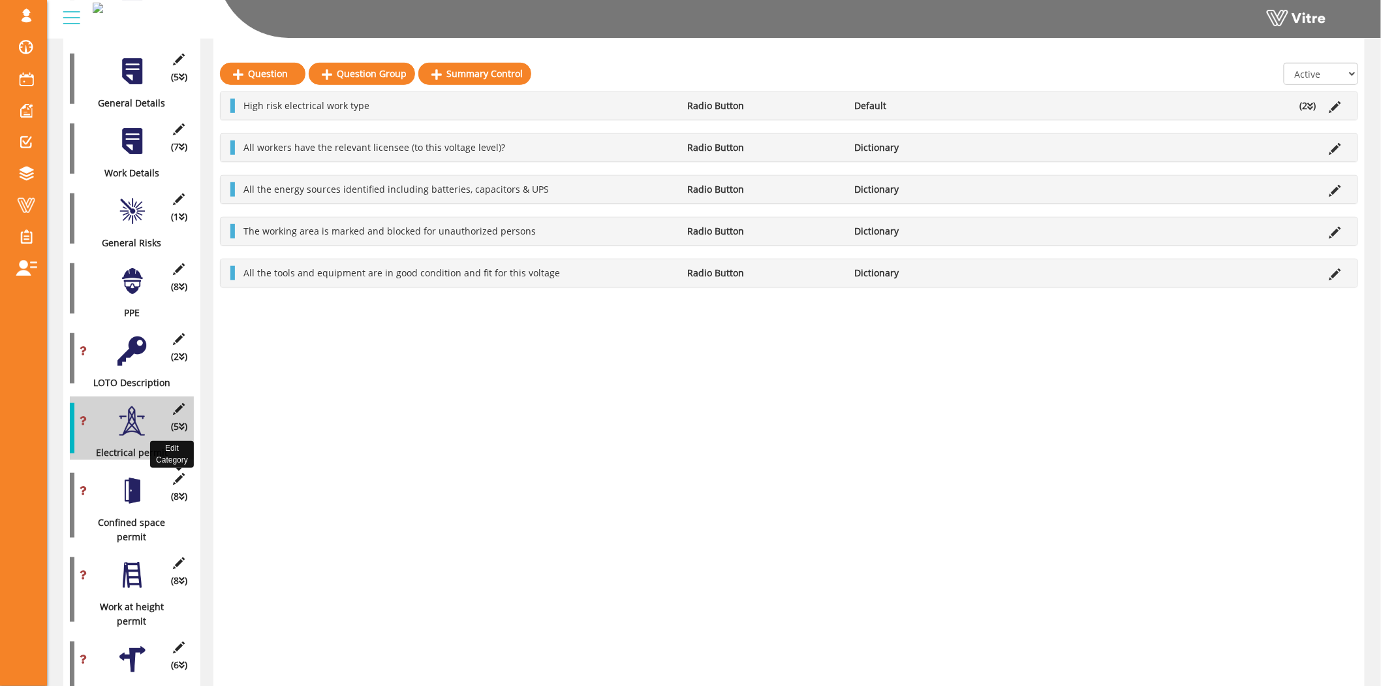
click at [177, 473] on icon at bounding box center [179, 479] width 16 height 12
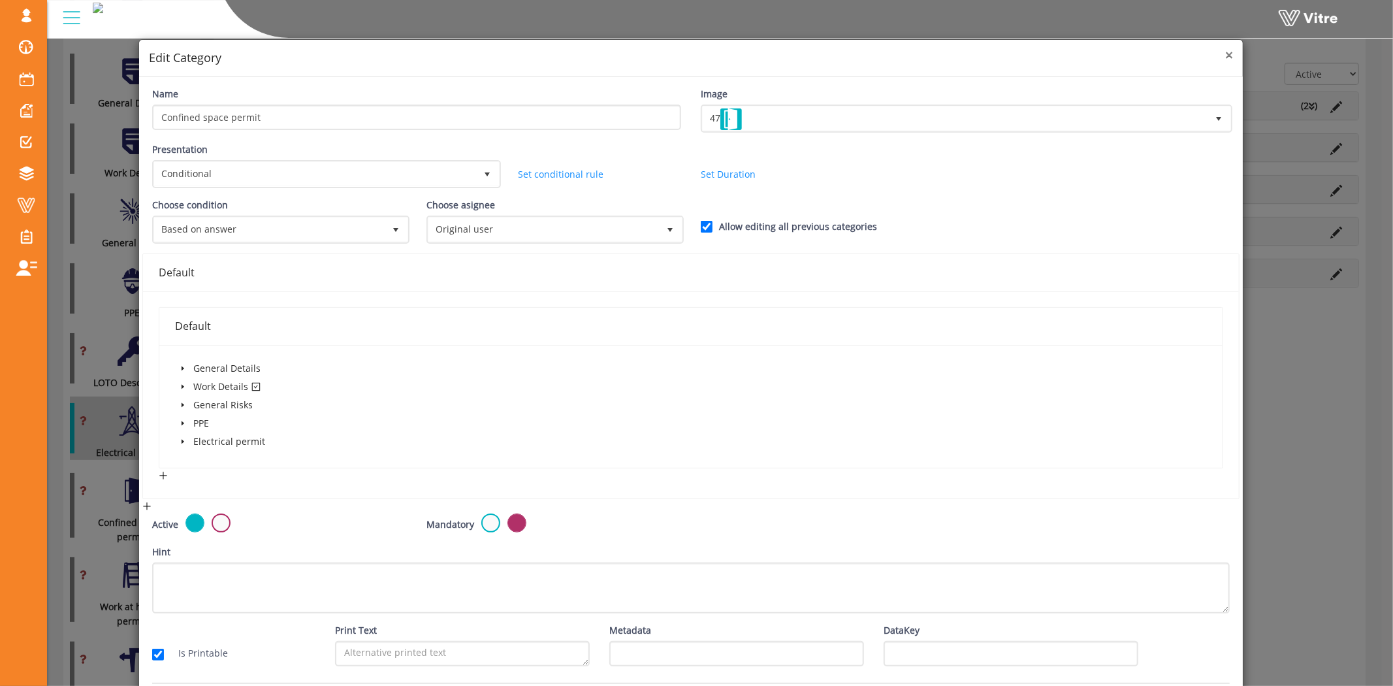
click at [1225, 59] on span "×" at bounding box center [1229, 55] width 8 height 18
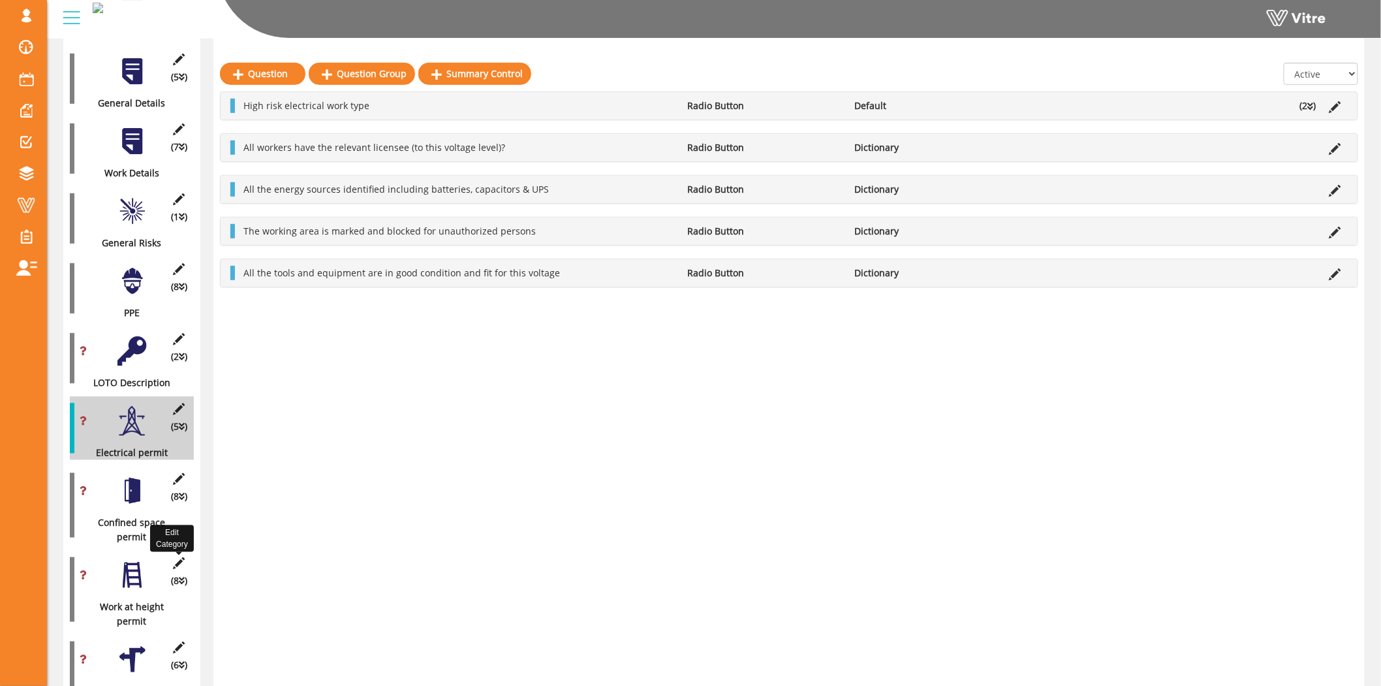
click at [178, 557] on icon at bounding box center [179, 563] width 16 height 12
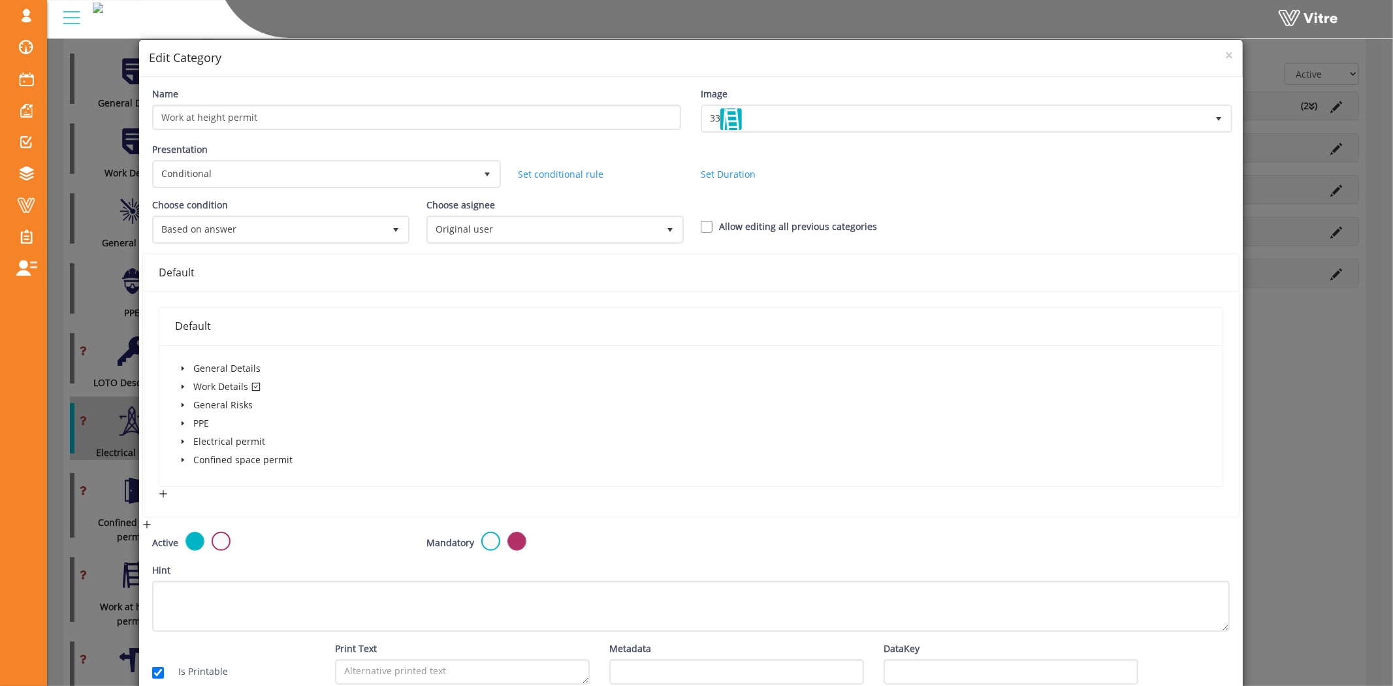
click at [691, 227] on div "Allow editing all previous categories" at bounding box center [828, 226] width 274 height 14
click at [701, 225] on input "Allow editing all previous categories" at bounding box center [707, 227] width 12 height 12
checkbox input "true"
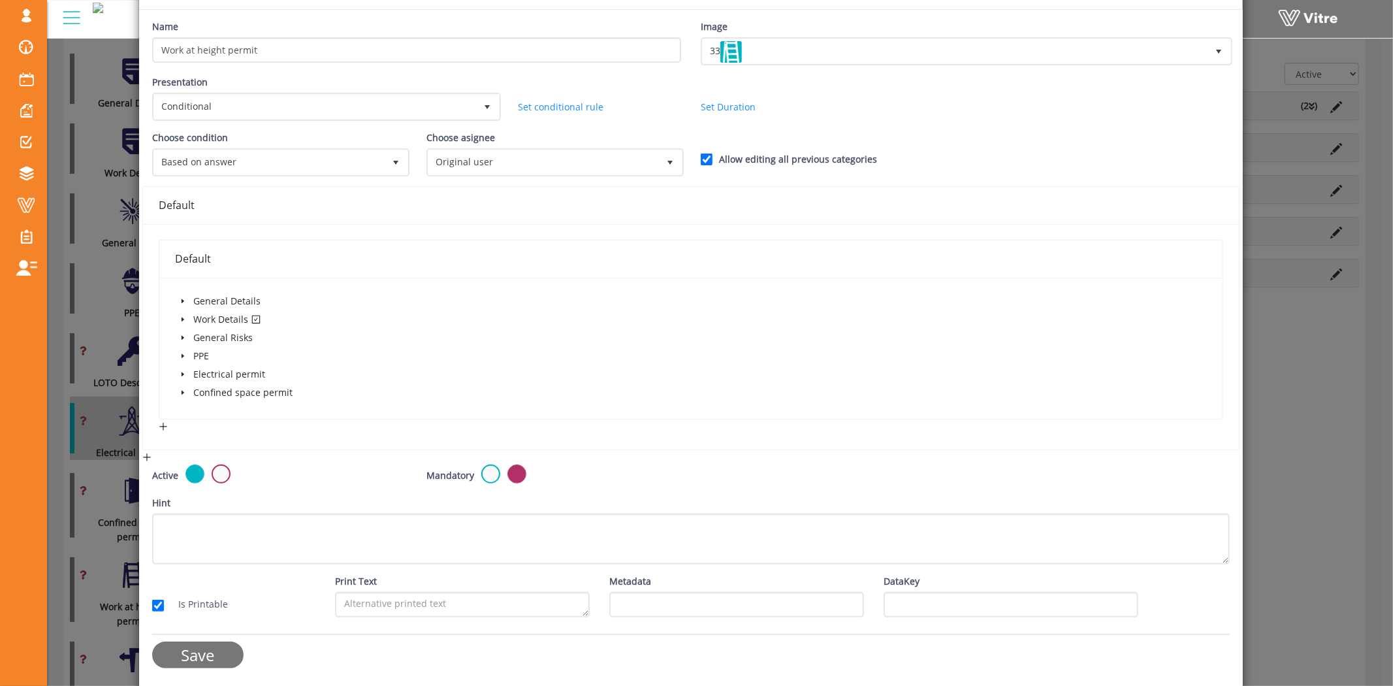
click at [193, 655] on input "Save" at bounding box center [197, 654] width 91 height 27
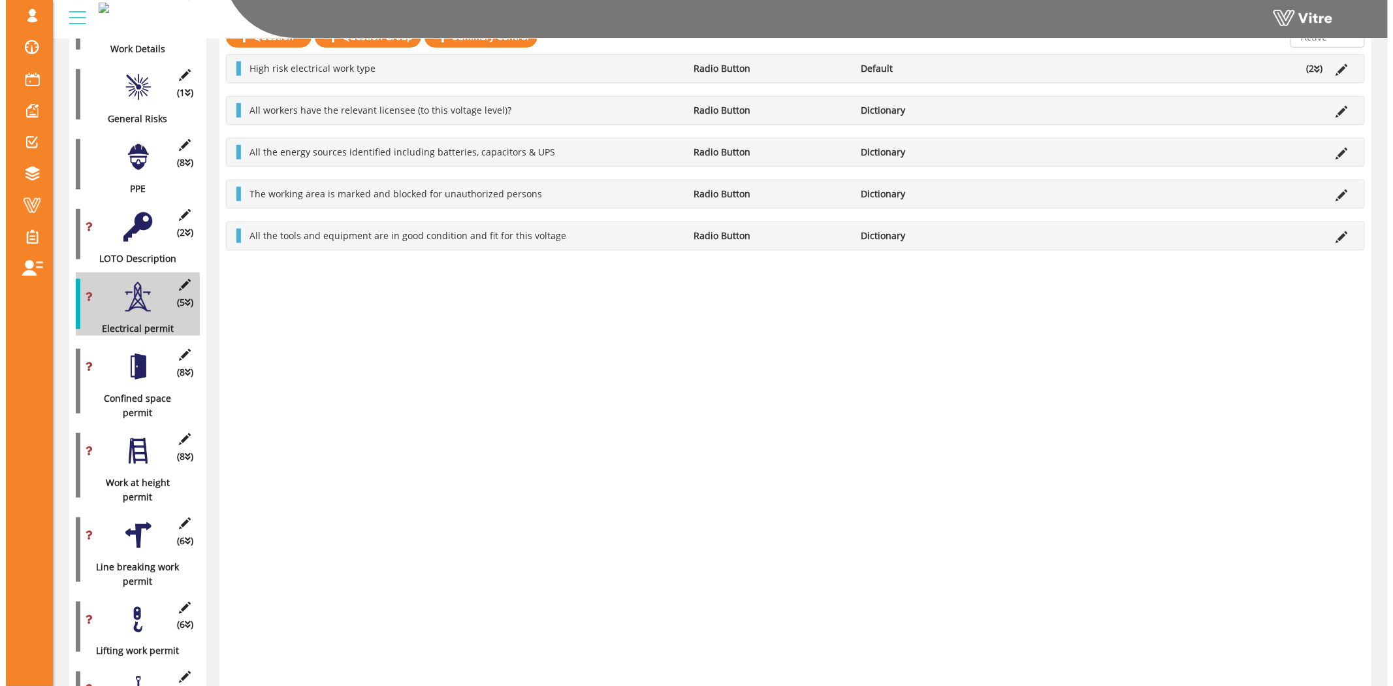
scroll to position [435, 0]
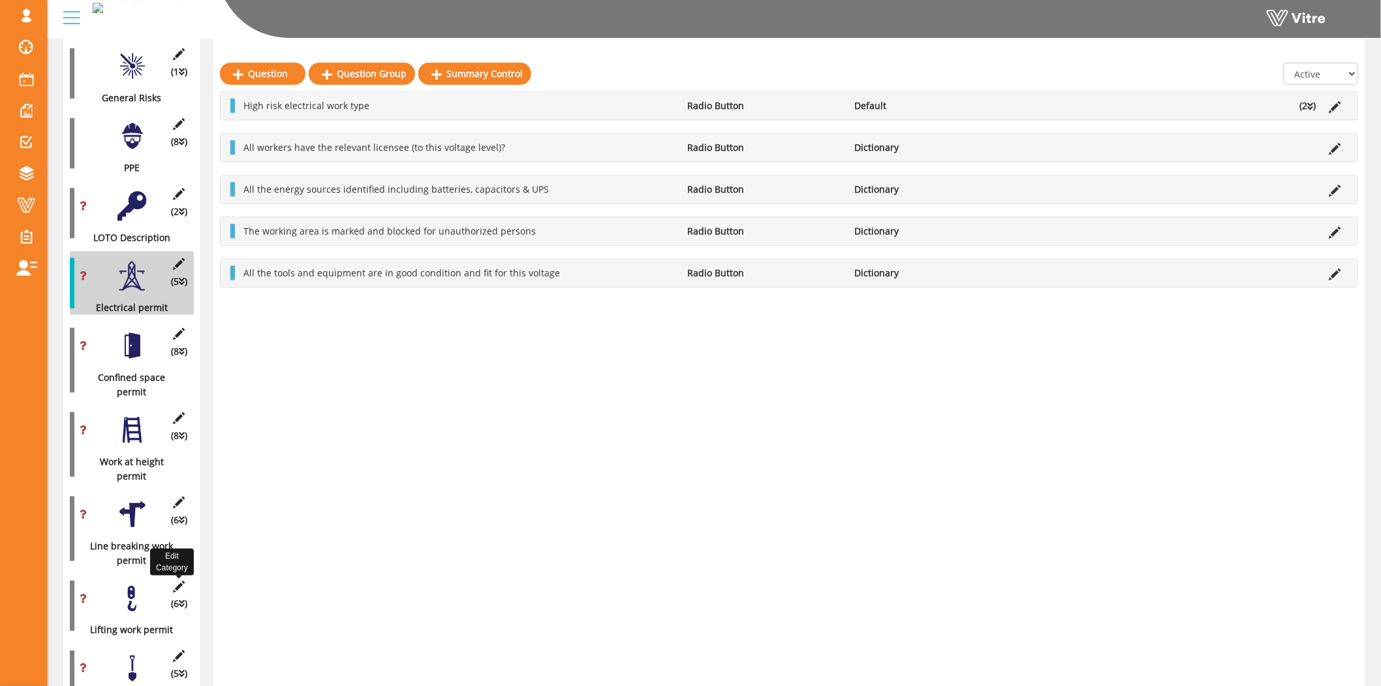
click at [178, 580] on icon at bounding box center [179, 586] width 16 height 12
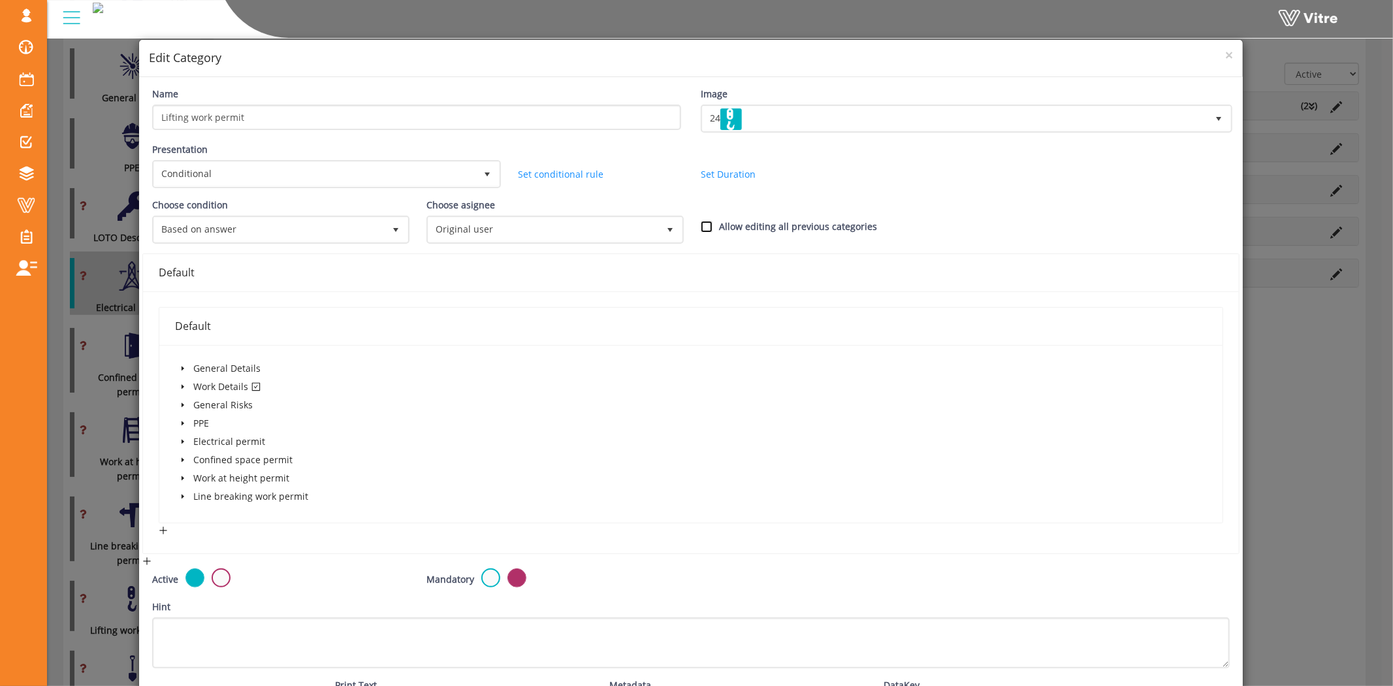
click at [702, 223] on input "Allow editing all previous categories" at bounding box center [707, 227] width 12 height 12
checkbox input "true"
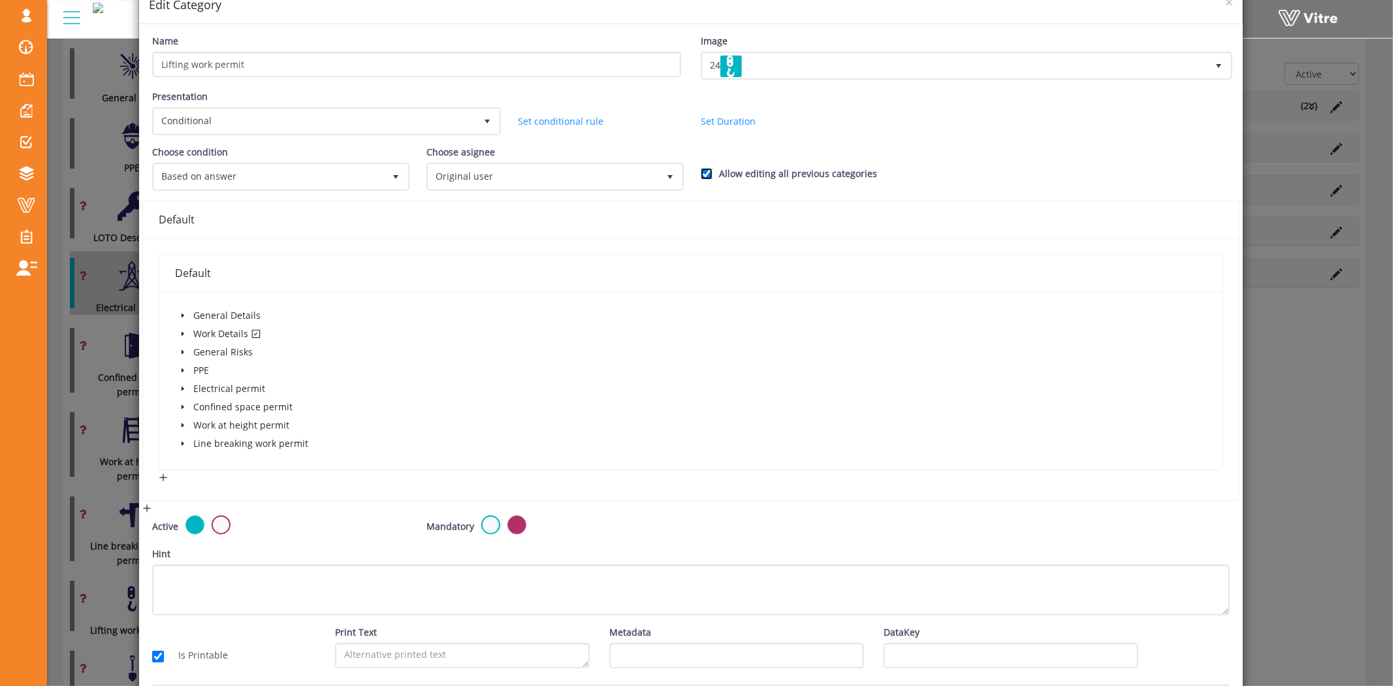
scroll to position [103, 0]
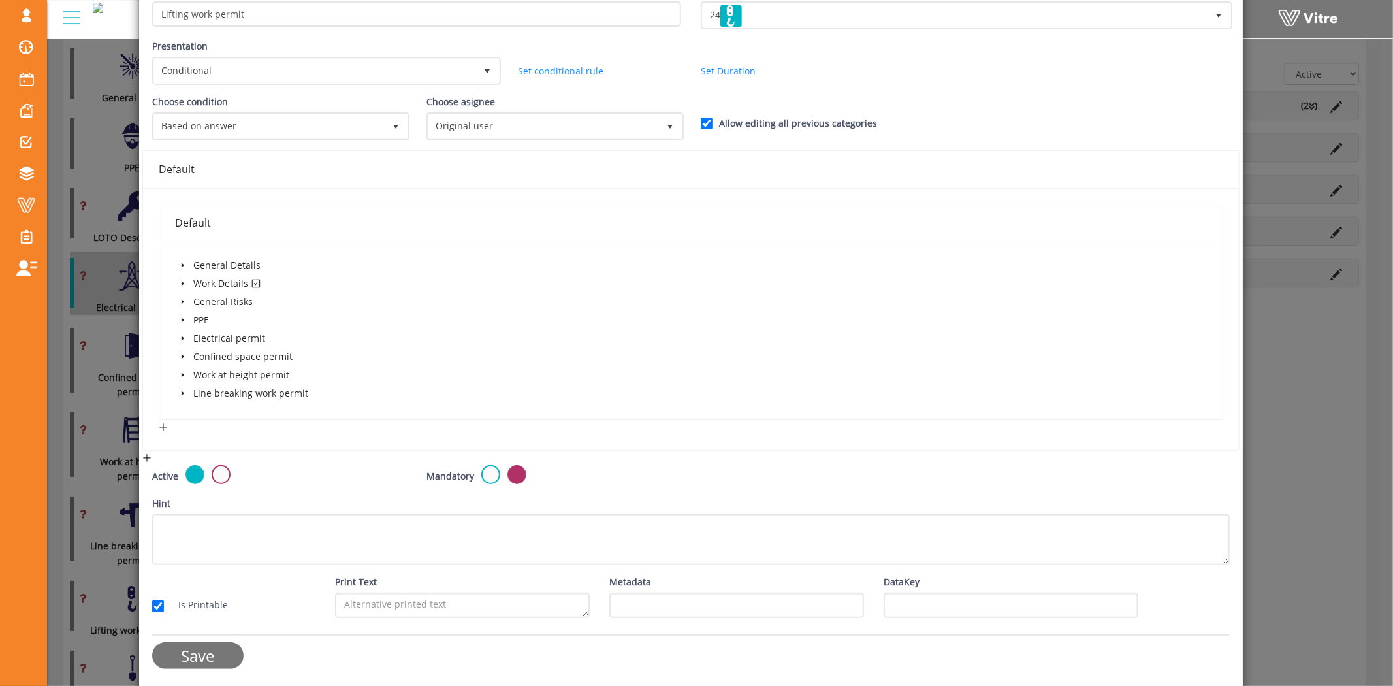
click at [194, 648] on input "Save" at bounding box center [197, 655] width 91 height 27
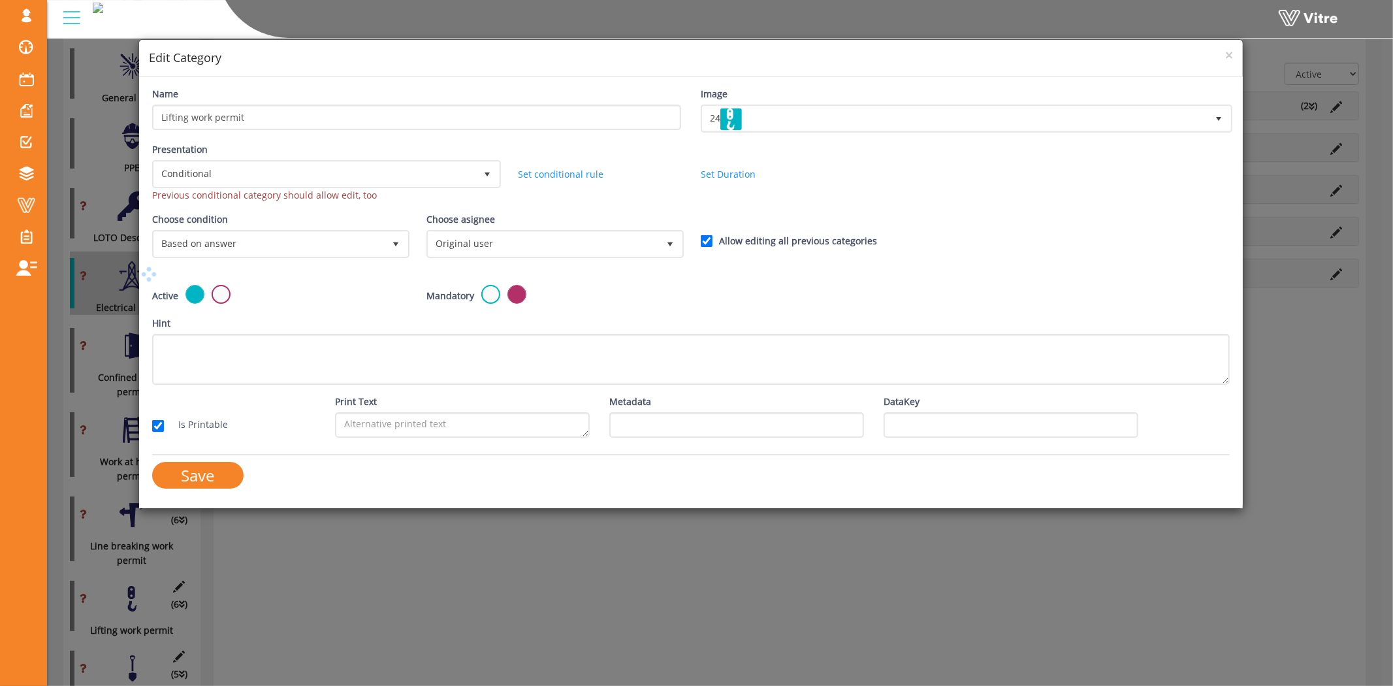
scroll to position [0, 0]
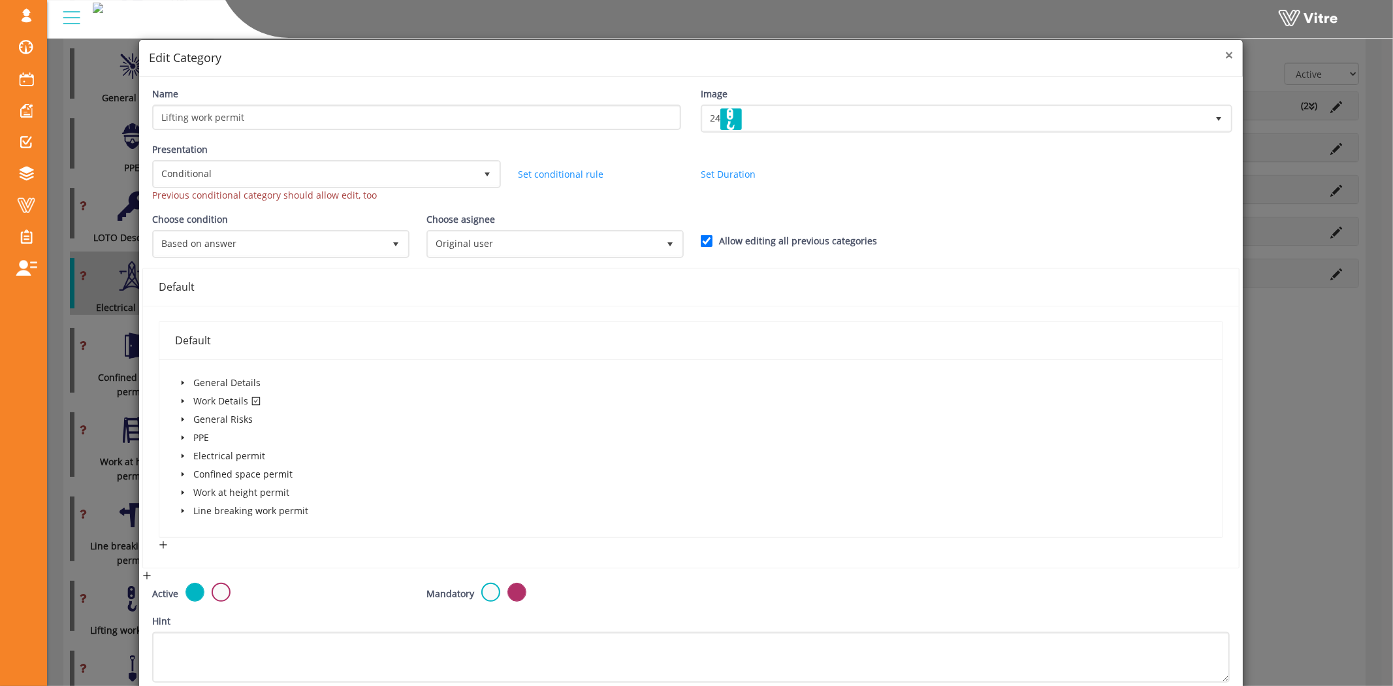
drag, startPoint x: 1220, startPoint y: 55, endPoint x: 1154, endPoint y: 103, distance: 81.2
click at [1225, 55] on span "×" at bounding box center [1229, 55] width 8 height 18
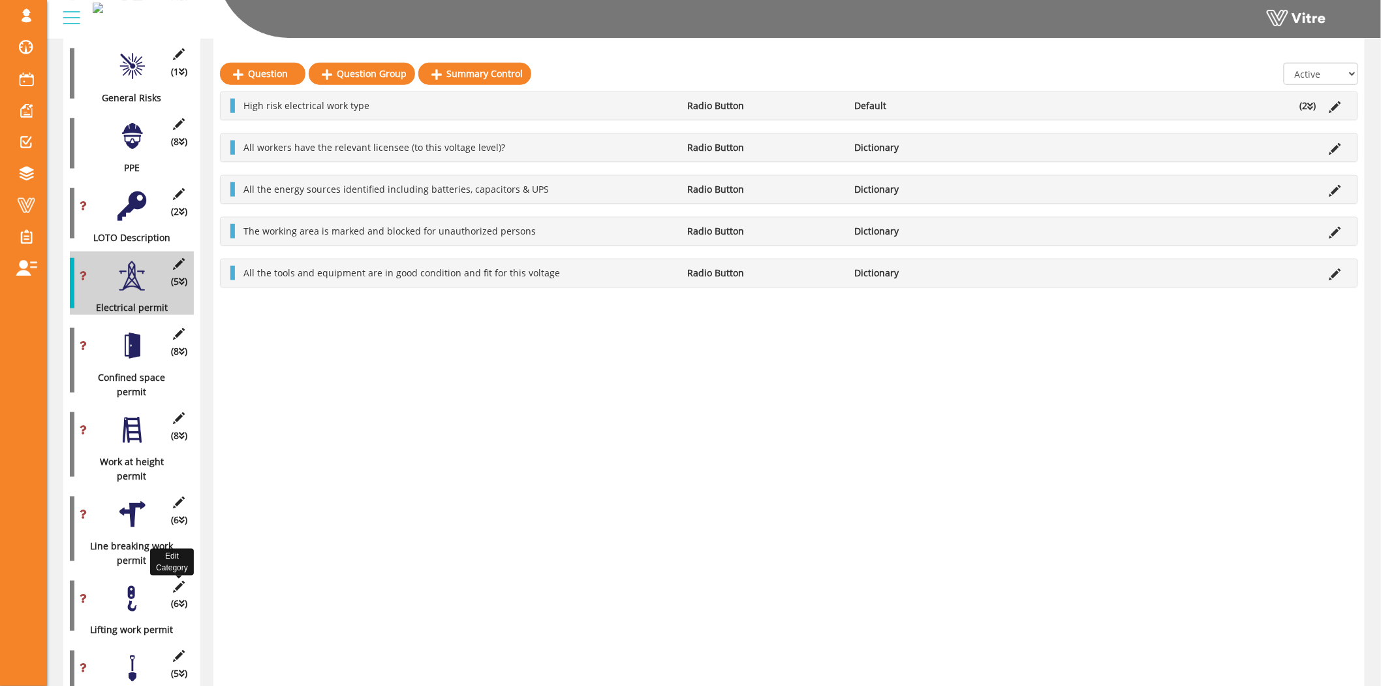
click at [171, 580] on icon at bounding box center [179, 586] width 16 height 12
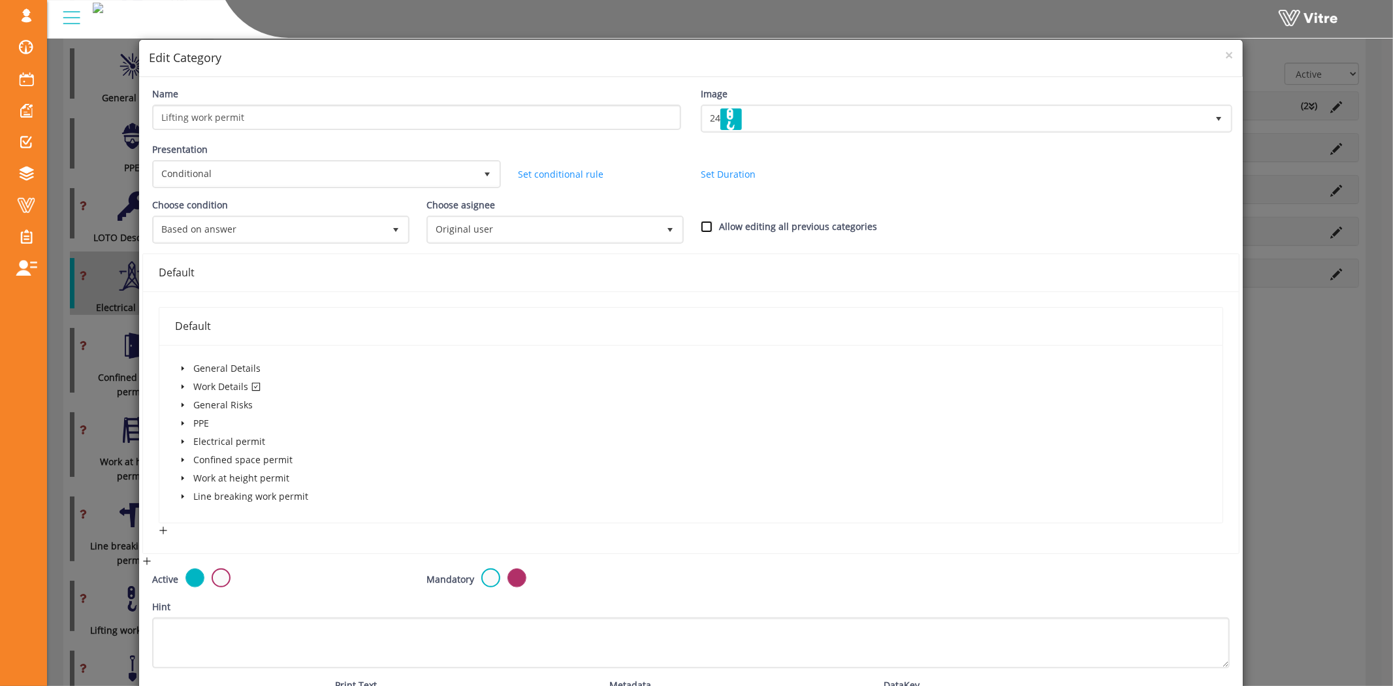
click at [705, 221] on input "Allow editing all previous categories" at bounding box center [707, 227] width 12 height 12
checkbox input "true"
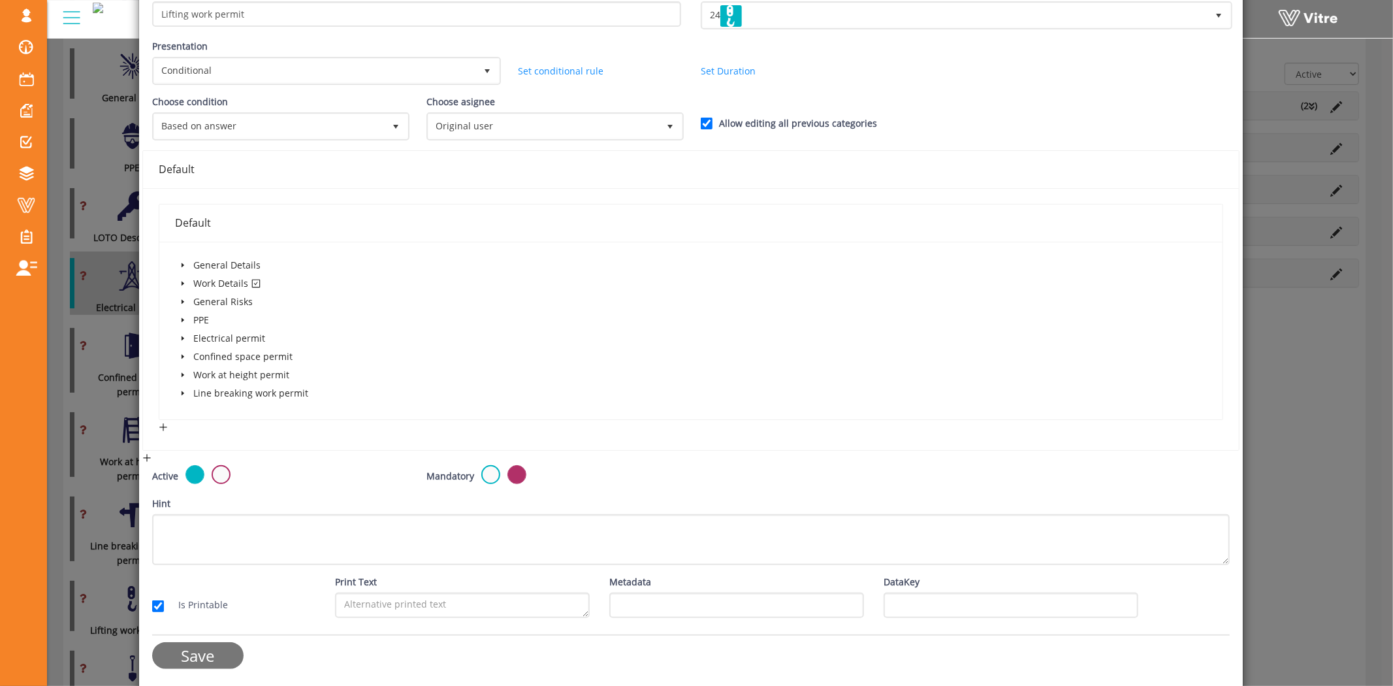
click at [210, 646] on input "Save" at bounding box center [197, 655] width 91 height 27
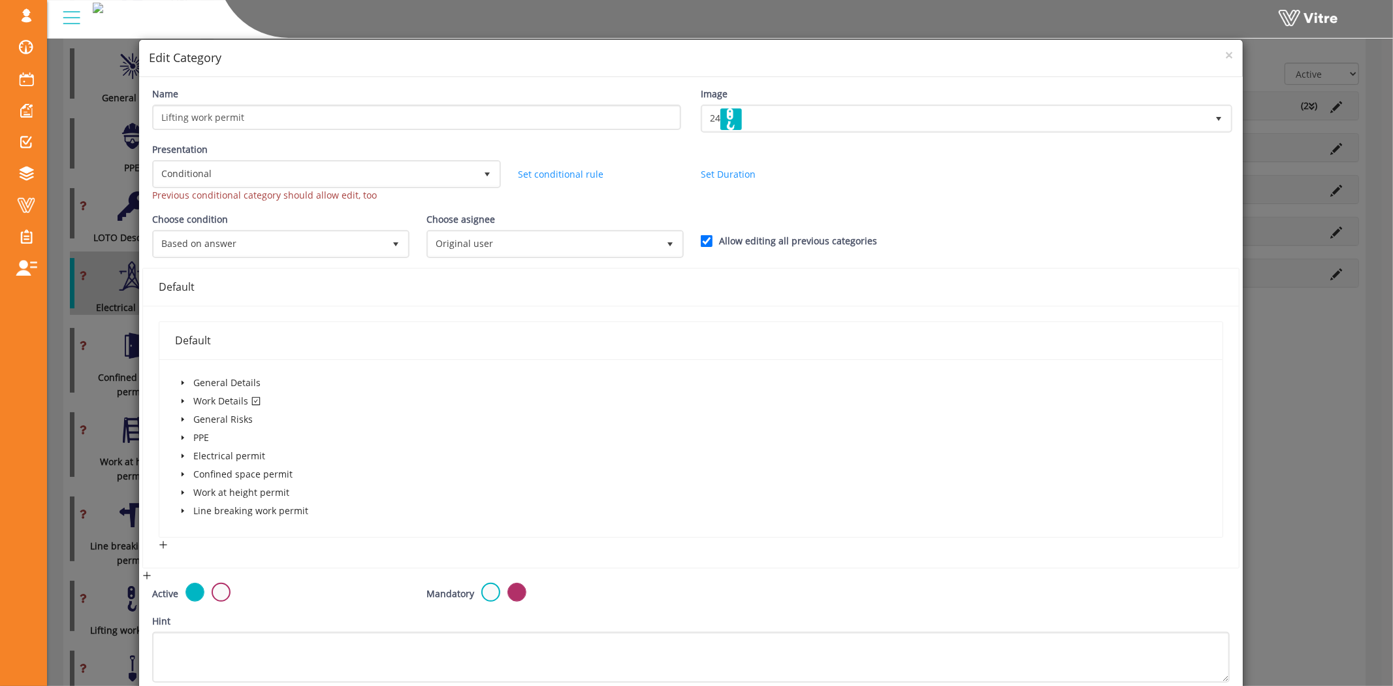
drag, startPoint x: 1213, startPoint y: 53, endPoint x: 1196, endPoint y: 66, distance: 21.4
click at [1212, 54] on h4 "Edit Category" at bounding box center [691, 58] width 1084 height 17
click at [1225, 57] on span "×" at bounding box center [1229, 55] width 8 height 18
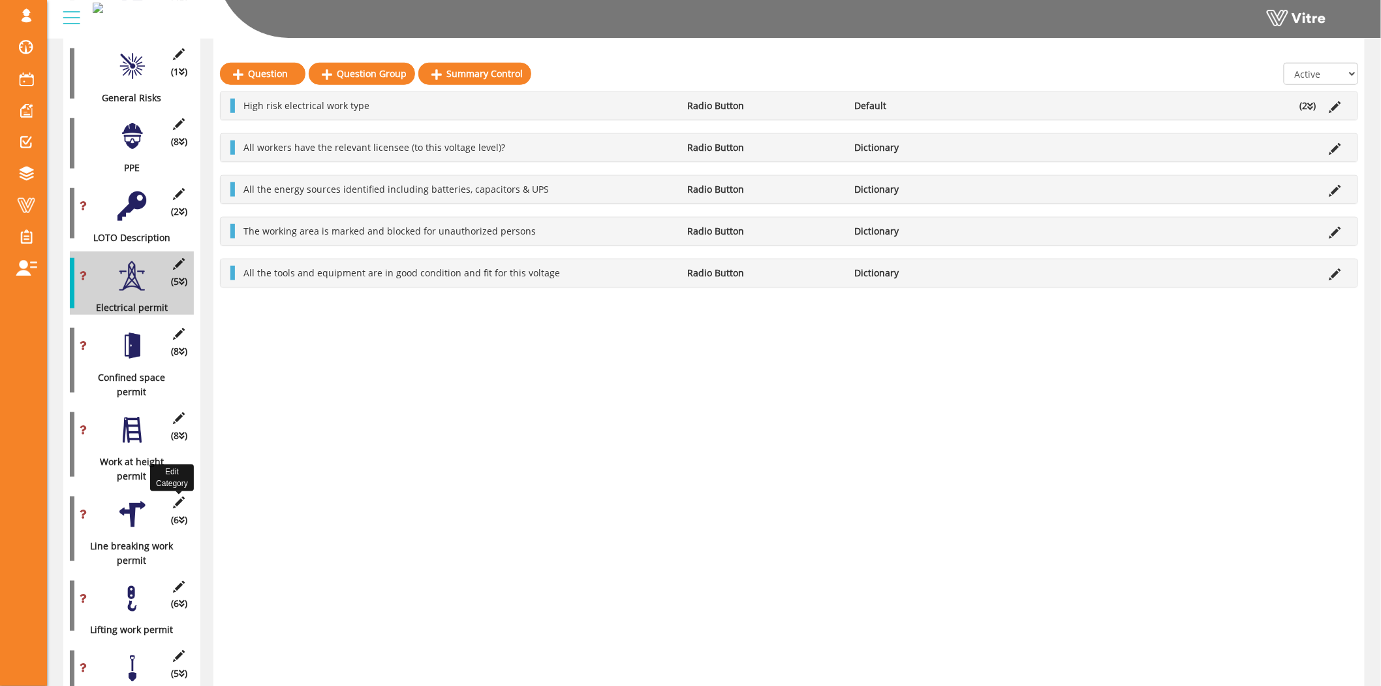
click at [180, 496] on icon at bounding box center [179, 502] width 16 height 12
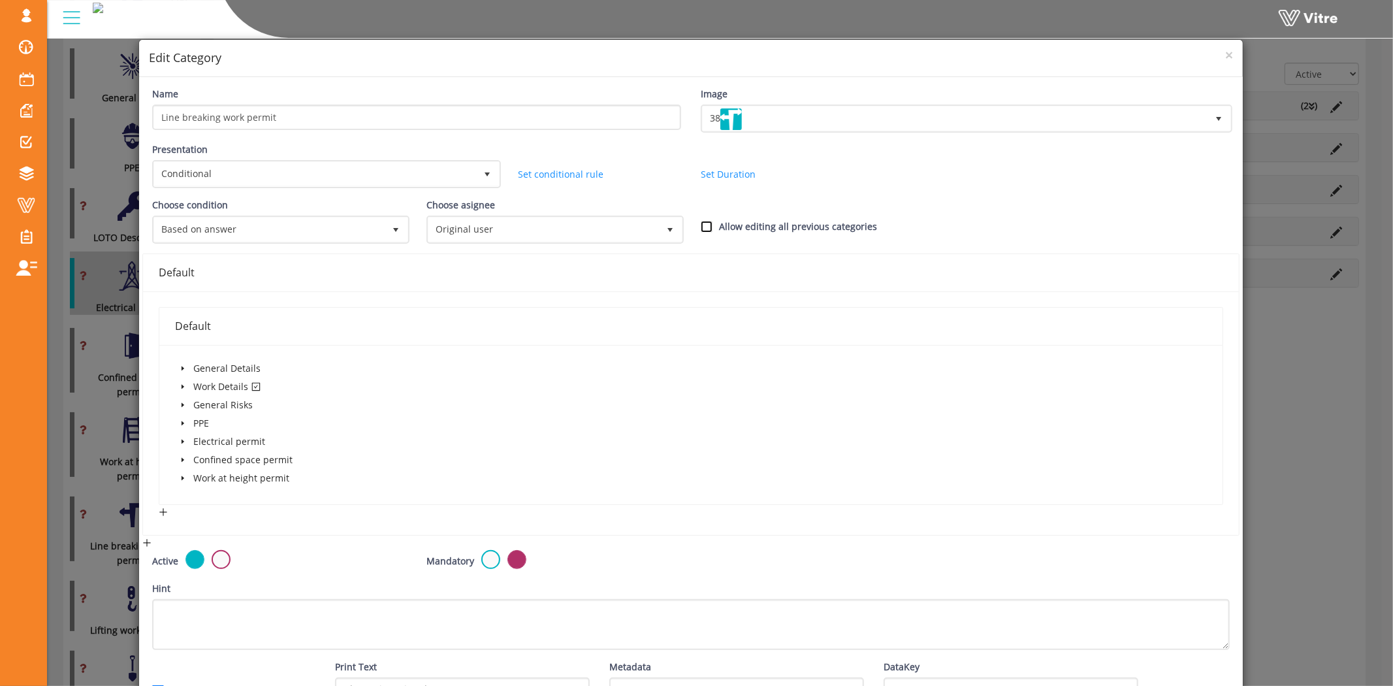
click at [701, 227] on input "Allow editing all previous categories" at bounding box center [707, 227] width 12 height 12
checkbox input "true"
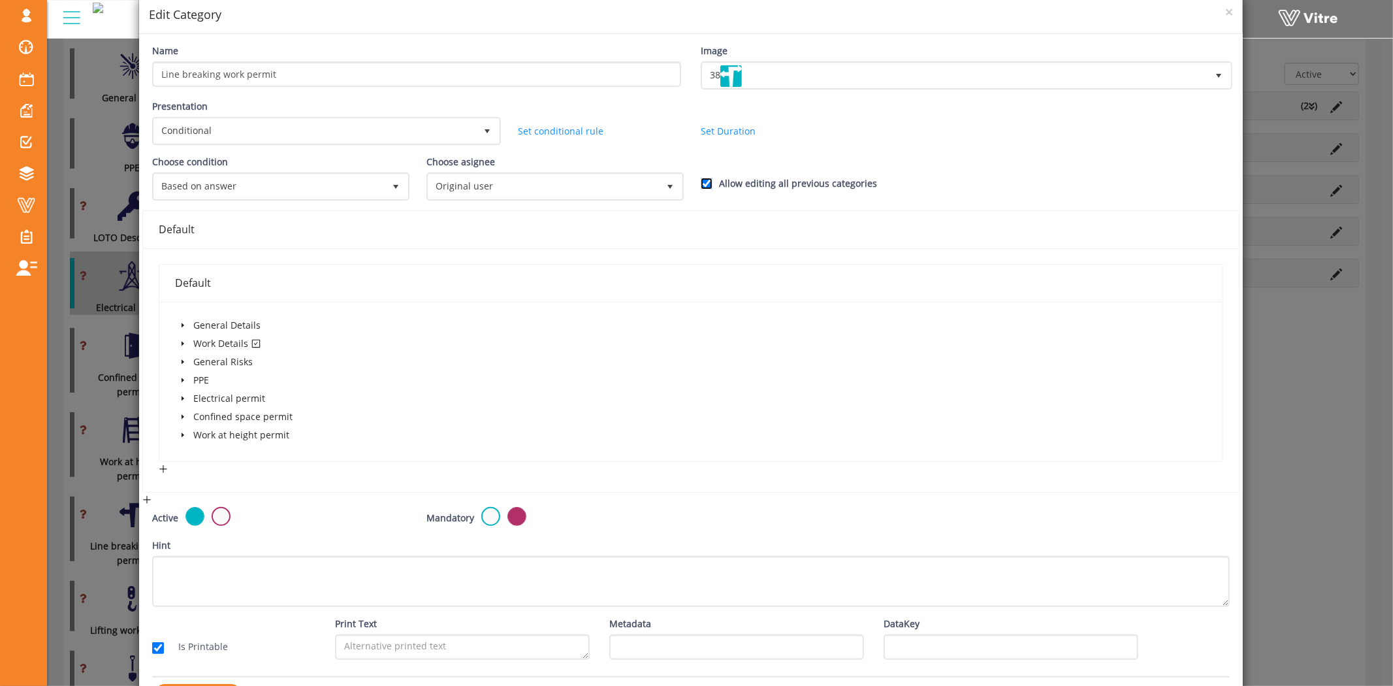
scroll to position [86, 0]
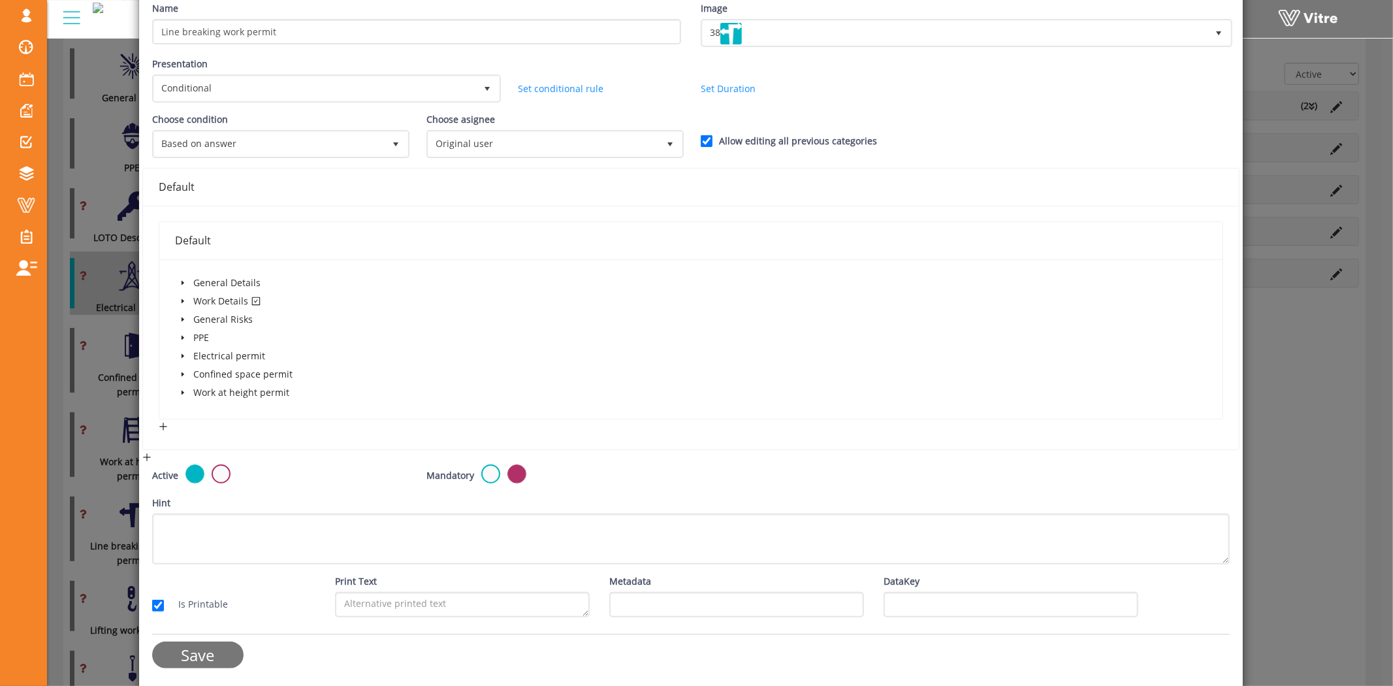
click at [205, 658] on input "Save" at bounding box center [197, 654] width 91 height 27
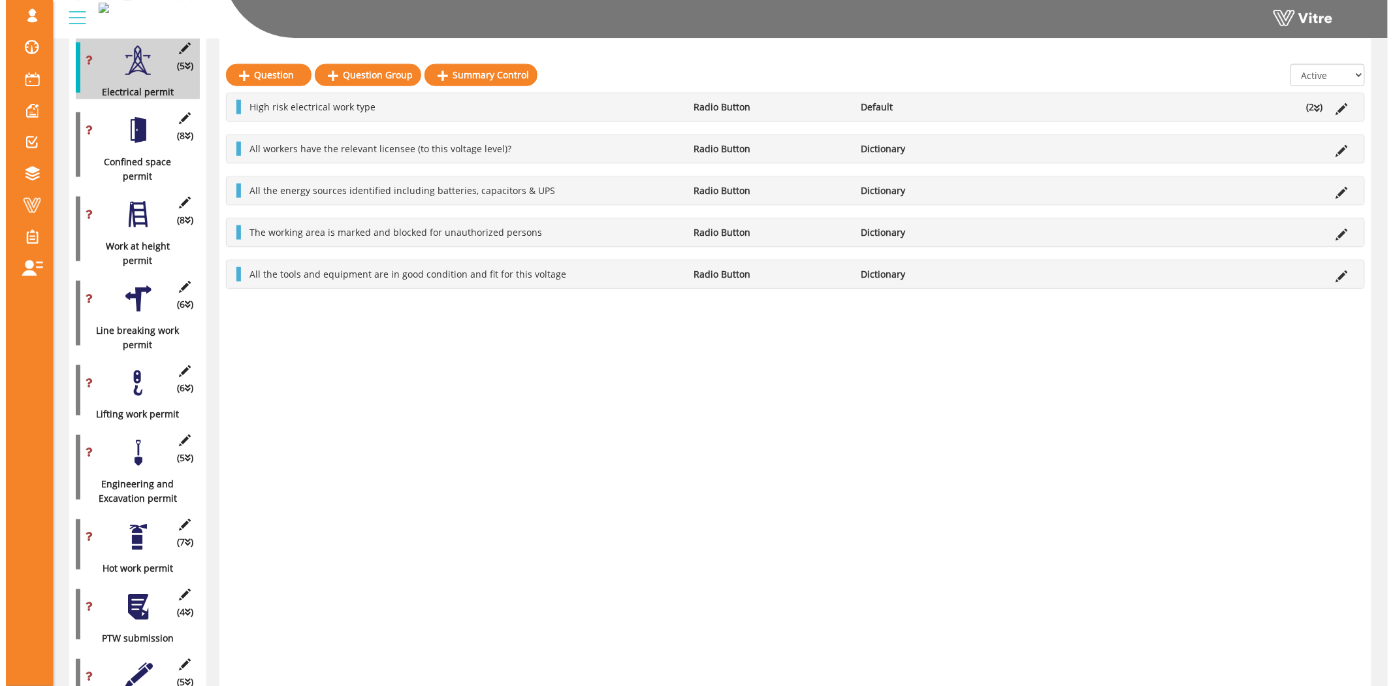
scroll to position [653, 0]
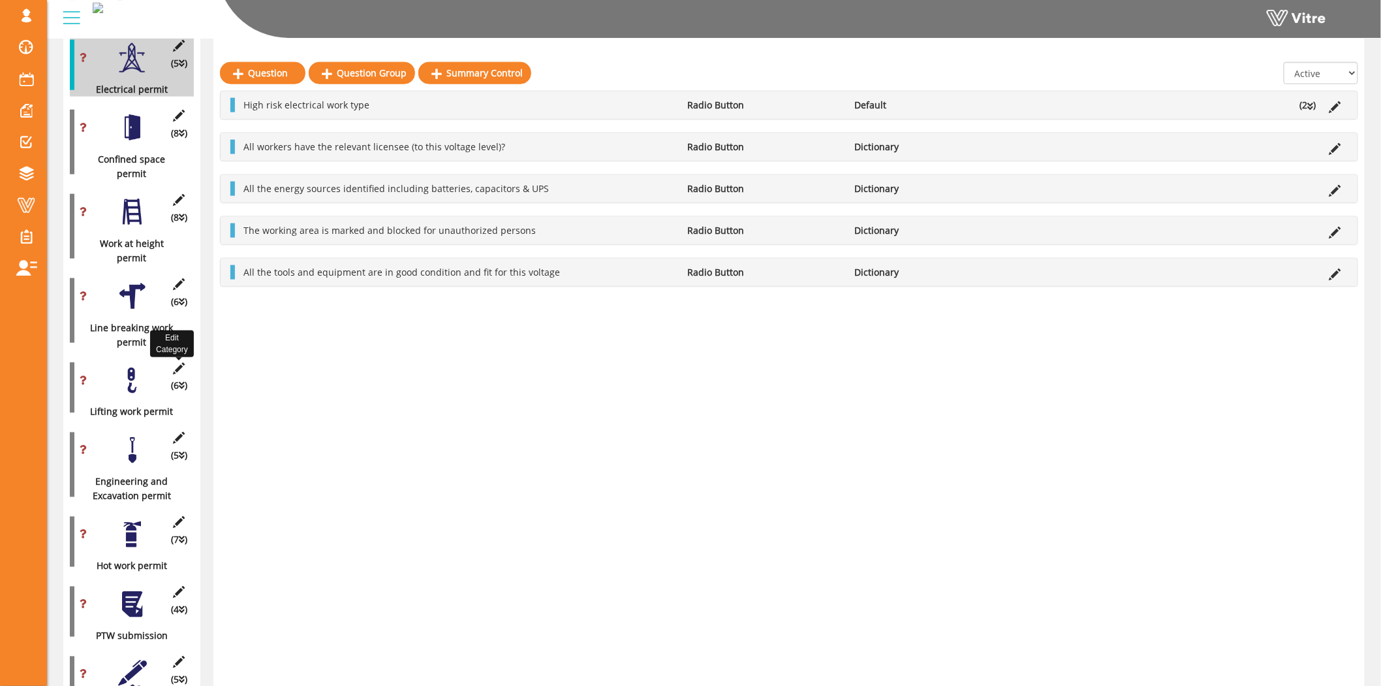
click at [179, 362] on icon at bounding box center [179, 368] width 16 height 12
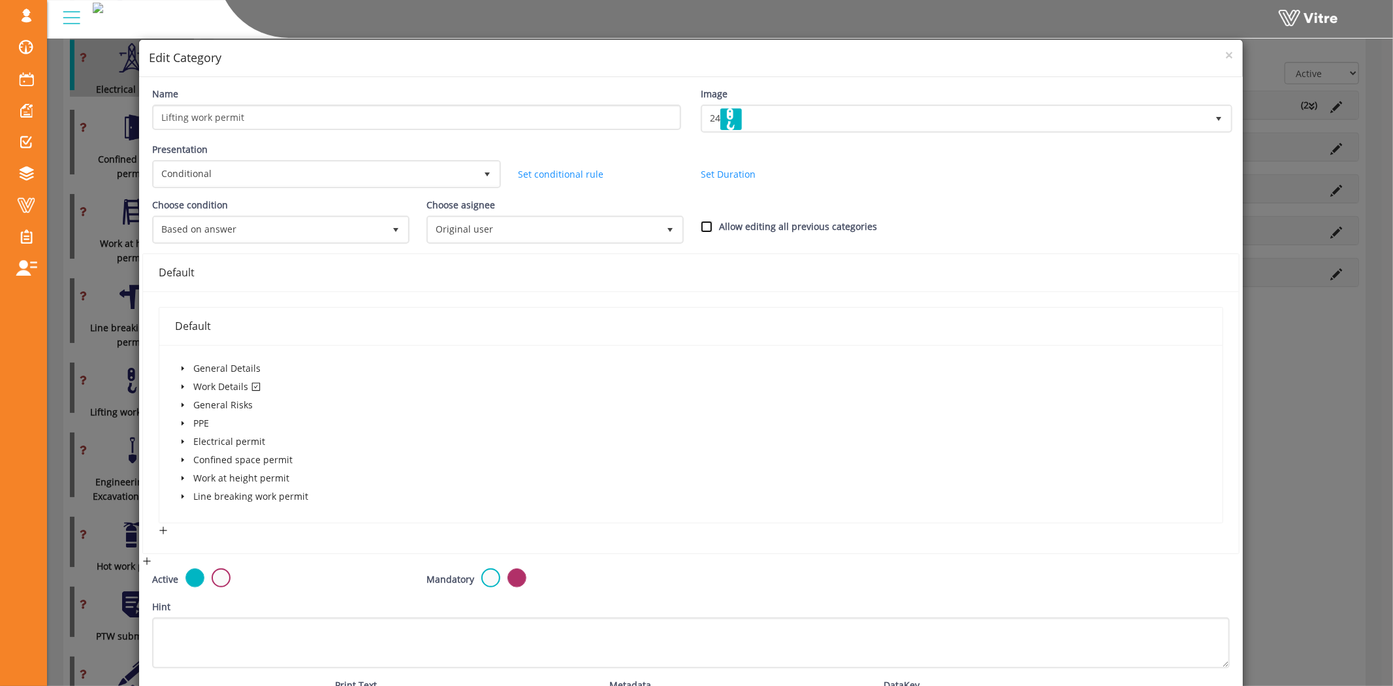
click at [703, 221] on input "Allow editing all previous categories" at bounding box center [707, 227] width 12 height 12
checkbox input "true"
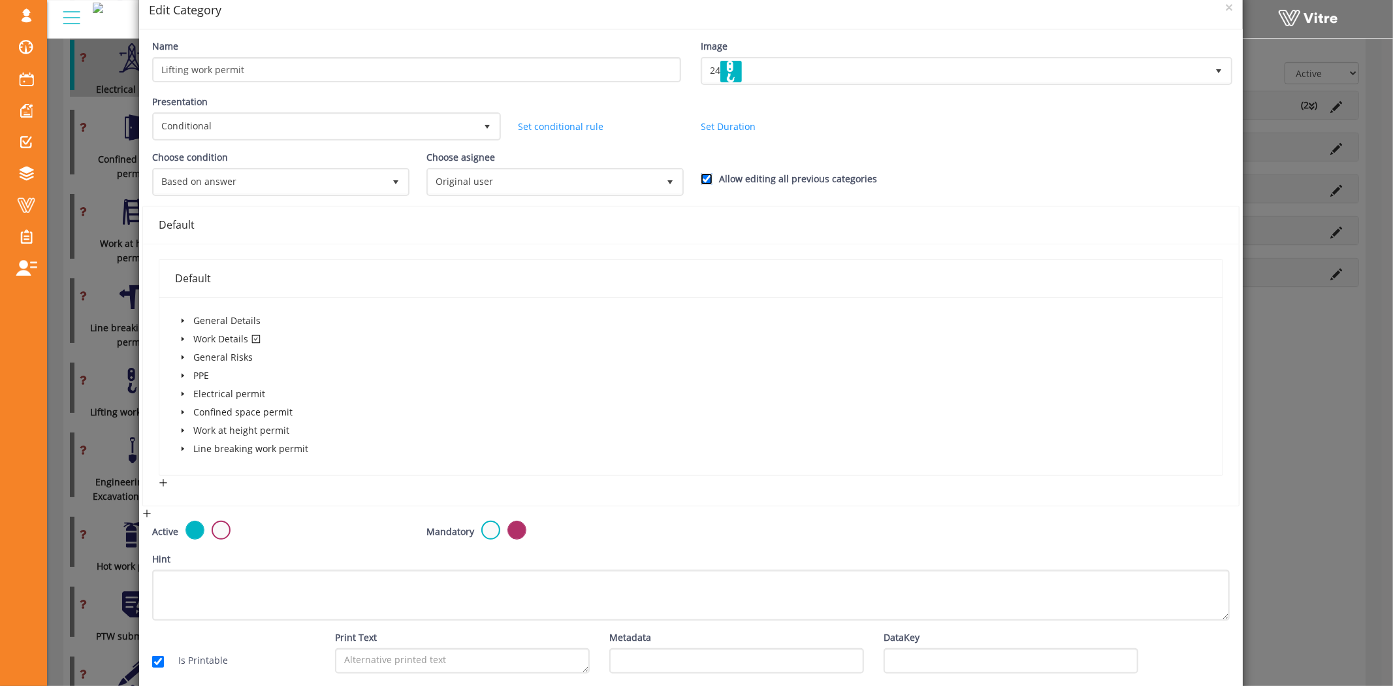
scroll to position [103, 0]
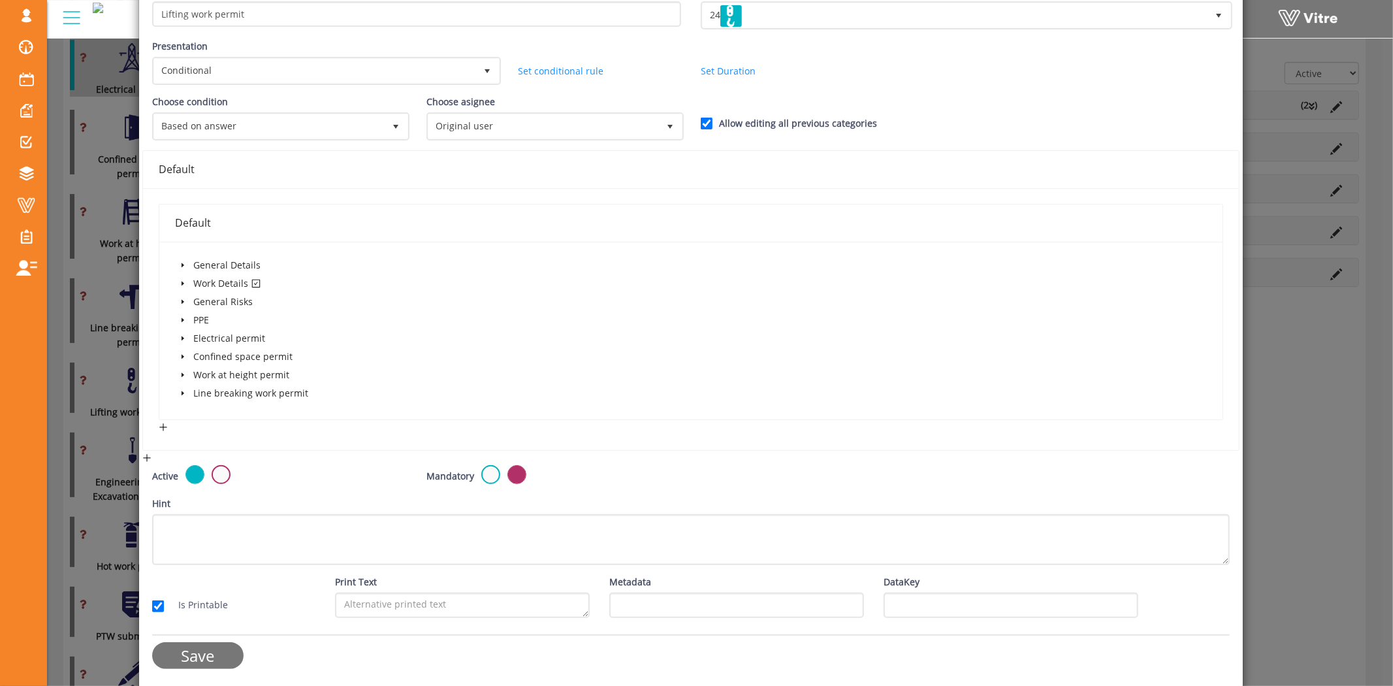
click at [187, 660] on input "Save" at bounding box center [197, 655] width 91 height 27
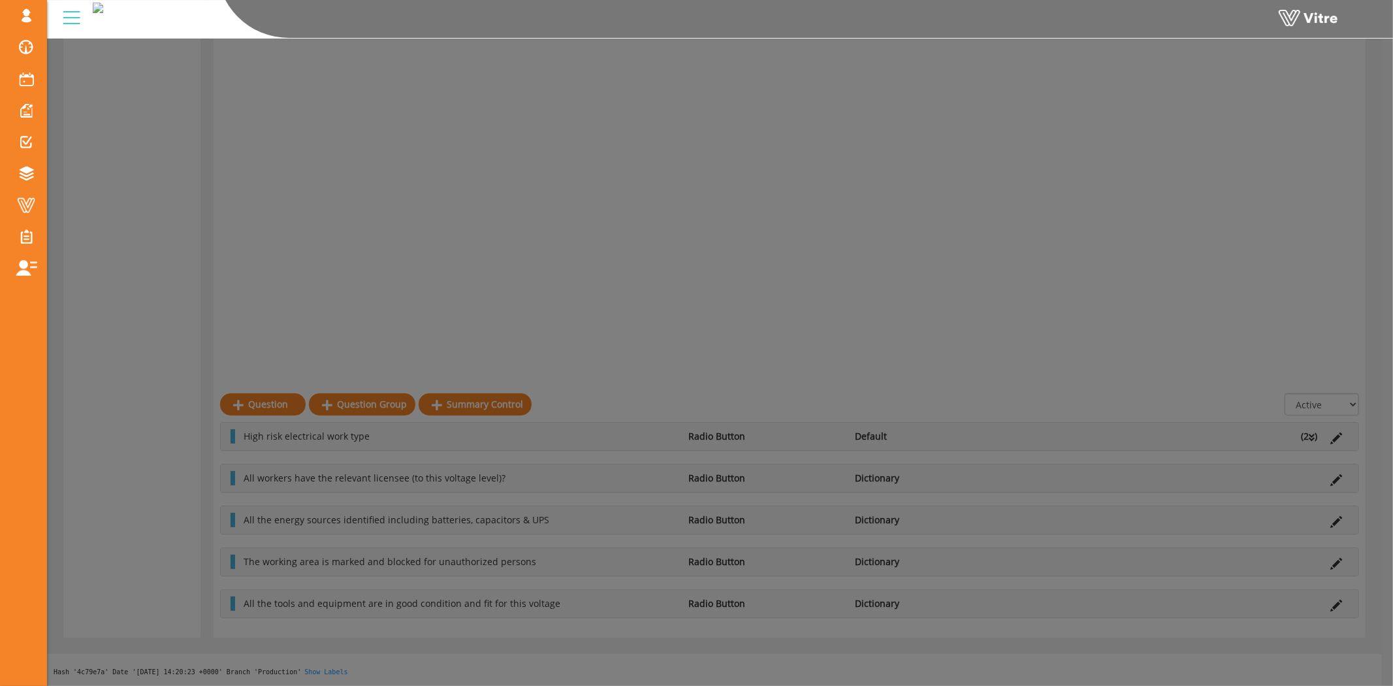
scroll to position [653, 0]
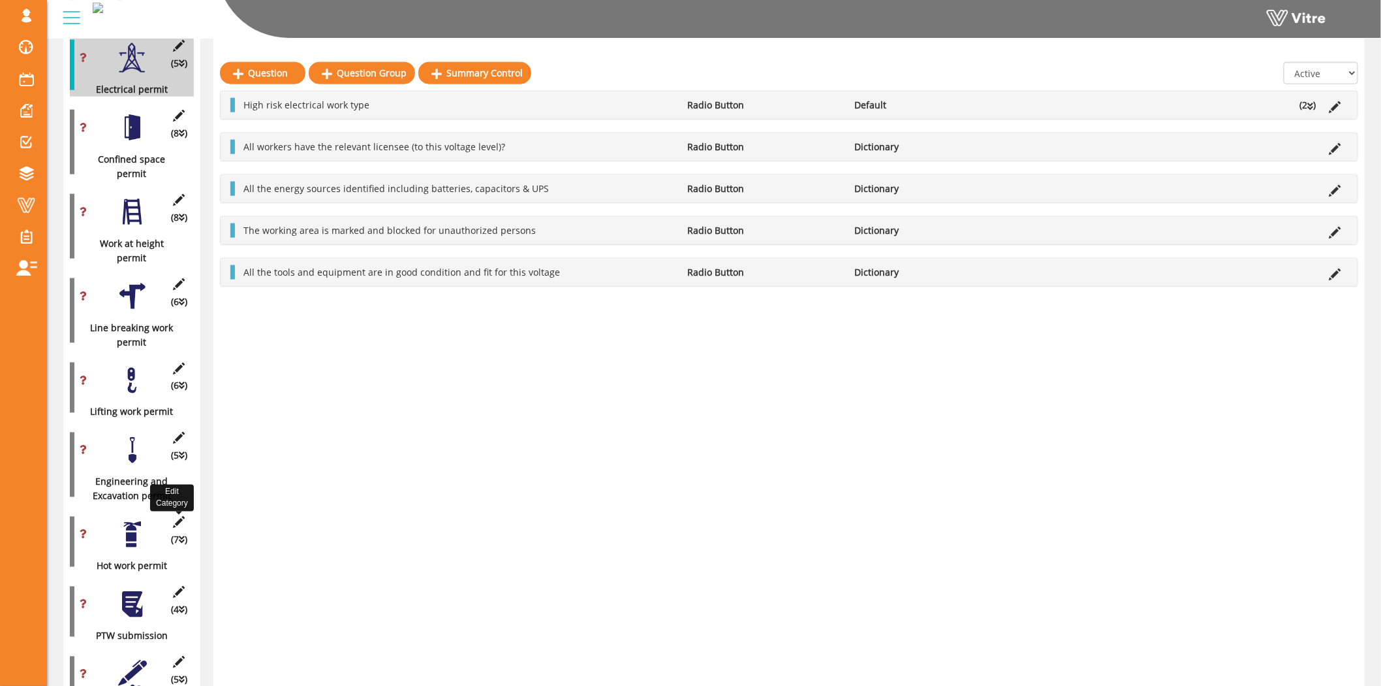
click at [177, 516] on icon at bounding box center [179, 522] width 16 height 12
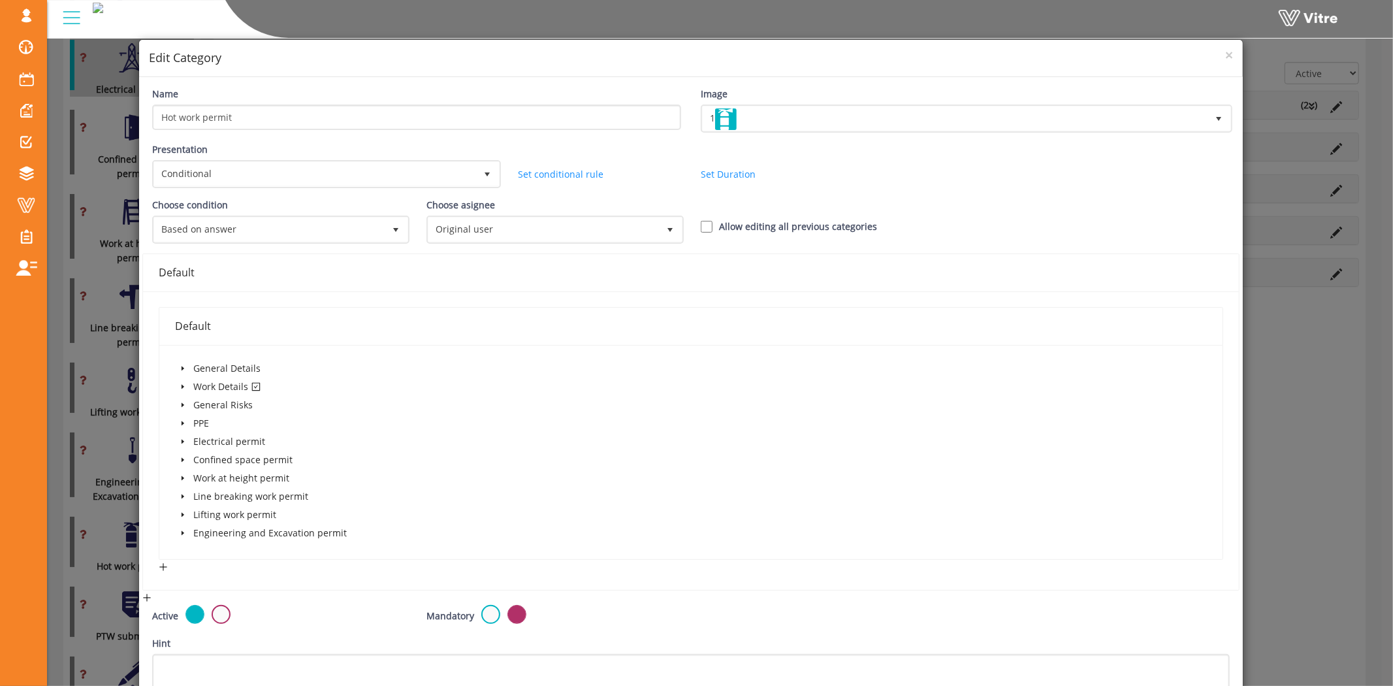
click at [782, 222] on label "Allow editing all previous categories" at bounding box center [798, 226] width 158 height 14
click at [712, 222] on input "Allow editing all previous categories" at bounding box center [707, 227] width 12 height 12
checkbox input "true"
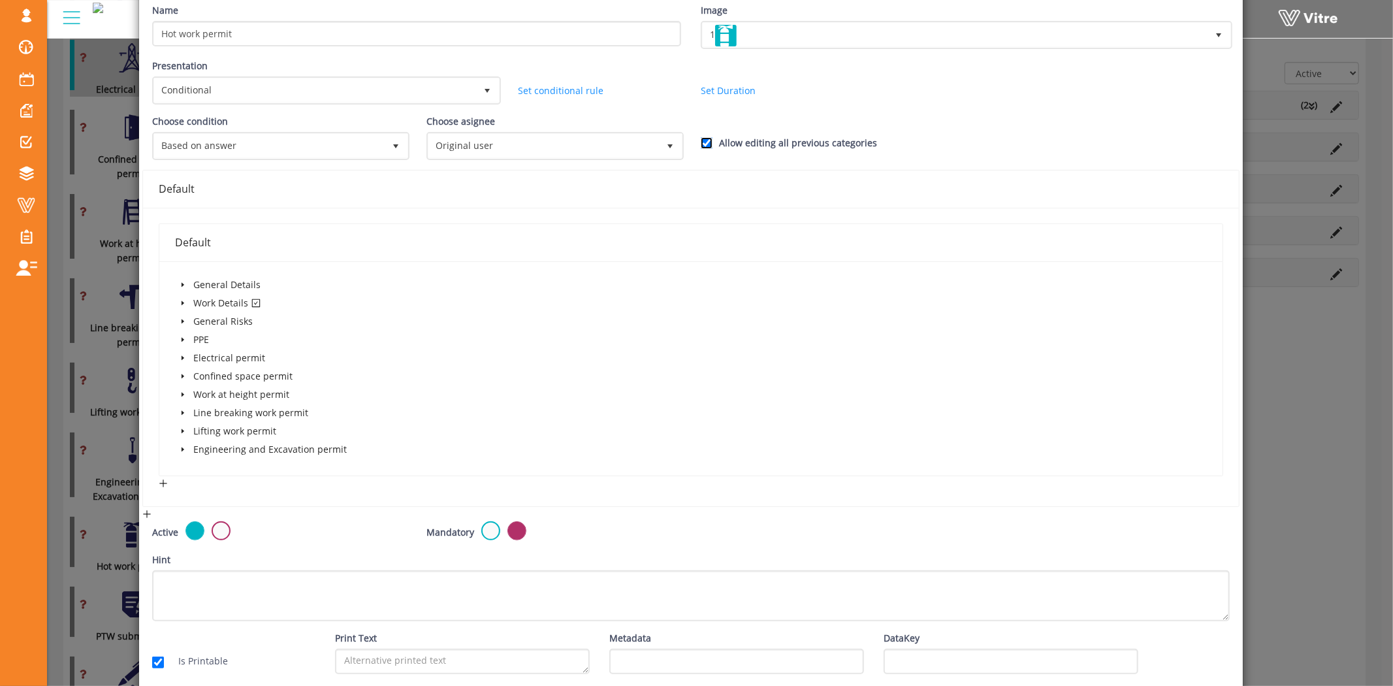
scroll to position [140, 0]
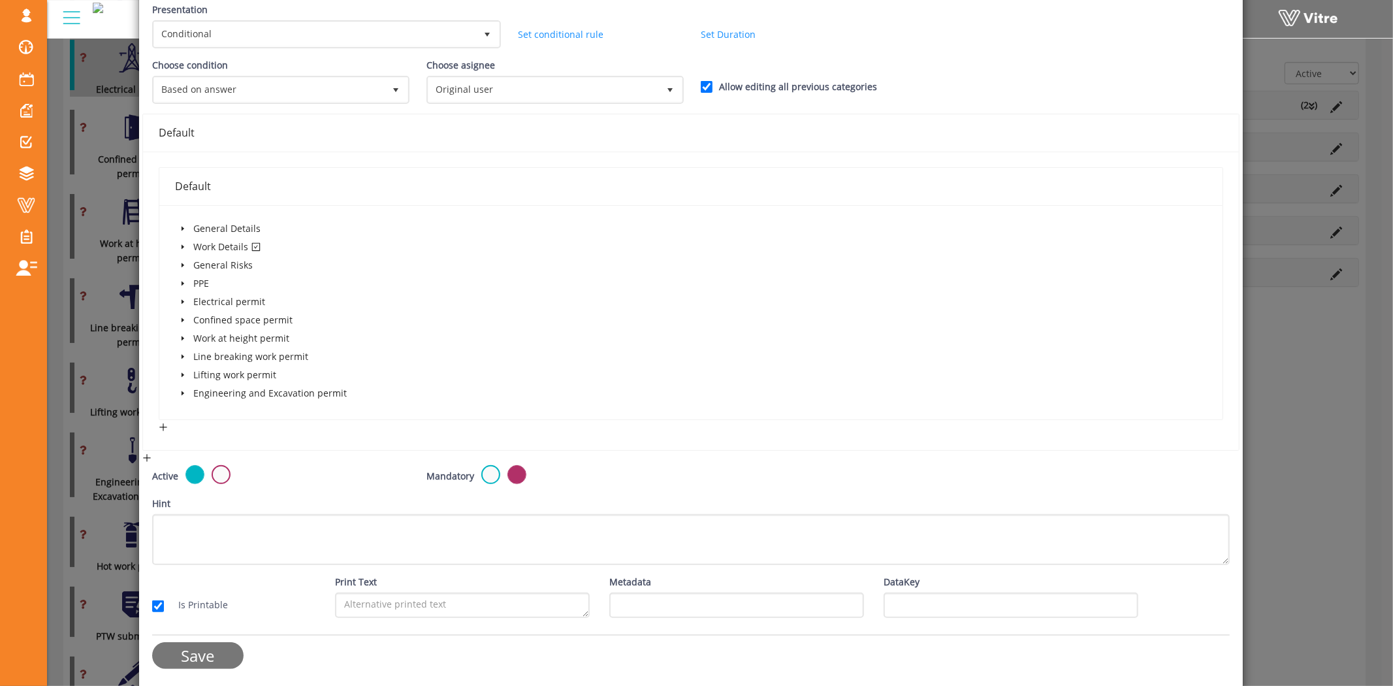
click at [225, 642] on input "Save" at bounding box center [197, 655] width 91 height 27
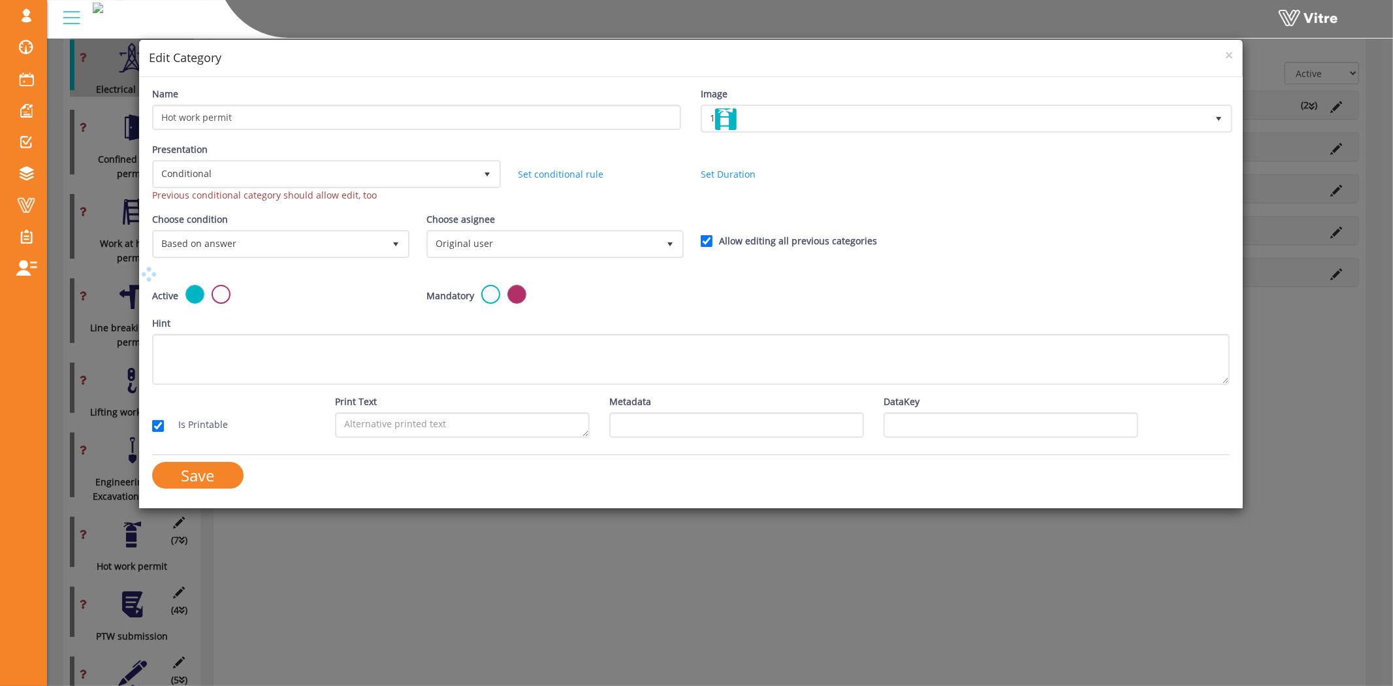
scroll to position [0, 0]
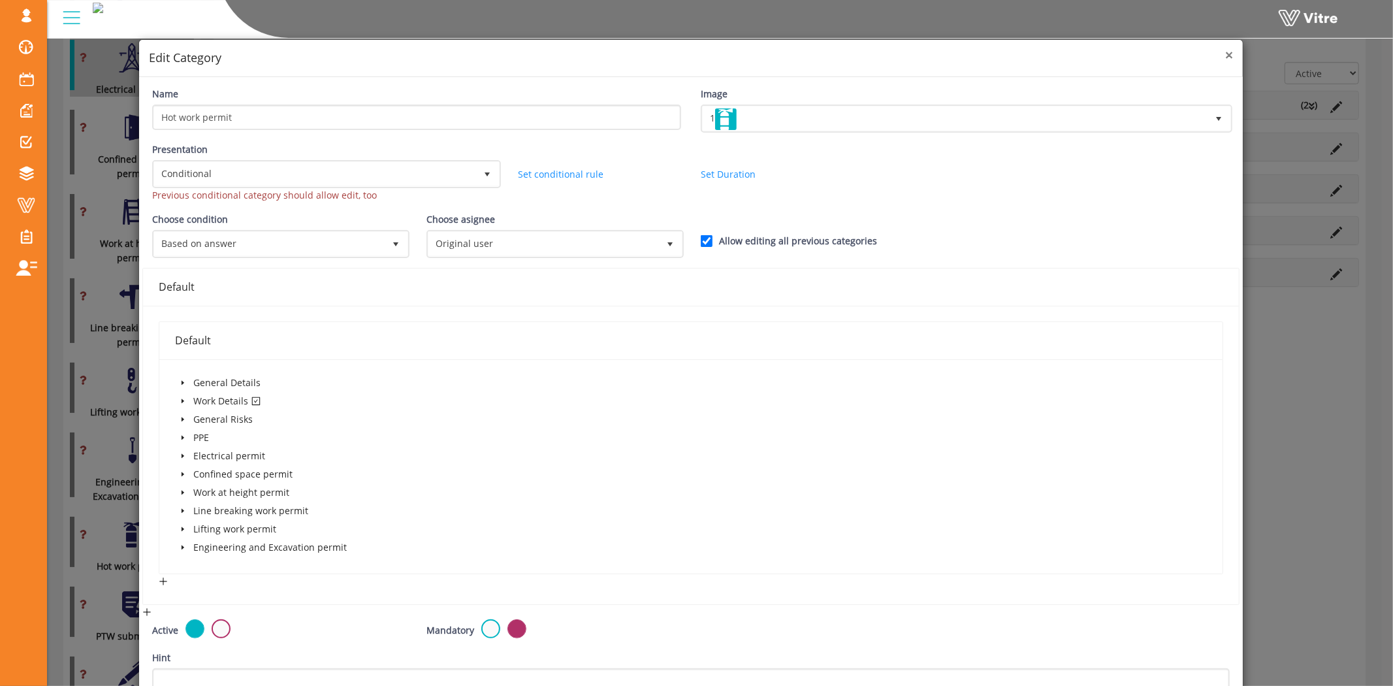
drag, startPoint x: 1222, startPoint y: 50, endPoint x: 1208, endPoint y: 57, distance: 15.2
click at [1225, 50] on span "×" at bounding box center [1229, 55] width 8 height 18
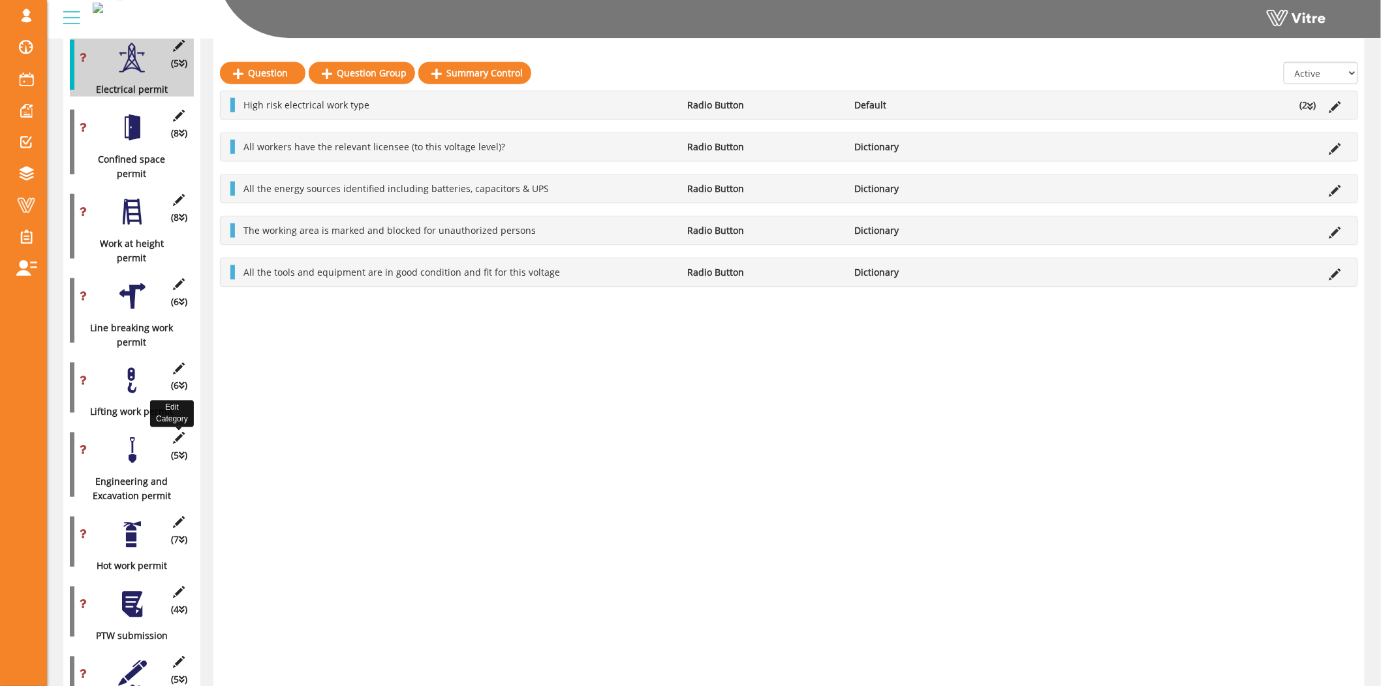
click at [176, 432] on icon at bounding box center [179, 438] width 16 height 12
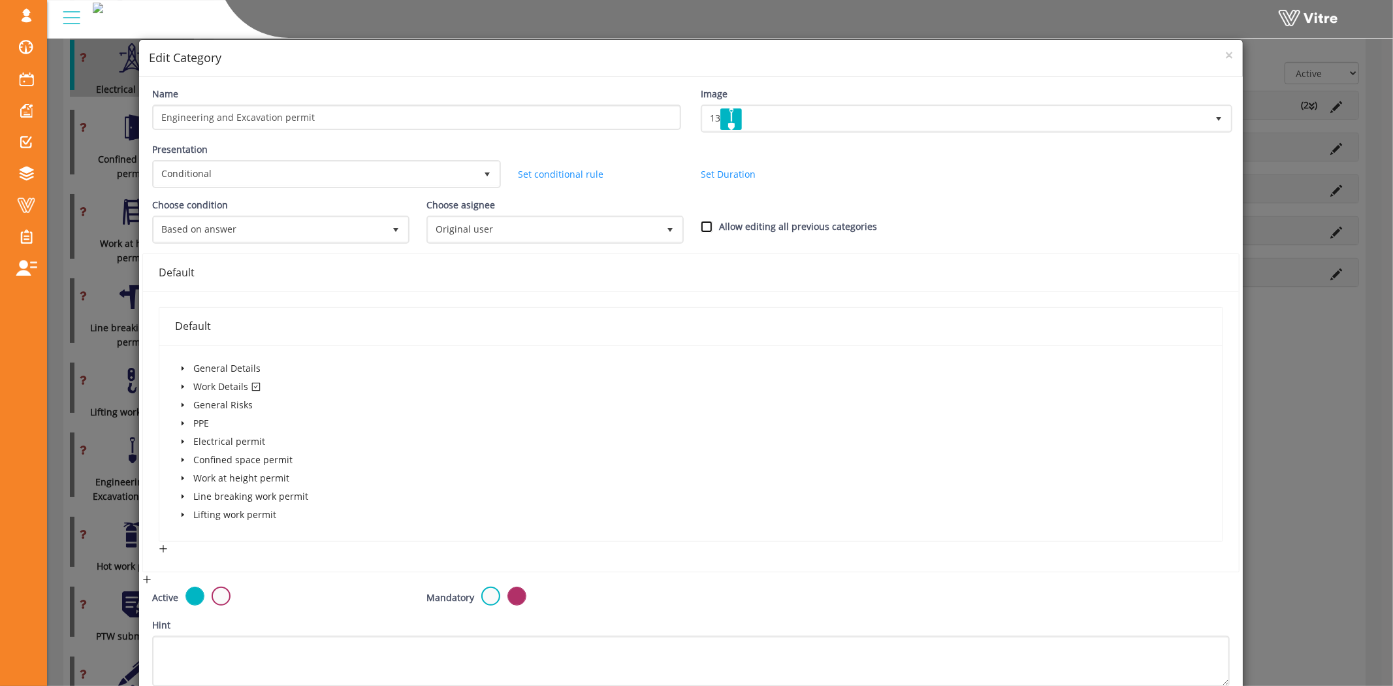
click at [706, 227] on input "Allow editing all previous categories" at bounding box center [707, 227] width 12 height 12
checkbox input "true"
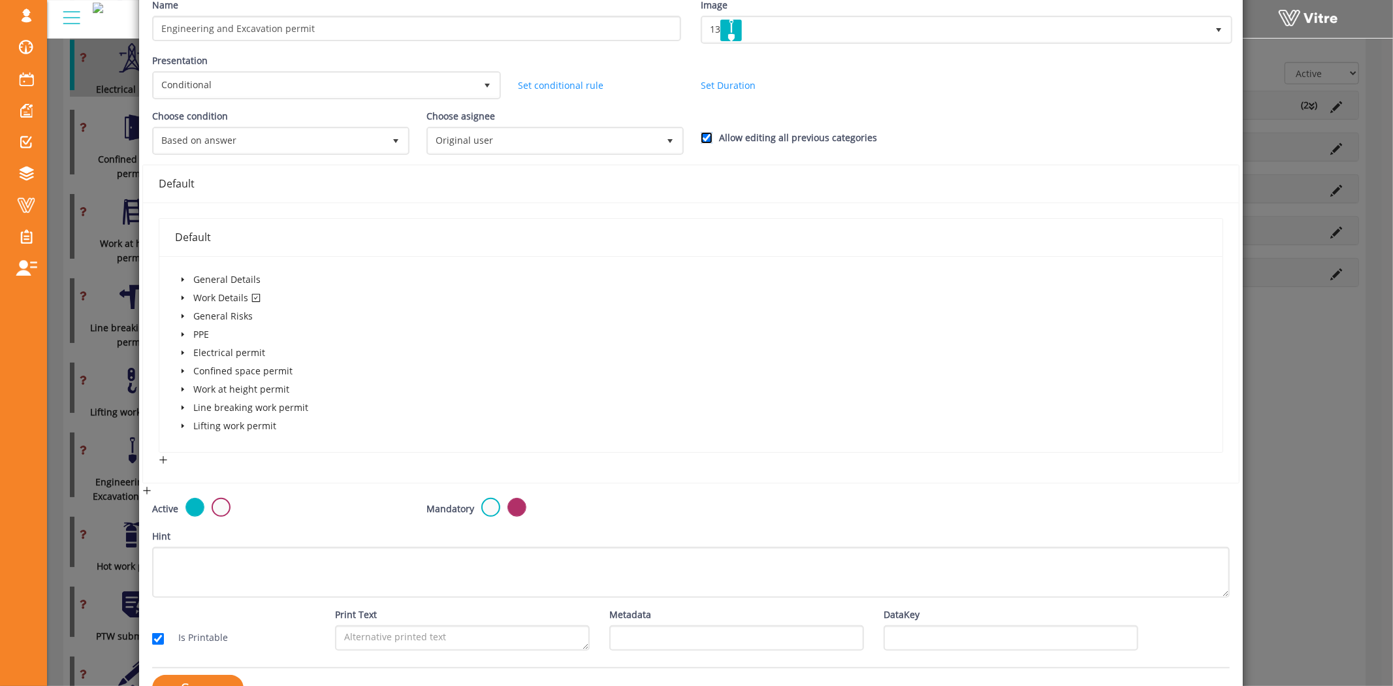
scroll to position [121, 0]
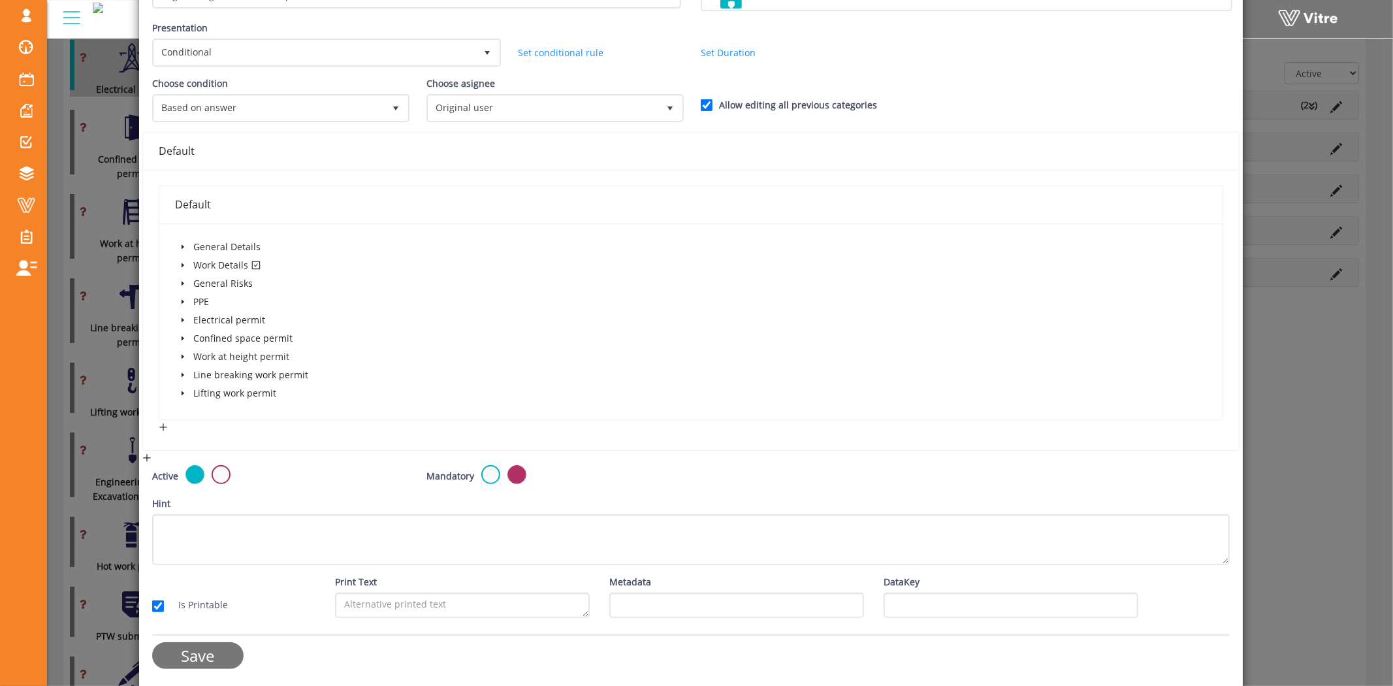
click at [192, 651] on input "Save" at bounding box center [197, 655] width 91 height 27
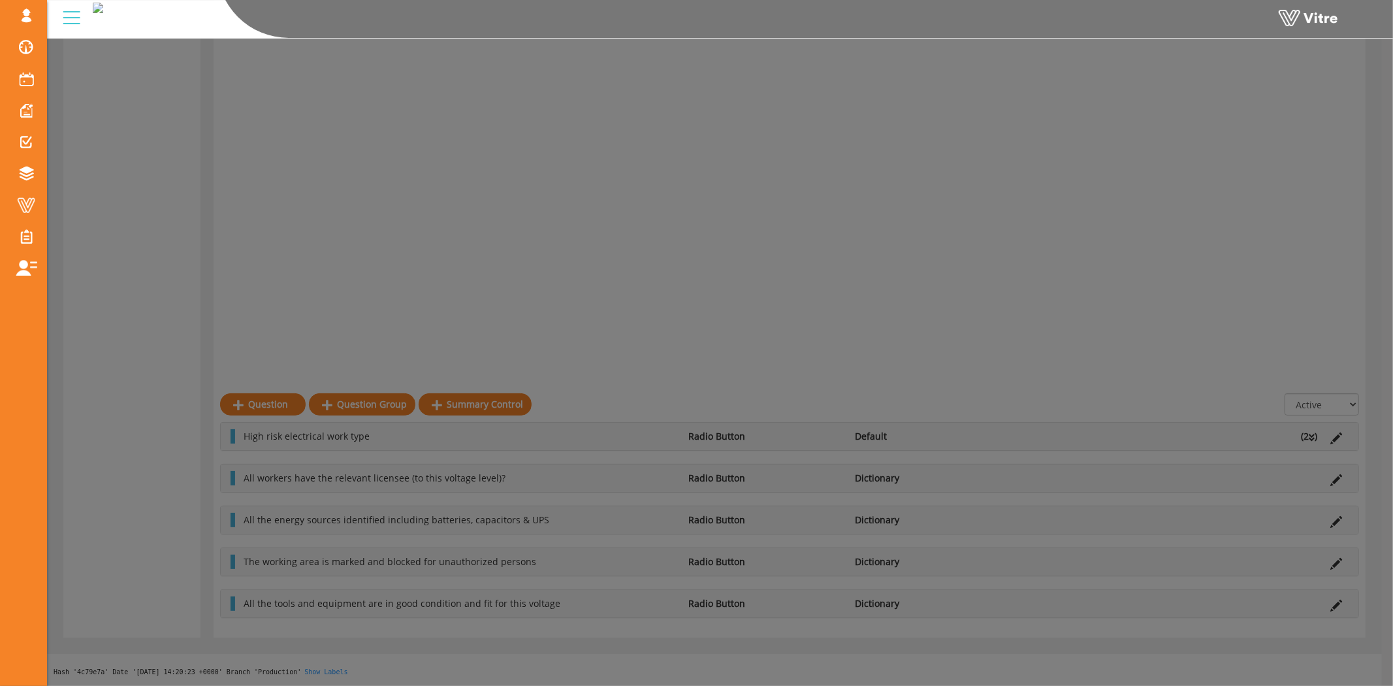
scroll to position [653, 0]
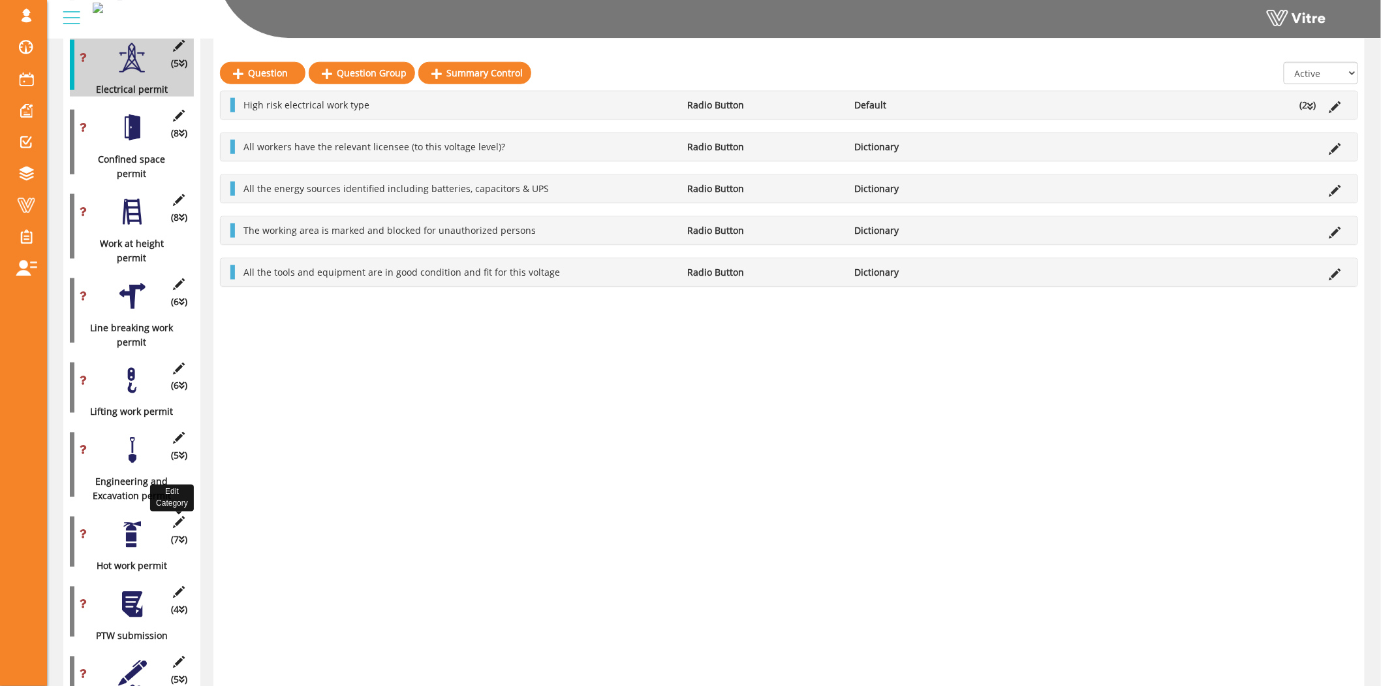
click at [173, 516] on icon at bounding box center [179, 522] width 16 height 12
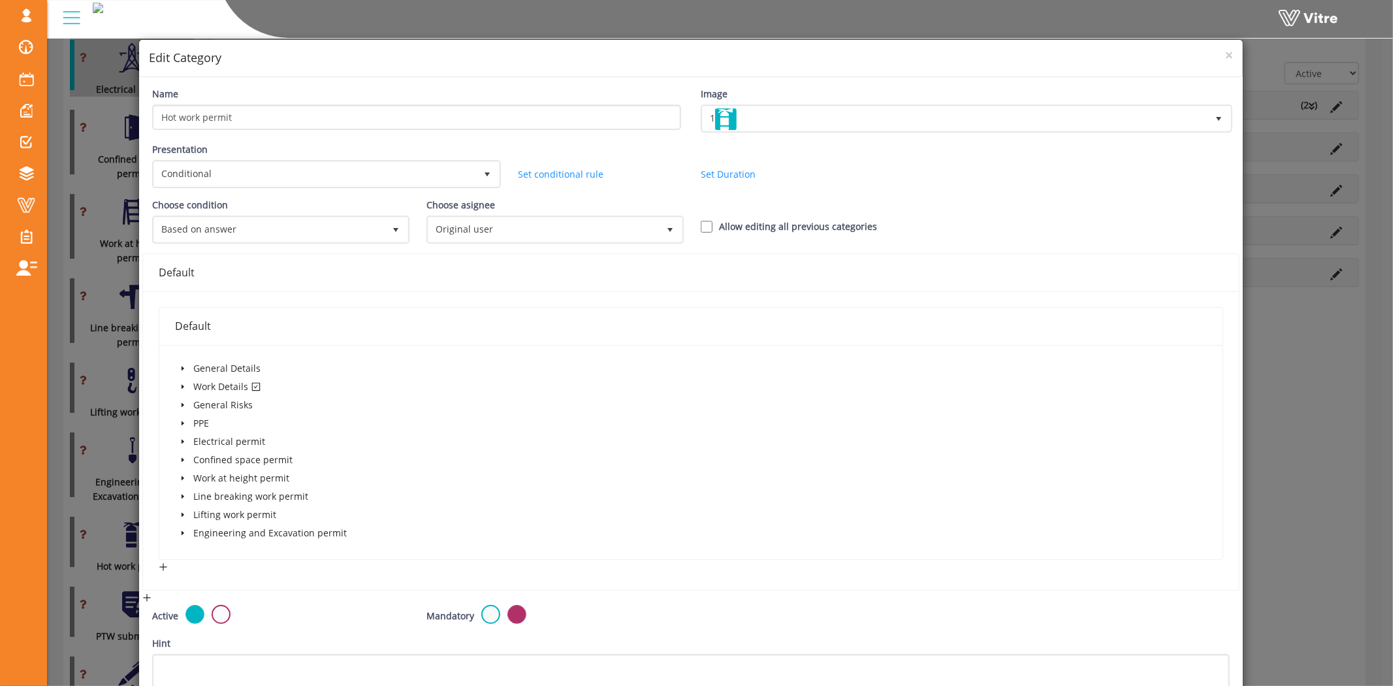
click at [719, 219] on label "Allow editing all previous categories" at bounding box center [798, 226] width 158 height 14
click at [712, 221] on input "Allow editing all previous categories" at bounding box center [707, 227] width 12 height 12
checkbox input "true"
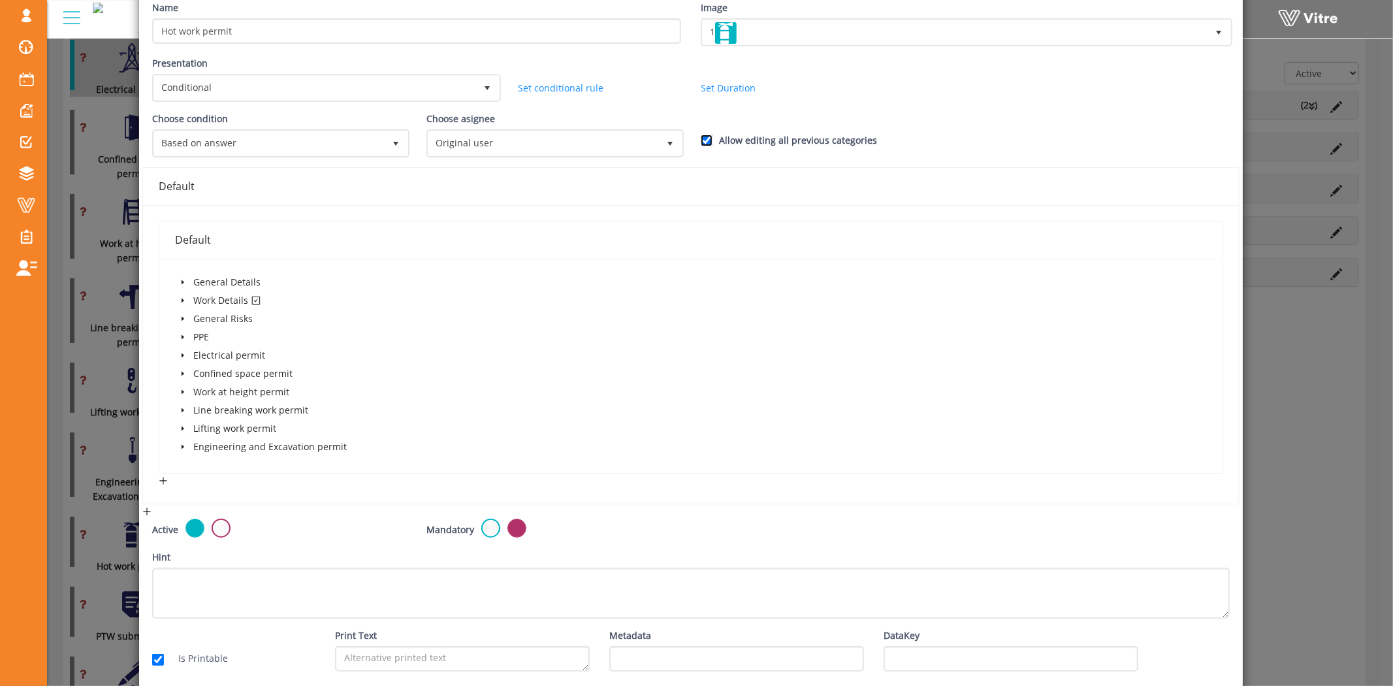
scroll to position [140, 0]
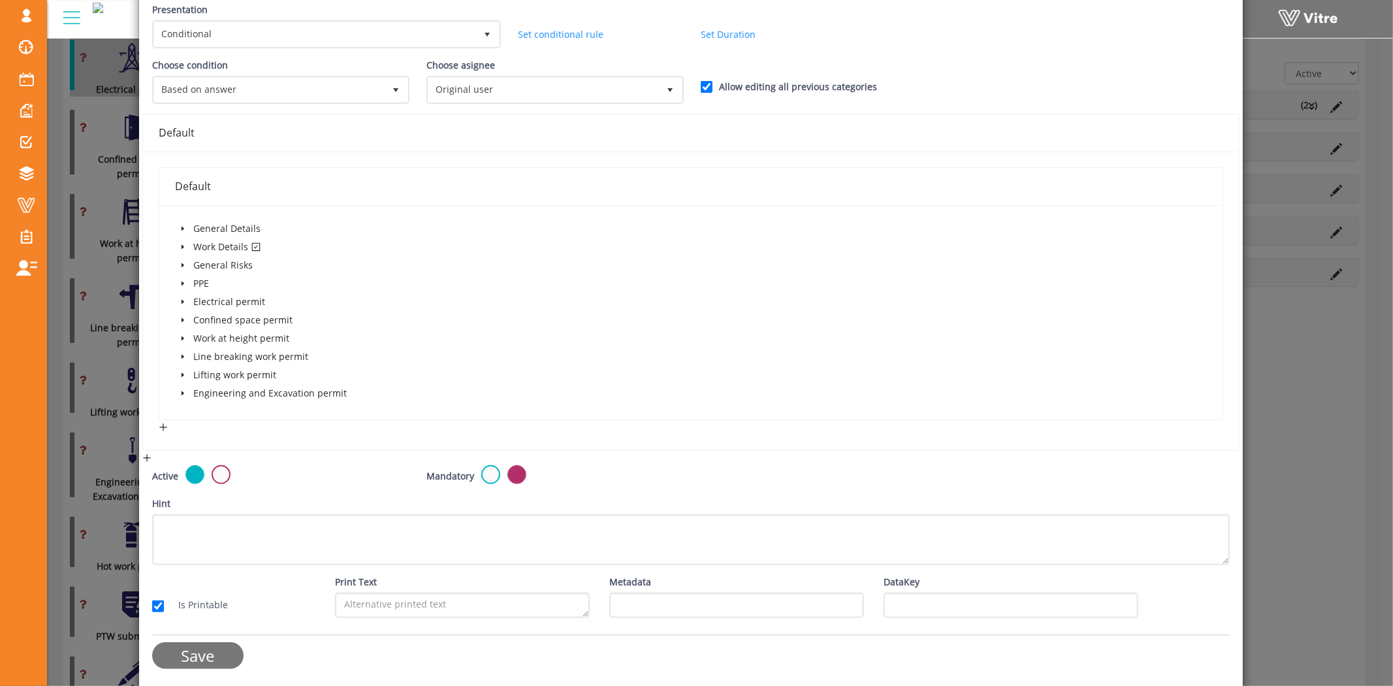
click at [213, 642] on input "Save" at bounding box center [197, 655] width 91 height 27
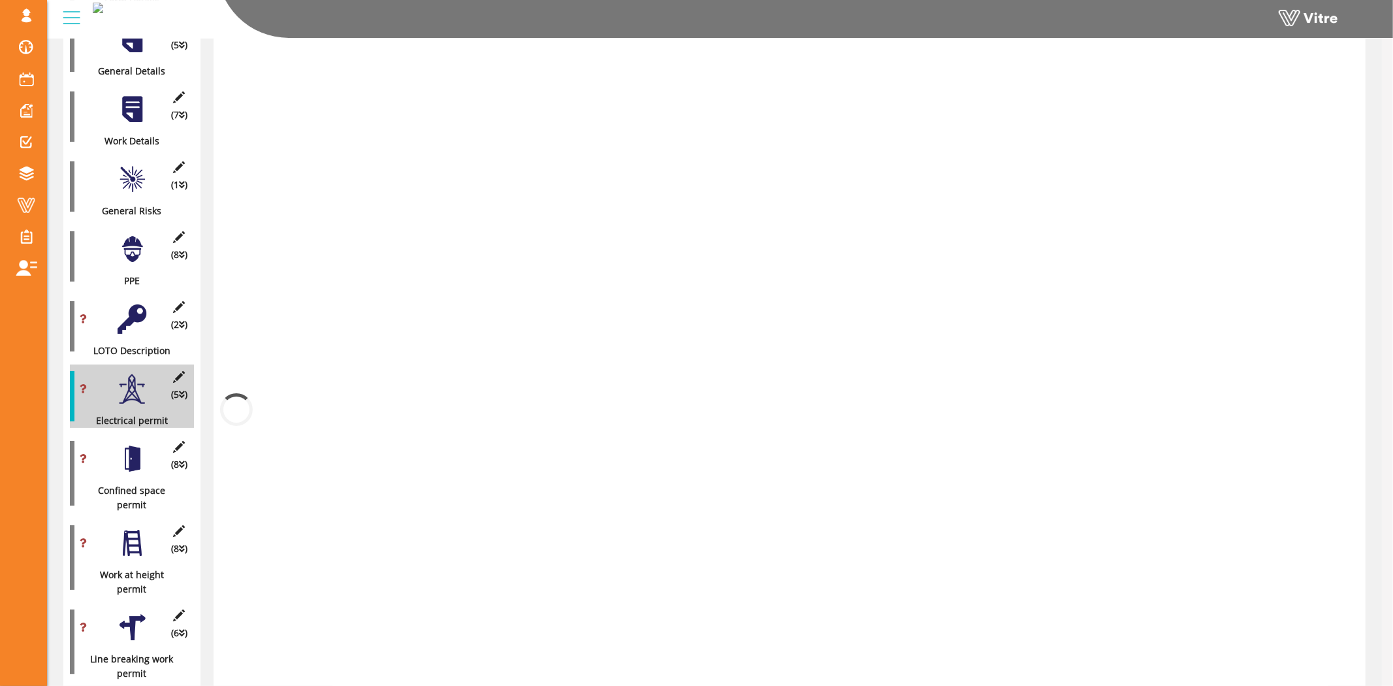
scroll to position [653, 0]
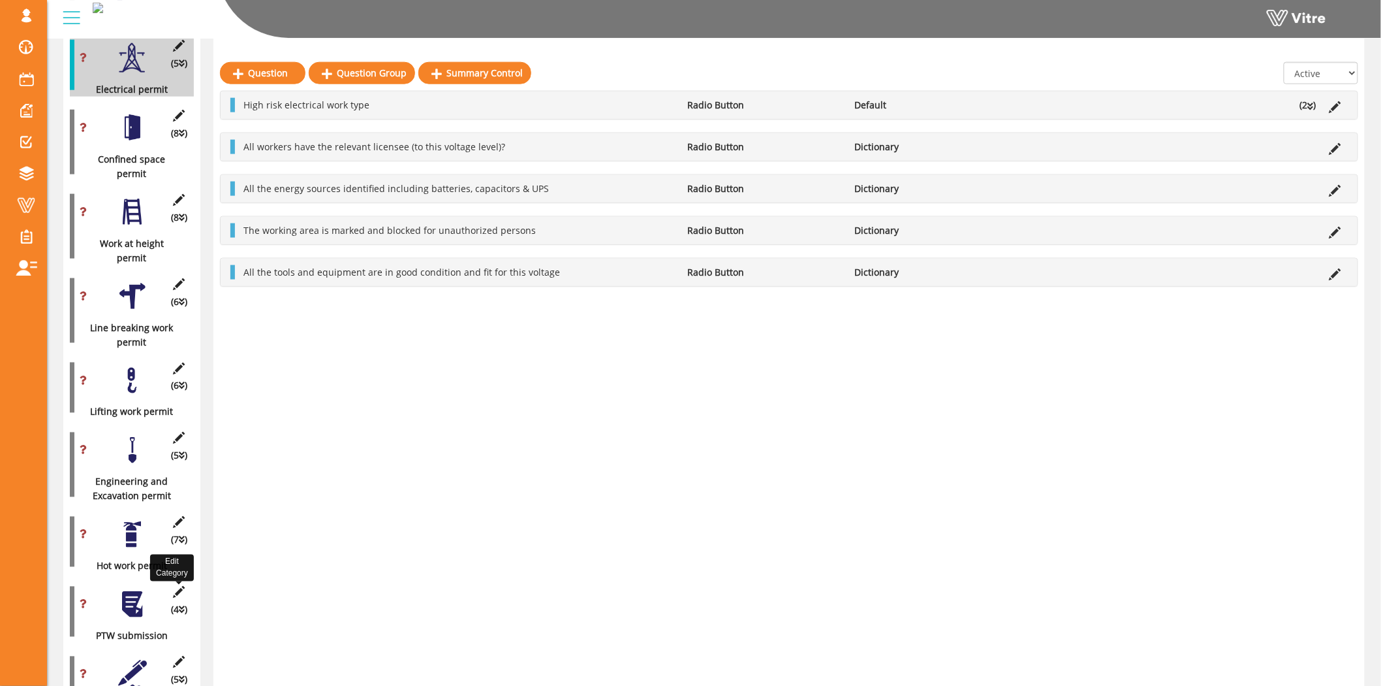
click at [181, 586] on icon at bounding box center [179, 592] width 16 height 12
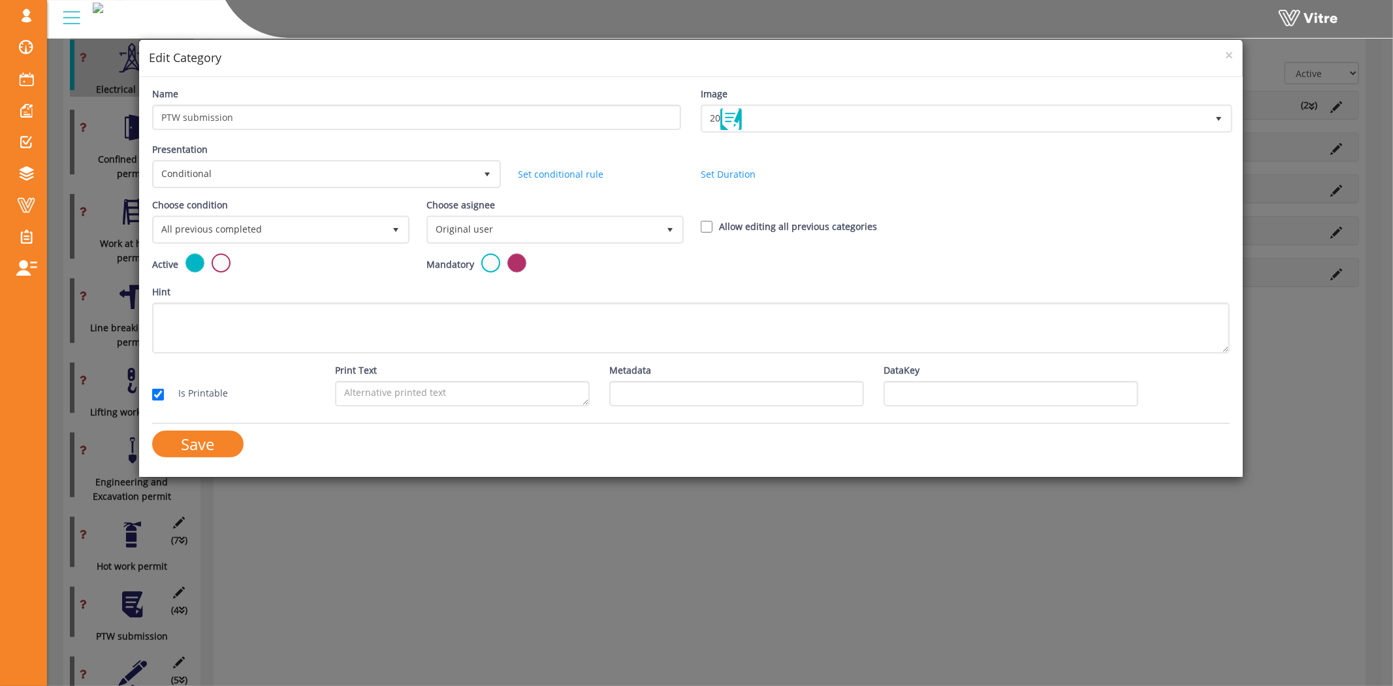
click at [719, 219] on label "Allow editing all previous categories" at bounding box center [798, 226] width 158 height 14
click at [712, 221] on input "Allow editing all previous categories" at bounding box center [707, 227] width 12 height 12
checkbox input "true"
drag, startPoint x: 222, startPoint y: 445, endPoint x: 659, endPoint y: 302, distance: 460.0
click at [659, 302] on form "Name PTW submission Image 20 20 Presentation Conditional 5 Set Duration Minutes…" at bounding box center [691, 277] width 1078 height 380
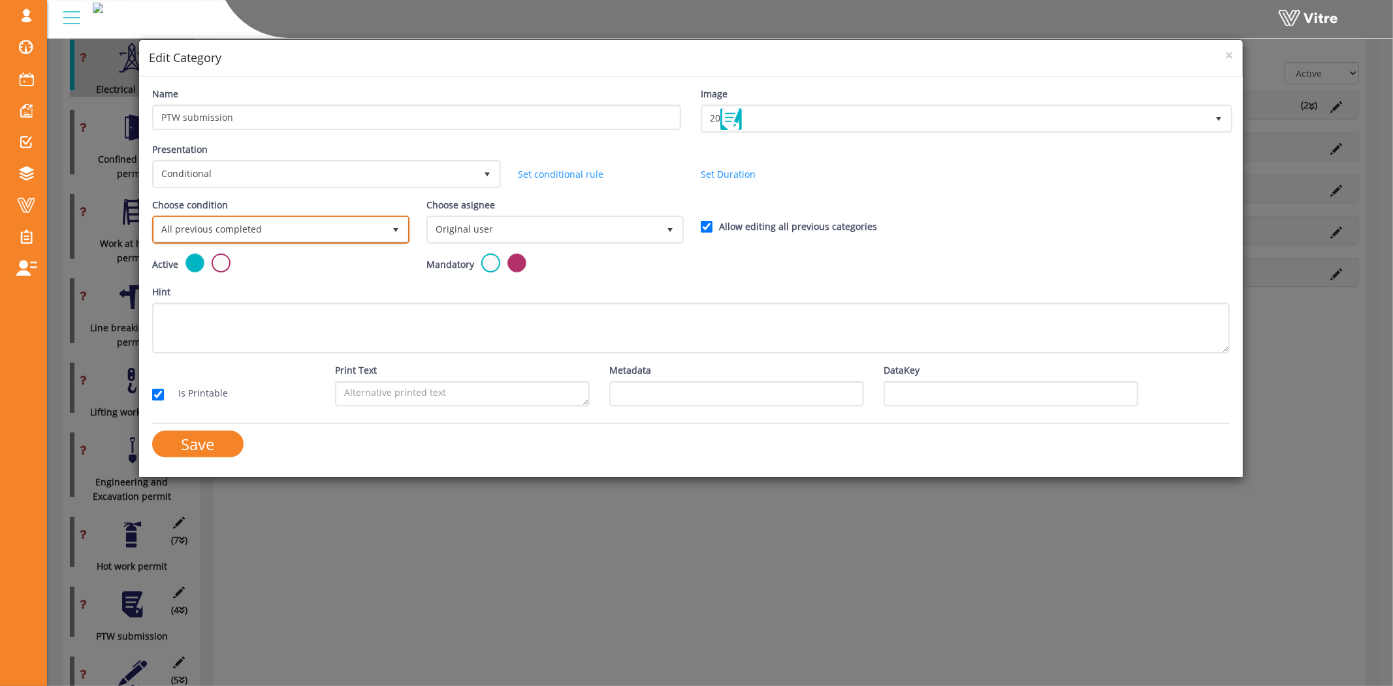
click at [334, 223] on span "All previous completed" at bounding box center [269, 229] width 230 height 24
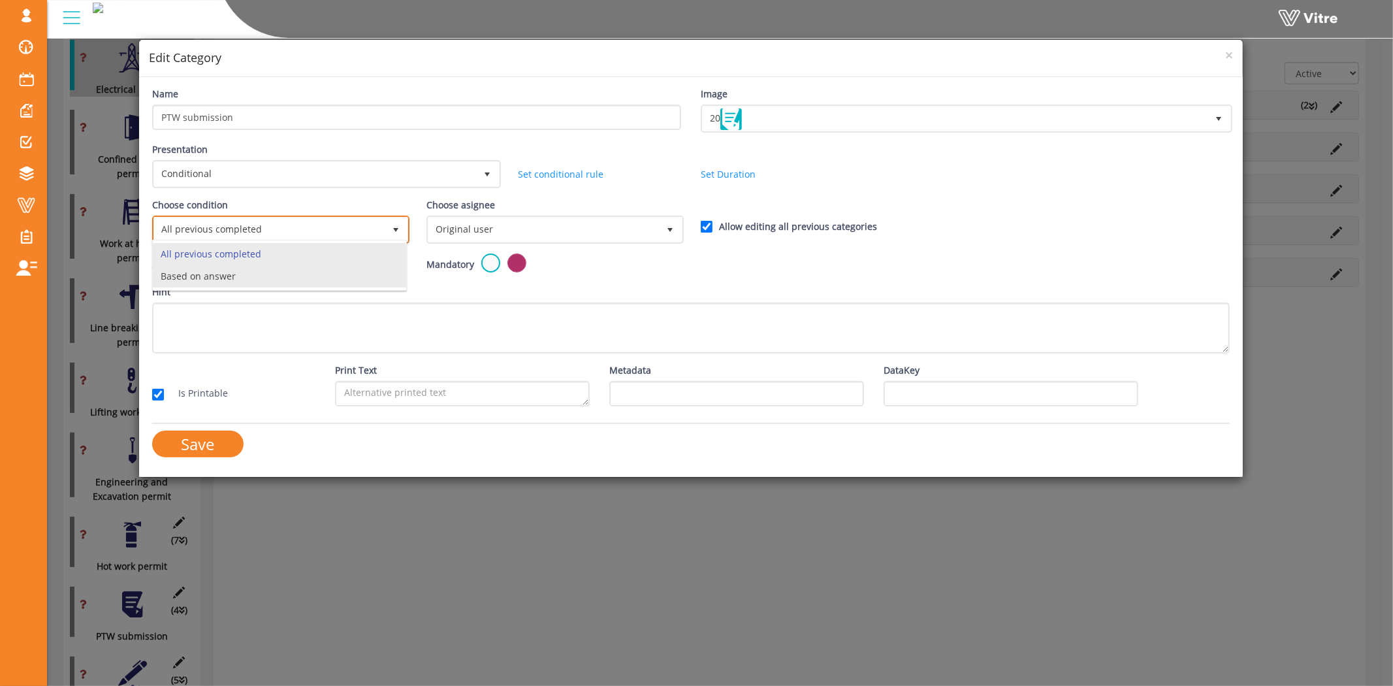
click at [302, 276] on li "Based on answer" at bounding box center [279, 276] width 253 height 22
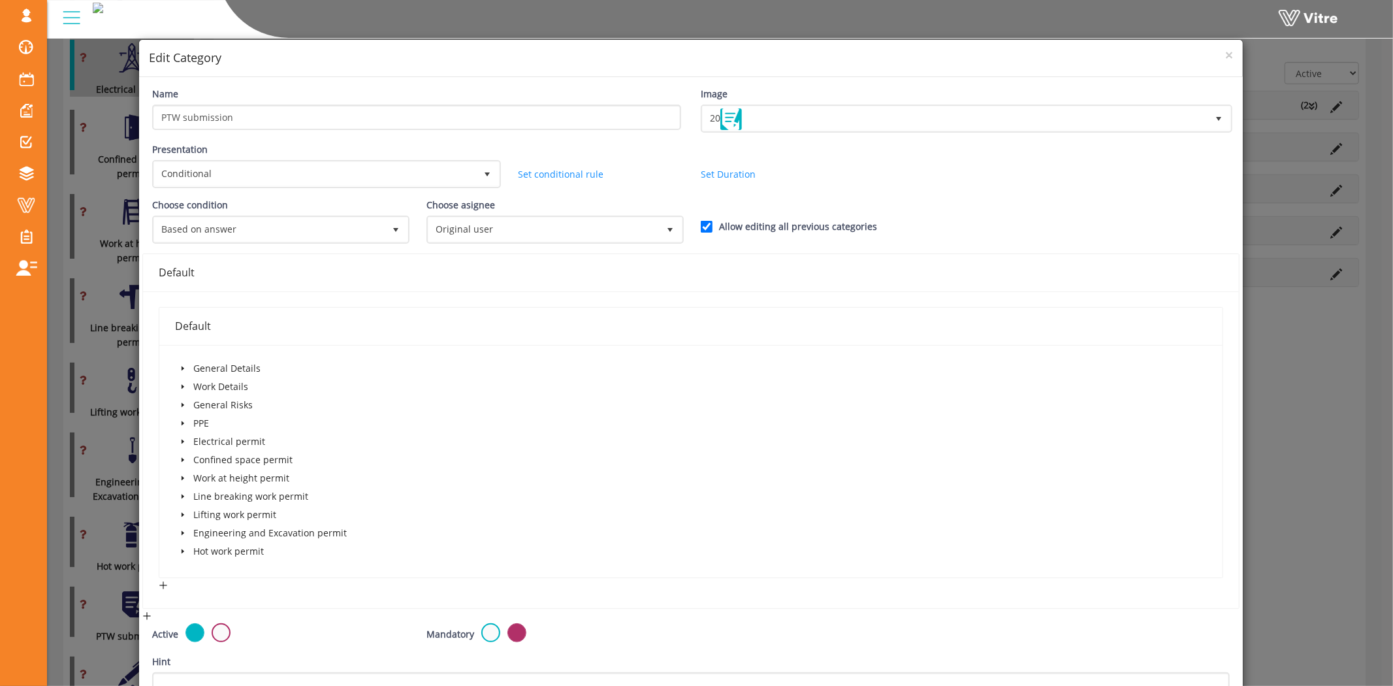
click at [377, 240] on div "Choose condition Based on answer 1" at bounding box center [279, 225] width 274 height 55
click at [377, 232] on span "Based on answer" at bounding box center [269, 229] width 230 height 24
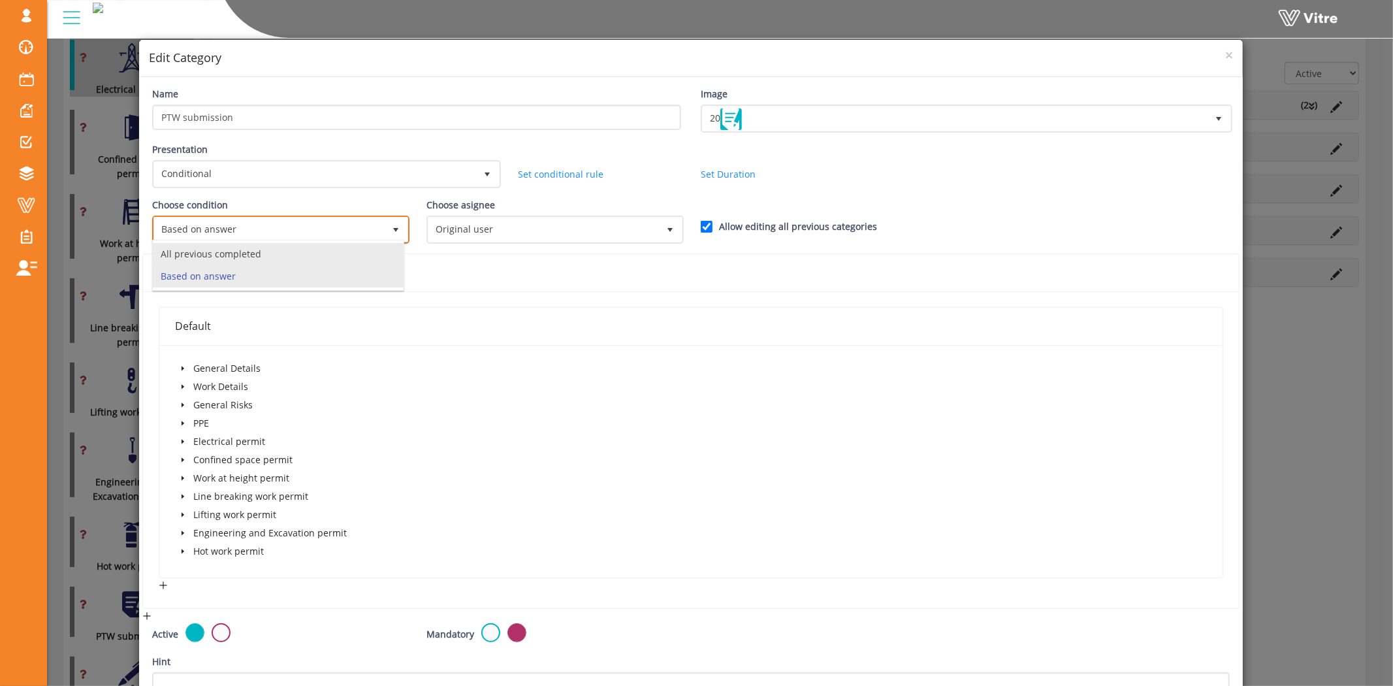
click at [271, 261] on li "All previous completed" at bounding box center [278, 254] width 251 height 22
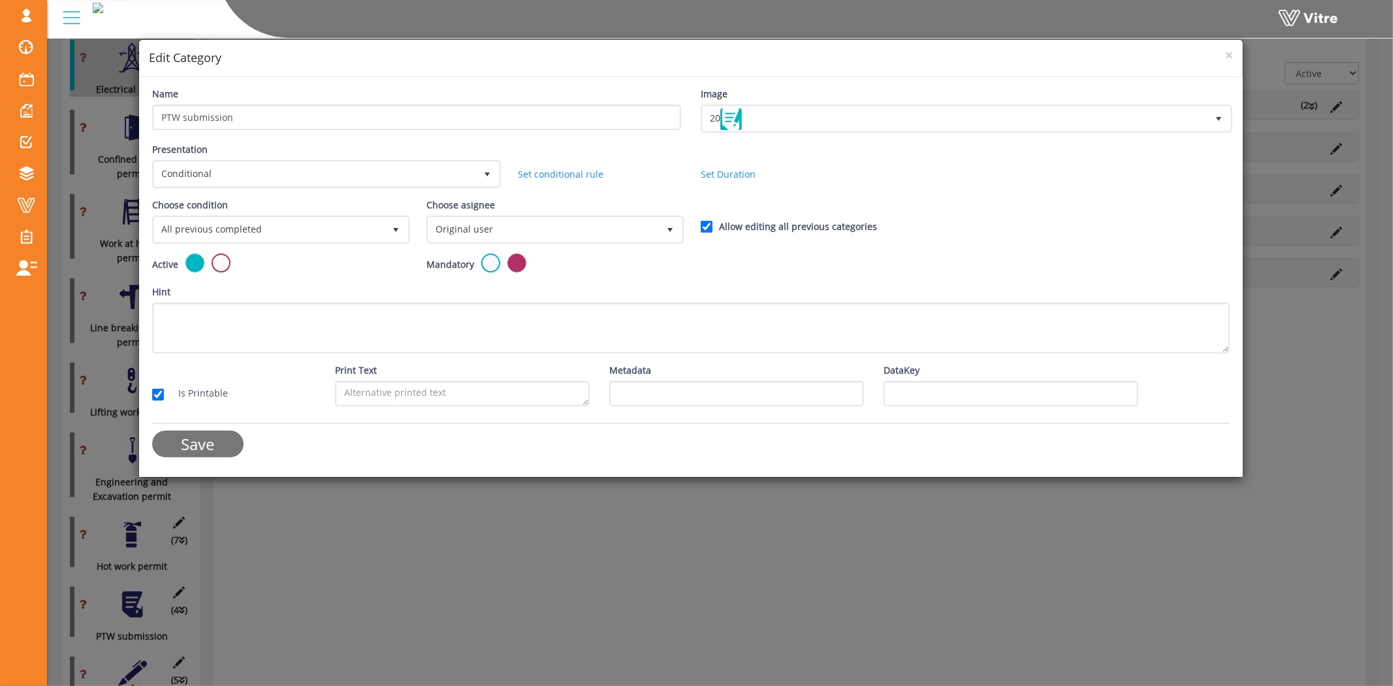
click at [200, 434] on input "Save" at bounding box center [197, 443] width 91 height 27
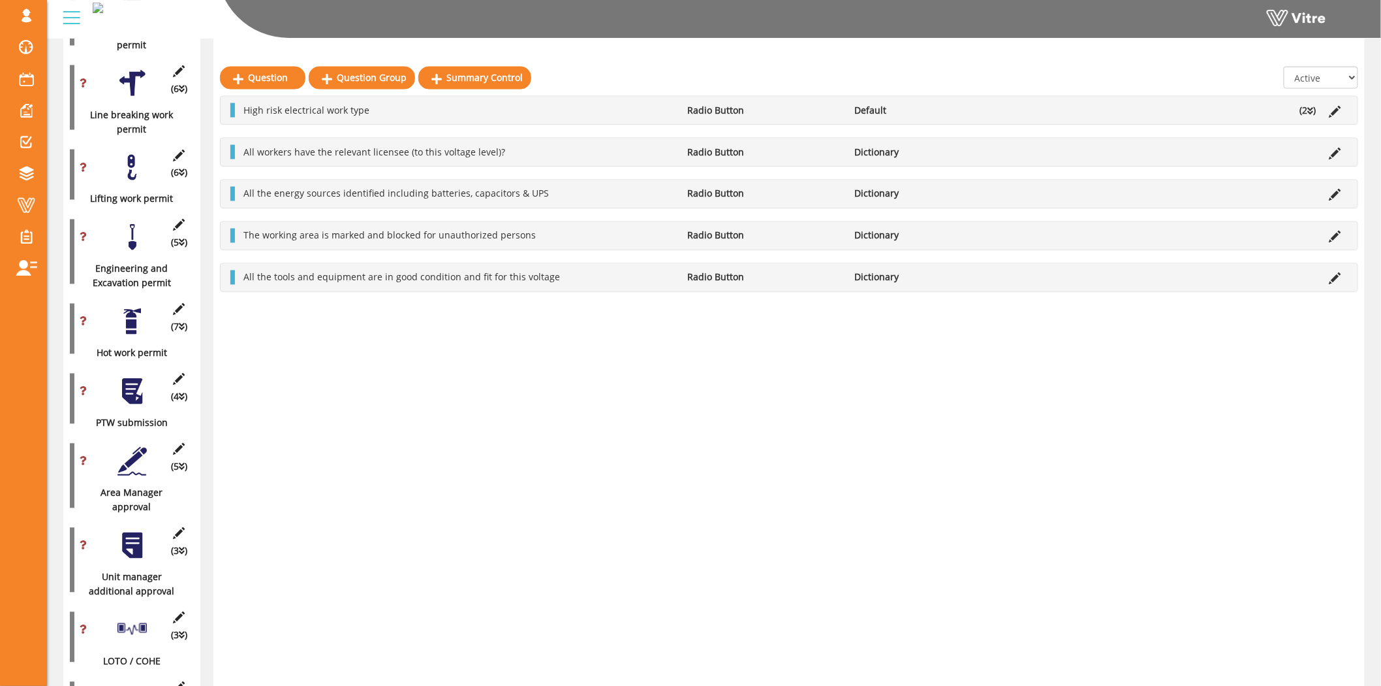
scroll to position [870, 0]
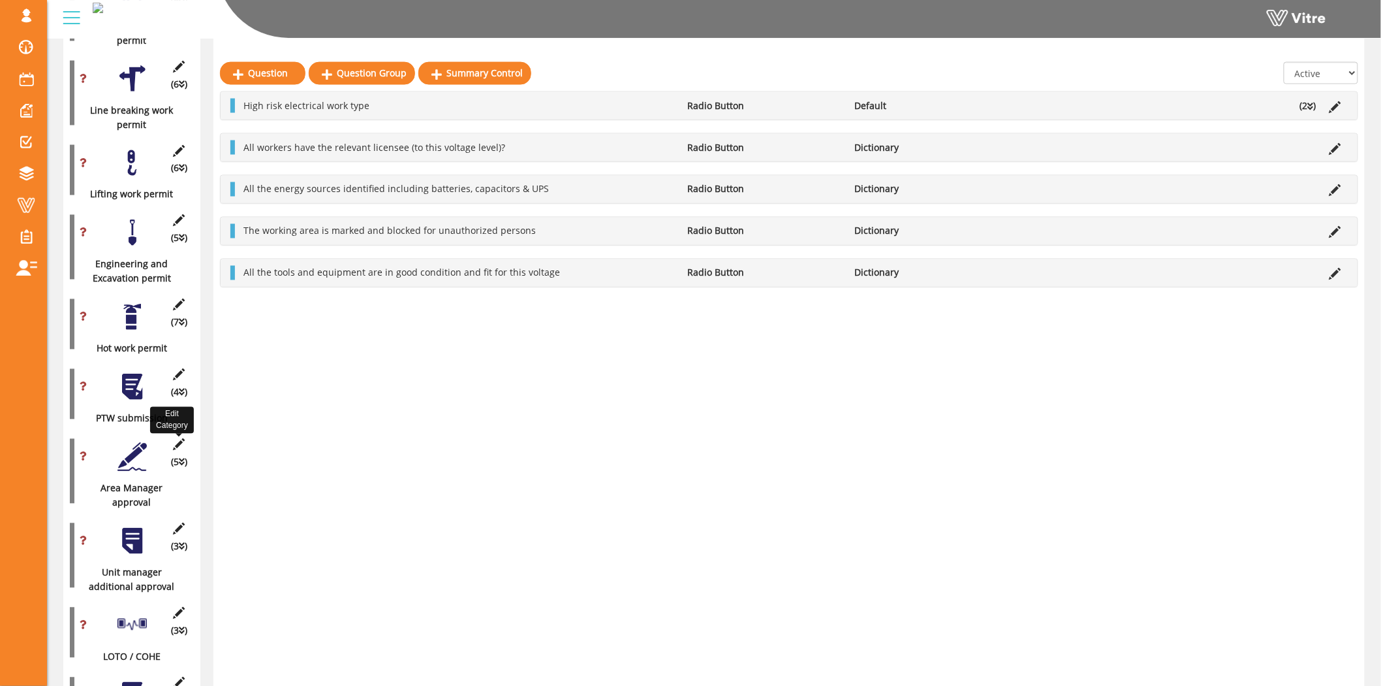
click at [178, 439] on icon at bounding box center [179, 445] width 16 height 12
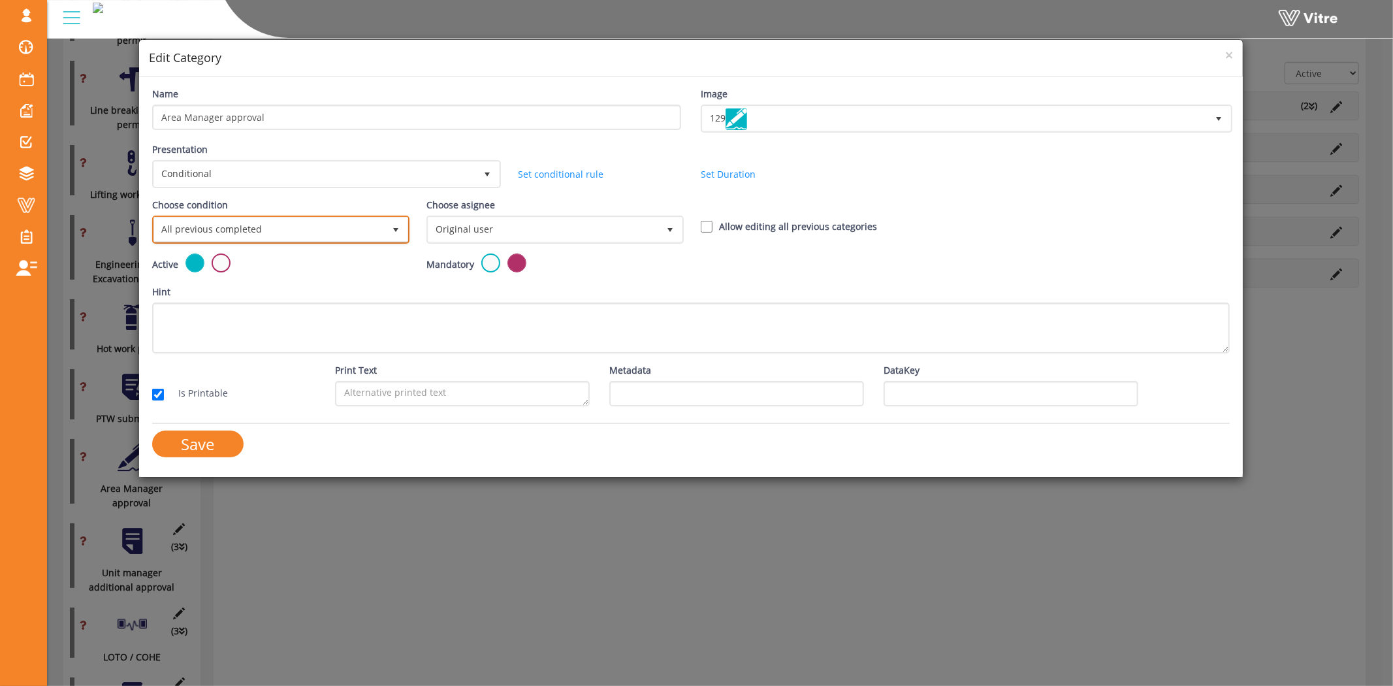
click at [347, 225] on span "All previous completed" at bounding box center [269, 229] width 230 height 24
click at [1225, 54] on span "×" at bounding box center [1229, 55] width 8 height 18
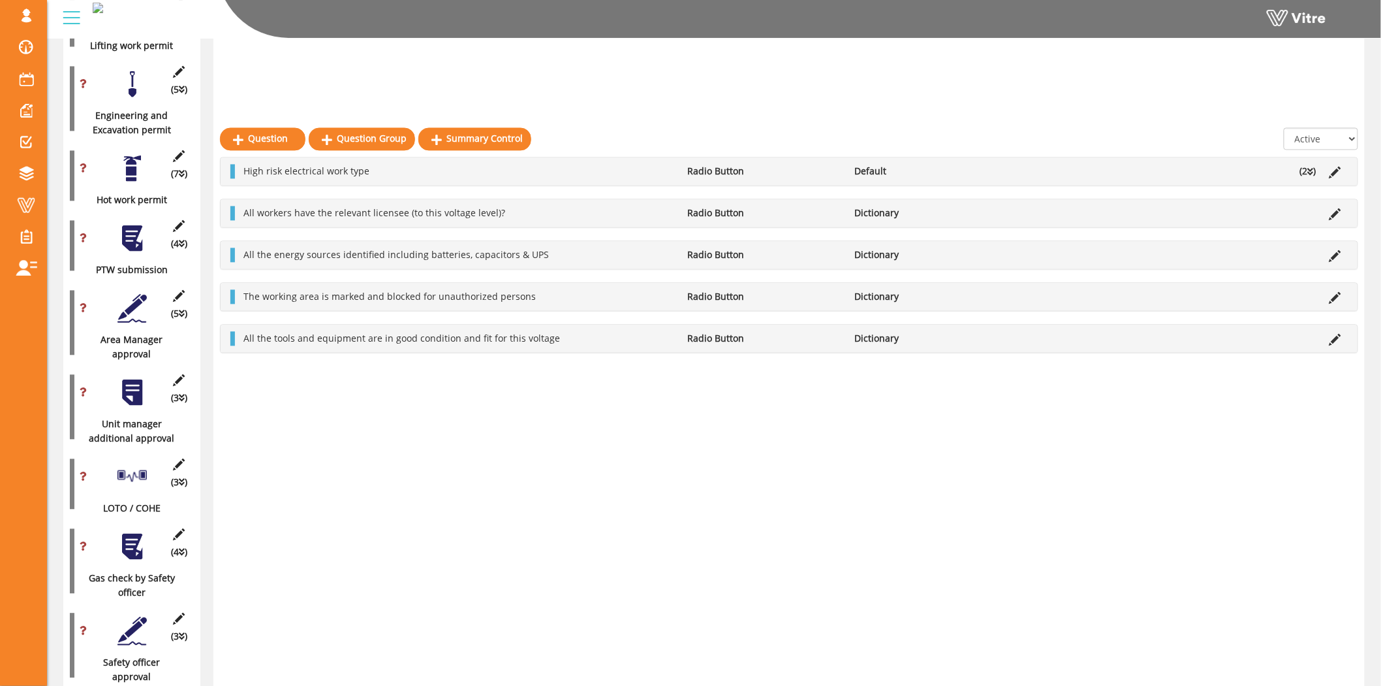
scroll to position [1088, 0]
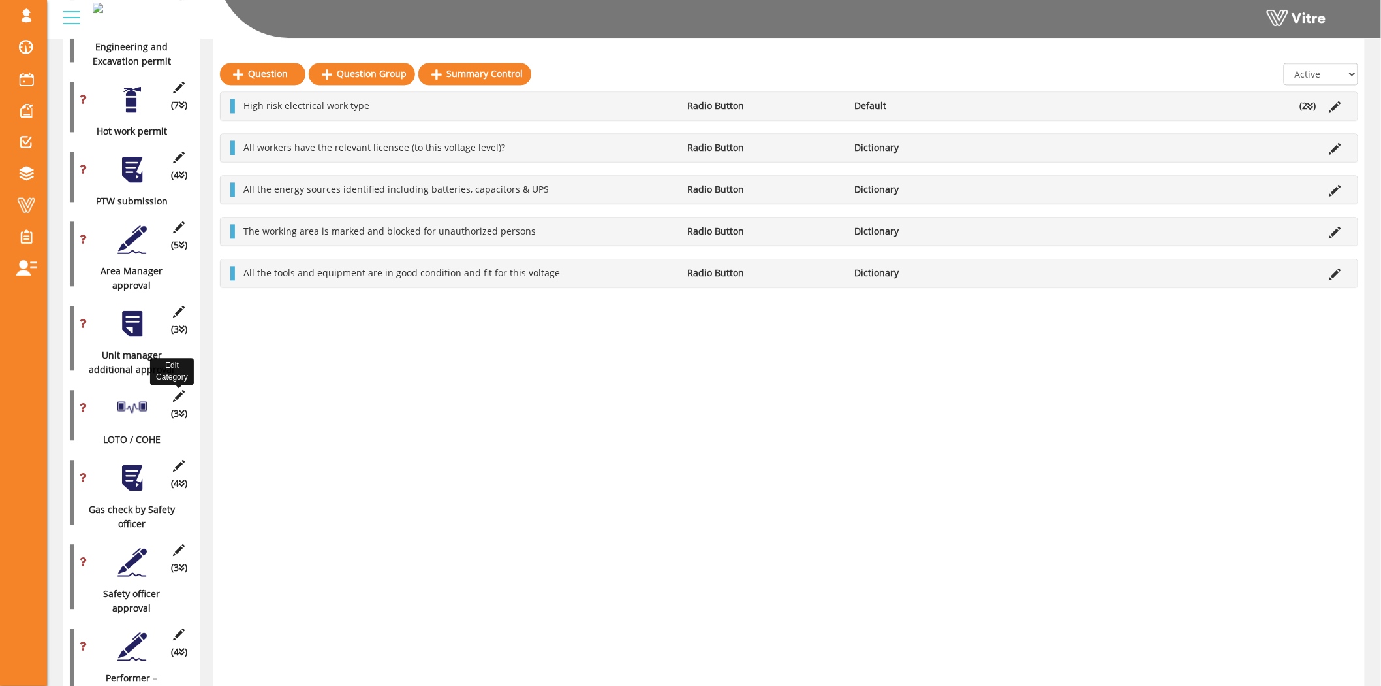
click at [176, 390] on icon at bounding box center [179, 396] width 16 height 12
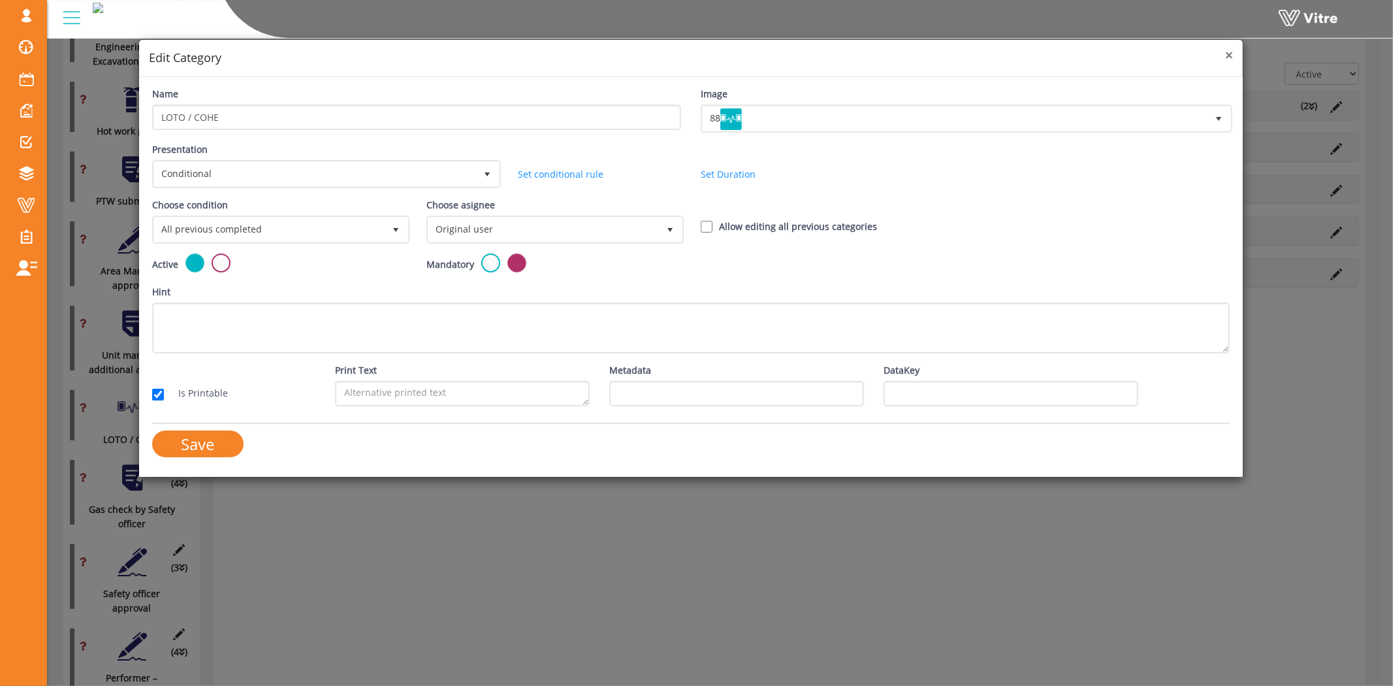
click at [1230, 53] on span "×" at bounding box center [1229, 55] width 8 height 18
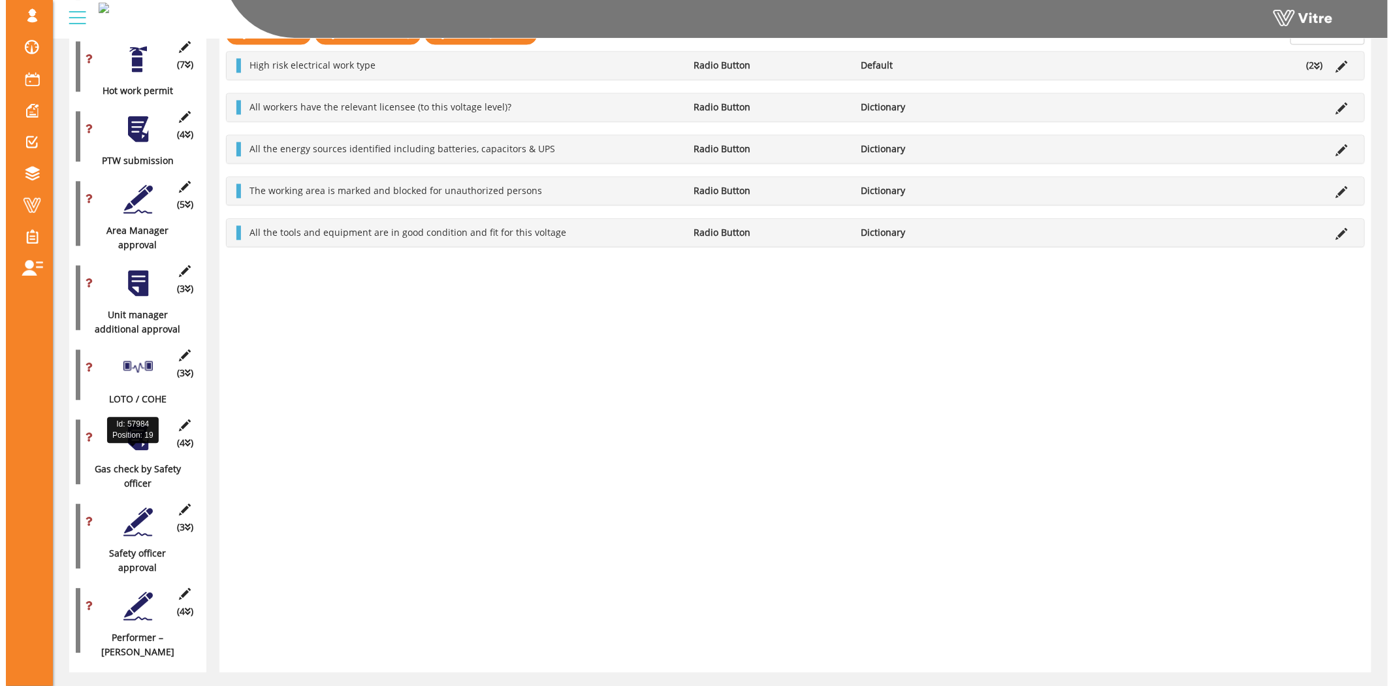
scroll to position [1148, 0]
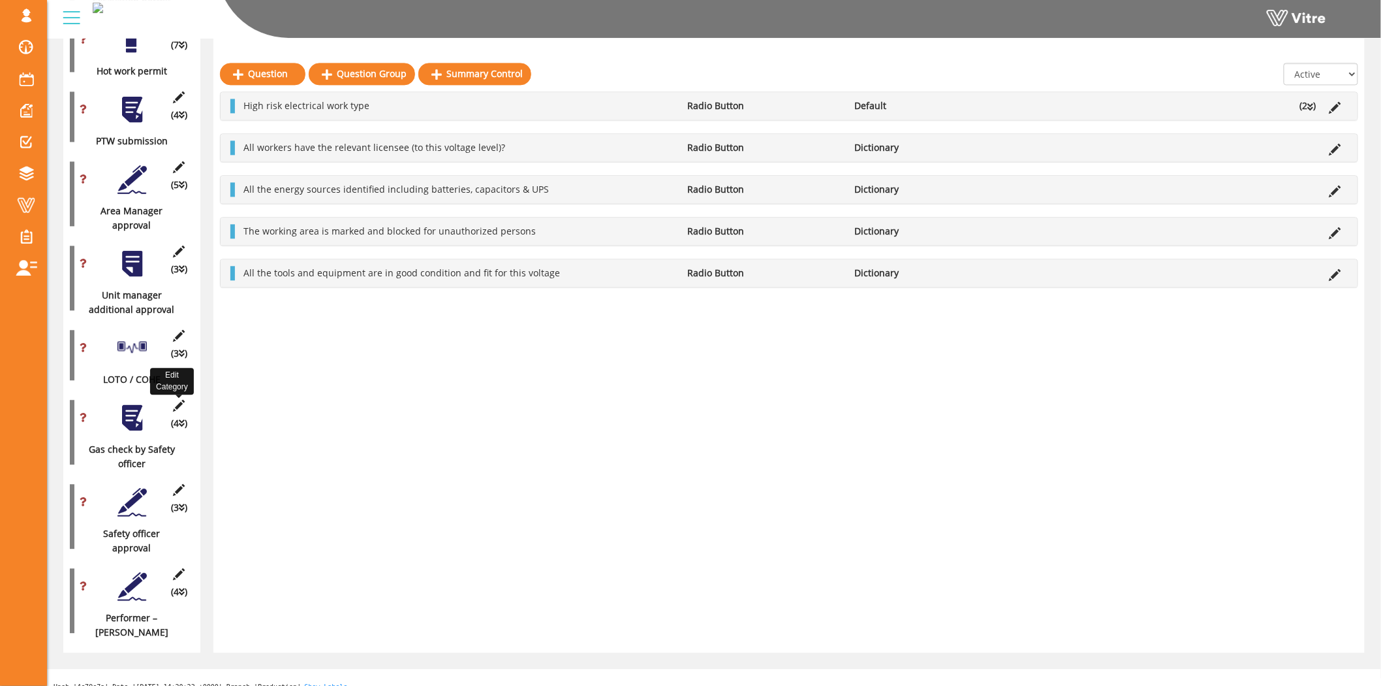
click at [174, 400] on icon at bounding box center [179, 406] width 16 height 12
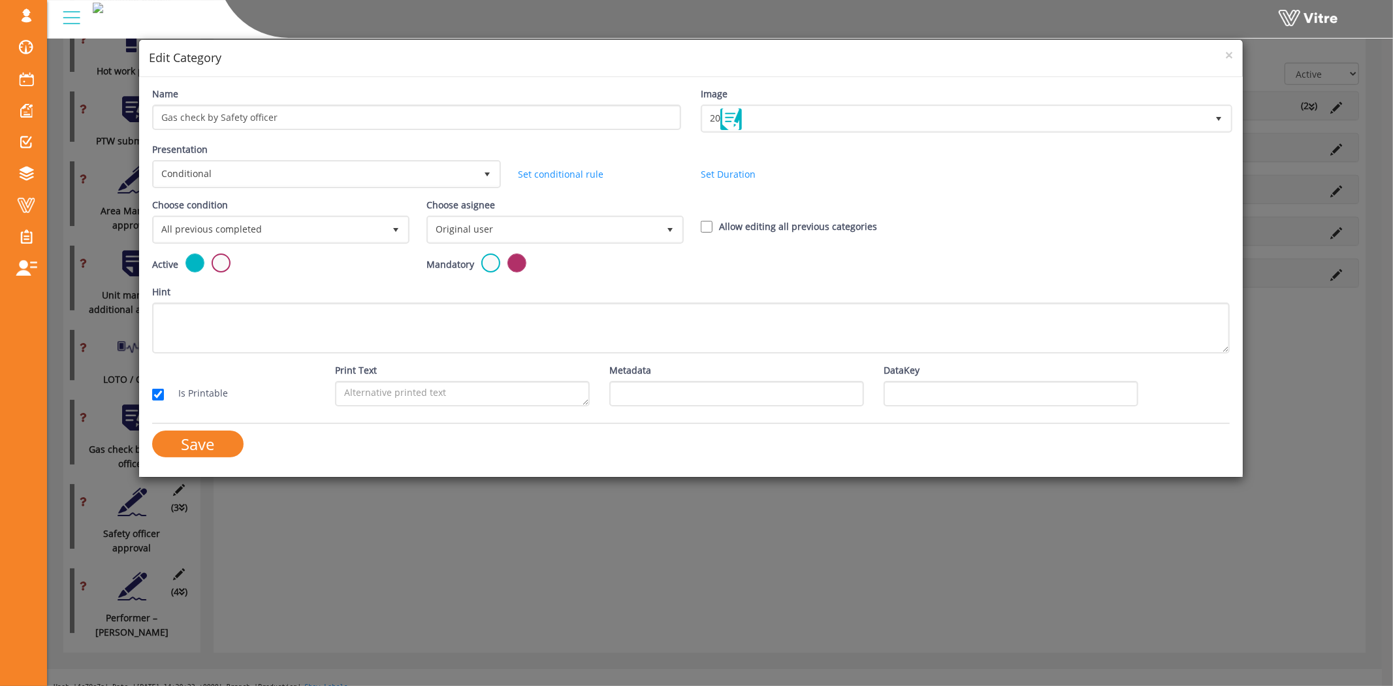
click at [797, 230] on label "Allow editing all previous categories" at bounding box center [798, 226] width 158 height 14
click at [712, 230] on input "Allow editing all previous categories" at bounding box center [707, 227] width 12 height 12
checkbox input "true"
click at [226, 439] on input "Save" at bounding box center [197, 443] width 91 height 27
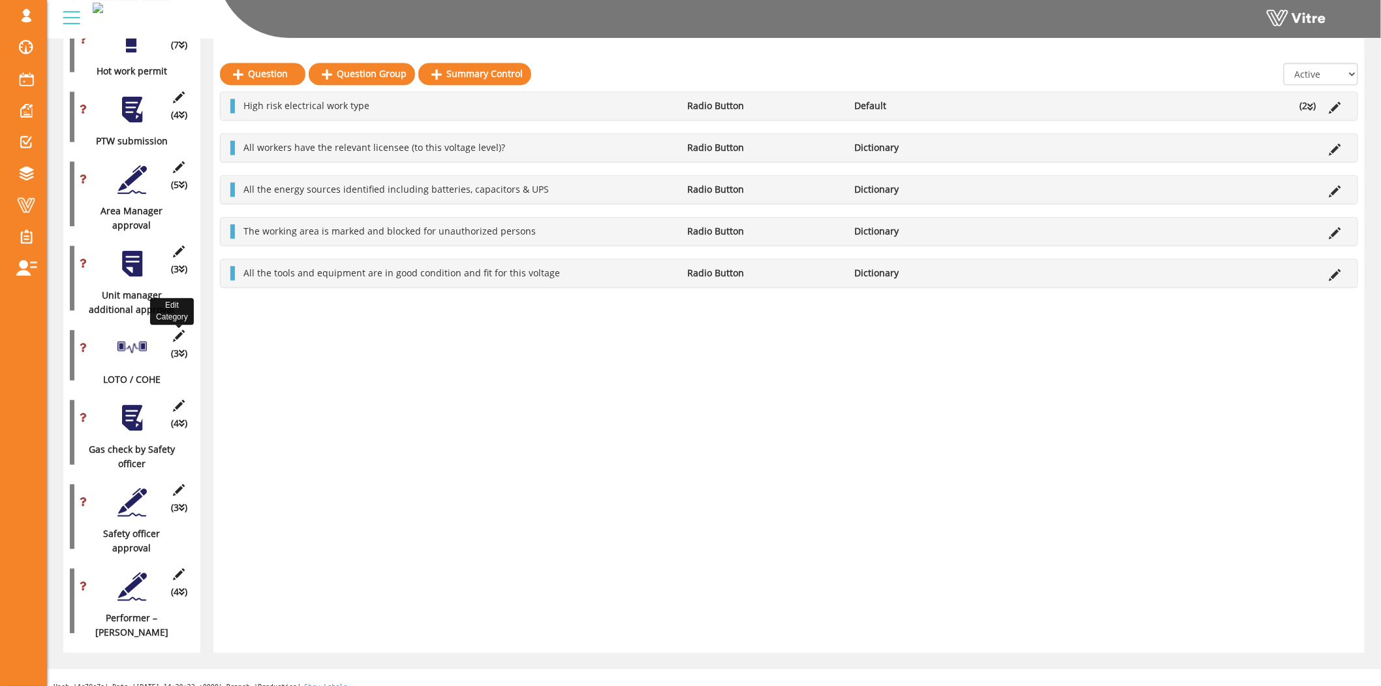
click at [178, 330] on icon at bounding box center [179, 336] width 16 height 12
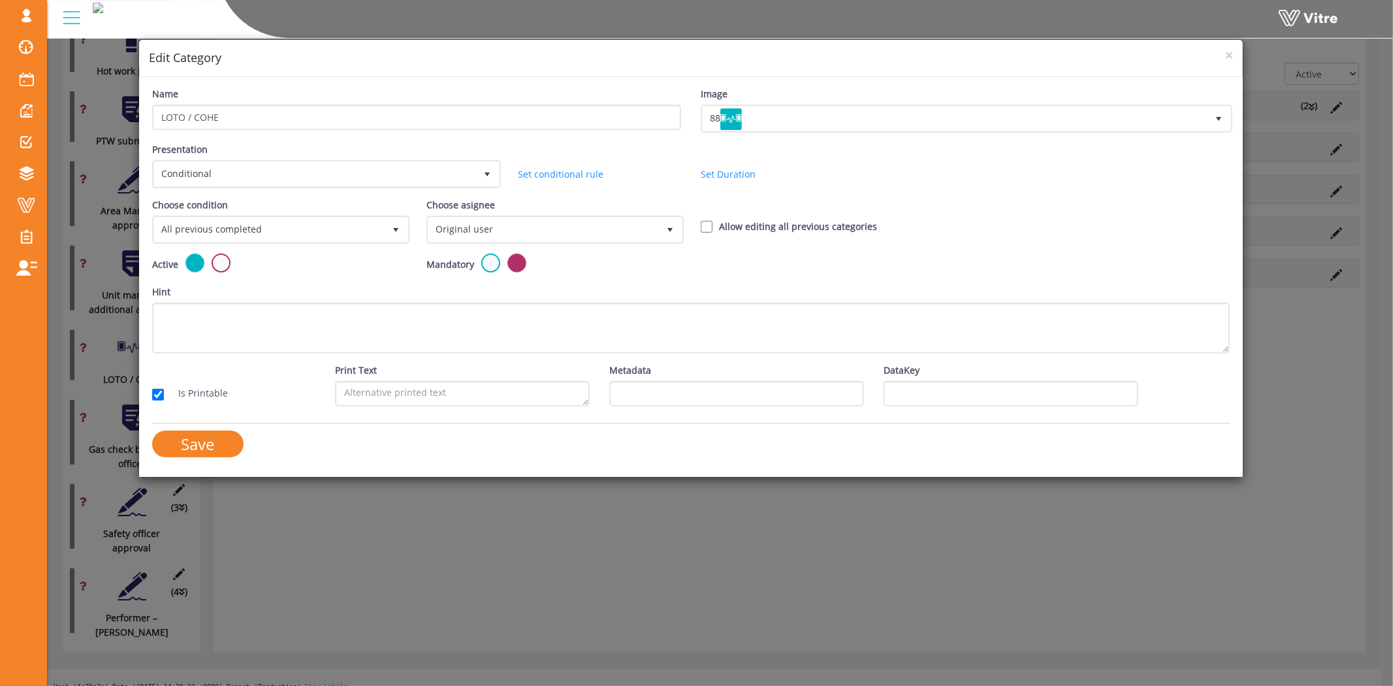
click at [722, 212] on div "Choose condition All previous completed 0 Choose asignee Original user 0 Choose…" at bounding box center [690, 225] width 1097 height 55
click at [734, 224] on label "Allow editing all previous categories" at bounding box center [798, 226] width 158 height 14
click at [712, 224] on input "Allow editing all previous categories" at bounding box center [707, 227] width 12 height 12
checkbox input "true"
click at [200, 443] on input "Save" at bounding box center [197, 443] width 91 height 27
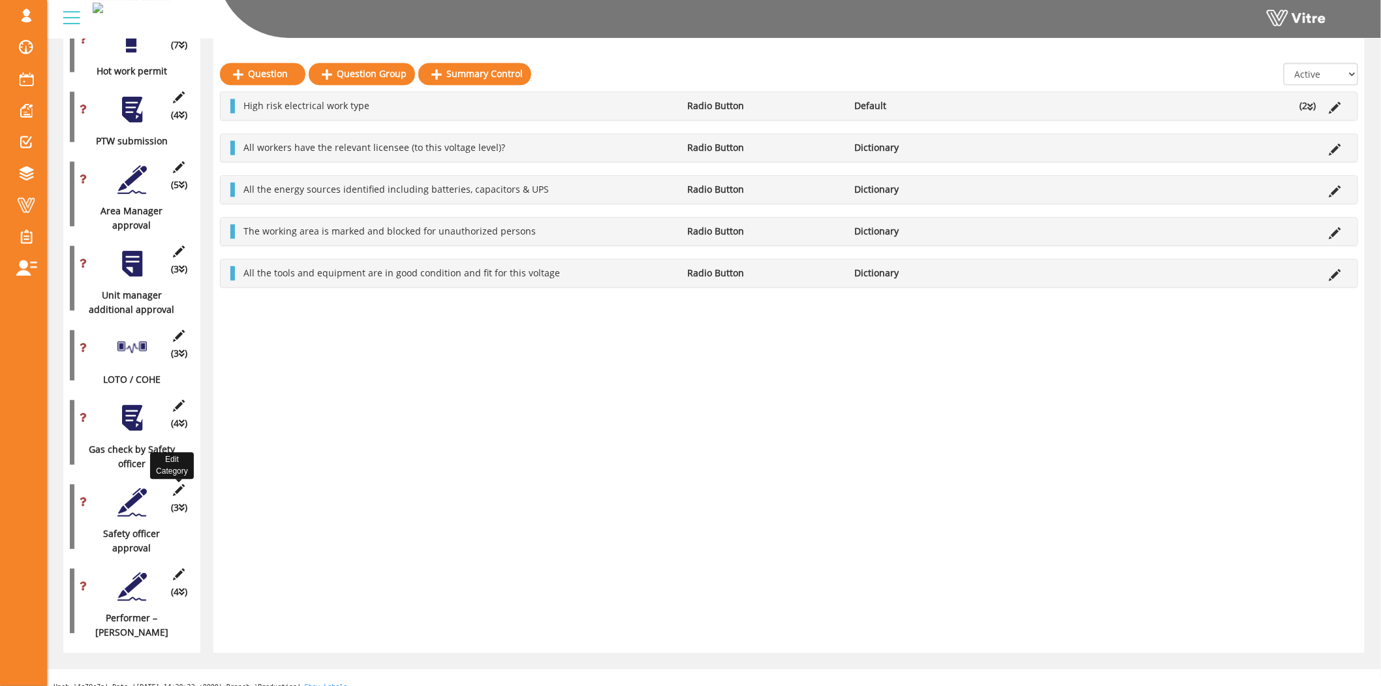
click at [178, 484] on icon at bounding box center [179, 490] width 16 height 12
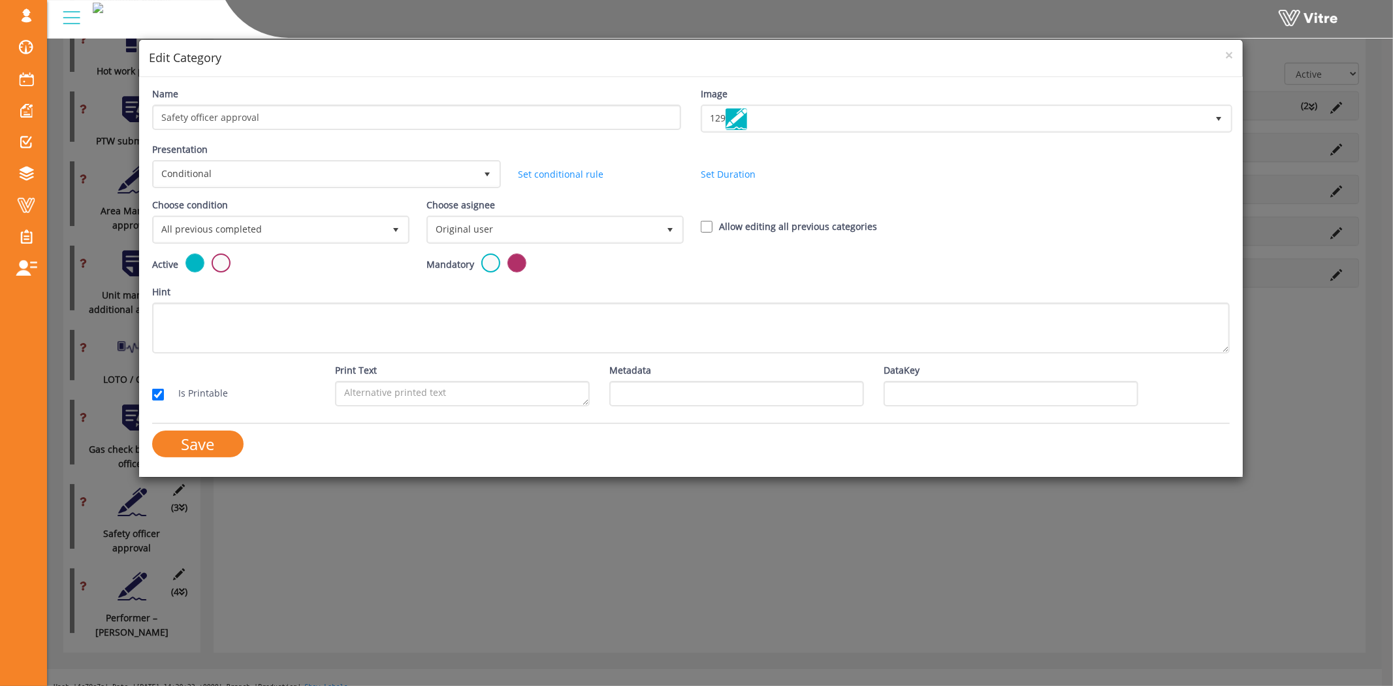
click at [849, 211] on div "Choose condition All previous completed 0 Choose asignee Original user 0 Choose…" at bounding box center [690, 225] width 1097 height 55
click at [844, 221] on label "Allow editing all previous categories" at bounding box center [798, 226] width 158 height 14
click at [712, 221] on input "Allow editing all previous categories" at bounding box center [707, 227] width 12 height 12
checkbox input "true"
click at [173, 445] on input "Save" at bounding box center [197, 443] width 91 height 27
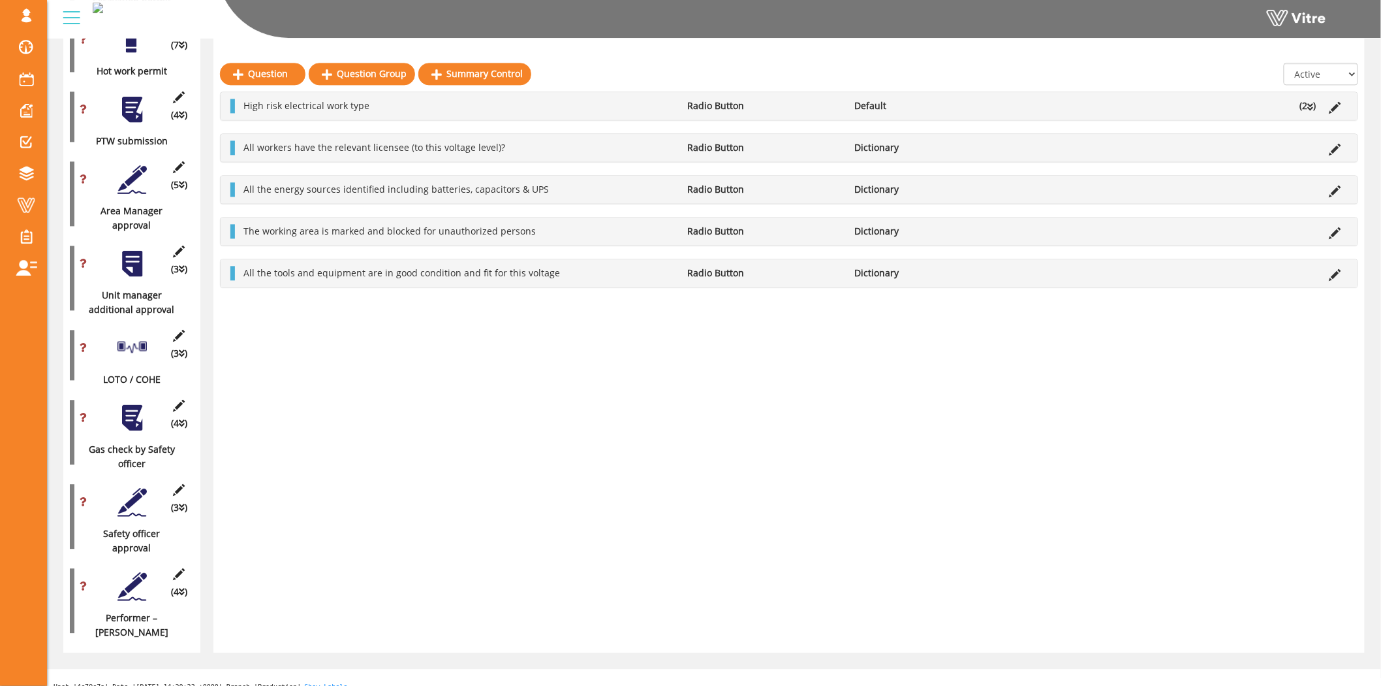
click at [175, 568] on icon at bounding box center [179, 574] width 16 height 12
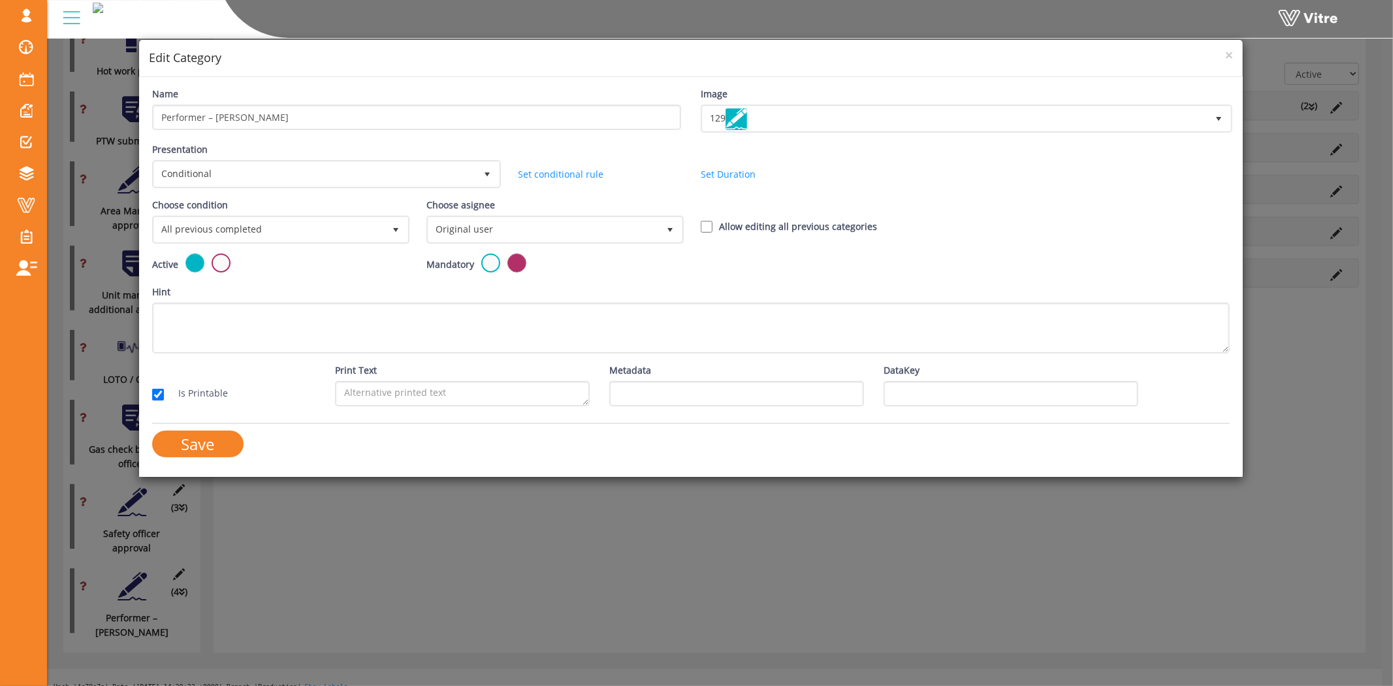
click at [743, 216] on div "Choose condition All previous completed 0 Choose asignee Original user 0 Choose…" at bounding box center [690, 225] width 1097 height 55
click at [743, 220] on label "Allow editing all previous categories" at bounding box center [798, 226] width 158 height 14
click at [712, 221] on input "Allow editing all previous categories" at bounding box center [707, 227] width 12 height 12
checkbox input "true"
click at [162, 441] on input "Save" at bounding box center [197, 443] width 91 height 27
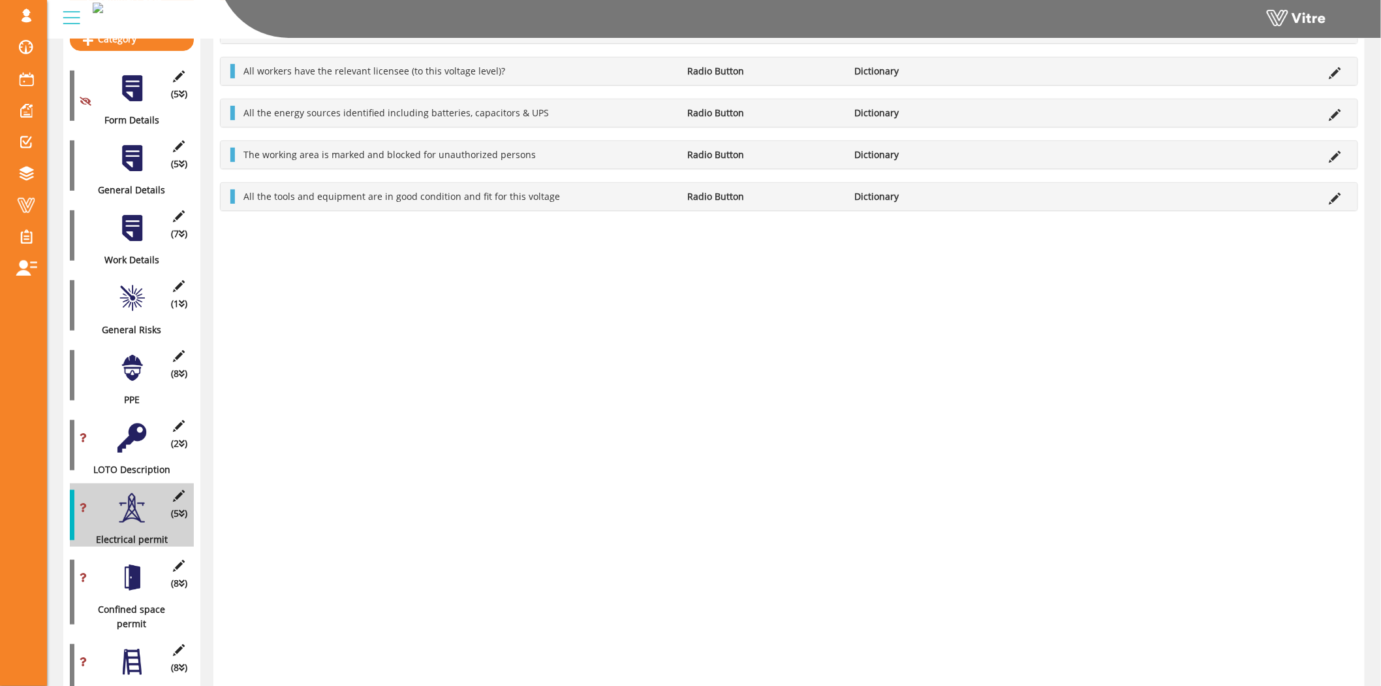
scroll to position [0, 0]
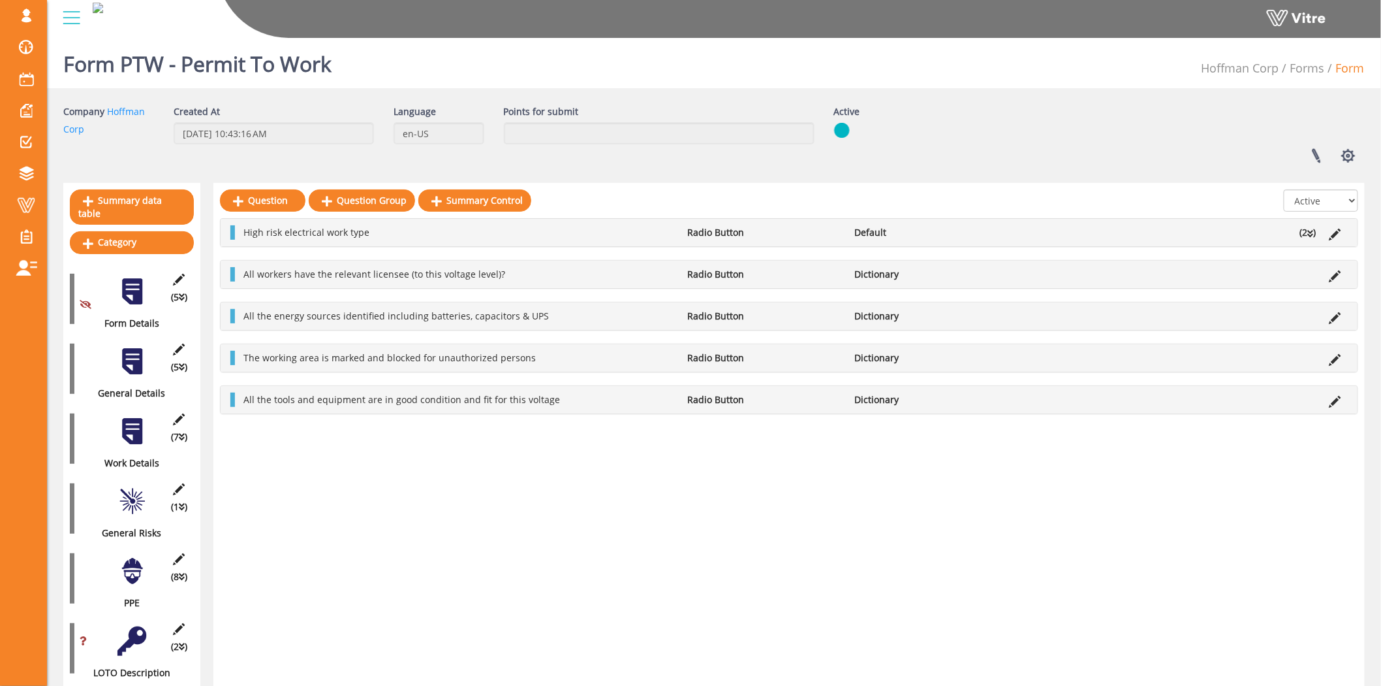
click at [135, 286] on div at bounding box center [132, 291] width 29 height 29
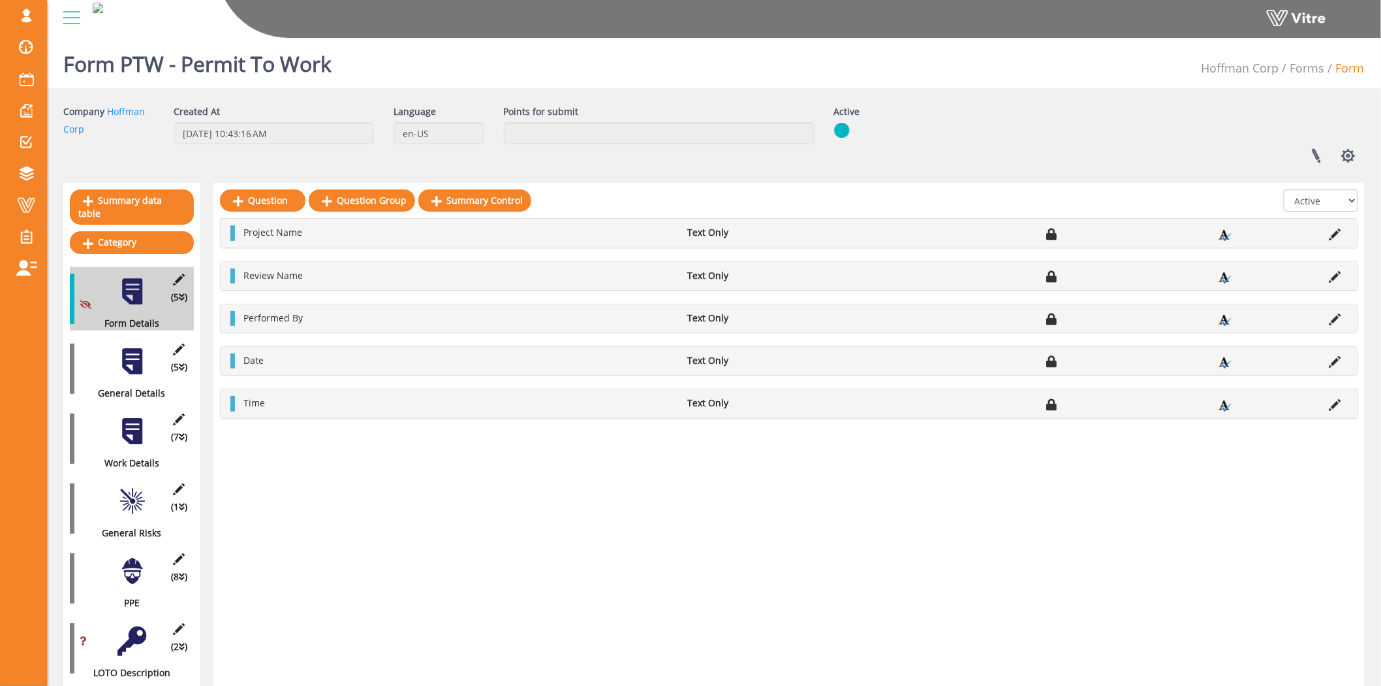
click at [137, 353] on div at bounding box center [132, 361] width 29 height 29
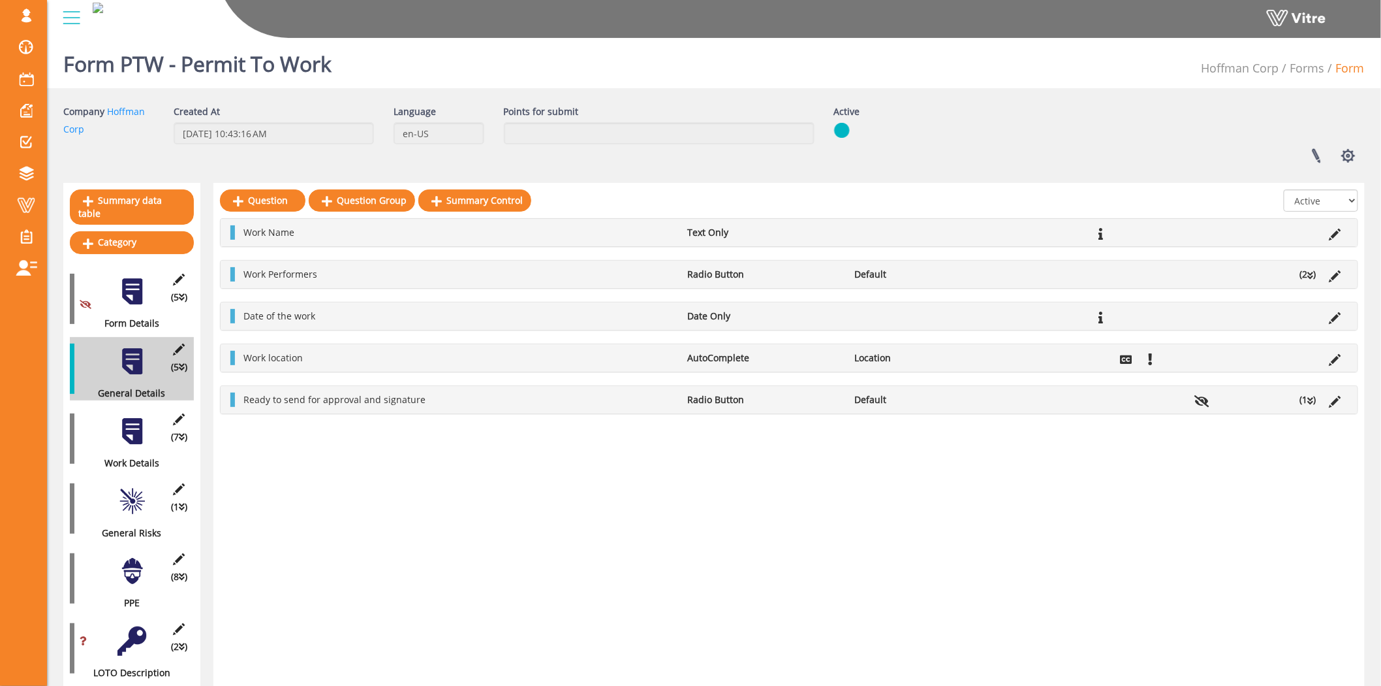
click at [122, 417] on div at bounding box center [132, 431] width 29 height 29
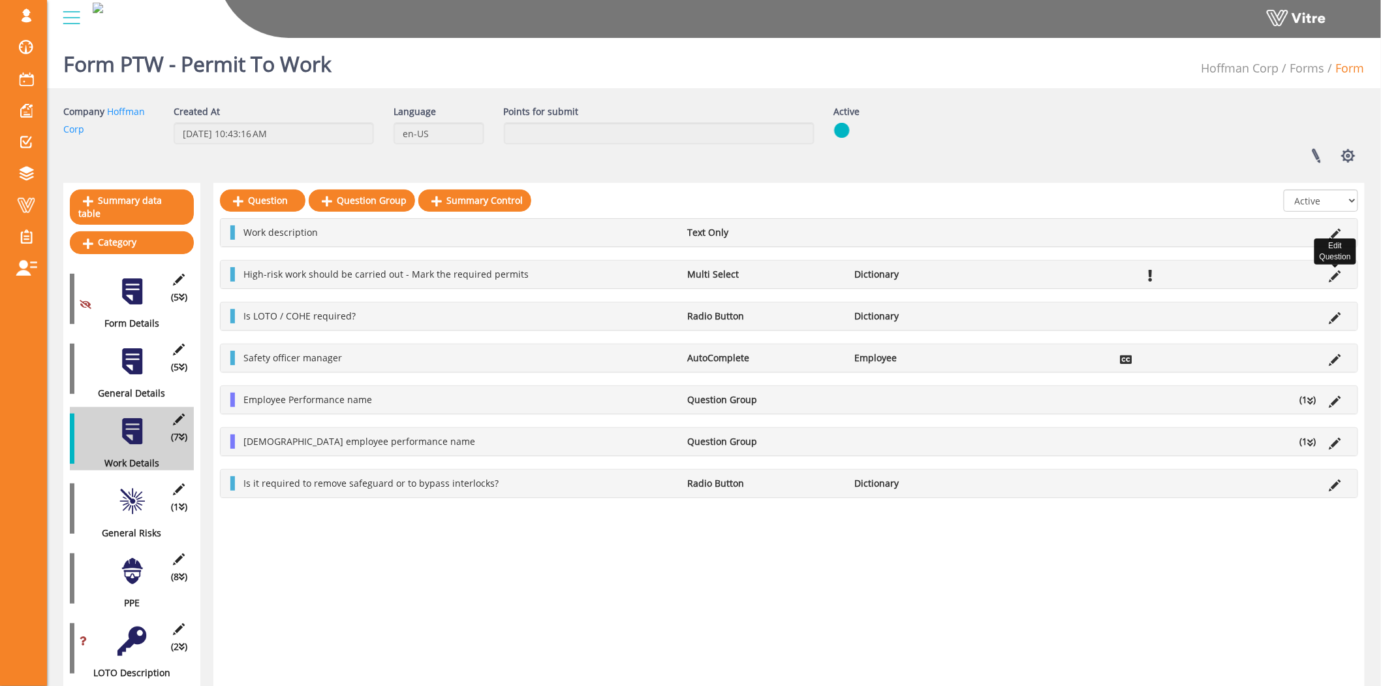
click at [1333, 272] on icon at bounding box center [1336, 276] width 12 height 12
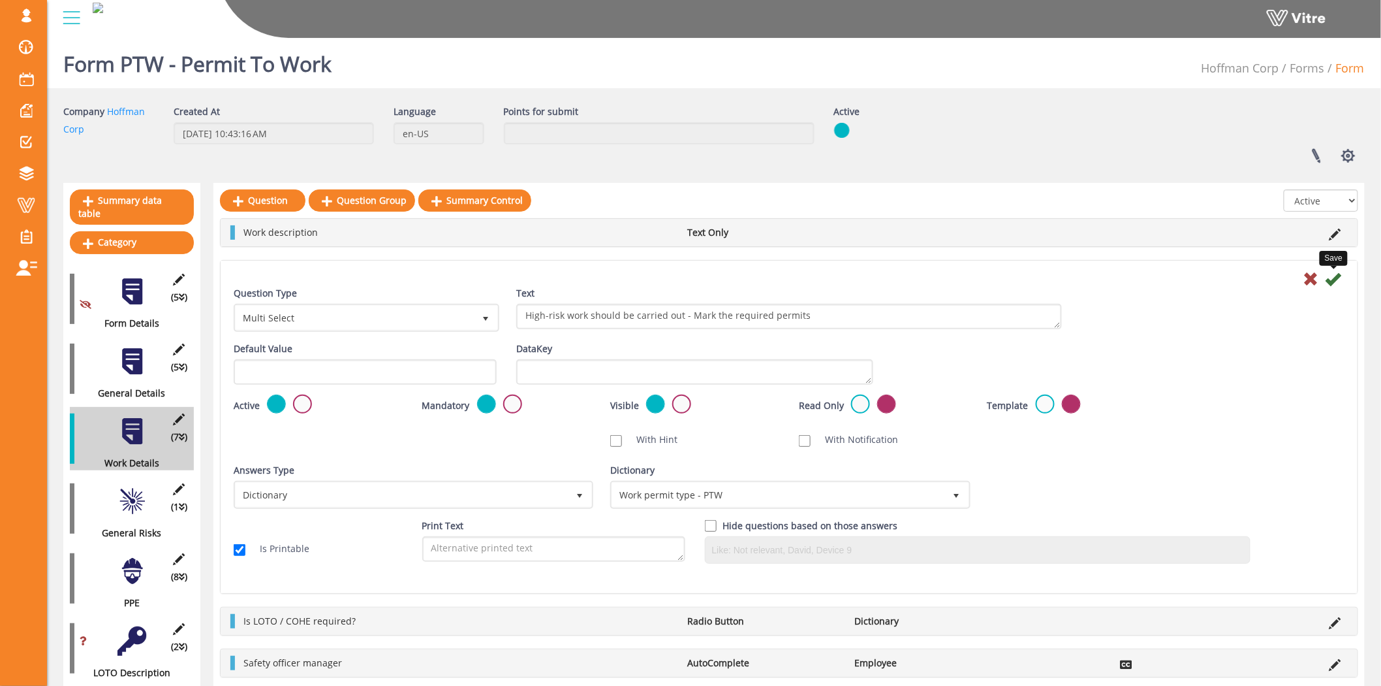
click at [1332, 282] on icon at bounding box center [1334, 279] width 16 height 16
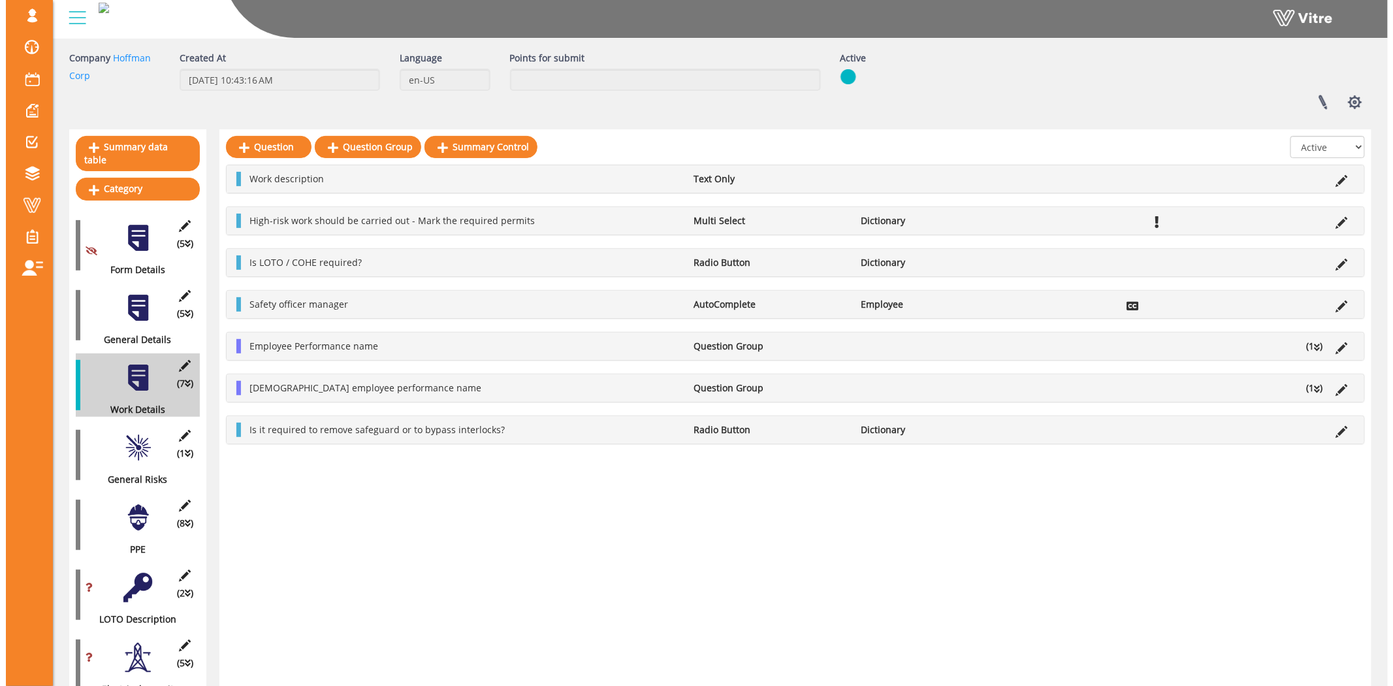
scroll to position [145, 0]
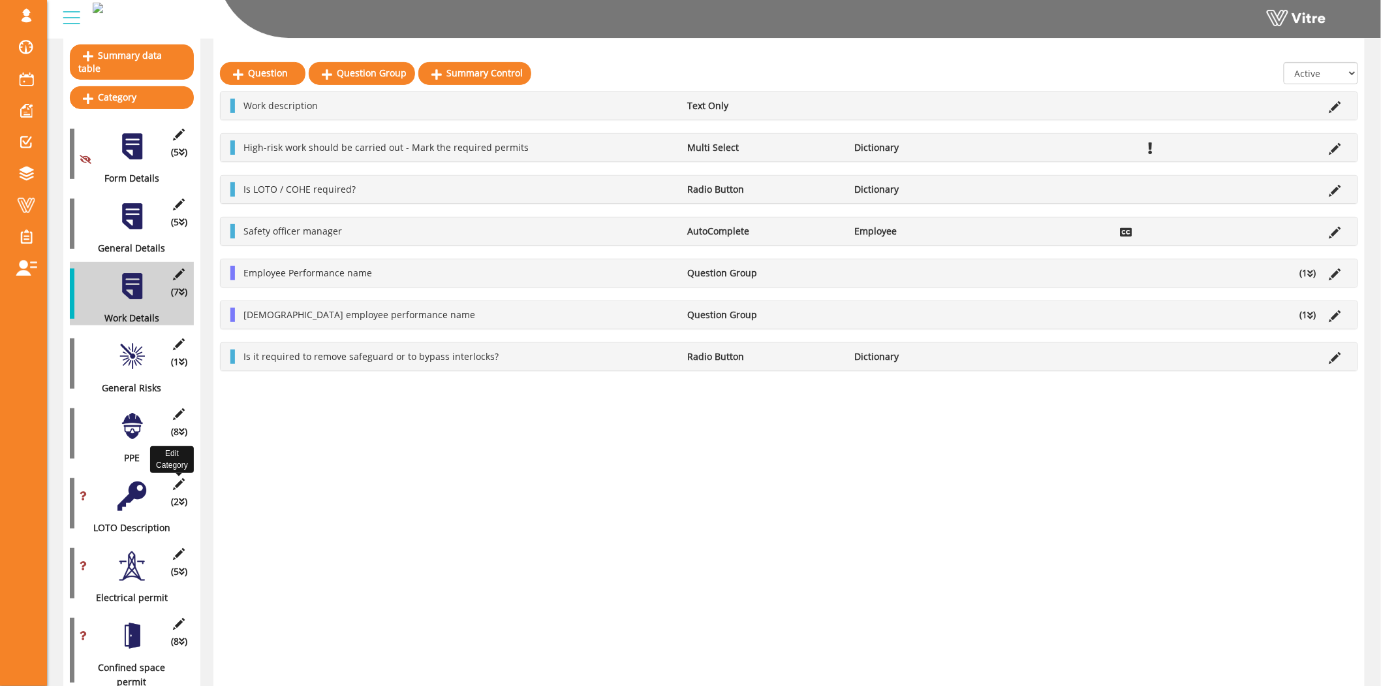
click at [175, 478] on icon at bounding box center [179, 484] width 16 height 12
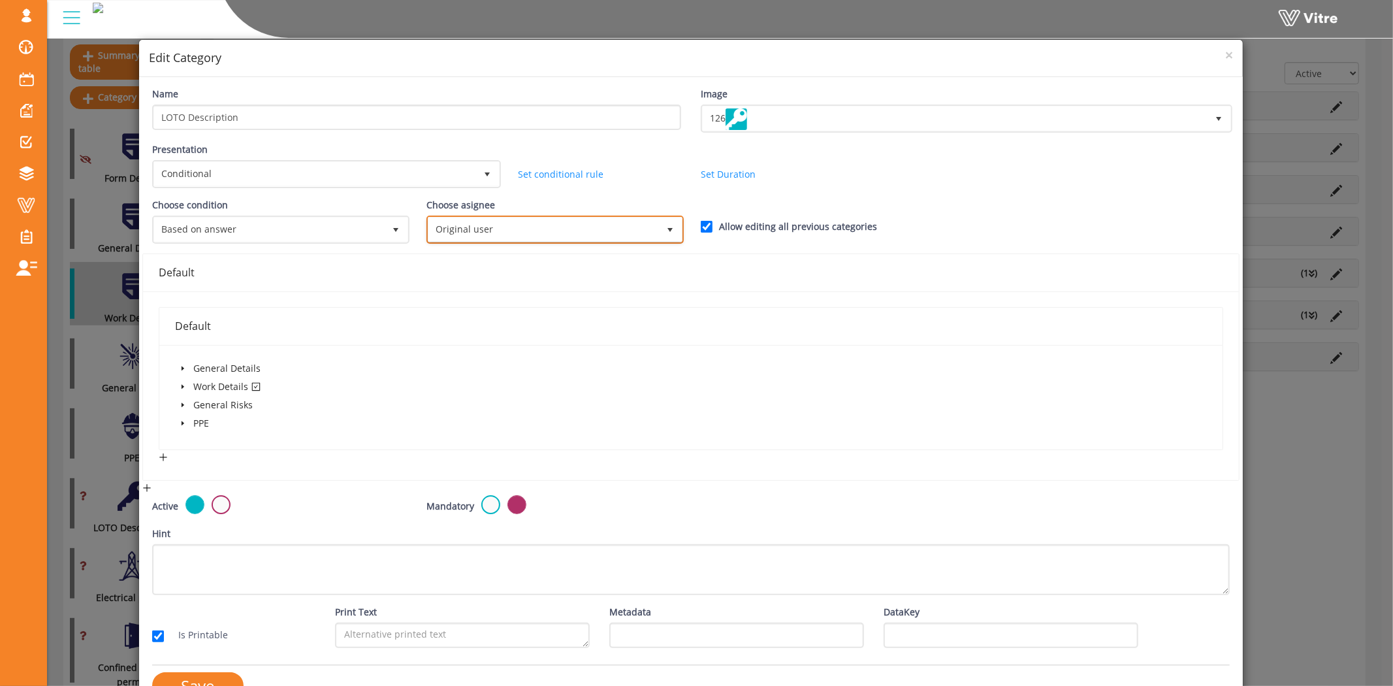
click at [575, 219] on span "Original user" at bounding box center [543, 229] width 230 height 24
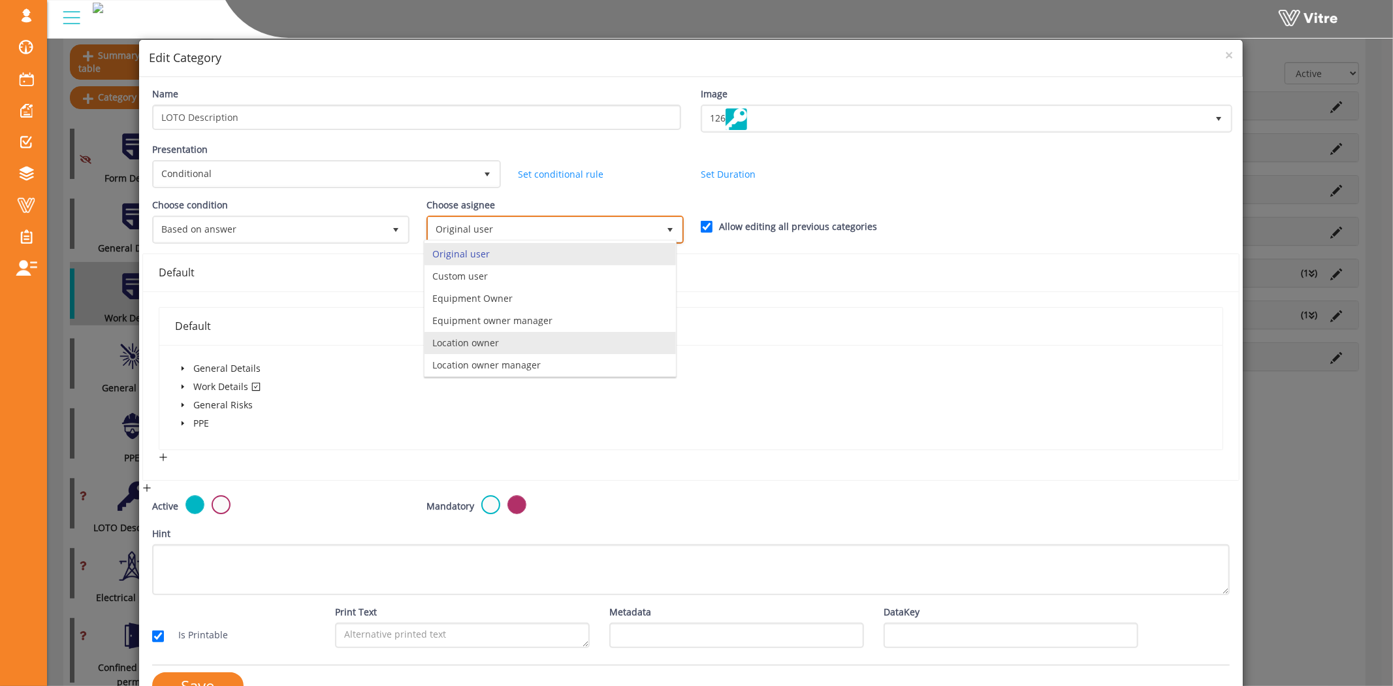
scroll to position [93, 0]
click at [530, 335] on li "instantly to the current user" at bounding box center [549, 340] width 251 height 22
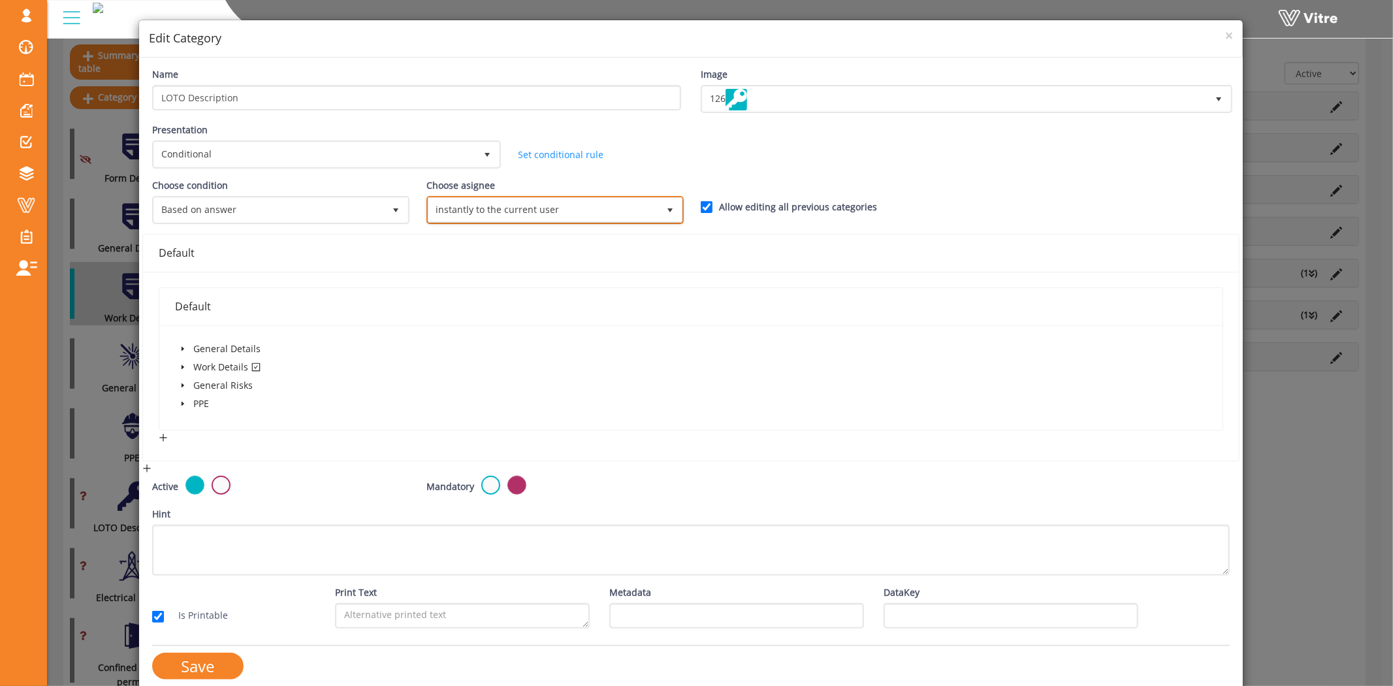
scroll to position [30, 0]
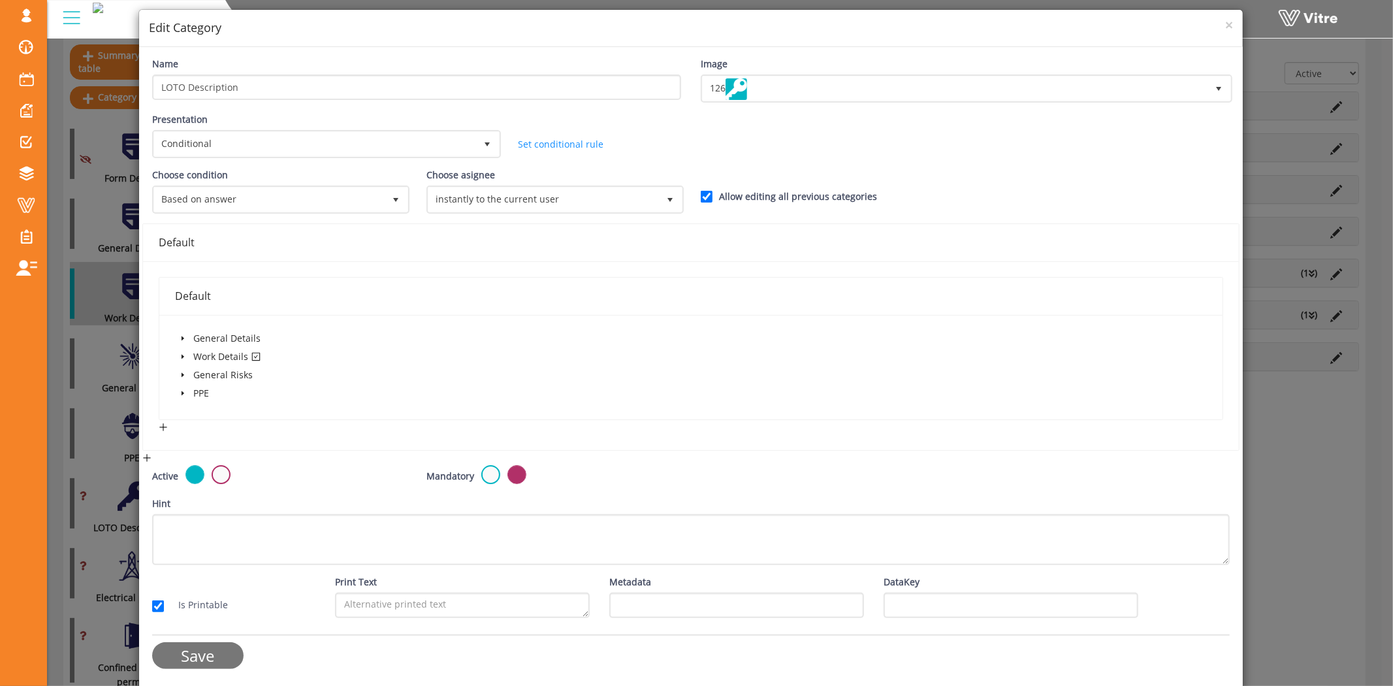
click at [222, 643] on input "Save" at bounding box center [197, 655] width 91 height 27
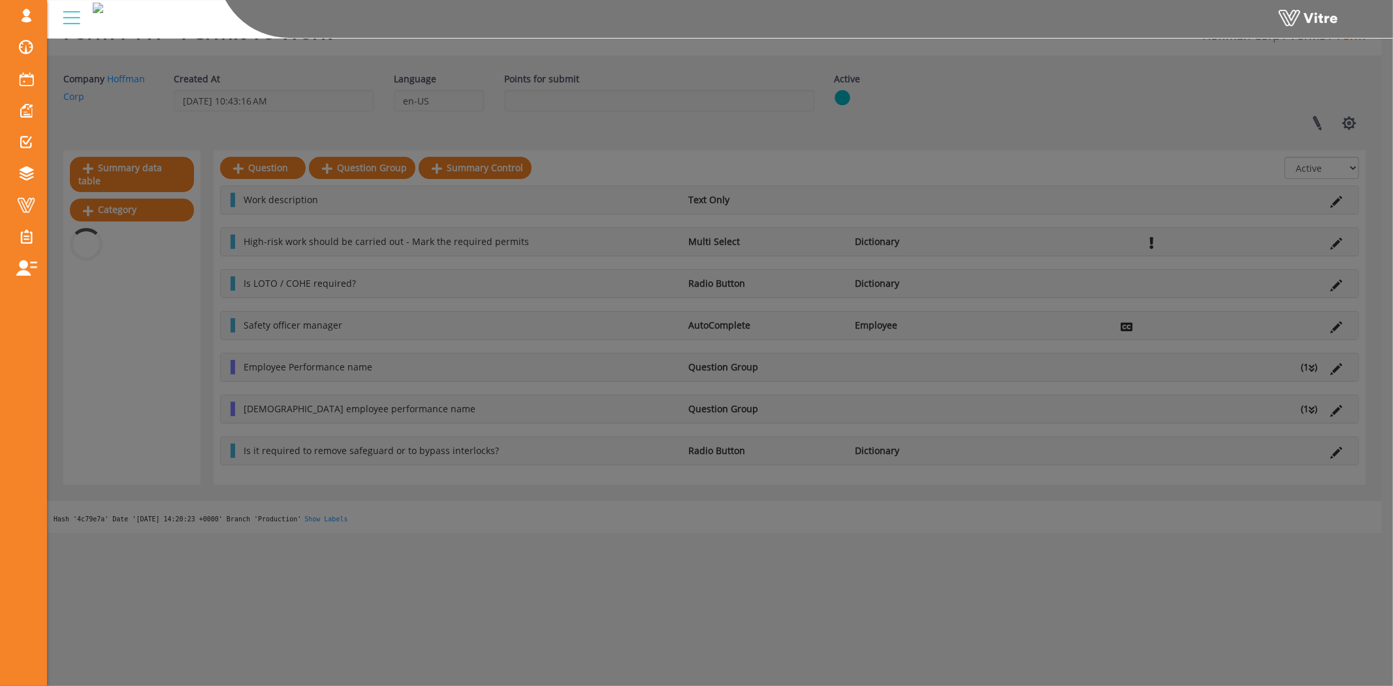
scroll to position [145, 0]
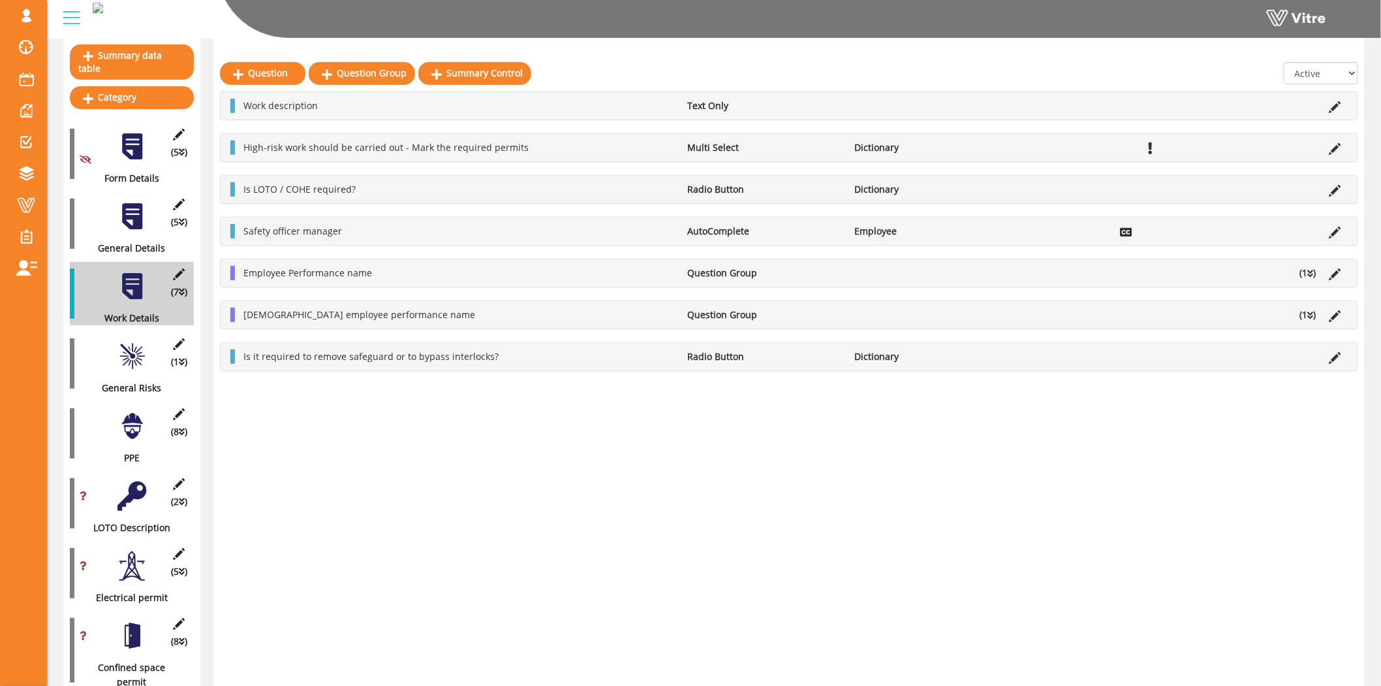
click at [177, 337] on div "(1 ) General Risks" at bounding box center [132, 363] width 124 height 63
click at [178, 338] on icon at bounding box center [179, 344] width 16 height 12
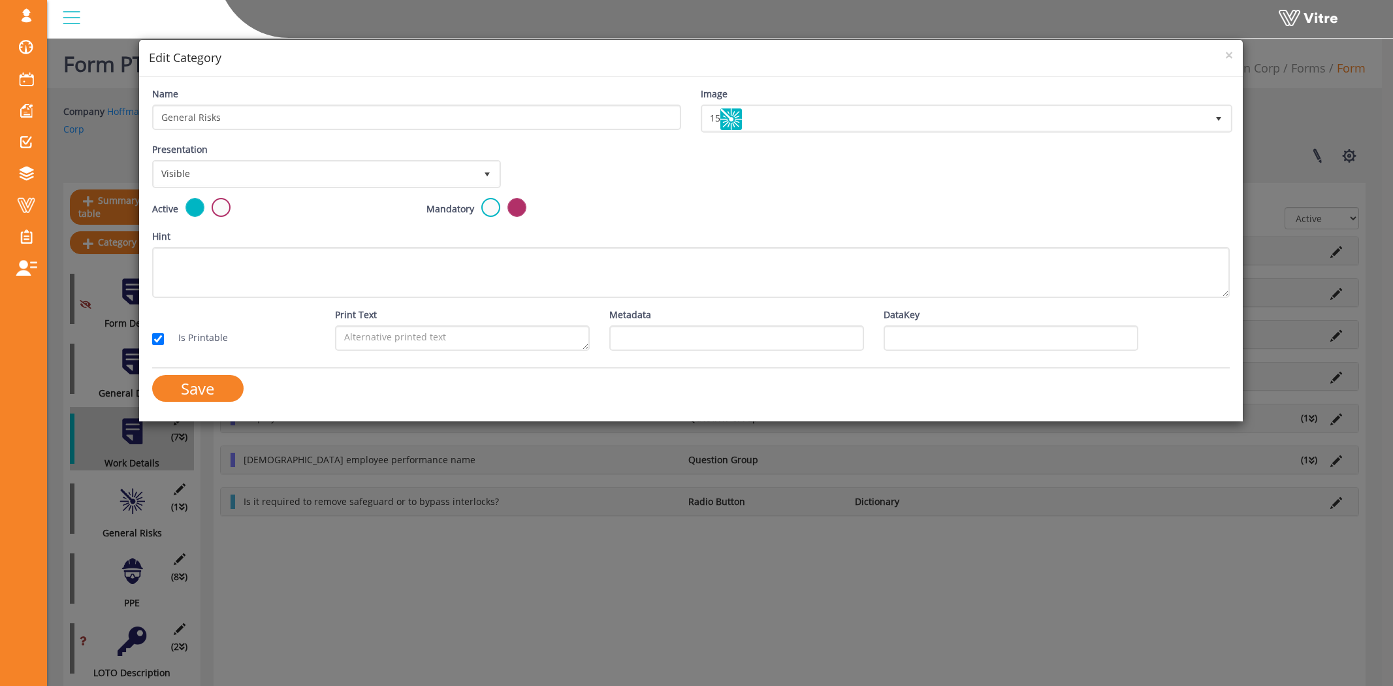
scroll to position [145, 0]
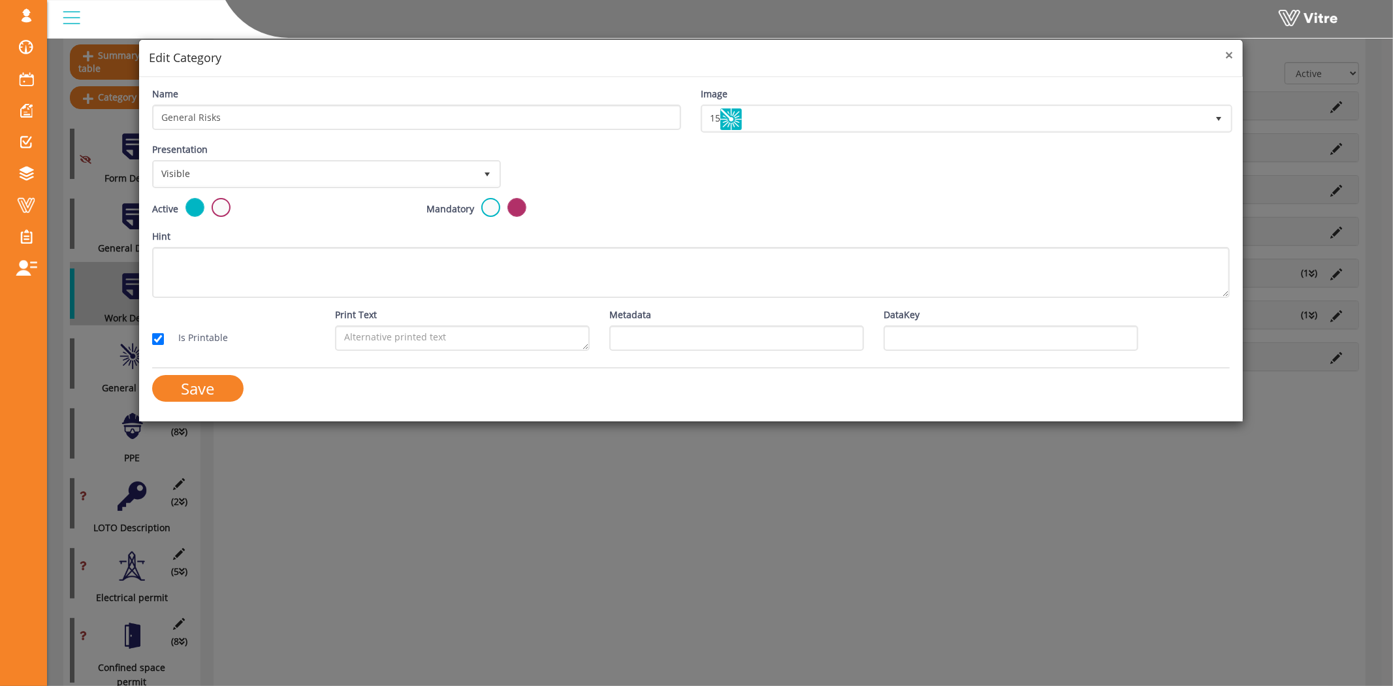
click at [1228, 53] on span "×" at bounding box center [1229, 55] width 8 height 18
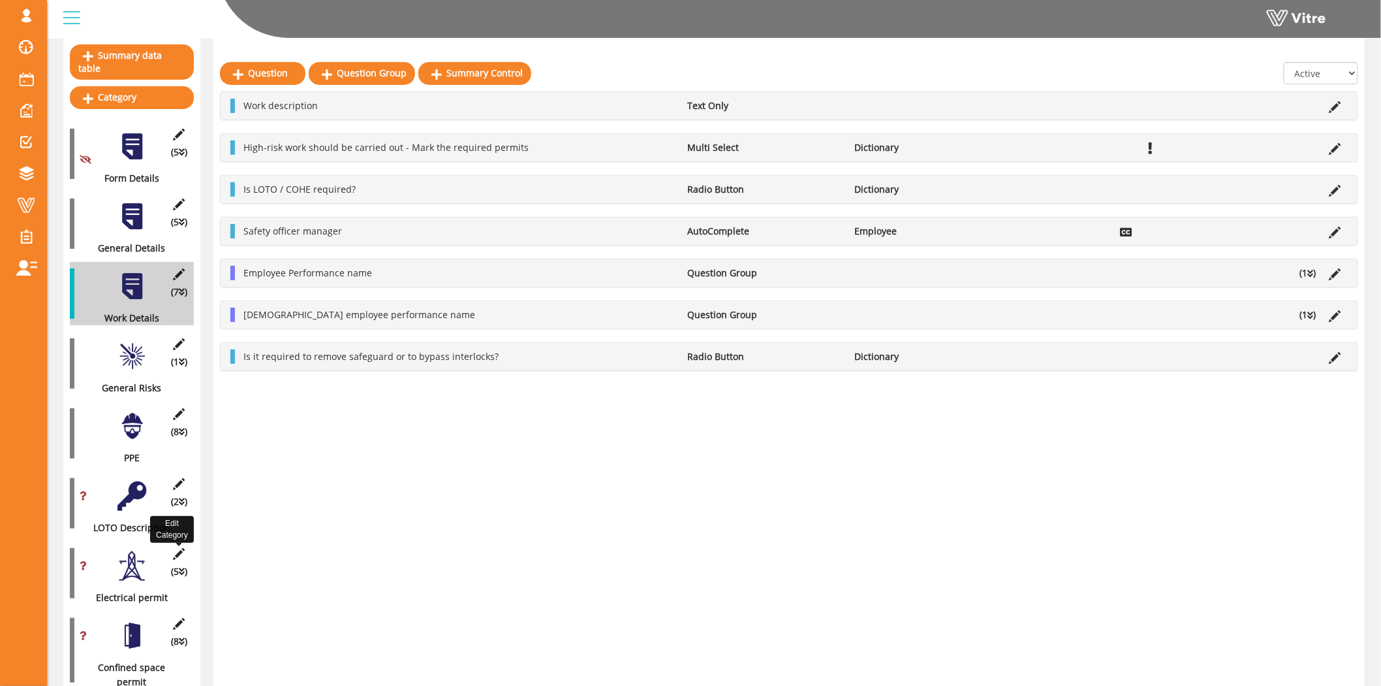
click at [178, 548] on icon at bounding box center [179, 554] width 16 height 12
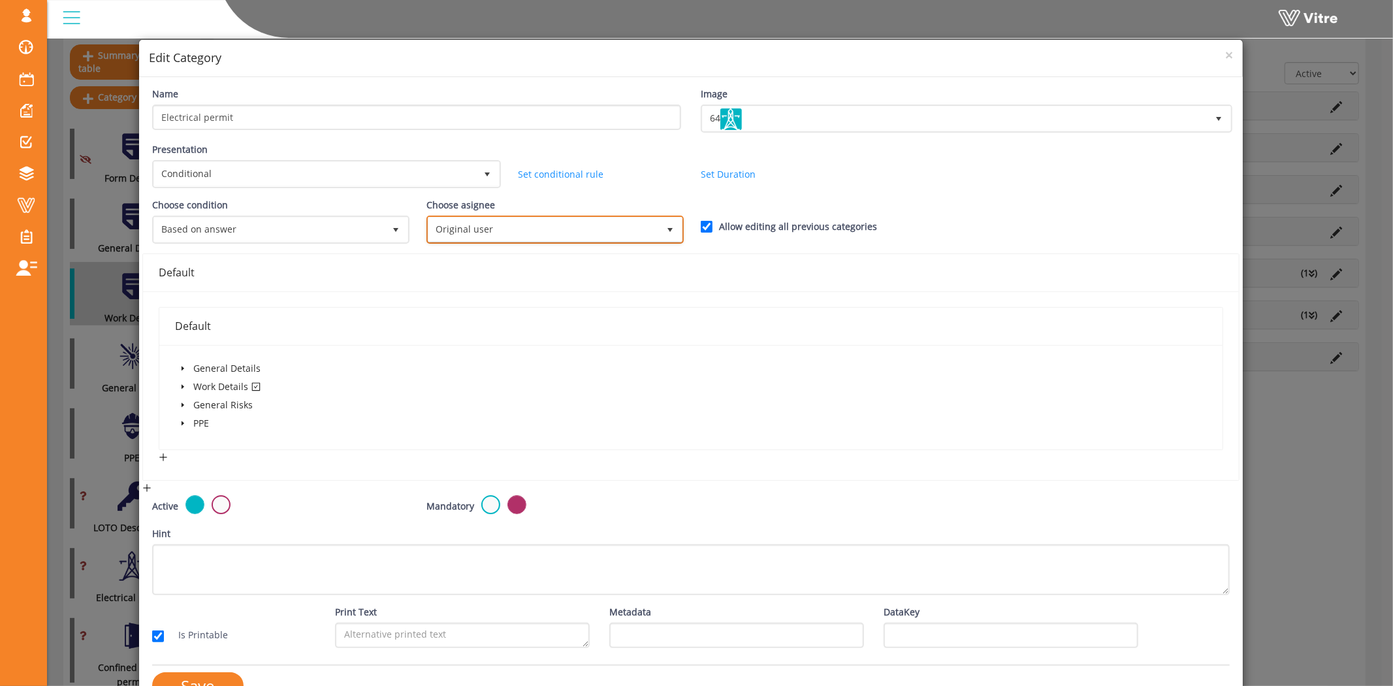
click at [545, 224] on span "Original user" at bounding box center [543, 229] width 230 height 24
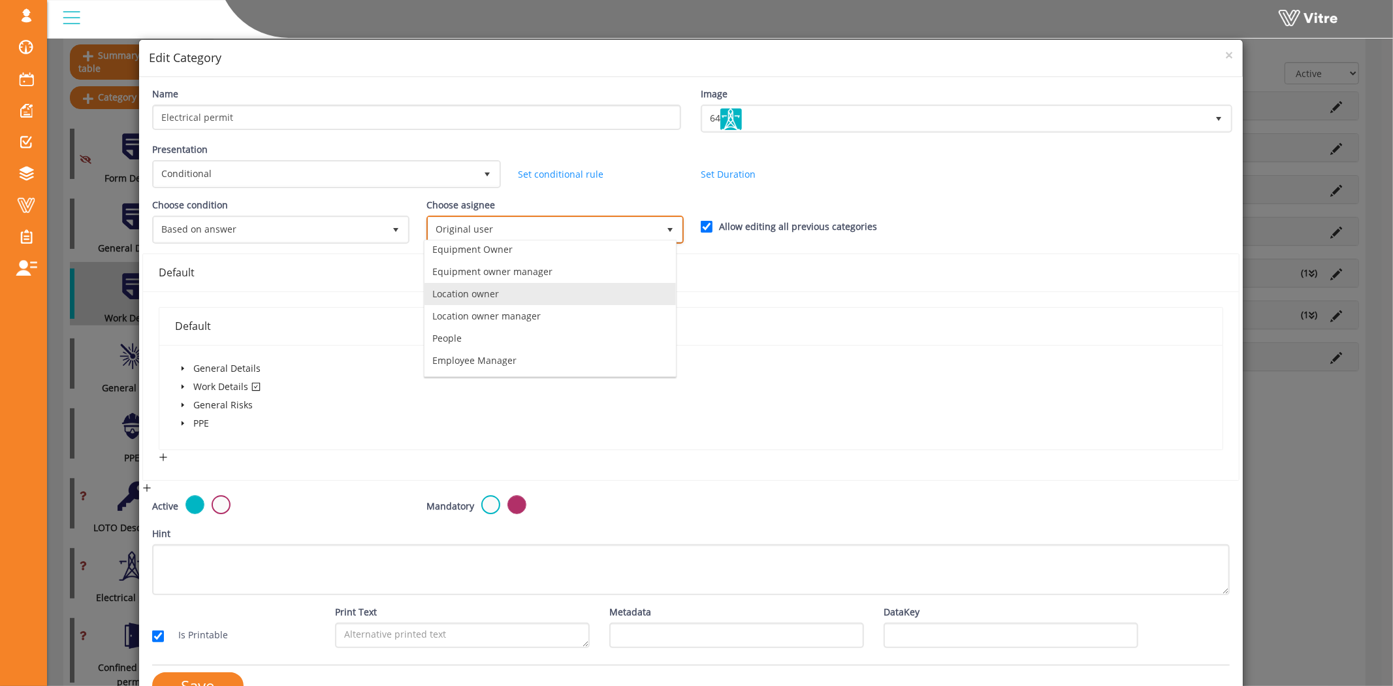
scroll to position [93, 0]
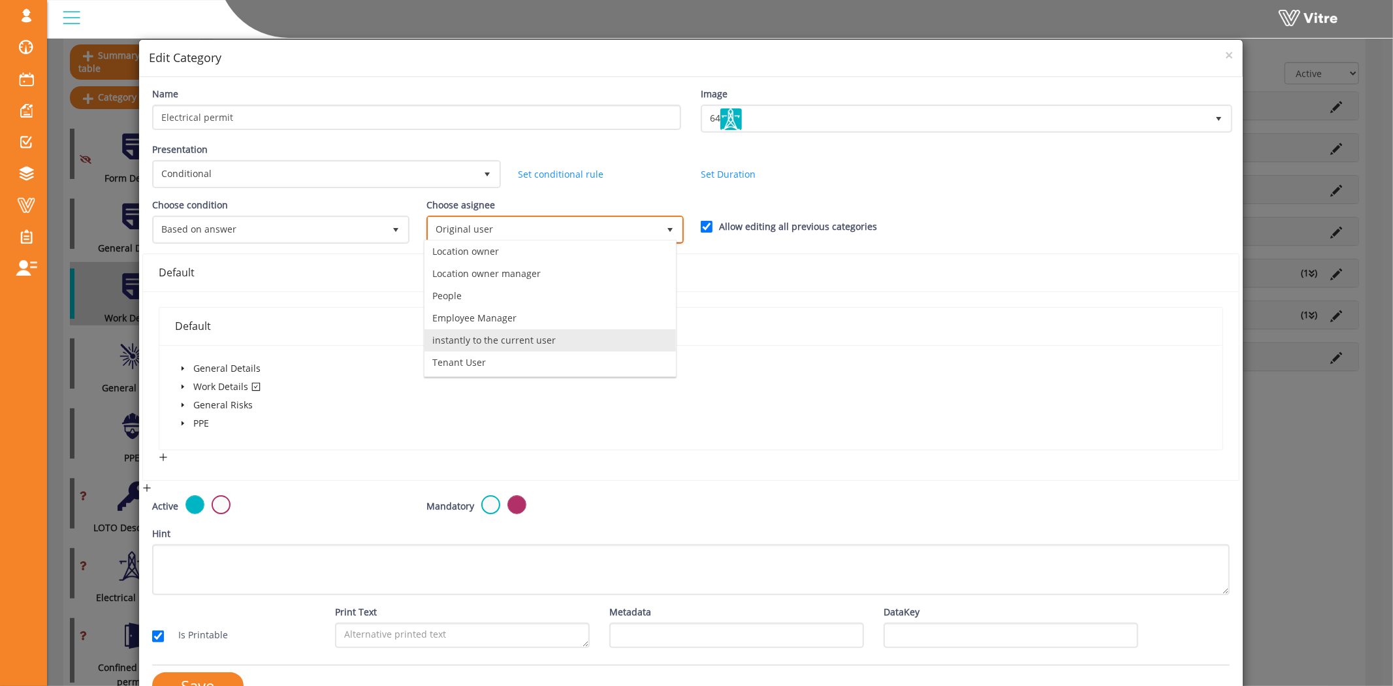
click at [480, 336] on li "instantly to the current user" at bounding box center [549, 340] width 251 height 22
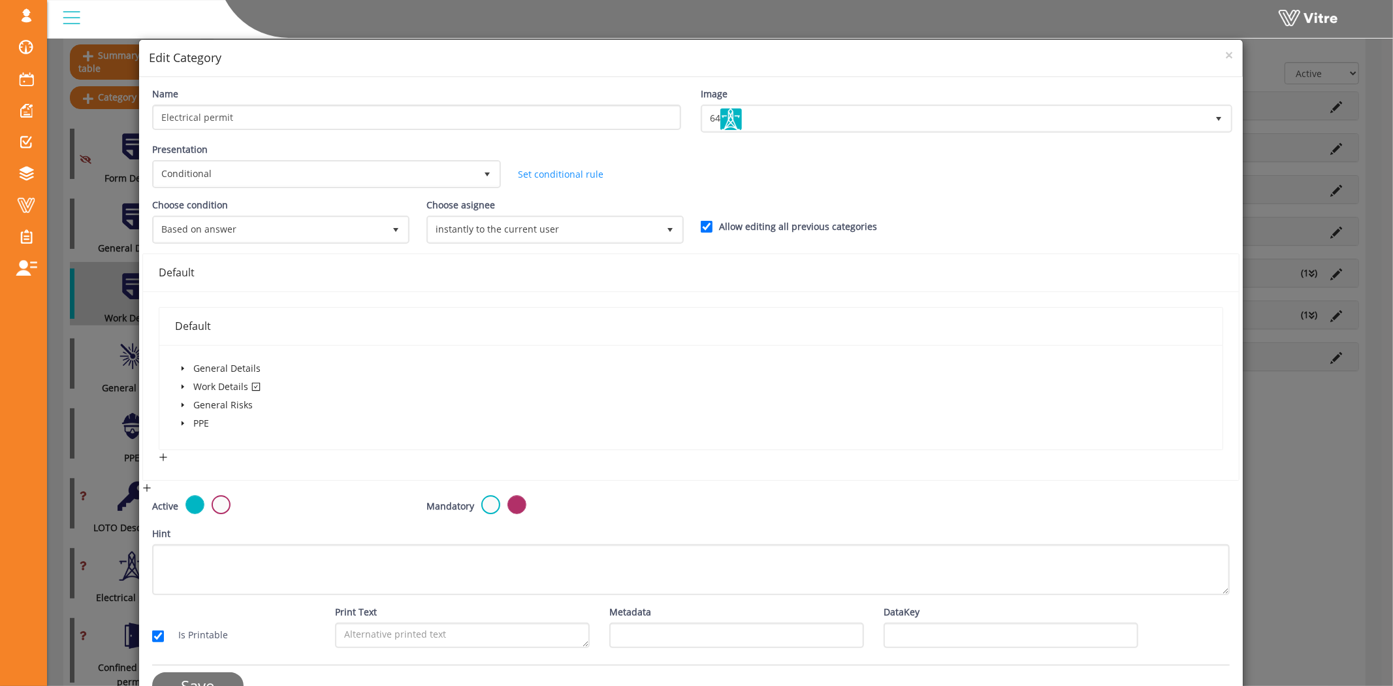
click at [195, 672] on input "Save" at bounding box center [197, 685] width 91 height 27
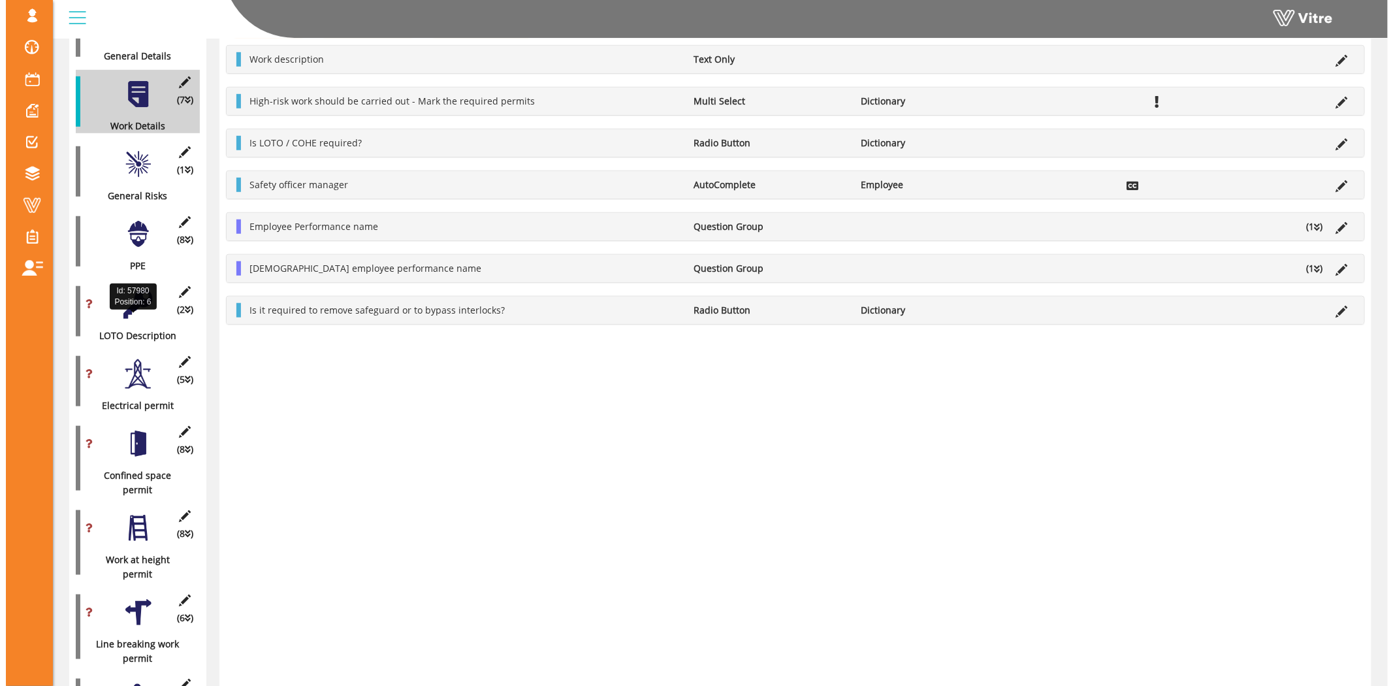
scroll to position [362, 0]
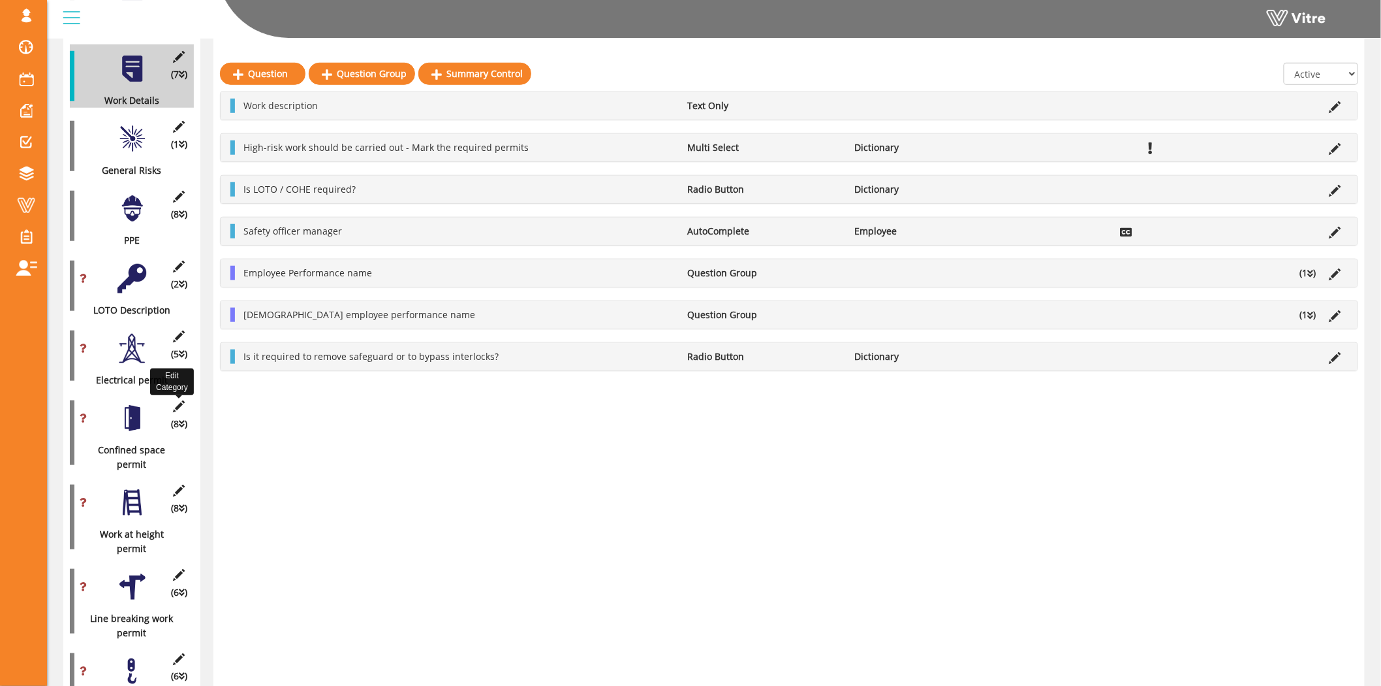
click at [174, 400] on icon at bounding box center [179, 406] width 16 height 12
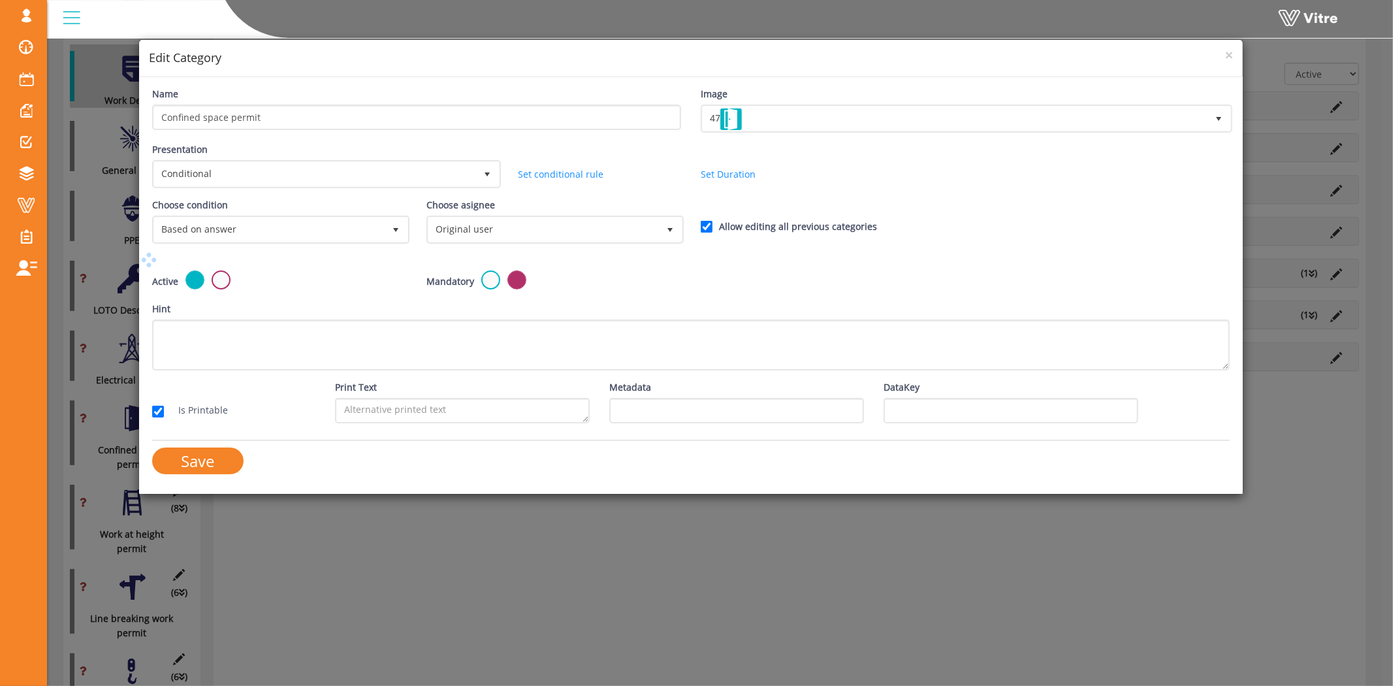
click at [541, 210] on div "Choose asignee Original user 0" at bounding box center [553, 221] width 255 height 46
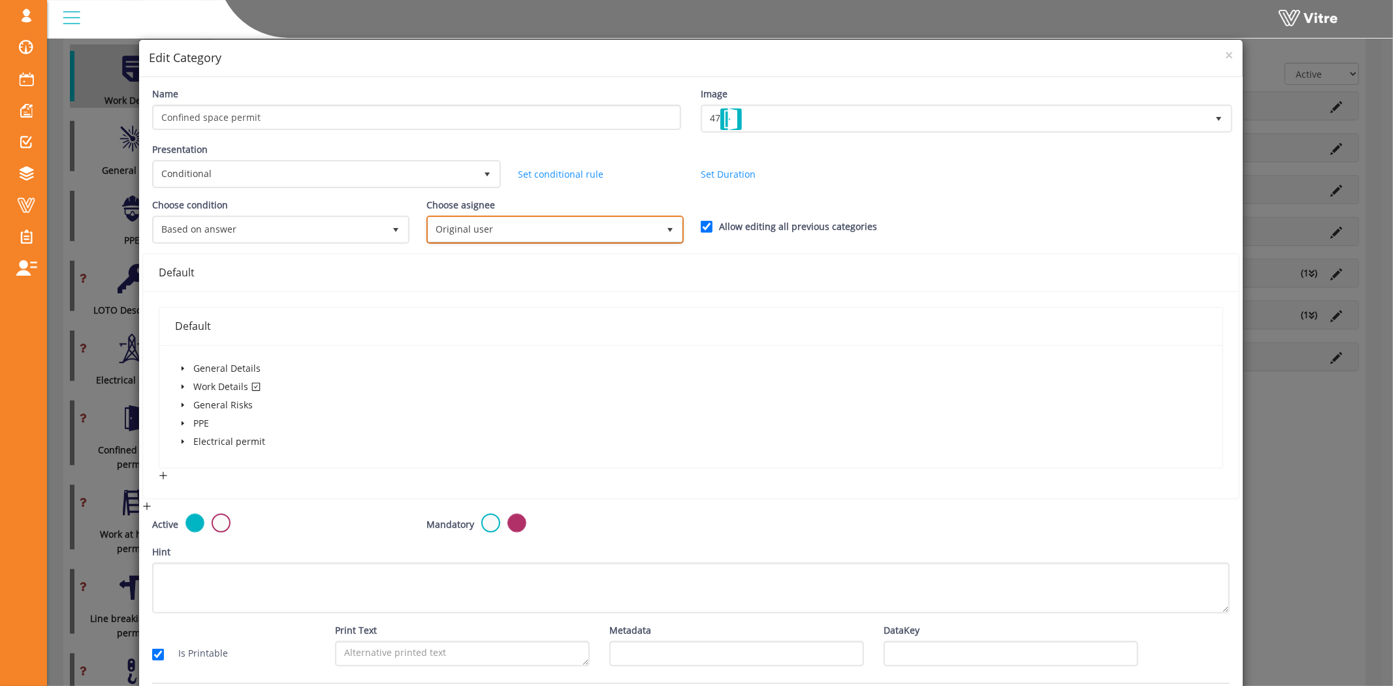
drag, startPoint x: 541, startPoint y: 217, endPoint x: 539, endPoint y: 227, distance: 9.2
click at [541, 218] on span "Original user" at bounding box center [543, 229] width 230 height 24
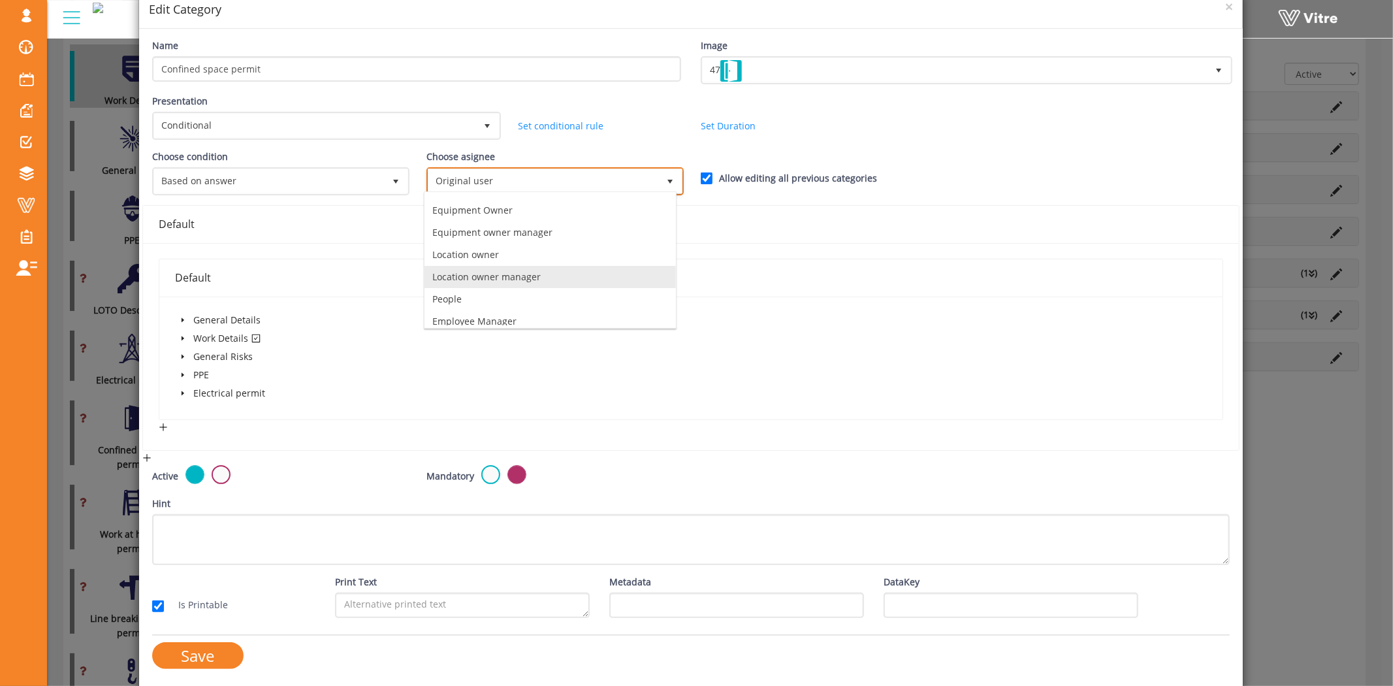
scroll to position [93, 0]
click at [497, 294] on li "instantly to the current user" at bounding box center [549, 292] width 251 height 22
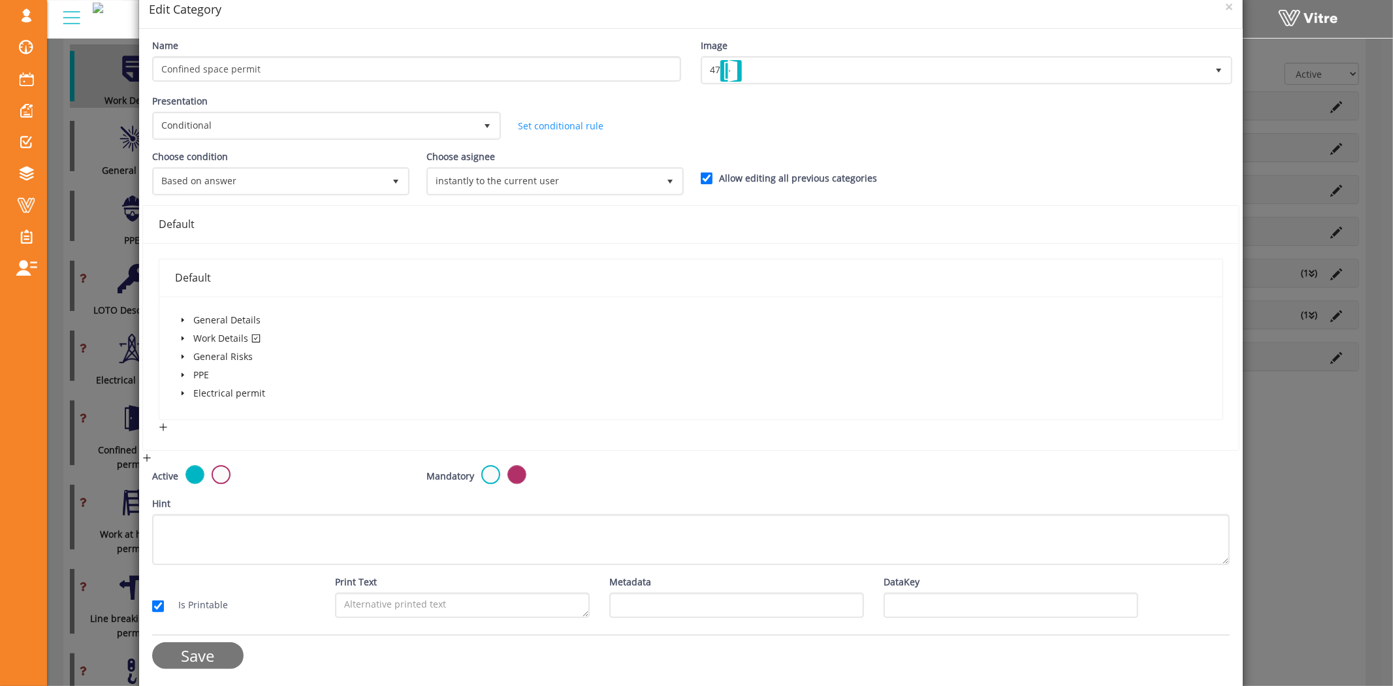
click at [180, 650] on input "Save" at bounding box center [197, 655] width 91 height 27
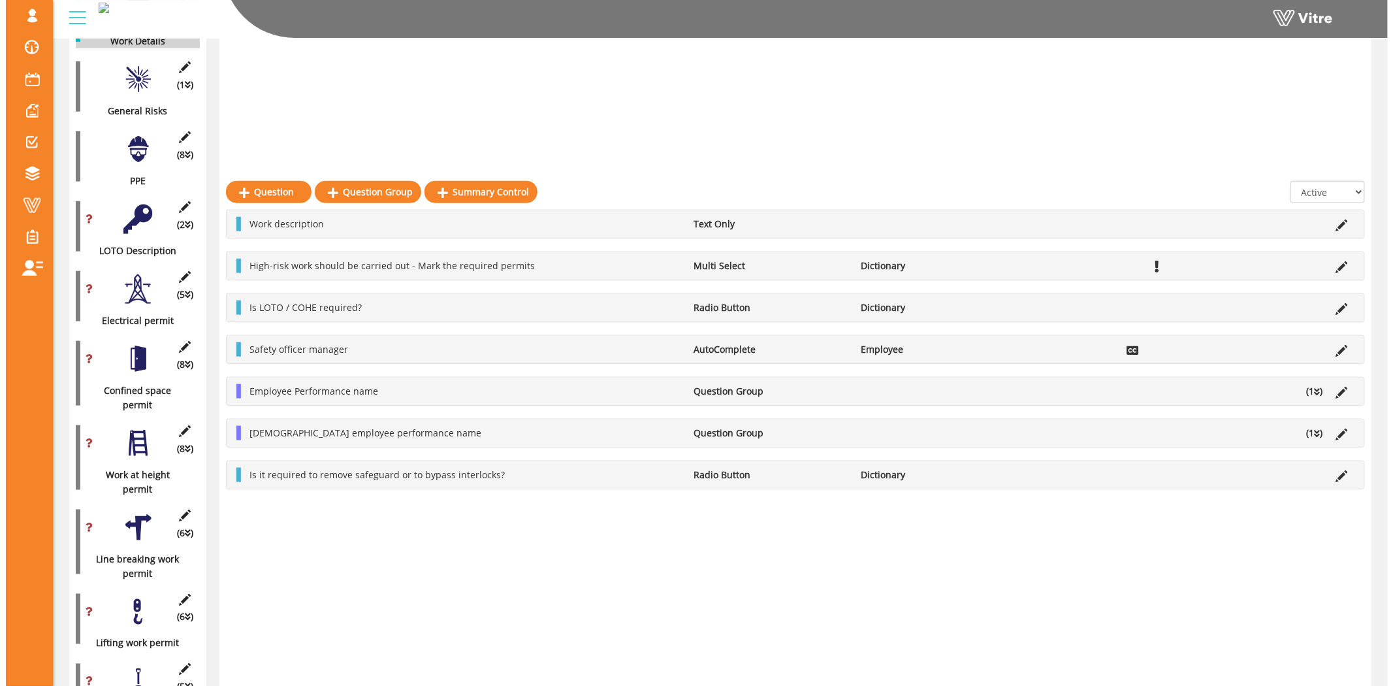
scroll to position [540, 0]
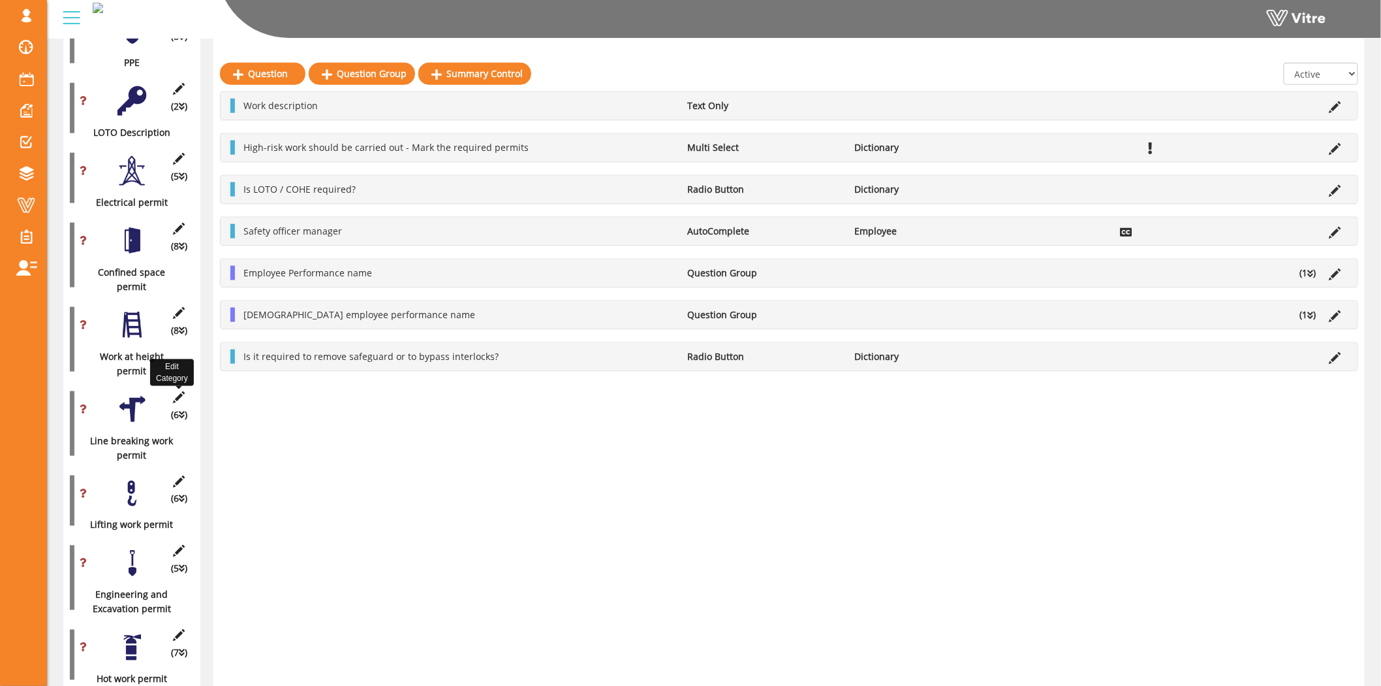
click at [179, 391] on icon at bounding box center [179, 397] width 16 height 12
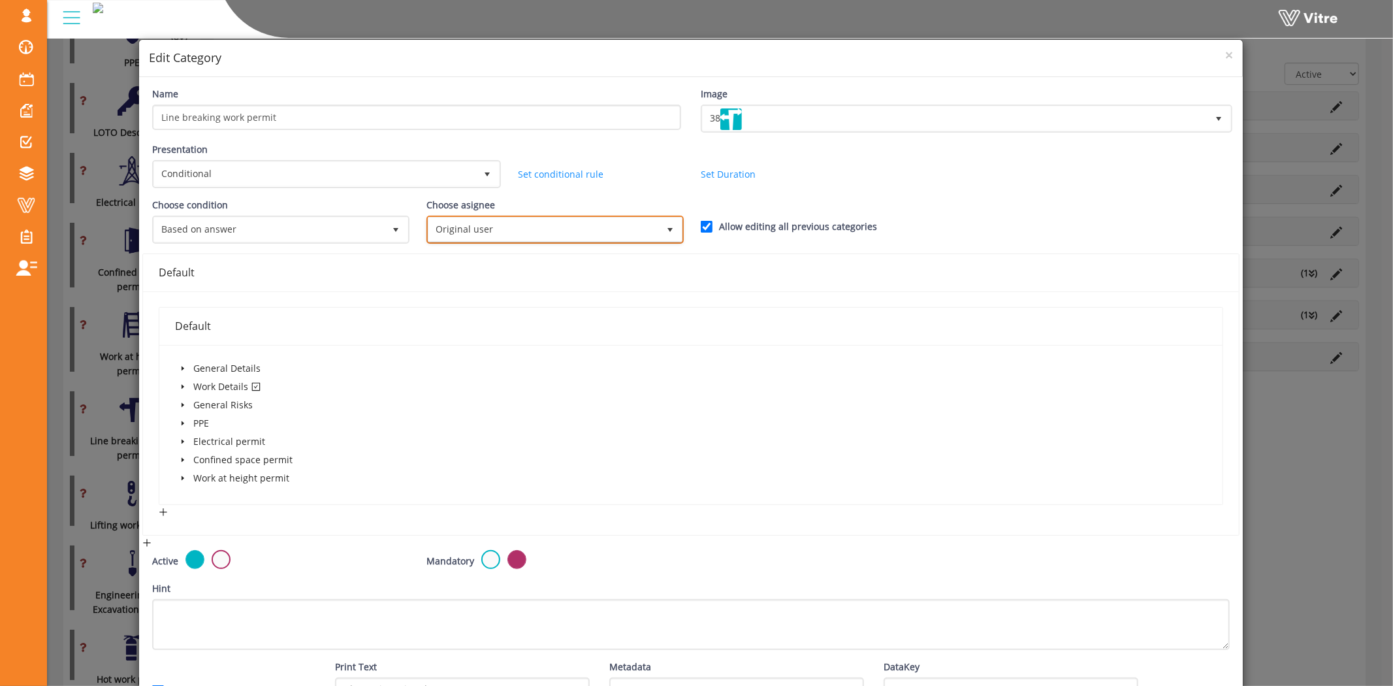
click at [528, 230] on span "Original user" at bounding box center [543, 229] width 230 height 24
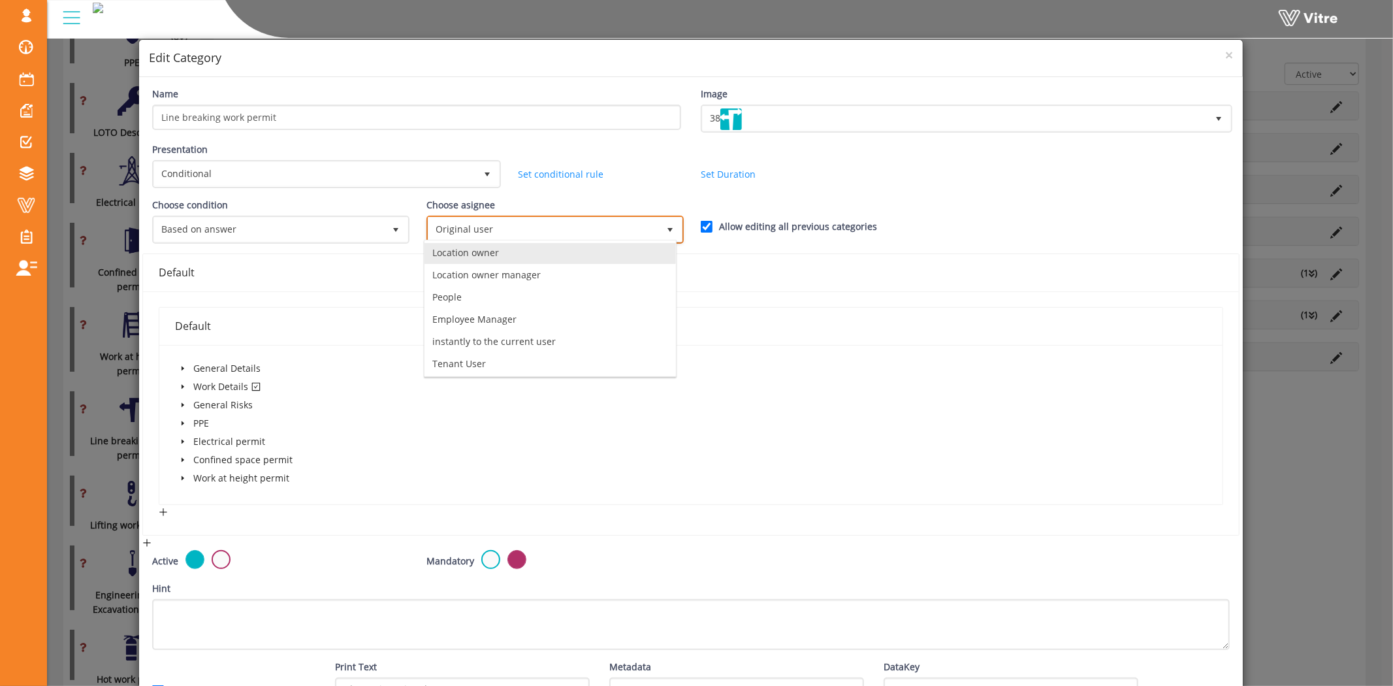
scroll to position [93, 0]
click at [517, 332] on li "instantly to the current user" at bounding box center [549, 340] width 251 height 22
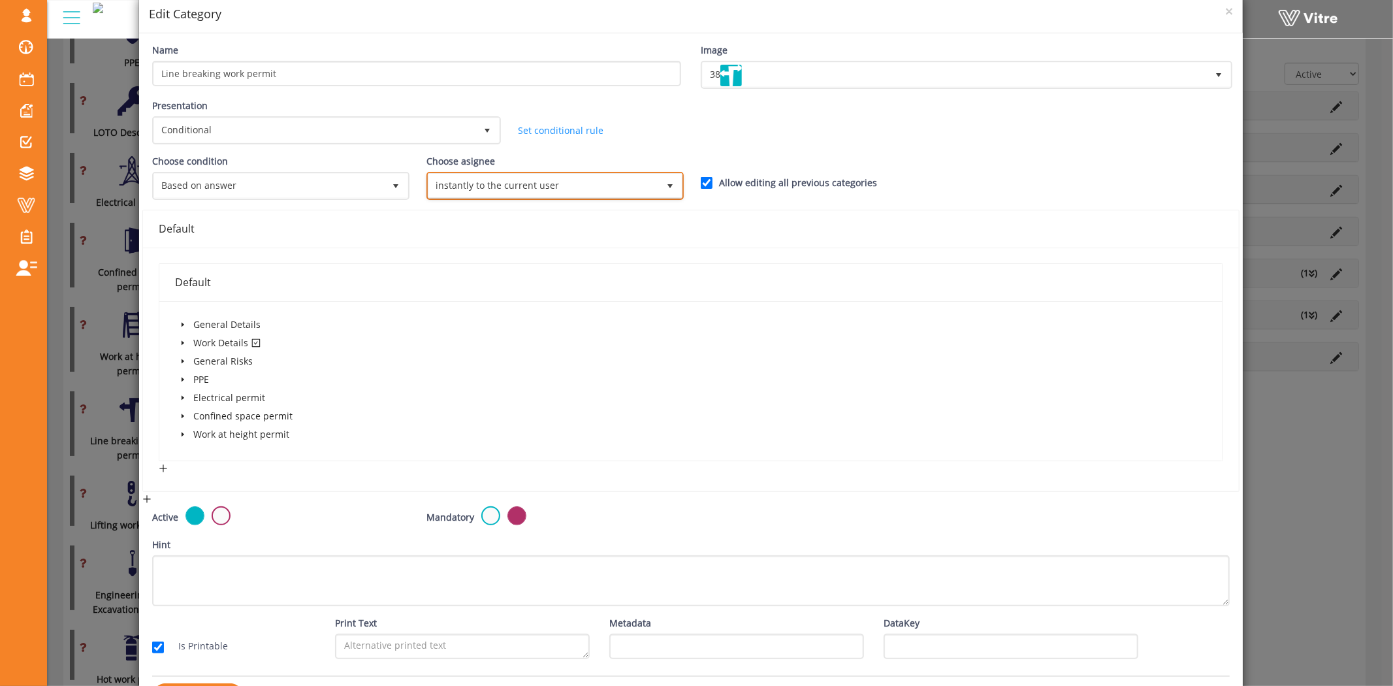
scroll to position [86, 0]
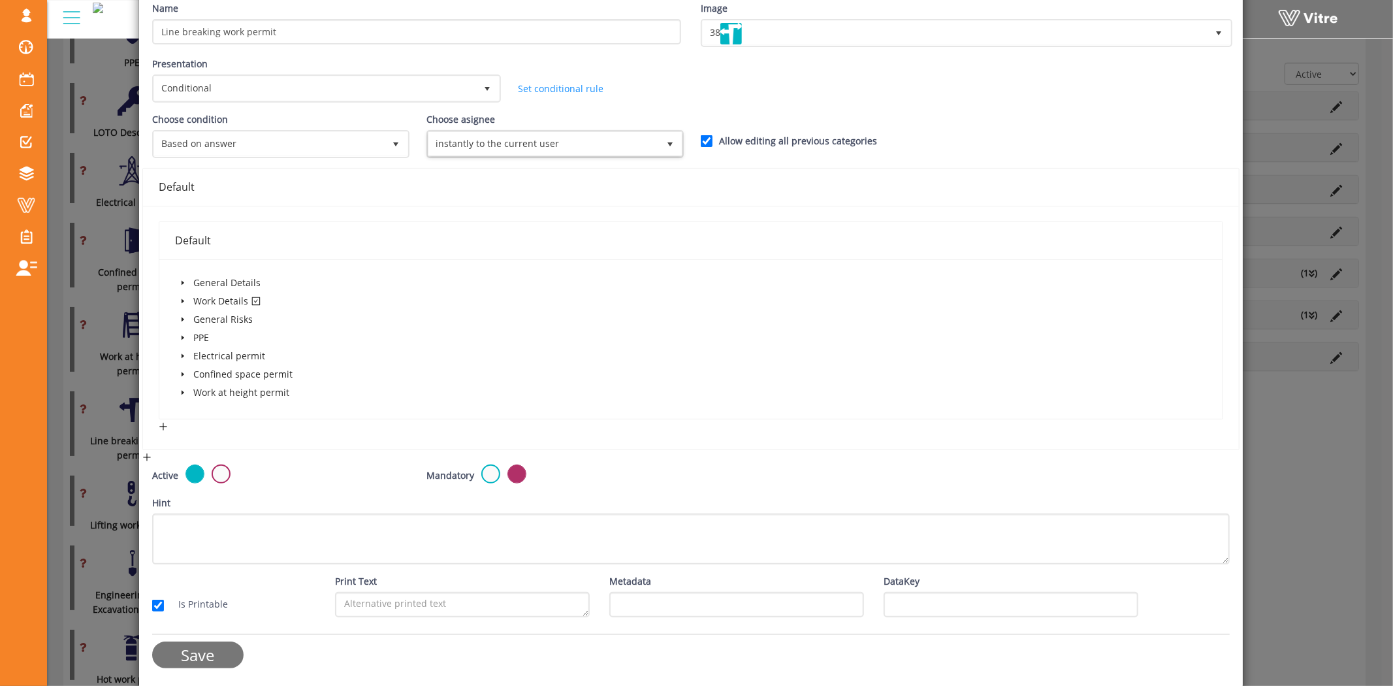
click at [174, 643] on input "Save" at bounding box center [197, 654] width 91 height 27
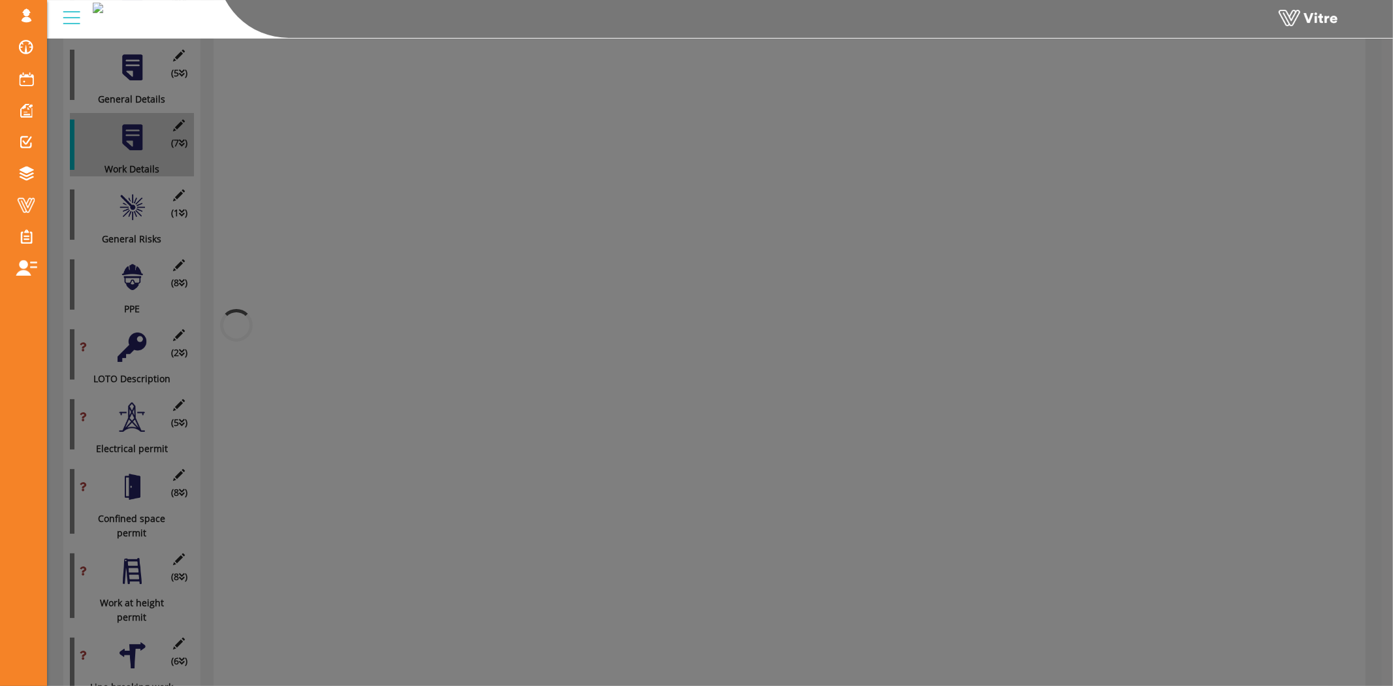
scroll to position [540, 0]
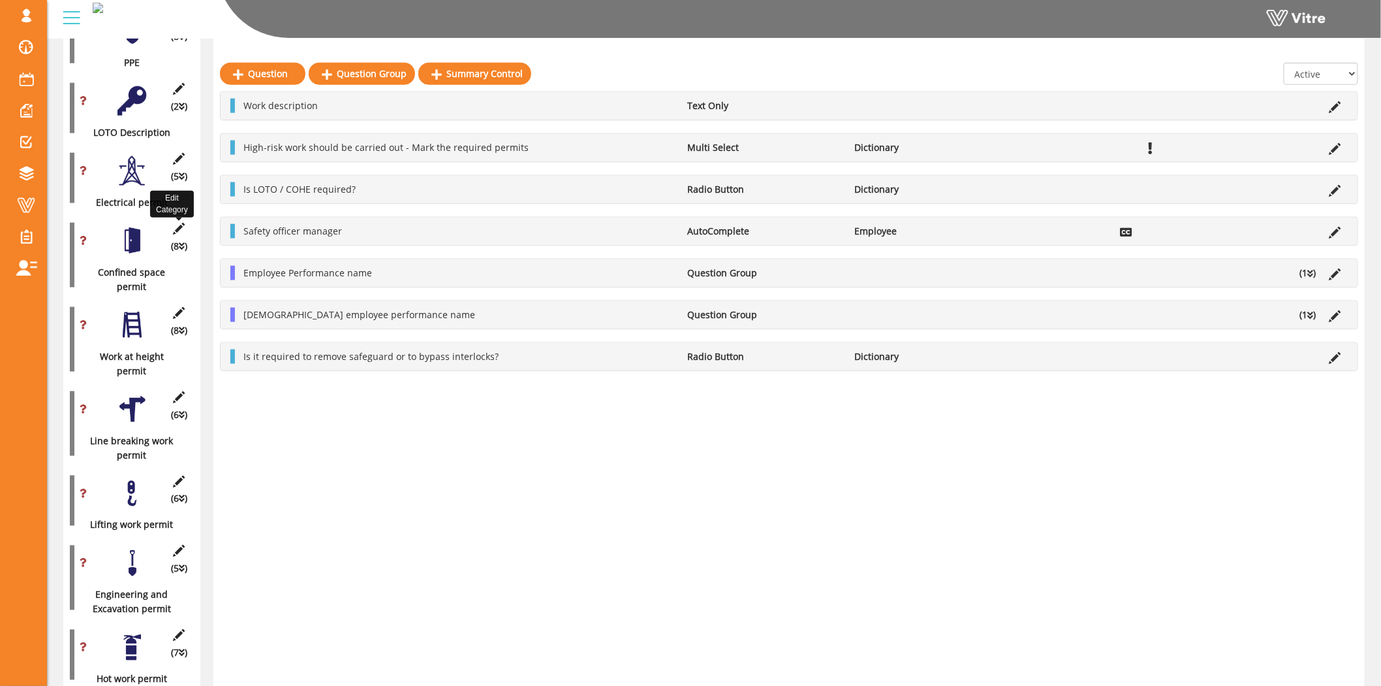
click at [178, 223] on icon at bounding box center [179, 229] width 16 height 12
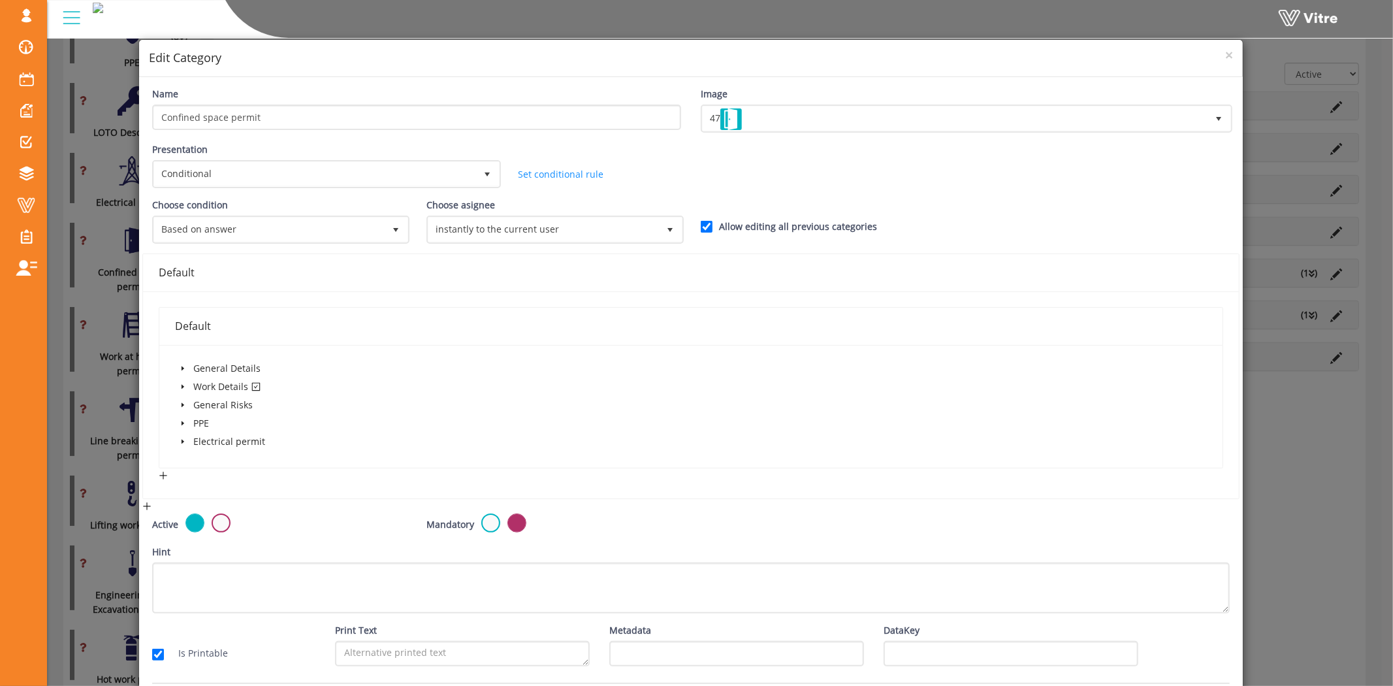
click at [1212, 56] on h4 "Edit Category" at bounding box center [691, 58] width 1084 height 17
click at [1225, 56] on span "×" at bounding box center [1229, 55] width 8 height 18
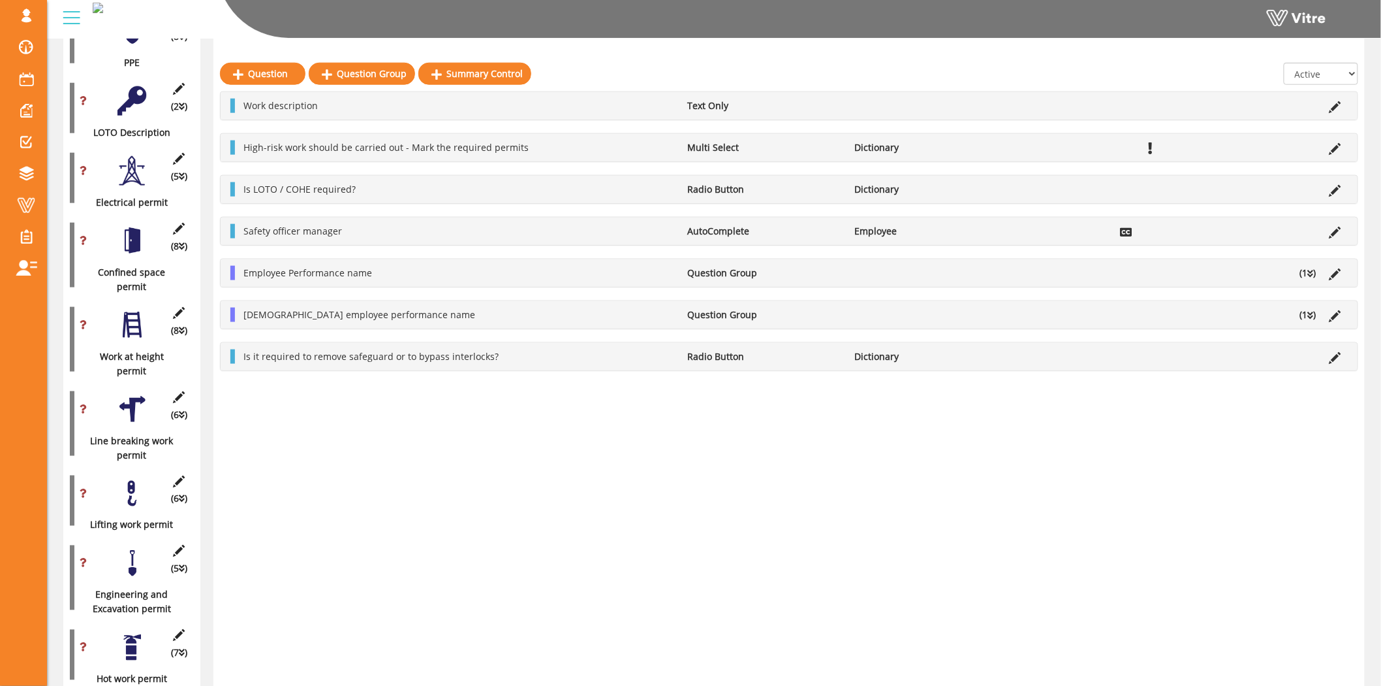
click at [182, 392] on div "(6 ) Line breaking work permit" at bounding box center [132, 424] width 124 height 78
click at [178, 307] on icon at bounding box center [179, 313] width 16 height 12
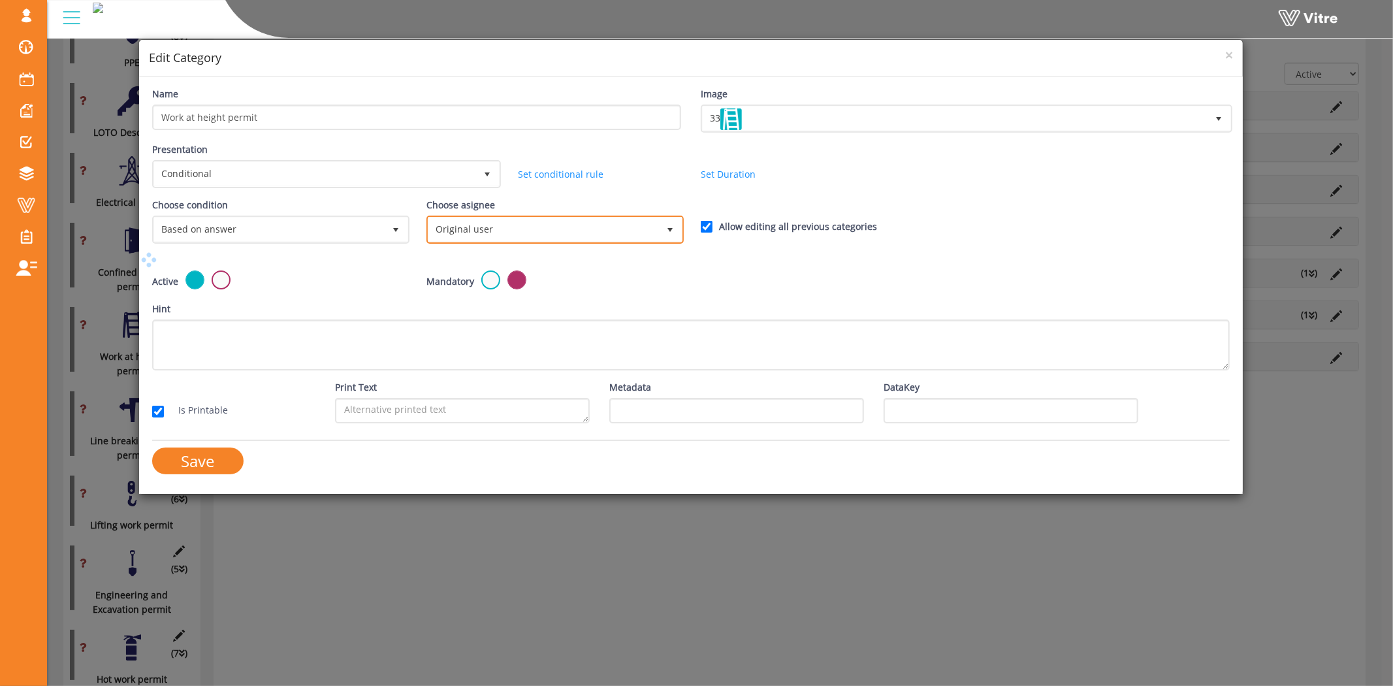
click at [534, 227] on span "Original user" at bounding box center [543, 229] width 230 height 24
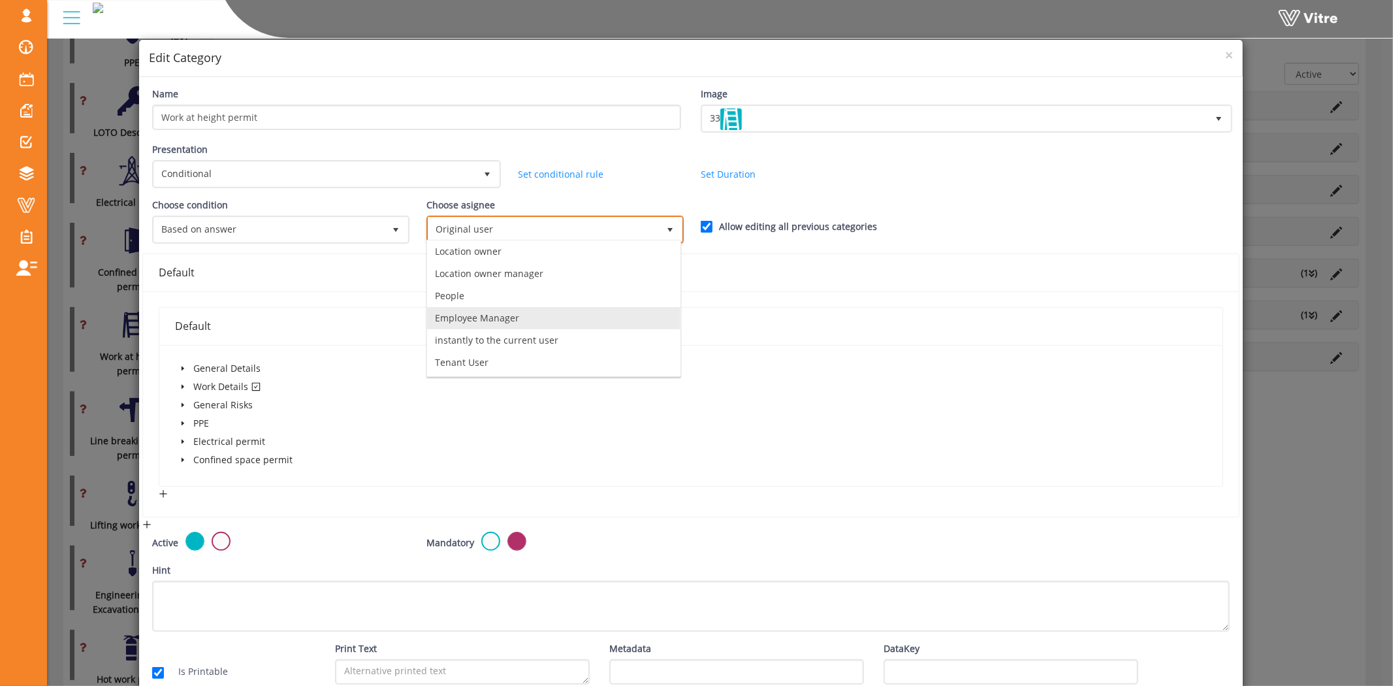
scroll to position [67, 0]
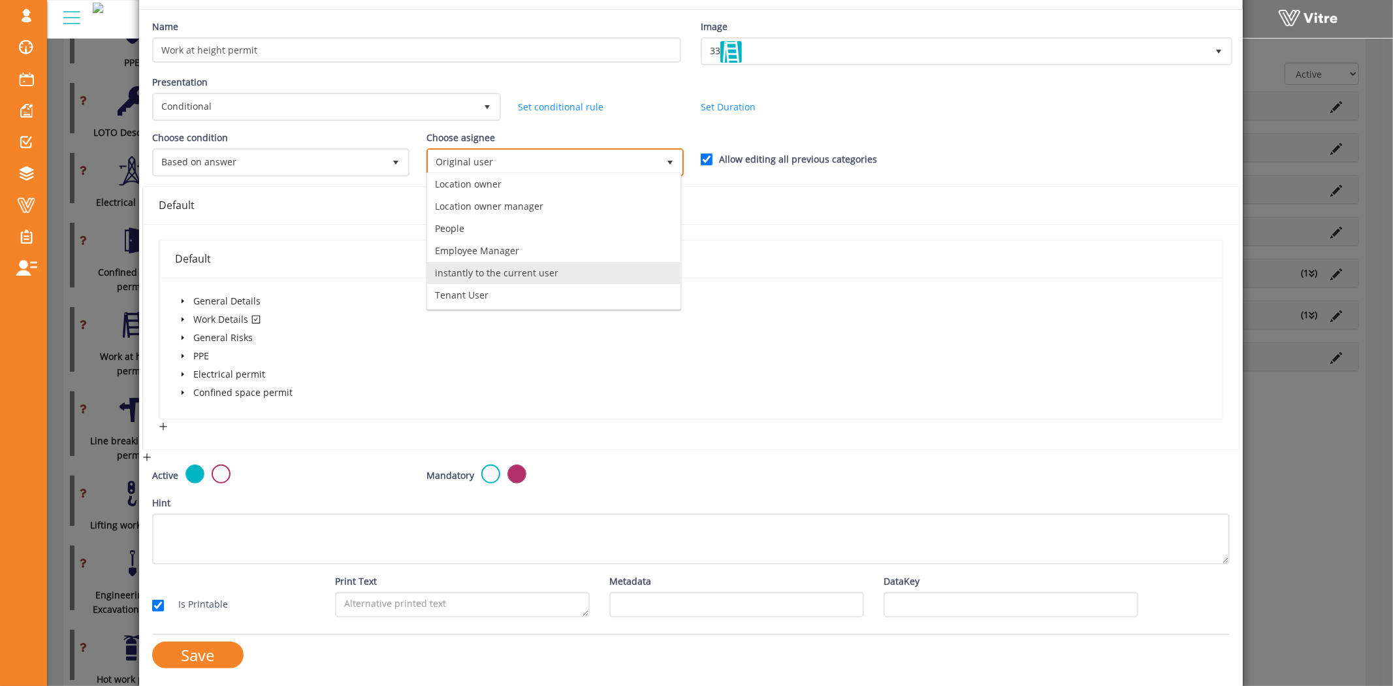
click at [491, 274] on li "instantly to the current user" at bounding box center [553, 273] width 253 height 22
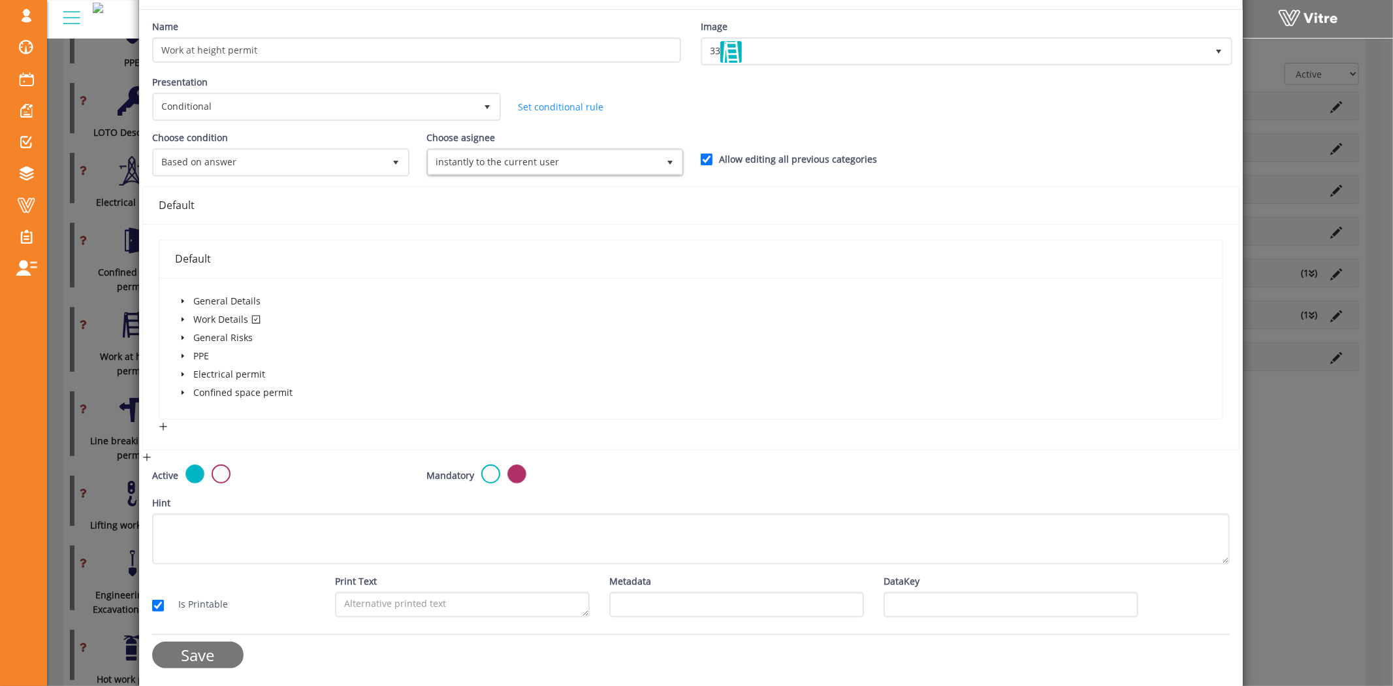
click at [208, 649] on input "Save" at bounding box center [197, 654] width 91 height 27
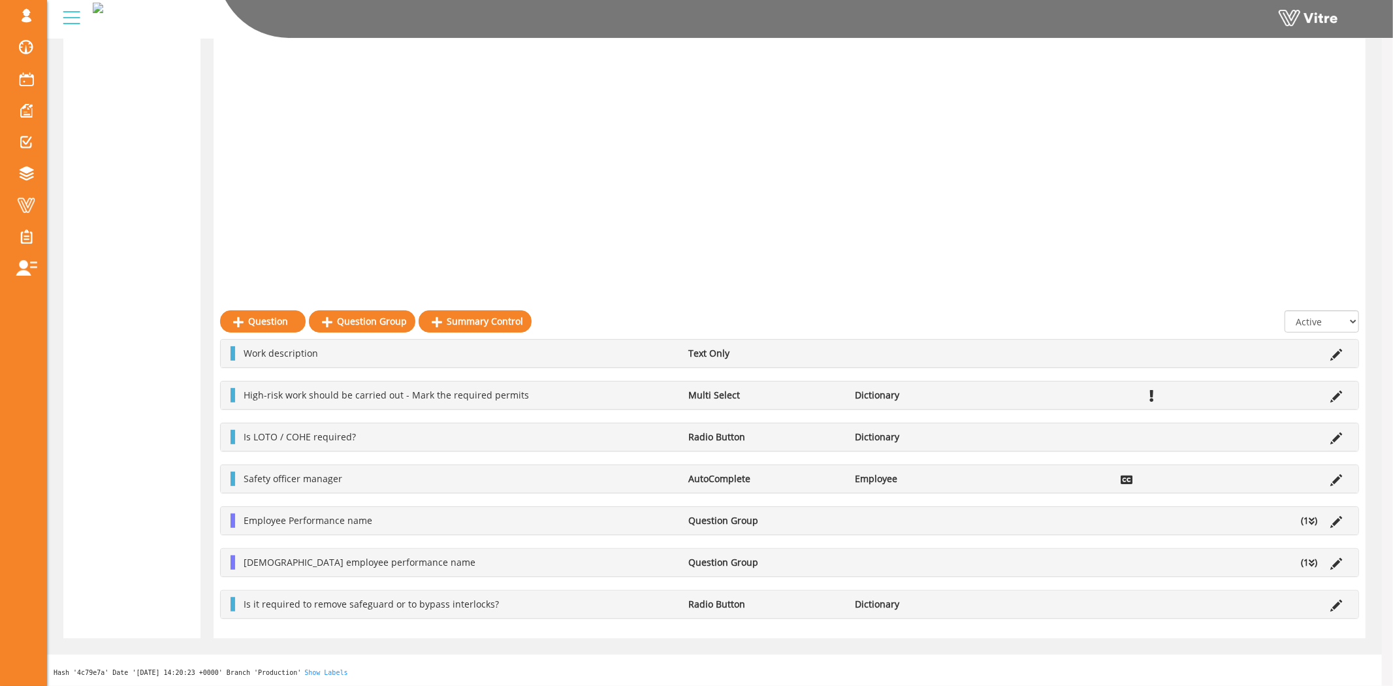
scroll to position [540, 0]
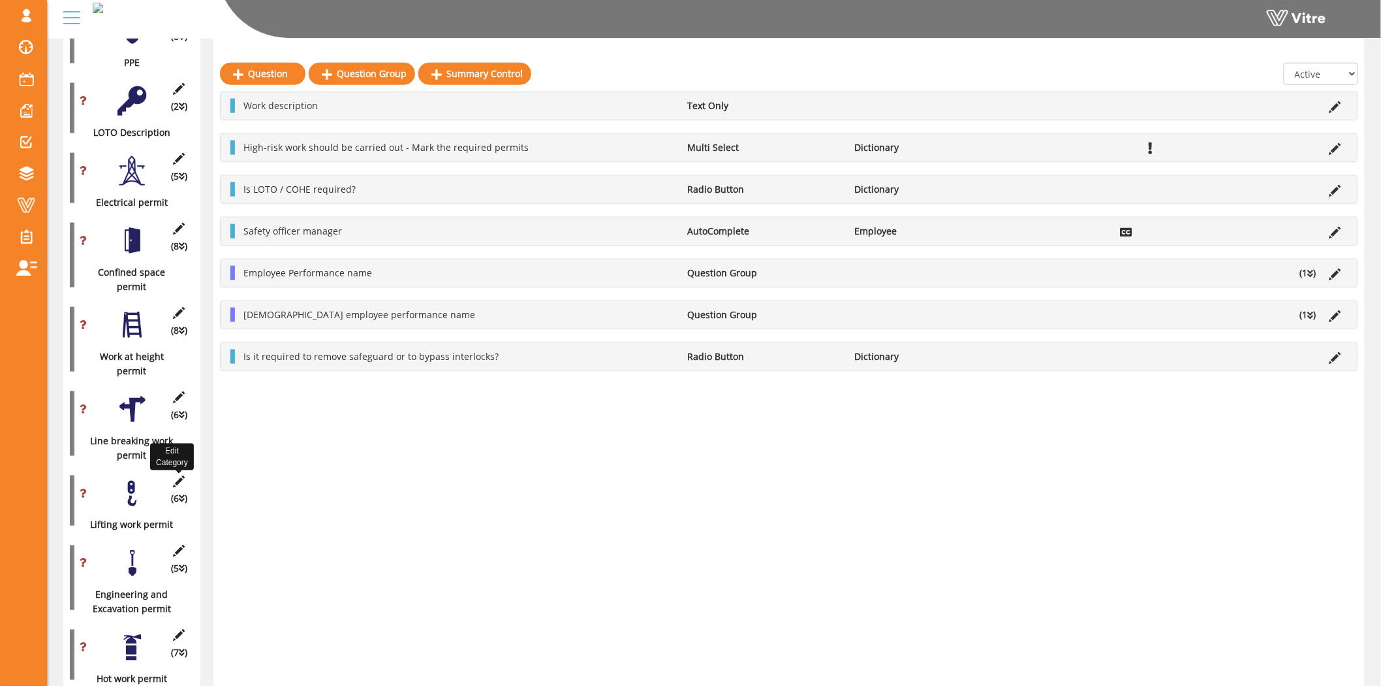
click at [179, 475] on icon at bounding box center [179, 481] width 16 height 12
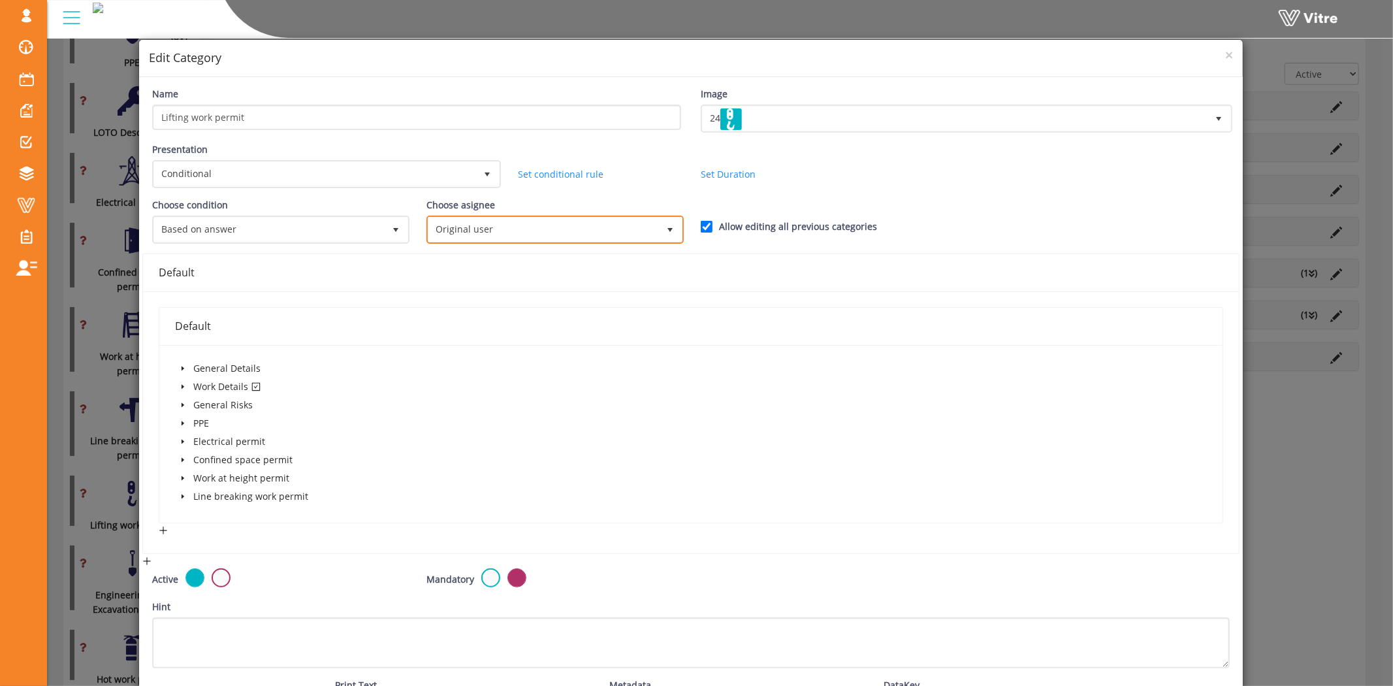
click at [539, 229] on span "Original user" at bounding box center [543, 229] width 230 height 24
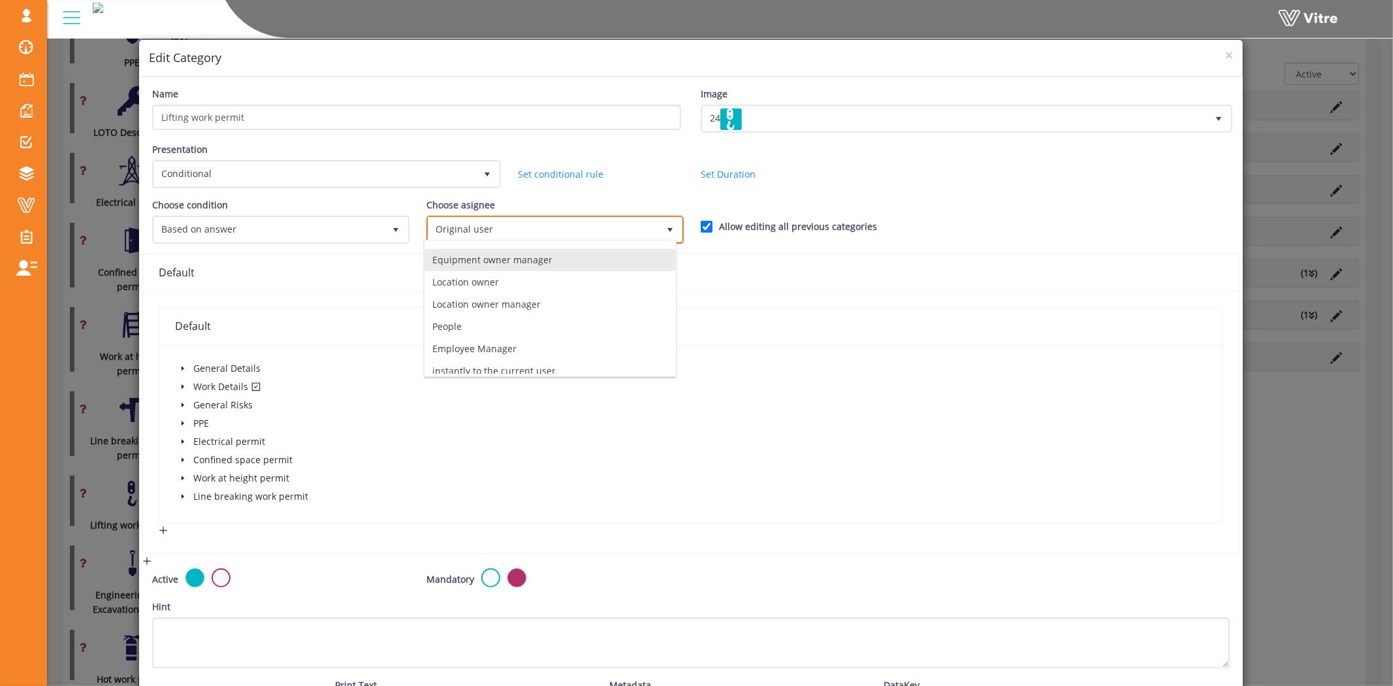
scroll to position [93, 0]
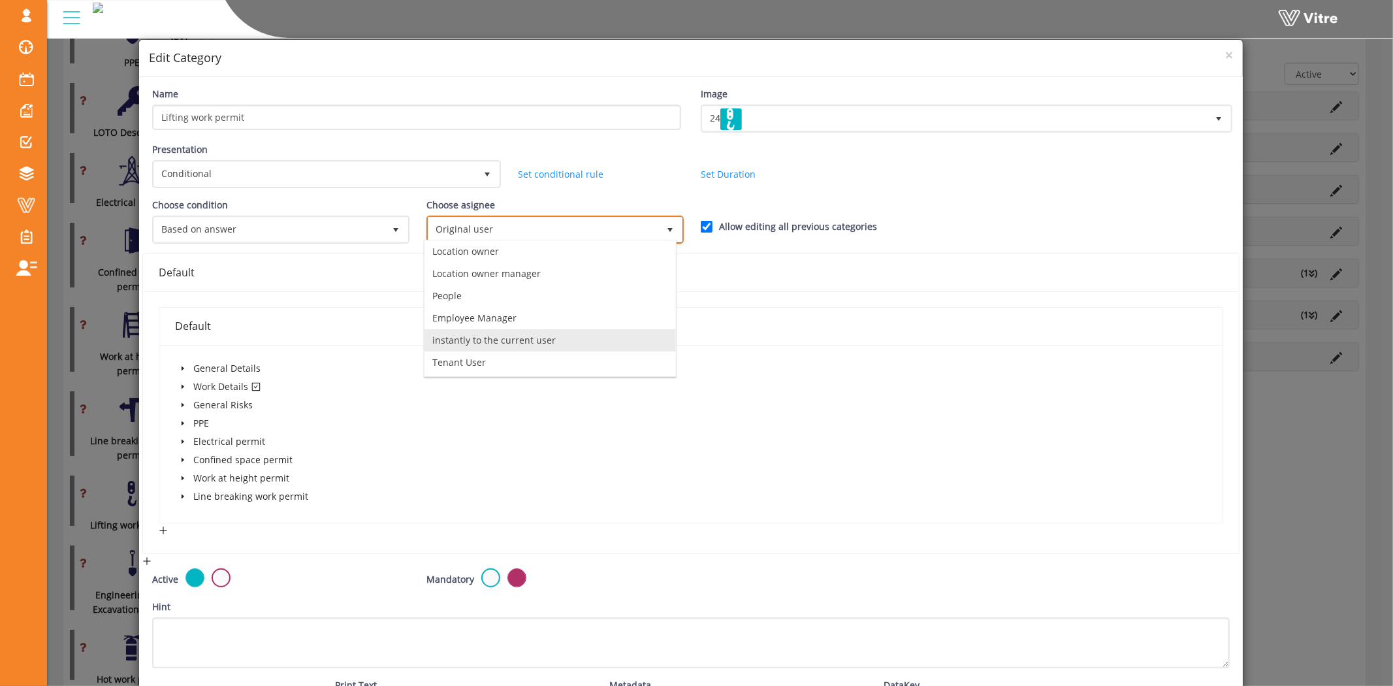
click at [504, 335] on li "instantly to the current user" at bounding box center [549, 340] width 251 height 22
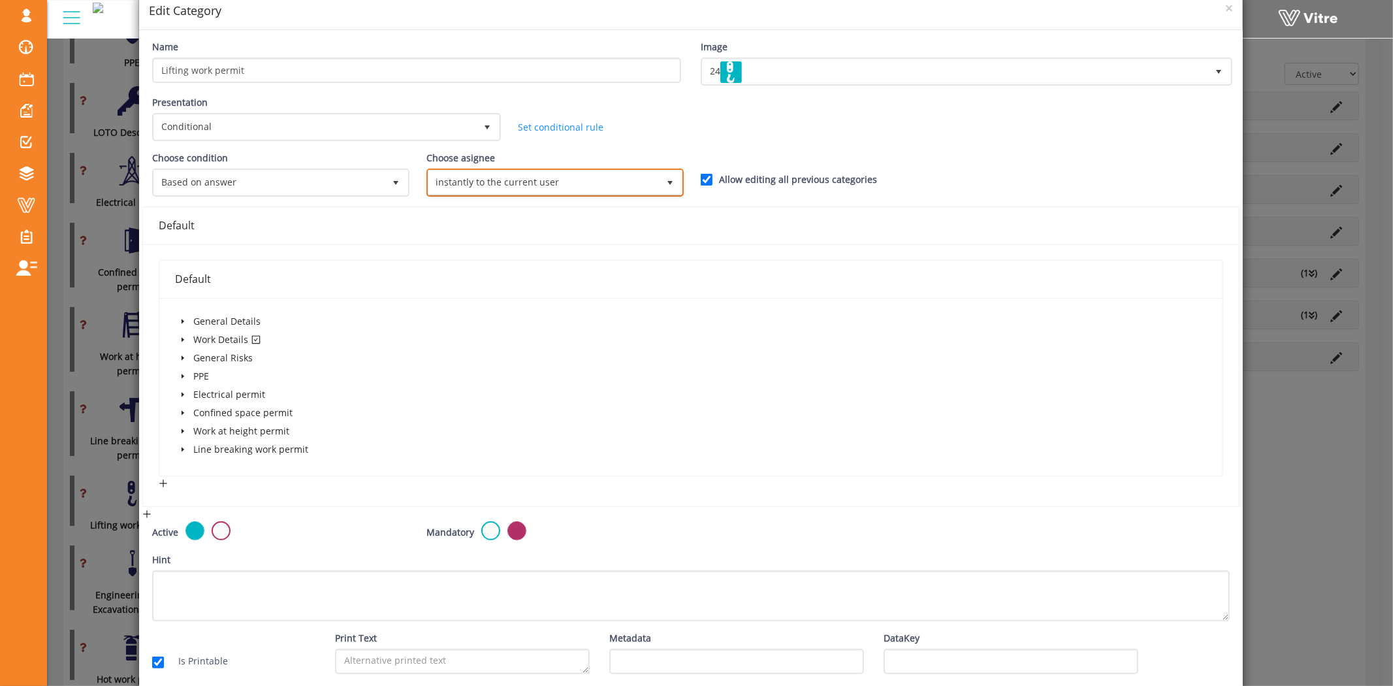
scroll to position [103, 0]
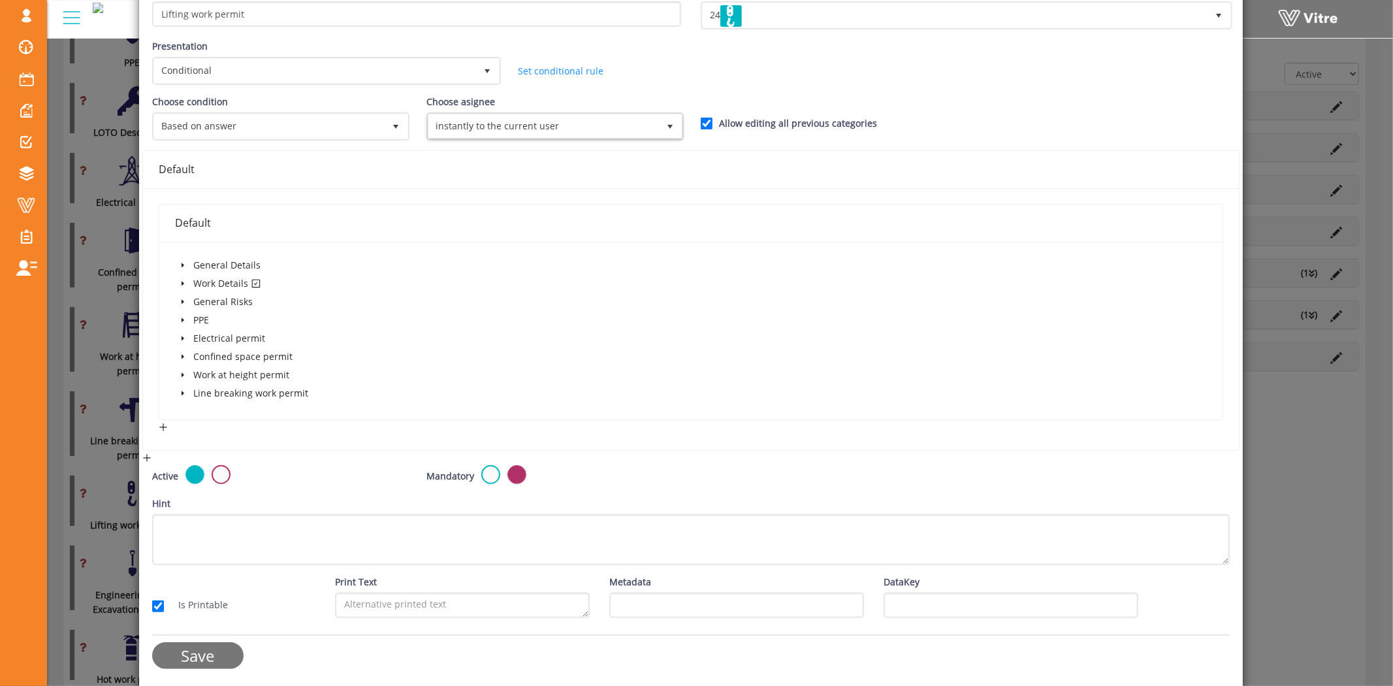
click at [204, 648] on input "Save" at bounding box center [197, 655] width 91 height 27
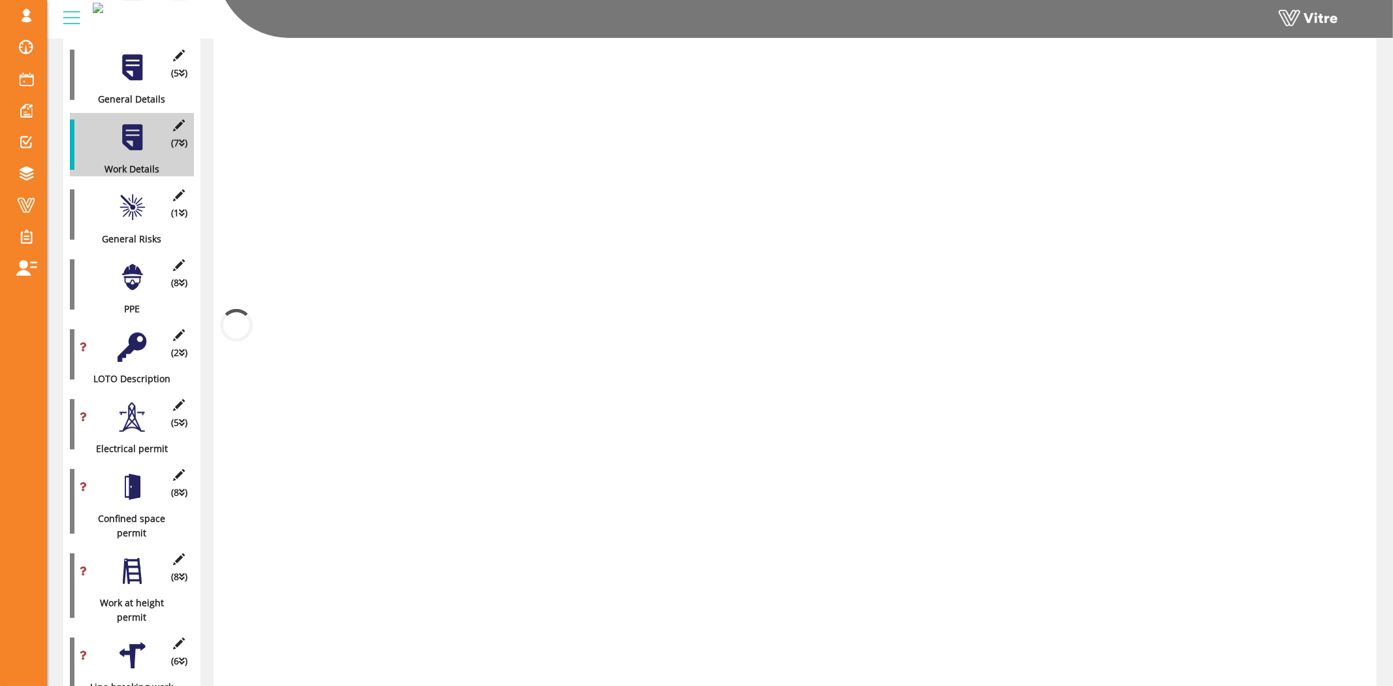
scroll to position [540, 0]
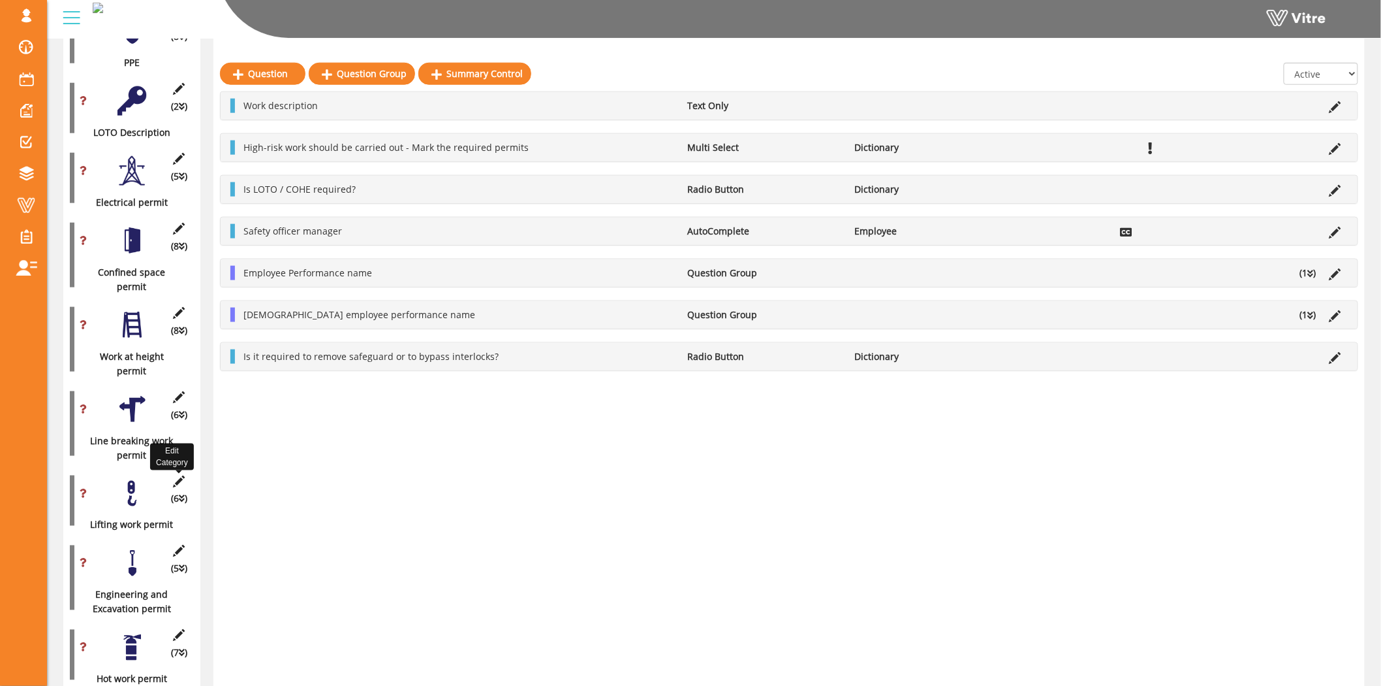
click at [180, 475] on icon at bounding box center [179, 481] width 16 height 12
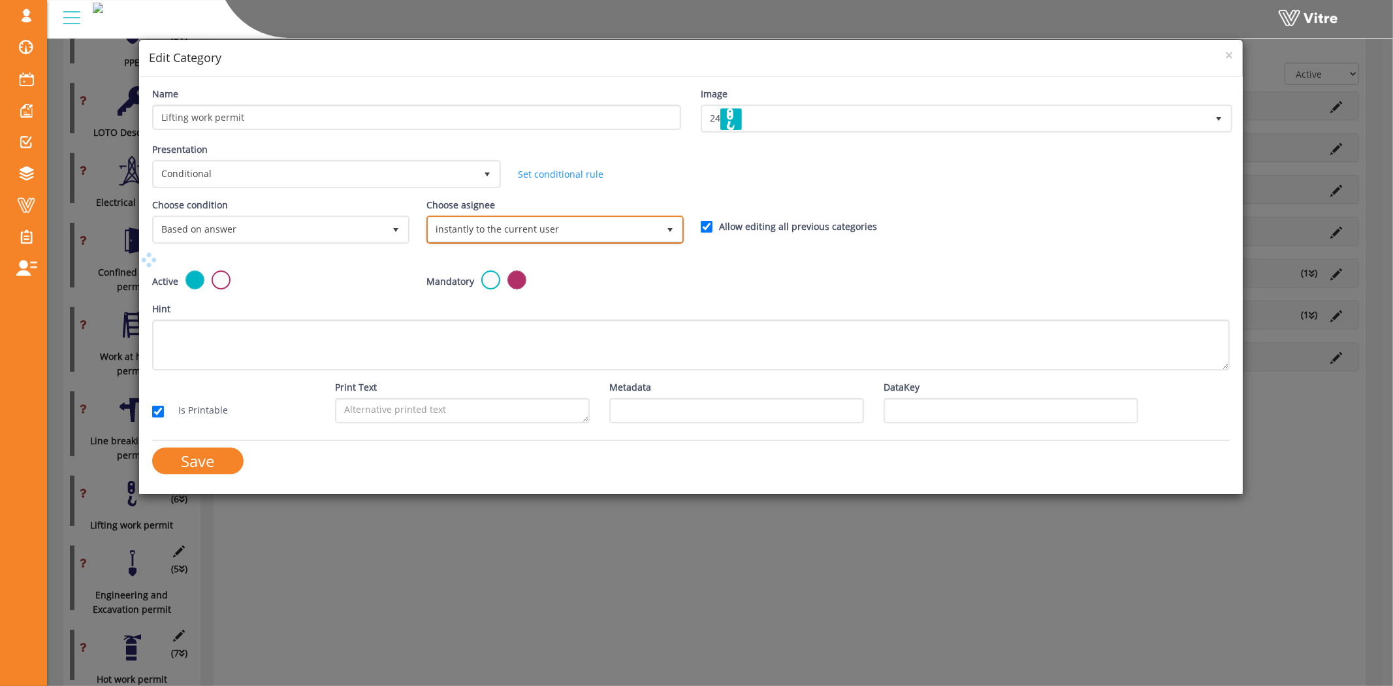
click at [484, 217] on span "instantly to the current user" at bounding box center [543, 229] width 230 height 24
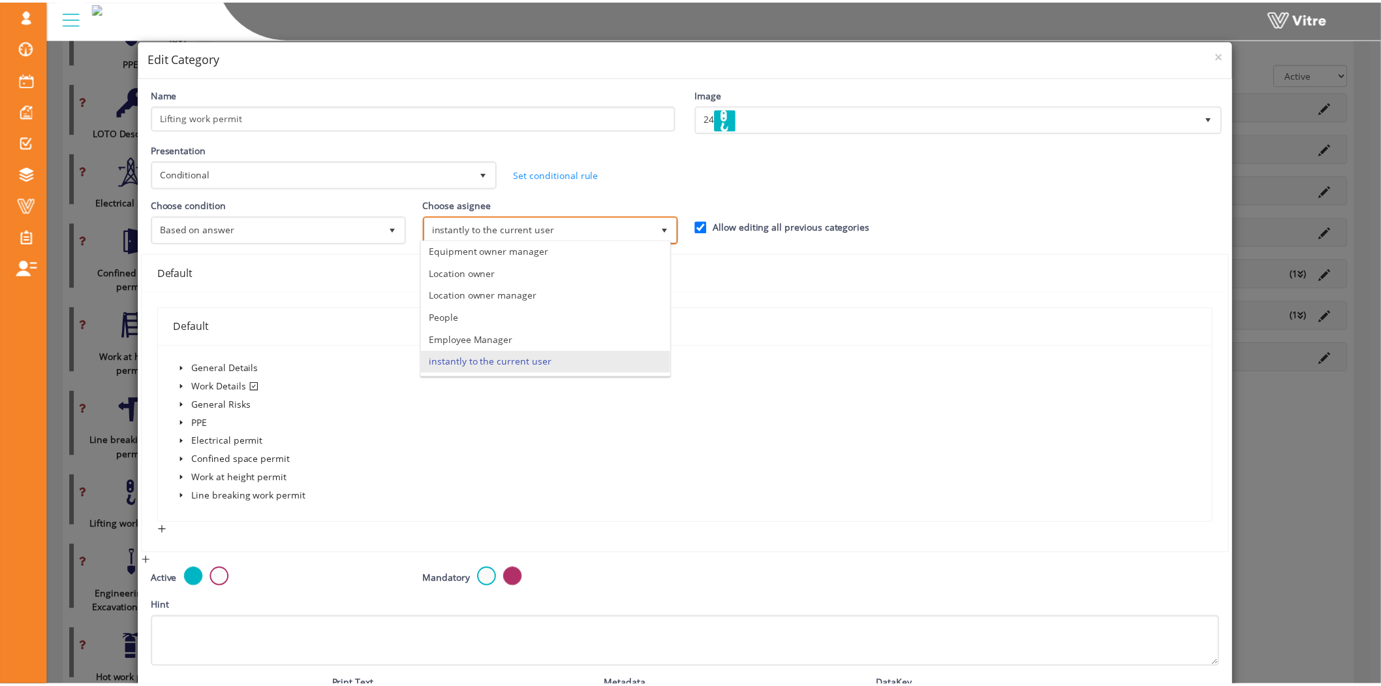
scroll to position [103, 0]
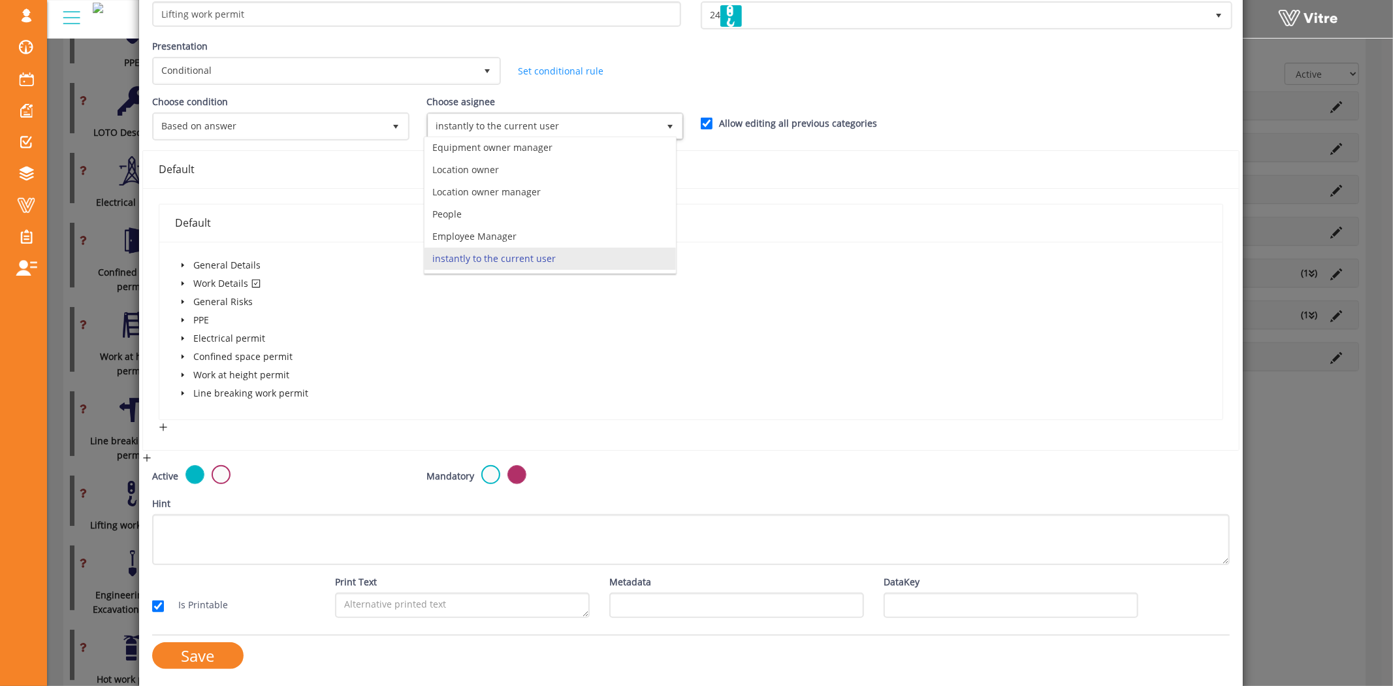
click at [99, 510] on div "× Edit Category Name Lifting work permit Image 24 24 Presentation Conditional 5…" at bounding box center [696, 343] width 1393 height 686
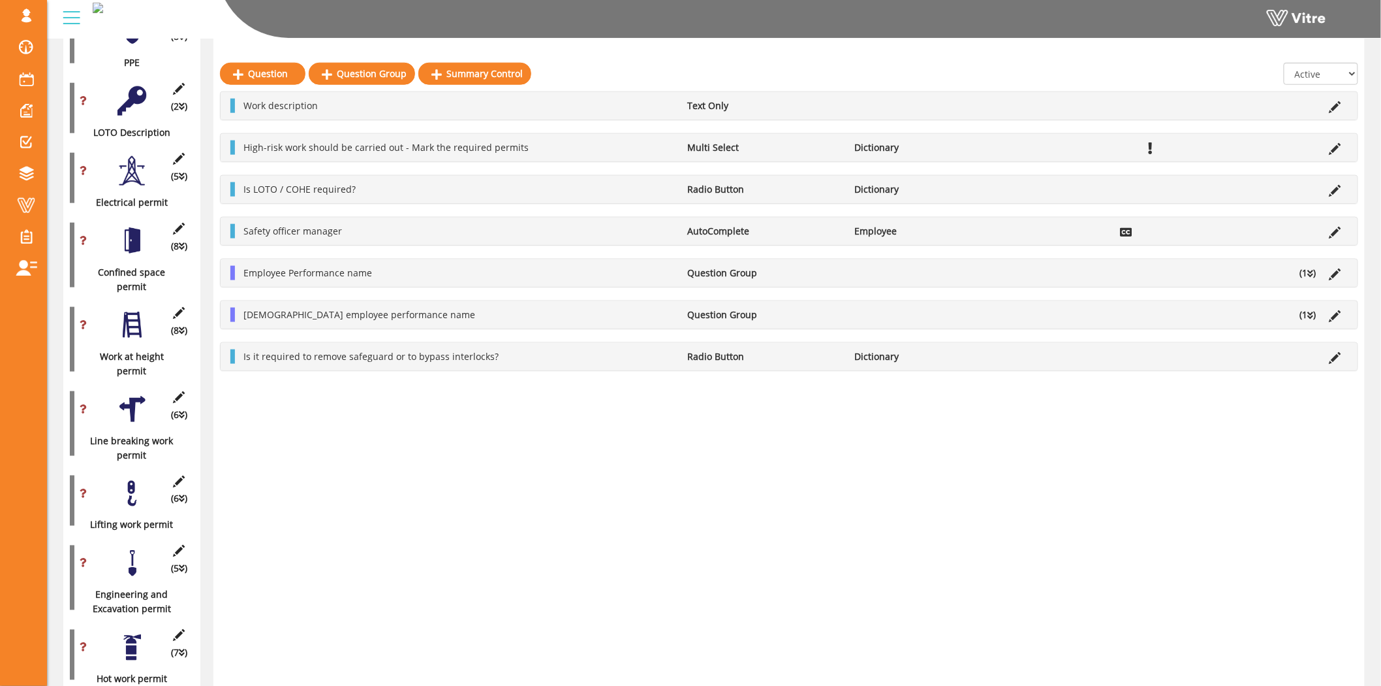
click at [188, 477] on div "(6 ) Lifting work permit" at bounding box center [132, 500] width 124 height 63
click at [178, 475] on icon at bounding box center [179, 481] width 16 height 12
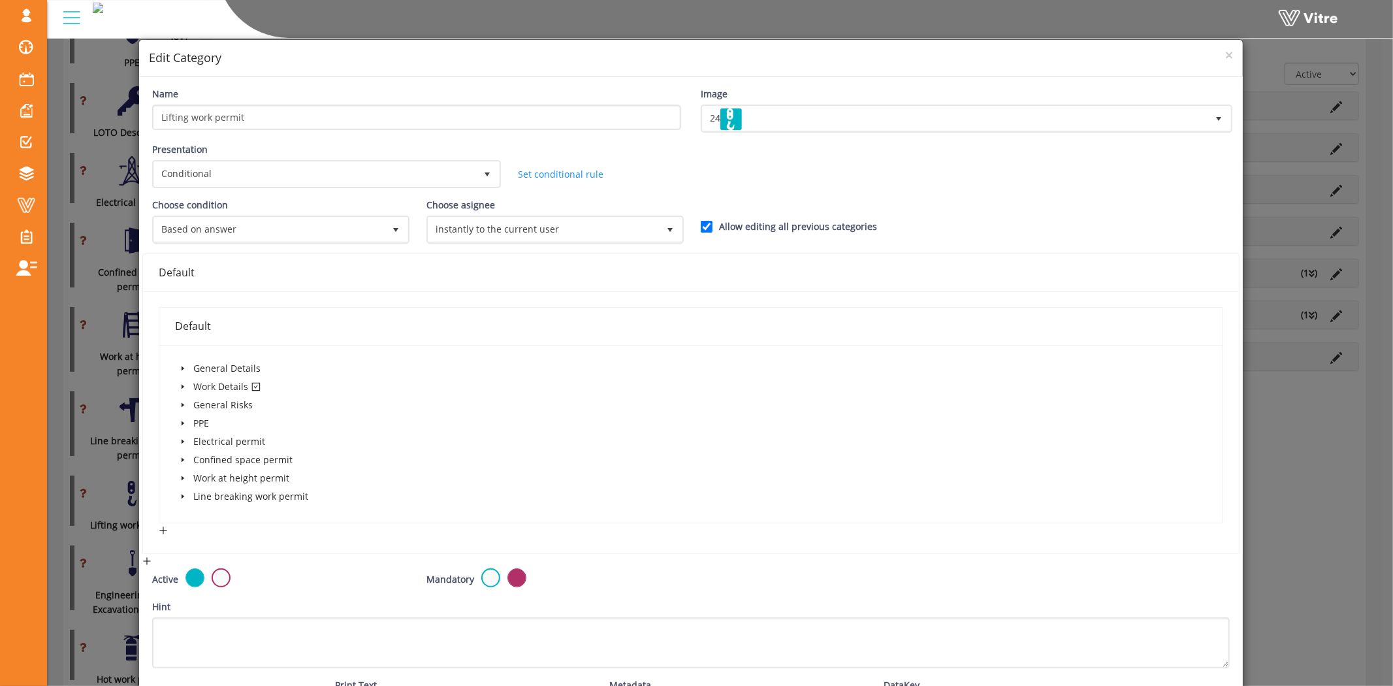
click at [112, 547] on div "× Edit Category Name Lifting work permit Image 24 24 Presentation Conditional 5…" at bounding box center [696, 343] width 1393 height 686
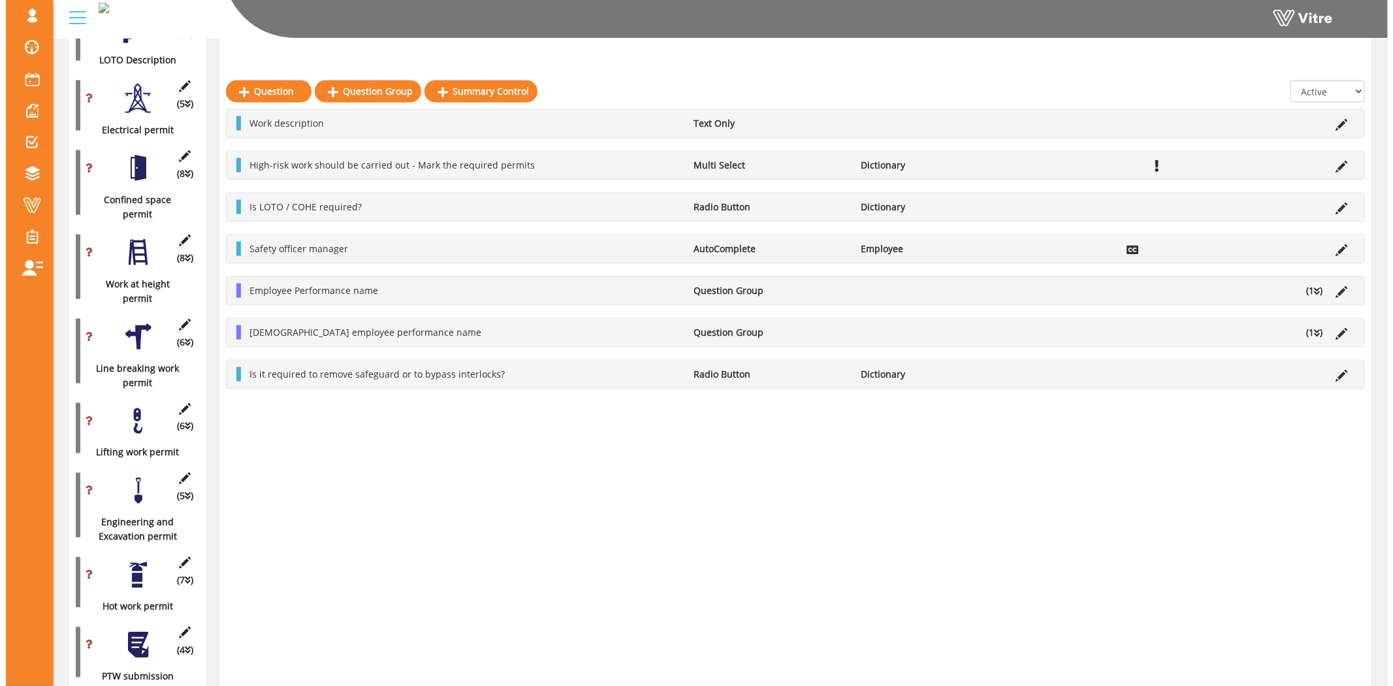
scroll to position [686, 0]
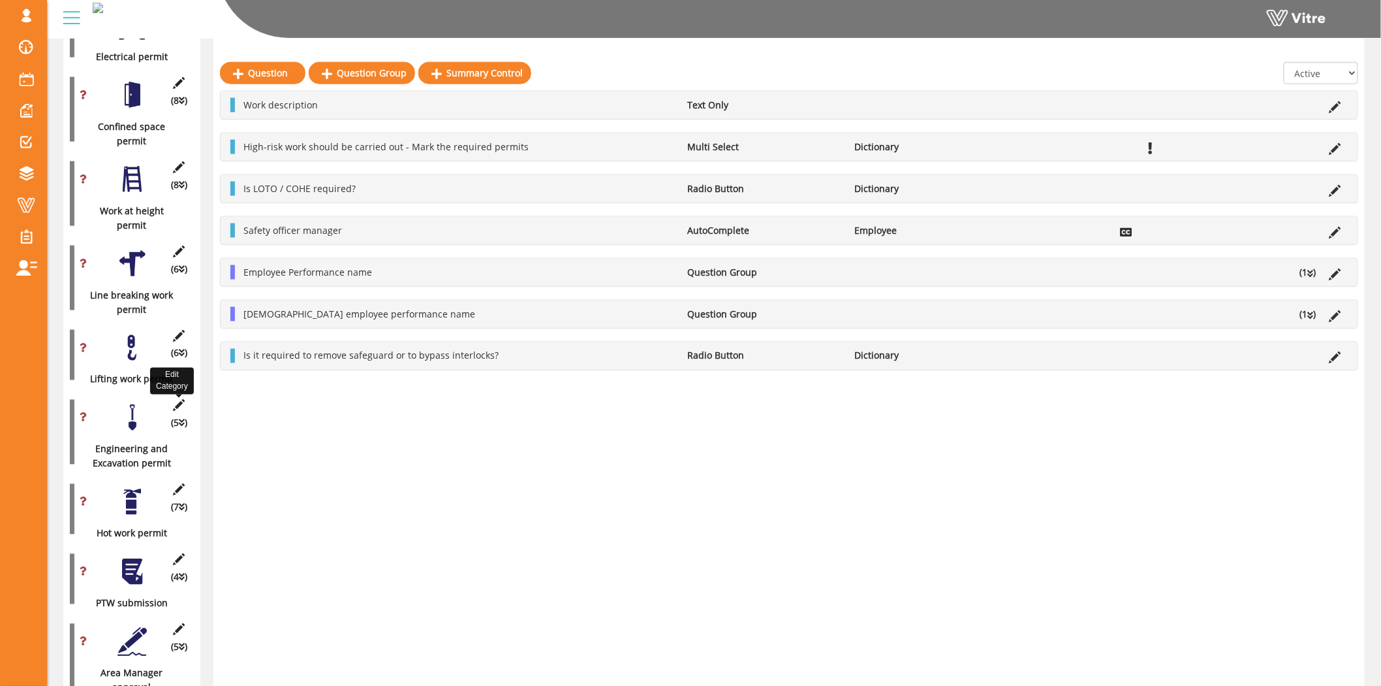
click at [178, 400] on icon at bounding box center [179, 406] width 16 height 12
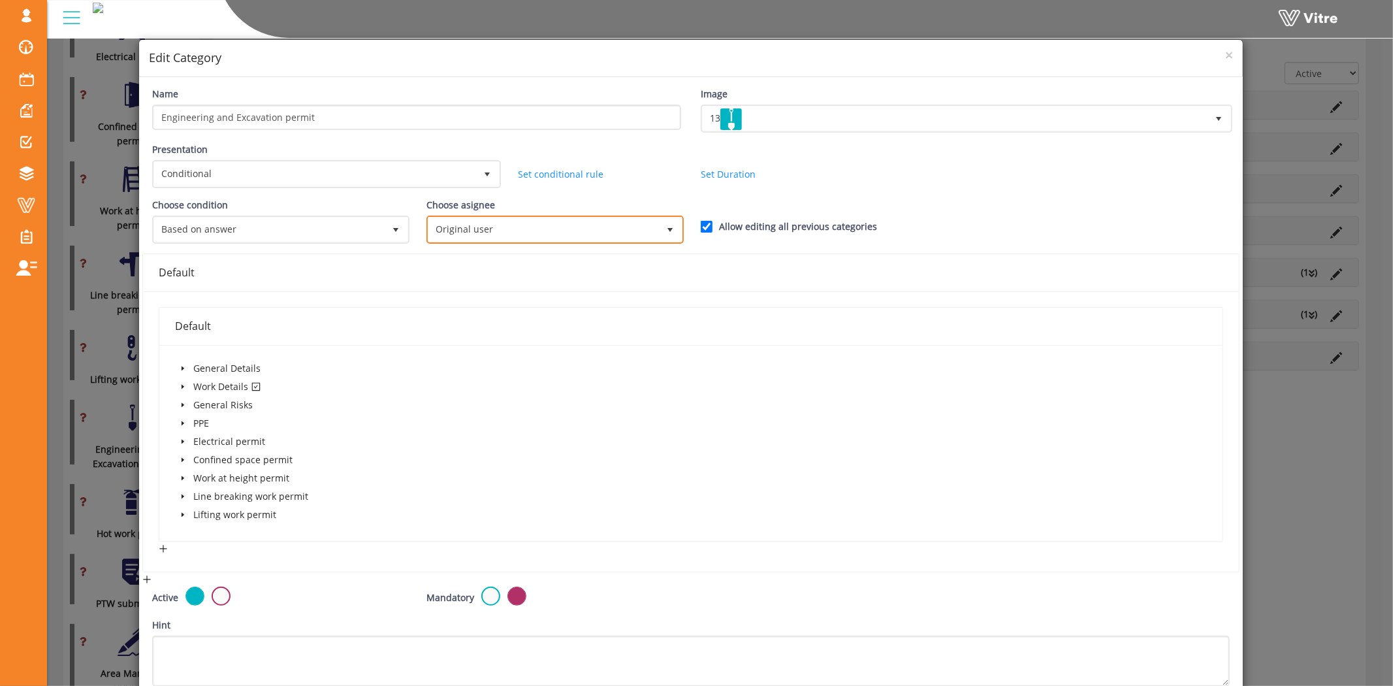
click at [510, 225] on span "Original user" at bounding box center [543, 229] width 230 height 24
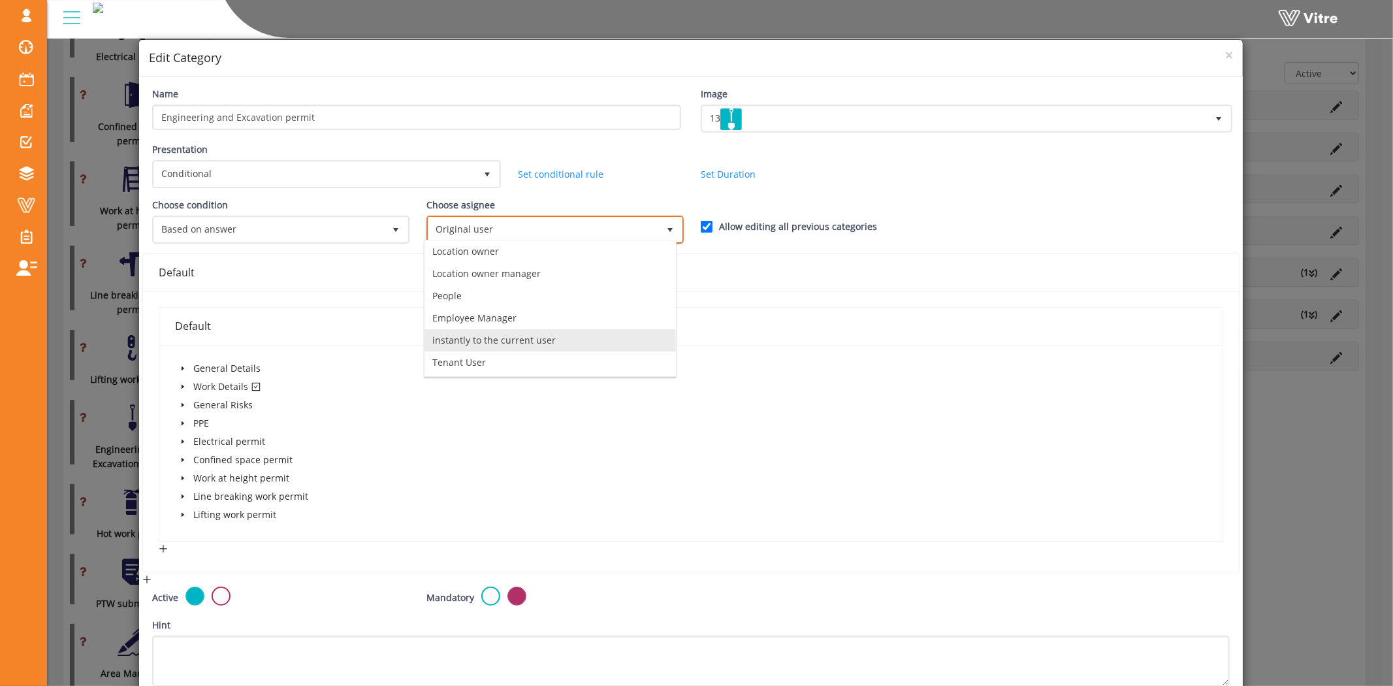
click at [493, 341] on li "instantly to the current user" at bounding box center [549, 340] width 251 height 22
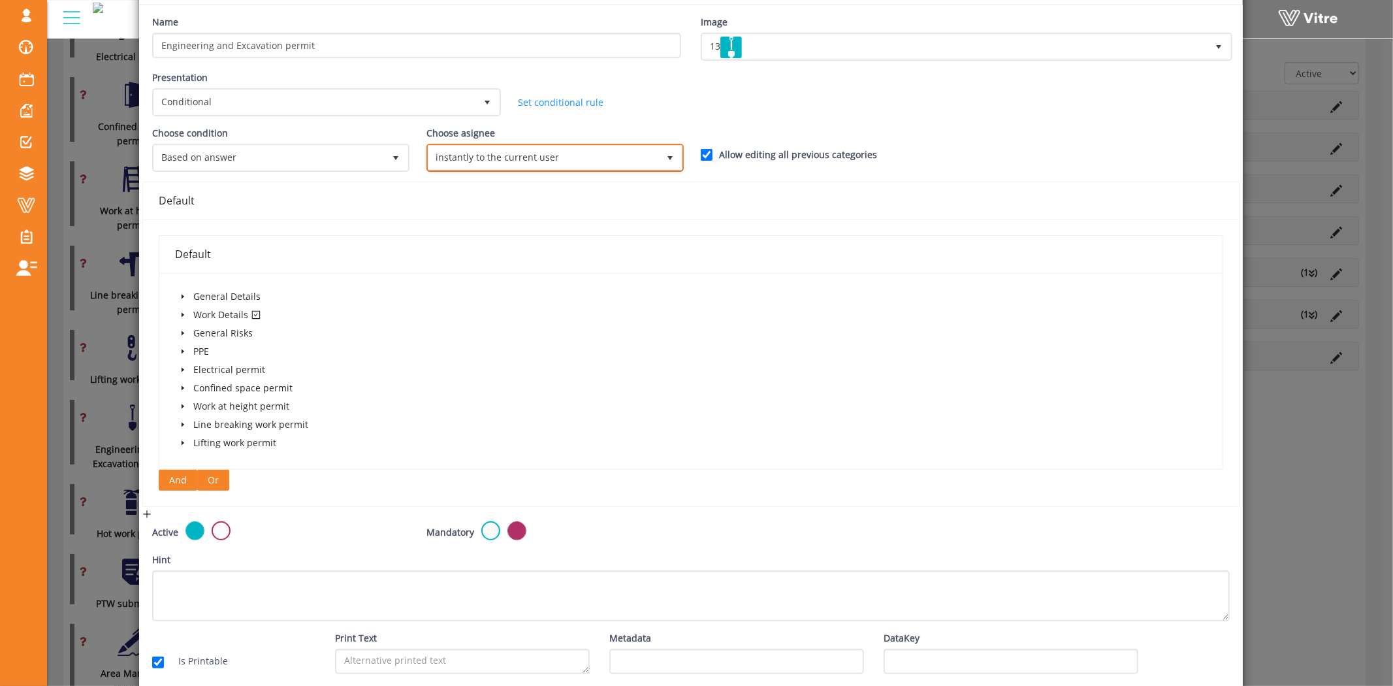
scroll to position [121, 0]
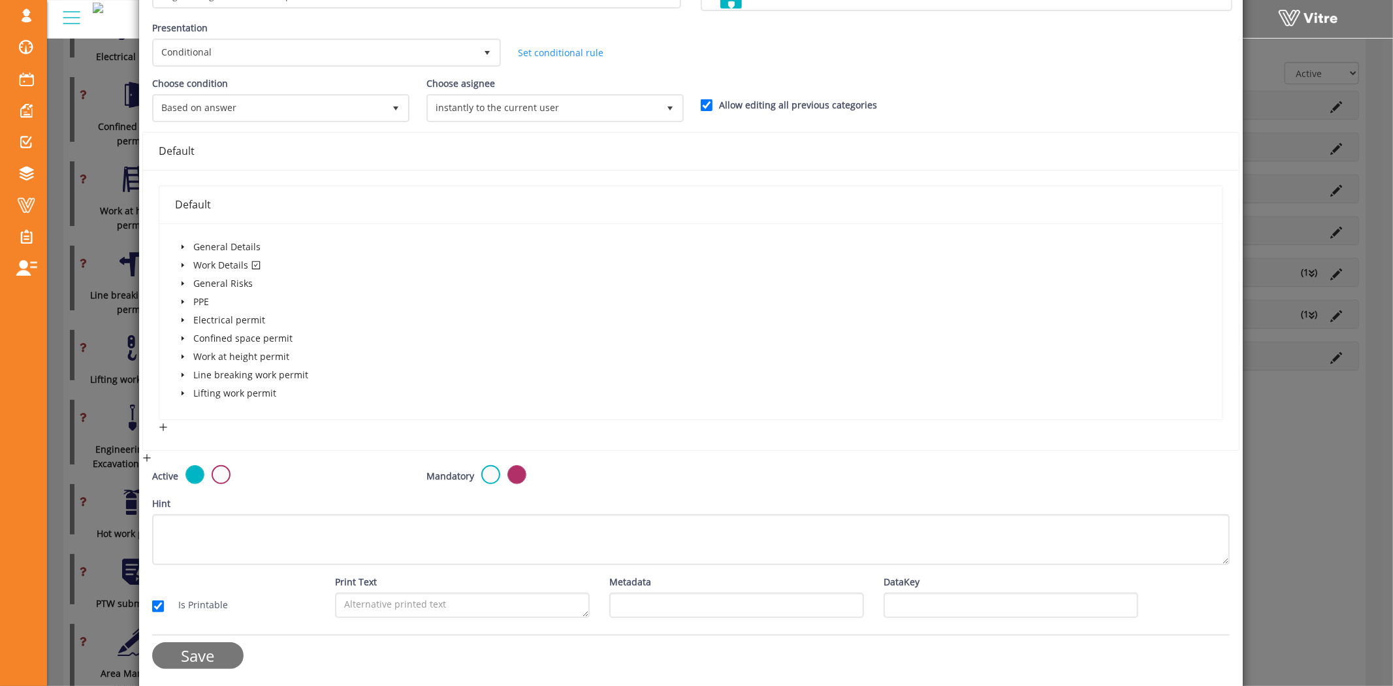
click at [223, 645] on input "Save" at bounding box center [197, 655] width 91 height 27
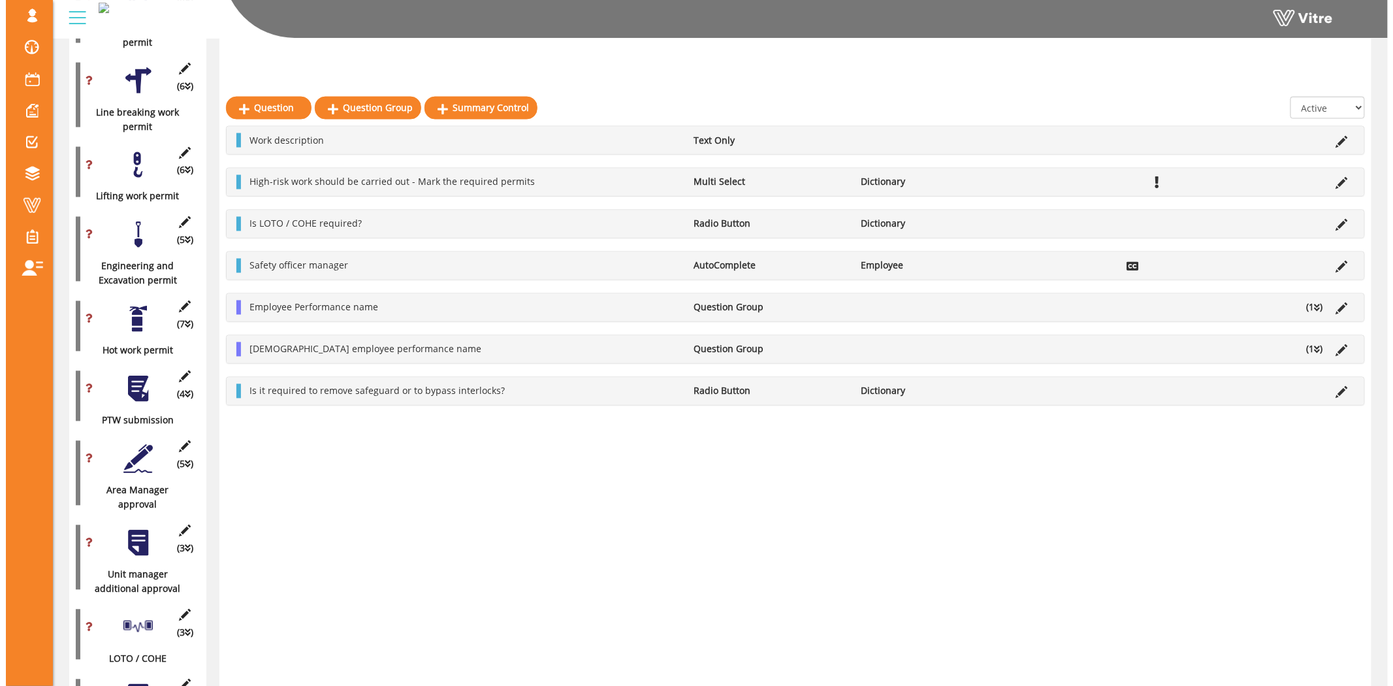
scroll to position [903, 0]
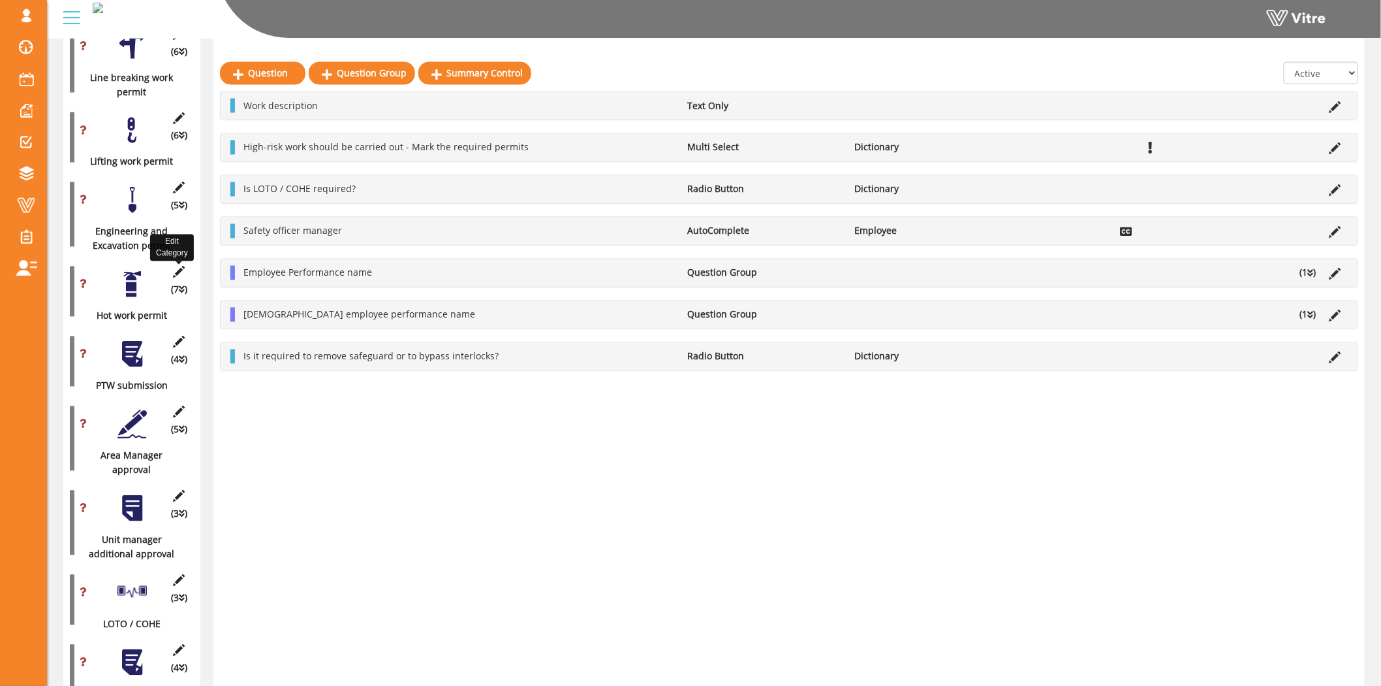
click at [181, 266] on icon at bounding box center [179, 272] width 16 height 12
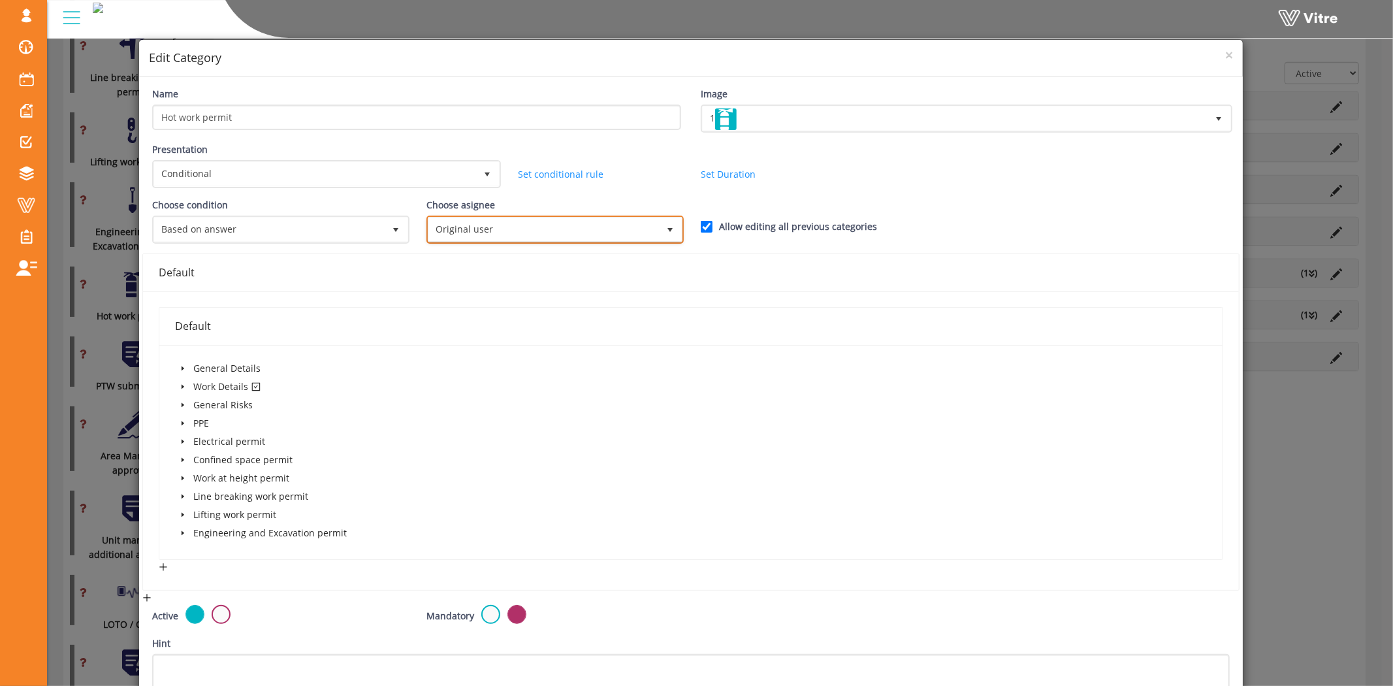
click at [477, 225] on span "Original user" at bounding box center [543, 229] width 230 height 24
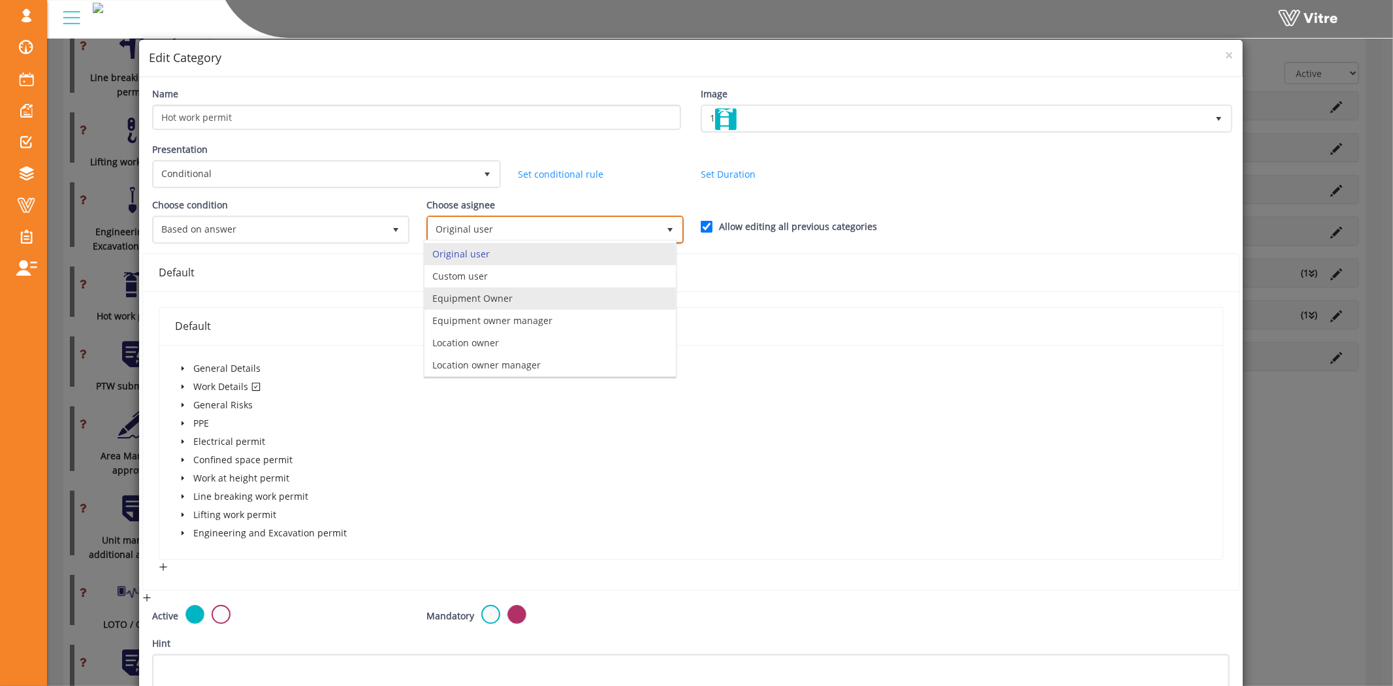
scroll to position [93, 0]
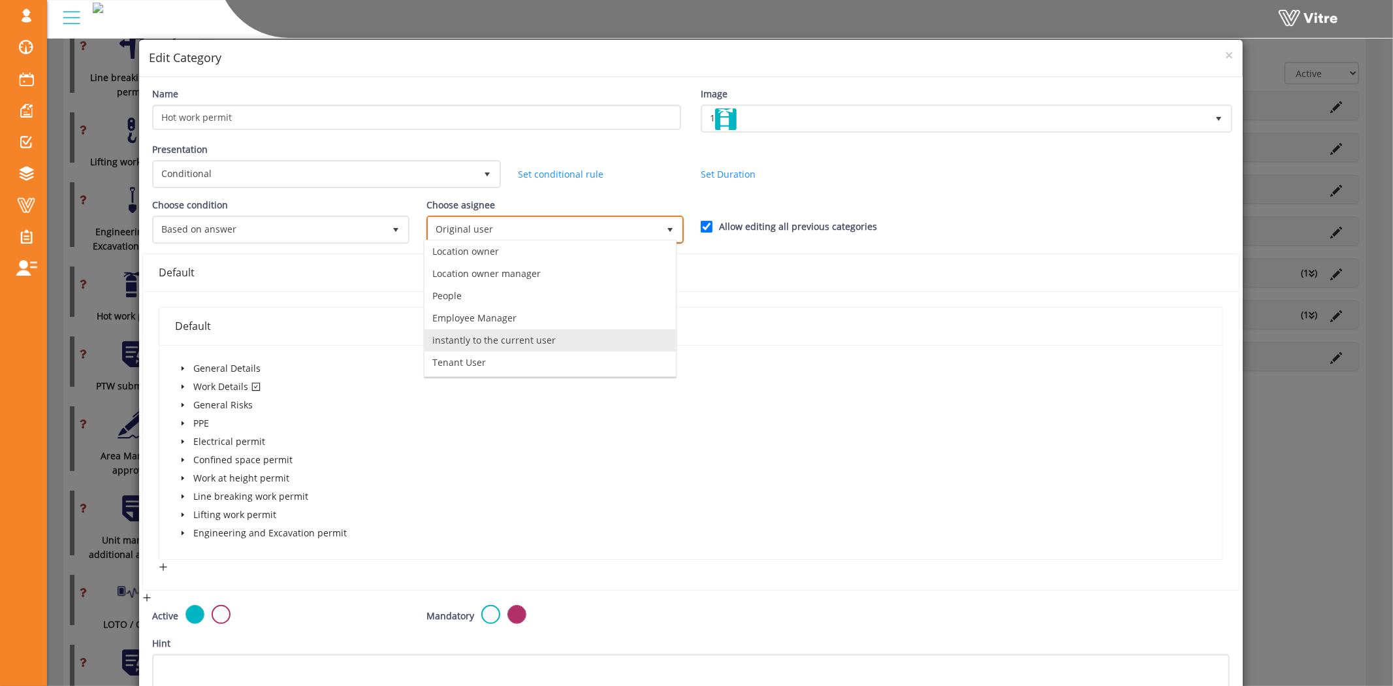
click at [469, 336] on li "instantly to the current user" at bounding box center [549, 340] width 251 height 22
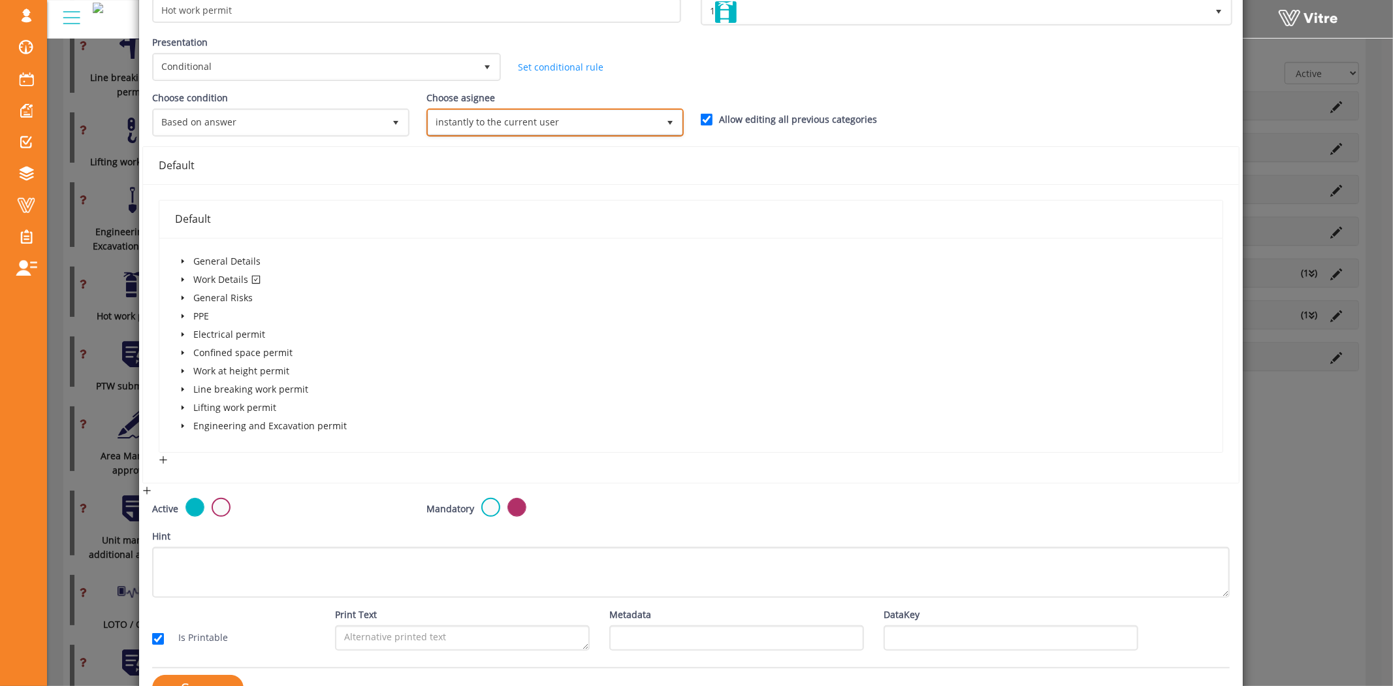
scroll to position [140, 0]
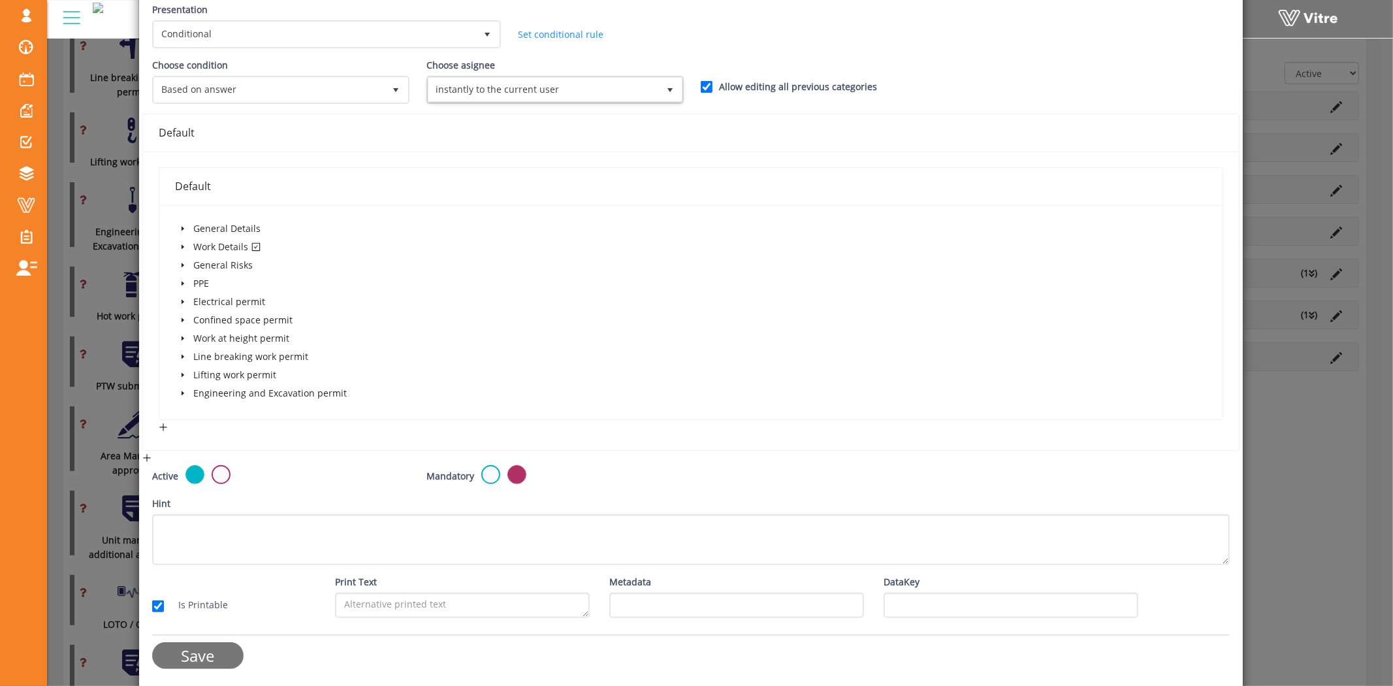
click at [198, 650] on input "Save" at bounding box center [197, 655] width 91 height 27
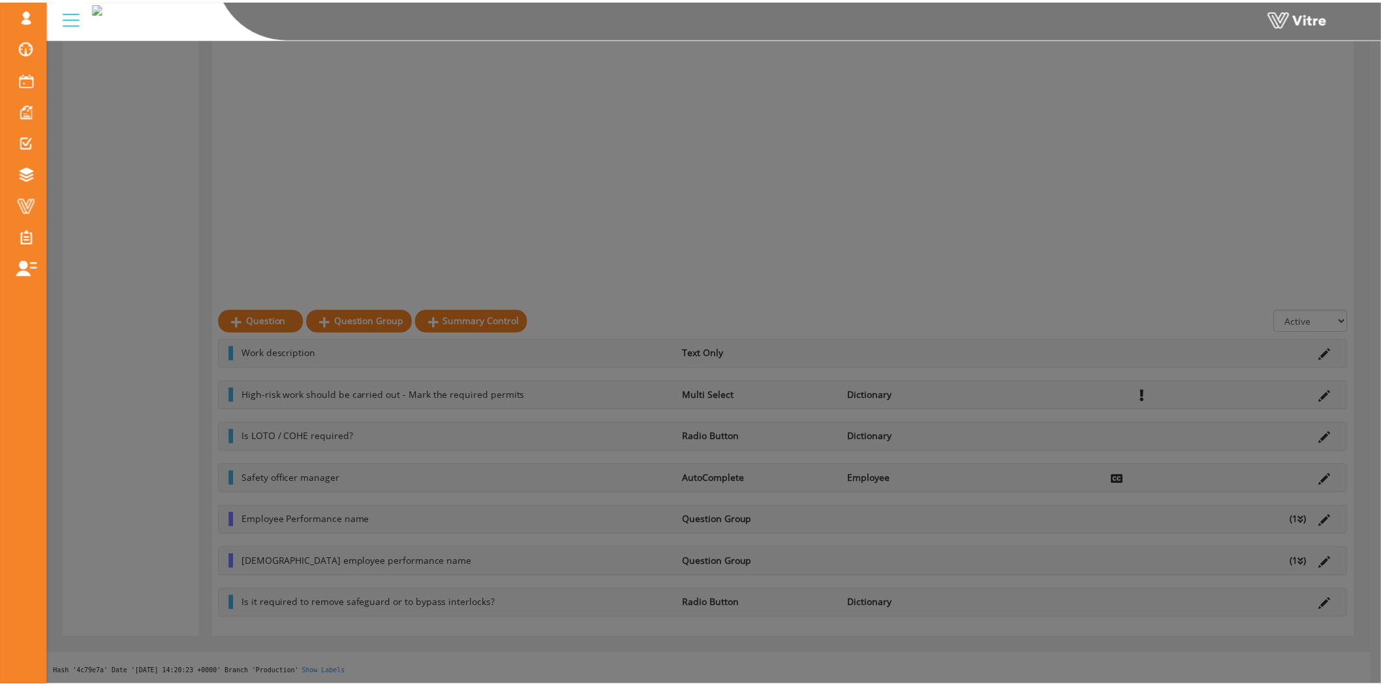
scroll to position [903, 0]
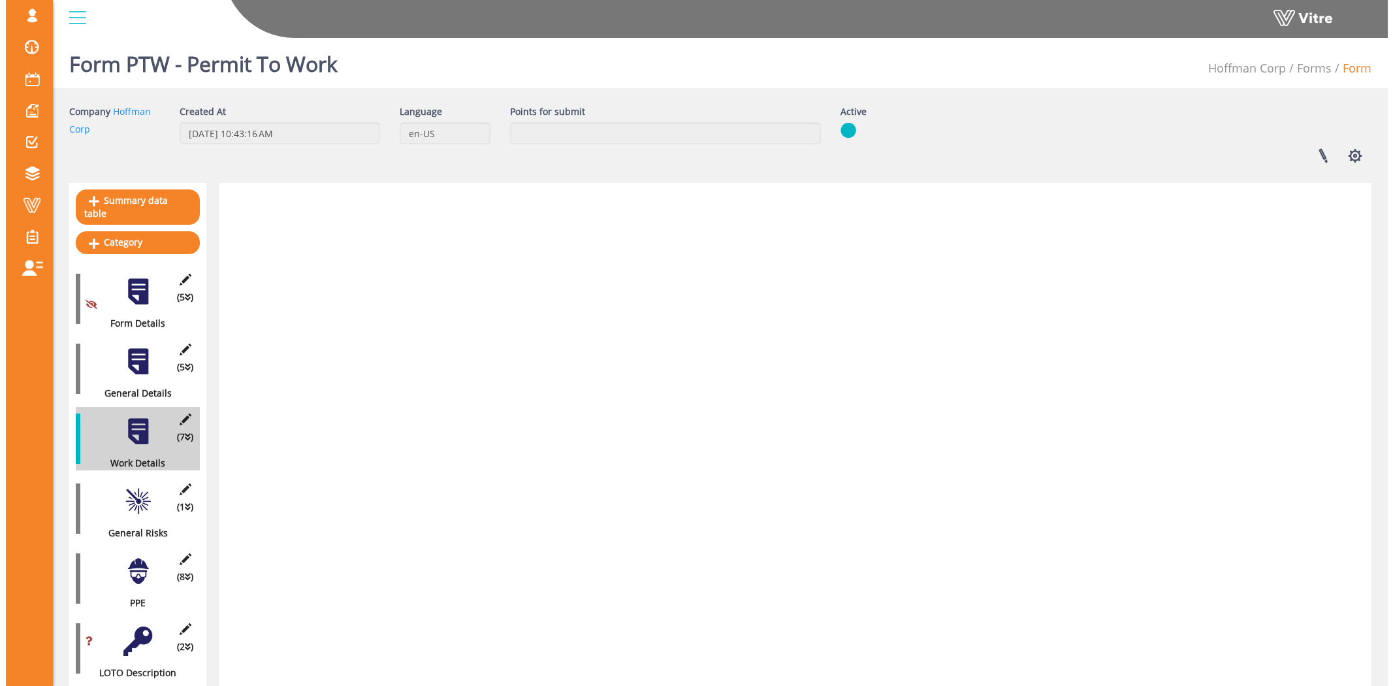
scroll to position [903, 0]
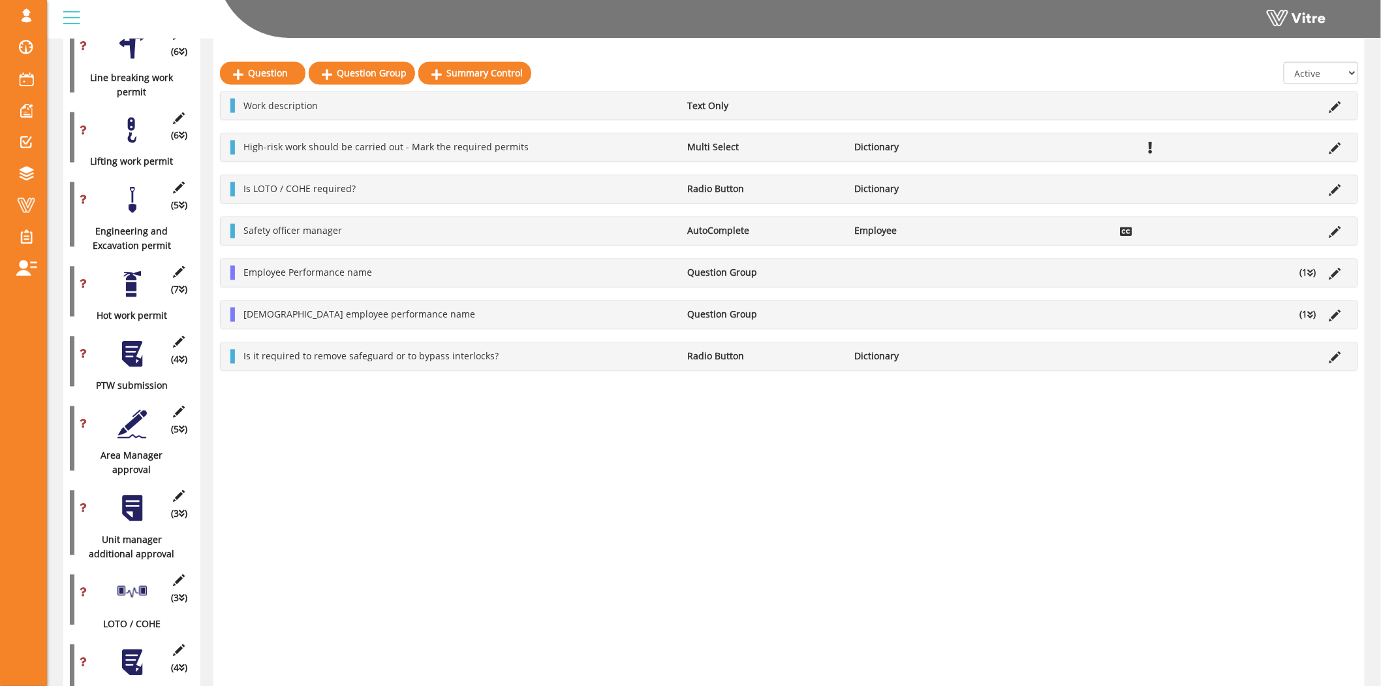
click at [178, 265] on div "(7 ) Hot work permit" at bounding box center [132, 291] width 124 height 63
click at [178, 266] on icon at bounding box center [179, 272] width 16 height 12
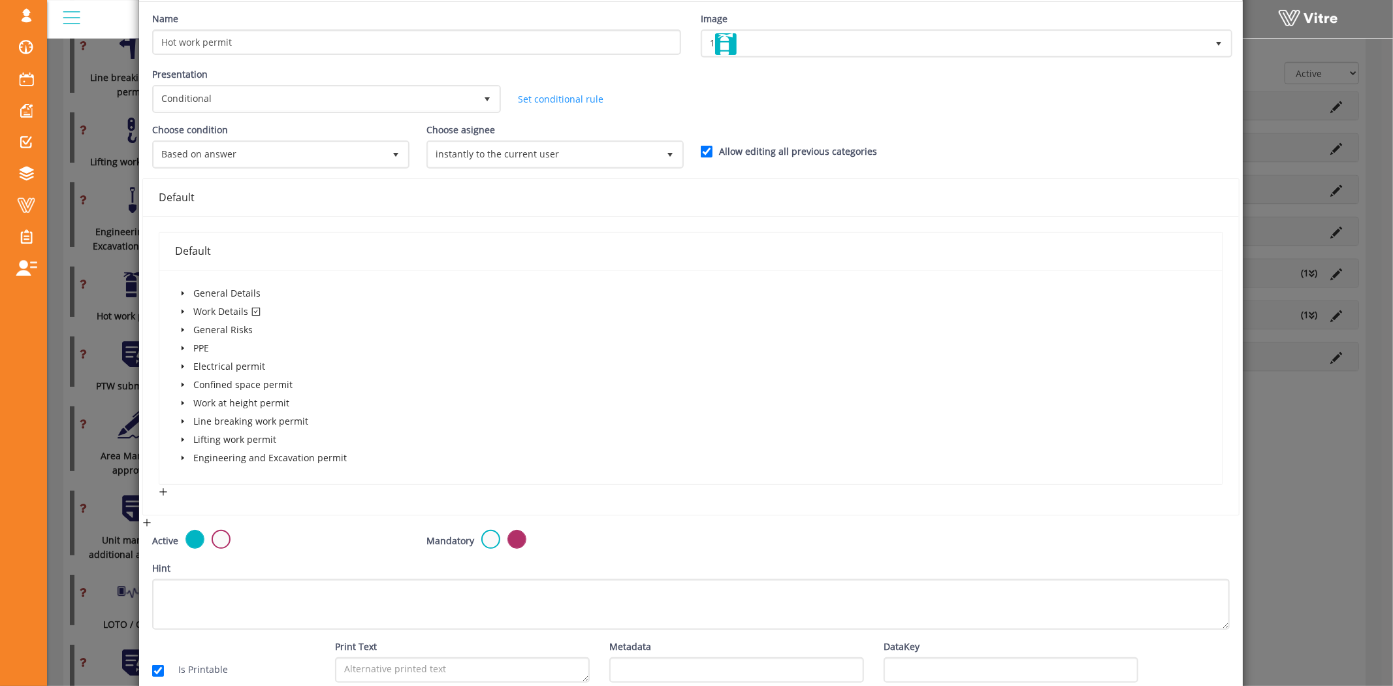
scroll to position [140, 0]
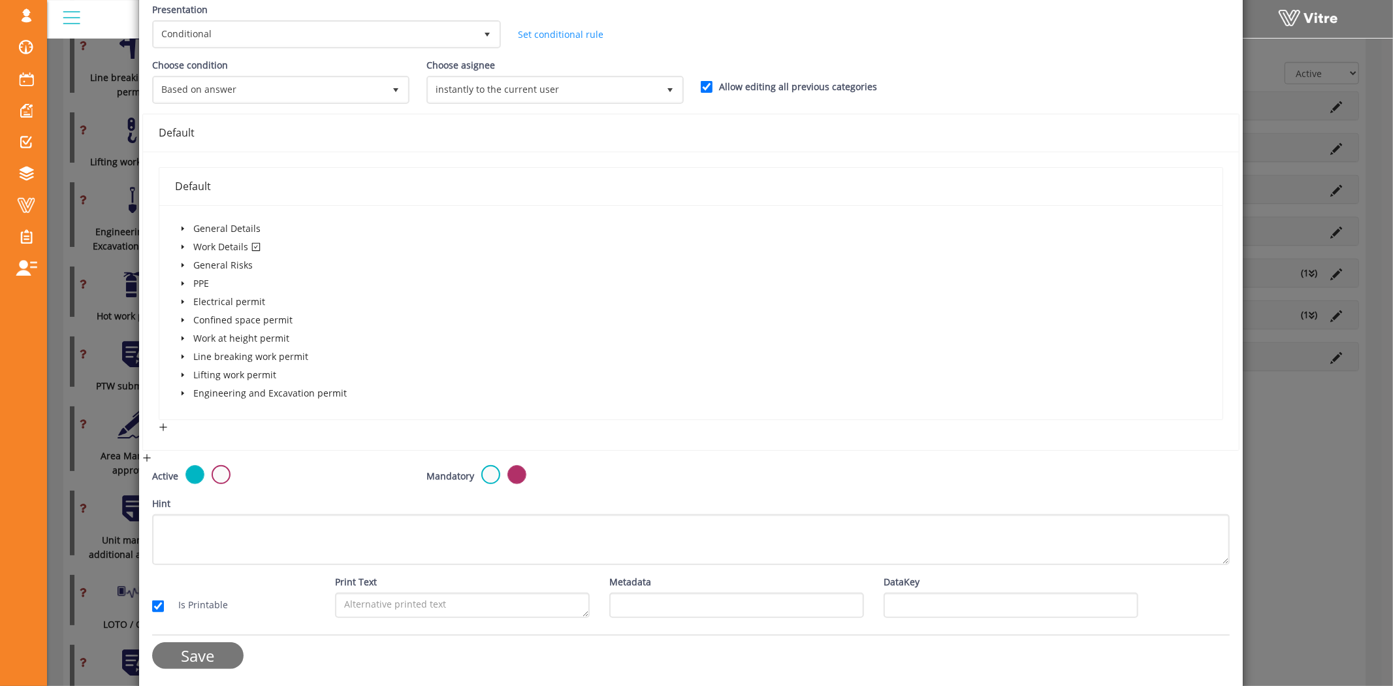
click at [197, 651] on input "Save" at bounding box center [197, 655] width 91 height 27
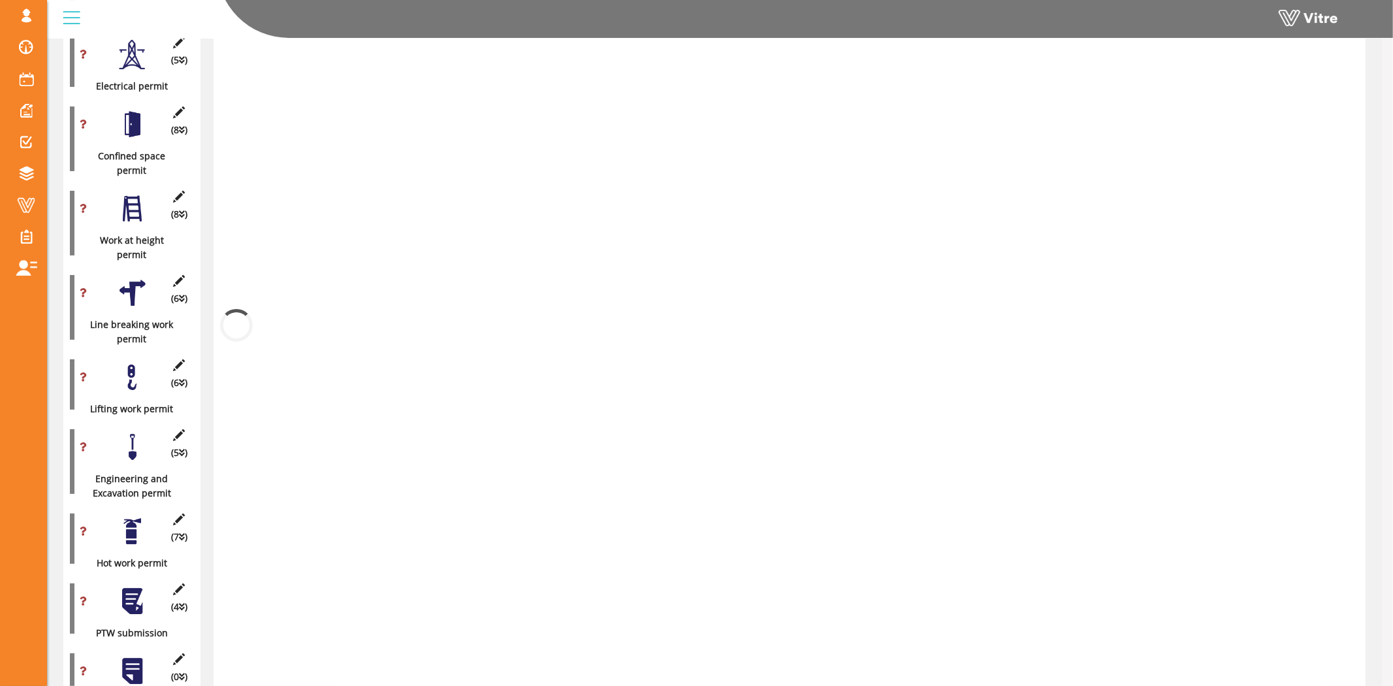
scroll to position [903, 0]
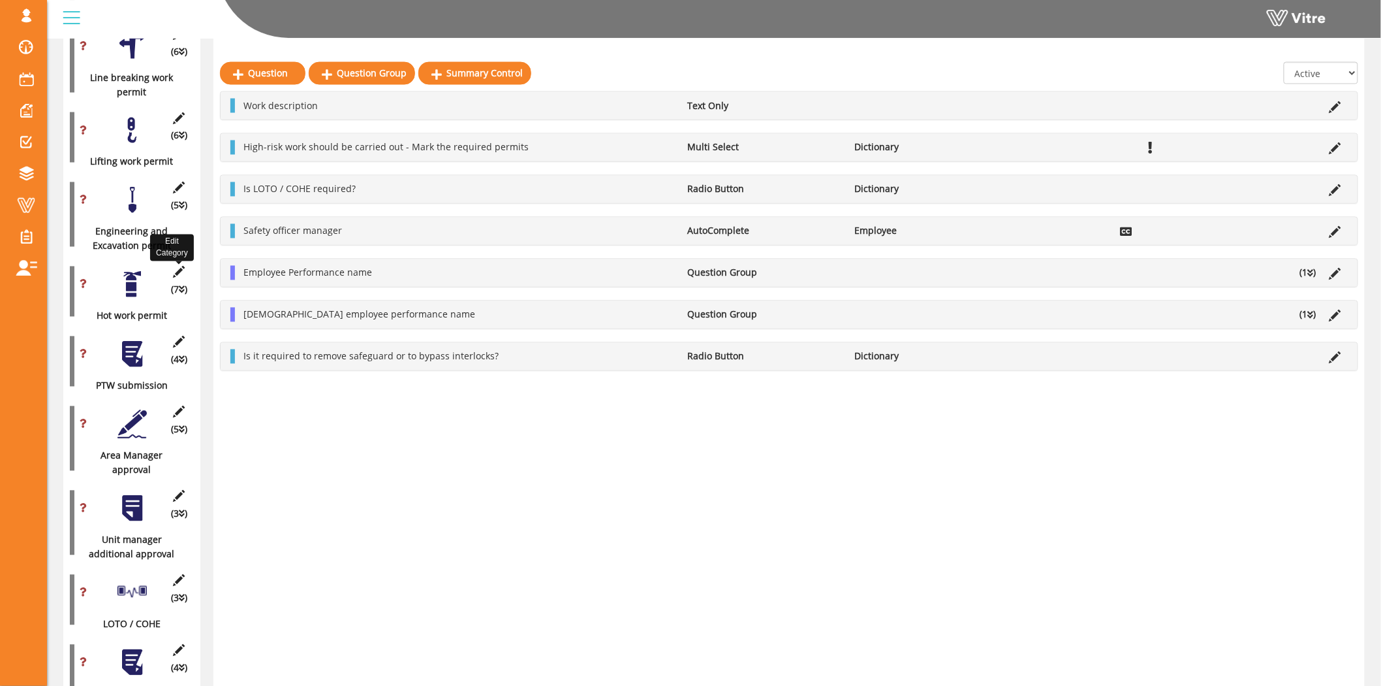
click at [176, 266] on icon at bounding box center [179, 272] width 16 height 12
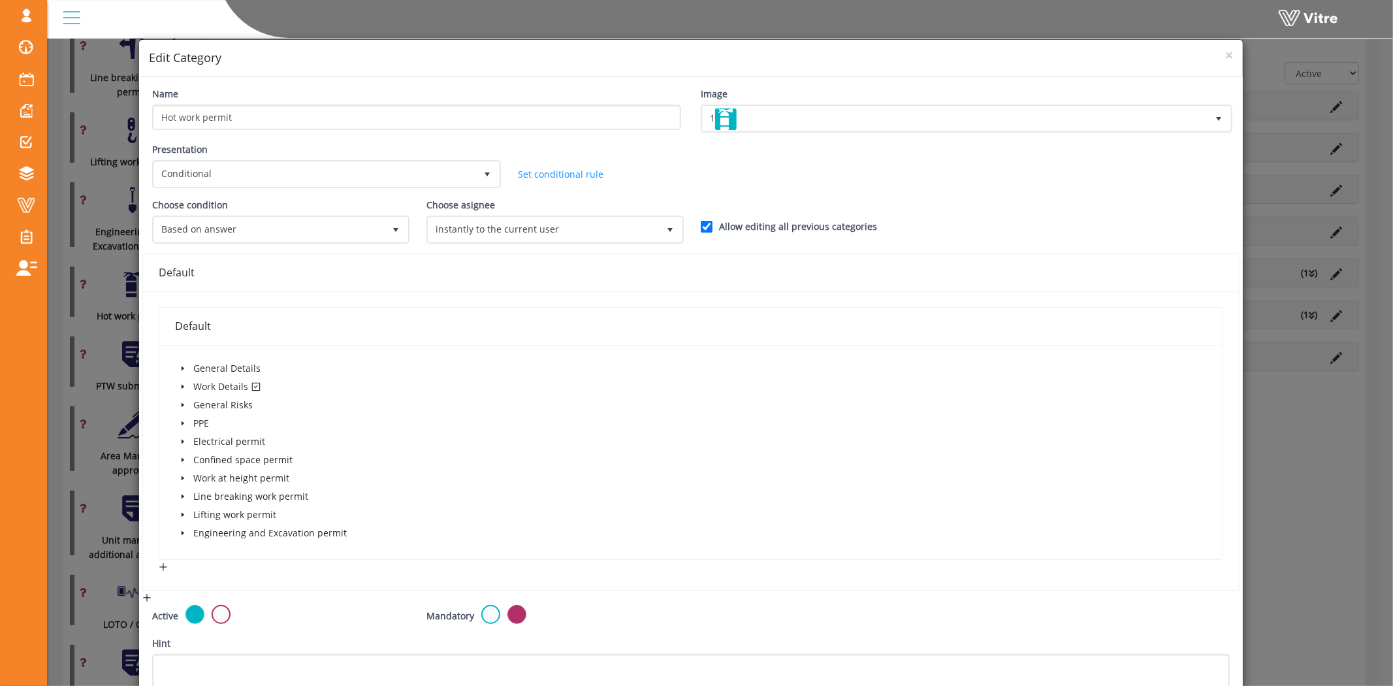
click at [182, 384] on icon "caret-down" at bounding box center [183, 386] width 7 height 7
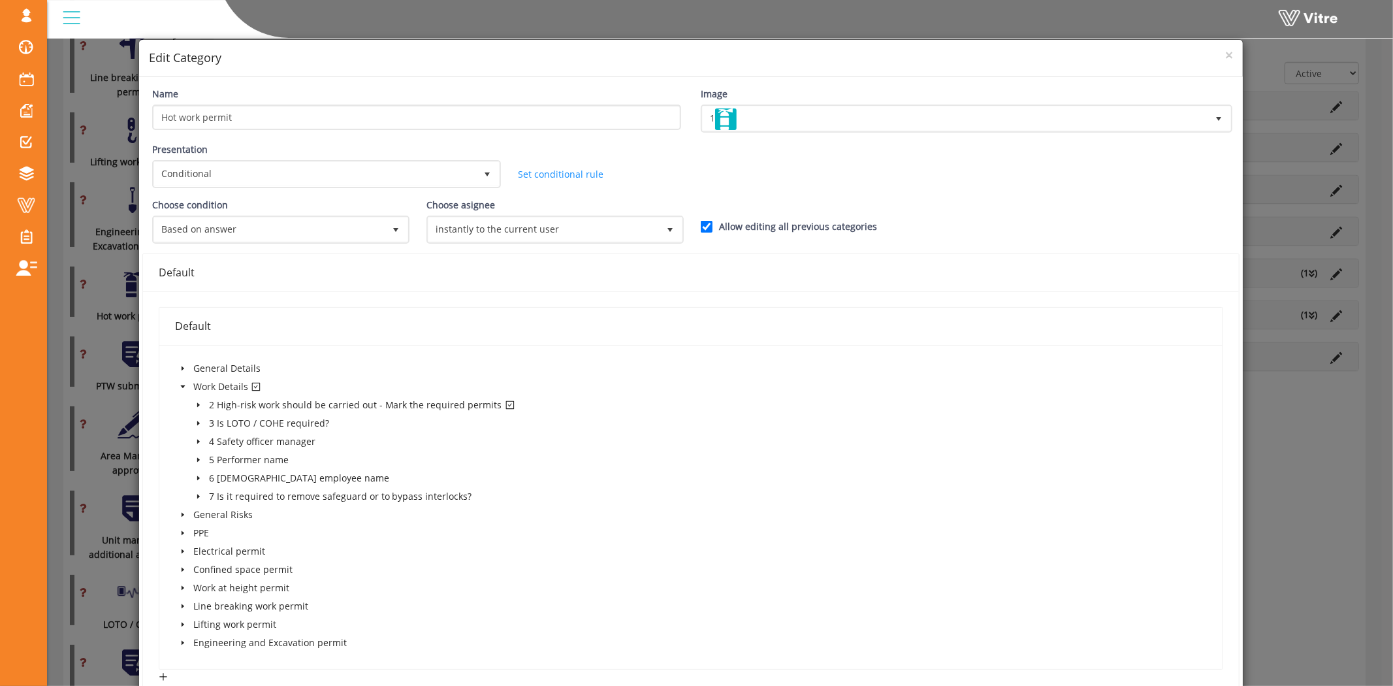
click at [197, 402] on icon "caret-down" at bounding box center [198, 405] width 7 height 7
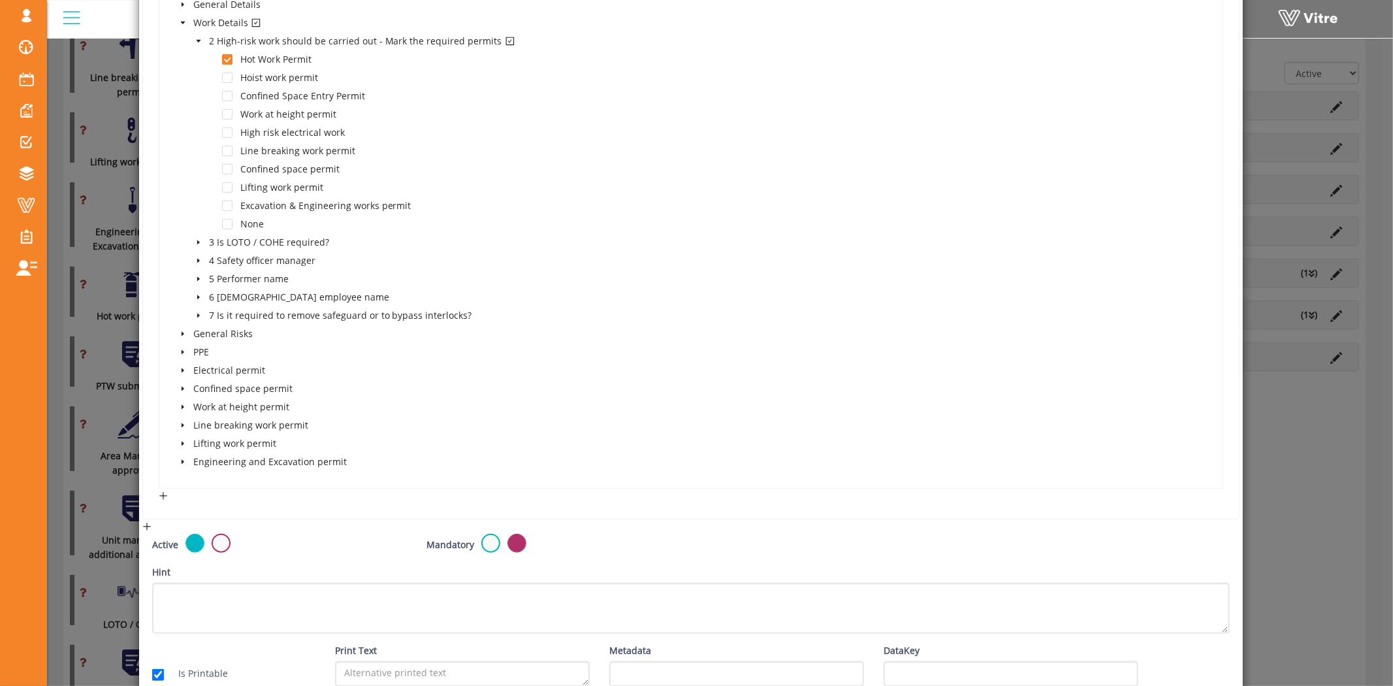
scroll to position [432, 0]
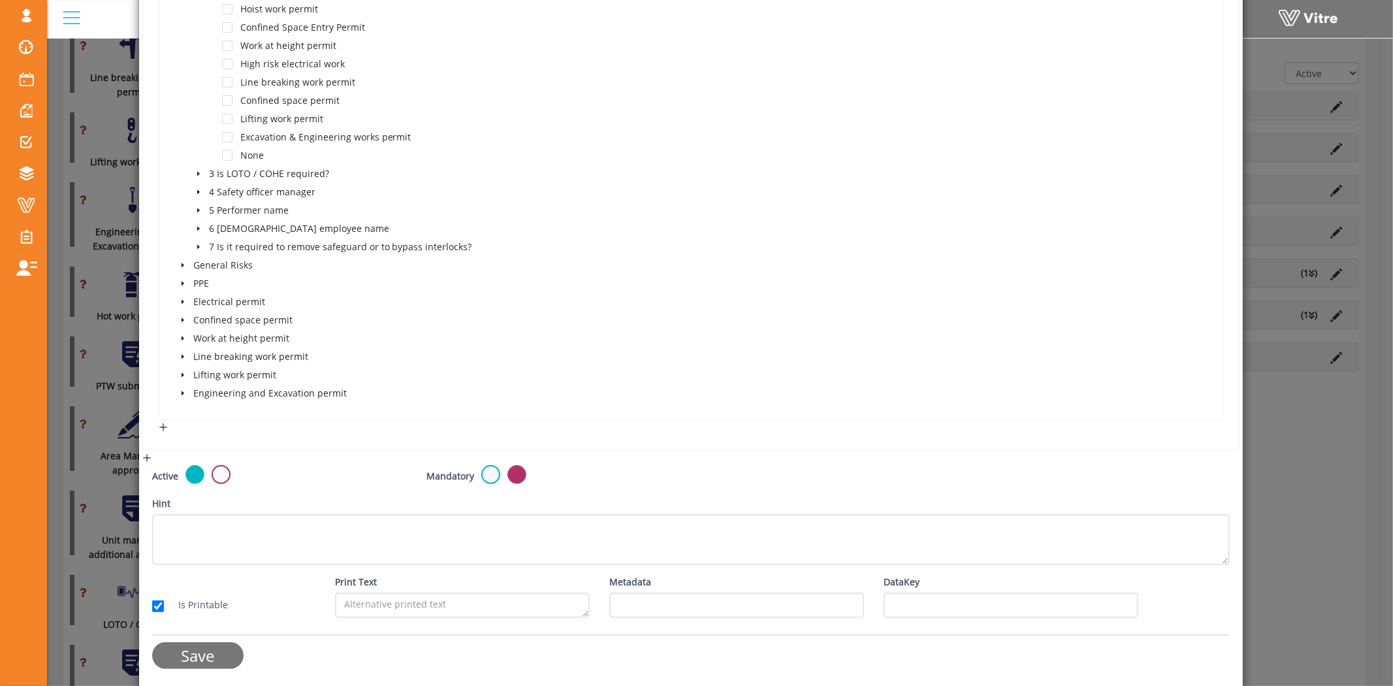
click at [159, 652] on input "Save" at bounding box center [197, 655] width 91 height 27
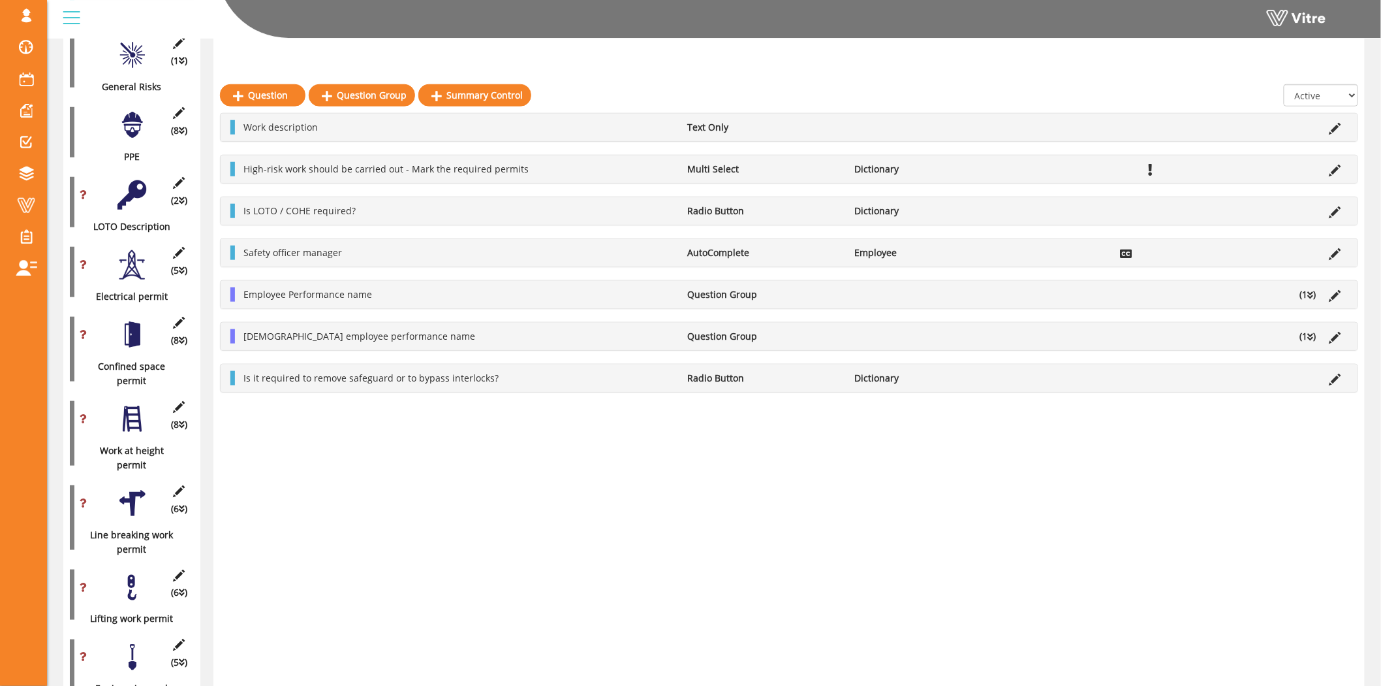
scroll to position [467, 0]
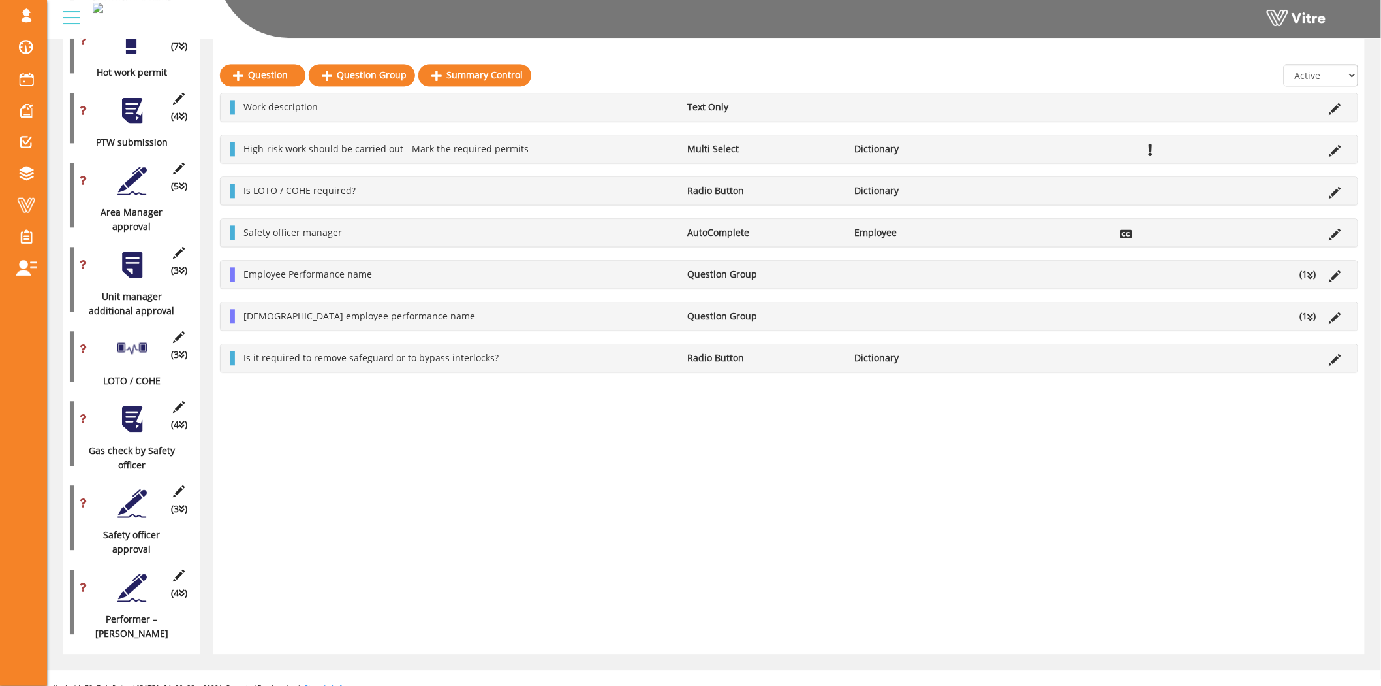
scroll to position [1148, 0]
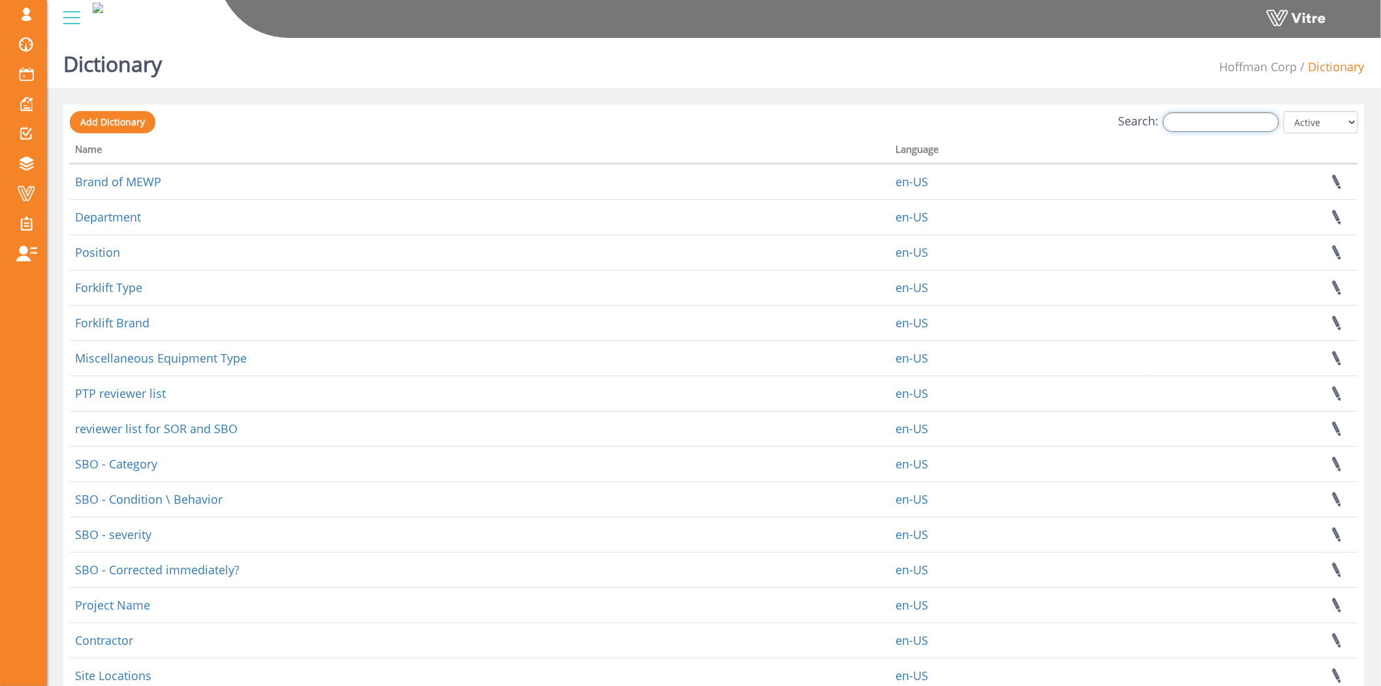
click at [1229, 123] on input "Search:" at bounding box center [1221, 122] width 116 height 20
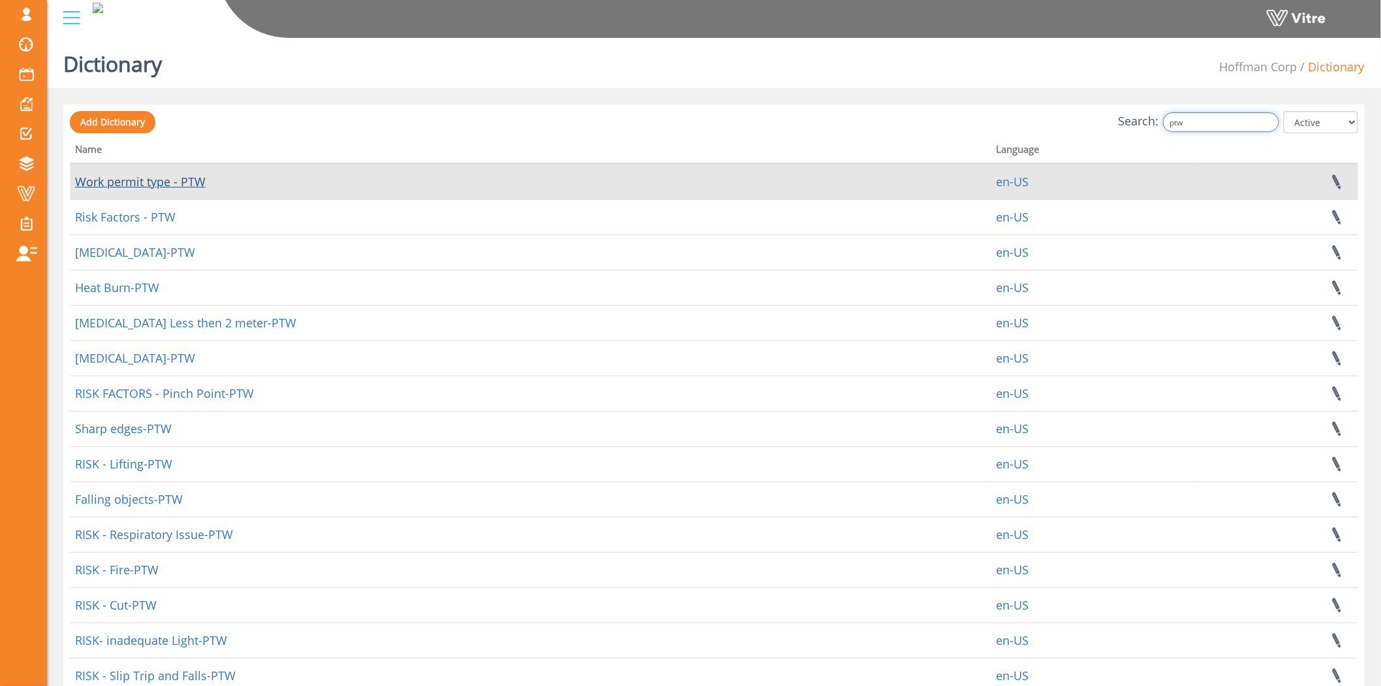
type input "ptw"
click at [146, 180] on link "Work permit type - PTW" at bounding box center [140, 182] width 131 height 16
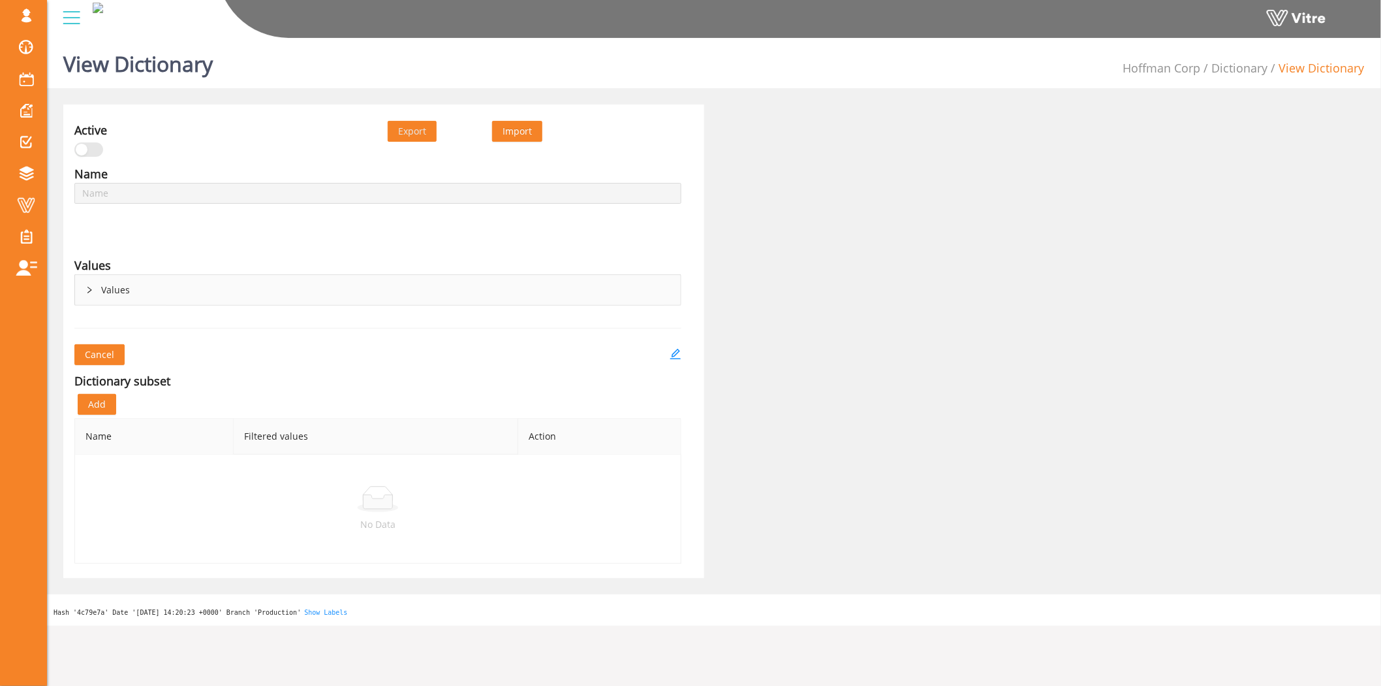
type input "Work permit type - PTW"
click at [93, 291] on div "Values" at bounding box center [378, 290] width 606 height 30
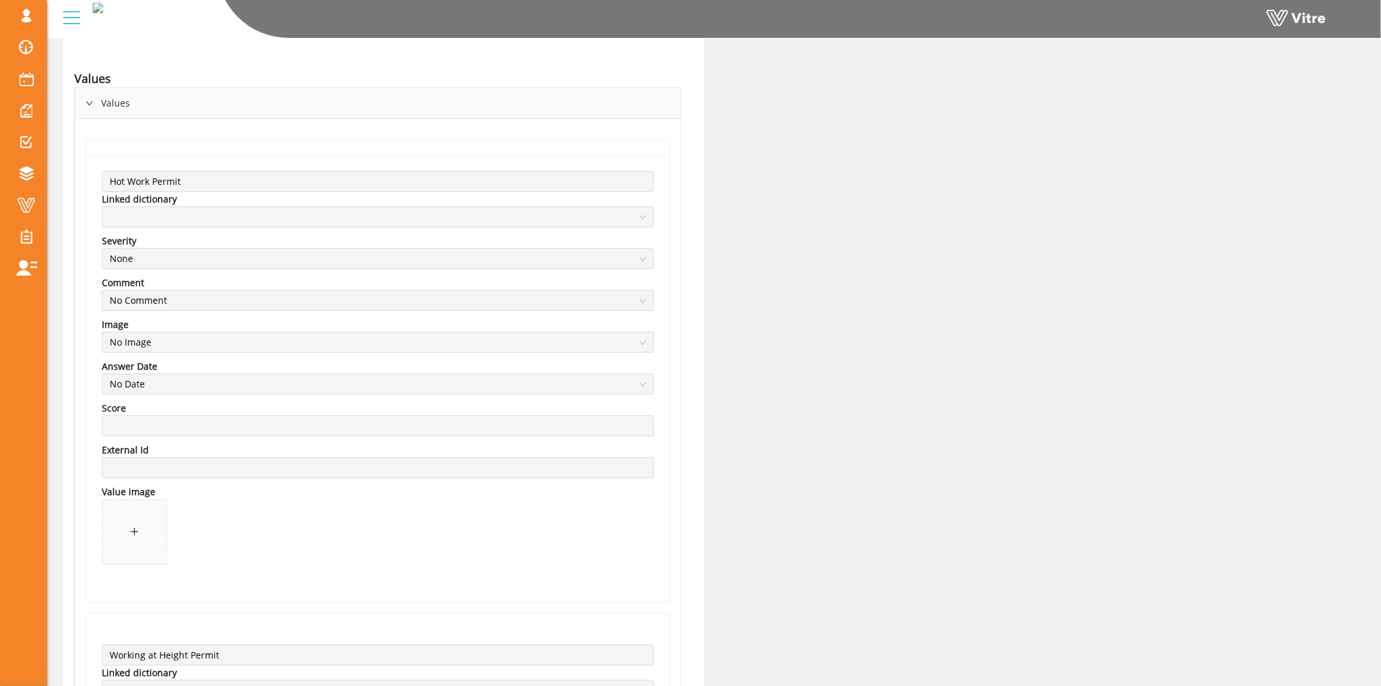
scroll to position [72, 0]
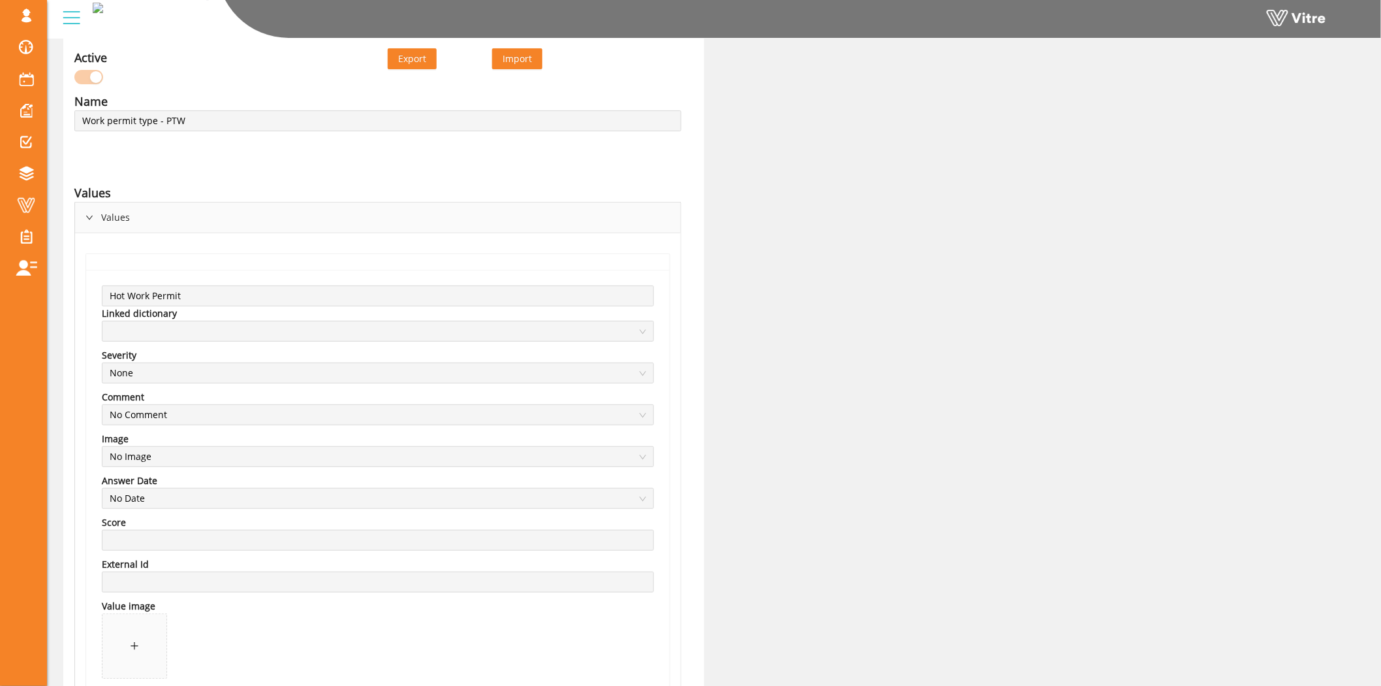
click at [89, 212] on div "Values" at bounding box center [378, 217] width 606 height 30
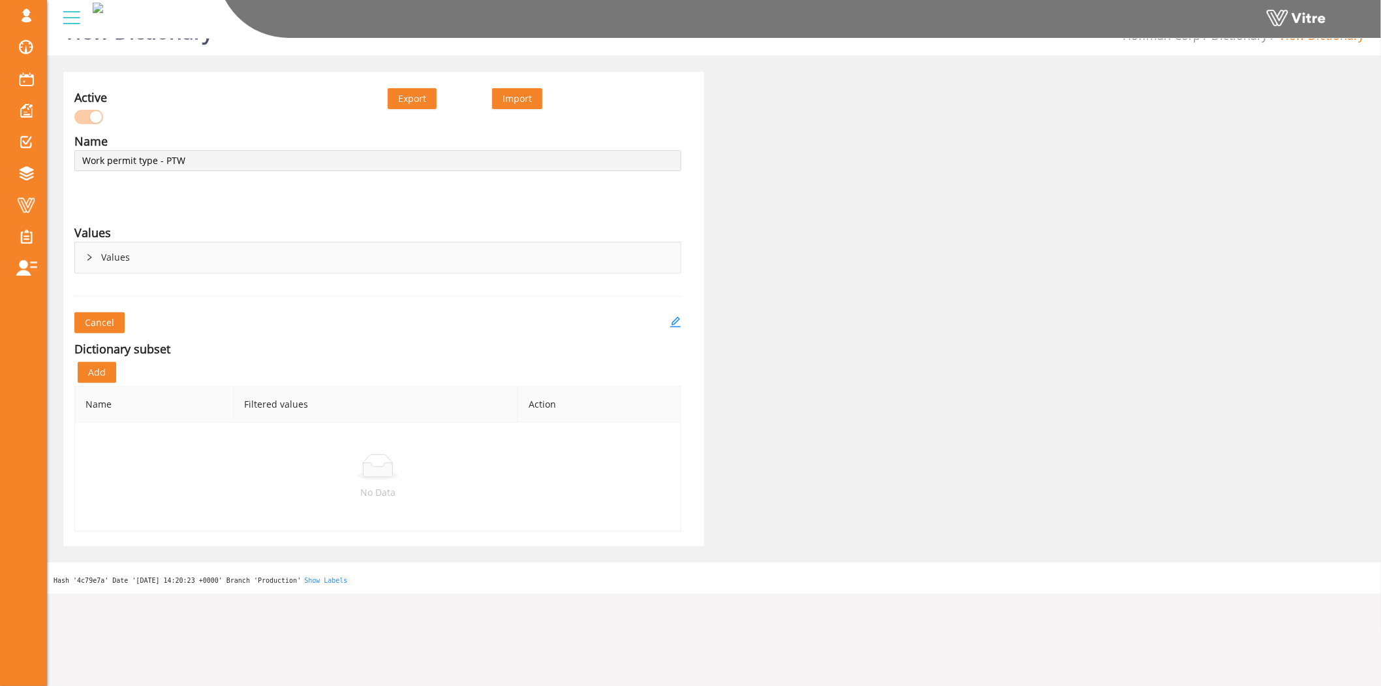
scroll to position [33, 0]
click at [679, 323] on icon "edit" at bounding box center [676, 321] width 12 height 12
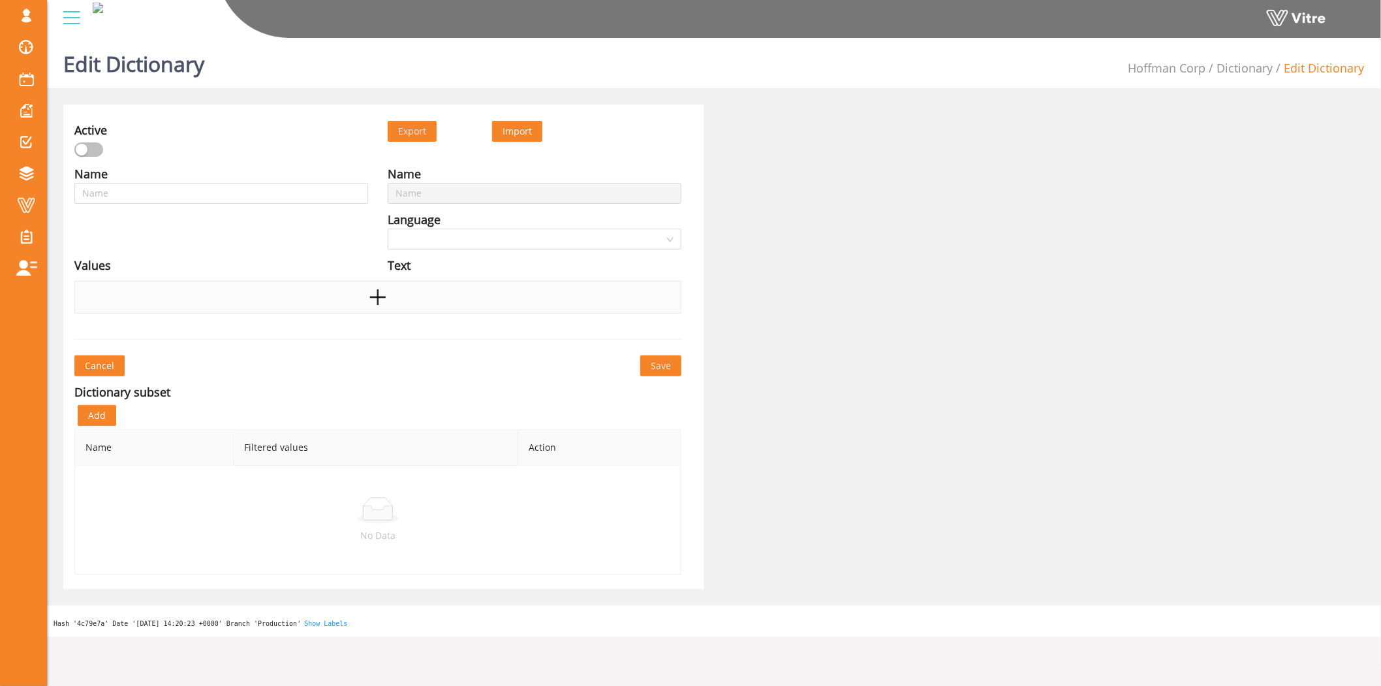
type input "Work permit type - PTW"
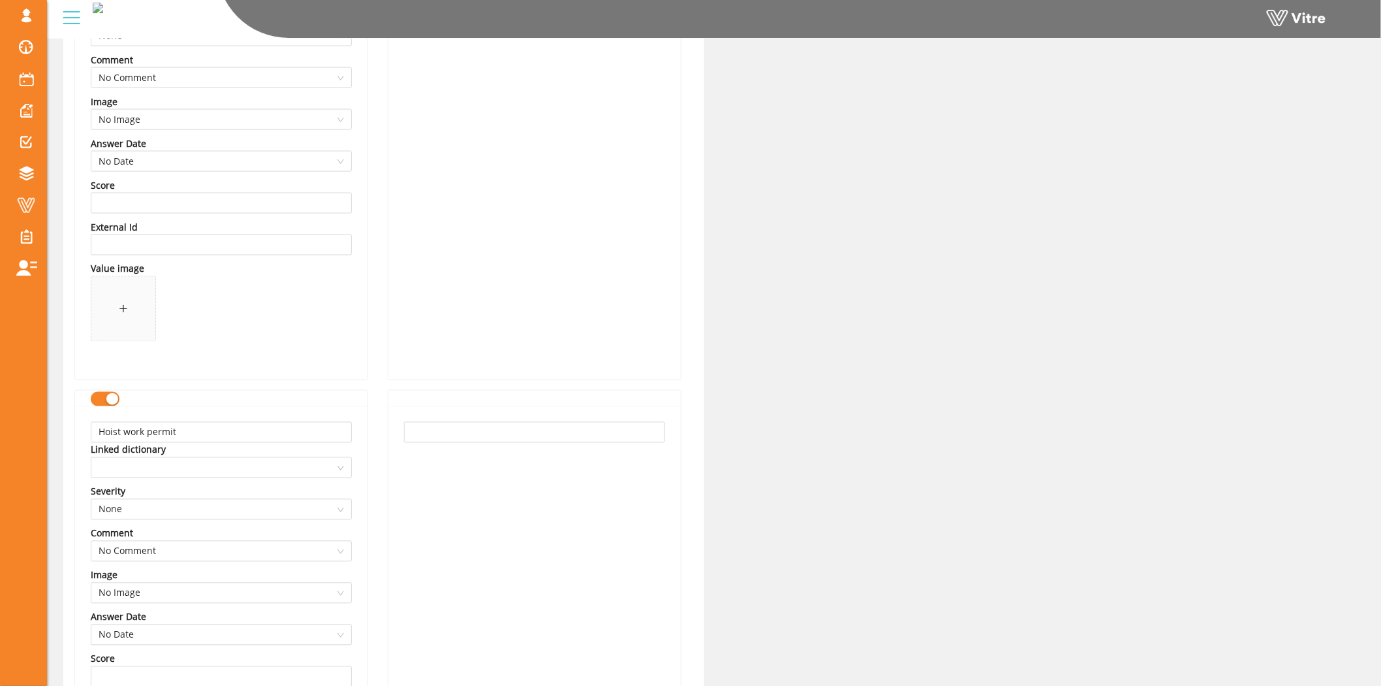
scroll to position [7182, 0]
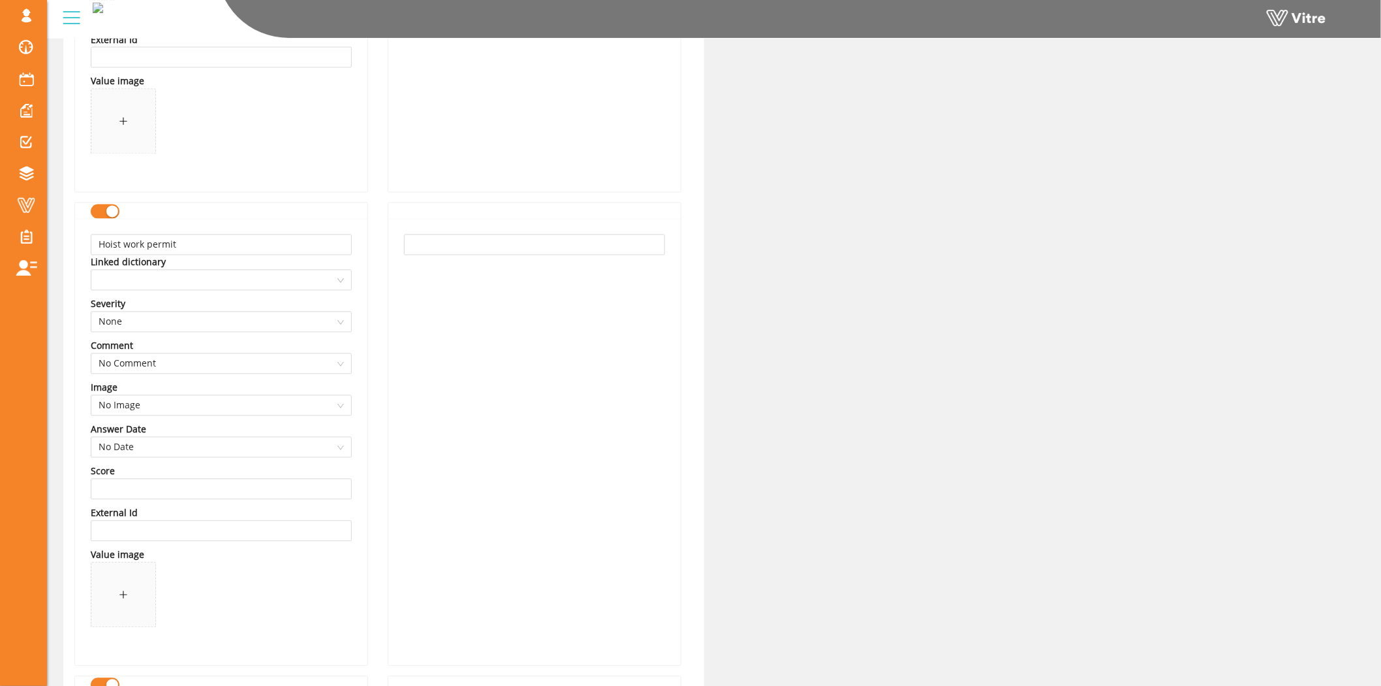
click at [95, 210] on button "button" at bounding box center [105, 211] width 29 height 14
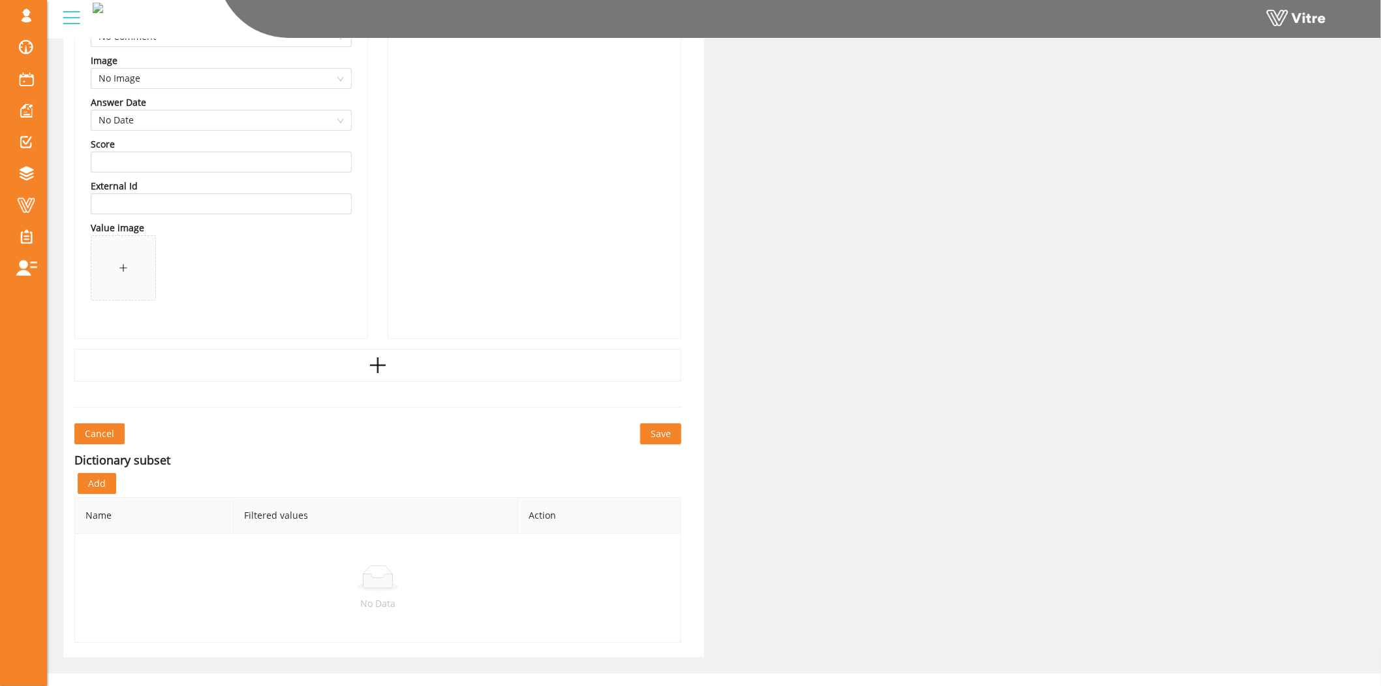
scroll to position [8003, 0]
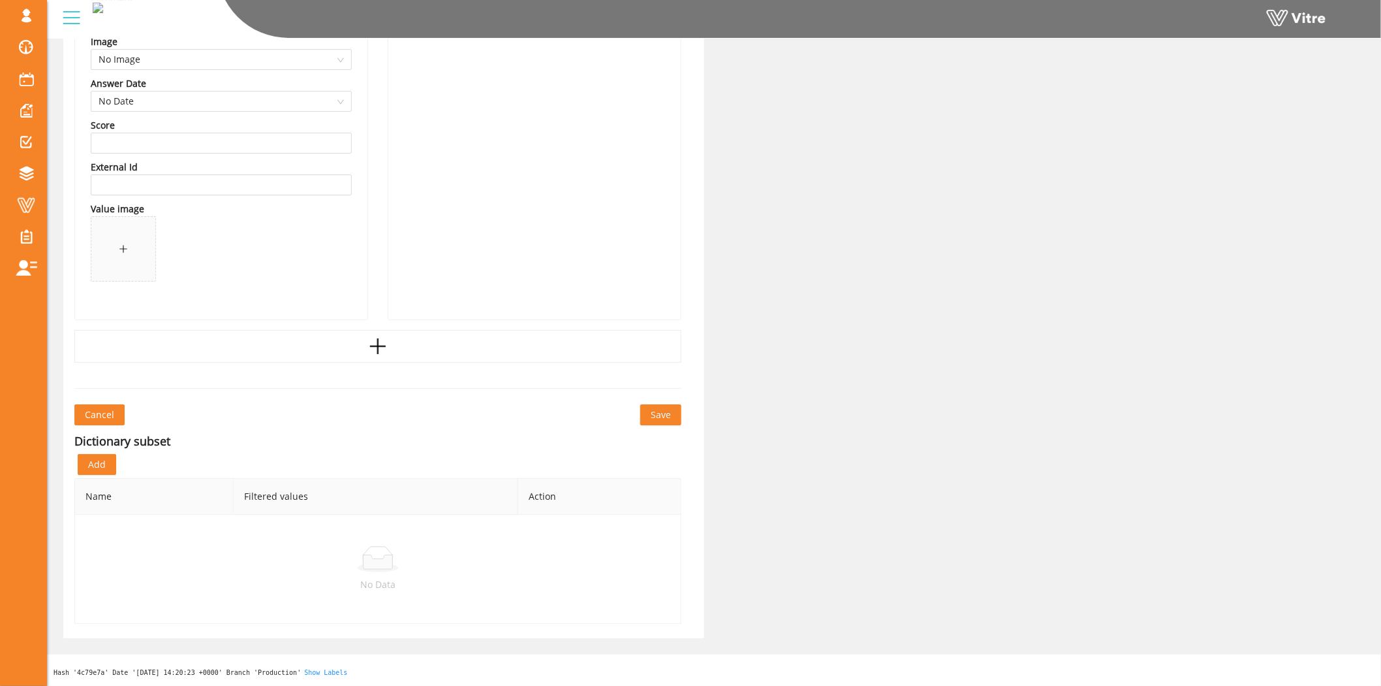
click at [656, 408] on span "Save" at bounding box center [661, 414] width 20 height 14
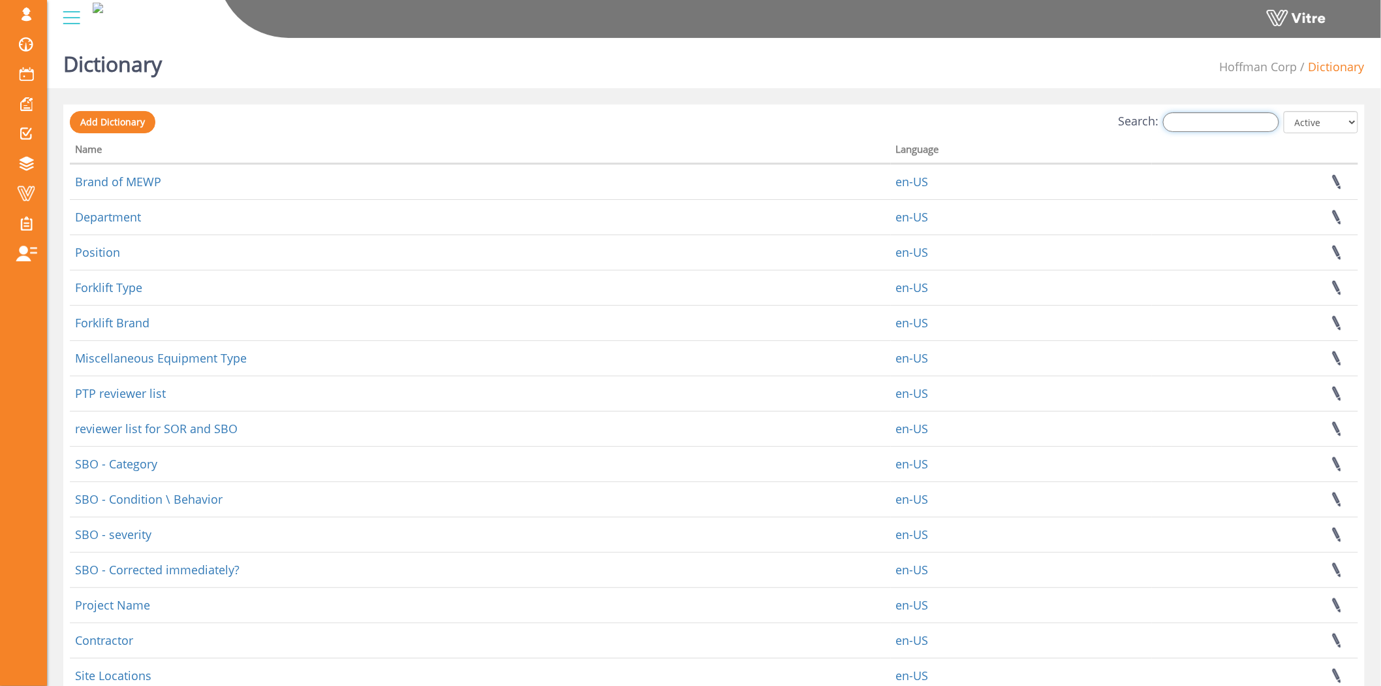
click at [1200, 121] on input "Search:" at bounding box center [1221, 122] width 116 height 20
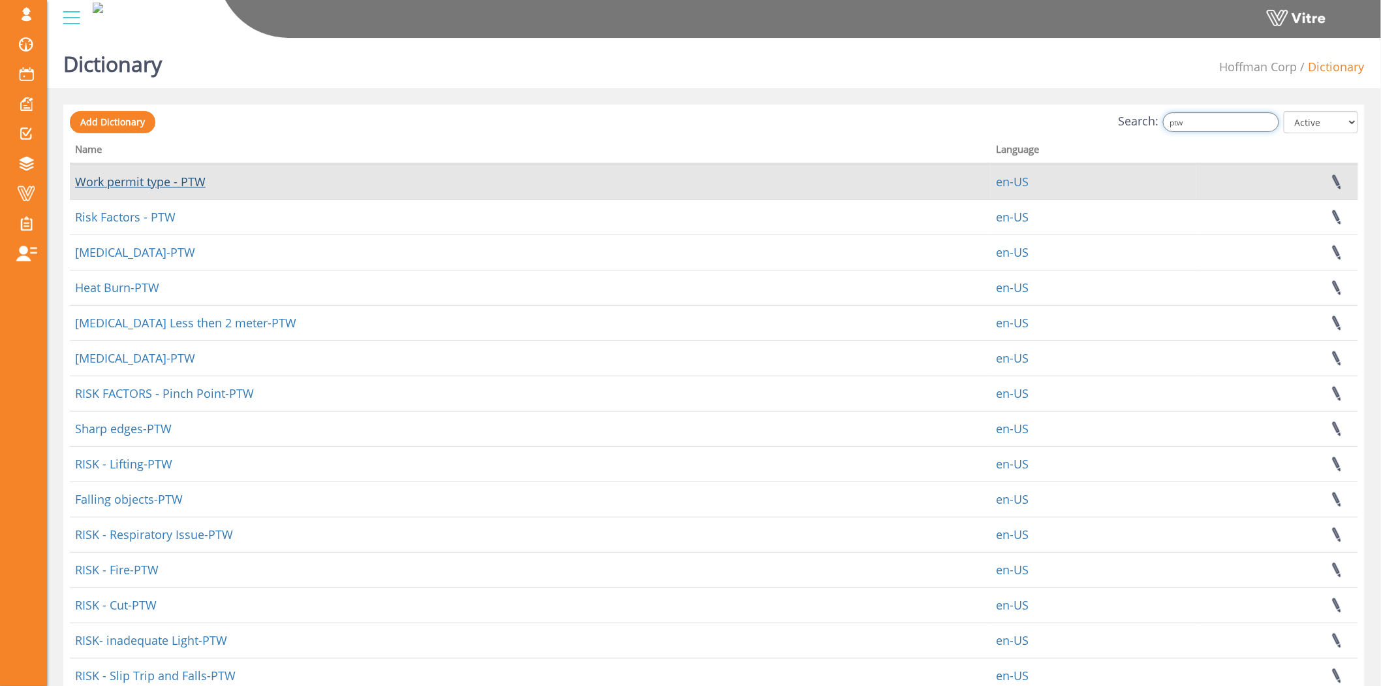
type input "ptw"
click at [174, 176] on link "Work permit type - PTW" at bounding box center [140, 182] width 131 height 16
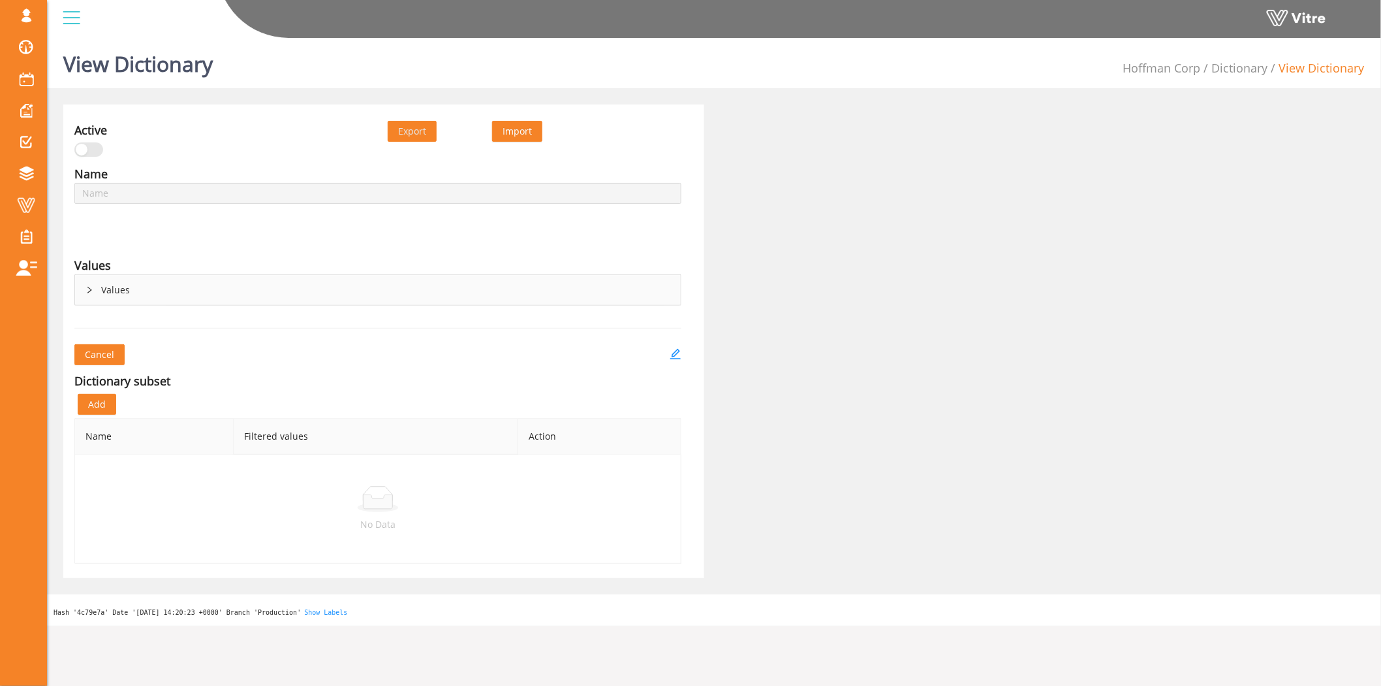
type input "Work permit type - PTW"
click at [676, 351] on icon "edit" at bounding box center [676, 354] width 12 height 12
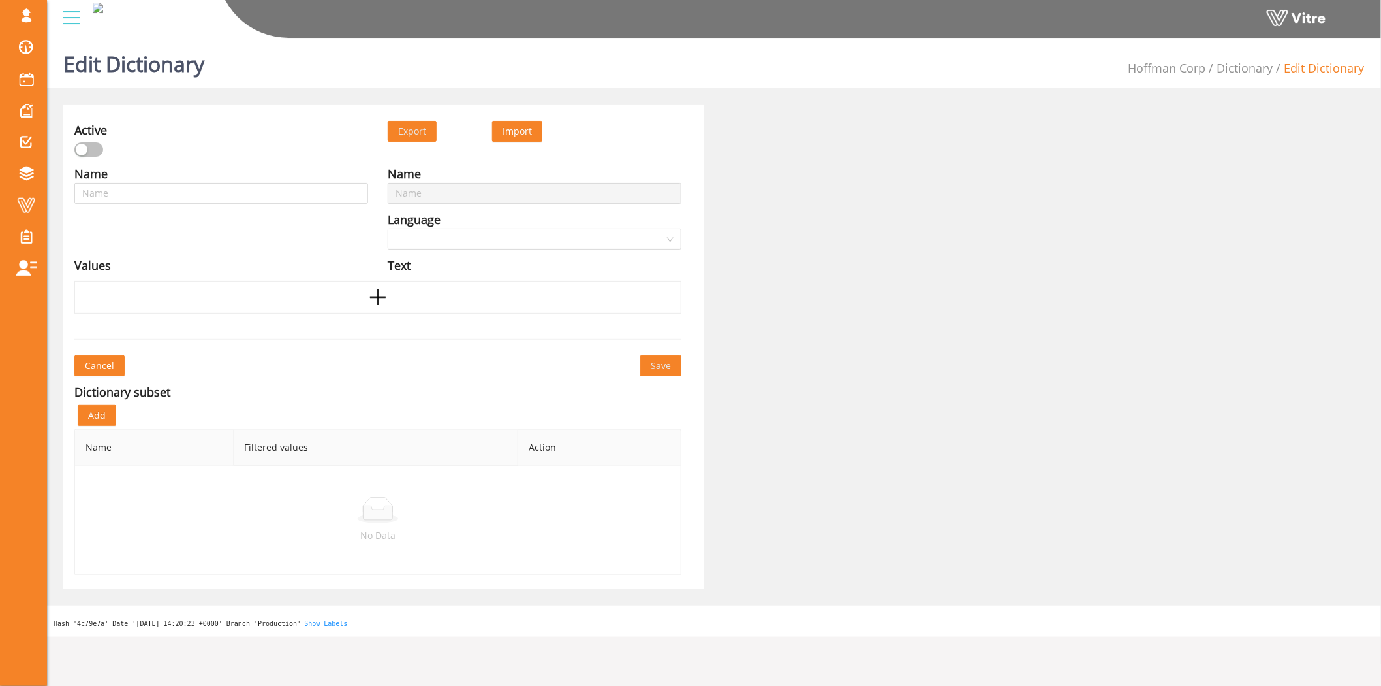
type input "Work permit type - PTW"
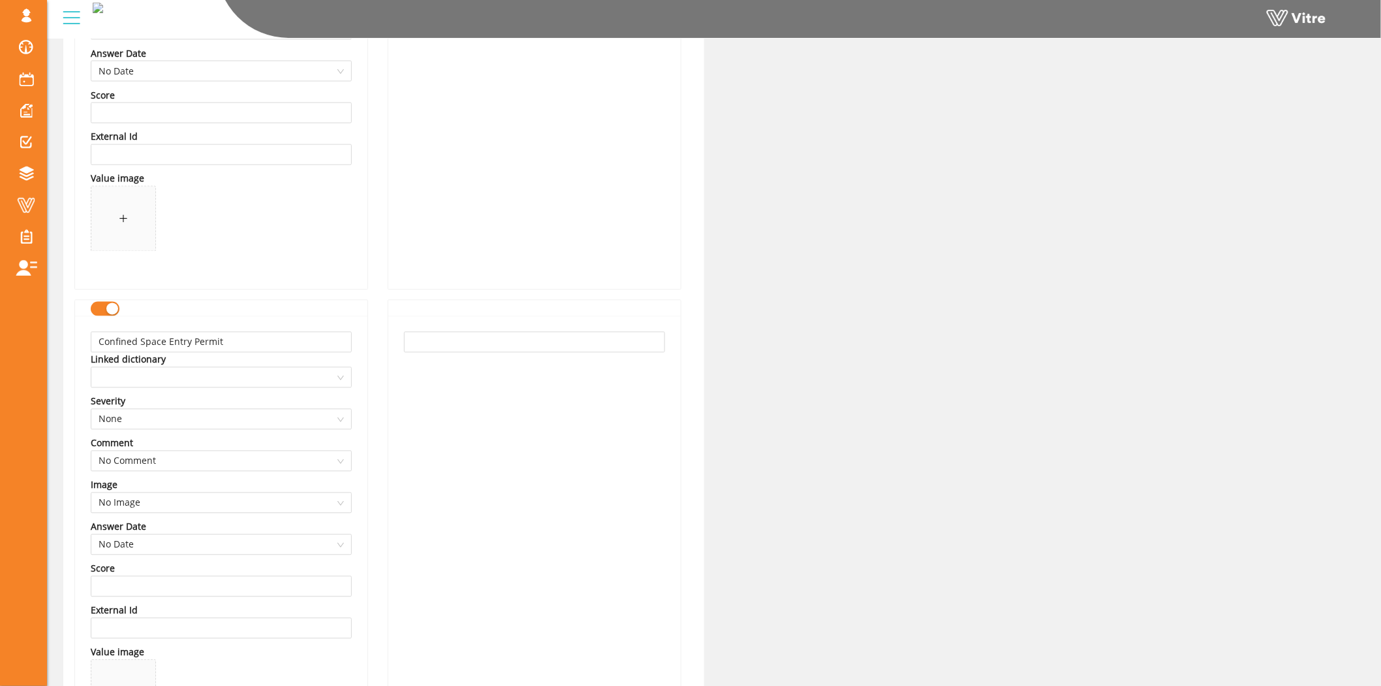
click at [91, 303] on div at bounding box center [105, 307] width 29 height 15
click at [114, 302] on button "button" at bounding box center [105, 309] width 29 height 14
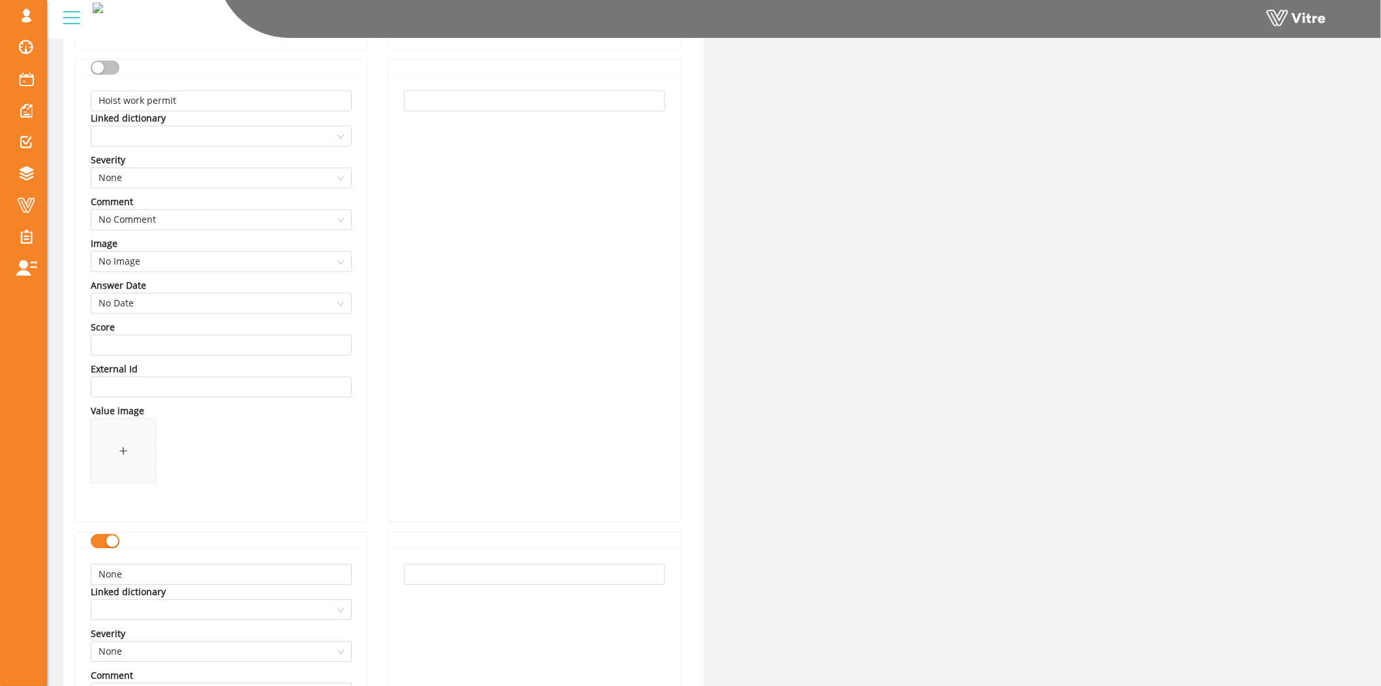
scroll to position [8003, 0]
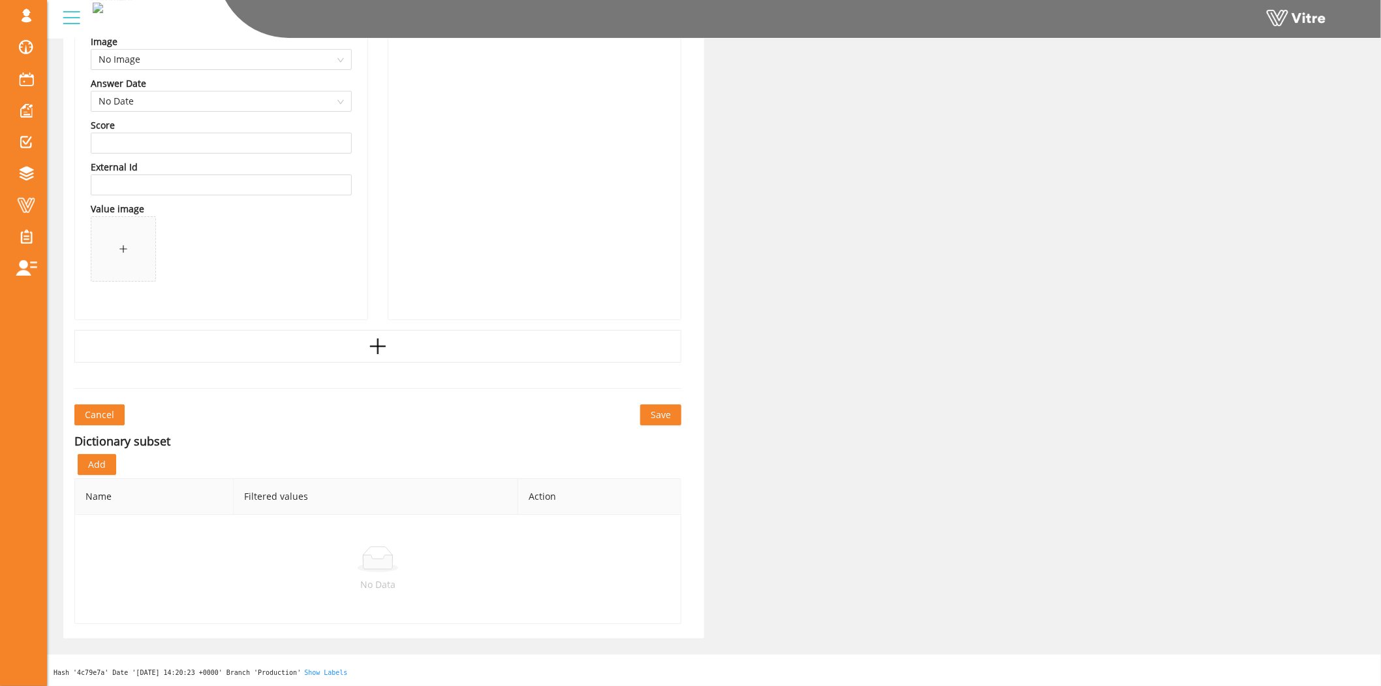
click at [650, 417] on button "Save" at bounding box center [660, 414] width 41 height 21
